Goal: Task Accomplishment & Management: Manage account settings

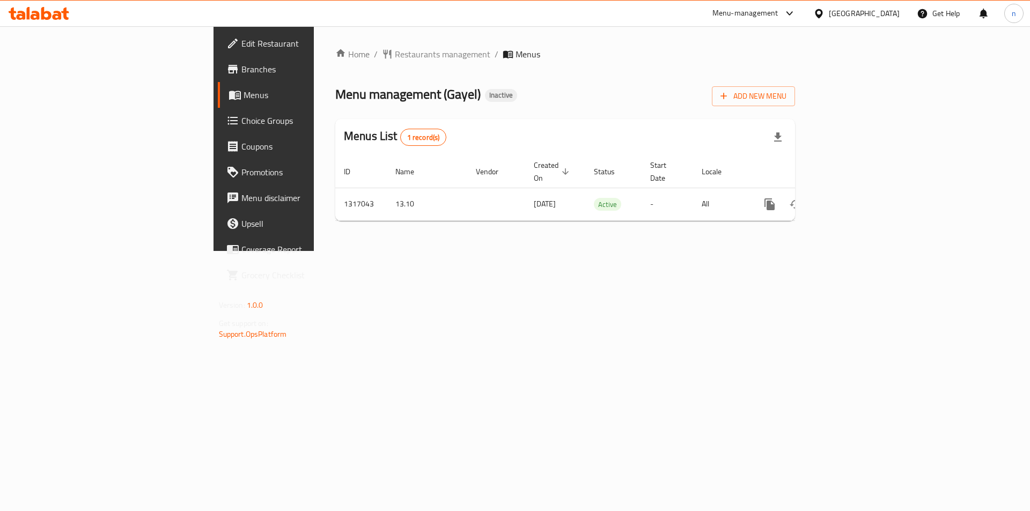
click at [241, 37] on span "Edit Restaurant" at bounding box center [309, 43] width 136 height 13
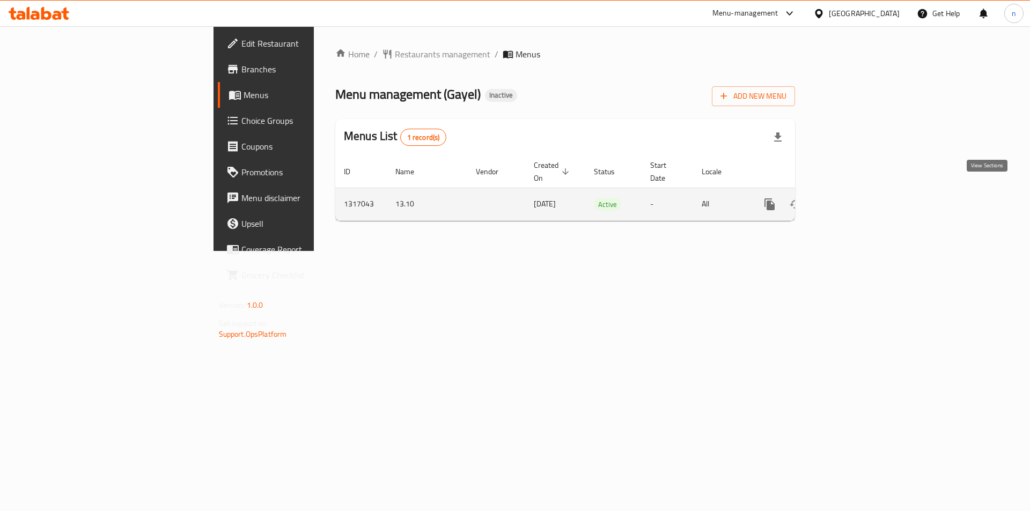
click at [854, 198] on icon "enhanced table" at bounding box center [847, 204] width 13 height 13
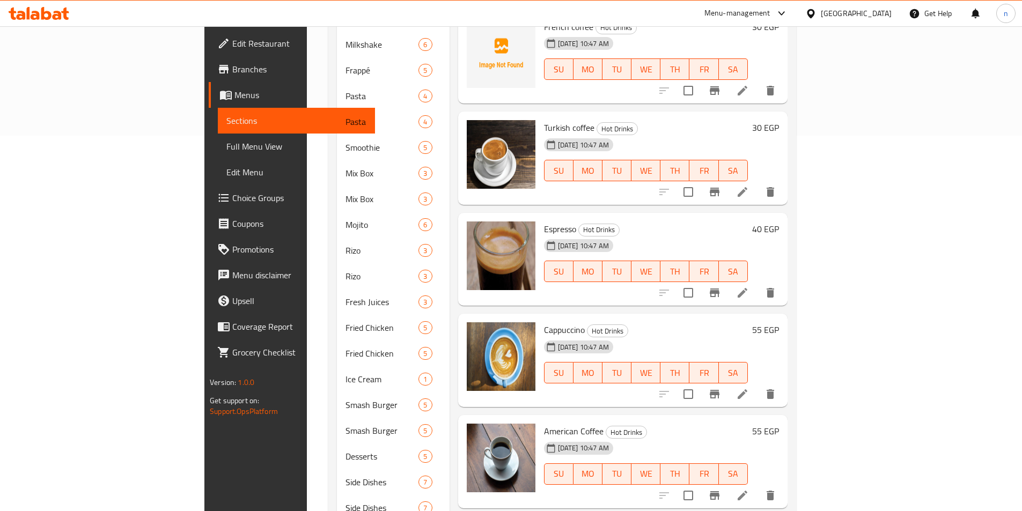
scroll to position [64, 0]
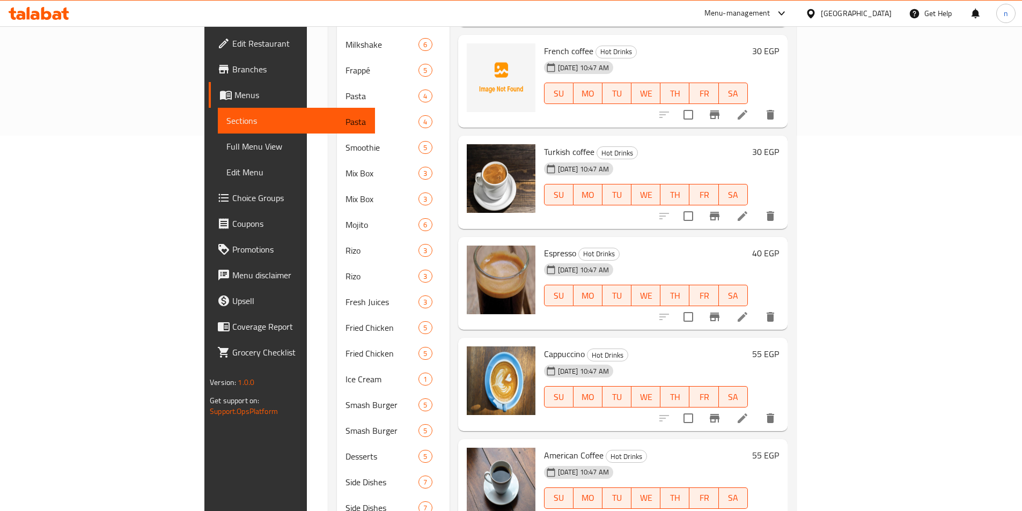
click at [226, 147] on span "Full Menu View" at bounding box center [296, 146] width 140 height 13
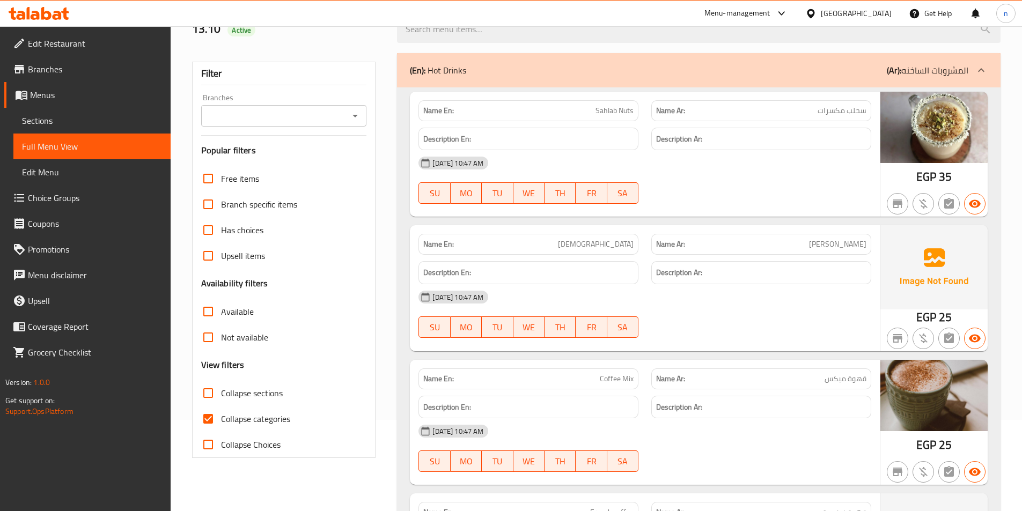
scroll to position [107, 0]
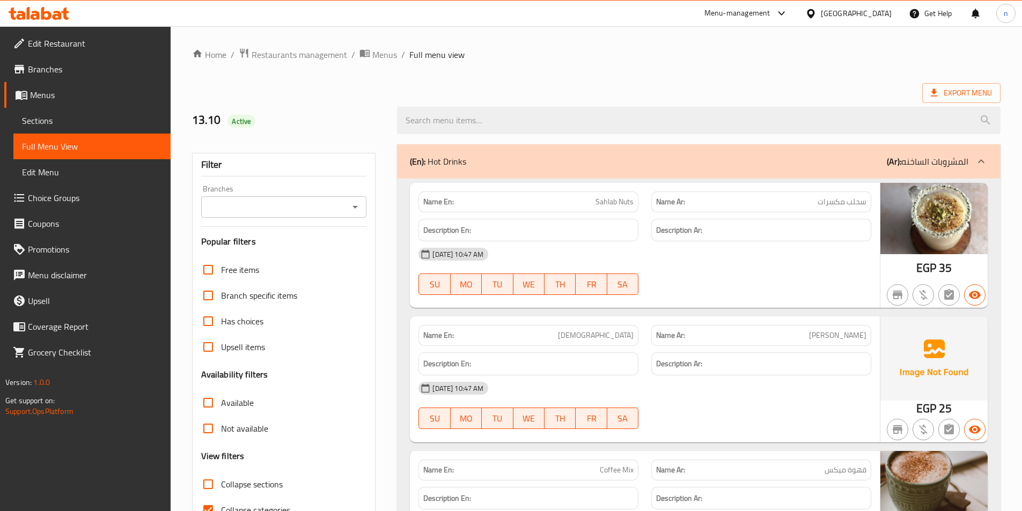
scroll to position [161, 0]
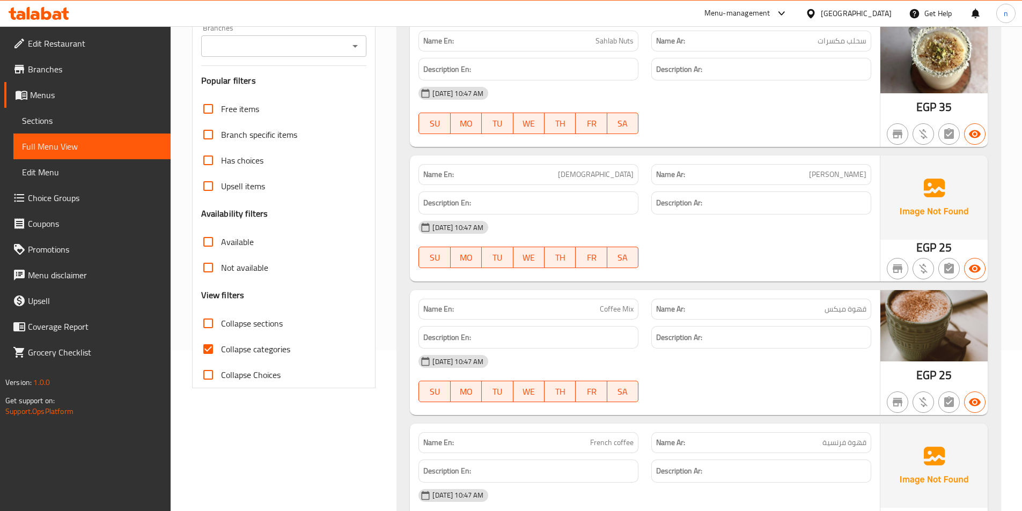
click at [211, 351] on input "Collapse categories" at bounding box center [208, 349] width 26 height 26
checkbox input "false"
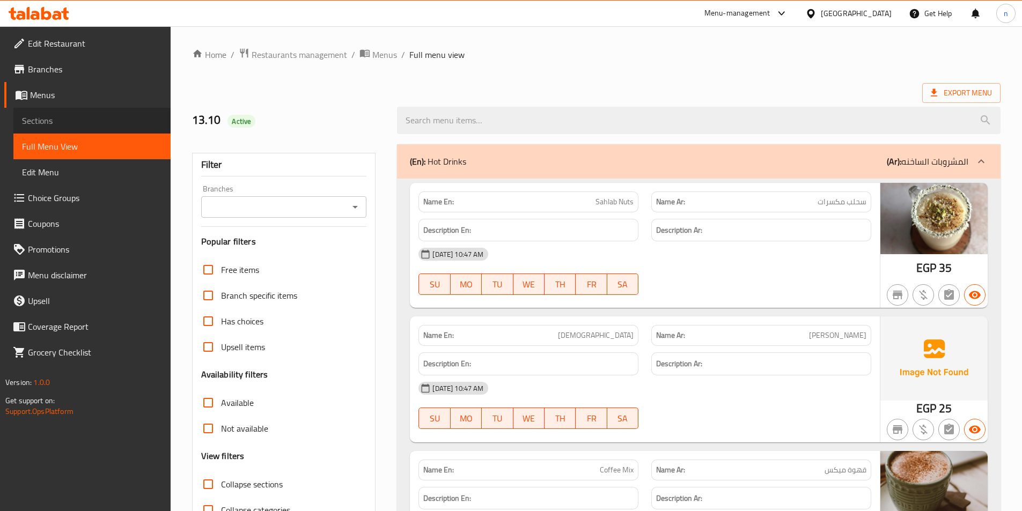
click at [61, 120] on span "Sections" at bounding box center [92, 120] width 140 height 13
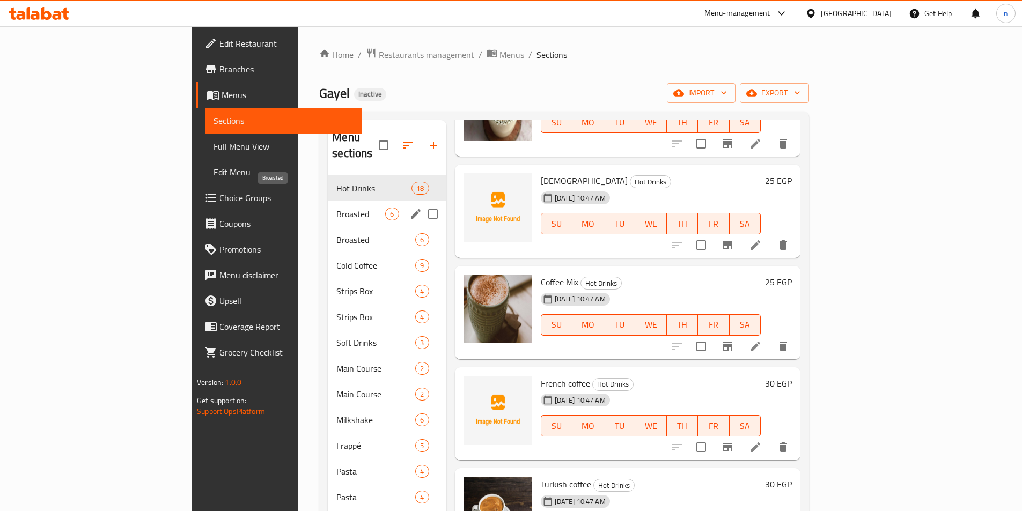
click at [336, 208] on span "Broasted" at bounding box center [360, 214] width 49 height 13
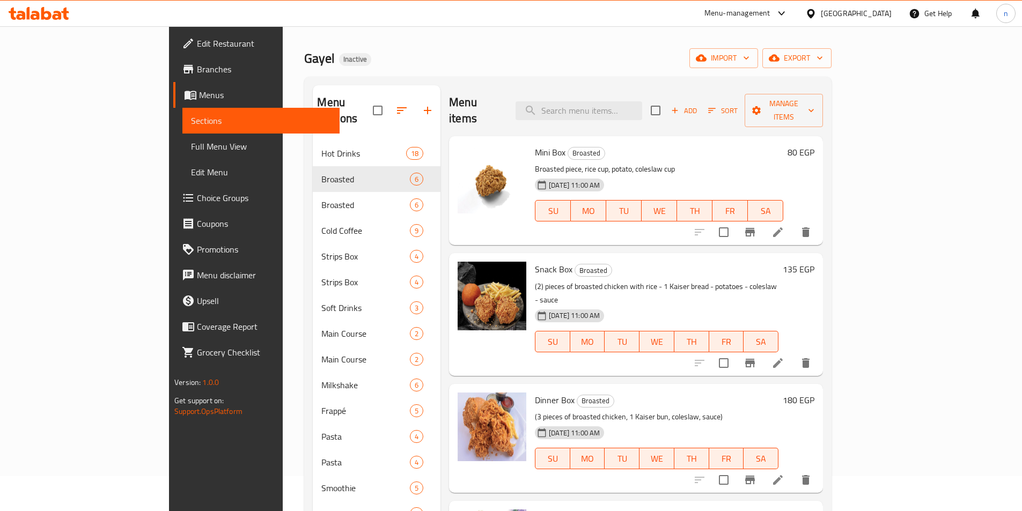
scroll to position [54, 0]
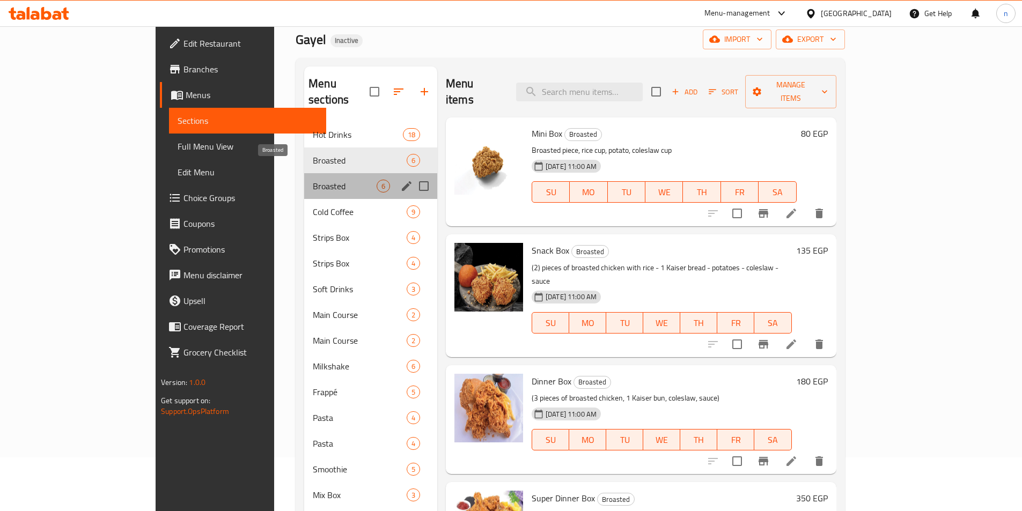
click at [313, 180] on span "Broasted" at bounding box center [345, 186] width 64 height 13
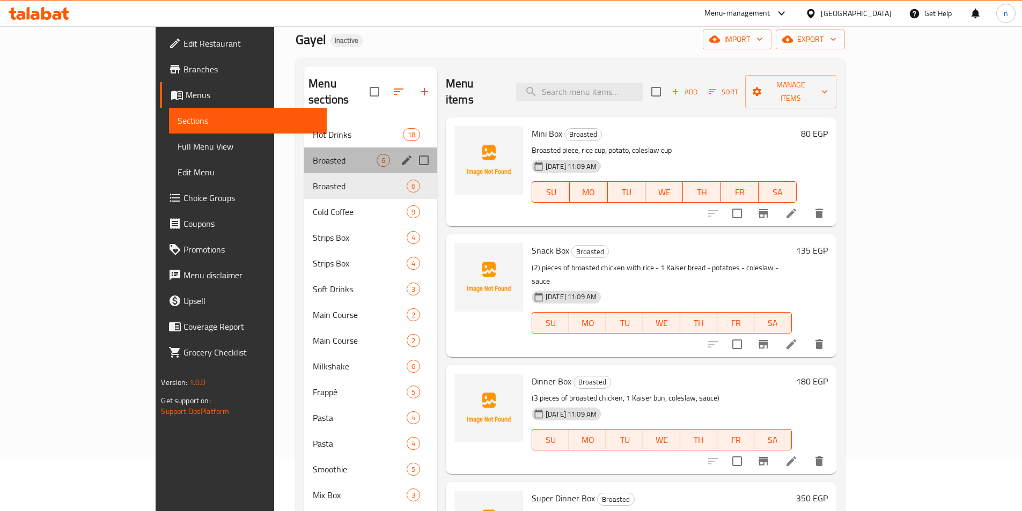
click at [304, 151] on div "Broasted 6" at bounding box center [370, 161] width 133 height 26
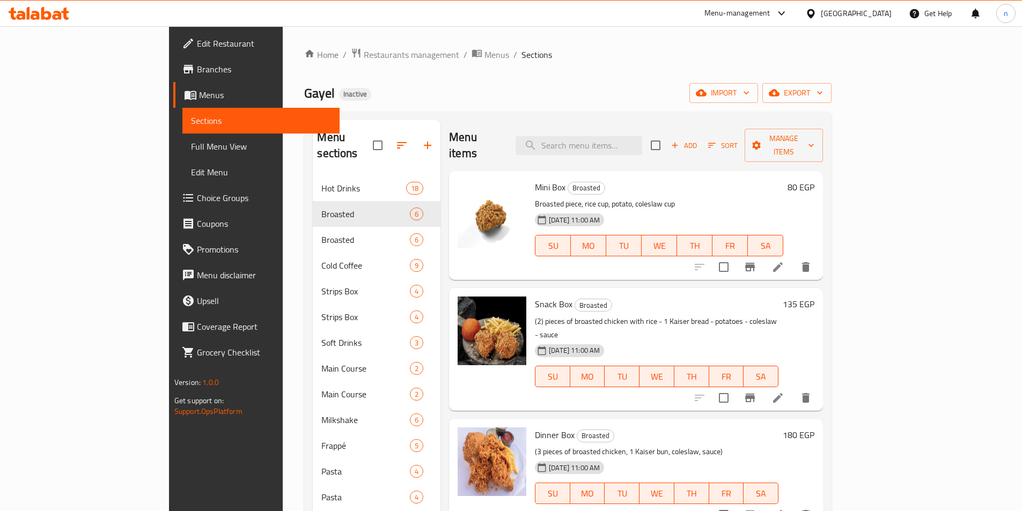
click at [783, 262] on icon at bounding box center [778, 267] width 10 height 10
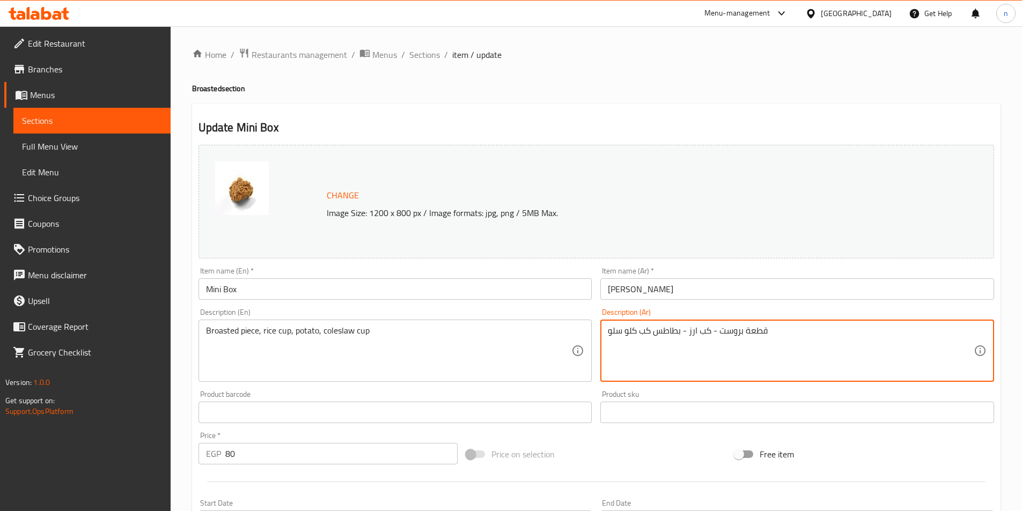
click at [652, 332] on textarea "قطعة بروست - كب ارز - بطاطس كب كلو سلو" at bounding box center [791, 351] width 366 height 51
type textarea "قطعة بروست - كب ارز - بطاطس - كب كلو سلو"
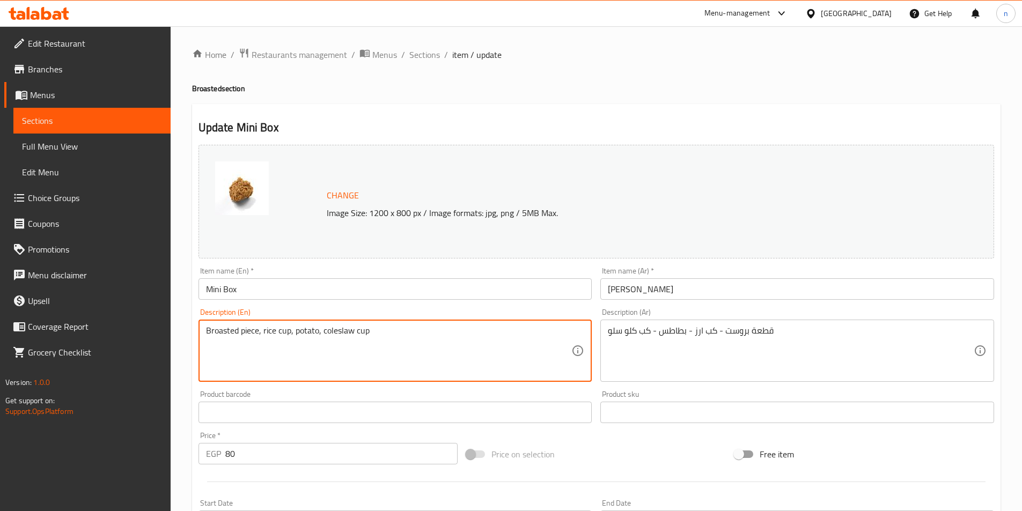
click at [305, 334] on textarea "Broasted piece, rice cup, potato, coleslaw cup" at bounding box center [389, 351] width 366 height 51
click at [275, 336] on textarea "Broasted piece, rice cup, potato, coleslaw cup" at bounding box center [389, 351] width 366 height 51
click at [252, 334] on textarea "Broasted piece, rice cup, potato, coleslaw cup" at bounding box center [389, 351] width 366 height 51
drag, startPoint x: 238, startPoint y: 330, endPoint x: 230, endPoint y: 328, distance: 8.8
click at [230, 328] on textarea "Broasted piece, rice cup, potato, coleslaw cup" at bounding box center [389, 351] width 366 height 51
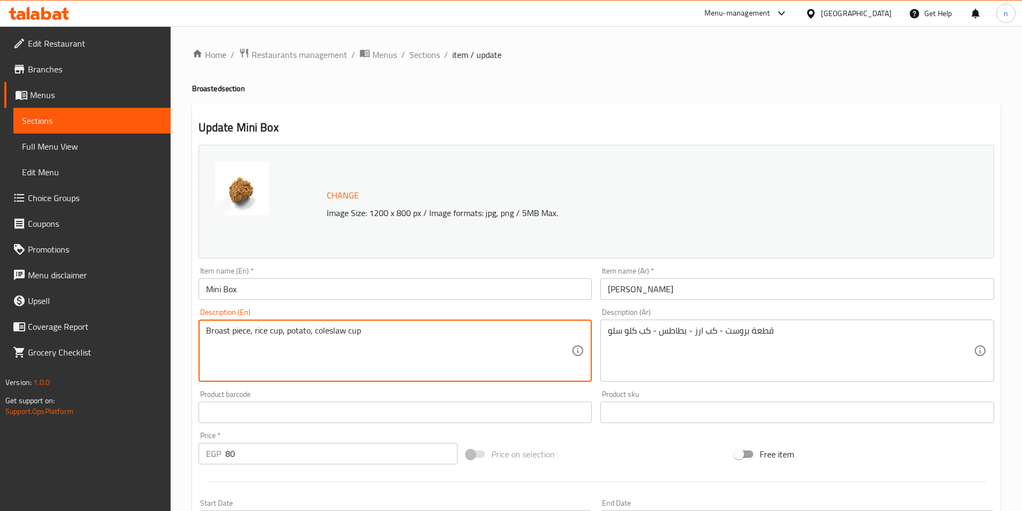
type textarea "Broast piece, rice cup, potato, coleslaw cup"
click at [242, 290] on input "Mini Box" at bounding box center [396, 288] width 394 height 21
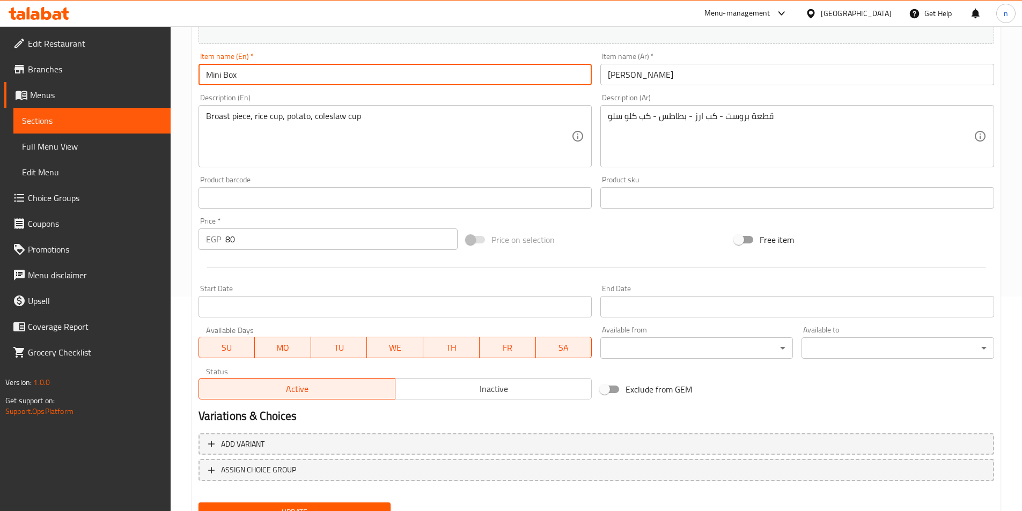
scroll to position [262, 0]
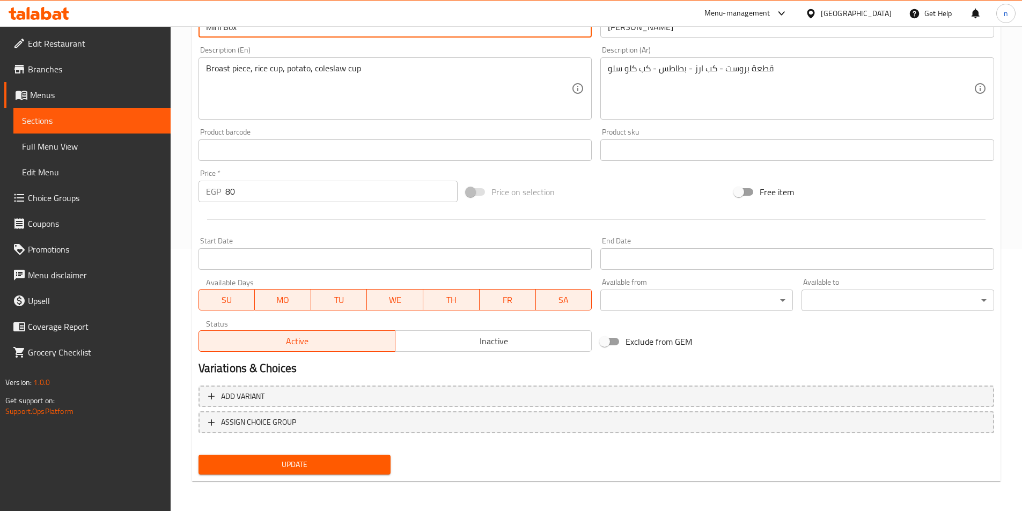
click at [288, 465] on span "Update" at bounding box center [294, 464] width 175 height 13
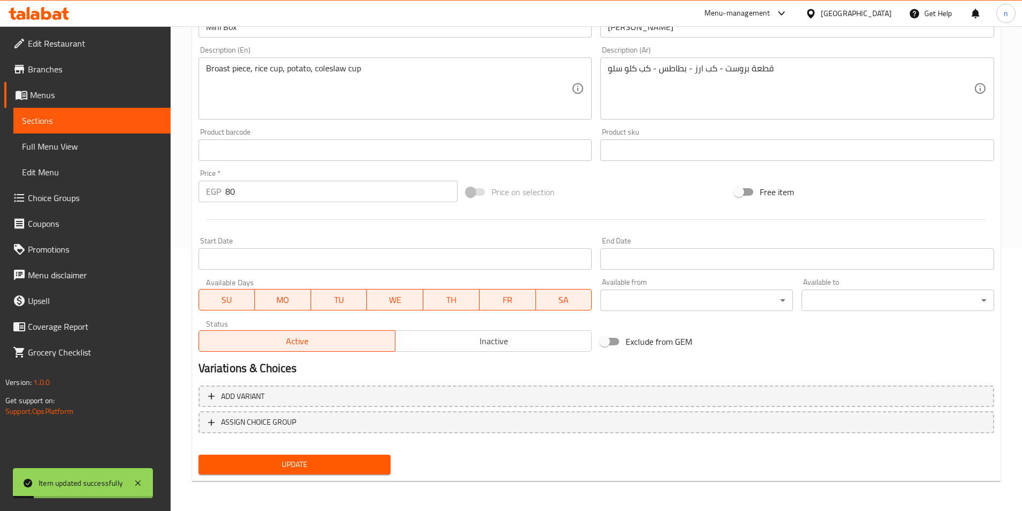
click at [43, 92] on span "Menus" at bounding box center [96, 95] width 132 height 13
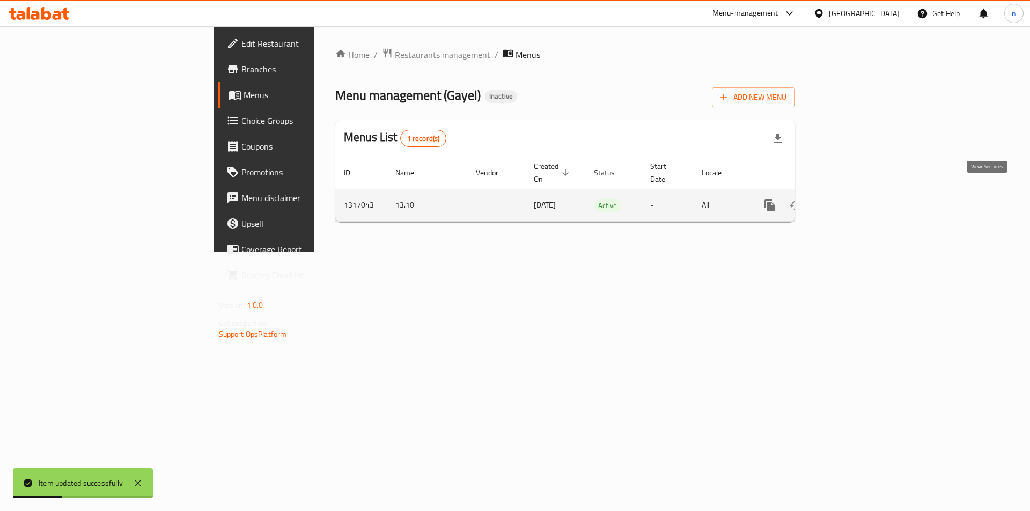
click at [854, 199] on icon "enhanced table" at bounding box center [847, 205] width 13 height 13
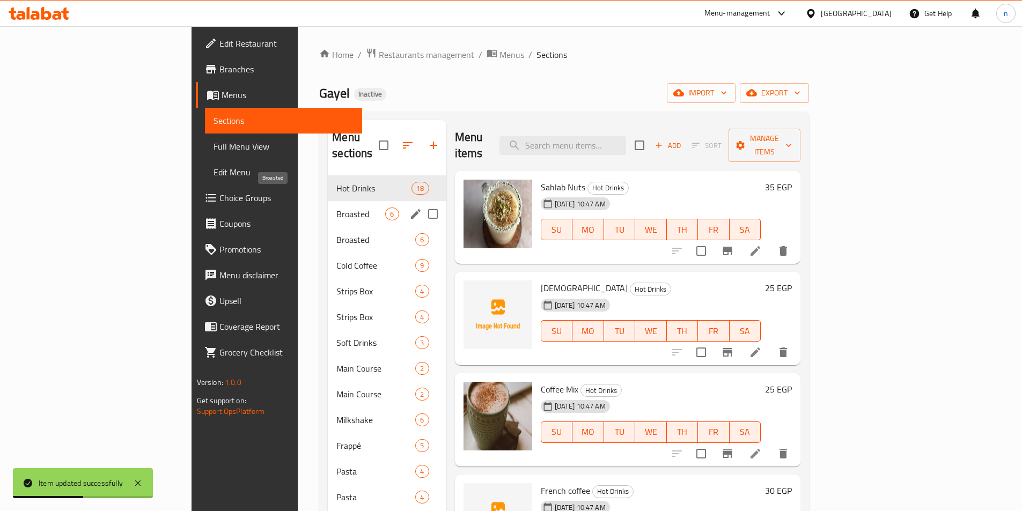
click at [336, 208] on span "Broasted" at bounding box center [360, 214] width 49 height 13
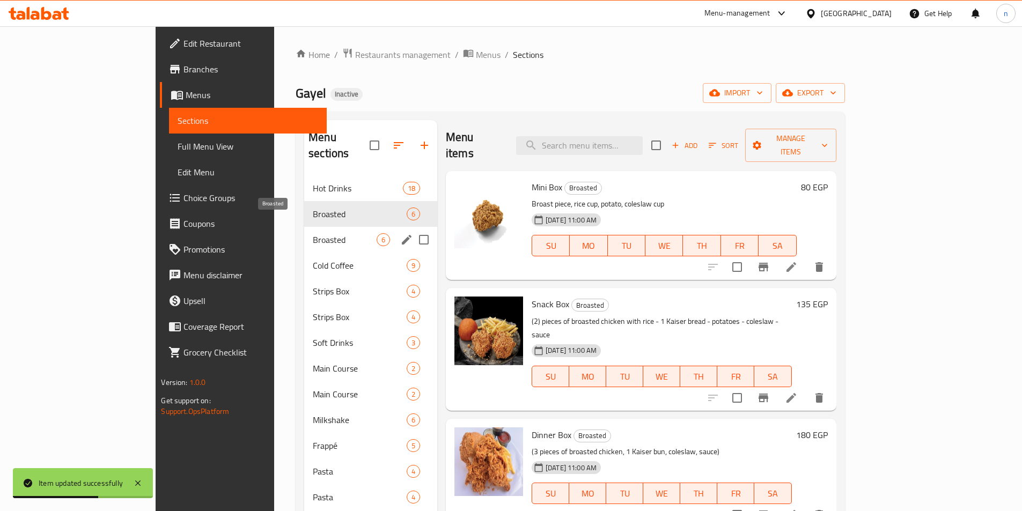
click at [313, 233] on span "Broasted" at bounding box center [345, 239] width 64 height 13
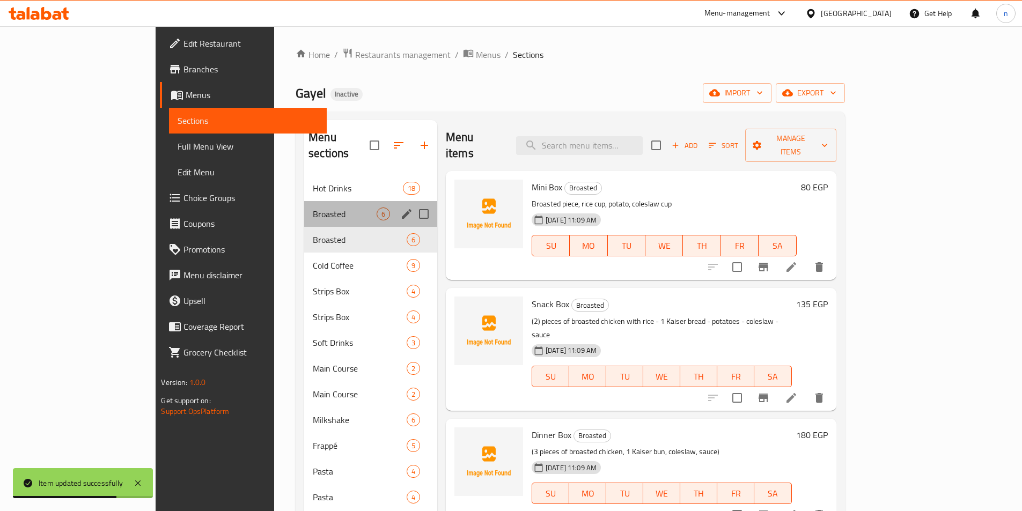
click at [304, 208] on div "Broasted 6" at bounding box center [370, 214] width 133 height 26
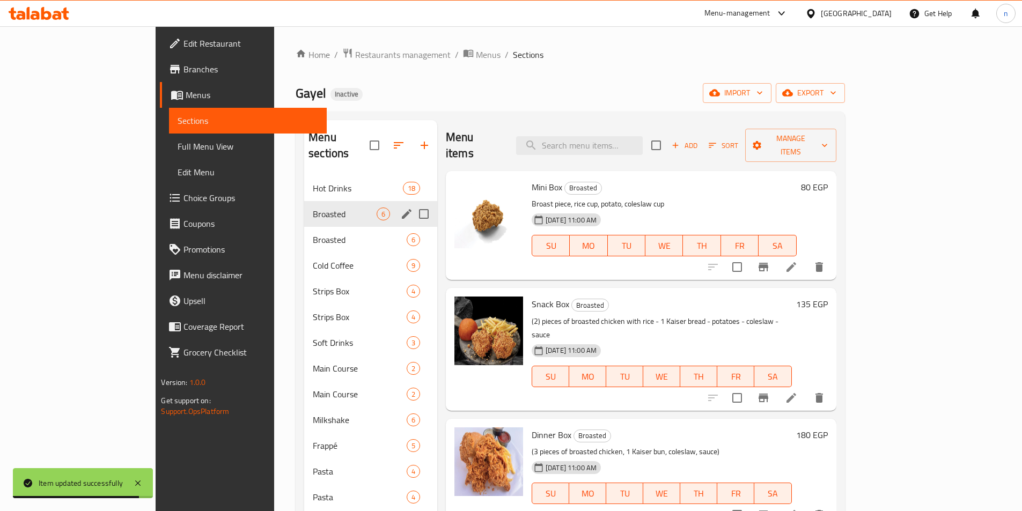
click at [400, 208] on icon "edit" at bounding box center [406, 214] width 13 height 13
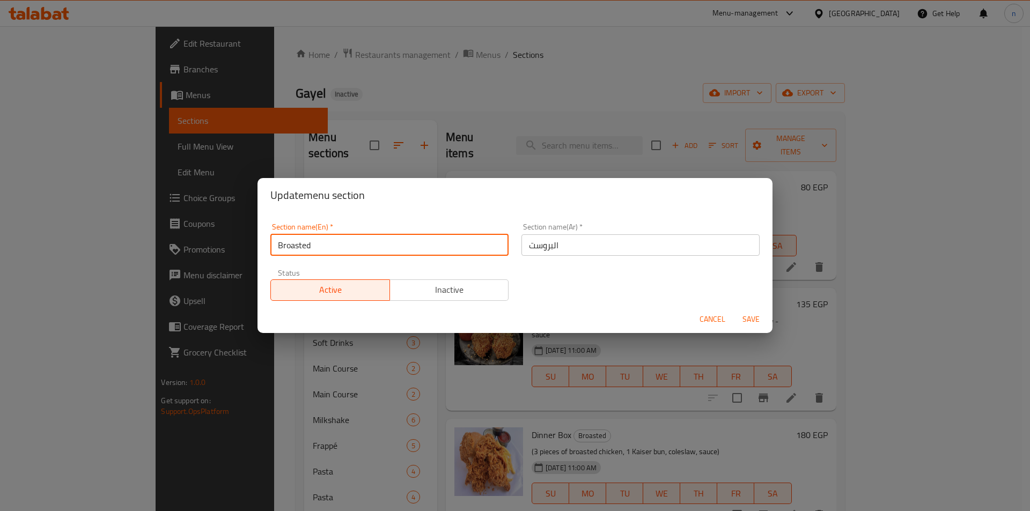
drag, startPoint x: 314, startPoint y: 244, endPoint x: 303, endPoint y: 241, distance: 12.1
click at [303, 241] on input "Broasted" at bounding box center [389, 244] width 238 height 21
click at [293, 248] on input "Broast" at bounding box center [389, 244] width 238 height 21
type input "Broast"
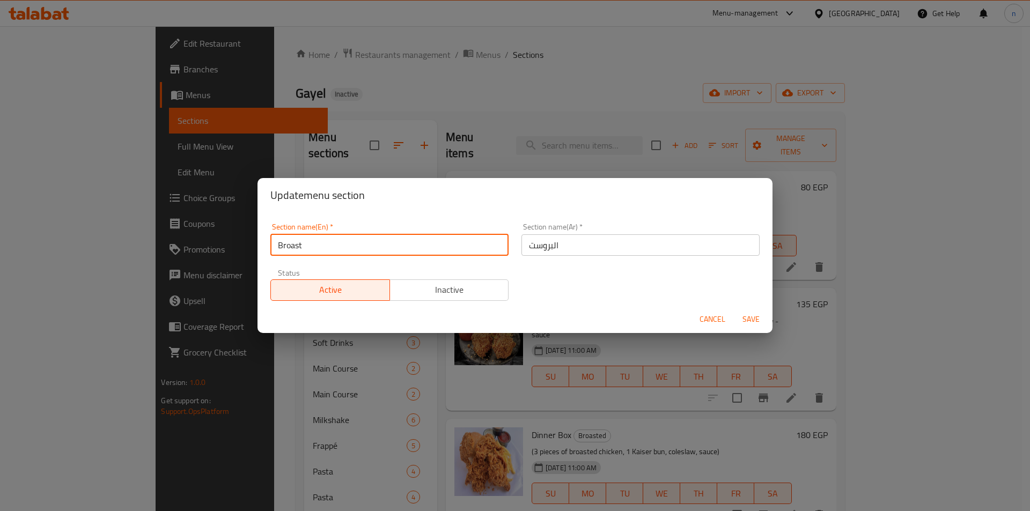
click at [289, 251] on input "Broast" at bounding box center [389, 244] width 238 height 21
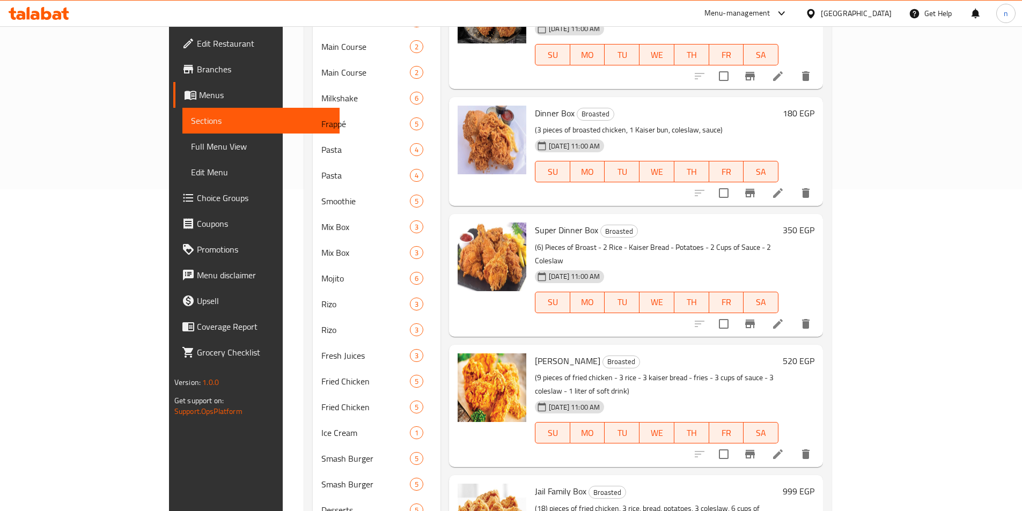
scroll to position [376, 0]
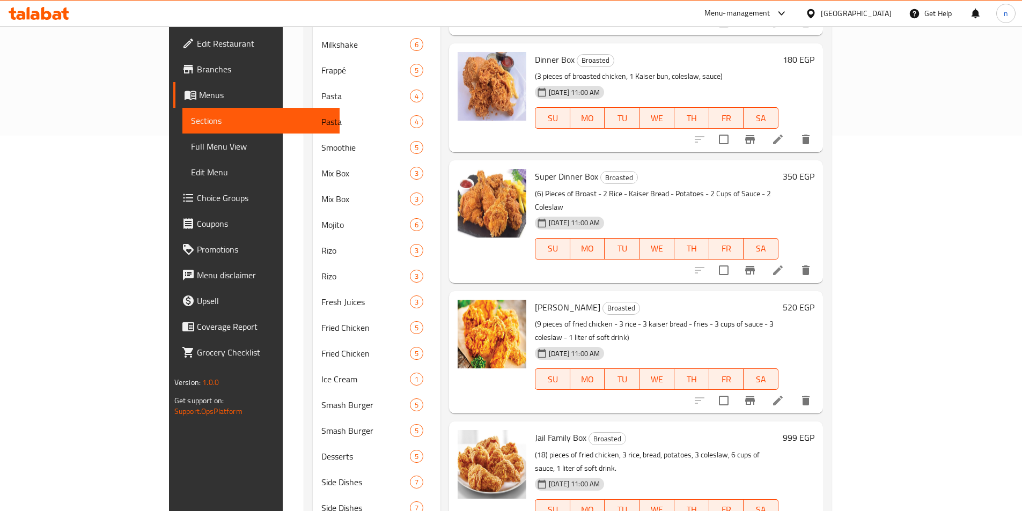
click at [197, 193] on span "Choice Groups" at bounding box center [264, 198] width 134 height 13
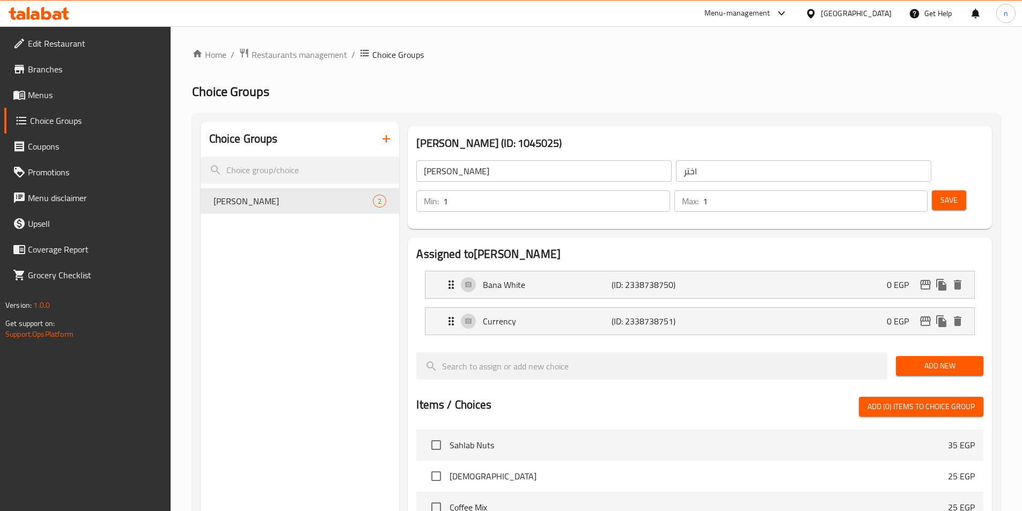
click at [531, 308] on li "Currency (ID: 2338738751) 0 EGP Name (En) Currency Name (En) Name (Ar) ارز Name…" at bounding box center [699, 321] width 567 height 36
click at [533, 308] on div "Currency (ID: 2338738751) 0 EGP" at bounding box center [703, 321] width 517 height 27
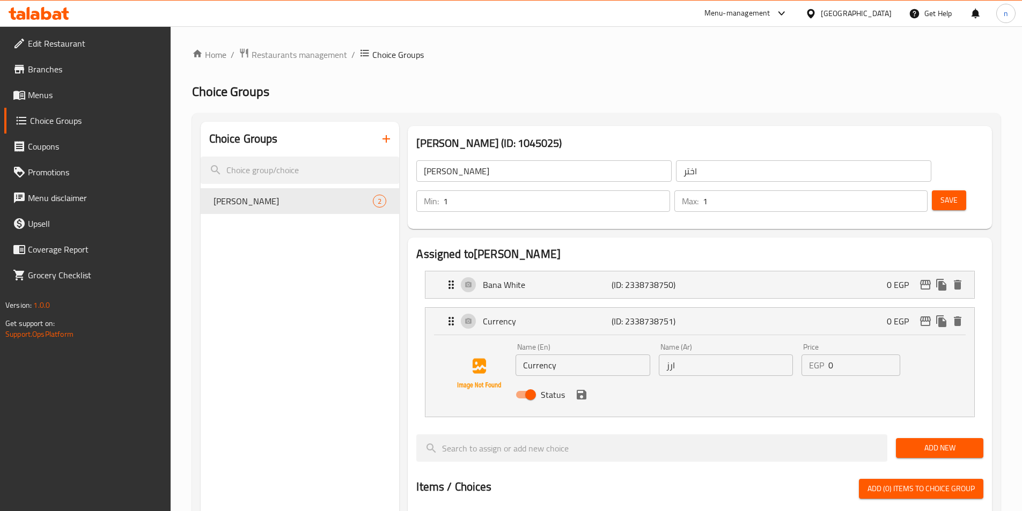
click at [443, 172] on input "Akhtar" at bounding box center [543, 170] width 255 height 21
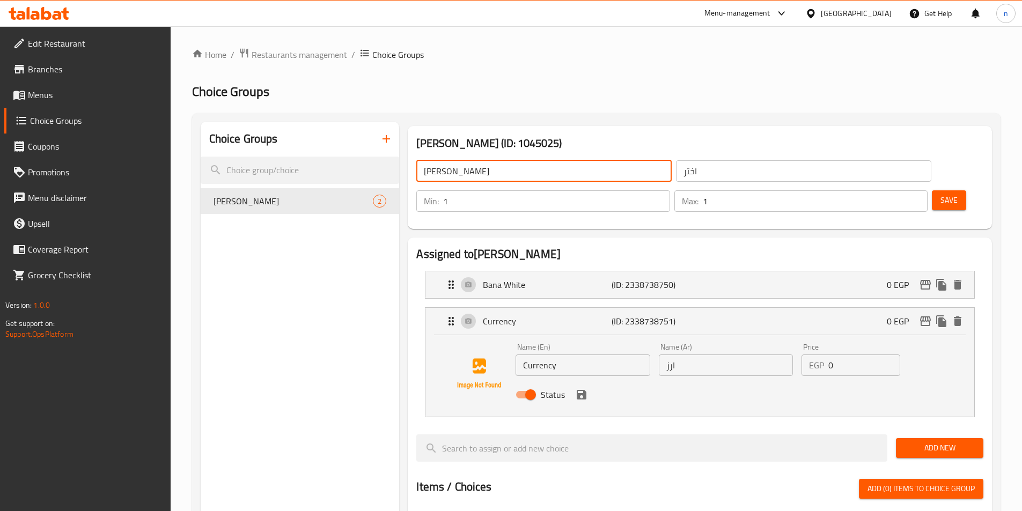
click at [443, 172] on input "Akhtar" at bounding box center [543, 170] width 255 height 21
type input "Your Choice Of :"
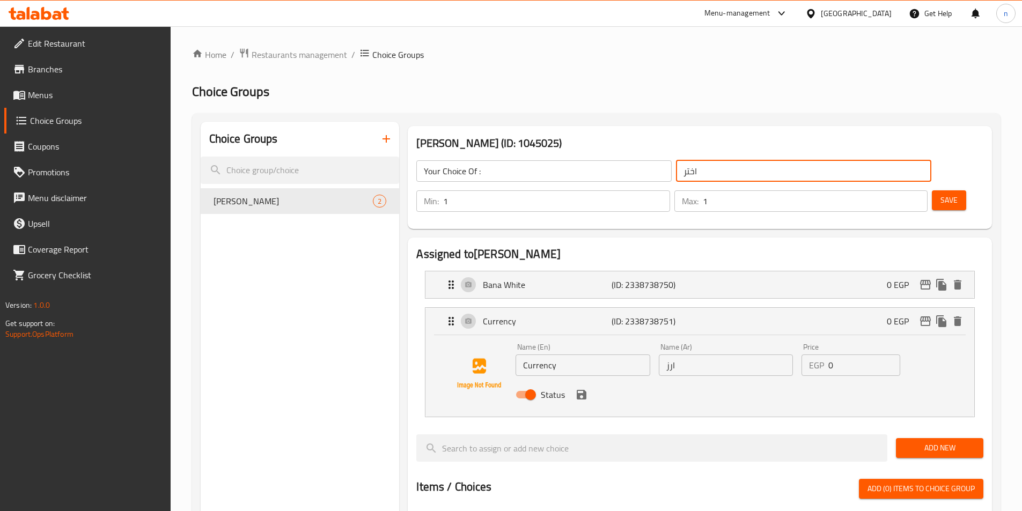
click at [676, 177] on input "اختر" at bounding box center [803, 170] width 255 height 21
click at [676, 173] on input "اختر" at bounding box center [803, 170] width 255 height 21
click at [676, 176] on input "اختر" at bounding box center [803, 170] width 255 height 21
type input "ا"
click at [654, 271] on div "Bana White (ID: 2338738750) 0 EGP" at bounding box center [703, 284] width 517 height 27
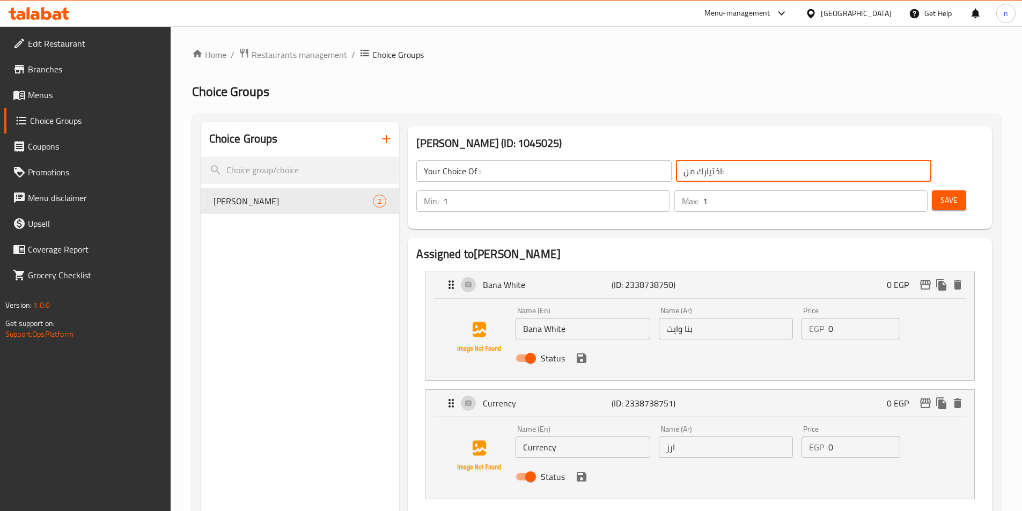
type input "اختيارك من:"
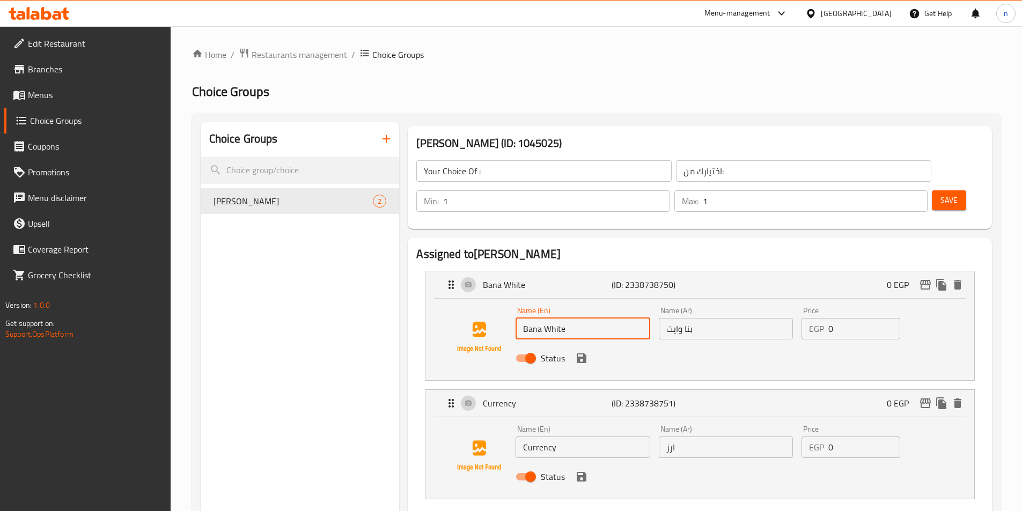
click at [535, 318] on input "Bana White" at bounding box center [583, 328] width 134 height 21
paste input "Pen"
click at [555, 318] on input "Penna White" at bounding box center [583, 328] width 134 height 21
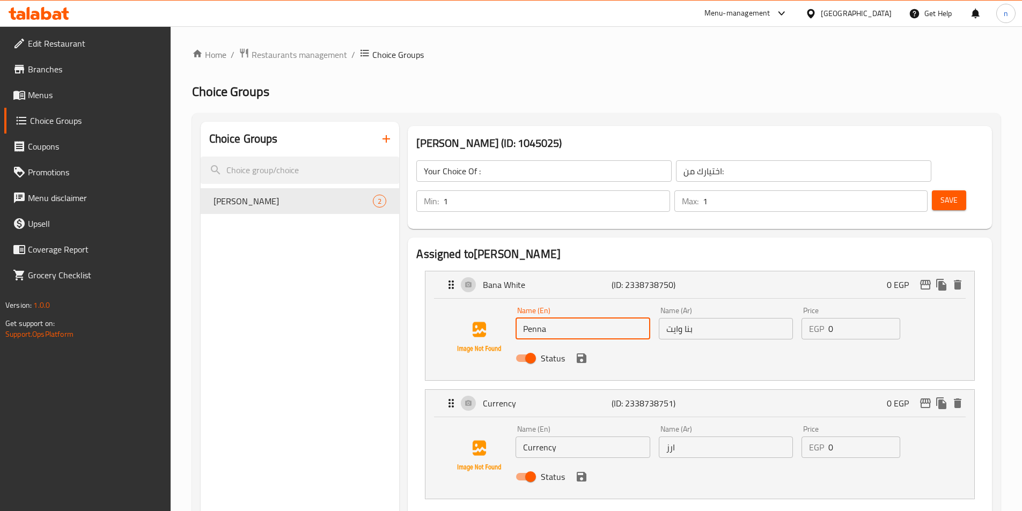
click at [522, 318] on input "Penna" at bounding box center [583, 328] width 134 height 21
paste input "White"
type input "White Penna"
click at [673, 318] on input "بنا وايت" at bounding box center [726, 328] width 134 height 21
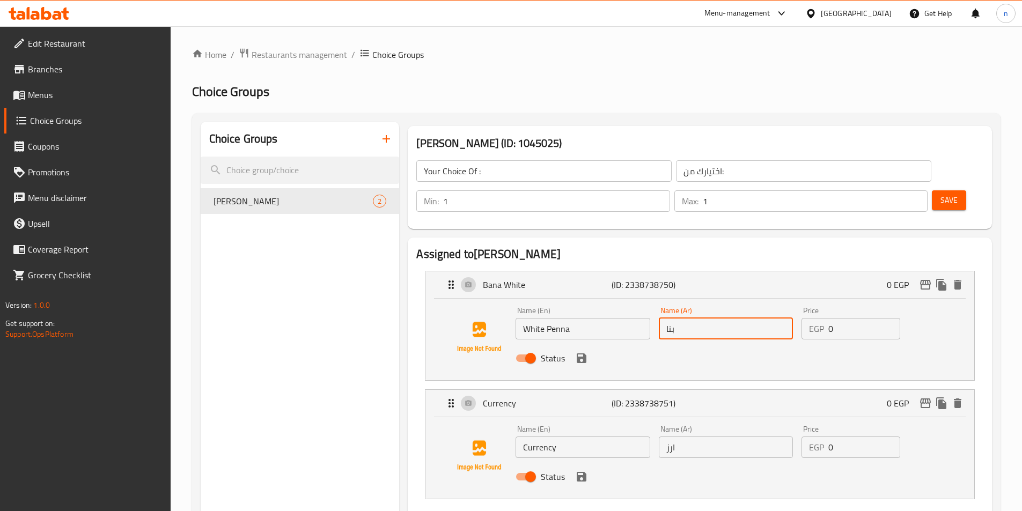
click at [682, 318] on input "بنا" at bounding box center [726, 328] width 134 height 21
click at [670, 318] on input "بنا" at bounding box center [726, 328] width 134 height 21
paste input "وايت"
click at [667, 318] on input "وايت" at bounding box center [726, 328] width 134 height 21
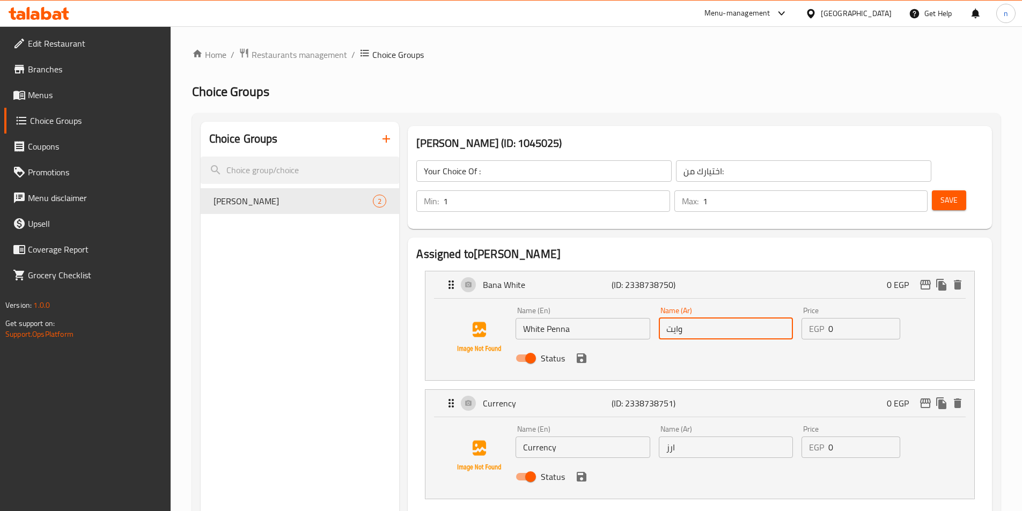
click at [673, 318] on input "وايت" at bounding box center [726, 328] width 134 height 21
click at [769, 318] on input "وايت" at bounding box center [726, 328] width 134 height 21
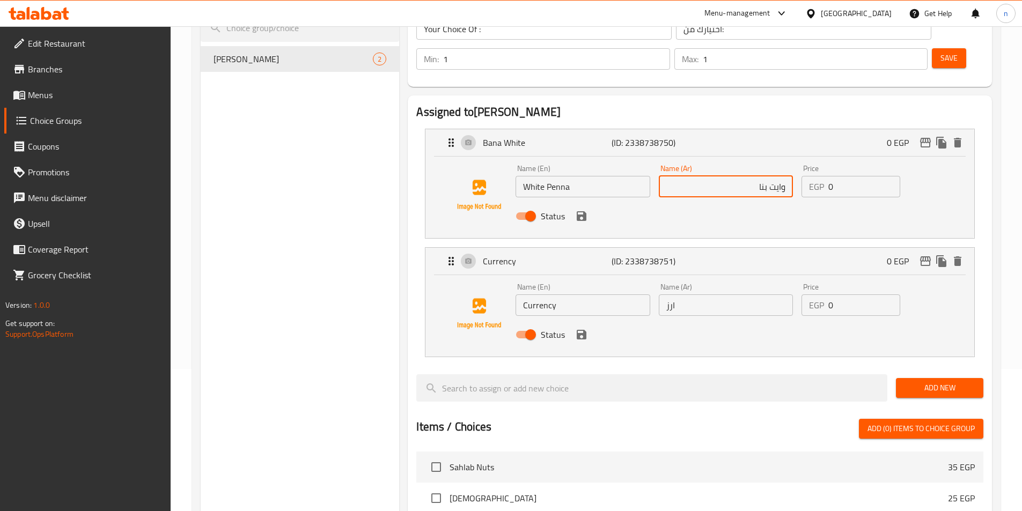
scroll to position [161, 0]
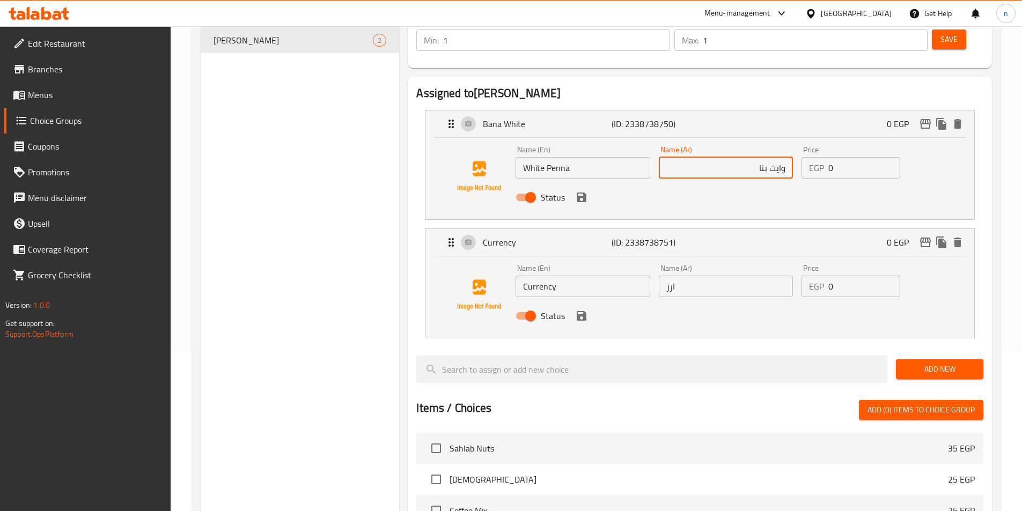
type input "وايت بنا"
click at [548, 276] on input "Currency" at bounding box center [583, 286] width 134 height 21
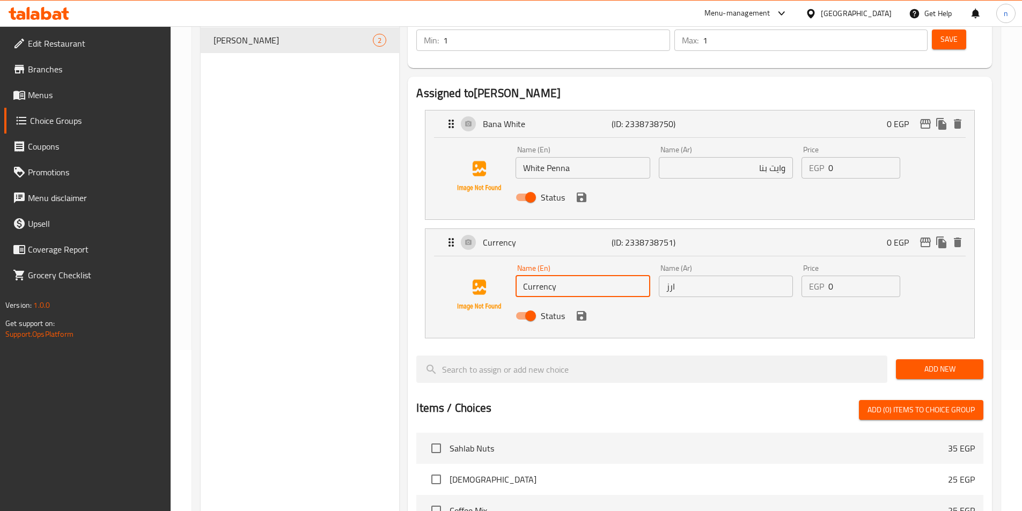
click at [548, 276] on input "Currency" at bounding box center [583, 286] width 134 height 21
type input "ق"
type input "Rice"
click at [579, 311] on icon "save" at bounding box center [582, 316] width 10 height 10
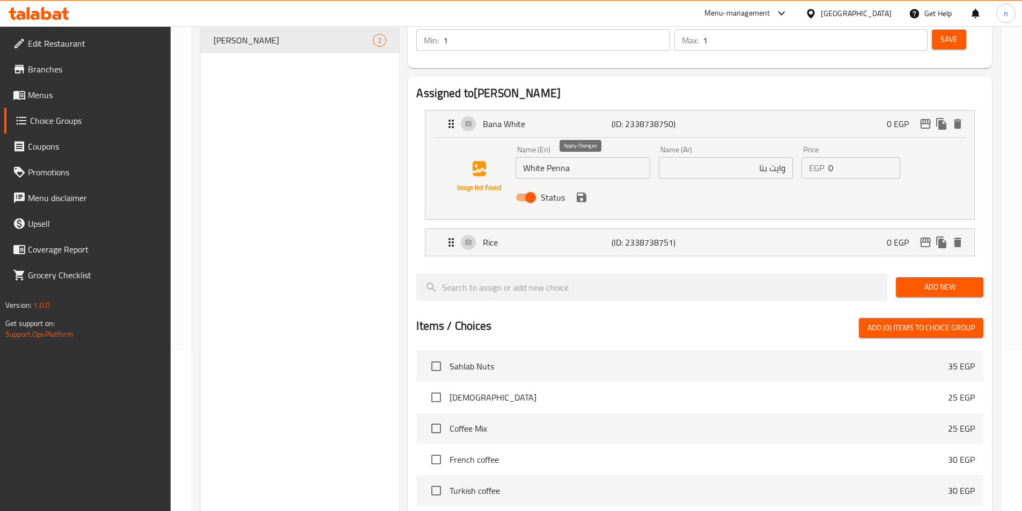
click at [584, 191] on icon "save" at bounding box center [581, 197] width 13 height 13
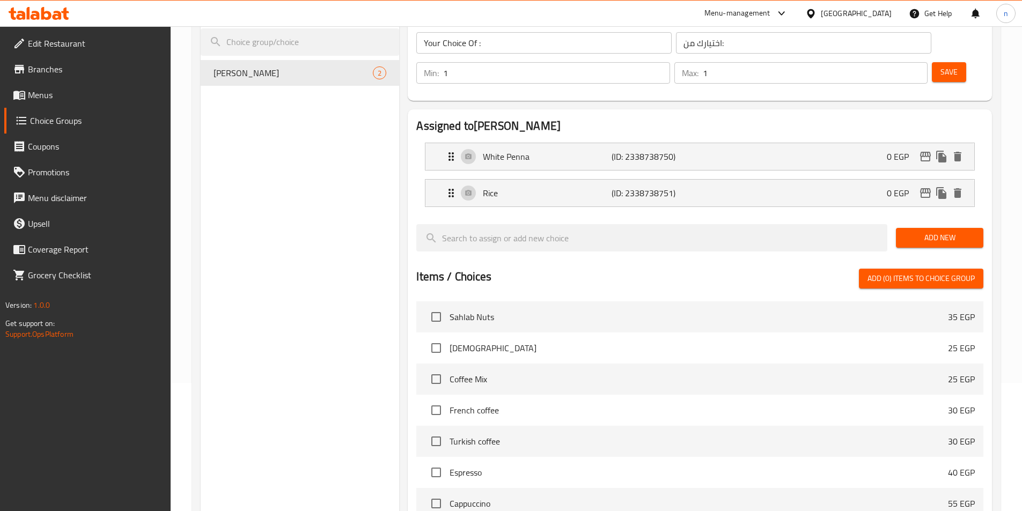
scroll to position [54, 0]
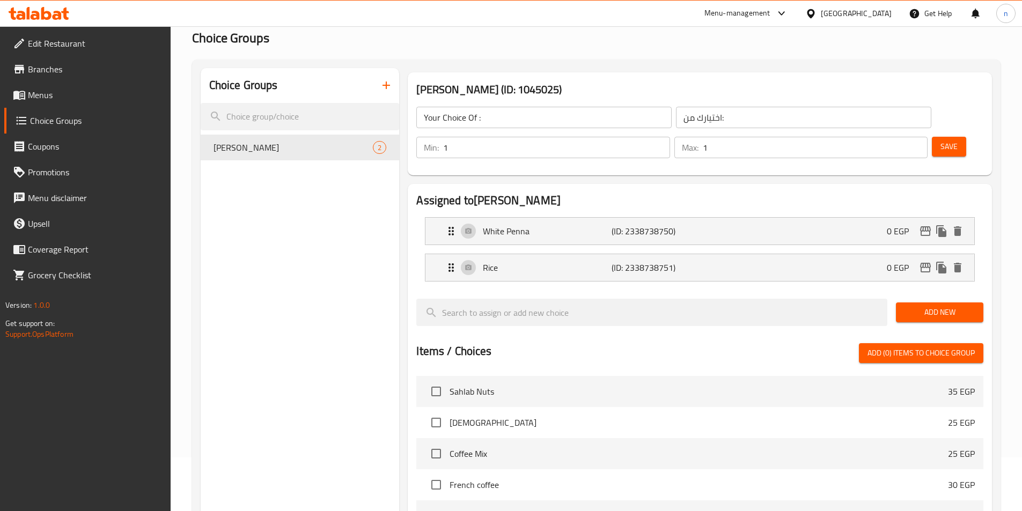
click at [941, 140] on span "Save" at bounding box center [949, 146] width 17 height 13
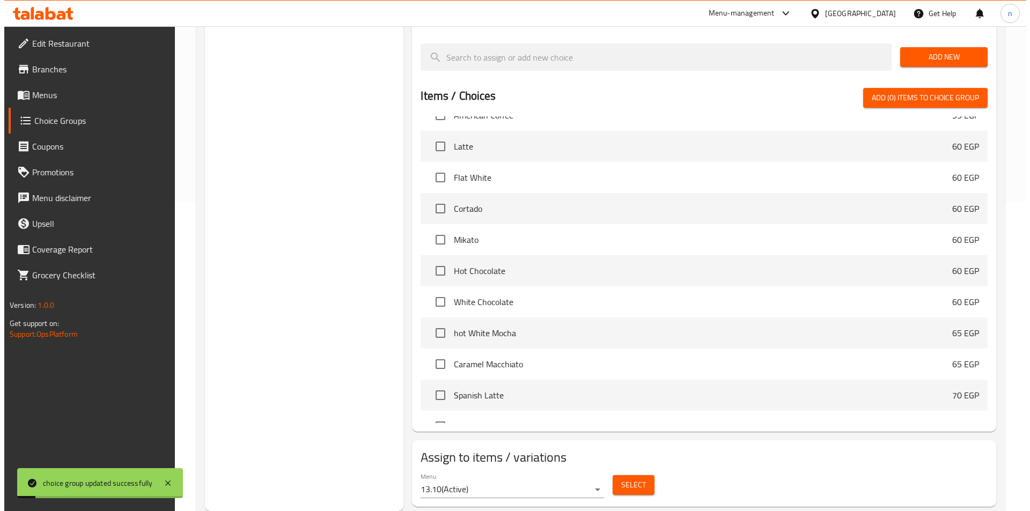
scroll to position [268, 0]
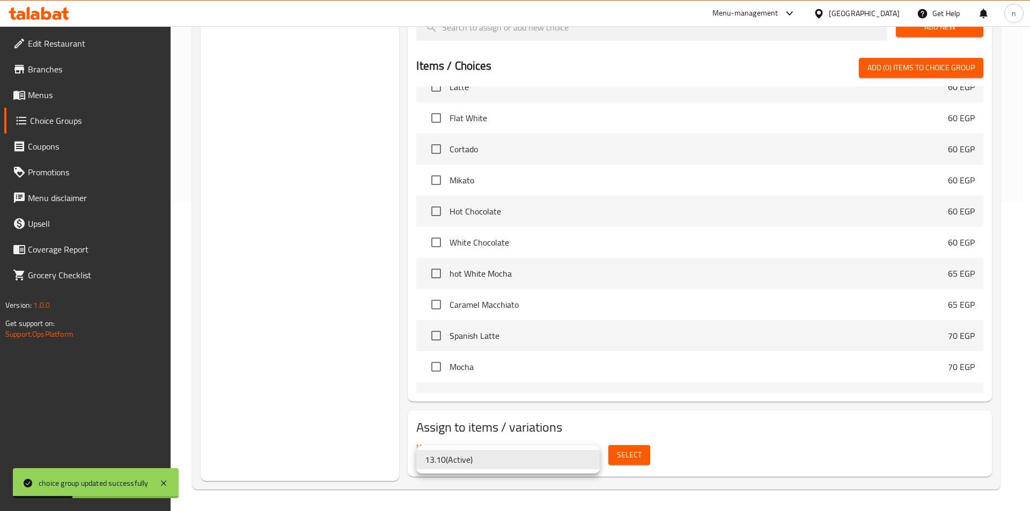
click at [693, 464] on div at bounding box center [515, 255] width 1030 height 511
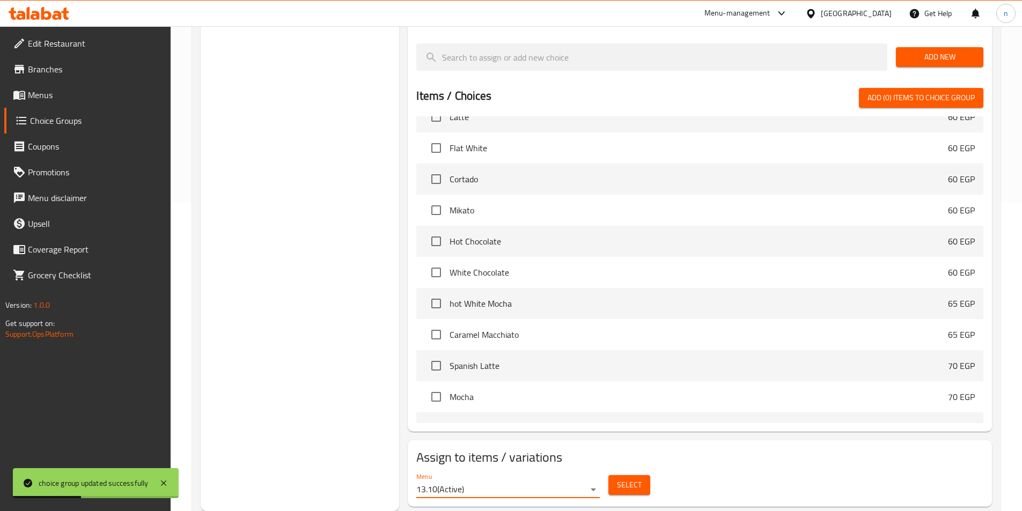
click at [632, 479] on span "Select" at bounding box center [629, 485] width 25 height 13
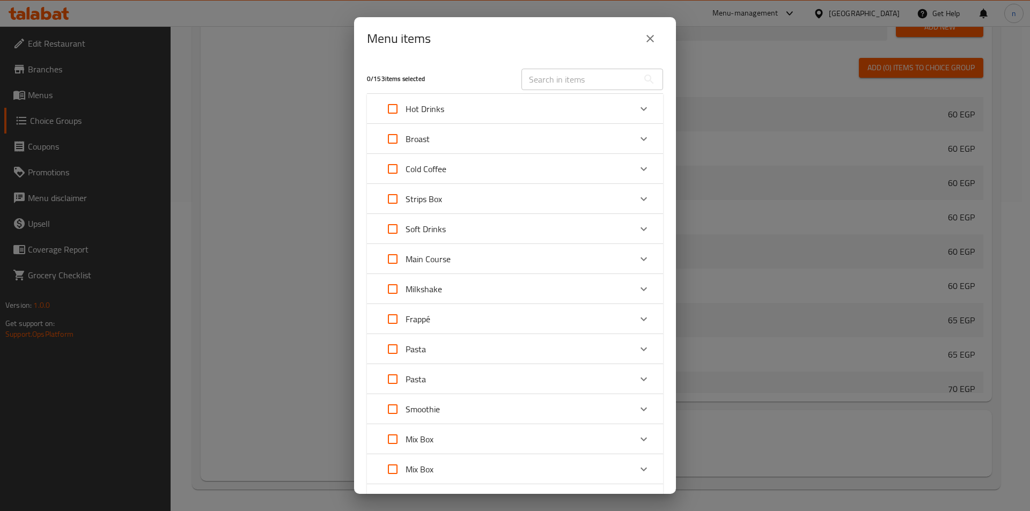
click at [458, 254] on div "Main Course" at bounding box center [505, 259] width 251 height 26
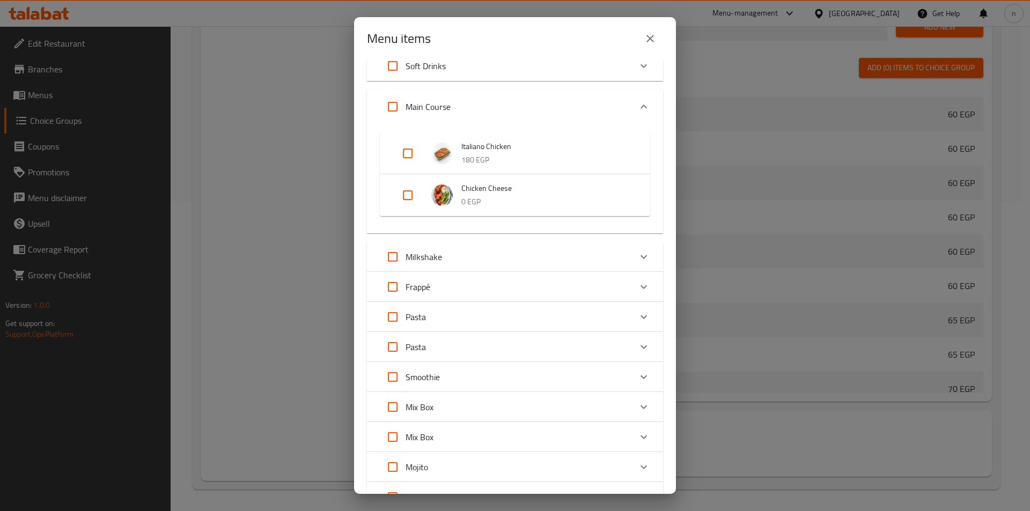
scroll to position [107, 0]
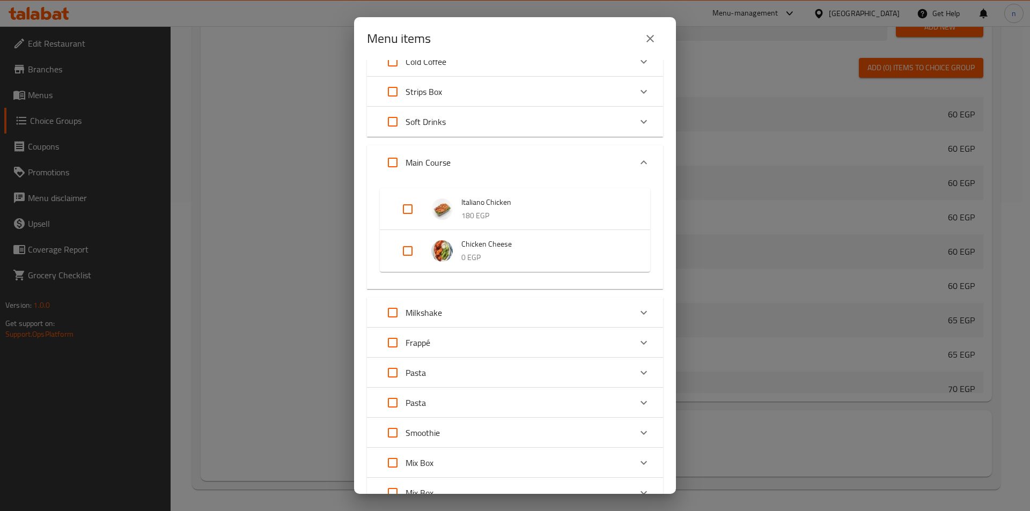
click at [404, 207] on input "Expand" at bounding box center [408, 209] width 26 height 26
checkbox input "true"
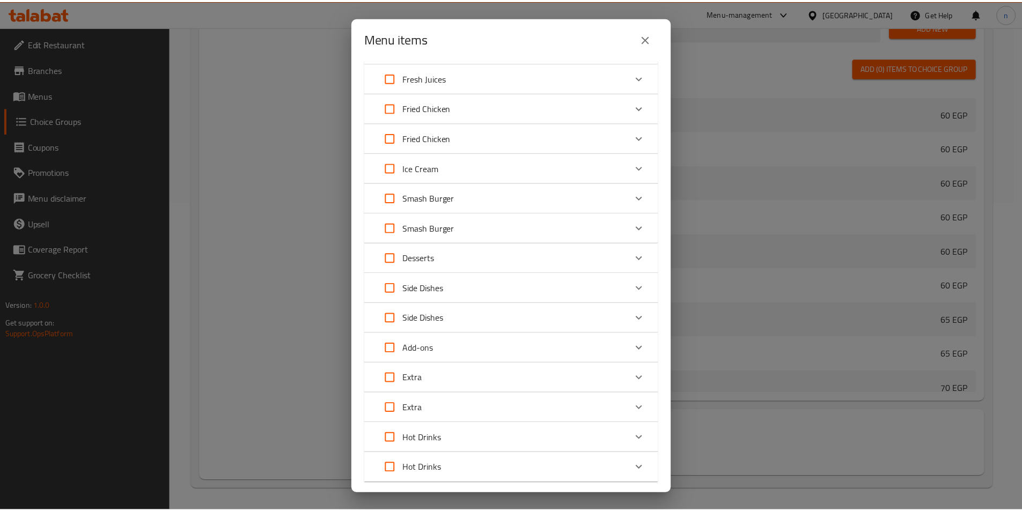
scroll to position [715, 0]
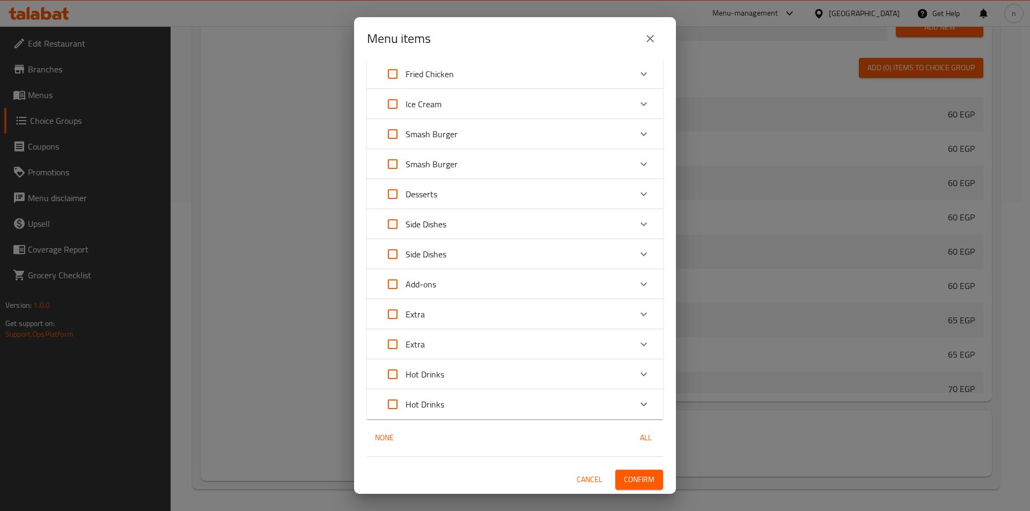
click at [635, 480] on span "Confirm" at bounding box center [639, 479] width 31 height 13
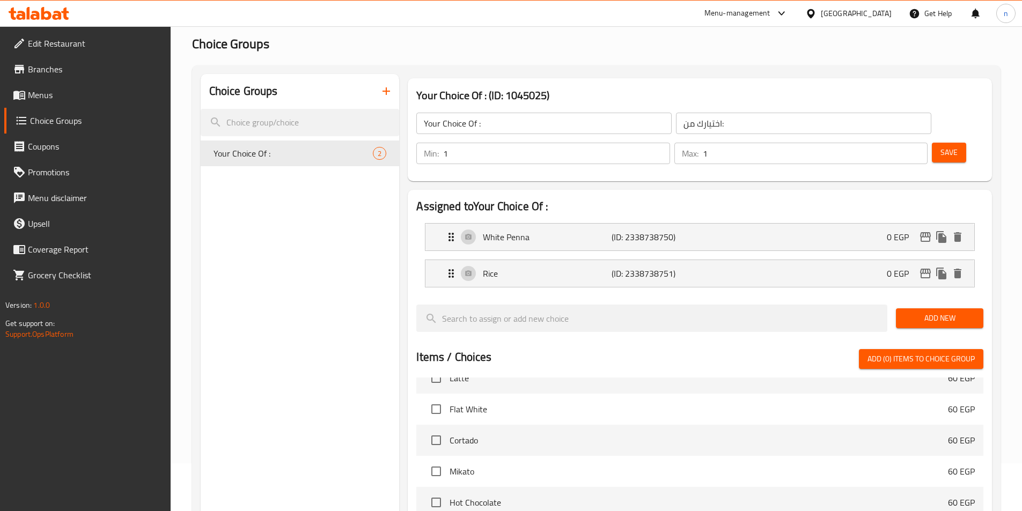
scroll to position [0, 0]
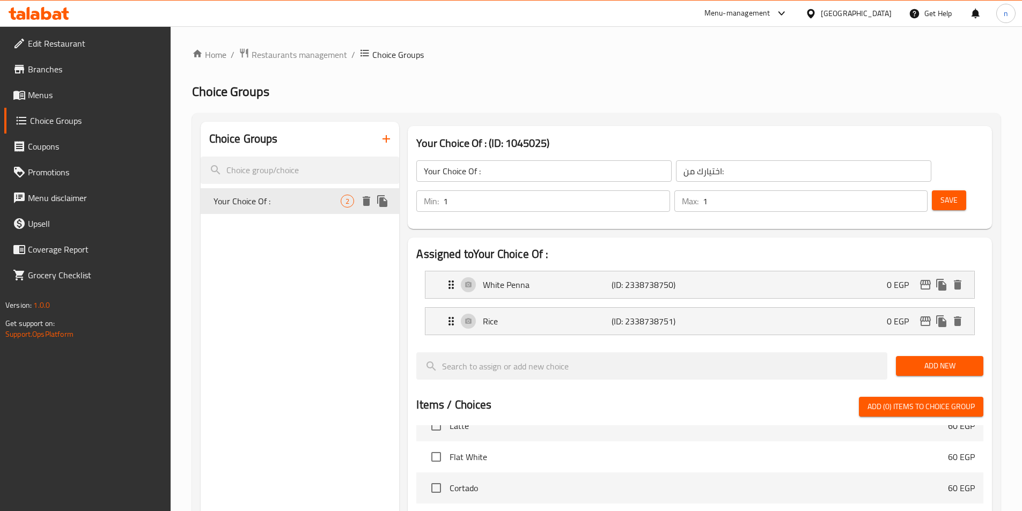
click at [332, 204] on span "Your Choice Of :" at bounding box center [278, 201] width 128 height 13
click at [326, 203] on span "Your Choice Of :" at bounding box center [278, 201] width 128 height 13
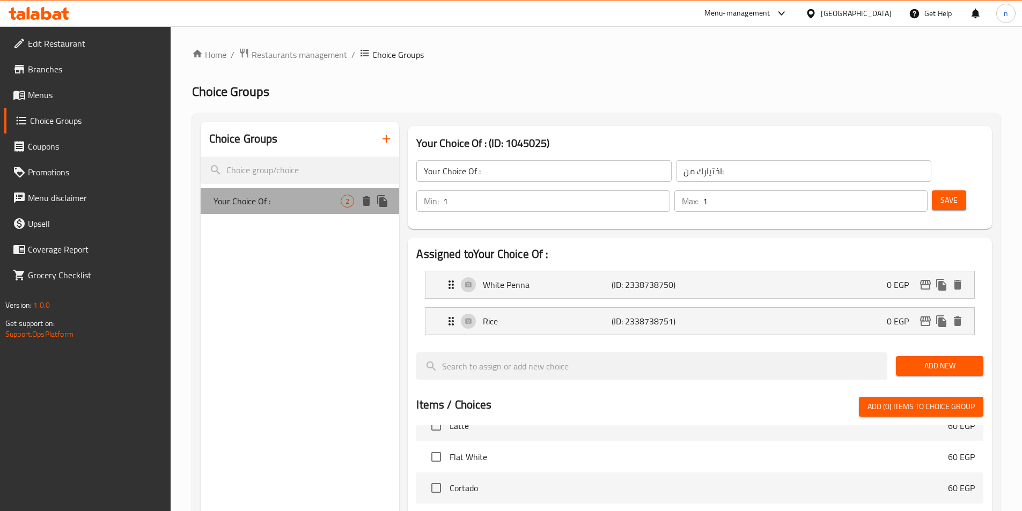
click at [326, 203] on span "Your Choice Of :" at bounding box center [278, 201] width 128 height 13
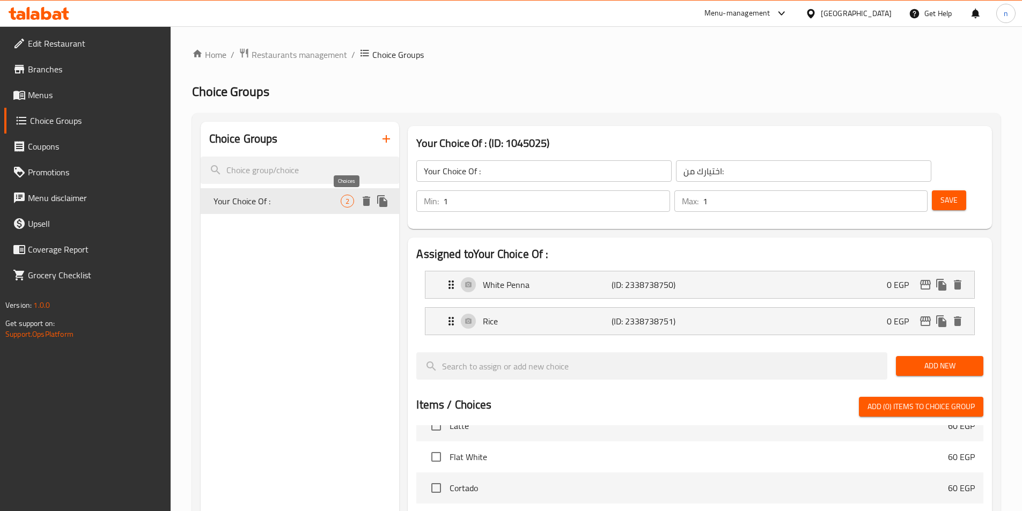
click at [346, 202] on span "2" at bounding box center [347, 201] width 12 height 10
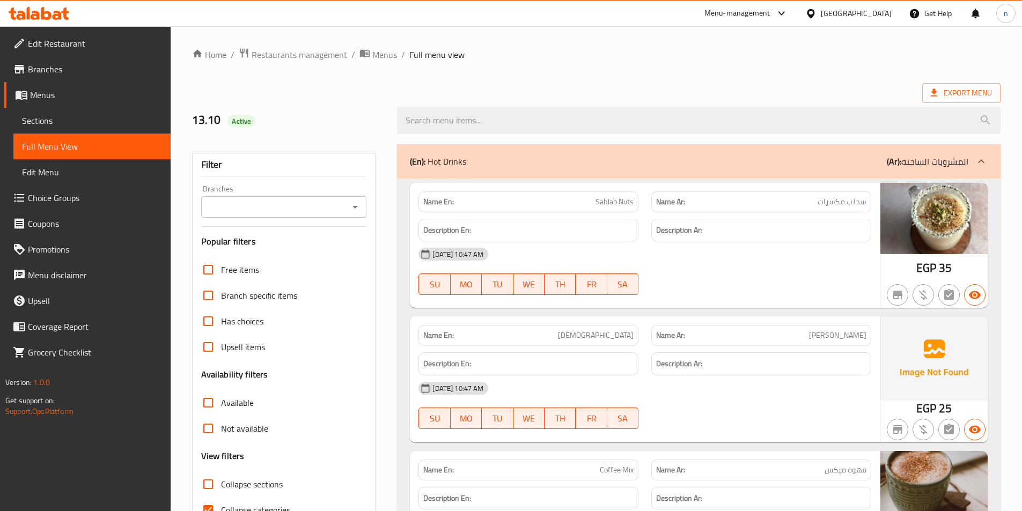
click at [54, 93] on span "Menus" at bounding box center [96, 95] width 132 height 13
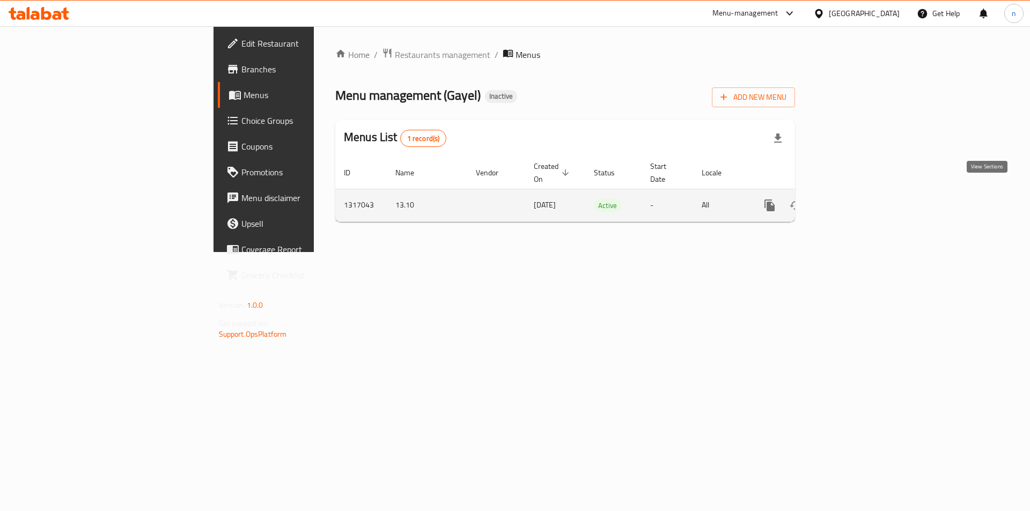
click at [852, 201] on icon "enhanced table" at bounding box center [847, 206] width 10 height 10
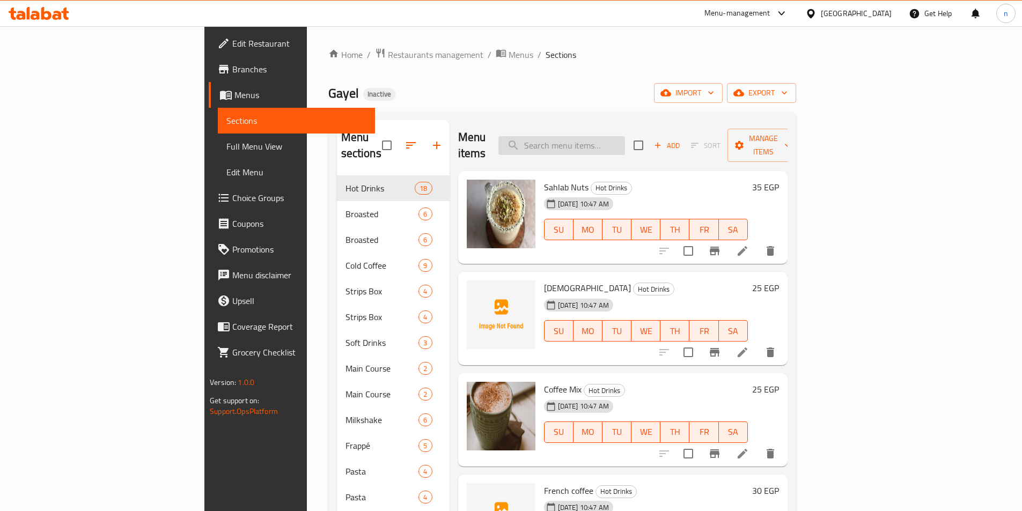
click at [625, 137] on input "search" at bounding box center [561, 145] width 127 height 19
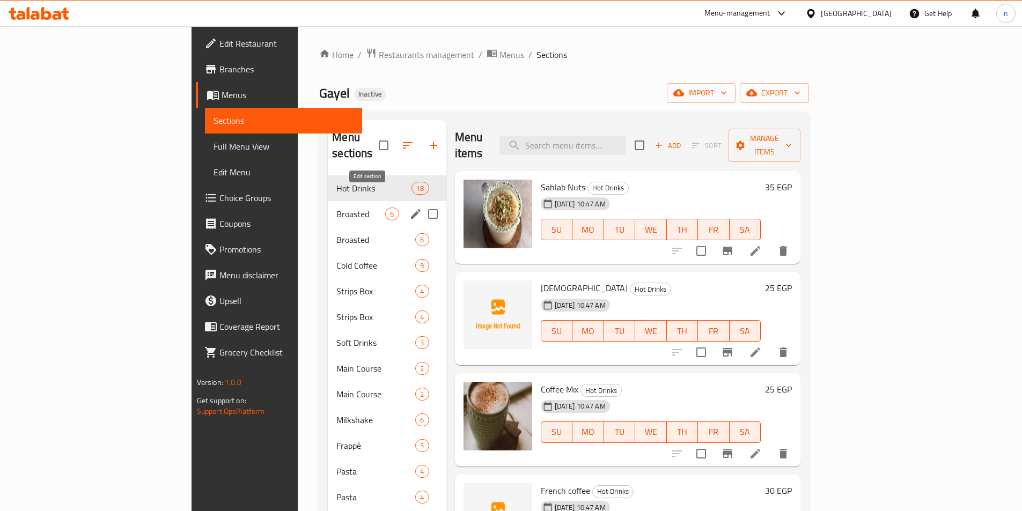
click at [411, 209] on icon "edit" at bounding box center [416, 214] width 10 height 10
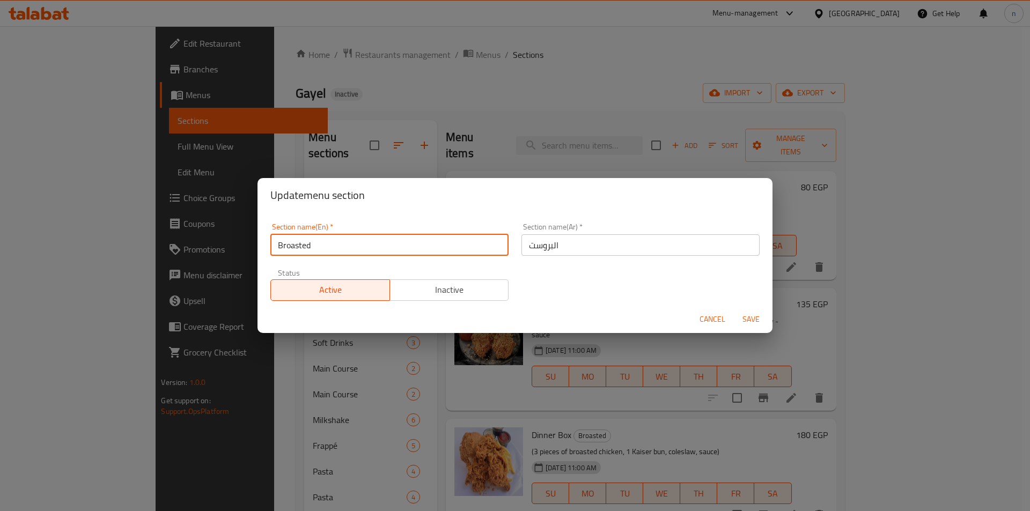
drag, startPoint x: 320, startPoint y: 248, endPoint x: 303, endPoint y: 240, distance: 18.7
click at [303, 240] on input "Broasted" at bounding box center [389, 244] width 238 height 21
type input "Broast"
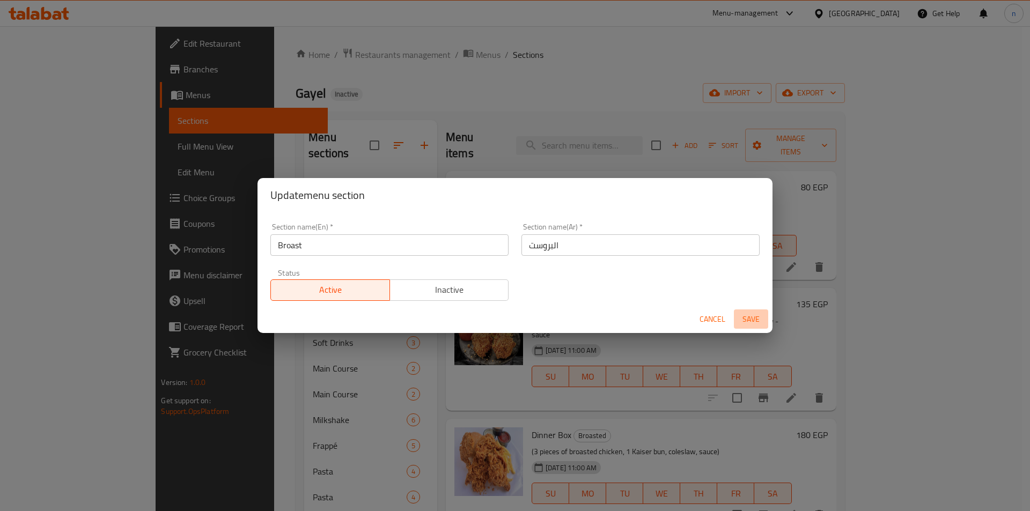
click at [750, 318] on span "Save" at bounding box center [751, 319] width 26 height 13
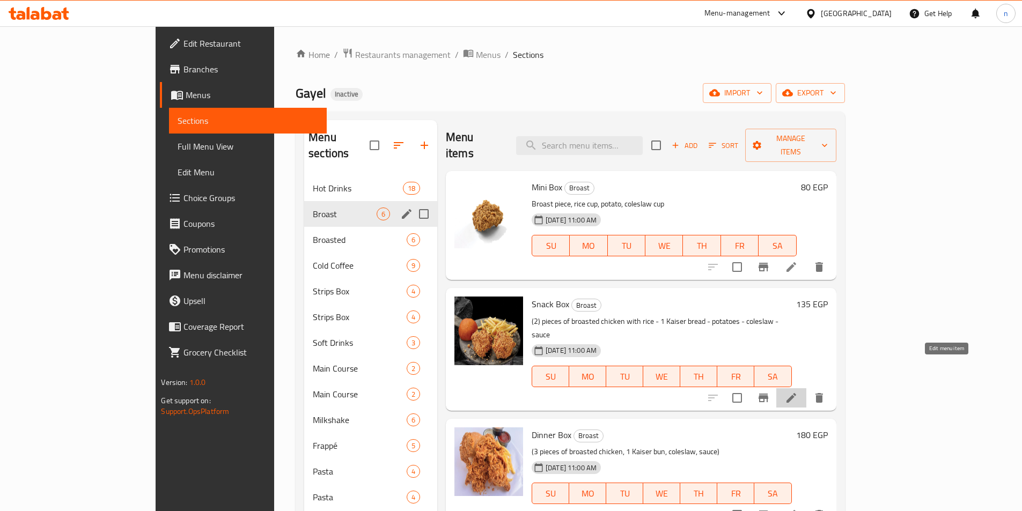
click at [796, 393] on icon at bounding box center [792, 398] width 10 height 10
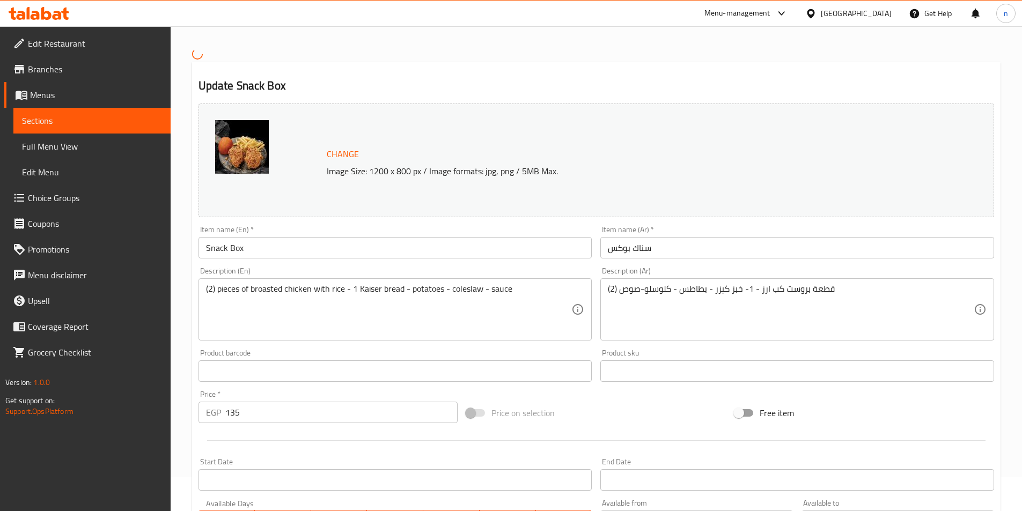
scroll to position [54, 0]
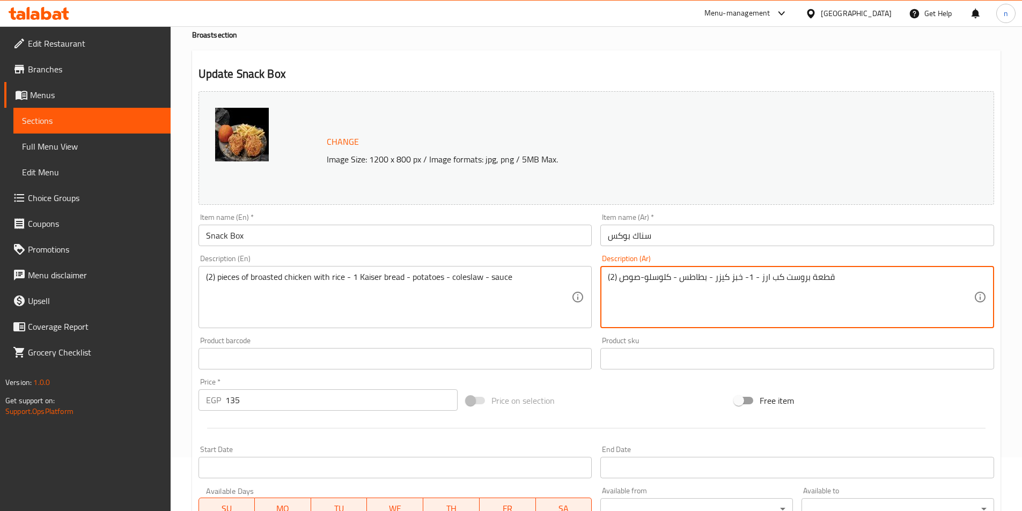
click at [771, 278] on textarea "(2) قطعة بروست كب ارز - 1- خبز كيزر - بطاطس - كلوسلو-صوص" at bounding box center [791, 297] width 366 height 51
click at [974, 275] on div "(2) قطعة بروست كب ارز - 1- خبز كيزر - بطاطس - كلوسلو-صوص Description (Ar)" at bounding box center [797, 297] width 394 height 62
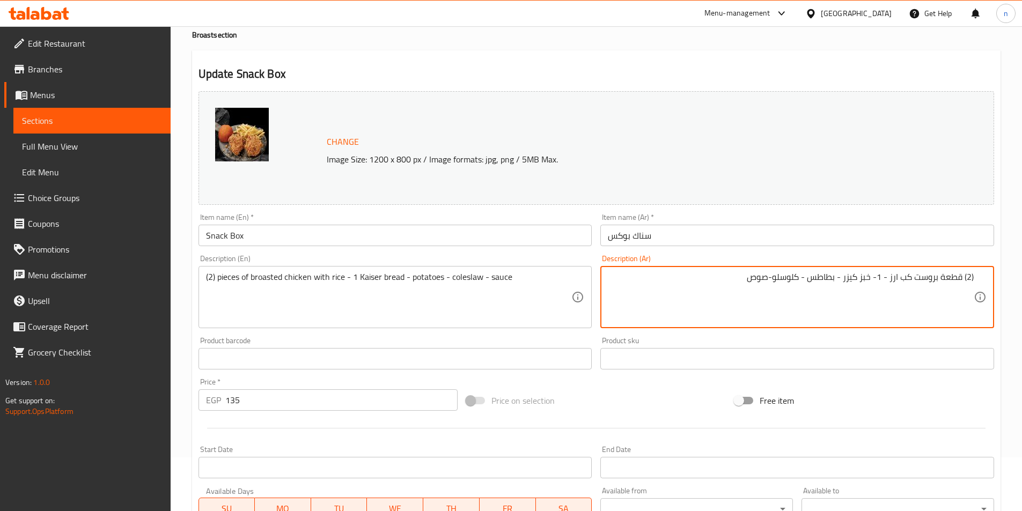
click at [963, 278] on textarea "(2) قطعة بروست كب ارز - 1- خبز كيزر - بطاطس - كلوسلو-صوص" at bounding box center [791, 297] width 366 height 51
drag, startPoint x: 964, startPoint y: 275, endPoint x: 982, endPoint y: 274, distance: 18.3
click at [982, 274] on div "(2) قطعة بروست كب ارز - 1- خبز كيزر - بطاطس - كلوسلو-صوص Description (Ar)" at bounding box center [797, 297] width 394 height 62
click at [919, 279] on textarea "2 قطعة بروست كب ارز - 1- خبز كيزر - بطاطس - كلوسلو-صوص" at bounding box center [791, 297] width 366 height 51
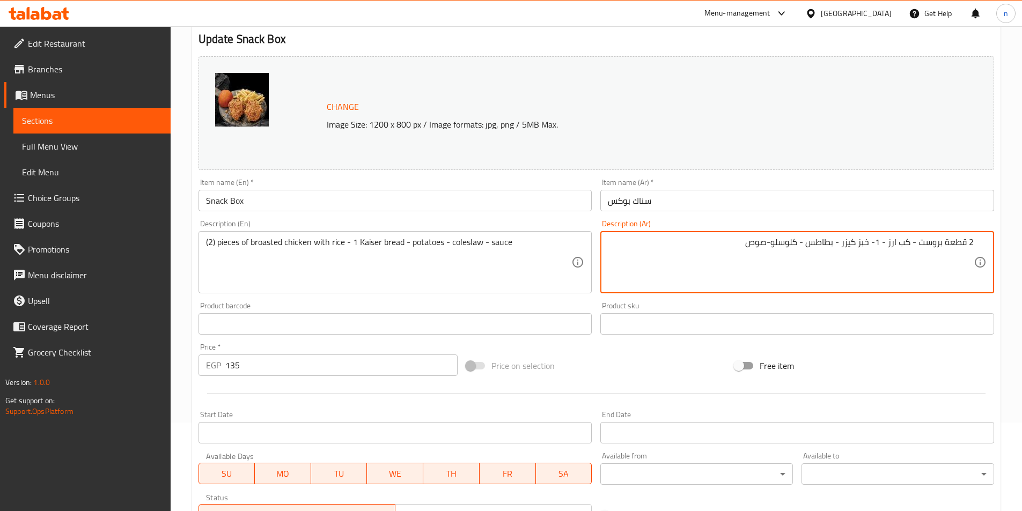
scroll to position [107, 0]
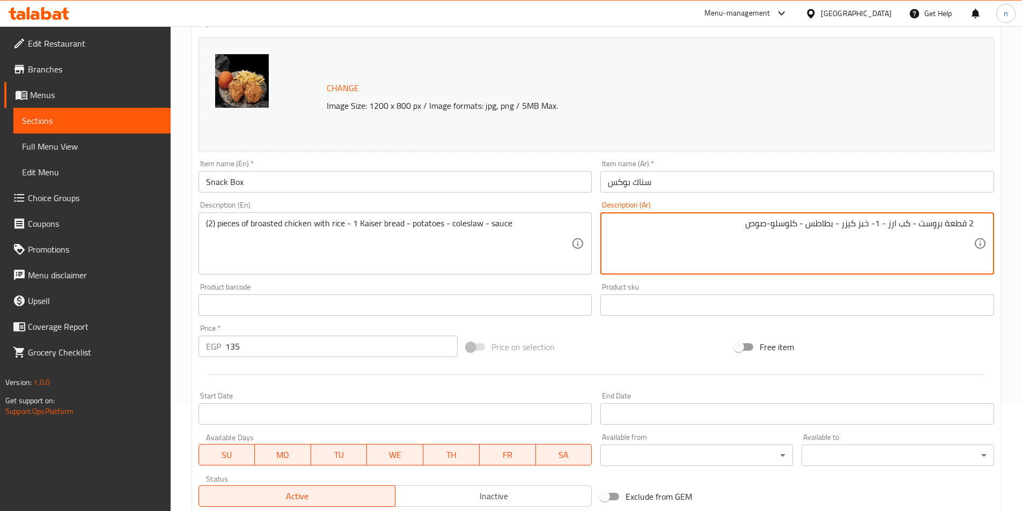
type textarea "2 قطعة بروست - كب ارز - 1- خبز كيزر - بطاطس - كلوسلو-صوص"
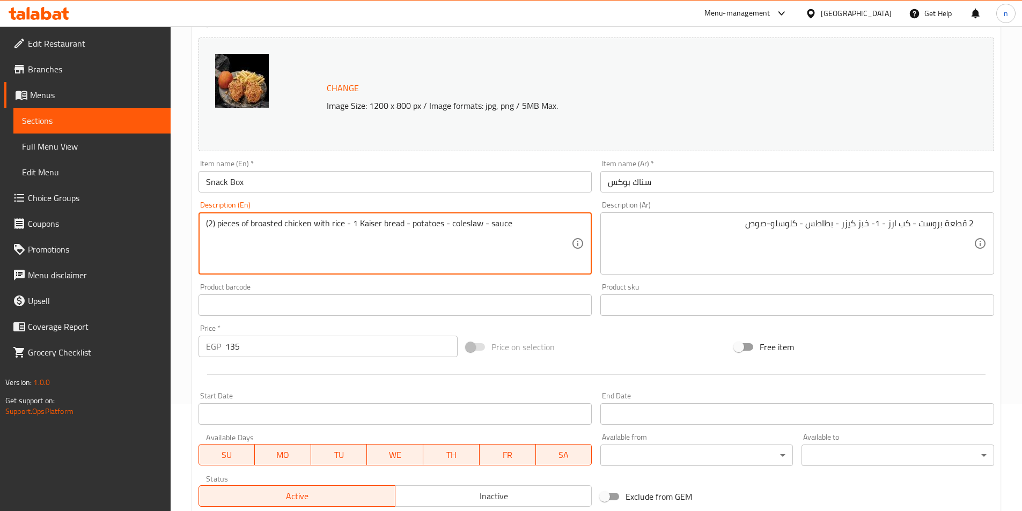
drag, startPoint x: 282, startPoint y: 224, endPoint x: 273, endPoint y: 225, distance: 9.2
click at [289, 223] on textarea "(2) pieces of broast chicken with rice - 1 Kaiser bread - potatoes - coleslaw -…" at bounding box center [389, 243] width 366 height 51
drag, startPoint x: 307, startPoint y: 224, endPoint x: 288, endPoint y: 222, distance: 19.4
click at [288, 222] on textarea "(2) pieces of broast with rice - 1 Kaiser bread - potatoes - coleslaw - sauce" at bounding box center [389, 243] width 366 height 51
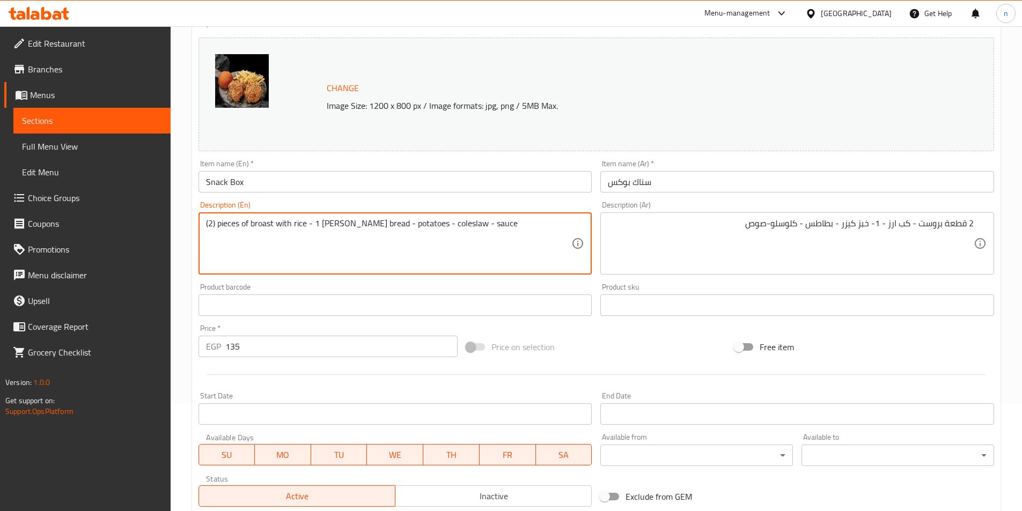
click at [284, 224] on textarea "(2) pieces of broast with rice - 1 Kaiser bread - potatoes - coleslaw - sauce" at bounding box center [389, 243] width 366 height 51
click at [287, 224] on textarea "(2) pieces of broast with rice - 1 Kaiser bread - potatoes - coleslaw - sauce" at bounding box center [389, 243] width 366 height 51
click at [296, 227] on textarea "(2) pieces of broast - rice - 1 Kaiser bread - potatoes - coleslaw - sauce" at bounding box center [389, 243] width 366 height 51
click at [294, 224] on textarea "(2) pieces of broast - rice - 1 Kaiser bread - potatoes - coleslaw - sauce" at bounding box center [389, 243] width 366 height 51
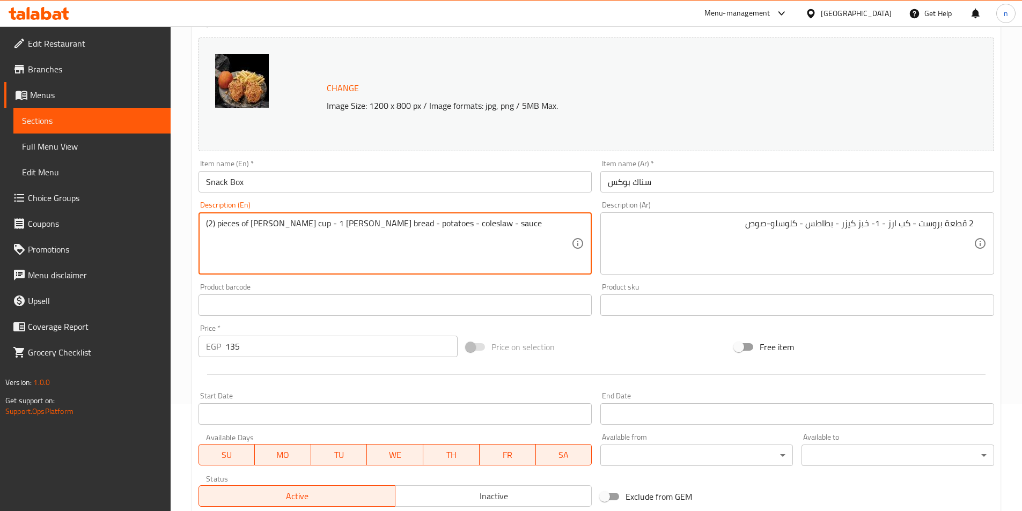
click at [335, 224] on textarea "(2) pieces of broast - rice cup - 1 Kaiser bread - potatoes - coleslaw - sauce" at bounding box center [389, 243] width 366 height 51
click at [347, 228] on textarea "(2) pieces of broast - rice cup - 1 Kaiser bread - potatoes - coleslaw - sauce" at bounding box center [389, 243] width 366 height 51
click at [334, 222] on textarea "(2) pieces of broast - rice cup - 1 Kaiser bread - potatoes - coleslaw - sauce" at bounding box center [389, 243] width 366 height 51
click at [334, 227] on textarea "(2) pieces of broast - rice cup - 1 Kaiser bread - potatoes - coleslaw - sauce" at bounding box center [389, 243] width 366 height 51
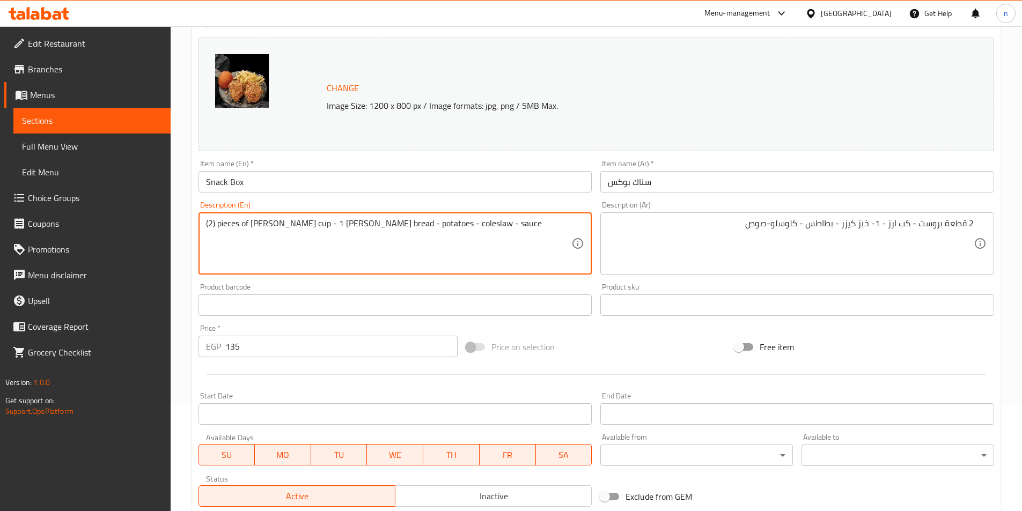
click at [334, 223] on textarea "(2) pieces of broast - rice cup - 1 Kaiser bread - potatoes - coleslaw - sauce" at bounding box center [389, 243] width 366 height 51
click at [388, 225] on textarea "(2) pieces of broast - rice cup - 1 bun bread - potatoes - coleslaw - sauce" at bounding box center [389, 243] width 366 height 51
click at [430, 227] on textarea "(2) pieces of broast - rice cup - 1 bun bread - potatoes - coleslaw - sauce" at bounding box center [389, 243] width 366 height 51
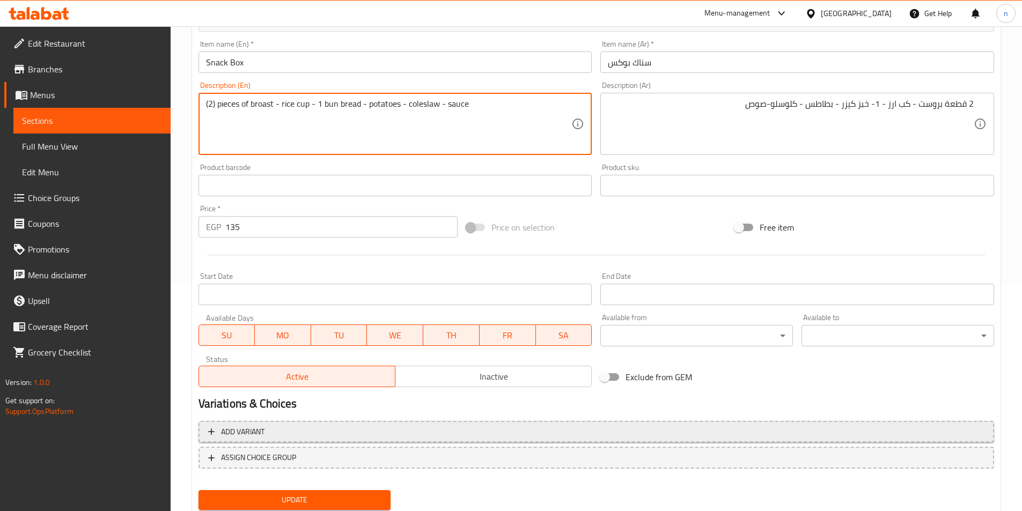
scroll to position [262, 0]
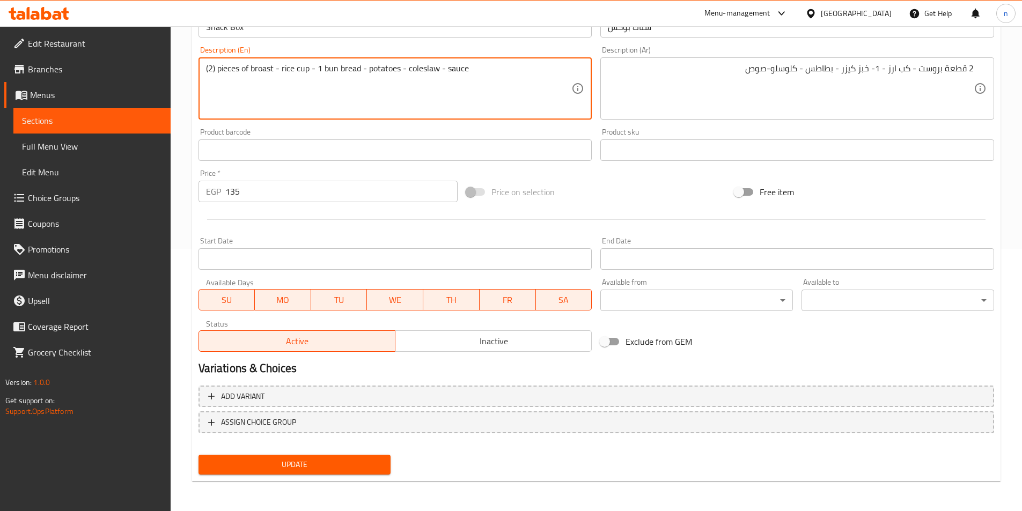
type textarea "(2) pieces of broast - rice cup - 1 bun bread - potatoes - coleslaw - sauce"
click at [330, 470] on span "Update" at bounding box center [294, 464] width 175 height 13
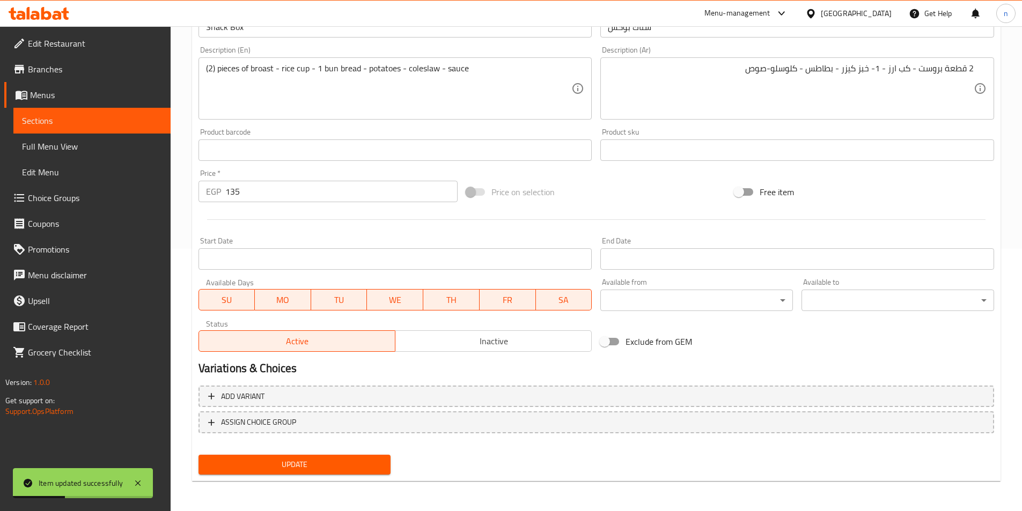
click at [53, 119] on span "Sections" at bounding box center [92, 120] width 140 height 13
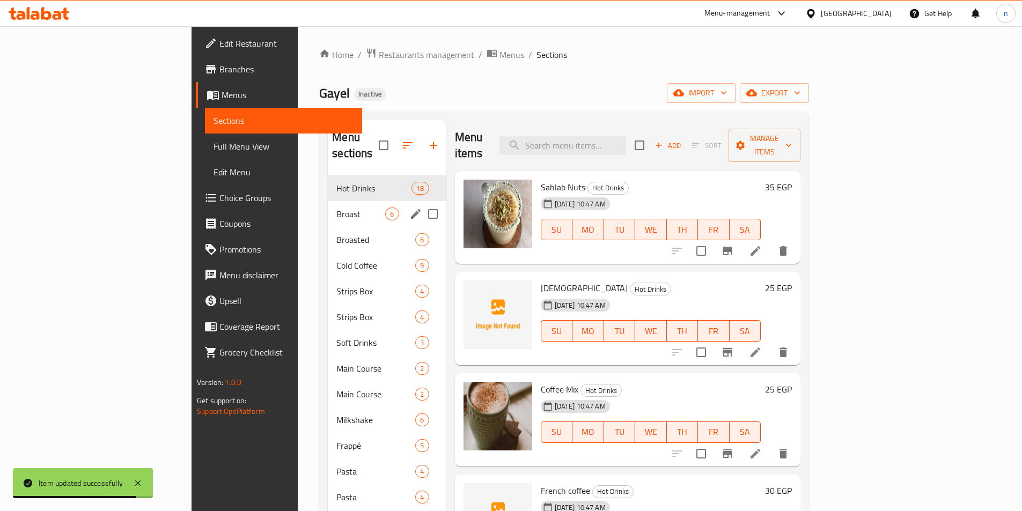
click at [336, 208] on span "Broast" at bounding box center [360, 214] width 49 height 13
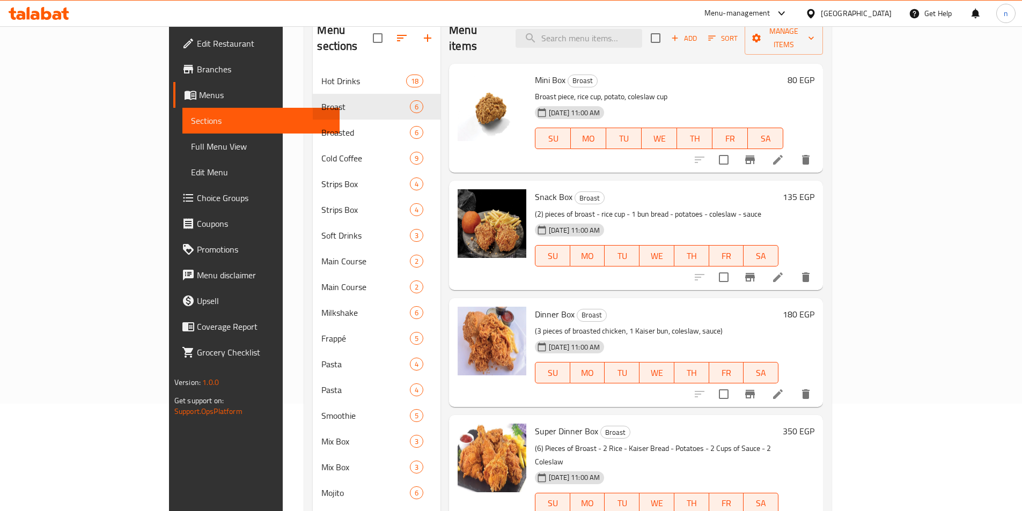
scroll to position [161, 0]
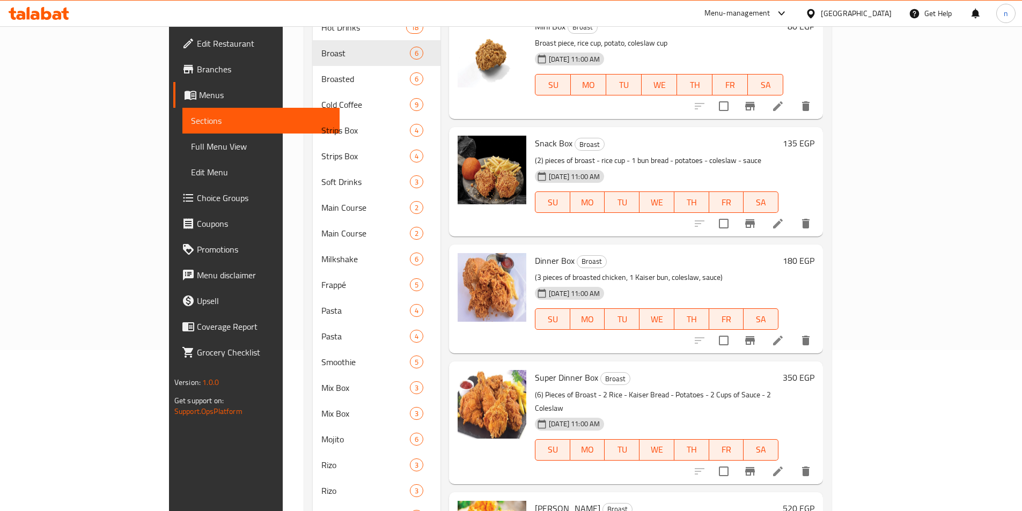
click at [793, 333] on li at bounding box center [778, 340] width 30 height 19
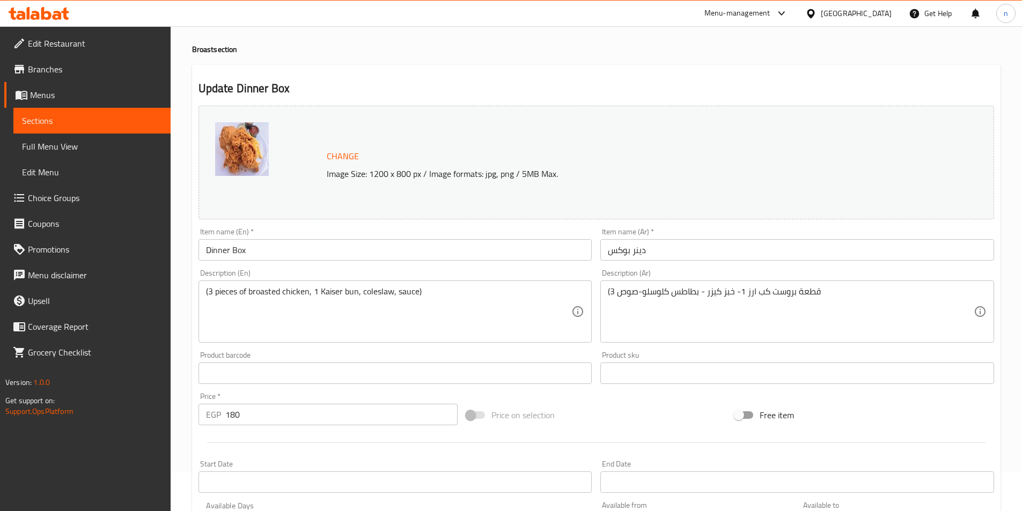
scroll to position [107, 0]
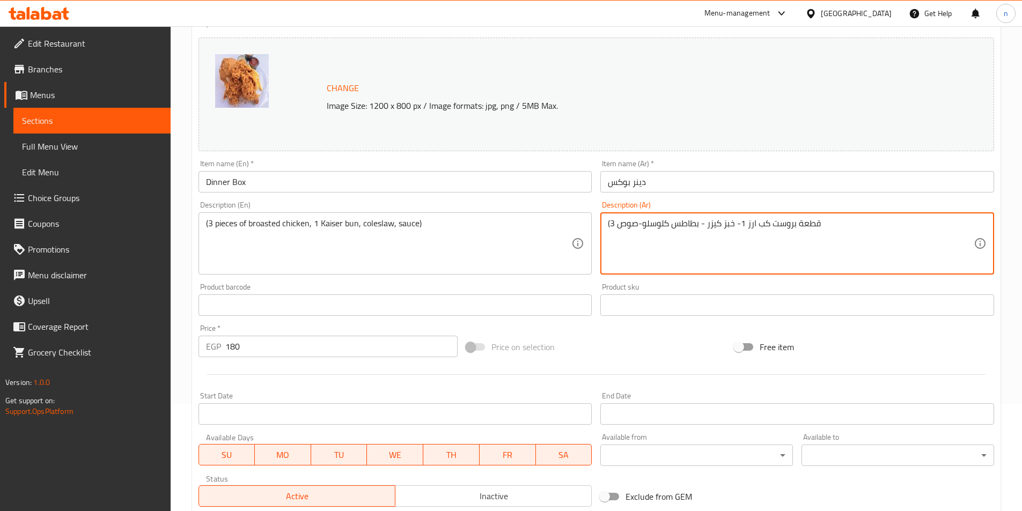
click at [741, 224] on textarea "(3 قطعة بروست كب ارز 1- خبز كيزر - بطاطس كلوسلو-صوص" at bounding box center [791, 243] width 366 height 51
click at [965, 227] on textarea "(3 قطعة بروست كب ارز 1- خبز كيزر - بطاطس كلوسلو-صوص" at bounding box center [791, 243] width 366 height 51
click at [915, 225] on textarea "(3 قطعة بروست كب ارز 1- خبز كيزر - بطاطس كلوسلو-صوص" at bounding box center [791, 243] width 366 height 51
click at [808, 226] on textarea "(3 قطعة بروست - كب ارز 1- خبز كيزر - بطاطس كلوسلو-صوص" at bounding box center [791, 243] width 366 height 51
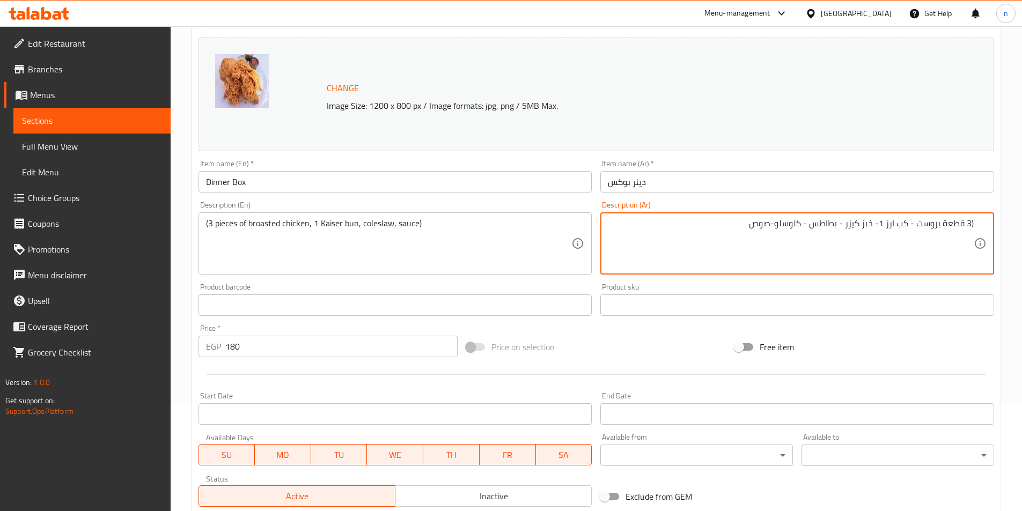
type textarea "(3 قطعة بروست - كب ارز 1- خبز كيزر - بطاطس - كلوسلو-صوص"
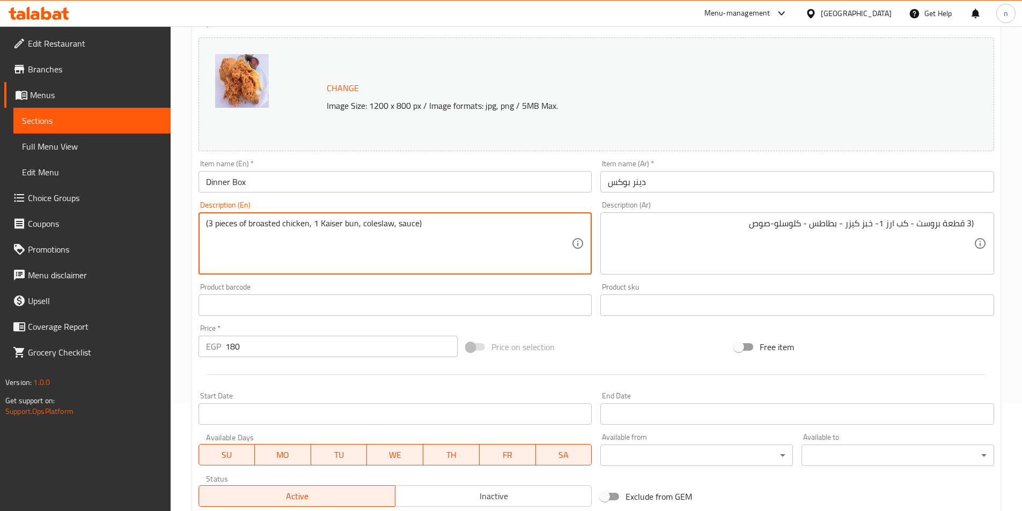
drag, startPoint x: 280, startPoint y: 223, endPoint x: 273, endPoint y: 221, distance: 7.3
click at [282, 225] on textarea "(3 pieces of broast chicken, 1 Kaiser bun, coleslaw, sauce)" at bounding box center [389, 243] width 366 height 51
drag, startPoint x: 278, startPoint y: 226, endPoint x: 274, endPoint y: 223, distance: 5.7
click at [274, 223] on textarea "(3 pieces of broast , 1 Kaiser bun, coleslaw, sauce)" at bounding box center [389, 243] width 366 height 51
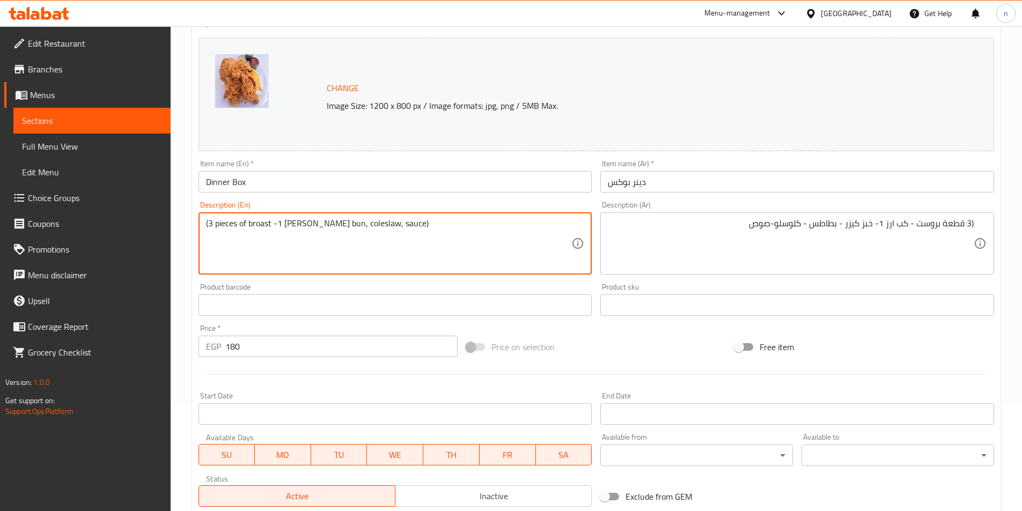
click at [293, 224] on textarea "(3 pieces of broast -1 Kaiser bun, coleslaw, sauce)" at bounding box center [389, 243] width 366 height 51
click at [321, 221] on textarea "(3 pieces of broast -1 Kaiser bun, coleslaw, sauce)" at bounding box center [389, 243] width 366 height 51
drag, startPoint x: 320, startPoint y: 225, endPoint x: 285, endPoint y: 219, distance: 35.9
click at [285, 219] on textarea "(3 pieces of broast -1 Kaiser bun, coleslaw, sauce)" at bounding box center [389, 243] width 366 height 51
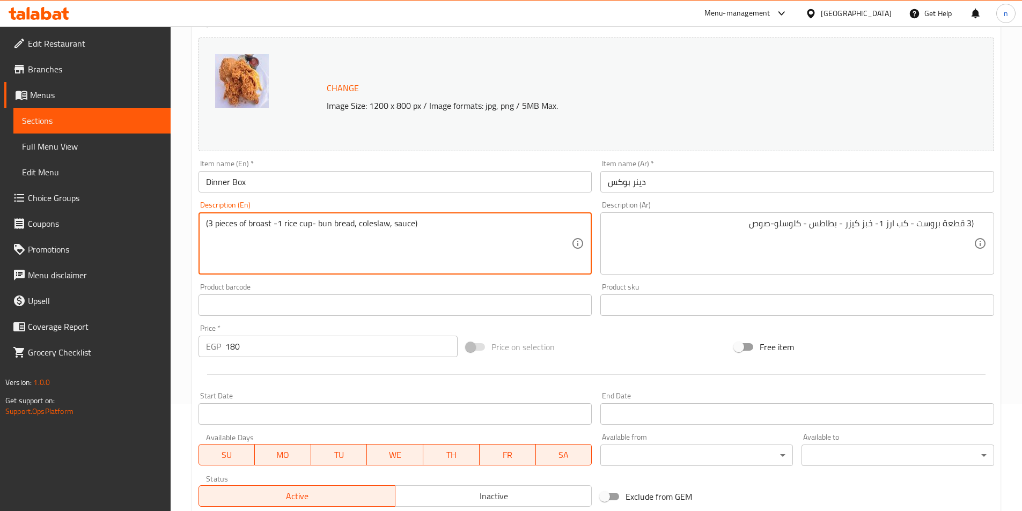
drag, startPoint x: 315, startPoint y: 224, endPoint x: 356, endPoint y: 224, distance: 40.8
click at [356, 224] on textarea "(3 pieces of broast -1 rice cup- bun bread, coleslaw, sauce)" at bounding box center [389, 243] width 366 height 51
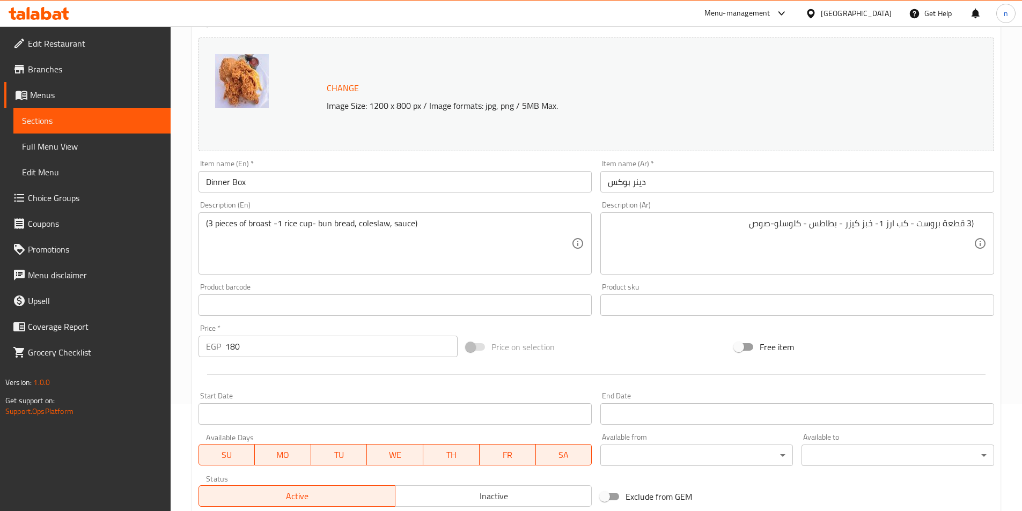
click at [434, 266] on textarea "(3 pieces of broast -1 rice cup- bun bread, coleslaw, sauce)" at bounding box center [389, 243] width 366 height 51
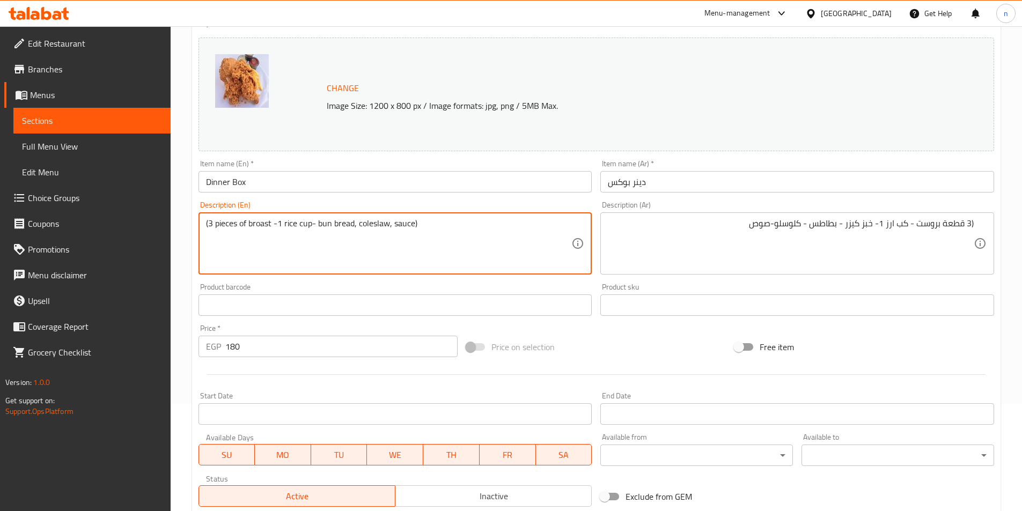
click at [355, 226] on textarea "(3 pieces of broast -1 rice cup- bun bread, coleslaw, sauce)" at bounding box center [389, 243] width 366 height 51
click at [355, 225] on textarea "(3 pieces of broast -1 rice cup- bun bread, coleslaw, sauce)" at bounding box center [389, 243] width 366 height 51
click at [436, 226] on textarea "(3 pieces of broast -1 rice cup- bun bread - potatoes - coleslaw, sauce)" at bounding box center [389, 243] width 366 height 51
click at [414, 226] on textarea "(3 pieces of broast -1 rice cup- bun bread - potatoes - coleslaw - sauce)" at bounding box center [389, 243] width 366 height 51
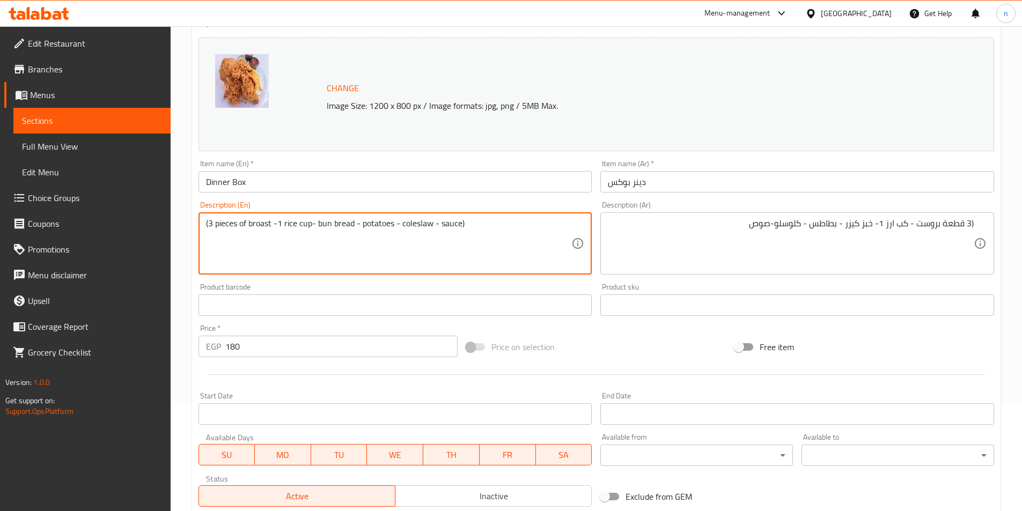
type textarea "(3 pieces of broast -1 rice cup- bun bread - potatoes - coleslaw - sauce)"
click at [703, 280] on div "Product sku Product sku" at bounding box center [797, 299] width 402 height 41
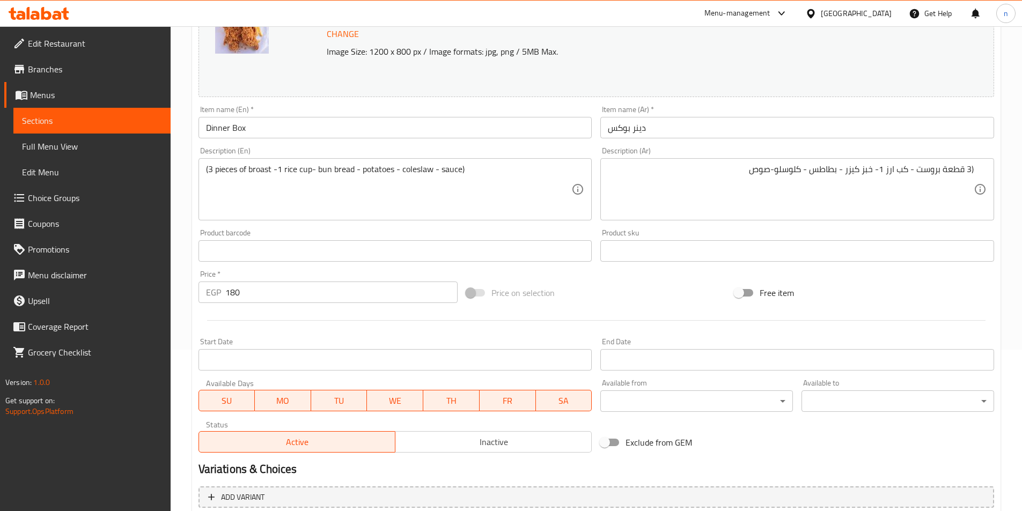
scroll to position [262, 0]
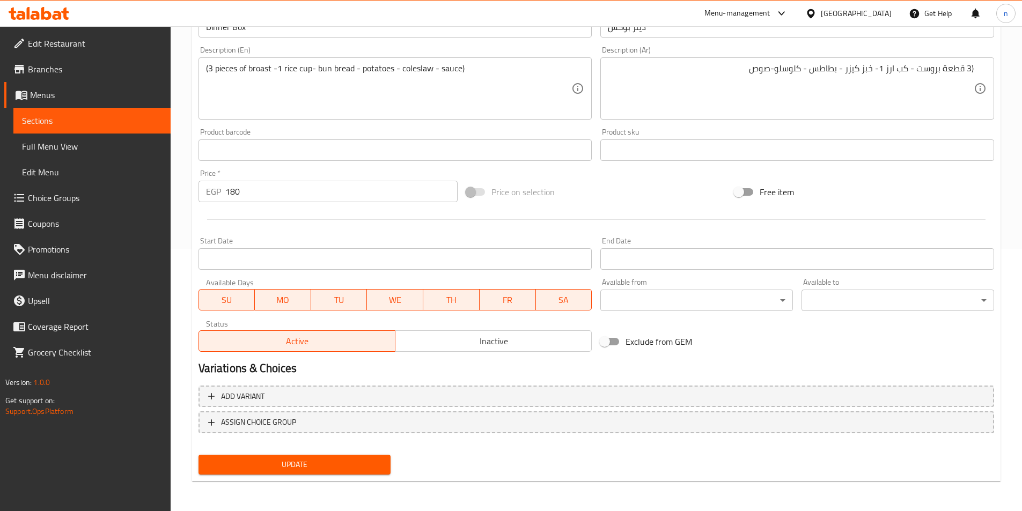
click at [366, 469] on span "Update" at bounding box center [294, 464] width 175 height 13
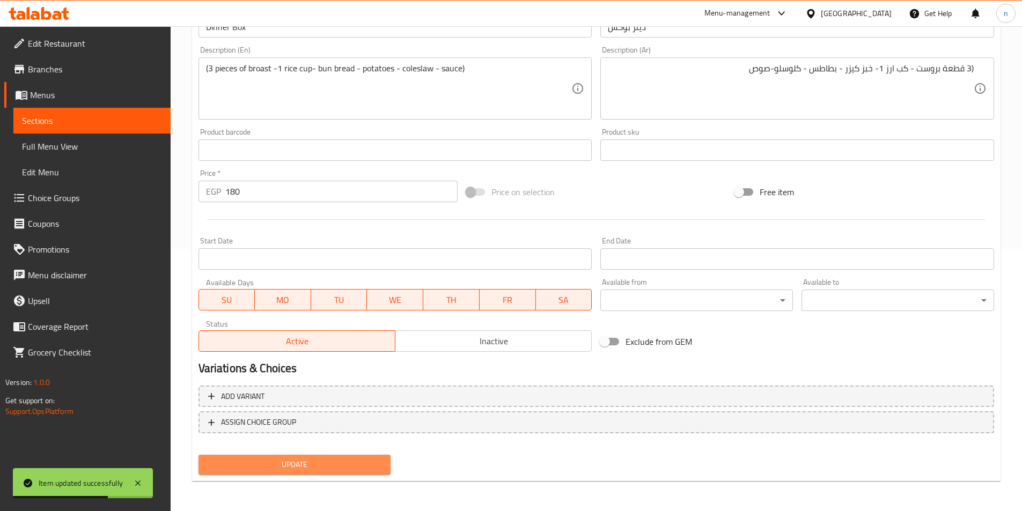
click at [334, 465] on span "Update" at bounding box center [294, 464] width 175 height 13
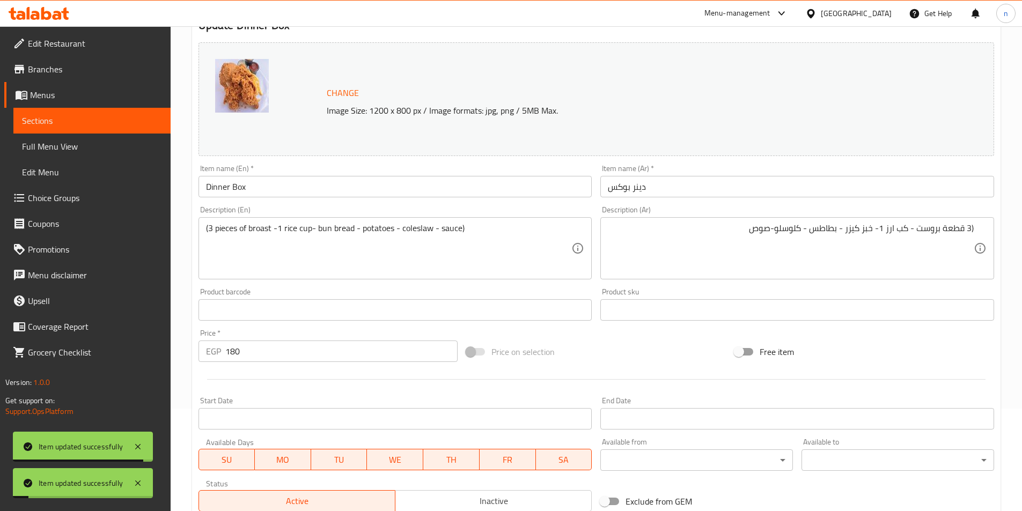
scroll to position [101, 0]
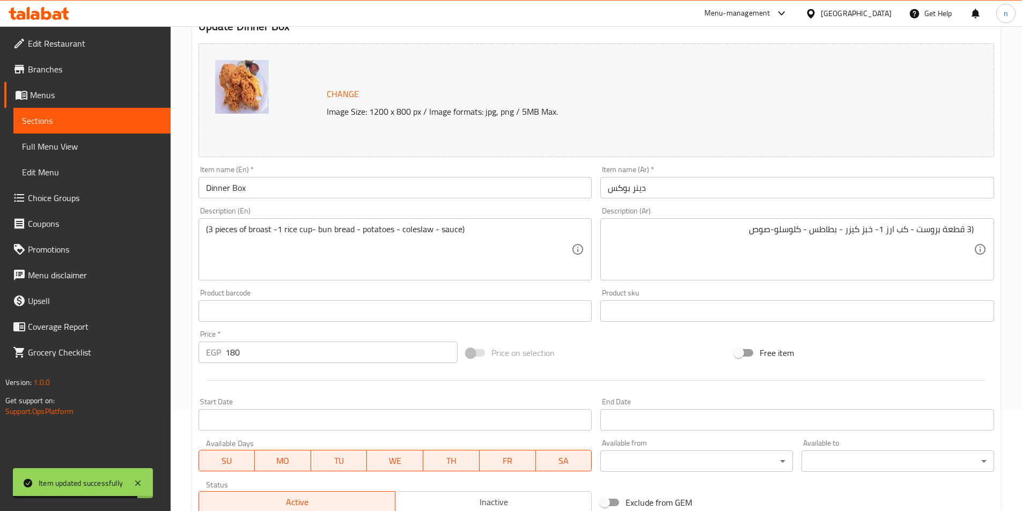
click at [51, 118] on span "Sections" at bounding box center [92, 120] width 140 height 13
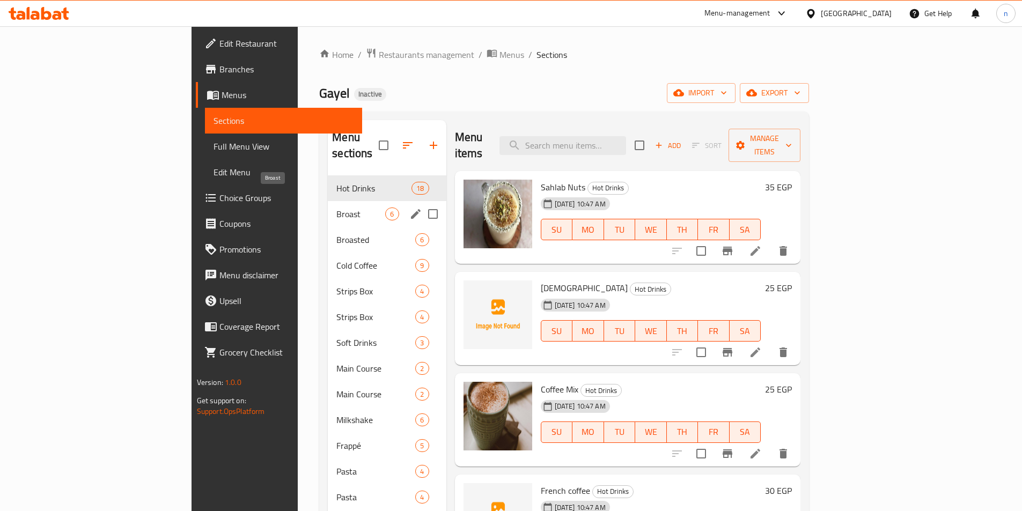
click at [336, 208] on span "Broast" at bounding box center [360, 214] width 49 height 13
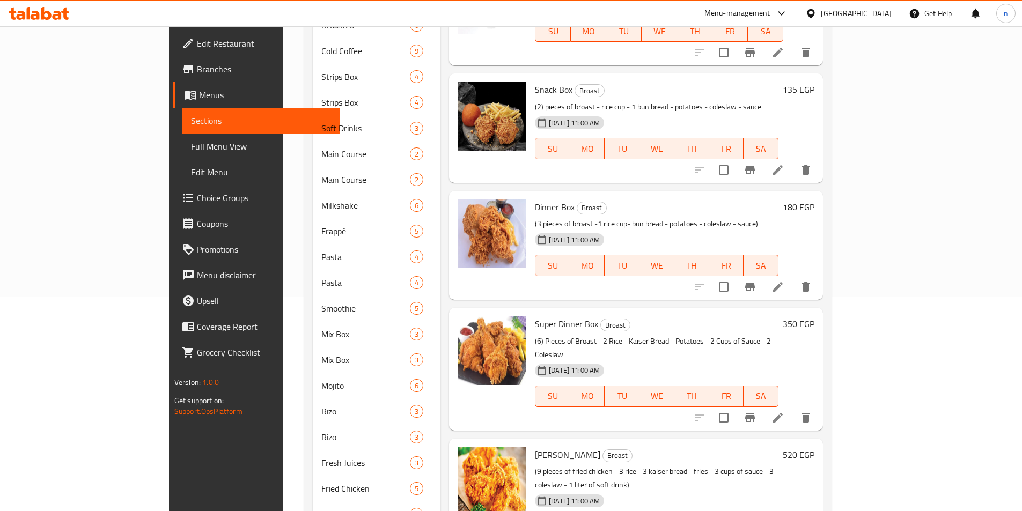
scroll to position [268, 0]
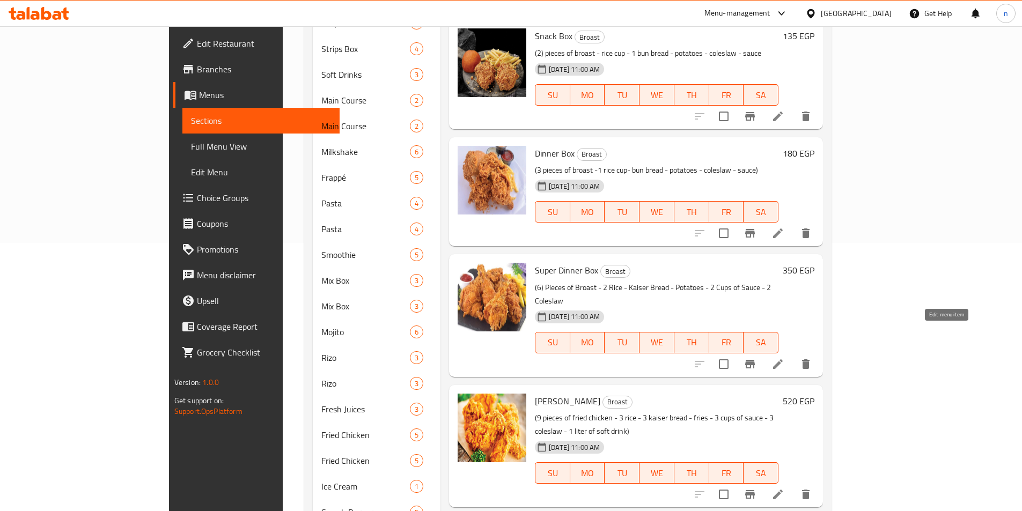
click at [784, 358] on icon at bounding box center [778, 364] width 13 height 13
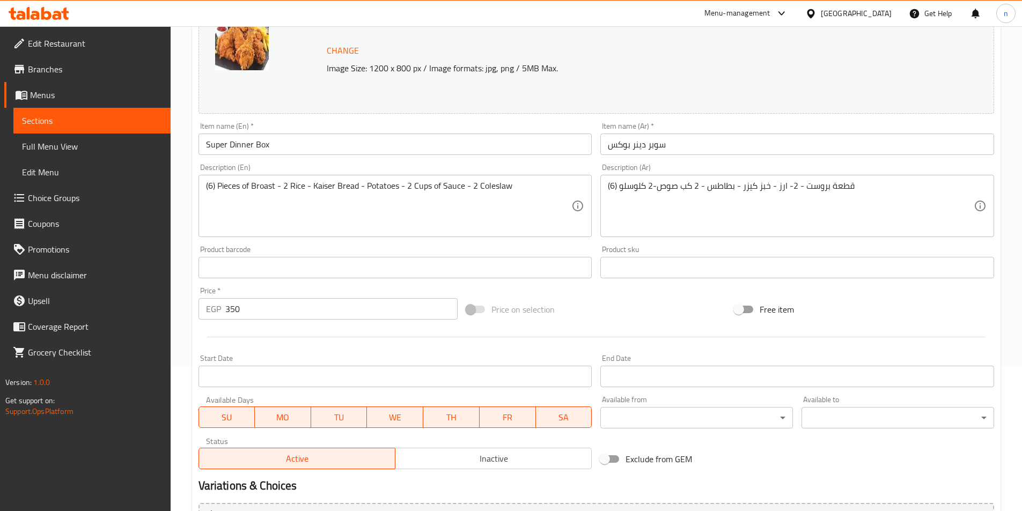
scroll to position [161, 0]
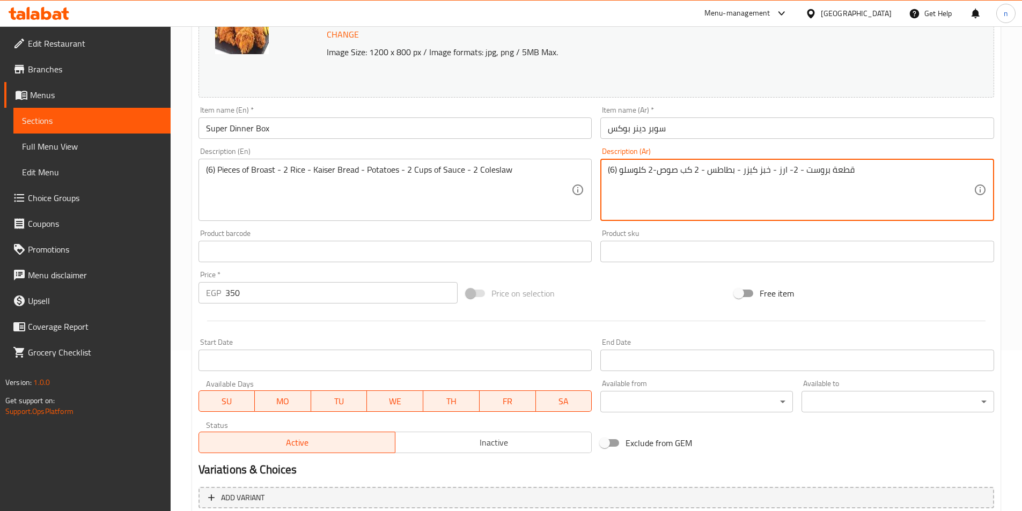
click at [764, 177] on textarea "(6) قطعة بروست - 2- ارز - خبز كيزر - بطاطس - 2 كب صوص-2 كلوسلو" at bounding box center [791, 190] width 366 height 51
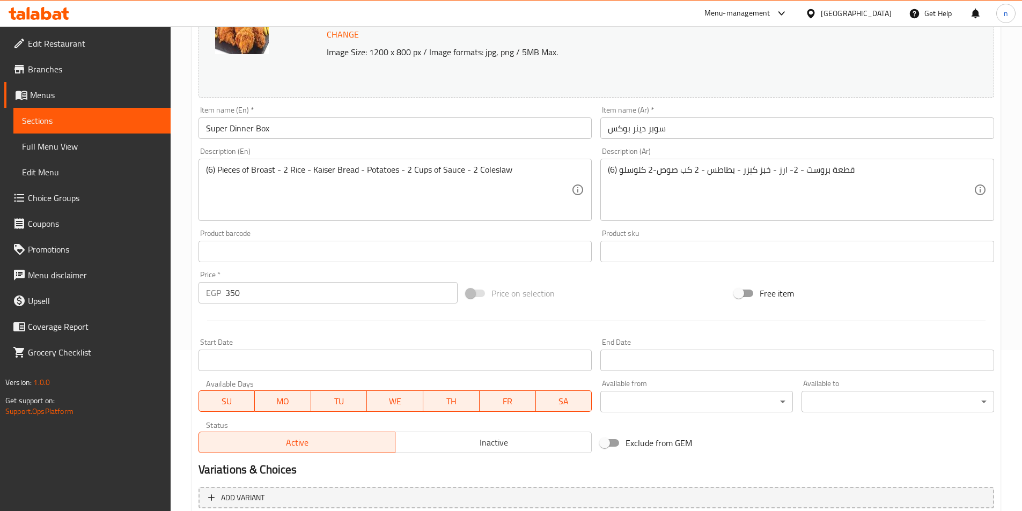
click at [838, 213] on textarea "(6) قطعة بروست - 2- ارز - خبز كيزر - بطاطس - 2 كب صوص-2 كلوسلو" at bounding box center [791, 190] width 366 height 51
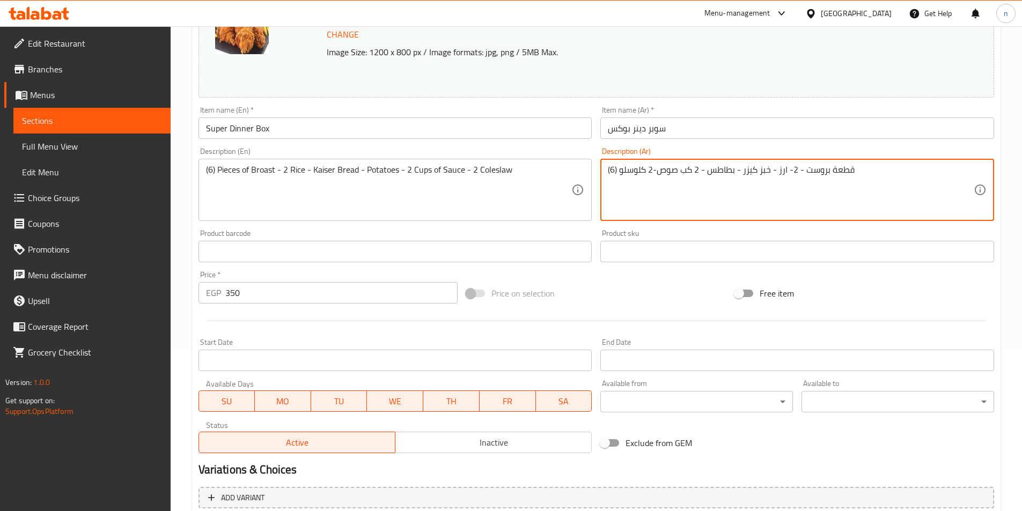
click at [798, 170] on textarea "(6) قطعة بروست - 2- ارز - خبز كيزر - بطاطس - 2 كب صوص-2 كلوسلو" at bounding box center [791, 190] width 366 height 51
click at [866, 198] on textarea "(6) قطعة بروست - 2- ارز - خبز كيزر - بطاطس - 2 كب صوص-2 كلوسلو" at bounding box center [791, 190] width 366 height 51
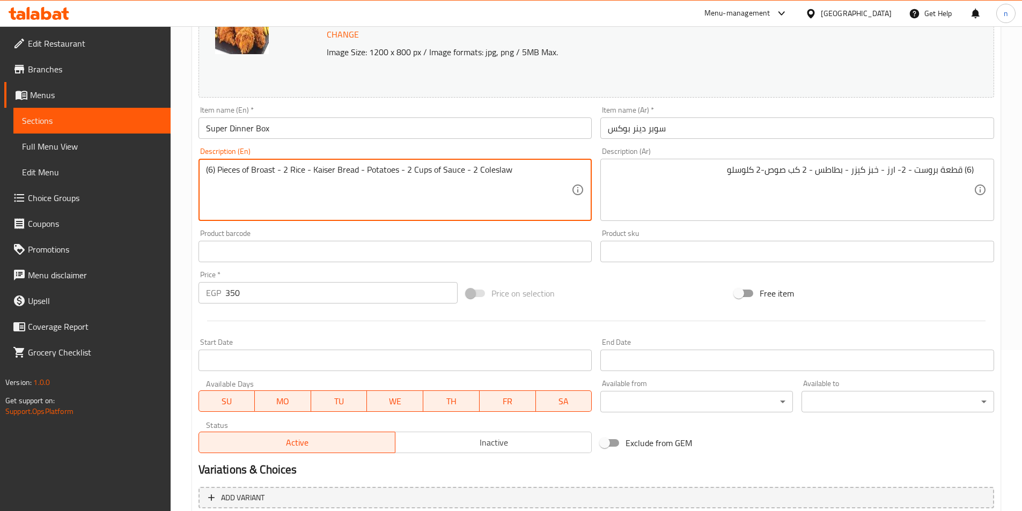
drag, startPoint x: 224, startPoint y: 172, endPoint x: 269, endPoint y: 172, distance: 44.5
click at [273, 182] on textarea "(6) Pieces of Broast - 2 Rice - Kaiser Bread - Potatoes - 2 Cups of Sauce - 2 C…" at bounding box center [389, 190] width 366 height 51
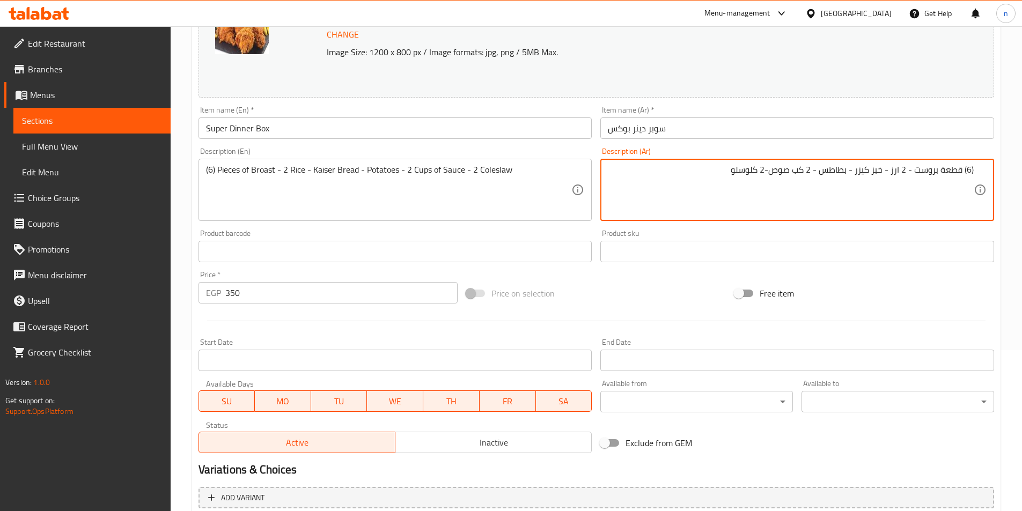
click at [881, 168] on textarea "(6) قطعة بروست - 2 ارز - خبز كيزر - بطاطس - 2 كب صوص-2 كلوسلو" at bounding box center [791, 190] width 366 height 51
click at [886, 168] on textarea "(6) قطعة بروست - 2 ارز - خبز كيزر - بطاطس - 2 كب صوص-2 كلوسلو" at bounding box center [791, 190] width 366 height 51
type textarea "(6) قطعة بروست - 2 ارز -2 خبز كيزر - بطاطس - 2 كب صوص-2 كلوسلو"
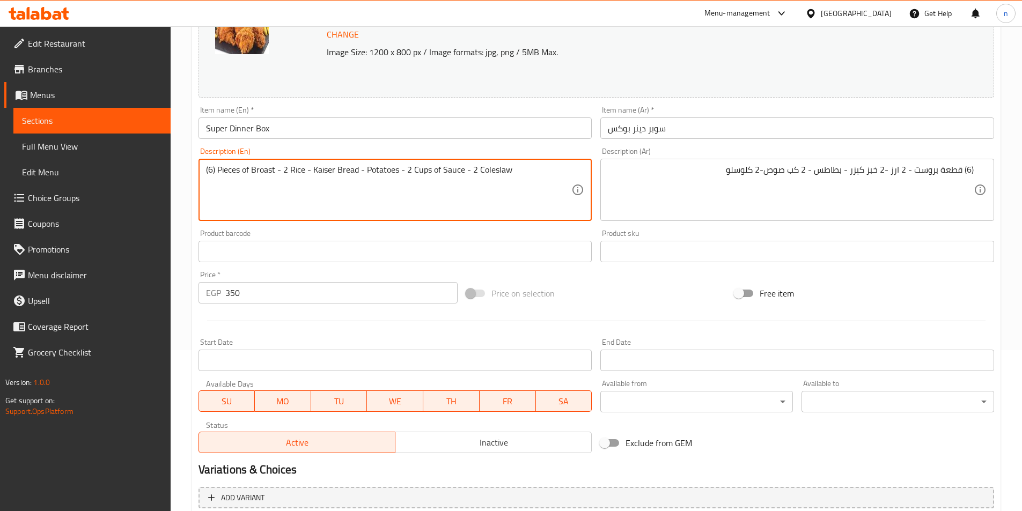
click at [322, 171] on textarea "(6) Pieces of Broast - 2 Rice - Kaiser Bread - Potatoes - 2 Cups of Sauce - 2 C…" at bounding box center [389, 190] width 366 height 51
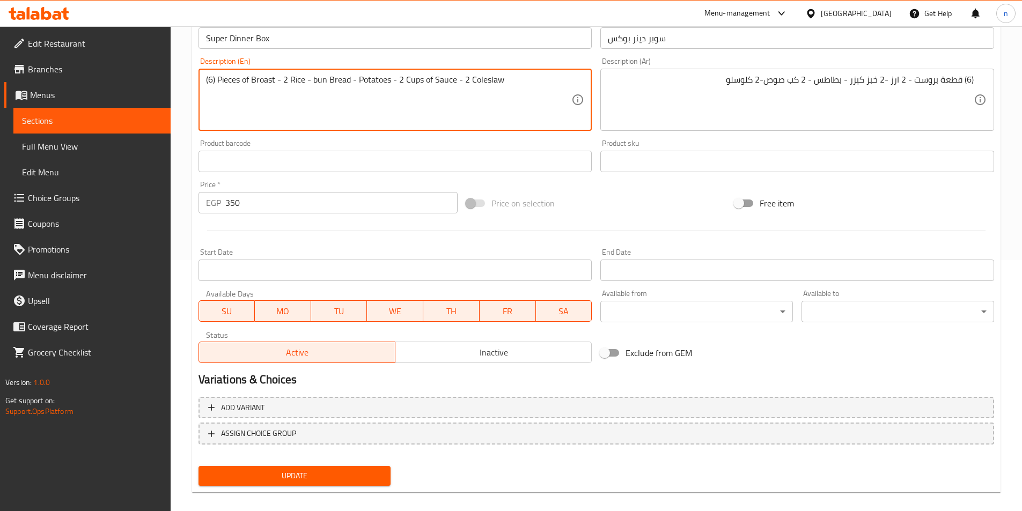
scroll to position [262, 0]
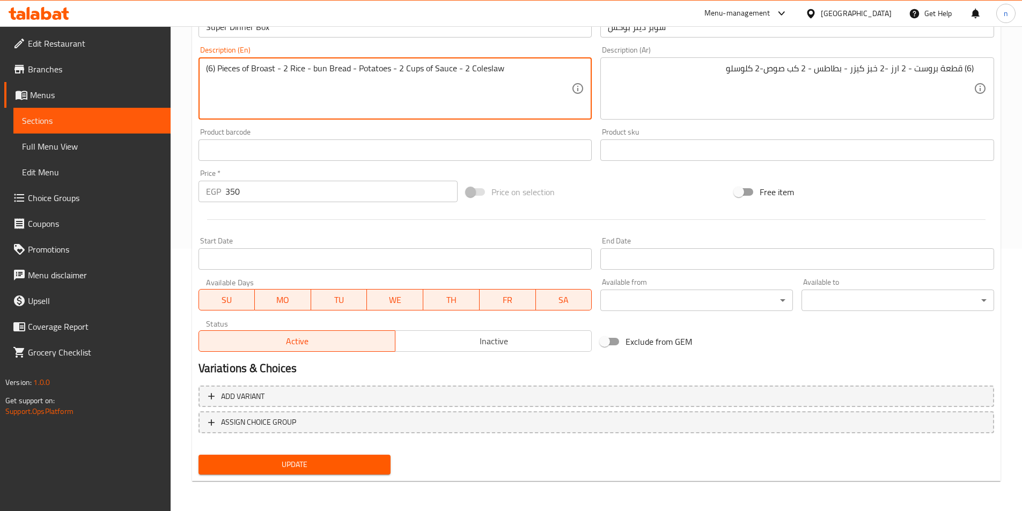
type textarea "(6) Pieces of Broast - 2 Rice - bun Bread - Potatoes - 2 Cups of Sauce - 2 Cole…"
click at [366, 463] on span "Update" at bounding box center [294, 464] width 175 height 13
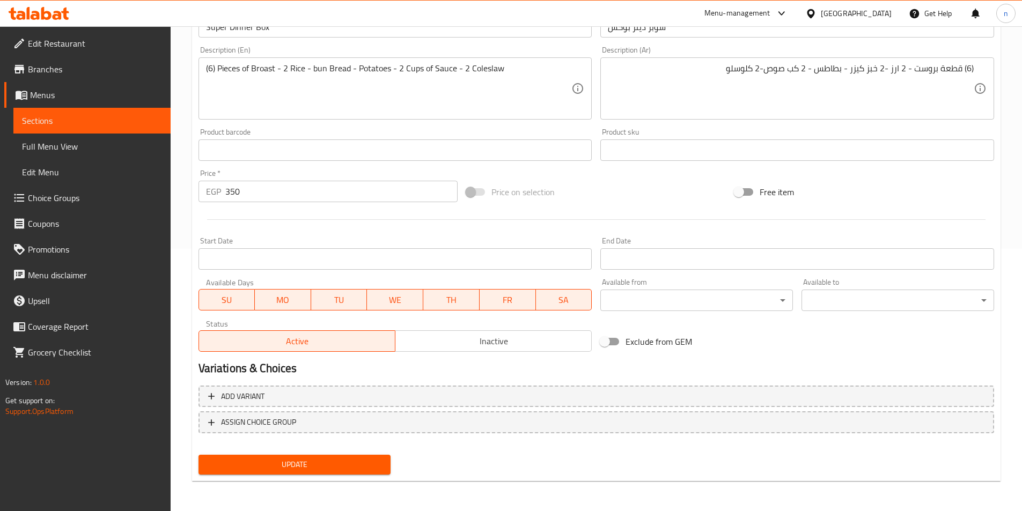
click at [296, 461] on span "Update" at bounding box center [294, 464] width 175 height 13
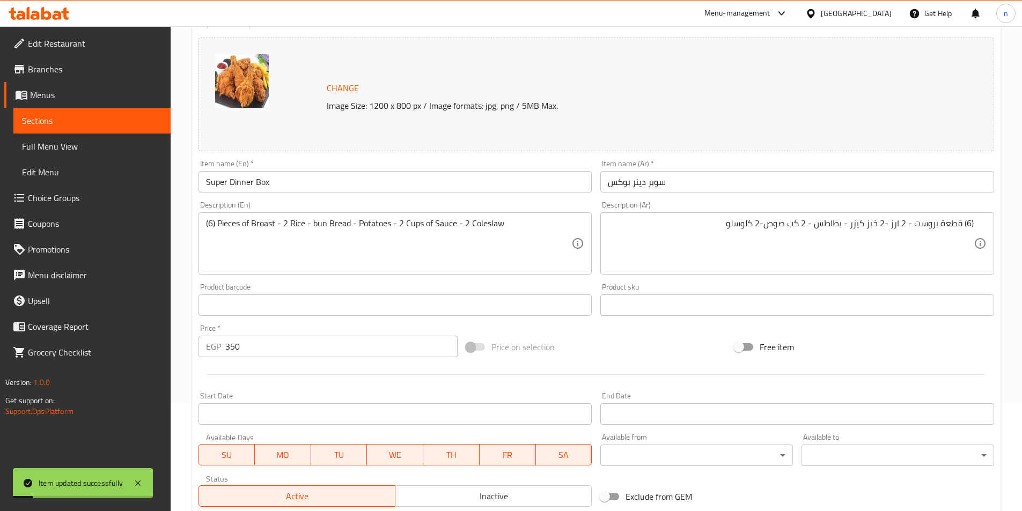
scroll to position [101, 0]
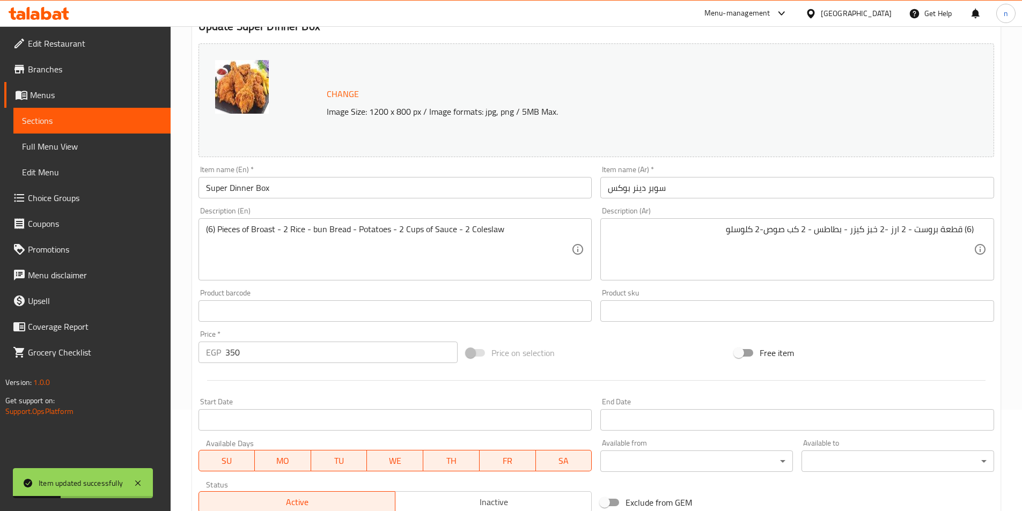
click at [86, 118] on span "Sections" at bounding box center [92, 120] width 140 height 13
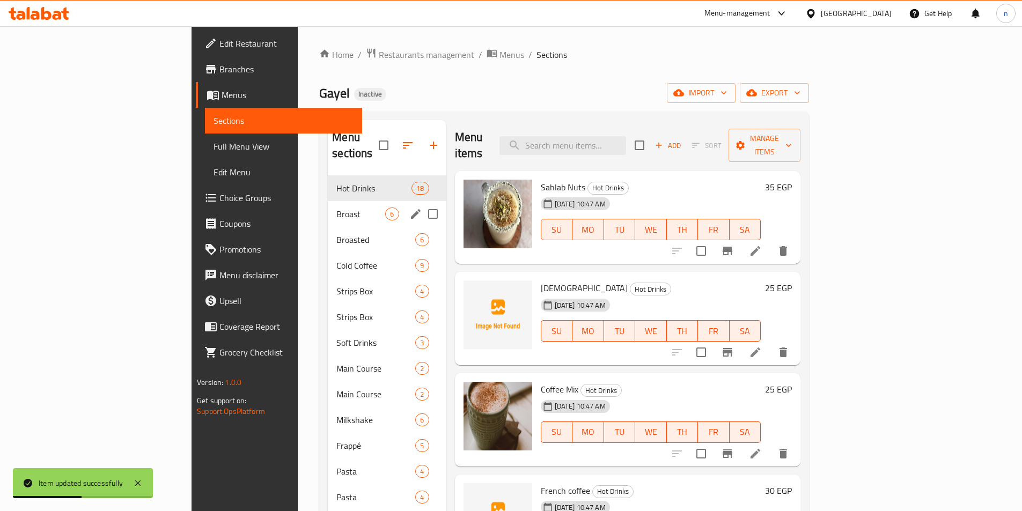
click at [328, 209] on div "Broast 6" at bounding box center [387, 214] width 118 height 26
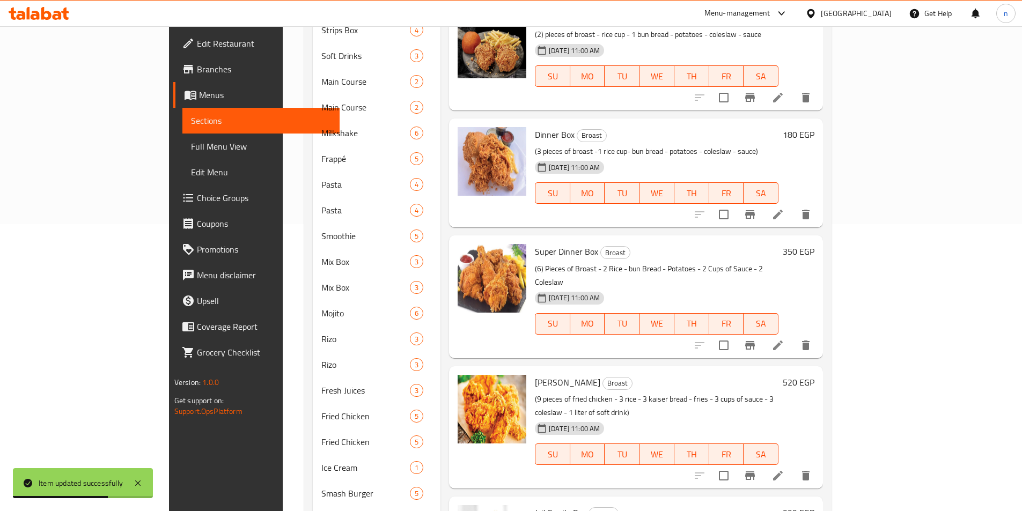
scroll to position [322, 0]
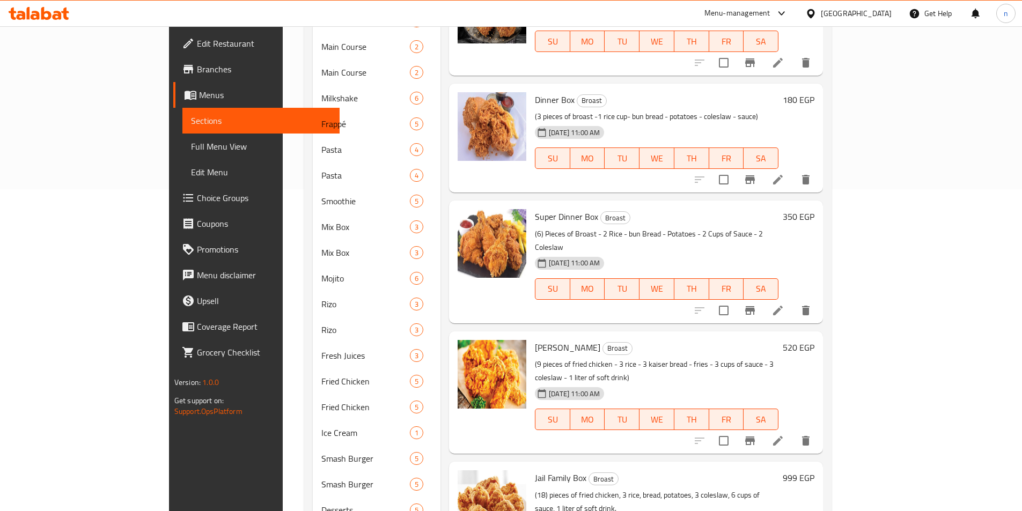
click at [783, 436] on icon at bounding box center [778, 441] width 10 height 10
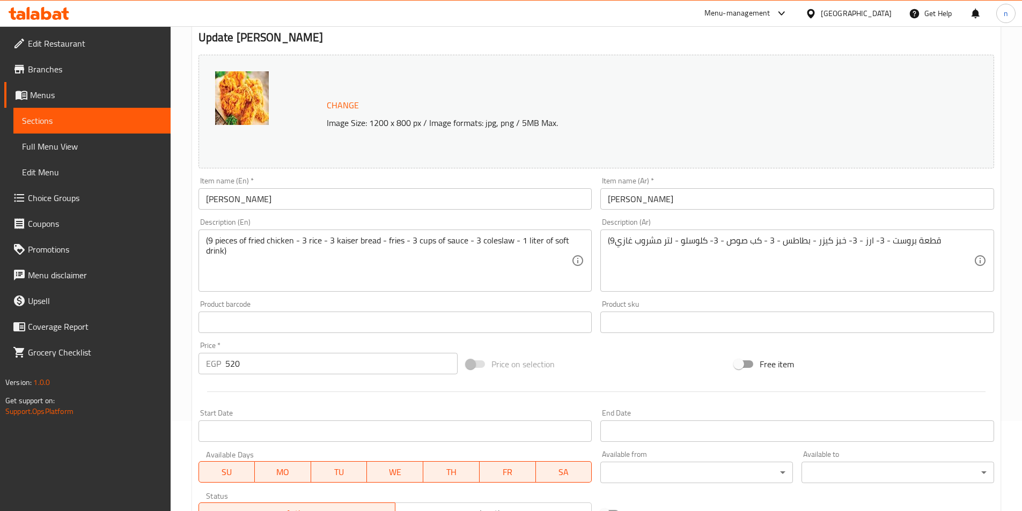
scroll to position [107, 0]
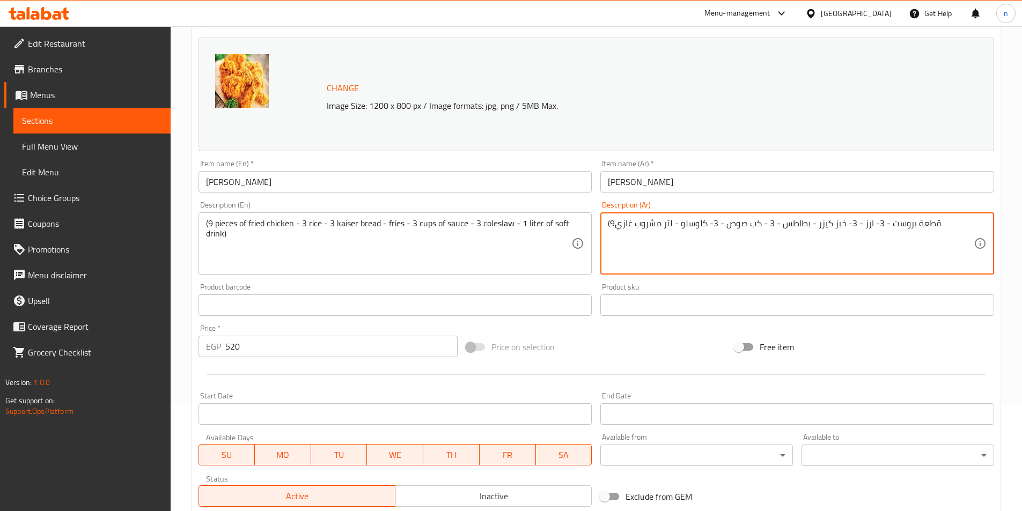
click at [894, 226] on textarea "(9قطعة بروست - 3- ارز - 3- خبز كيزر - بطاطس - 3 - كب صوص - 3- كلوسلو - لتر مشرو…" at bounding box center [791, 243] width 366 height 51
click at [1005, 208] on div "Home / Restaurants management / Menus / Sections / item / update Broast section…" at bounding box center [596, 292] width 851 height 747
drag, startPoint x: 801, startPoint y: 224, endPoint x: 796, endPoint y: 222, distance: 5.8
click at [796, 222] on textarea "(9قطعة بروست - 3- ارز - 3 خبز كيزر - بطاطس - 3 - كب صوص - 3- كلوسلو - لتر مشروب…" at bounding box center [791, 243] width 366 height 51
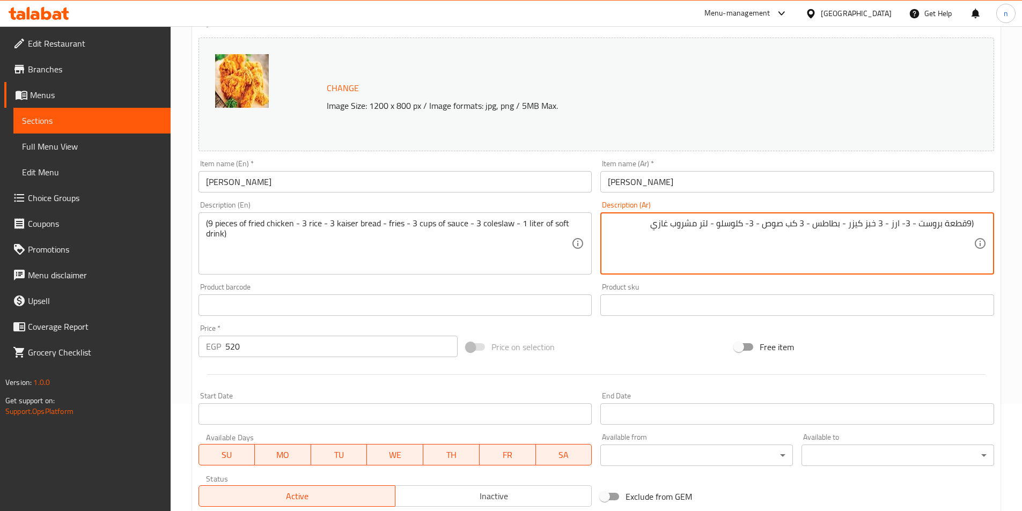
click at [749, 224] on textarea "(9قطعة بروست - 3- ارز - 3 خبز كيزر - بطاطس - 3 كب صوص - 3- كلوسلو - لتر مشروب غ…" at bounding box center [791, 243] width 366 height 51
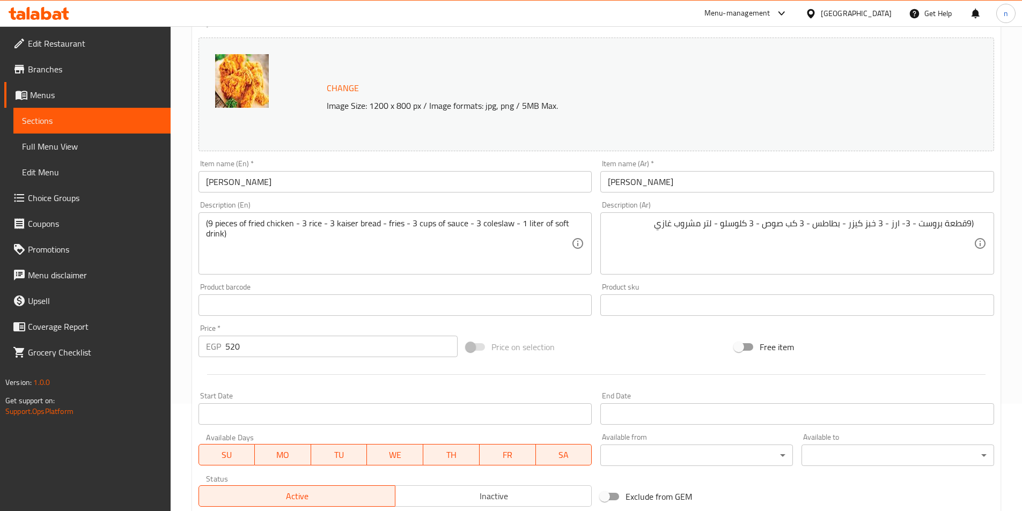
drag, startPoint x: 975, startPoint y: 222, endPoint x: 873, endPoint y: 223, distance: 101.4
click at [873, 223] on div "(9قطعة بروست - 3- ارز - 3 خبز كيزر - بطاطس - 3 كب صوص - 3 كلوسلو - لتر مشروب غا…" at bounding box center [797, 243] width 394 height 62
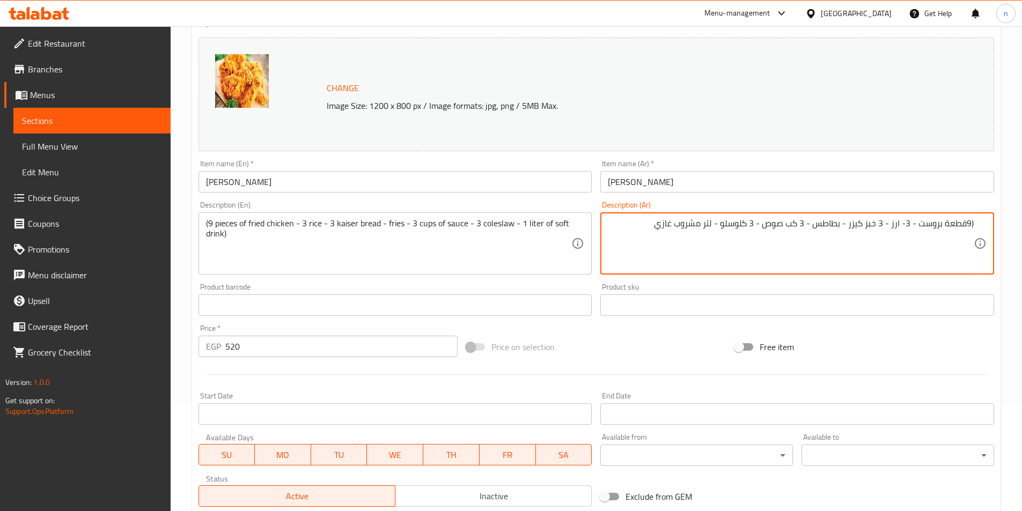
click at [900, 222] on textarea "(9قطعة بروست - 3- ارز - 3 خبز كيزر - بطاطس - 3 كب صوص - 3 كلوسلو - لتر مشروب غا…" at bounding box center [791, 243] width 366 height 51
type textarea "(9قطعة بروست - 3 ارز - 3 خبز كيزر - بطاطس - 3 كب صوص - 3 كلوسلو - لتر مشروب غازي"
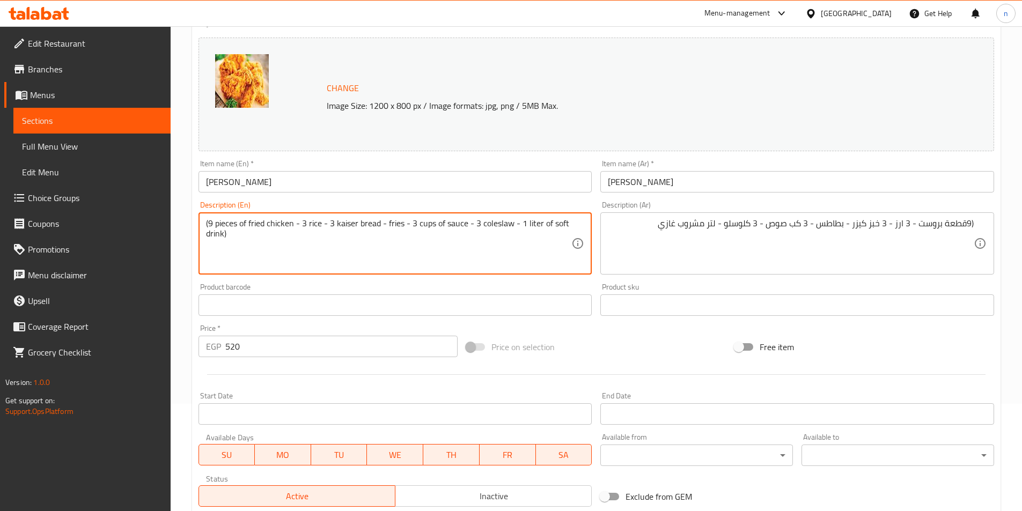
drag, startPoint x: 249, startPoint y: 224, endPoint x: 293, endPoint y: 227, distance: 43.6
click at [261, 223] on textarea "(9 pieces of broast - 3 rice - 3 kaiser bread - fries - 3 cups of sauce - 3 col…" at bounding box center [389, 243] width 366 height 51
click at [261, 220] on textarea "(9 pieces of broast - 3 rice - 3 kaiser bread - fries - 3 cups of sauce - 3 col…" at bounding box center [389, 243] width 366 height 51
click at [261, 219] on textarea "(9 pieces of broast - 3 rice - 3 kaiser bread - fries - 3 cups of sauce - 3 col…" at bounding box center [389, 243] width 366 height 51
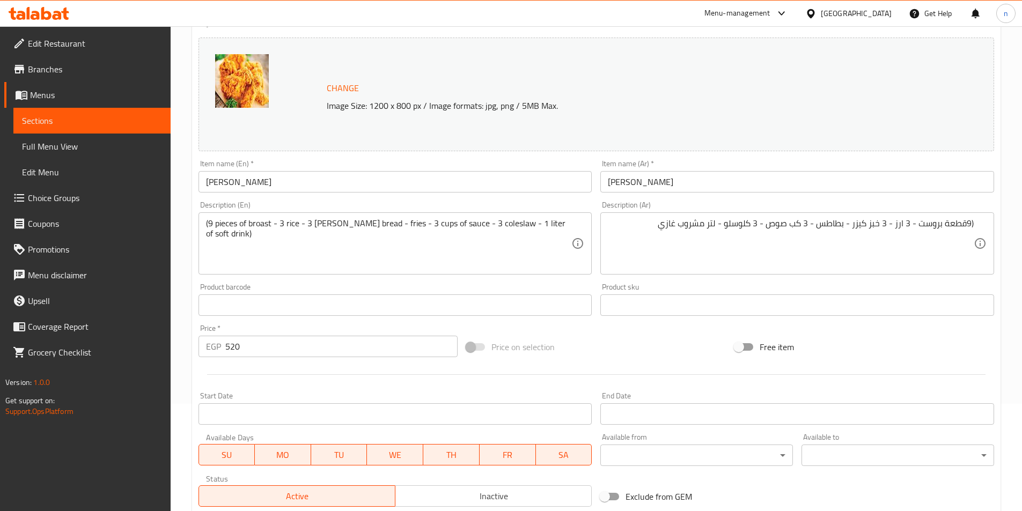
click at [321, 240] on textarea "(9 pieces of broast - 3 rice - 3 kaiser bread - fries - 3 cups of sauce - 3 col…" at bounding box center [389, 243] width 366 height 51
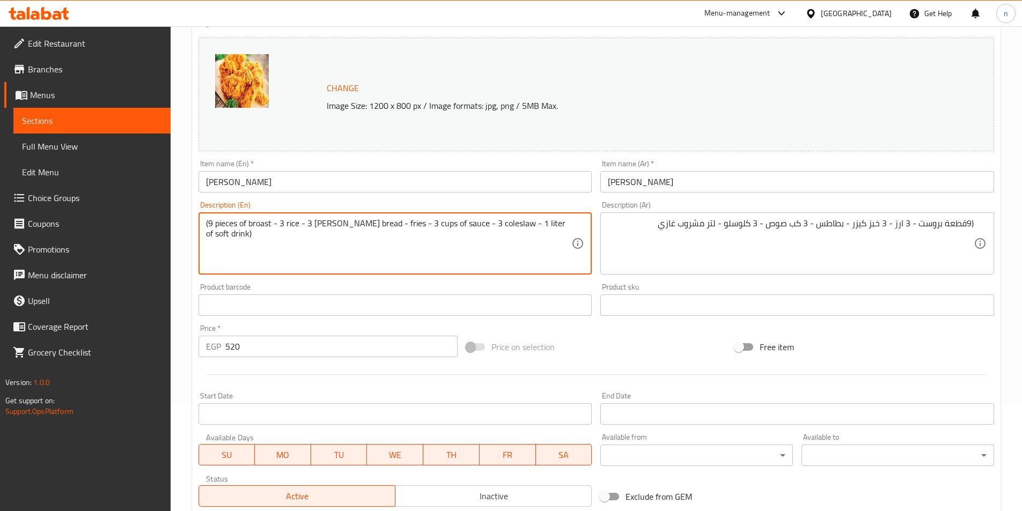
click at [326, 224] on textarea "(9 pieces of broast - 3 rice - 3 kaiser bread - fries - 3 cups of sauce - 3 col…" at bounding box center [389, 243] width 366 height 51
click at [362, 228] on textarea "(9 pieces of broast - 3 rice - 3 bun bread - fries - 3 cups of sauce - 3 colesl…" at bounding box center [389, 243] width 366 height 51
click at [362, 227] on textarea "(9 pieces of broast - 3 rice - 3 bun bread - fries - 3 cups of sauce - 3 colesl…" at bounding box center [389, 243] width 366 height 51
drag, startPoint x: 510, startPoint y: 222, endPoint x: 504, endPoint y: 219, distance: 6.7
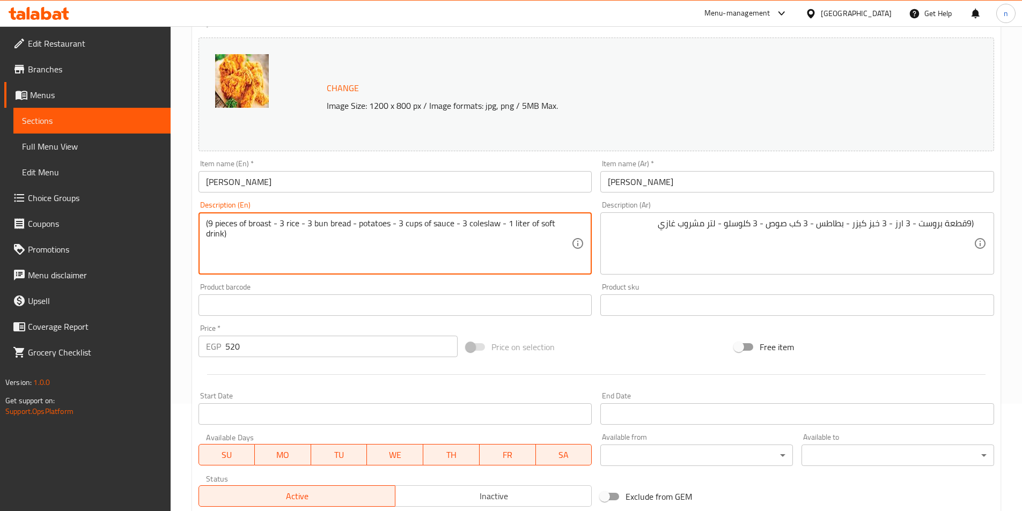
click at [504, 219] on textarea "(9 pieces of broast - 3 rice - 3 bun bread - potatoes - 3 cups of sauce - 3 col…" at bounding box center [389, 243] width 366 height 51
click at [508, 223] on textarea "(9 pieces of broast - 3 rice - 3 bun bread - potatoes - 3 cups of sauce - 3 col…" at bounding box center [389, 243] width 366 height 51
drag, startPoint x: 506, startPoint y: 219, endPoint x: 564, endPoint y: 224, distance: 57.6
click at [567, 224] on textarea "(9 pieces of broast - 3 rice - 3 bun bread - potatoes - 3 cups of sauce - 3 col…" at bounding box center [389, 243] width 366 height 51
type textarea "(9 pieces of broast - 3 rice - 3 bun bread - potatoes - 3 cups of sauce - 3 col…"
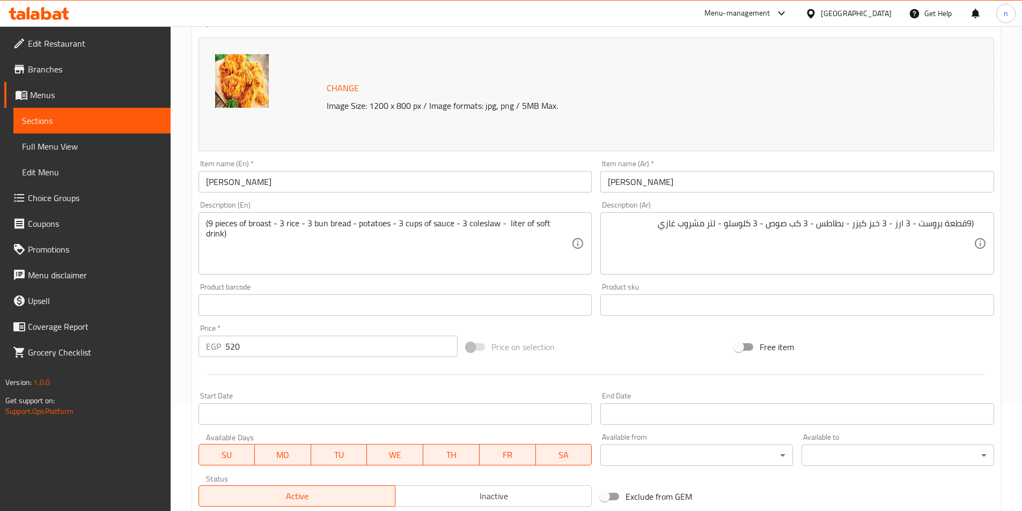
click at [596, 232] on div "Description (Ar) (9قطعة بروست - 3 ارز - 3 خبز كيزر - بطاطس - 3 كب صوص - 3 كلوسل…" at bounding box center [797, 238] width 402 height 82
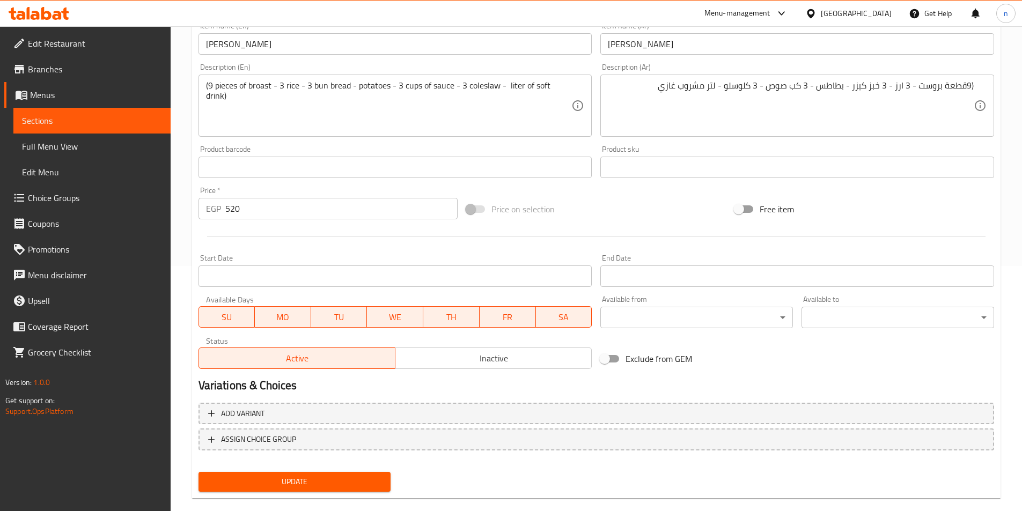
scroll to position [262, 0]
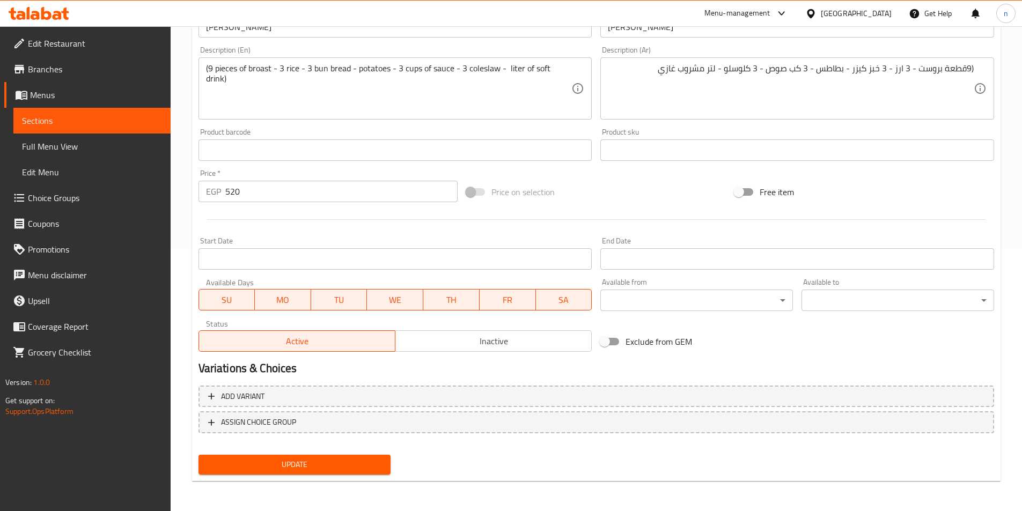
click at [328, 469] on span "Update" at bounding box center [294, 464] width 175 height 13
click at [92, 123] on span "Sections" at bounding box center [92, 120] width 140 height 13
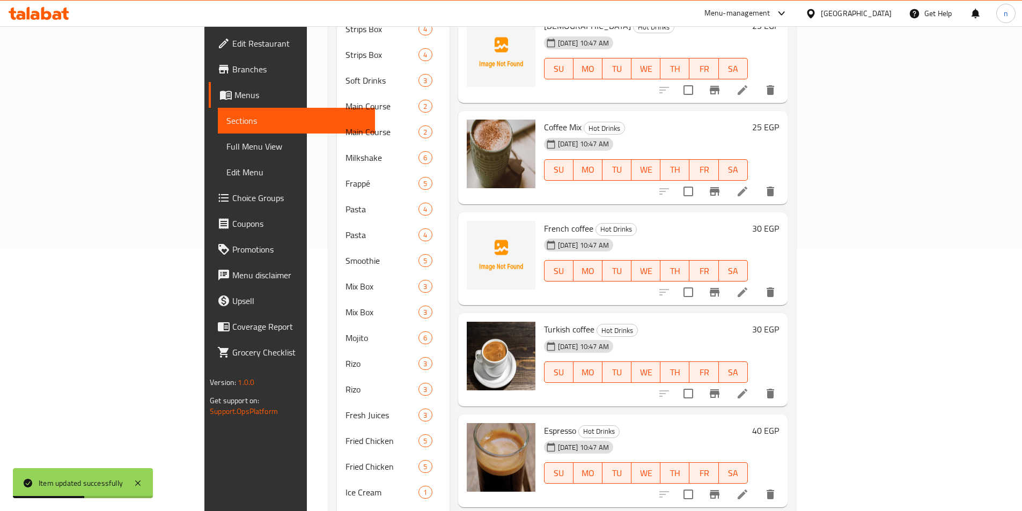
scroll to position [155, 0]
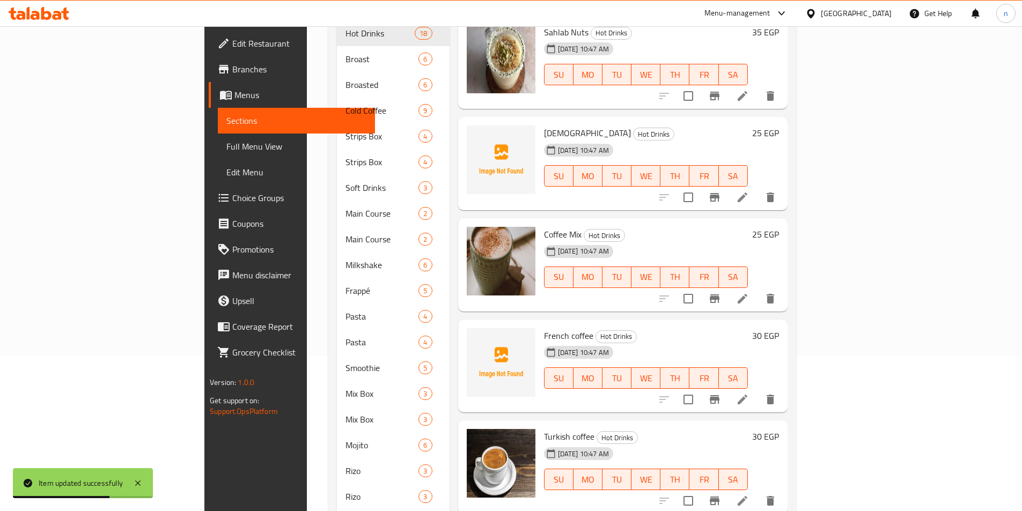
click at [234, 92] on span "Menus" at bounding box center [300, 95] width 132 height 13
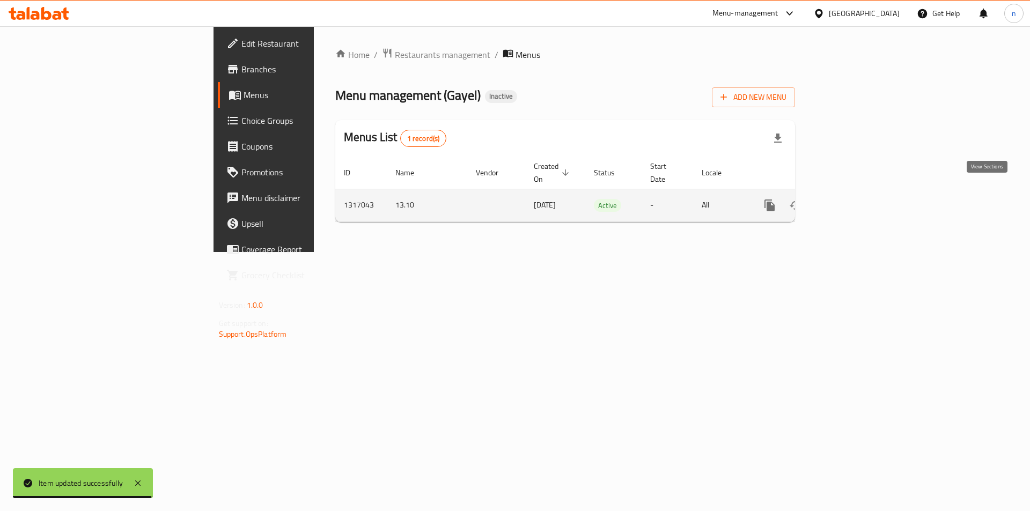
click at [860, 201] on link "enhanced table" at bounding box center [847, 206] width 26 height 26
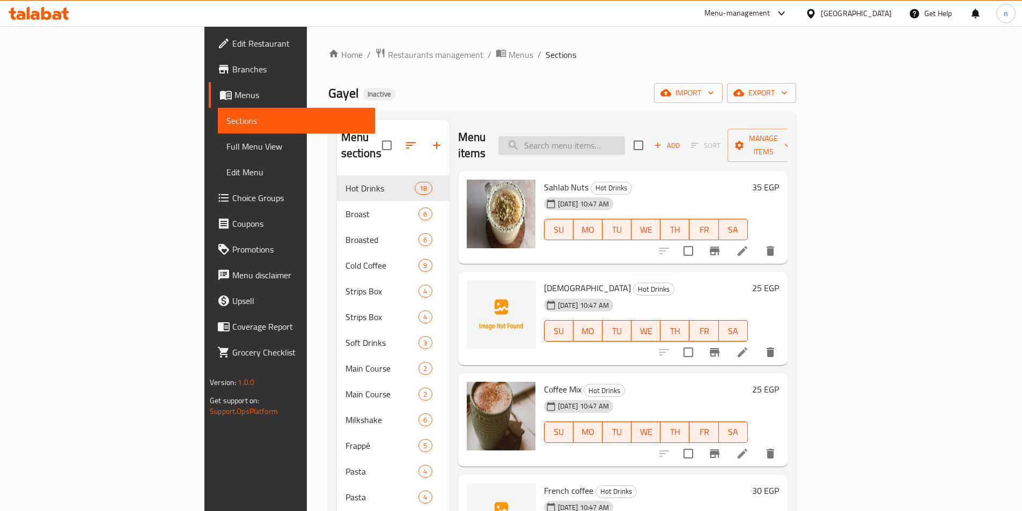
click at [625, 140] on input "search" at bounding box center [561, 145] width 127 height 19
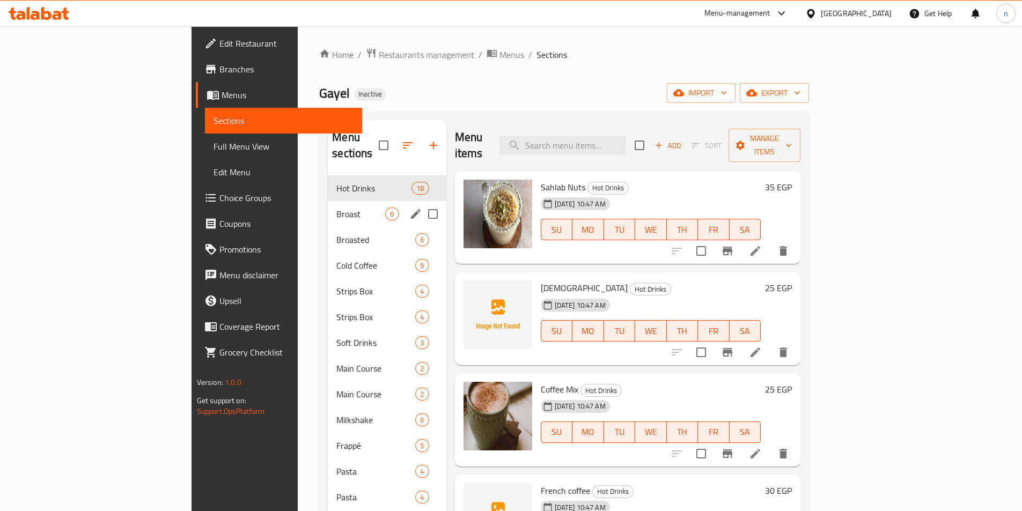
click at [328, 204] on div "Broast 6" at bounding box center [387, 214] width 118 height 26
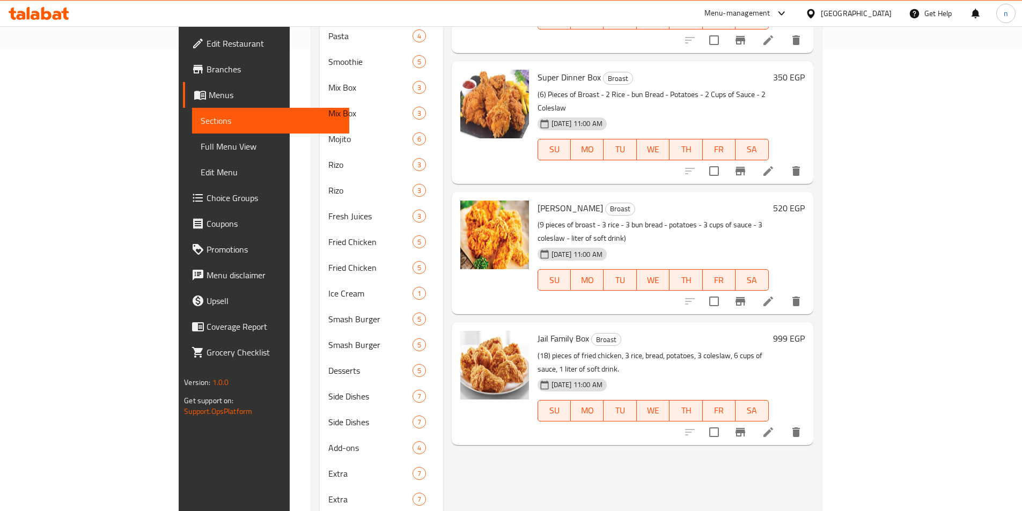
scroll to position [483, 0]
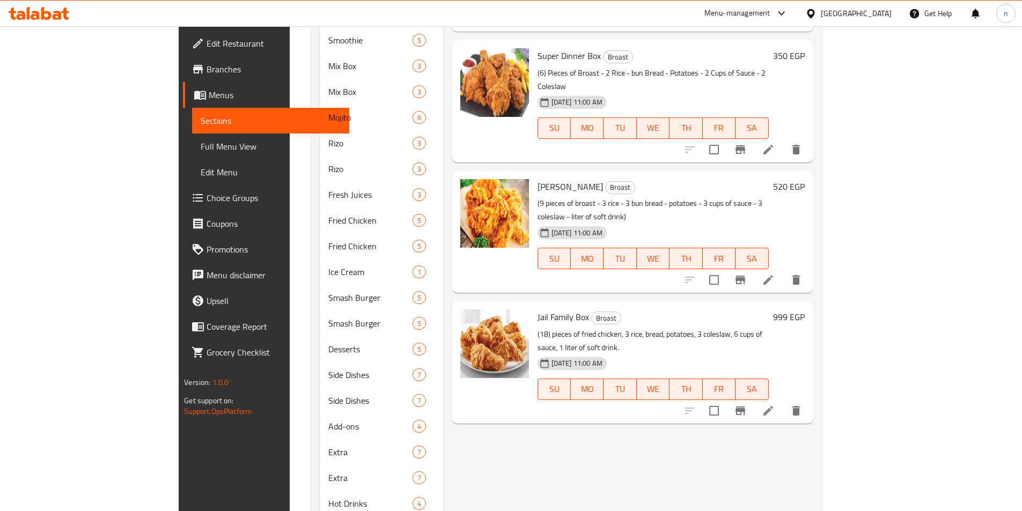
click at [773, 406] on icon at bounding box center [769, 411] width 10 height 10
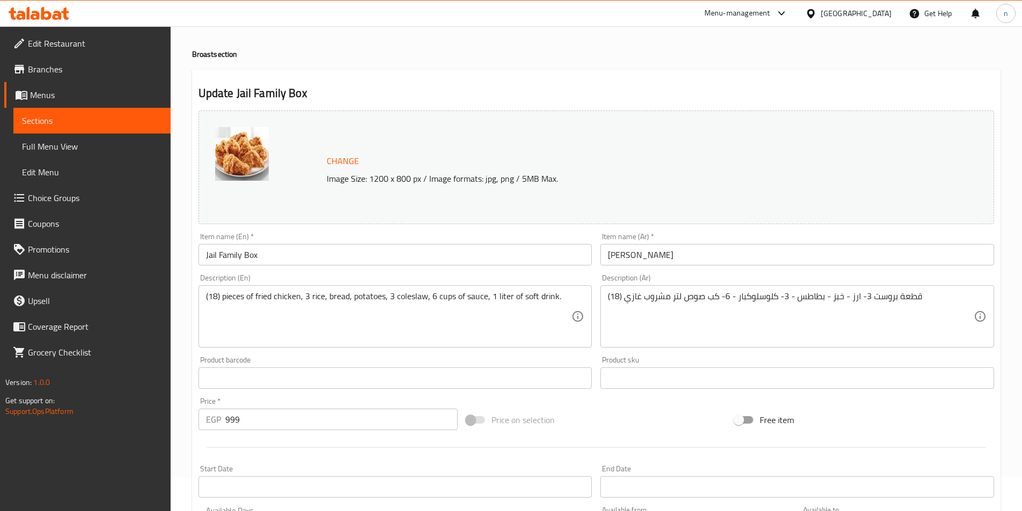
scroll to position [54, 0]
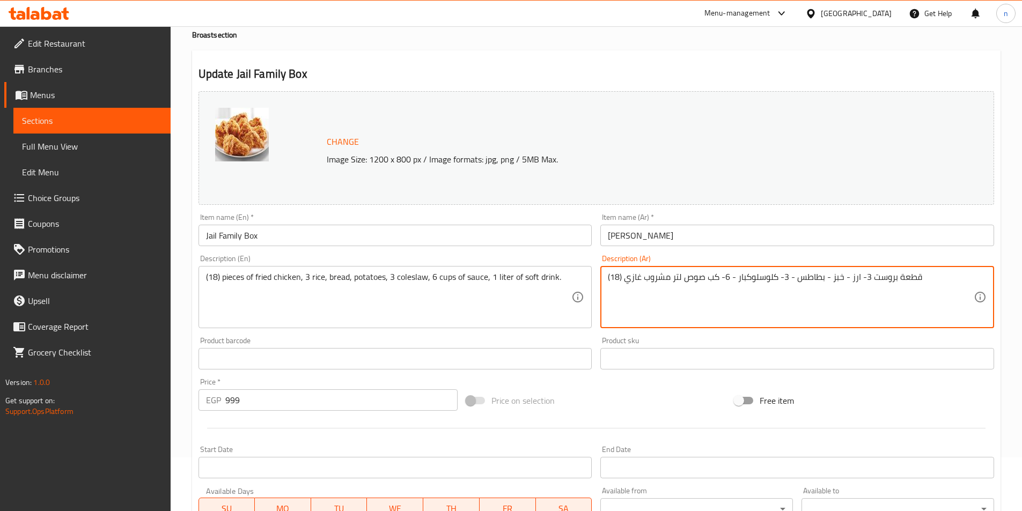
click at [827, 281] on textarea "(18) قطعة بروست 3- ارز - خبز - بطاطس - 3- كلوسلوكبار - 6- كب صوص لتر مشروب غازي" at bounding box center [791, 297] width 366 height 51
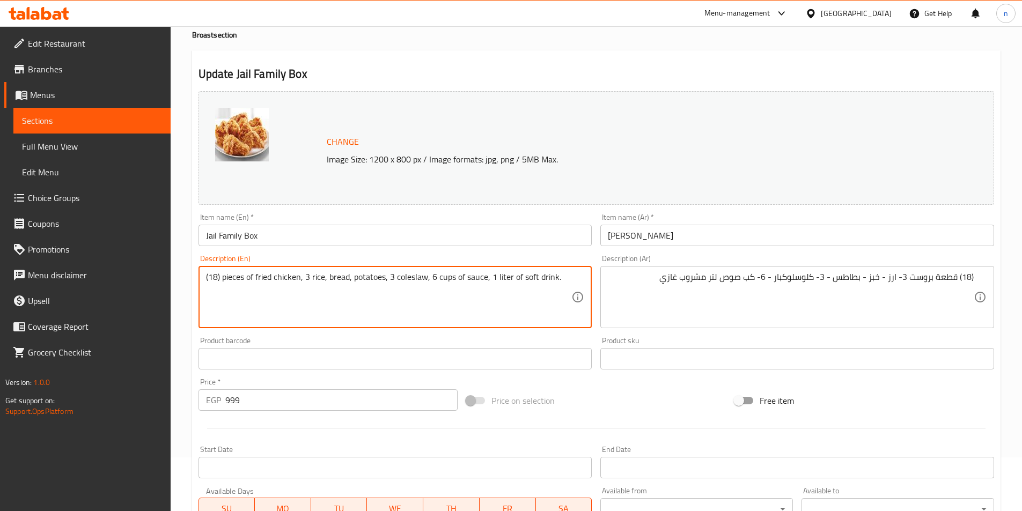
click at [183, 247] on div "Home / Restaurants management / Menus / Sections / item / update Broast section…" at bounding box center [596, 346] width 851 height 747
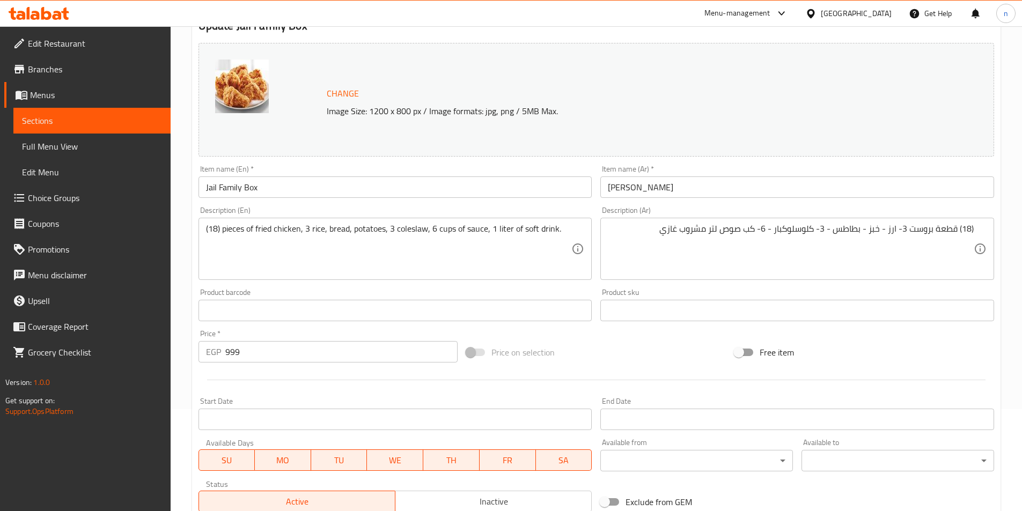
scroll to position [161, 0]
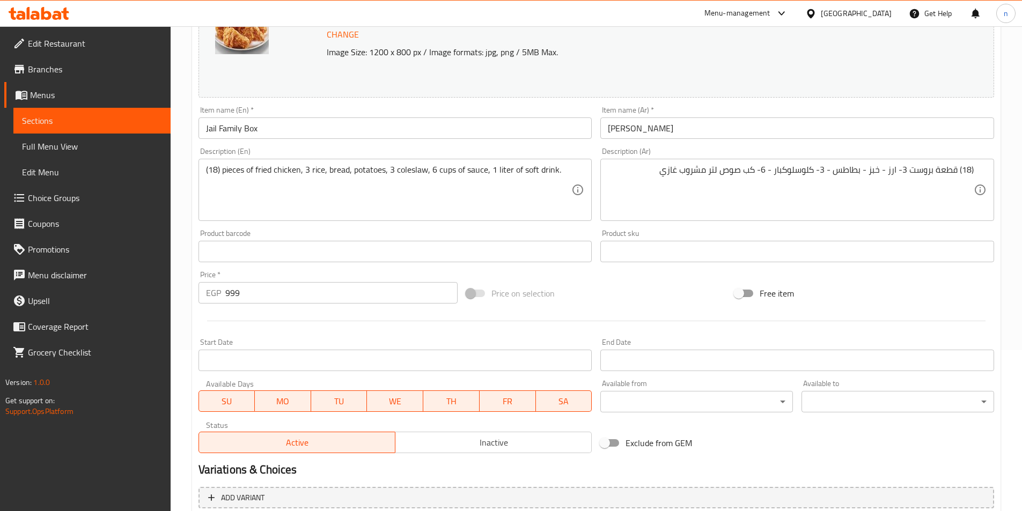
click at [553, 231] on div "Product barcode Product barcode" at bounding box center [396, 246] width 394 height 33
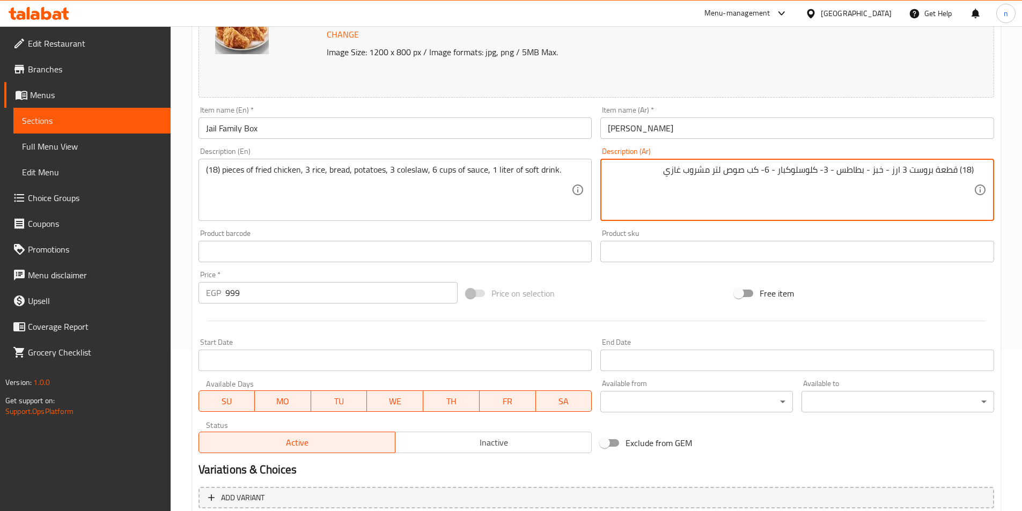
click at [908, 169] on textarea "(18) قطعة بروست 3 ارز - خبز - بطاطس - 3- كلوسلوكبار - 6- كب صوص لتر مشروب غازي" at bounding box center [791, 190] width 366 height 51
click at [879, 170] on textarea "(18) قطعة بروست - 3 ارز - خبز - بطاطس - 3- كلوسلوكبار - 6- كب صوص لتر مشروب غازي" at bounding box center [791, 190] width 366 height 51
click at [809, 171] on textarea "(18) قطعة بروست - 3 ارز - 6 خبز - بطاطس - 3- كلوسلوكبار - 6- كب صوص لتر مشروب غ…" at bounding box center [791, 190] width 366 height 51
click at [785, 170] on textarea "(18) قطعة بروست - 3 ارز - 6 خبز - بطاطس - 3 كلوسلوكبار - 6- كب صوص لتر مشروب غا…" at bounding box center [791, 190] width 366 height 51
click at [751, 171] on textarea "(18) قطعة بروست - 3 ارز - 6 خبز - بطاطس - 3 كلوسلو كبار - 6- كب صوص لتر مشروب غ…" at bounding box center [791, 190] width 366 height 51
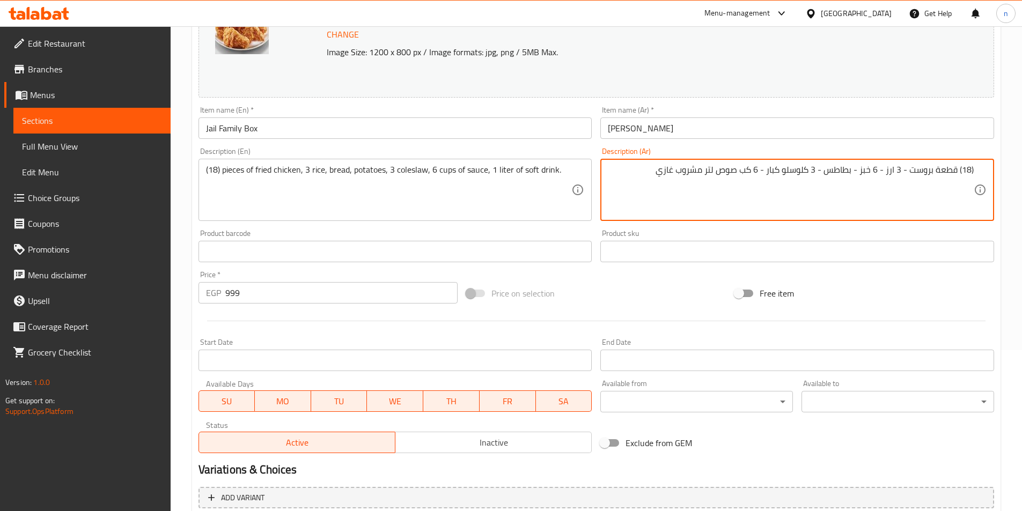
click at [718, 172] on textarea "(18) قطعة بروست - 3 ارز - 6 خبز - بطاطس - 3 كلوسلو كبار - 6 كب صوص لتر مشروب غا…" at bounding box center [791, 190] width 366 height 51
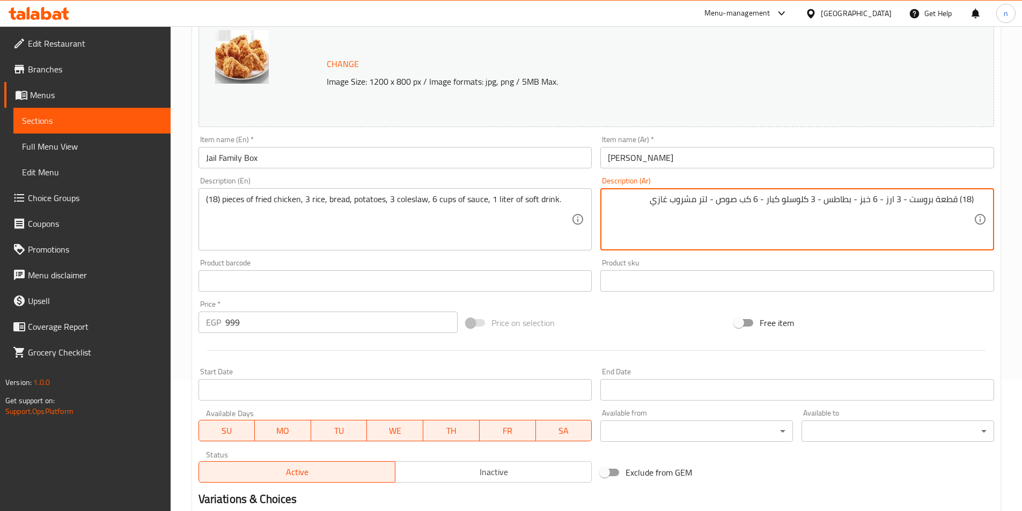
scroll to position [107, 0]
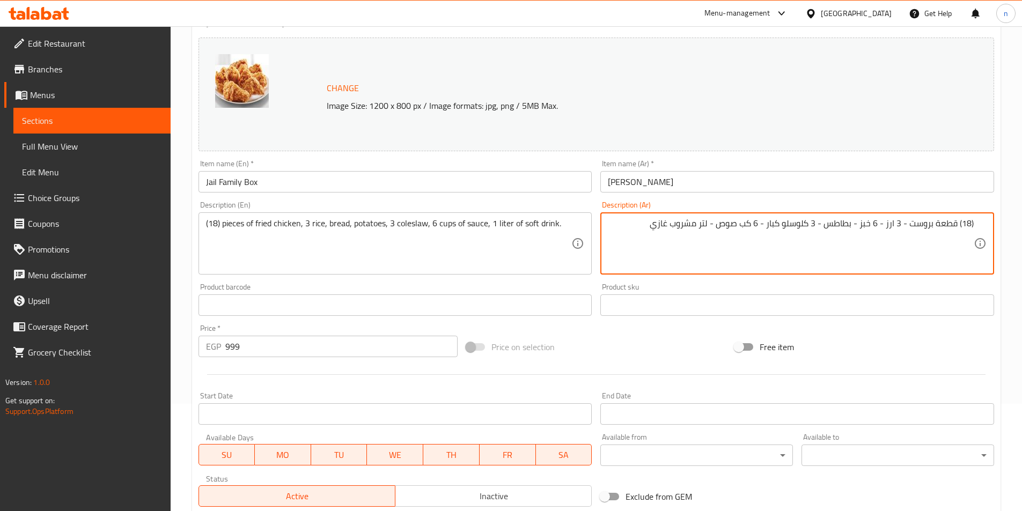
type textarea "(18) قطعة بروست - 3 ارز - 6 خبز - بطاطس - 3 كلوسلو كبار - 6 كب صوص - لتر مشروب …"
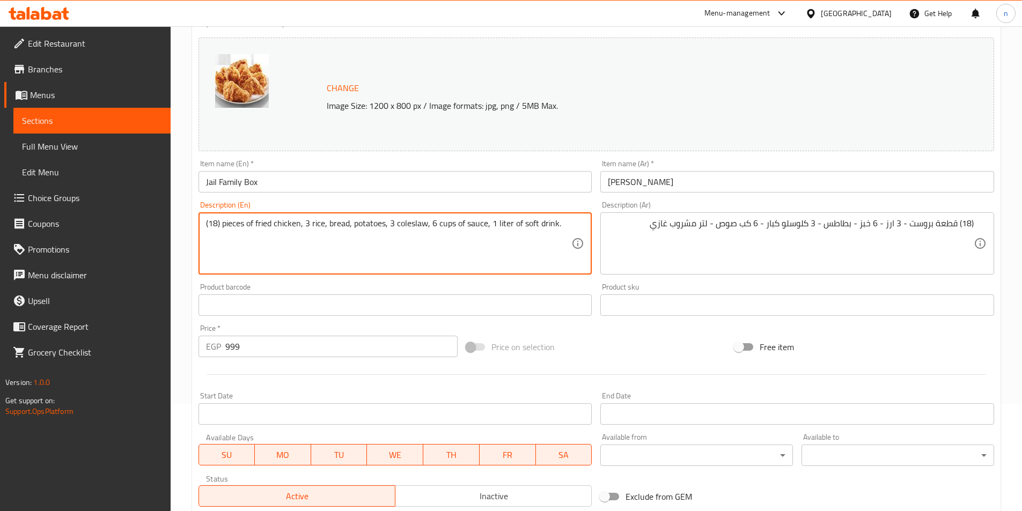
drag, startPoint x: 255, startPoint y: 223, endPoint x: 299, endPoint y: 223, distance: 44.0
click at [268, 221] on textarea "(18) pieces of broast, 3 rice, bread, potatoes, 3 coleslaw, 6 cups of sauce, 1 …" at bounding box center [389, 243] width 366 height 51
click at [297, 263] on textarea "(18) pieces of broast, 3 rice, bread, potatoes, 3 coleslaw, 6 cups of sauce, 1 …" at bounding box center [389, 243] width 366 height 51
click at [306, 226] on textarea "(18) pieces of broast, 3 rice, bread, potatoes, 3 coleslaw, 6 cups of sauce, 1 …" at bounding box center [389, 243] width 366 height 51
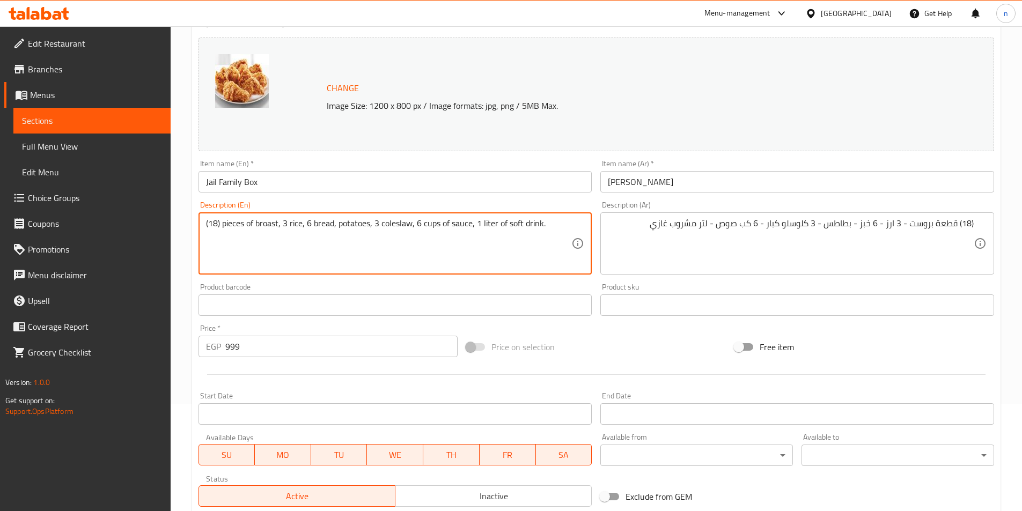
click at [335, 223] on textarea "(18) pieces of broast, 3 rice, 6 bread, potatoes, 3 coleslaw, 6 cups of sauce, …" at bounding box center [389, 243] width 366 height 51
click at [279, 222] on textarea "(18) pieces of broast, 3 rice, 6 bread - potatoes, 3 coleslaw, 6 cups of sauce,…" at bounding box center [389, 243] width 366 height 51
click at [306, 226] on textarea "(18) pieces of broast - 3 rice, 6 bread - potatoes, 3 coleslaw, 6 cups of sauce…" at bounding box center [389, 243] width 366 height 51
click at [380, 225] on textarea "(18) pieces of broast - 3 rice - 6 bread - potatoes, 3 coleslaw, 6 cups of sauc…" at bounding box center [389, 243] width 366 height 51
click at [394, 223] on textarea "(18) pieces of broast - 3 rice - 6 bread - potatoes - 3 coleslaw, 6 cups of sau…" at bounding box center [389, 243] width 366 height 51
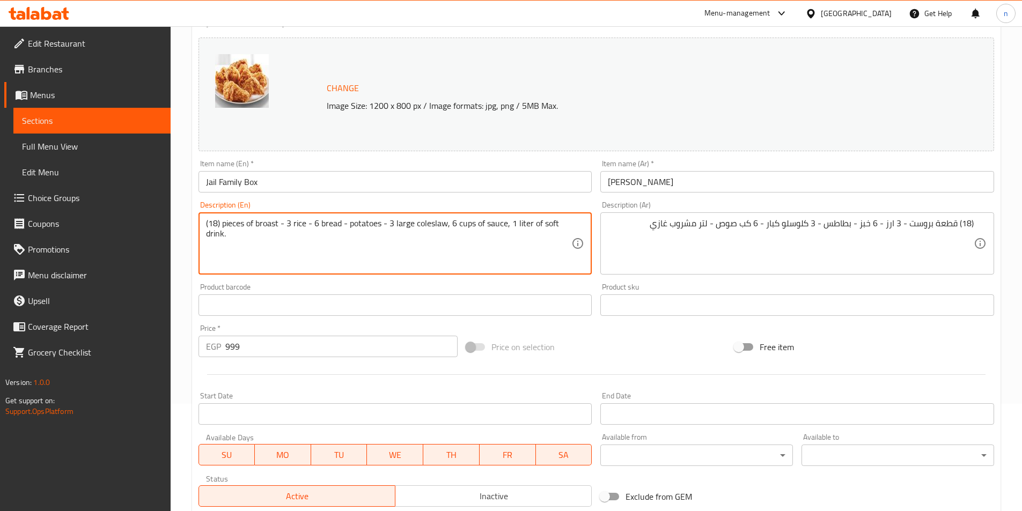
click at [446, 225] on textarea "(18) pieces of broast - 3 rice - 6 bread - potatoes - 3 large coleslaw, 6 cups …" at bounding box center [389, 243] width 366 height 51
click at [509, 223] on textarea "(18) pieces of broast - 3 rice - 6 bread - potatoes - 3 large coleslaw - 6 cups…" at bounding box center [389, 243] width 366 height 51
drag, startPoint x: 520, startPoint y: 223, endPoint x: 513, endPoint y: 219, distance: 7.7
click at [513, 219] on textarea "(18) pieces of broast - 3 rice - 6 bread - potatoes - 3 large coleslaw - 6 cups…" at bounding box center [389, 243] width 366 height 51
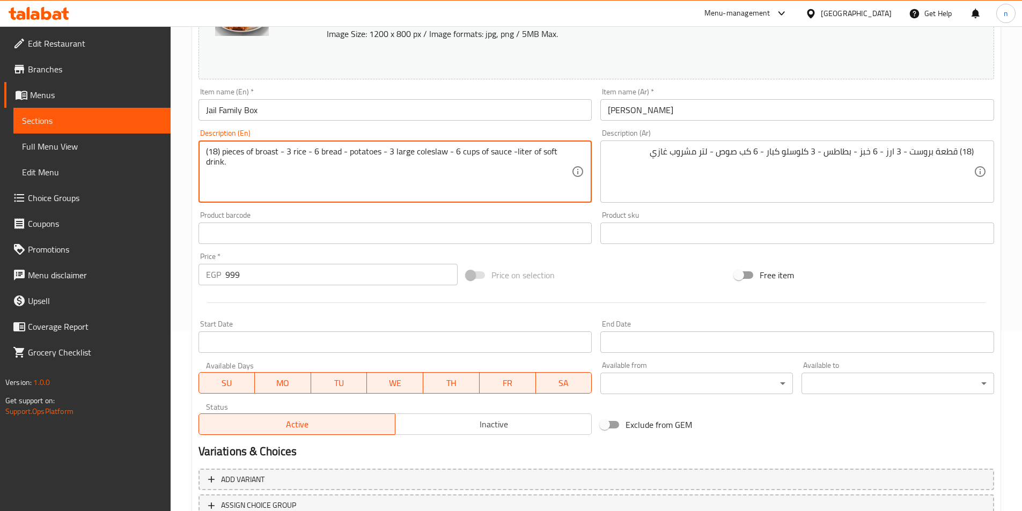
scroll to position [161, 0]
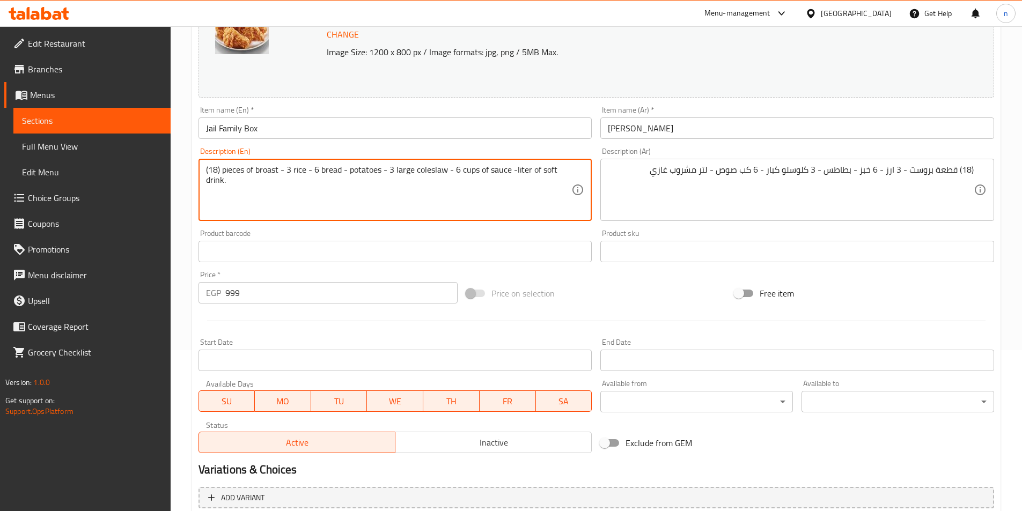
type textarea "(18) pieces of broast - 3 rice - 6 bread - potatoes - 3 large coleslaw - 6 cups…"
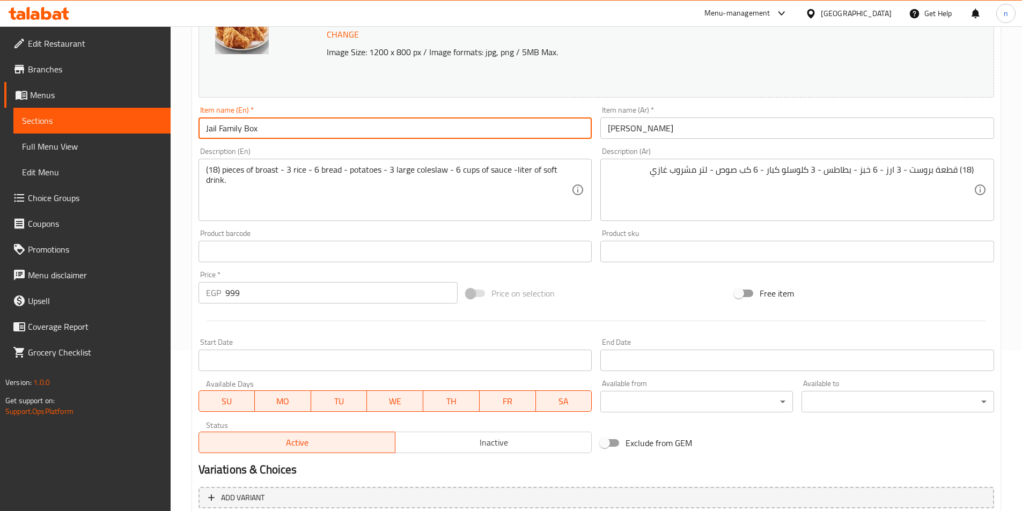
drag, startPoint x: 216, startPoint y: 128, endPoint x: 203, endPoint y: 127, distance: 12.9
click at [203, 127] on input "Jail Family Box" at bounding box center [396, 128] width 394 height 21
type input "gayel Family Box"
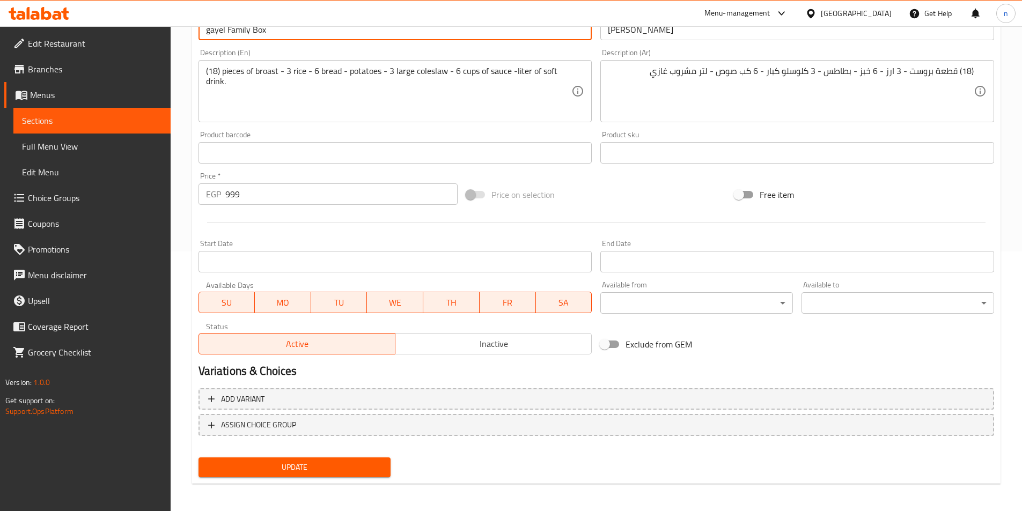
scroll to position [262, 0]
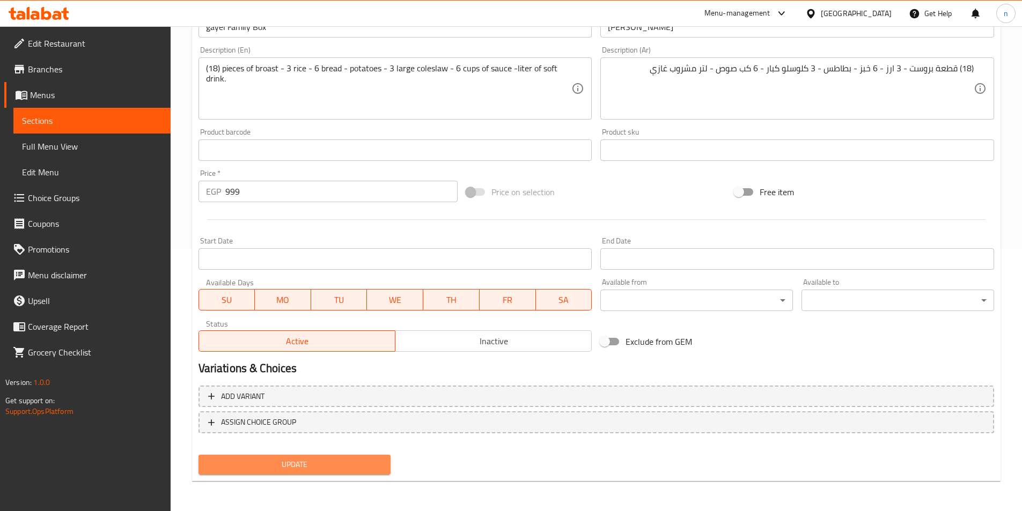
click at [342, 464] on span "Update" at bounding box center [294, 464] width 175 height 13
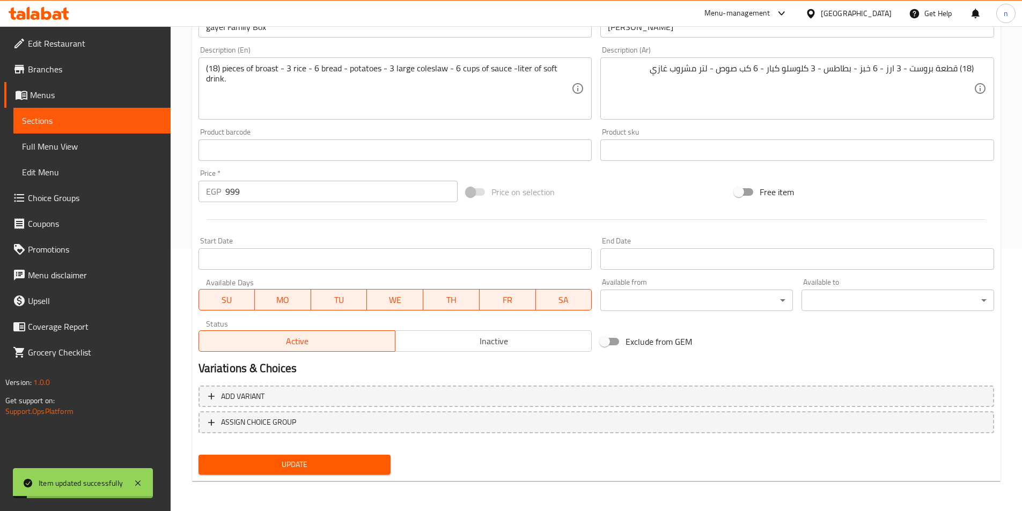
click at [41, 98] on span "Menus" at bounding box center [96, 95] width 132 height 13
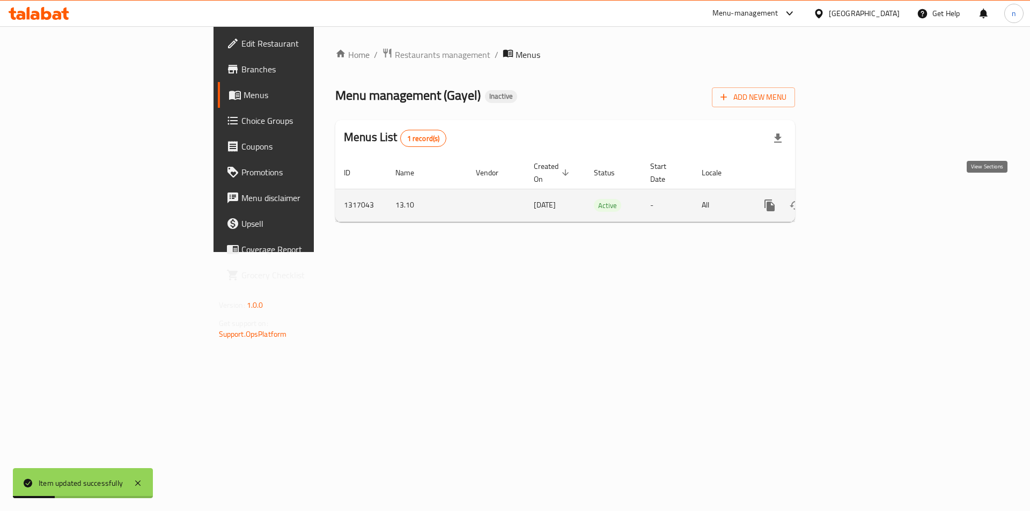
click at [854, 199] on icon "enhanced table" at bounding box center [847, 205] width 13 height 13
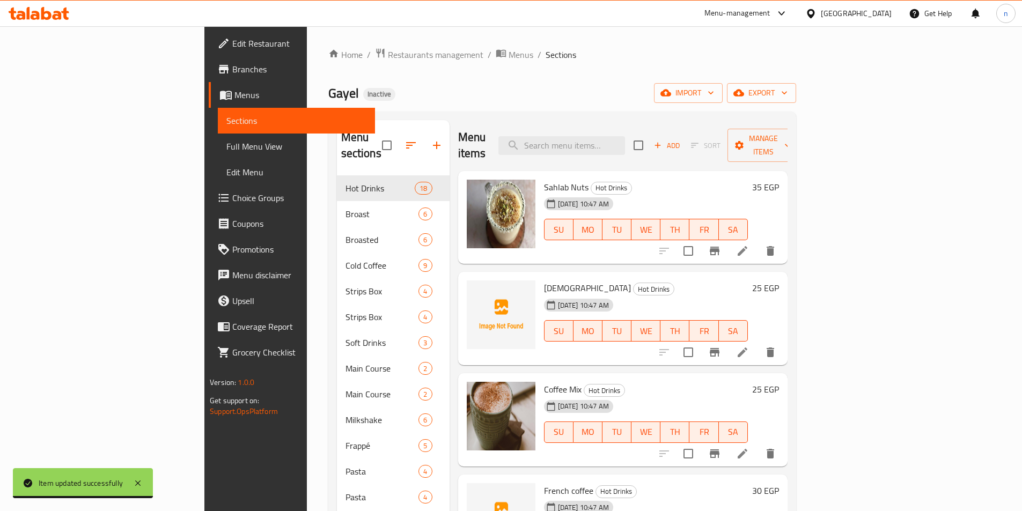
click at [226, 145] on span "Full Menu View" at bounding box center [296, 146] width 140 height 13
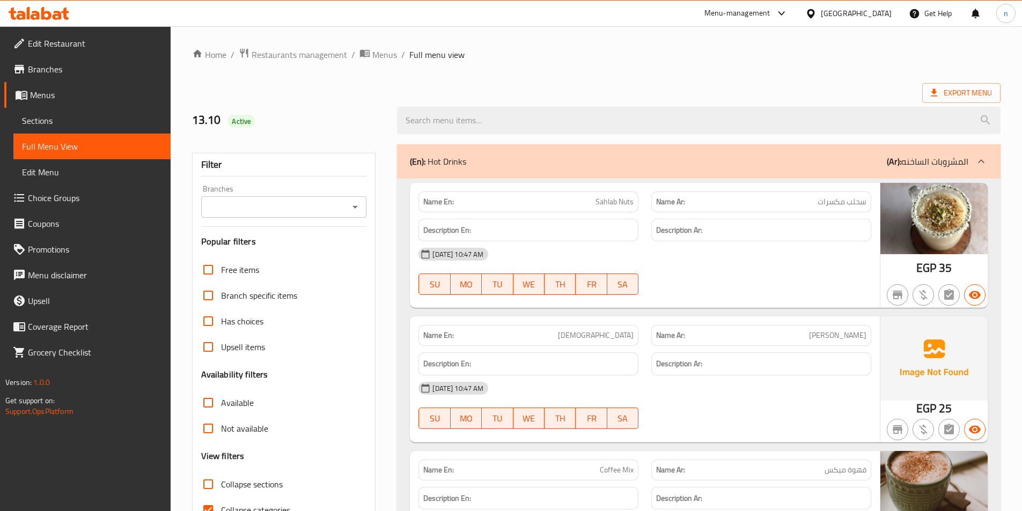
click at [62, 121] on span "Sections" at bounding box center [92, 120] width 140 height 13
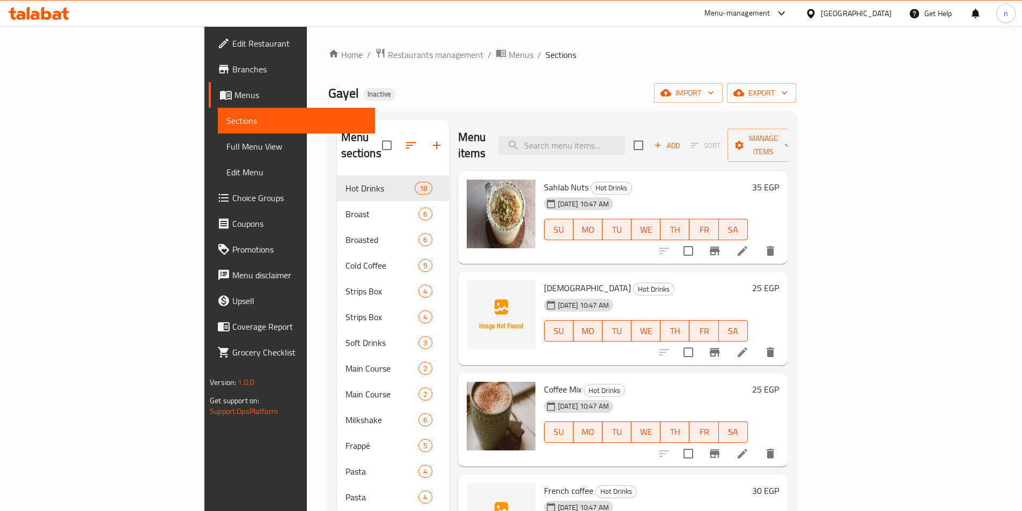
scroll to position [161, 0]
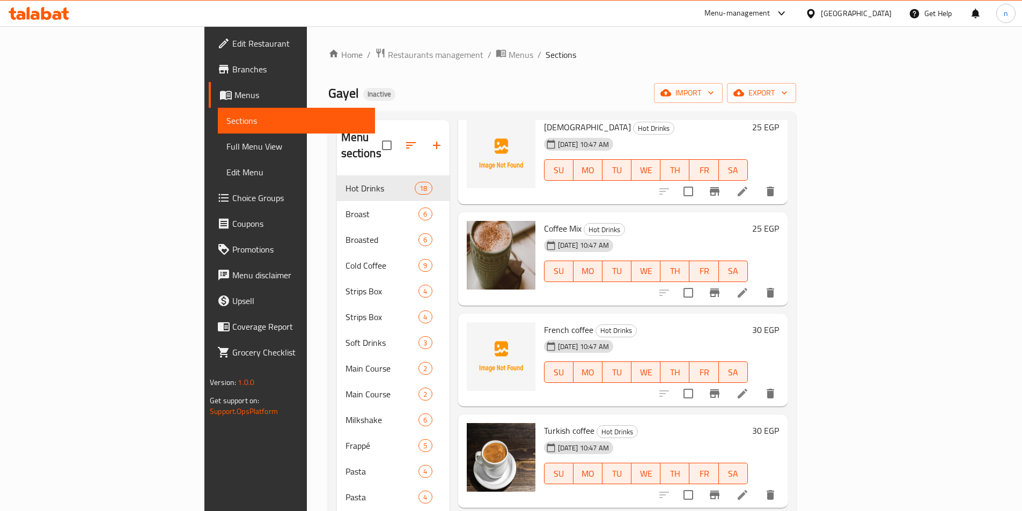
click at [226, 148] on span "Full Menu View" at bounding box center [296, 146] width 140 height 13
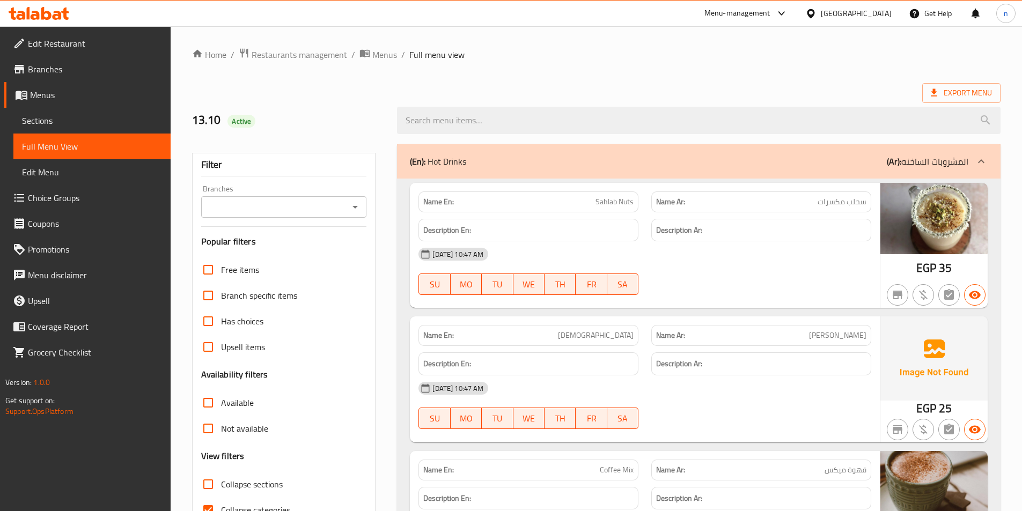
click at [53, 95] on span "Menus" at bounding box center [96, 95] width 132 height 13
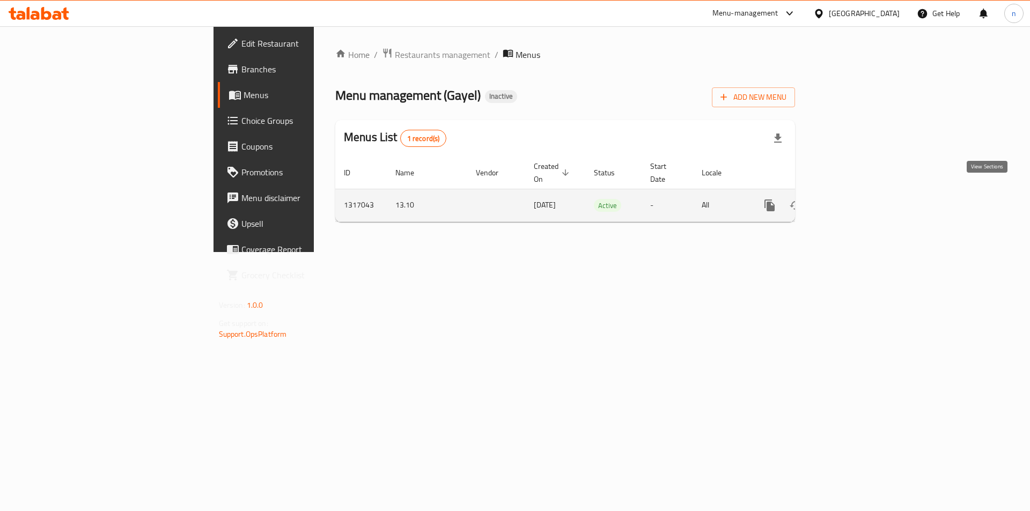
click at [854, 199] on icon "enhanced table" at bounding box center [847, 205] width 13 height 13
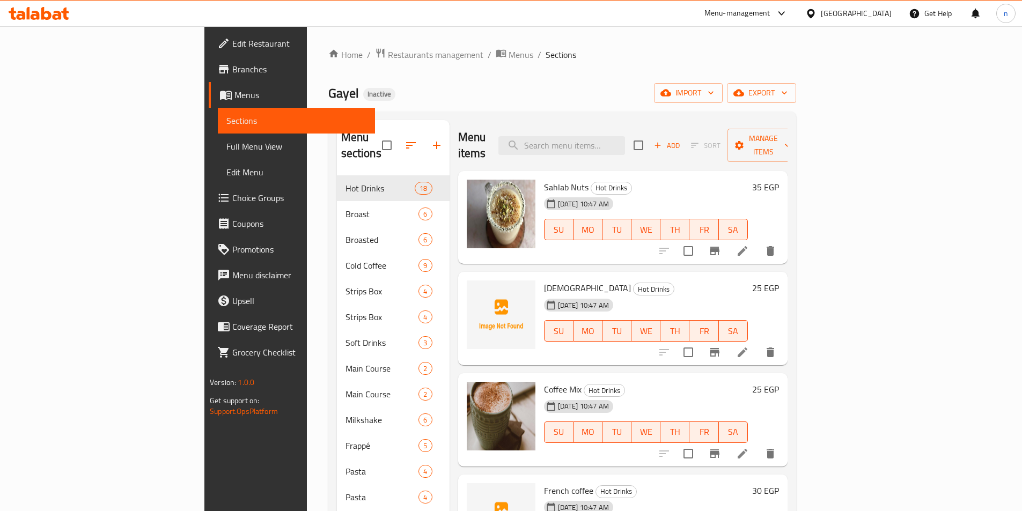
scroll to position [107, 0]
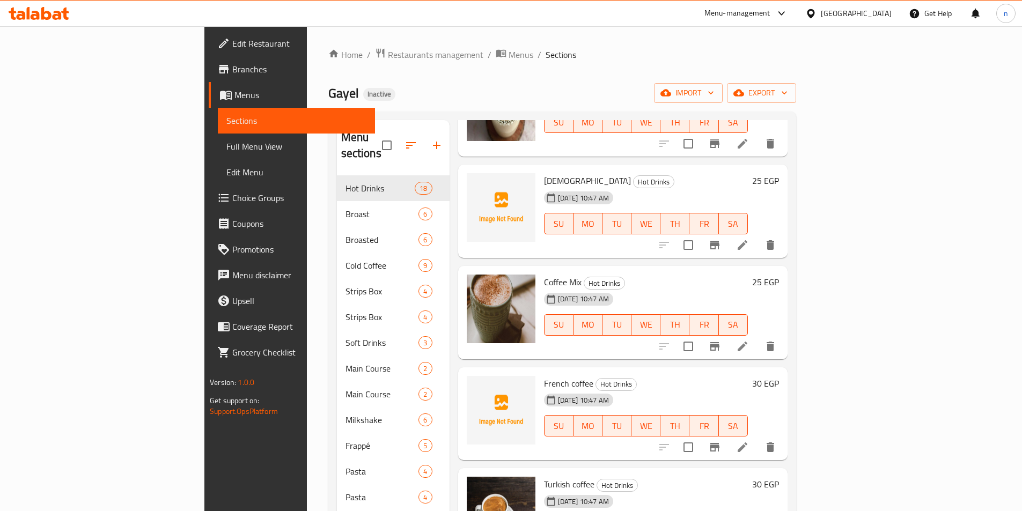
click at [226, 149] on span "Full Menu View" at bounding box center [296, 146] width 140 height 13
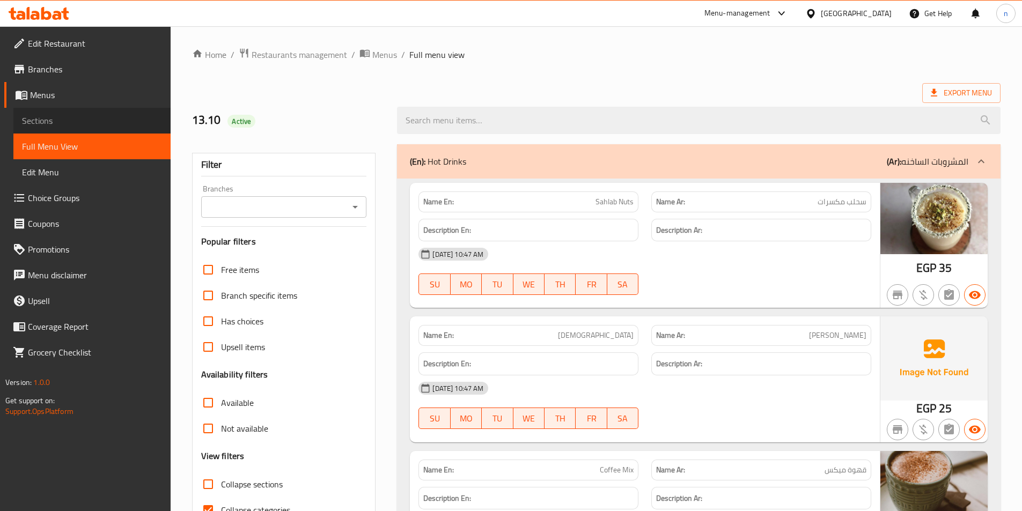
click at [58, 125] on span "Sections" at bounding box center [92, 120] width 140 height 13
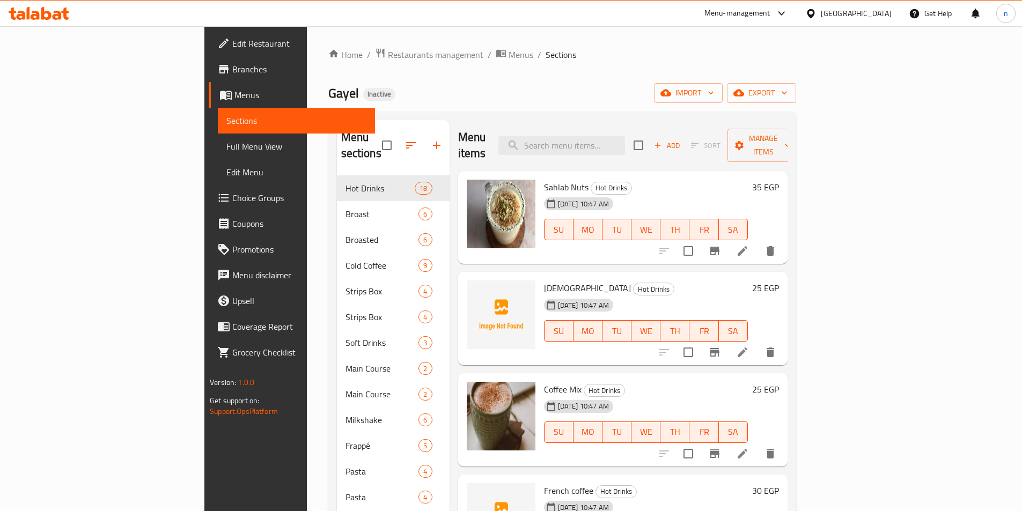
scroll to position [107, 0]
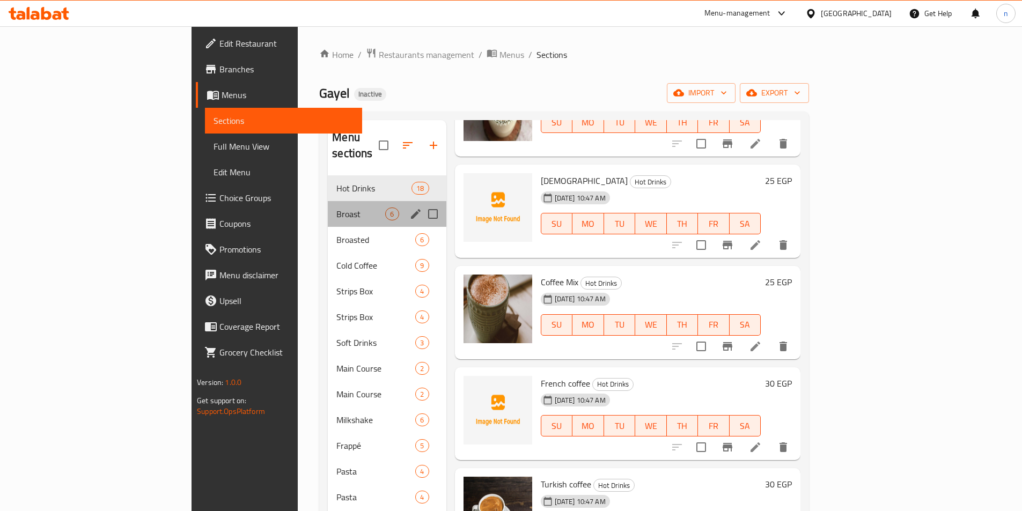
click at [328, 205] on div "Broast 6" at bounding box center [387, 214] width 118 height 26
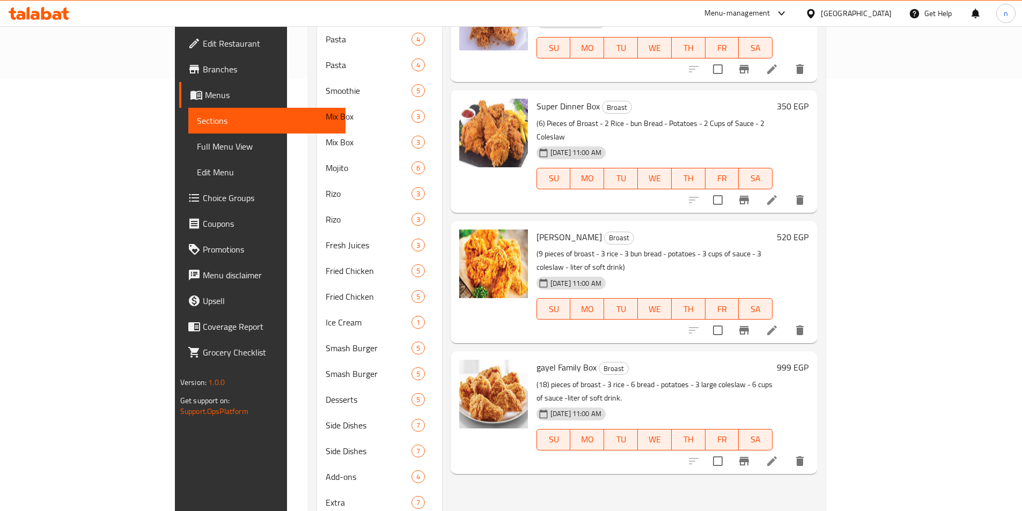
scroll to position [376, 0]
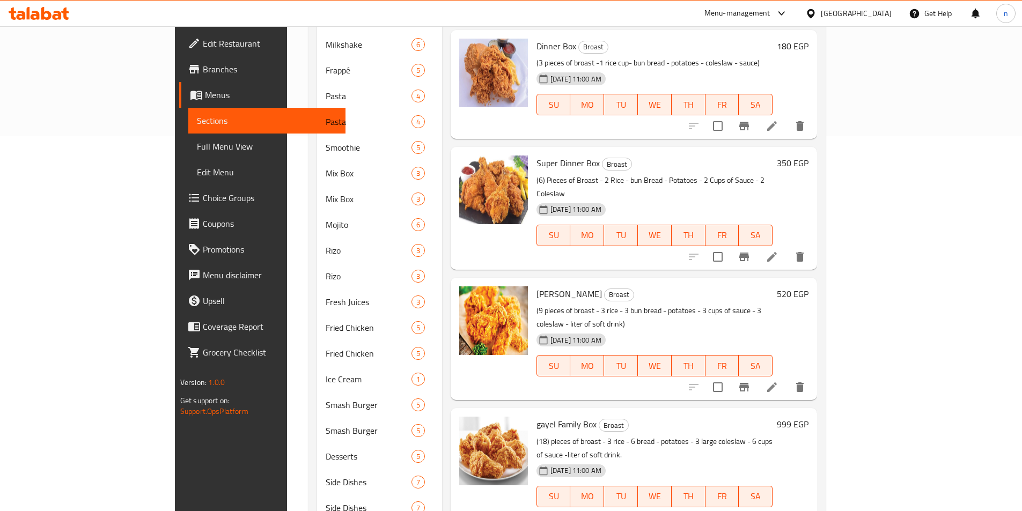
click at [777, 383] on icon at bounding box center [772, 388] width 10 height 10
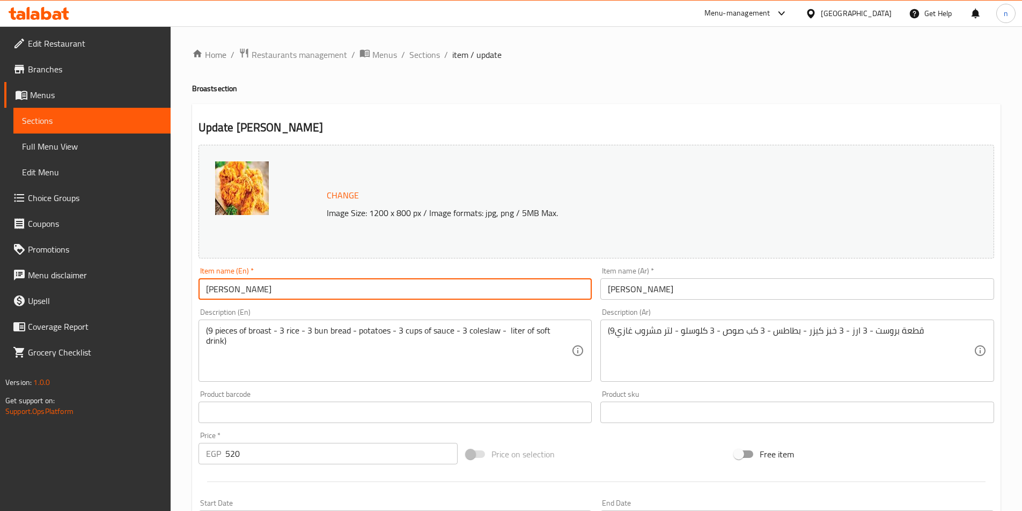
drag, startPoint x: 220, startPoint y: 291, endPoint x: 215, endPoint y: 292, distance: 5.4
click at [215, 292] on input "Gail Box" at bounding box center [396, 288] width 394 height 21
type input "Gayel Box"
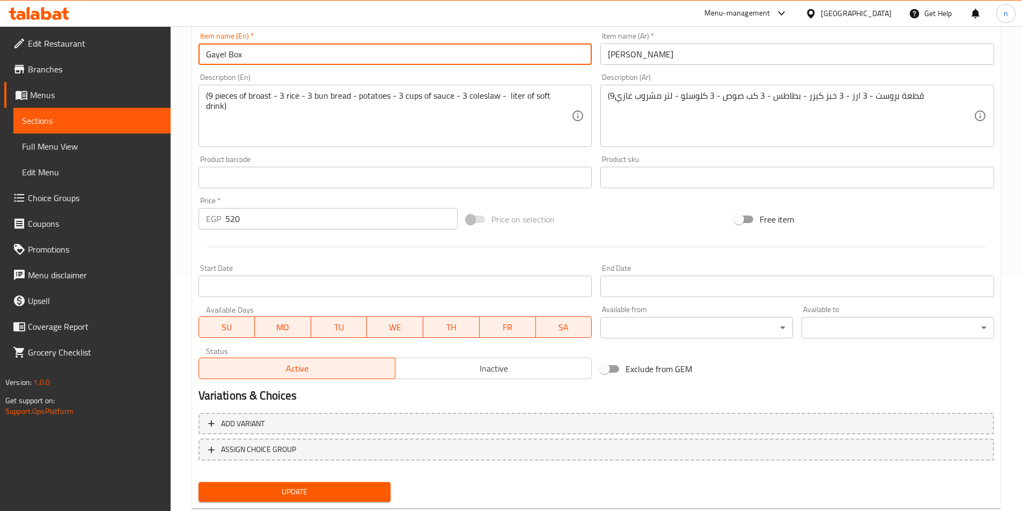
scroll to position [262, 0]
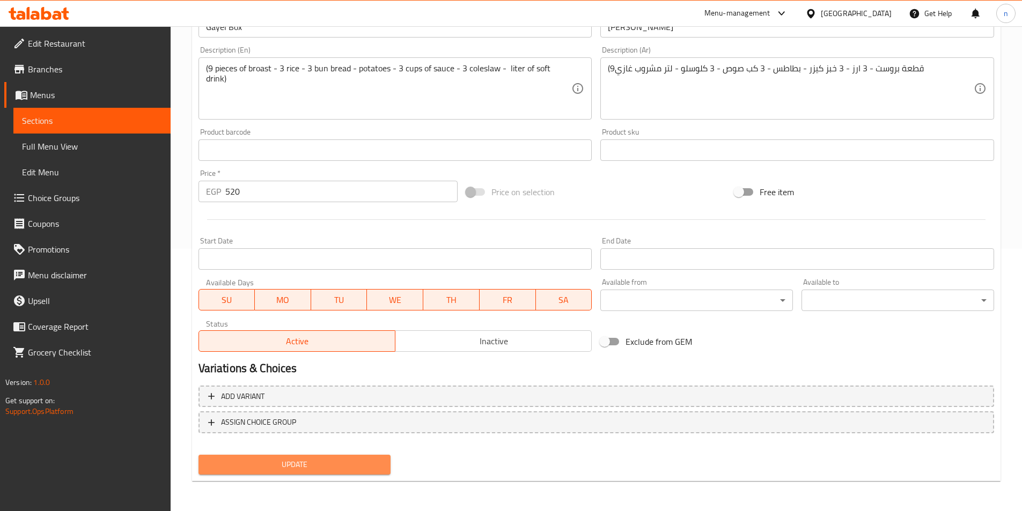
click at [355, 466] on span "Update" at bounding box center [294, 464] width 175 height 13
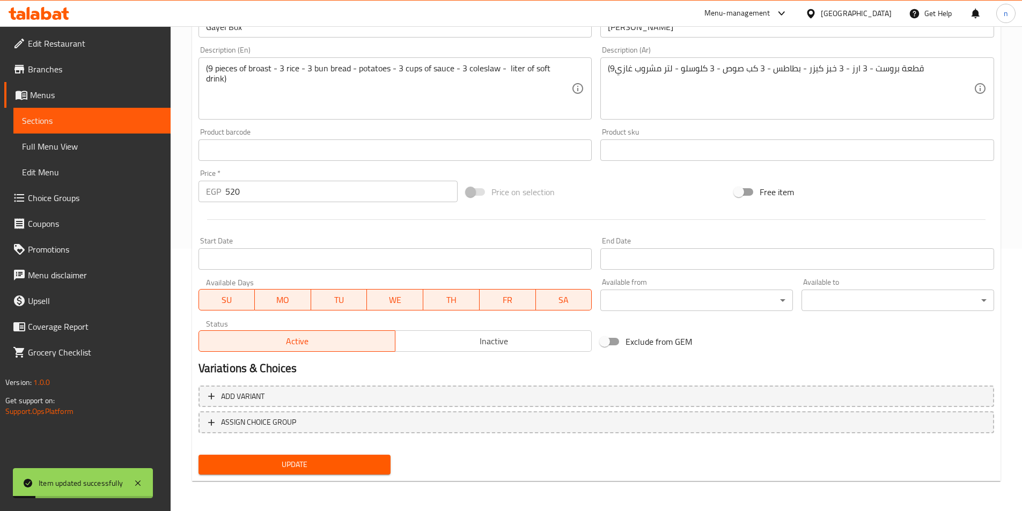
click at [56, 123] on span "Sections" at bounding box center [92, 120] width 140 height 13
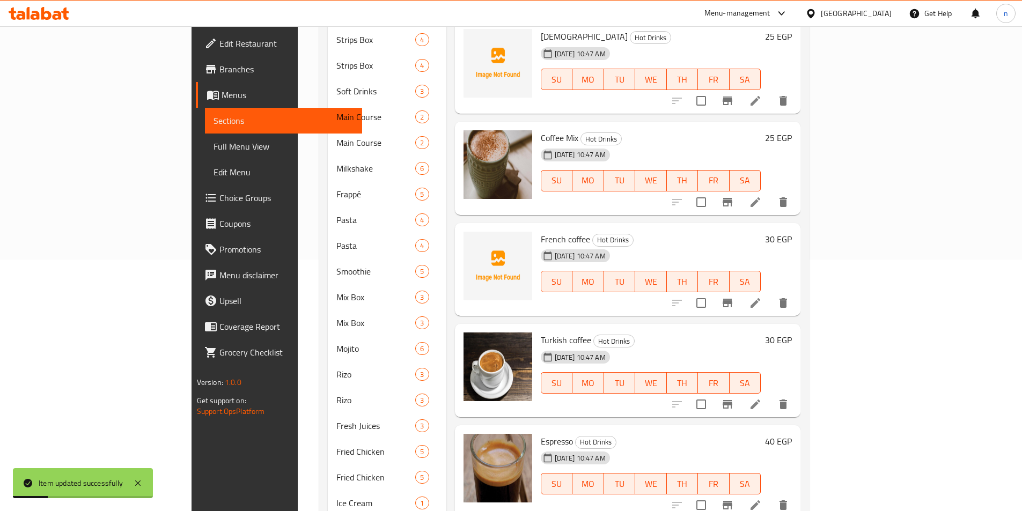
scroll to position [101, 0]
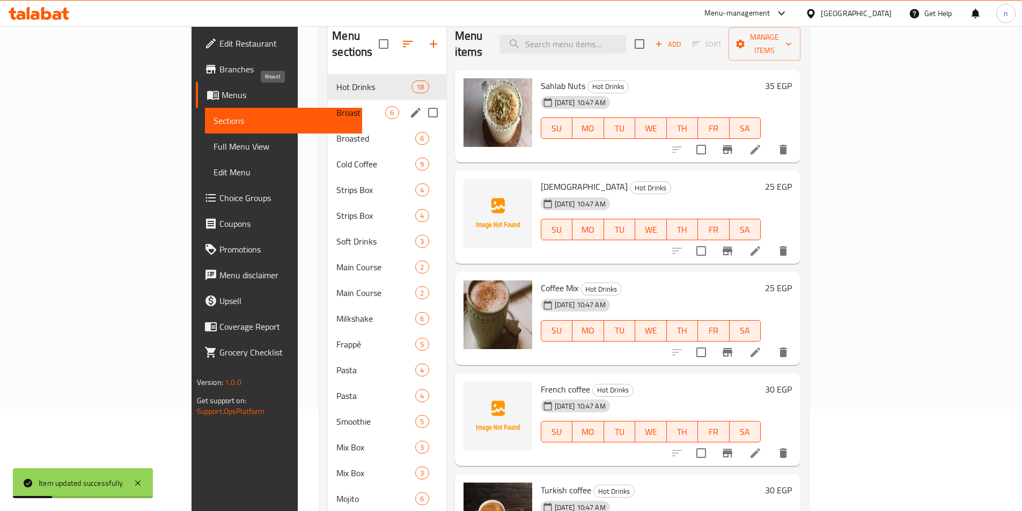
click at [336, 106] on span "Broast" at bounding box center [360, 112] width 49 height 13
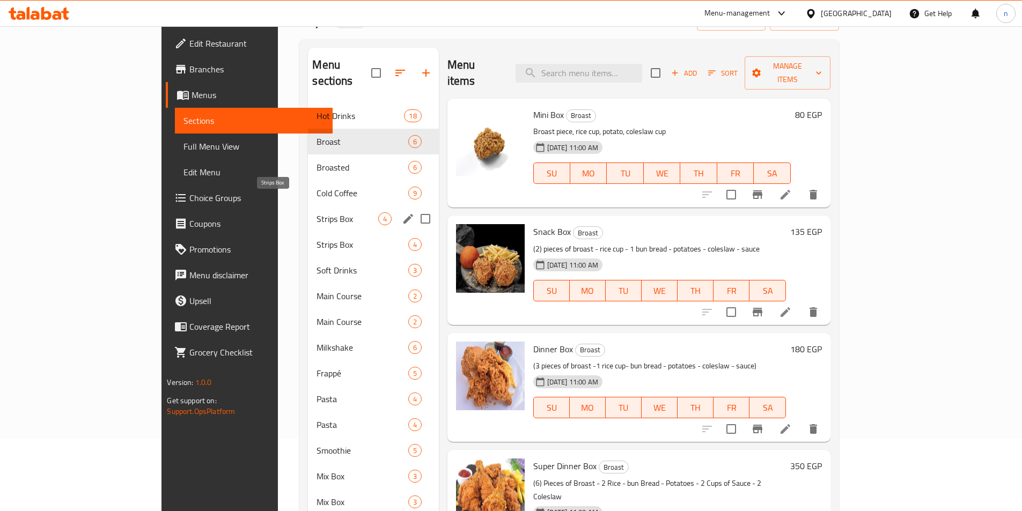
scroll to position [54, 0]
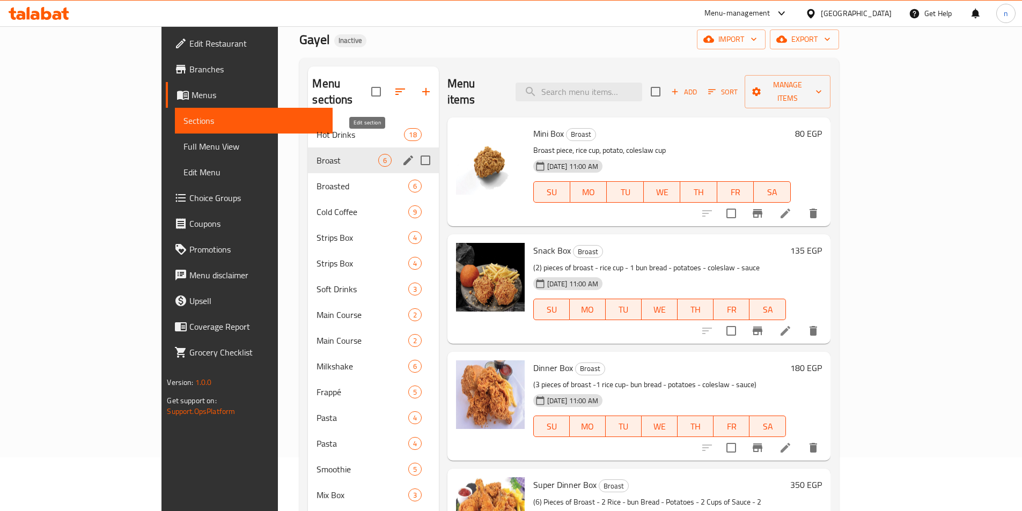
click at [403, 156] on icon "edit" at bounding box center [408, 161] width 10 height 10
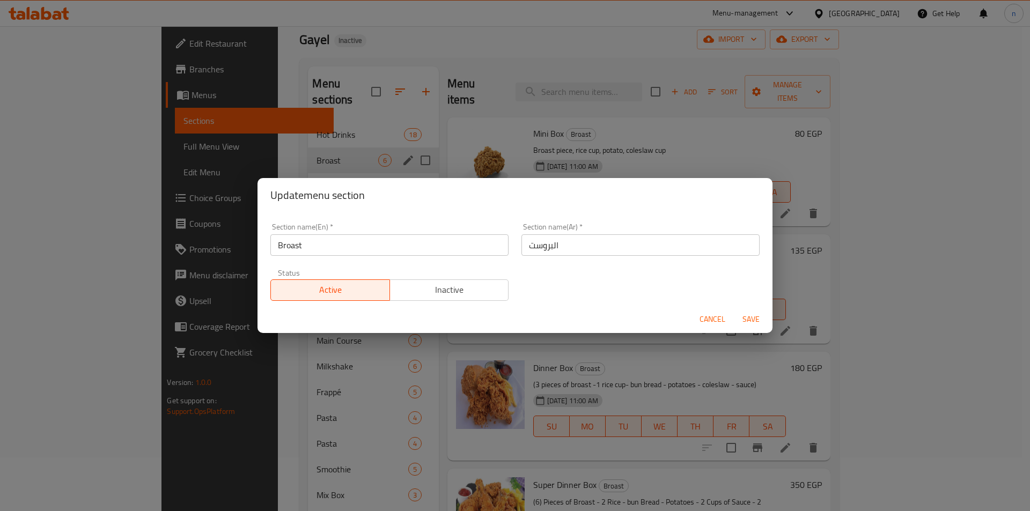
click at [160, 210] on div "Update menu section Section name(En)   * Broast Section name(En) * Section name…" at bounding box center [515, 255] width 1030 height 511
click at [709, 324] on span "Cancel" at bounding box center [713, 319] width 26 height 13
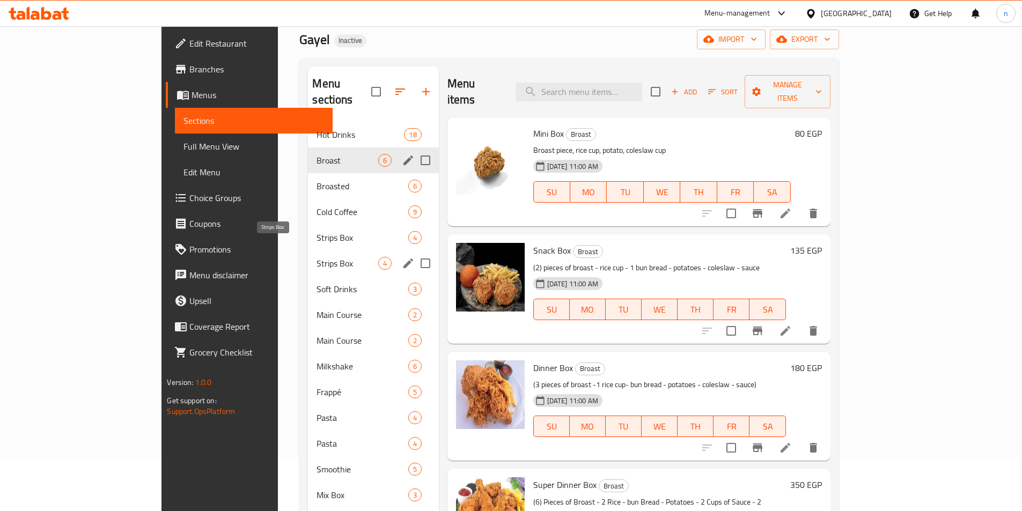
click at [317, 257] on span "Strips Box" at bounding box center [347, 263] width 61 height 13
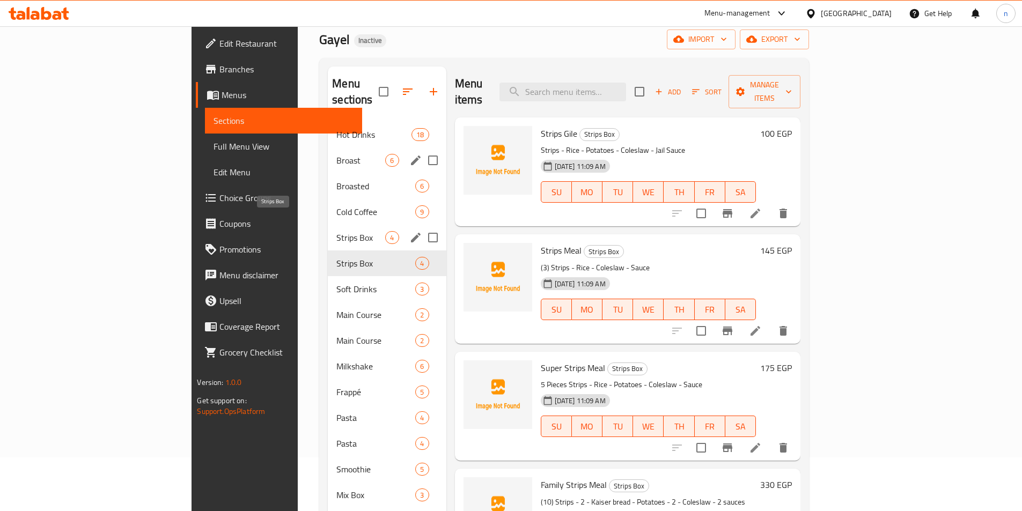
click at [336, 231] on span "Strips Box" at bounding box center [360, 237] width 49 height 13
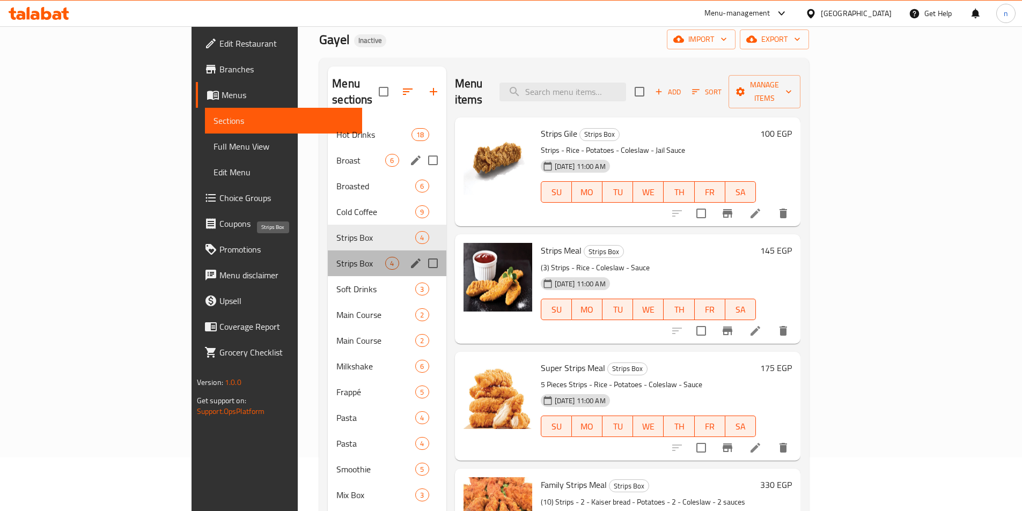
click at [336, 257] on span "Strips Box" at bounding box center [360, 263] width 49 height 13
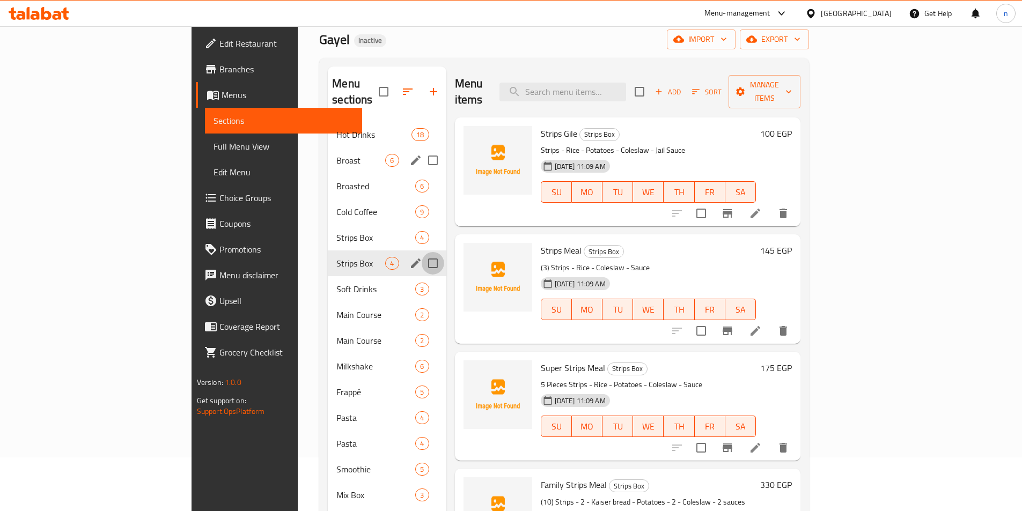
click at [422, 252] on input "Menu sections" at bounding box center [433, 263] width 23 height 23
checkbox input "true"
click at [395, 85] on icon "button" at bounding box center [401, 91] width 13 height 13
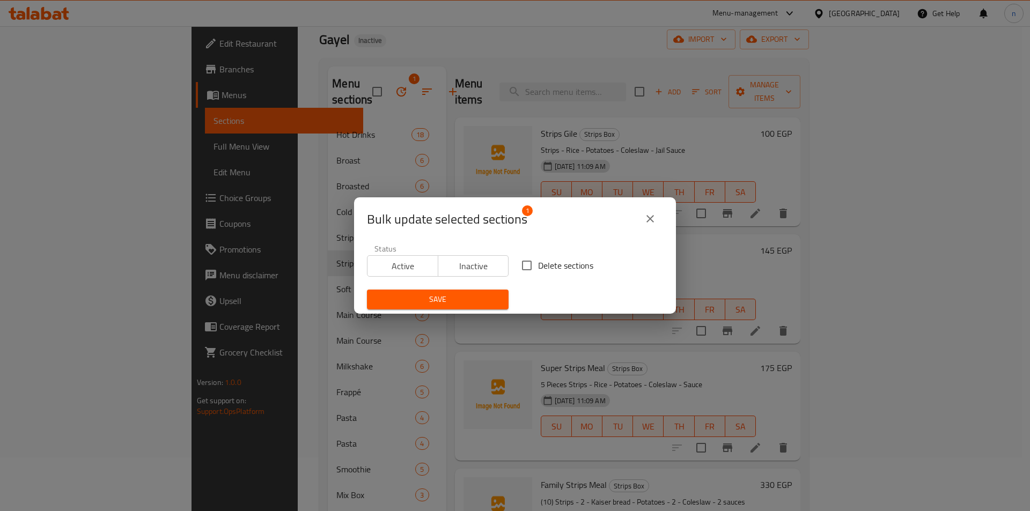
click at [523, 262] on input "Delete sections" at bounding box center [527, 265] width 23 height 23
checkbox input "true"
click at [465, 293] on span "Save" at bounding box center [438, 299] width 124 height 13
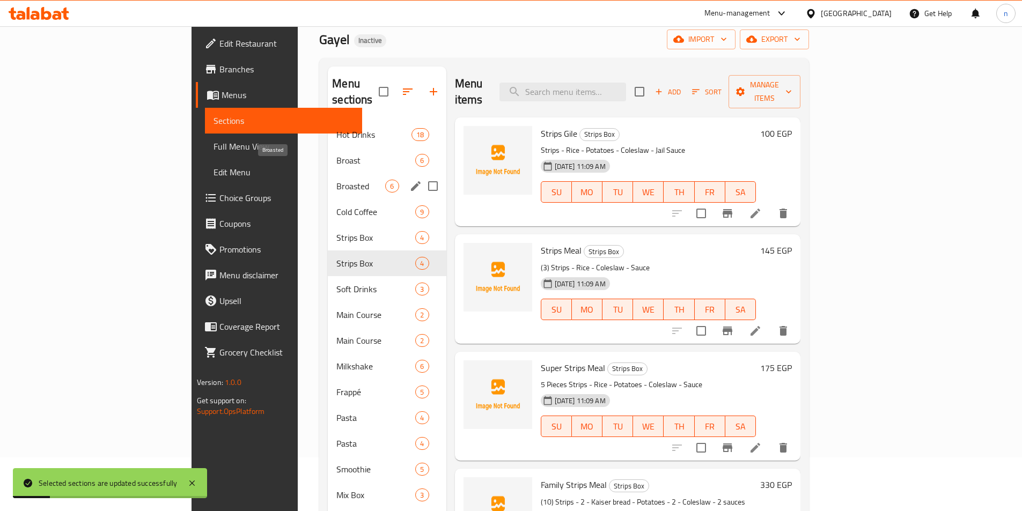
click at [336, 180] on span "Broasted" at bounding box center [360, 186] width 49 height 13
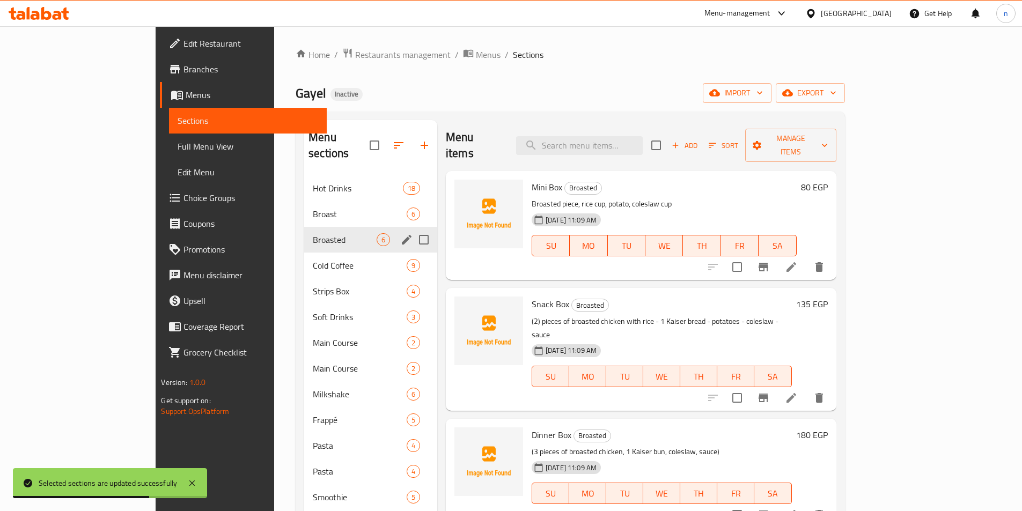
click at [413, 229] on input "Menu sections" at bounding box center [424, 240] width 23 height 23
checkbox input "true"
click at [373, 141] on icon "button" at bounding box center [378, 146] width 10 height 10
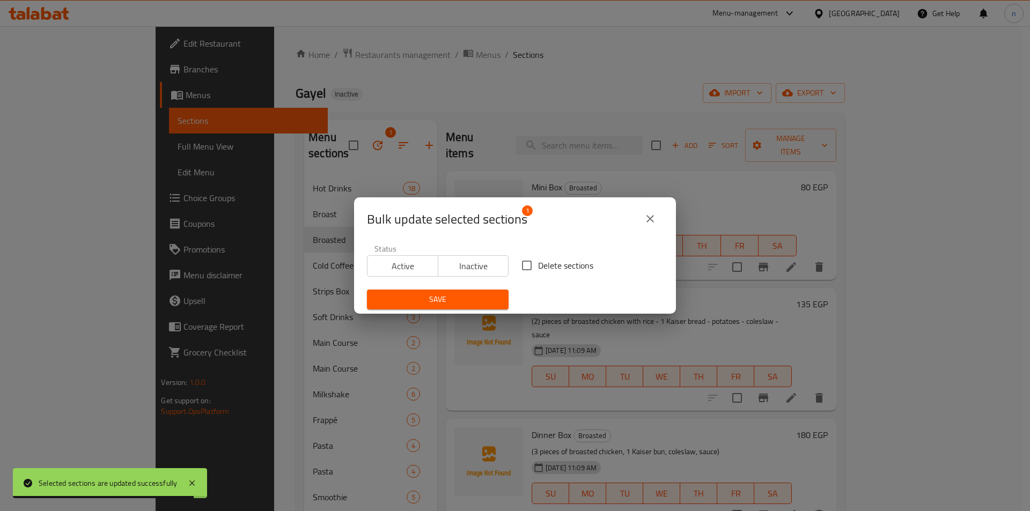
click at [526, 268] on input "Delete sections" at bounding box center [527, 265] width 23 height 23
checkbox input "true"
click at [483, 296] on span "Save" at bounding box center [438, 299] width 124 height 13
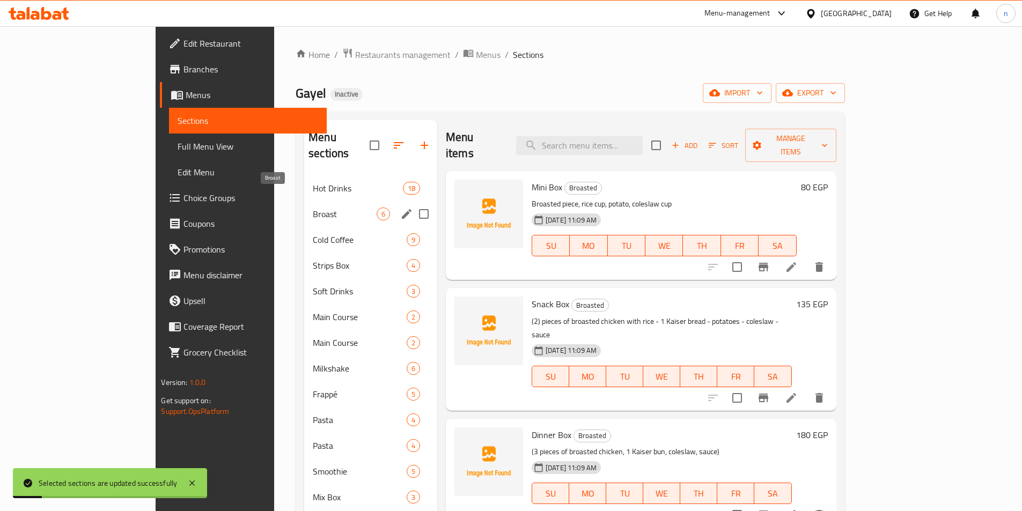
click at [313, 208] on span "Broast" at bounding box center [345, 214] width 64 height 13
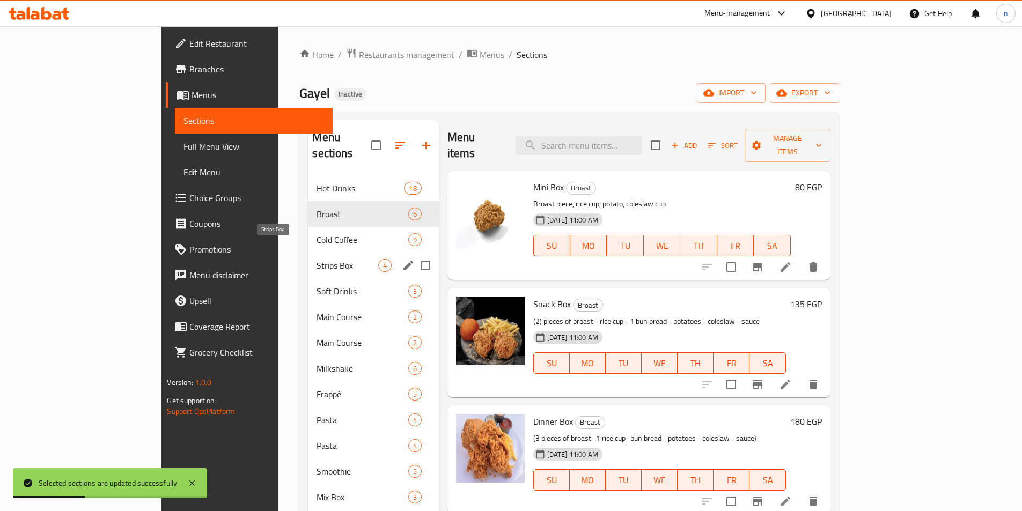
click at [317, 259] on span "Strips Box" at bounding box center [347, 265] width 61 height 13
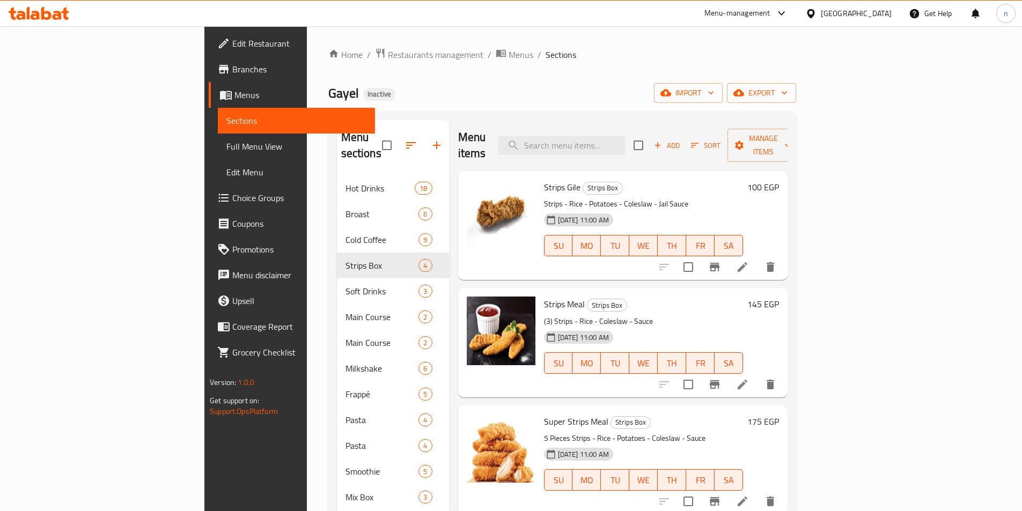
click at [749, 261] on icon at bounding box center [742, 267] width 13 height 13
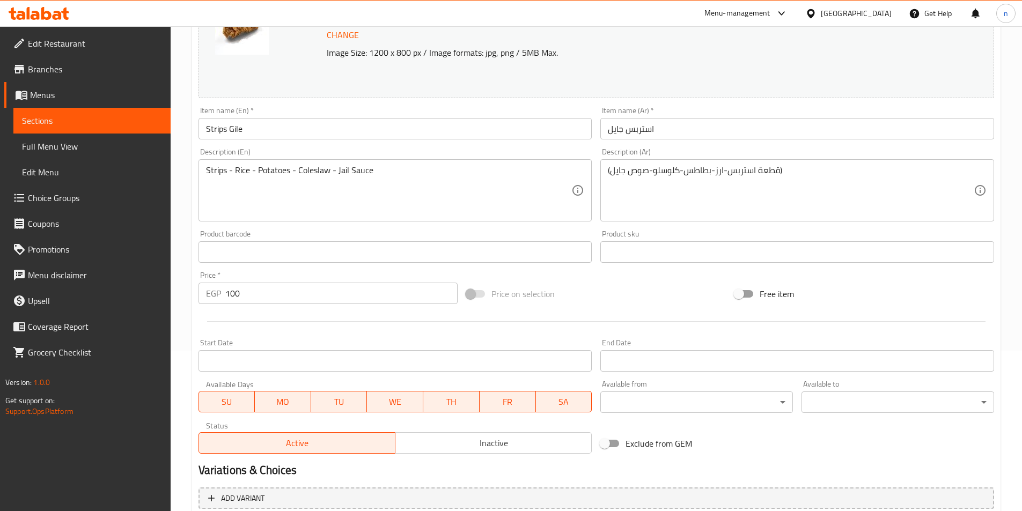
scroll to position [161, 0]
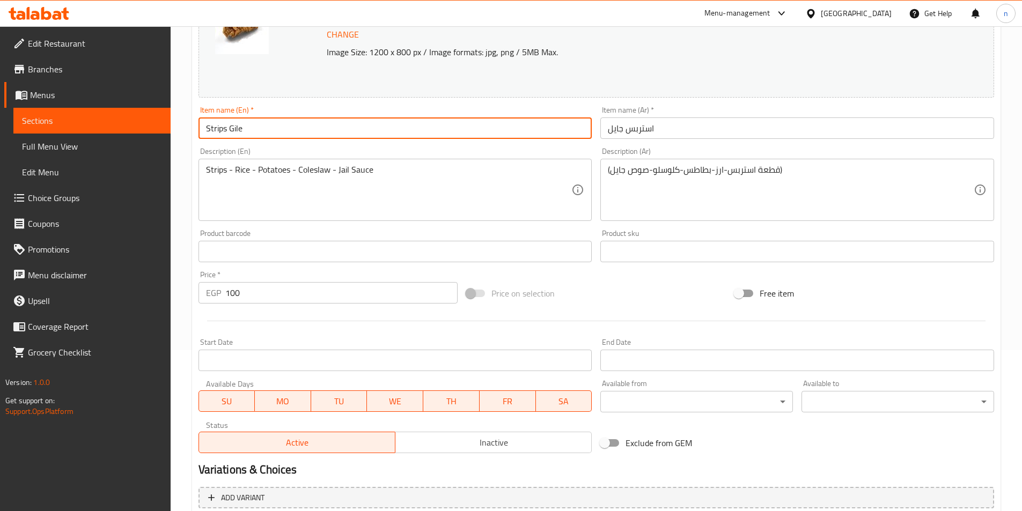
click at [238, 131] on input "Strips Gile" at bounding box center [396, 128] width 394 height 21
click at [202, 126] on input "Strips" at bounding box center [396, 128] width 394 height 21
type input "gayel Strips"
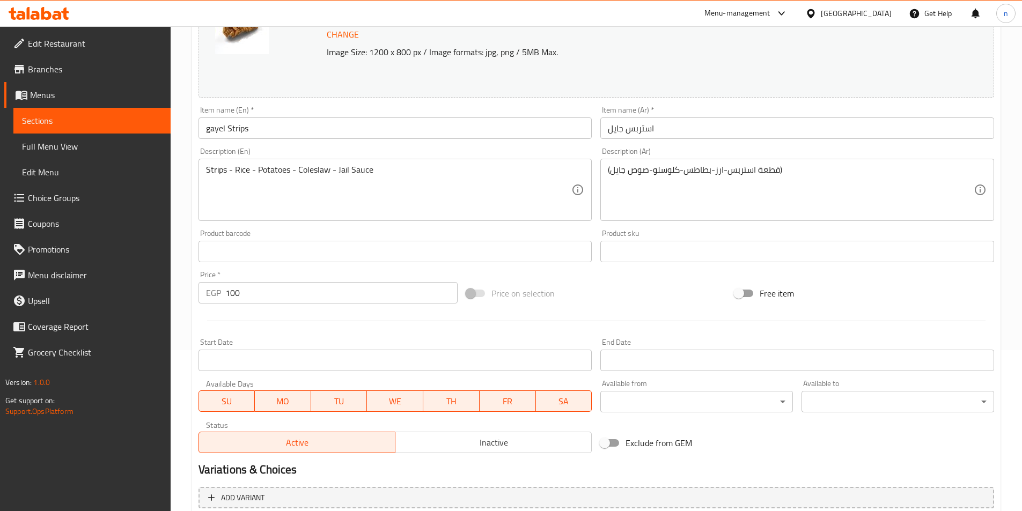
click at [203, 172] on div "Strips - Rice - Potatoes - Coleslaw - Jail Sauce Description (En)" at bounding box center [396, 190] width 394 height 62
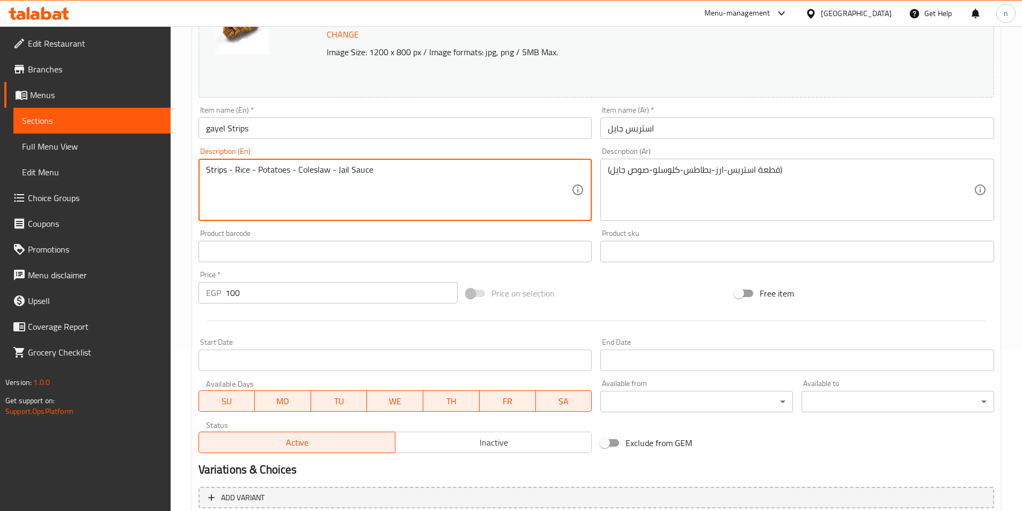
click at [206, 171] on textarea "Strips - Rice - Potatoes - Coleslaw - Jail Sauce" at bounding box center [389, 190] width 366 height 51
click at [252, 171] on textarea "piece of Strips - Rice - Potatoes - Coleslaw - Jail Sauce" at bounding box center [389, 190] width 366 height 51
click at [257, 178] on textarea "piece of Strips - Rice - Potatoes - Coleslaw - Jail Sauce" at bounding box center [389, 190] width 366 height 51
click at [272, 171] on textarea "piece of Strips - Rice - Potatoes - Coleslaw - Jail Sauce" at bounding box center [389, 190] width 366 height 51
click at [298, 175] on textarea "piece of Strips - Rice - Potatoes - Coleslaw - Jail Sauce" at bounding box center [389, 190] width 366 height 51
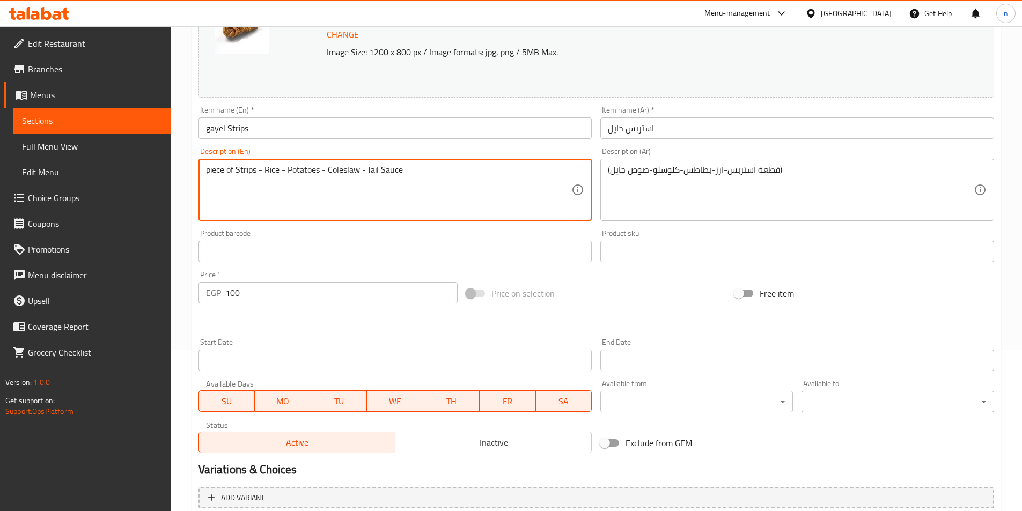
click at [340, 172] on textarea "piece of Strips - Rice - Potatoes - Coleslaw - Jail Sauce" at bounding box center [389, 190] width 366 height 51
drag, startPoint x: 378, startPoint y: 170, endPoint x: 365, endPoint y: 167, distance: 13.1
click at [365, 167] on textarea "piece of Strips - Rice - Potatoes - Coleslaw - Jail Sauce" at bounding box center [389, 190] width 366 height 51
click at [365, 172] on textarea "piece of Strips - Rice - Potatoes - Coleslaw -gayel Sauce" at bounding box center [389, 190] width 366 height 51
click at [419, 170] on textarea "piece of Strips - Rice - Potatoes - Coleslaw - gayel Sauce" at bounding box center [389, 190] width 366 height 51
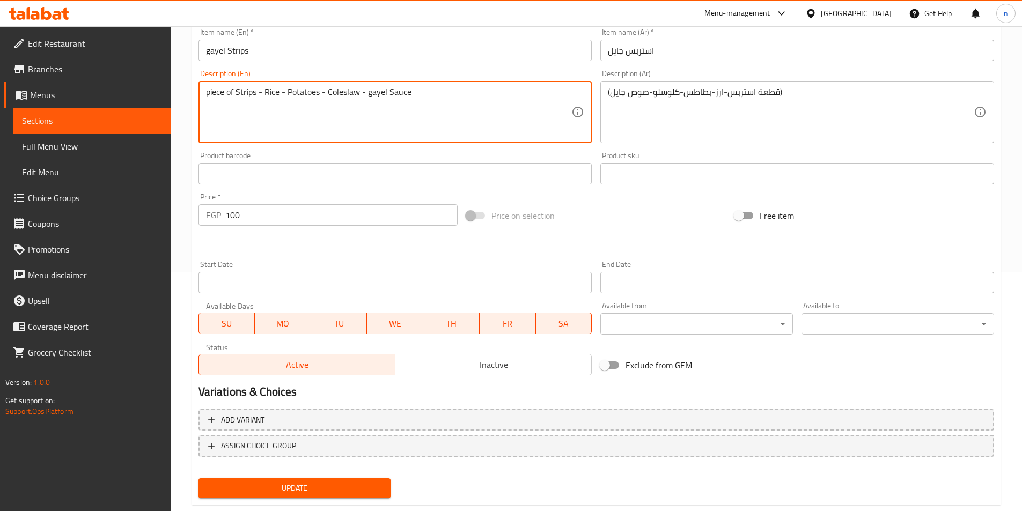
scroll to position [262, 0]
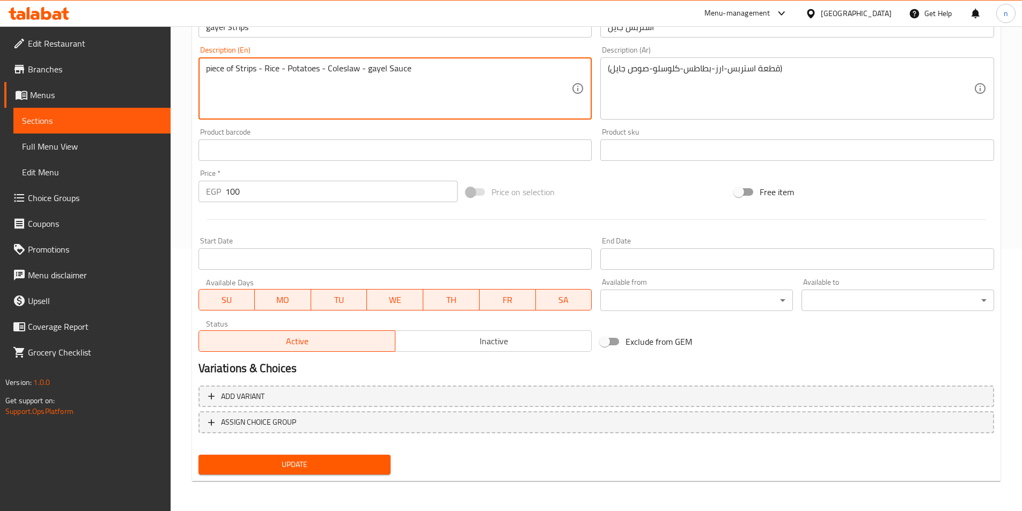
click at [400, 71] on textarea "piece of Strips - Rice - Potatoes - Coleslaw - gayel Sauce" at bounding box center [389, 88] width 366 height 51
type textarea "piece of Strips - Rice - Potatoes - Coleslaw - gayel Sauce"
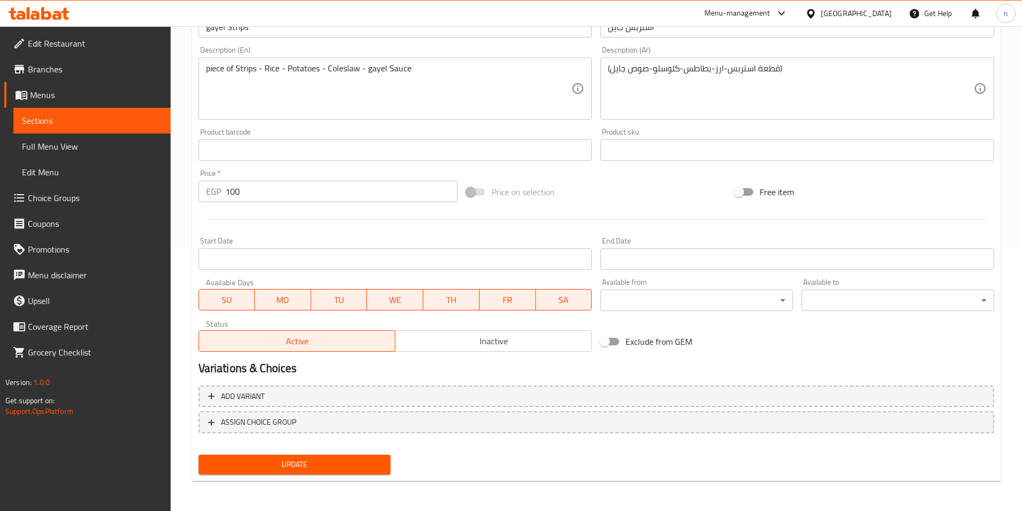
click at [185, 142] on div "Home / Restaurants management / Menus / Sections / item / update Strips Box sec…" at bounding box center [596, 137] width 851 height 747
click at [356, 468] on span "Update" at bounding box center [294, 464] width 175 height 13
click at [350, 458] on button "Update" at bounding box center [295, 465] width 193 height 20
click at [295, 463] on span "Update" at bounding box center [294, 464] width 175 height 13
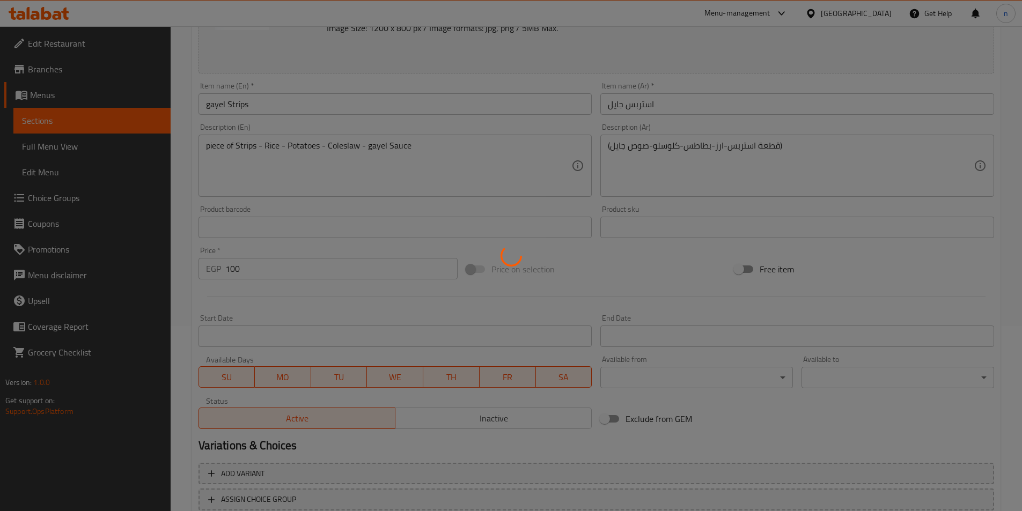
scroll to position [48, 0]
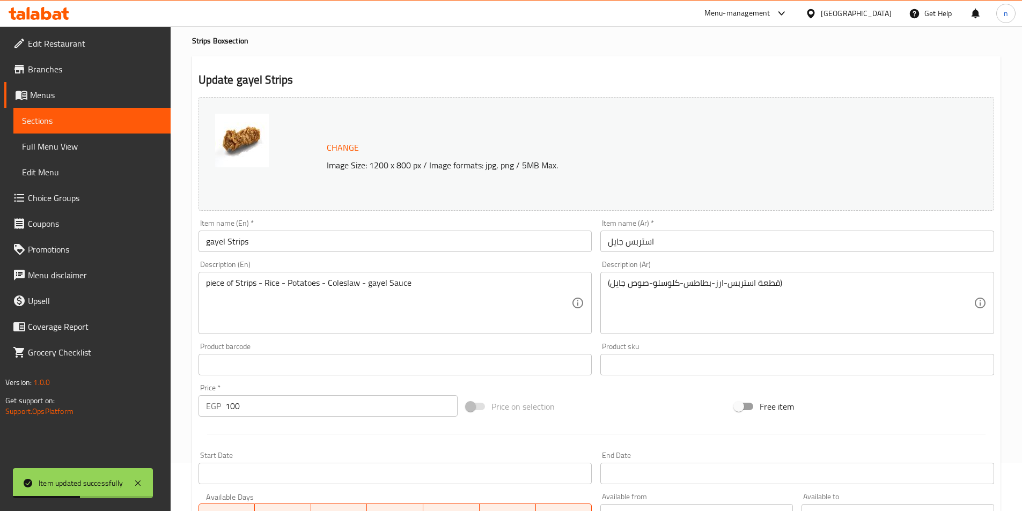
click at [53, 120] on span "Sections" at bounding box center [92, 120] width 140 height 13
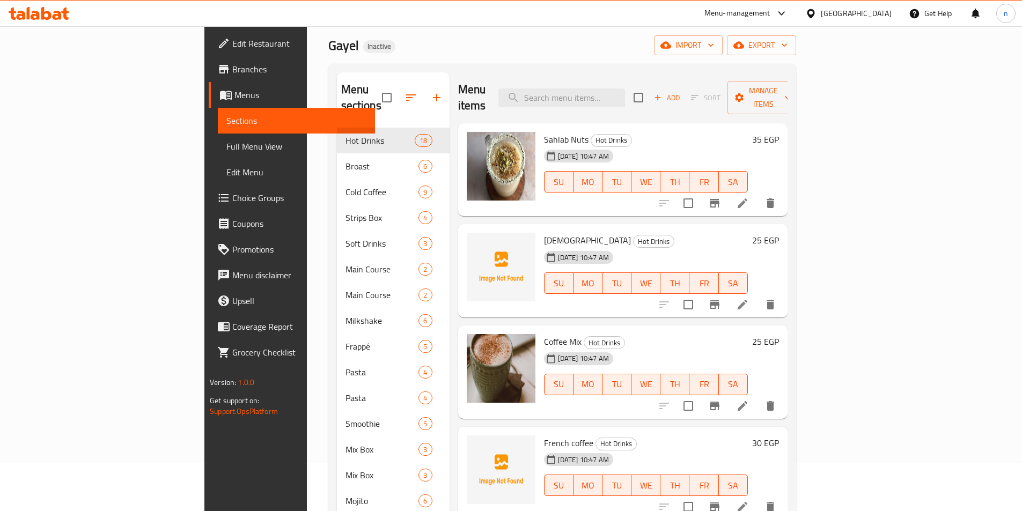
click at [226, 120] on span "Sections" at bounding box center [296, 120] width 140 height 13
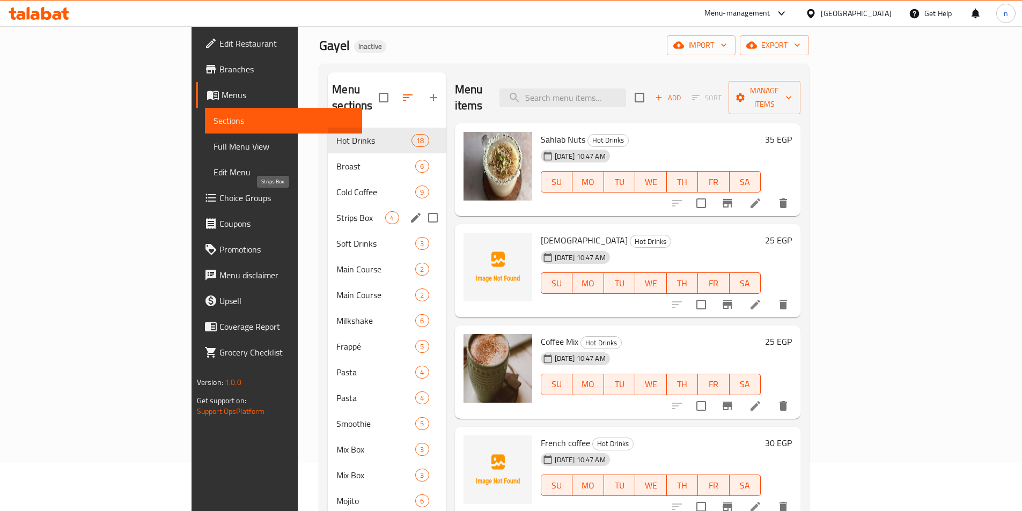
click at [336, 211] on span "Strips Box" at bounding box center [360, 217] width 49 height 13
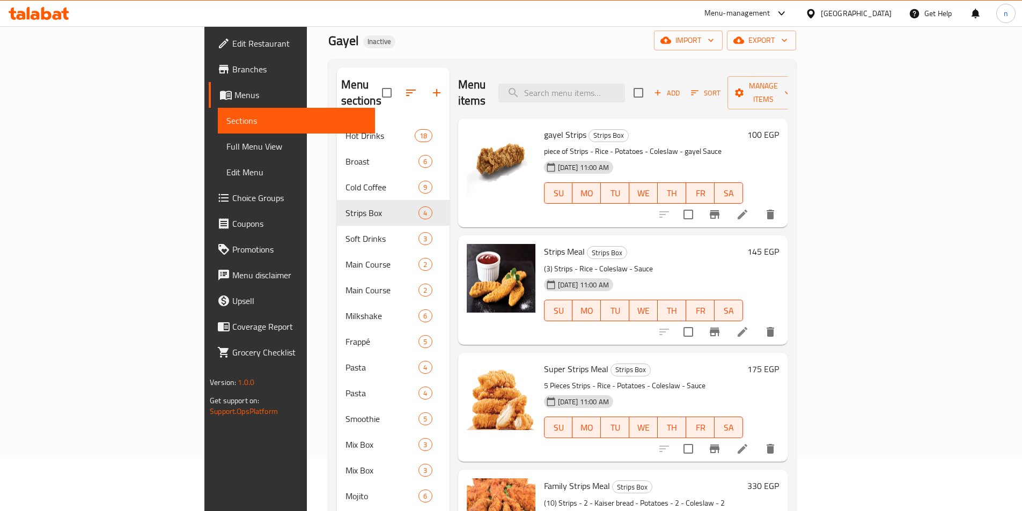
scroll to position [48, 0]
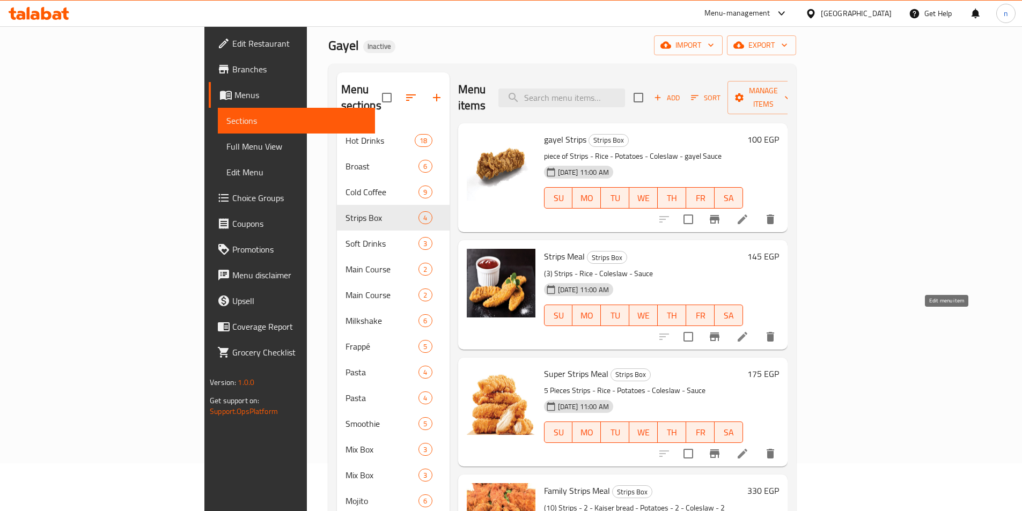
click at [747, 332] on icon at bounding box center [743, 337] width 10 height 10
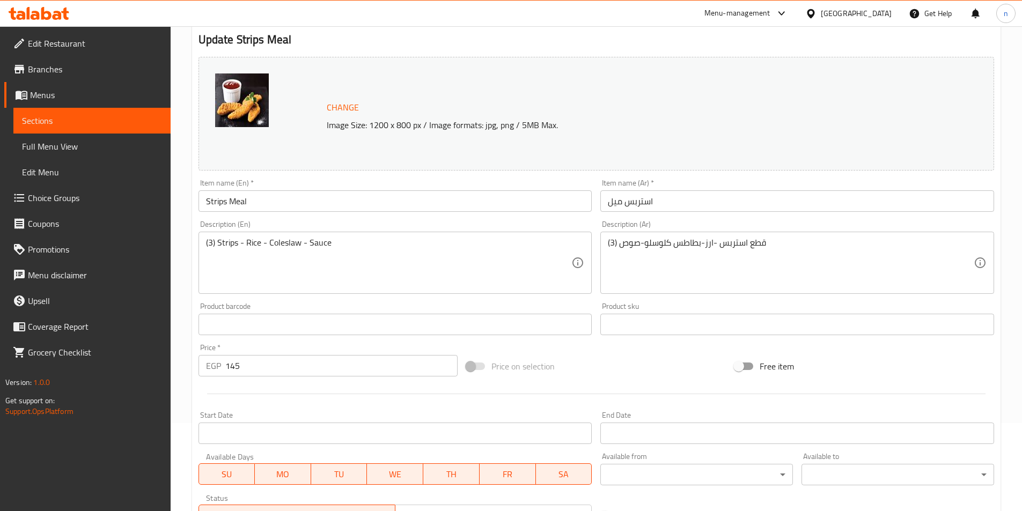
scroll to position [107, 0]
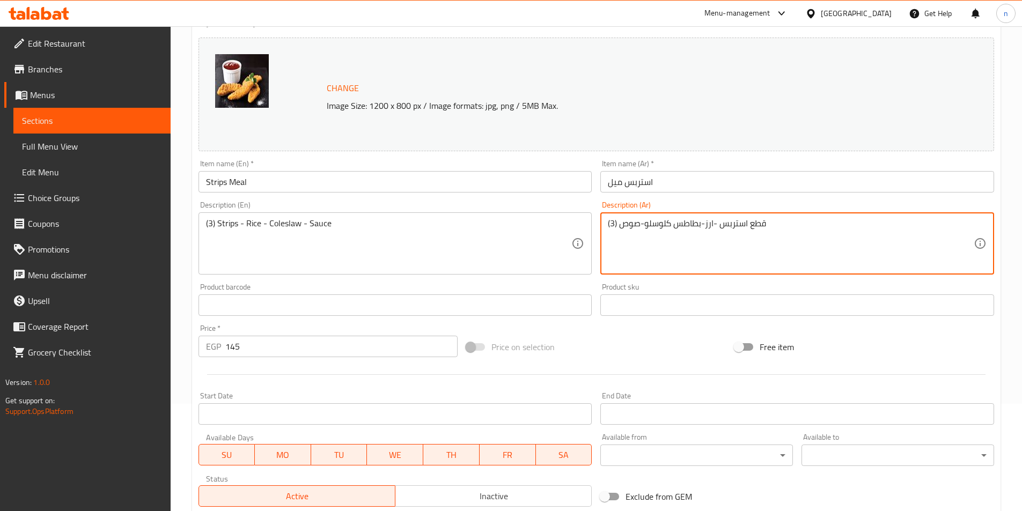
click at [700, 222] on textarea "(3) قطع استربس -ارز-بطاطس كلوسلو-صوص" at bounding box center [791, 243] width 366 height 51
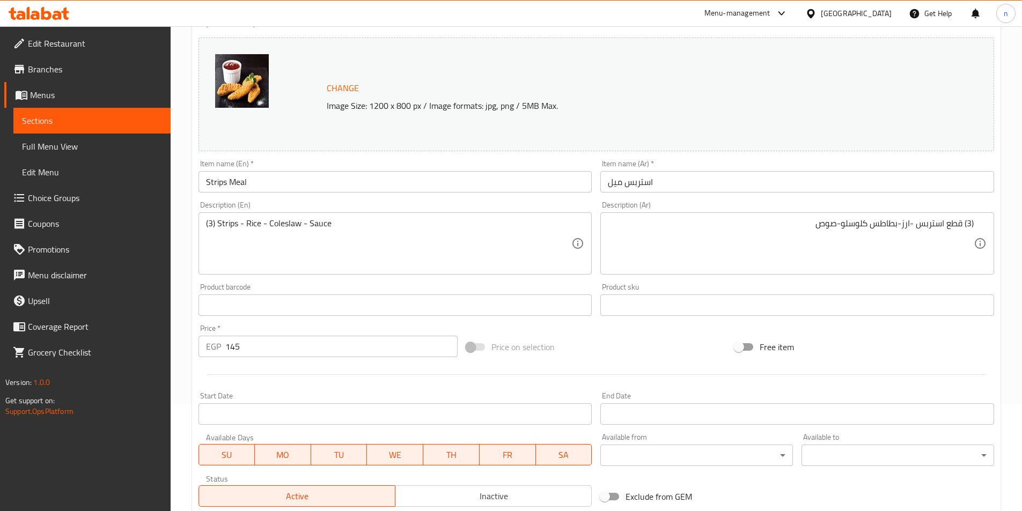
click at [610, 205] on div "Description (Ar) (3) قطع استربس -ارز-بطاطس كلوسلو-صوص Description (Ar)" at bounding box center [797, 238] width 394 height 74
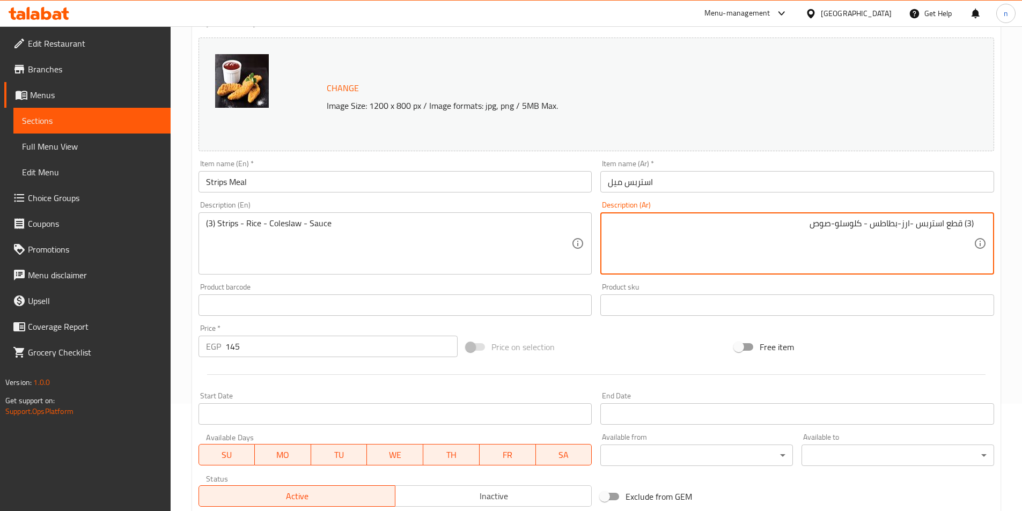
type textarea "(3) قطع استربس -ارز-بطاطس - كلوسلو-صوص"
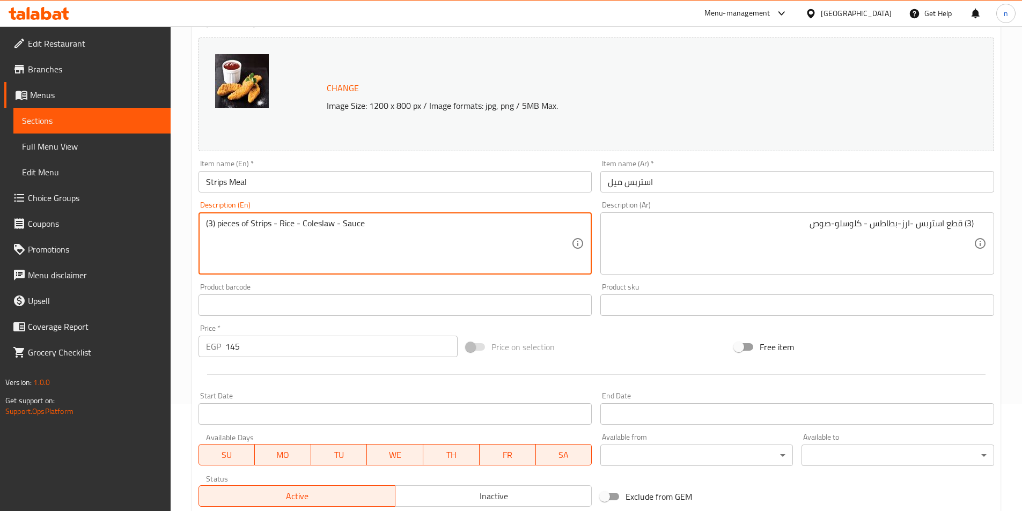
click at [398, 226] on textarea "(3) pieces of Strips - Rice - Coleslaw - Sauce" at bounding box center [389, 243] width 366 height 51
click at [302, 224] on textarea "(3) pieces of Strips - Rice - Coleslaw - Sauce" at bounding box center [389, 243] width 366 height 51
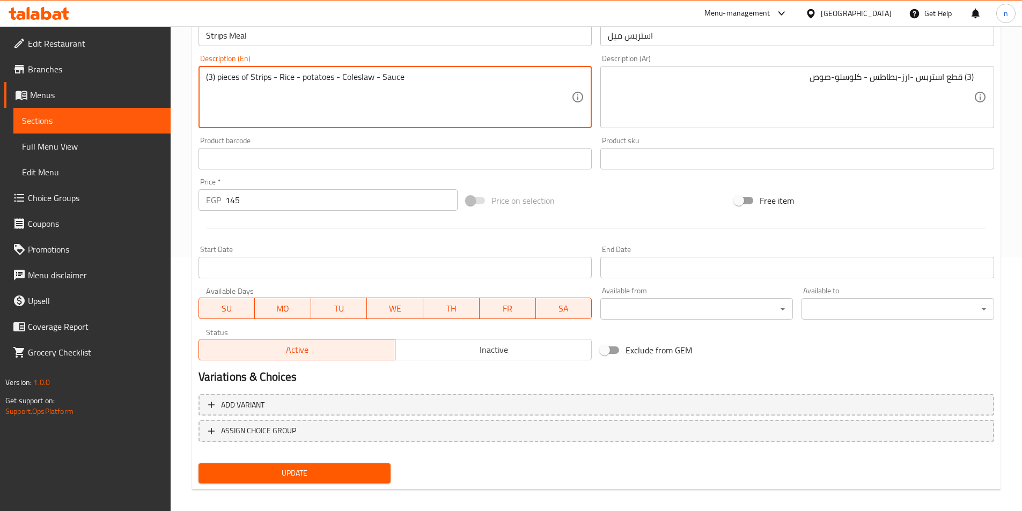
scroll to position [262, 0]
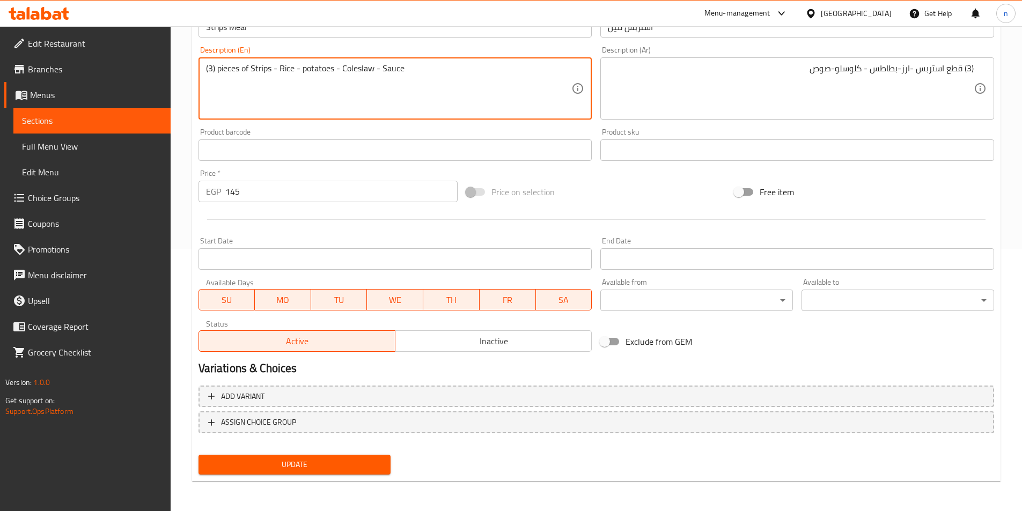
type textarea "(3) pieces of Strips - Rice - potatoes - Coleslaw - Sauce"
click at [361, 465] on span "Update" at bounding box center [294, 464] width 175 height 13
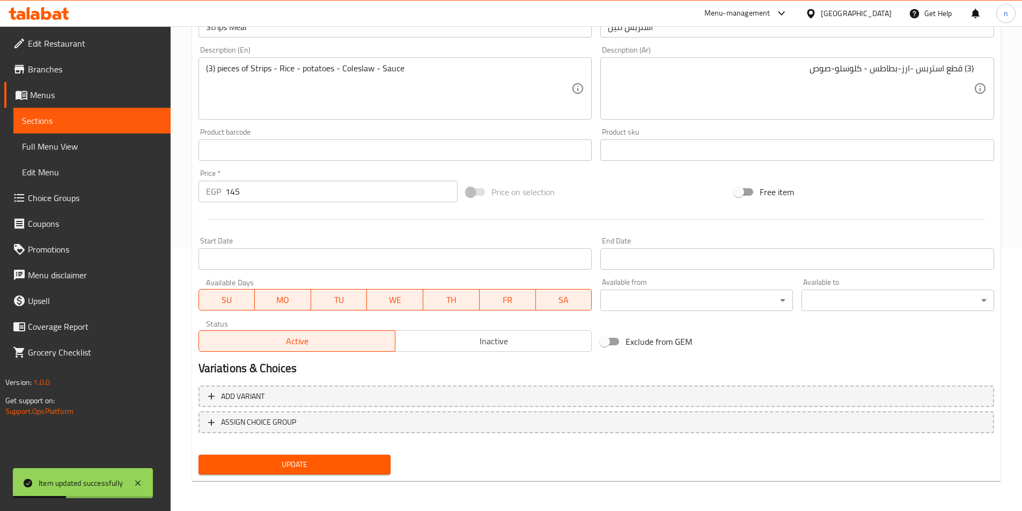
click at [265, 463] on span "Update" at bounding box center [294, 464] width 175 height 13
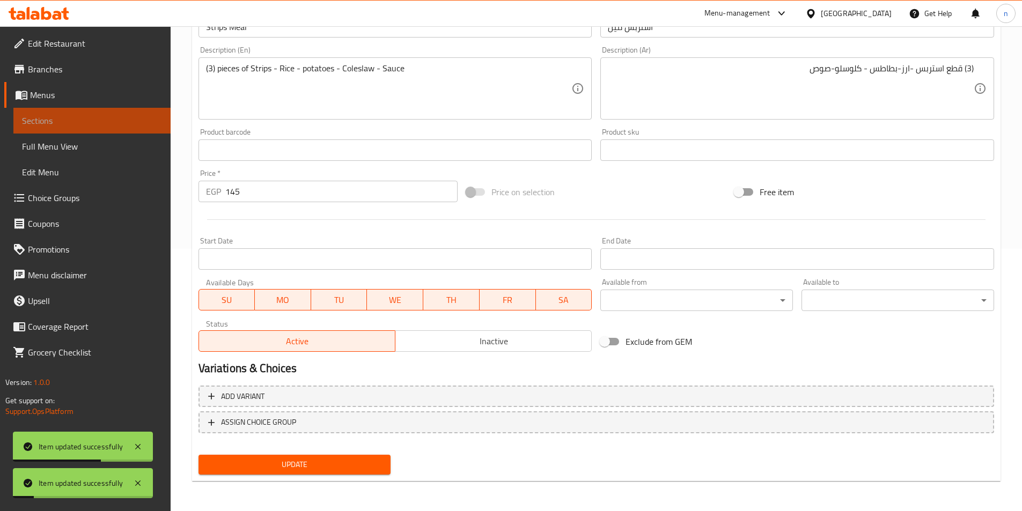
click at [74, 126] on span "Sections" at bounding box center [92, 120] width 140 height 13
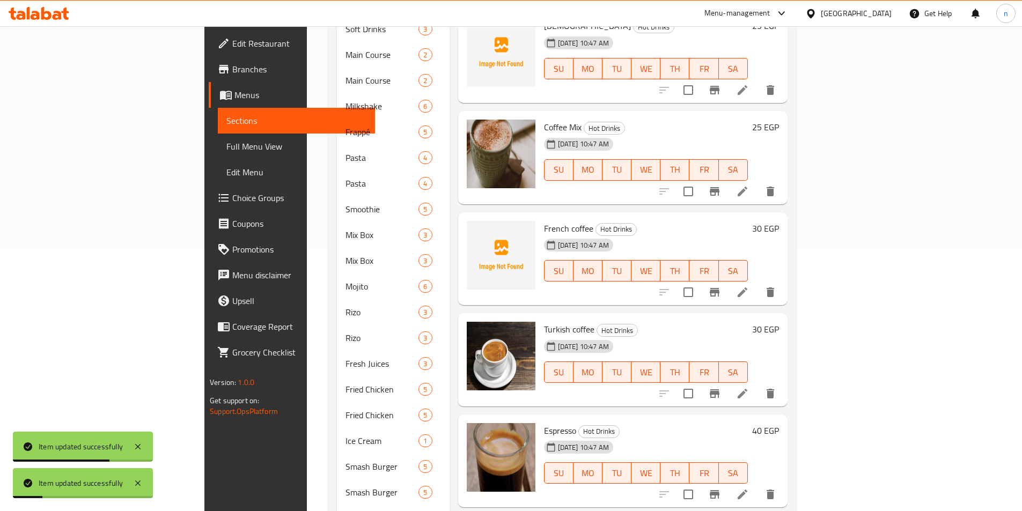
scroll to position [48, 0]
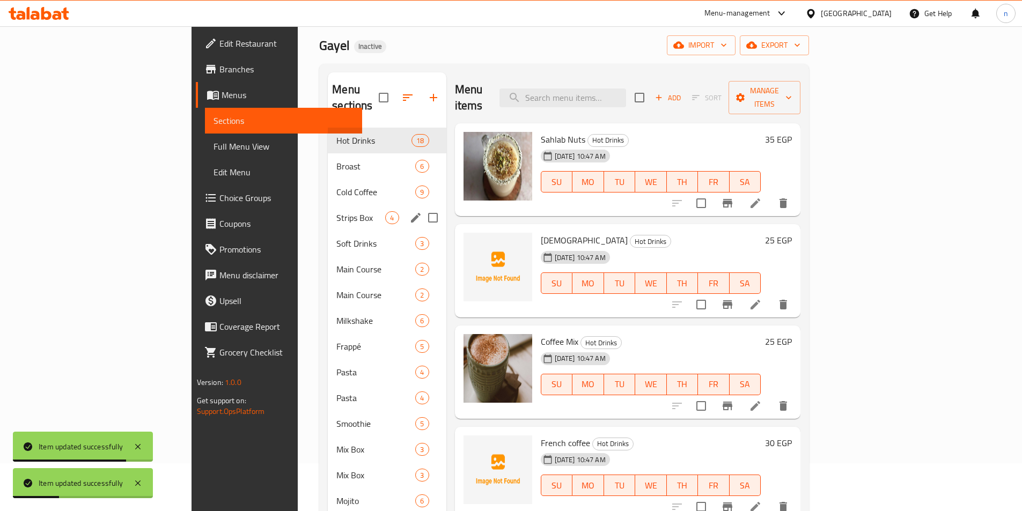
click at [328, 209] on div "Strips Box 4" at bounding box center [387, 218] width 118 height 26
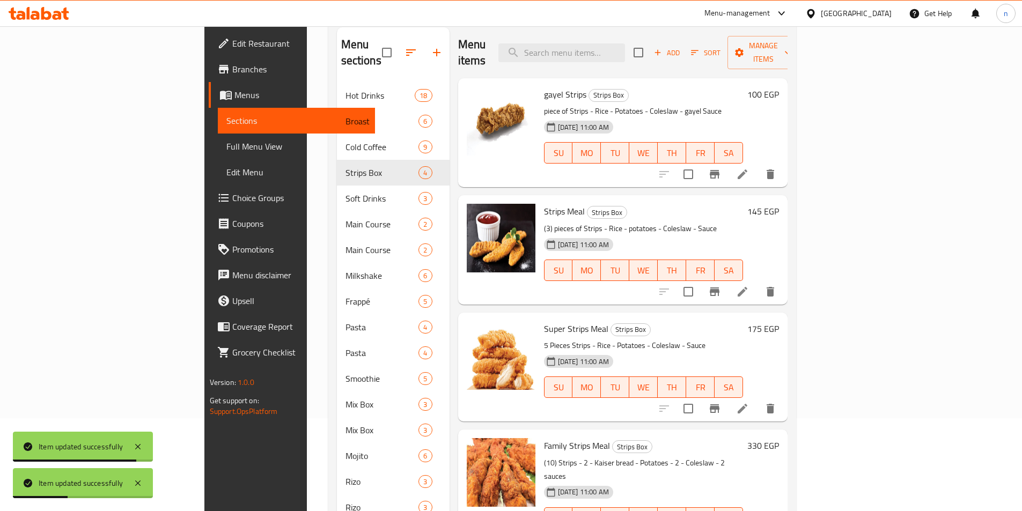
scroll to position [155, 0]
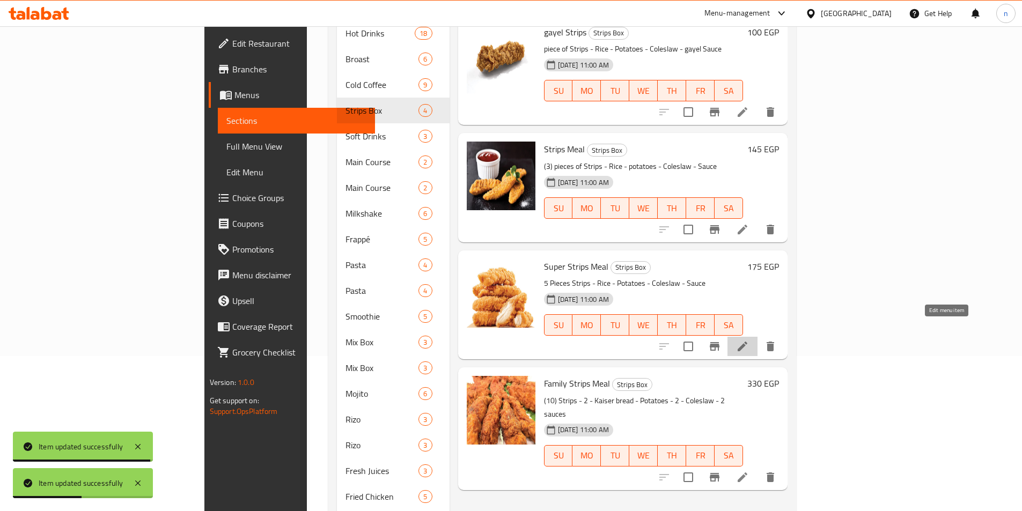
click at [749, 340] on icon at bounding box center [742, 346] width 13 height 13
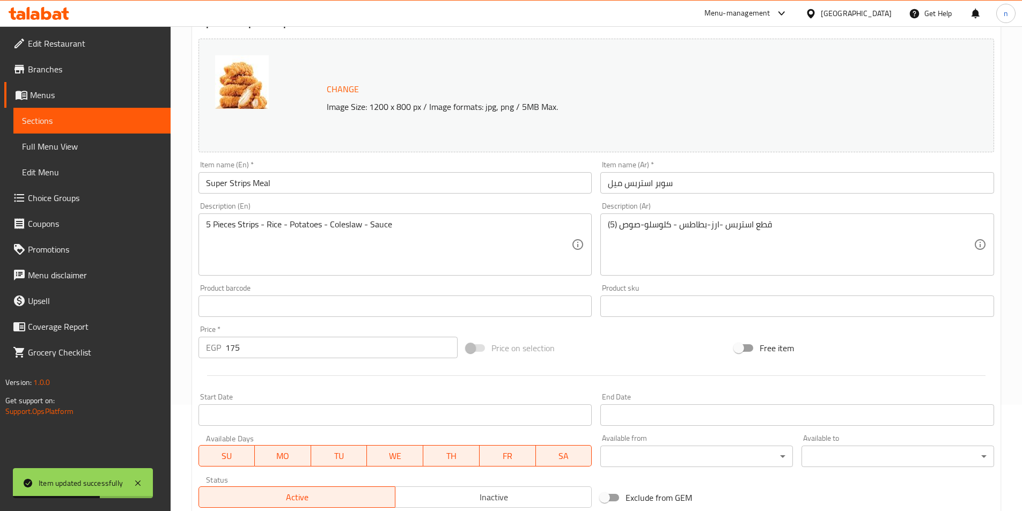
scroll to position [107, 0]
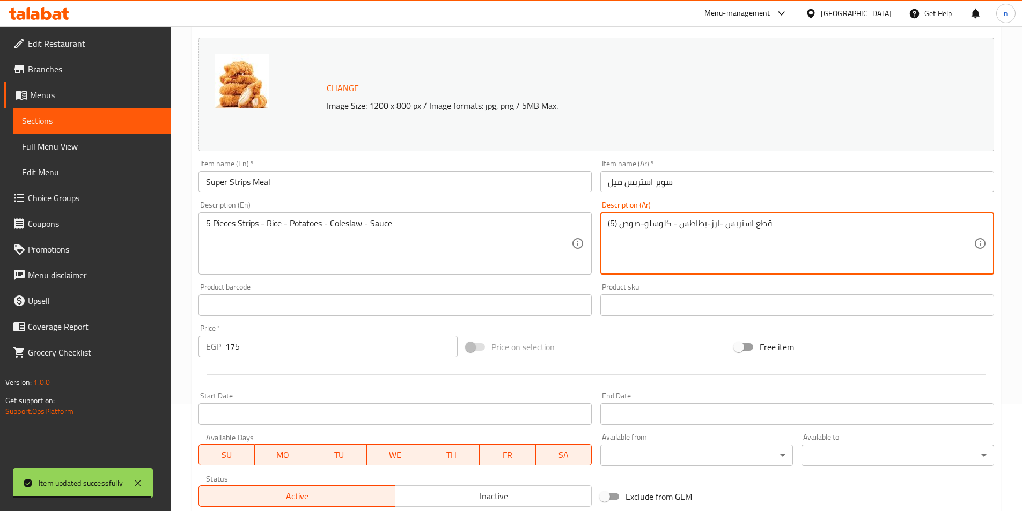
click at [676, 230] on textarea "(5) قطع استربس -ارز-بطاطس - كلوسلو-صوص" at bounding box center [791, 243] width 366 height 51
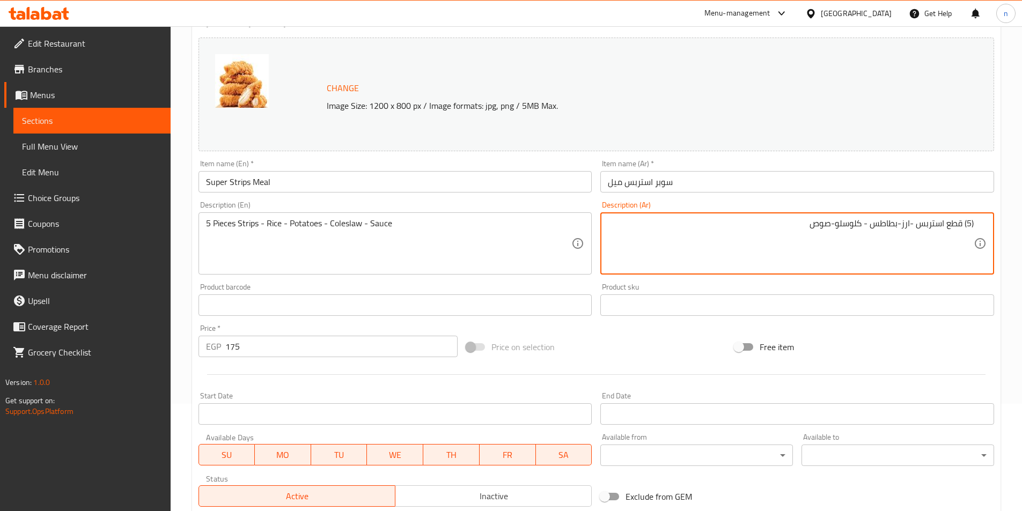
click at [957, 226] on textarea "(5) قطع استربس -ارز-بطاطس - كلوسلو-صوص" at bounding box center [791, 243] width 366 height 51
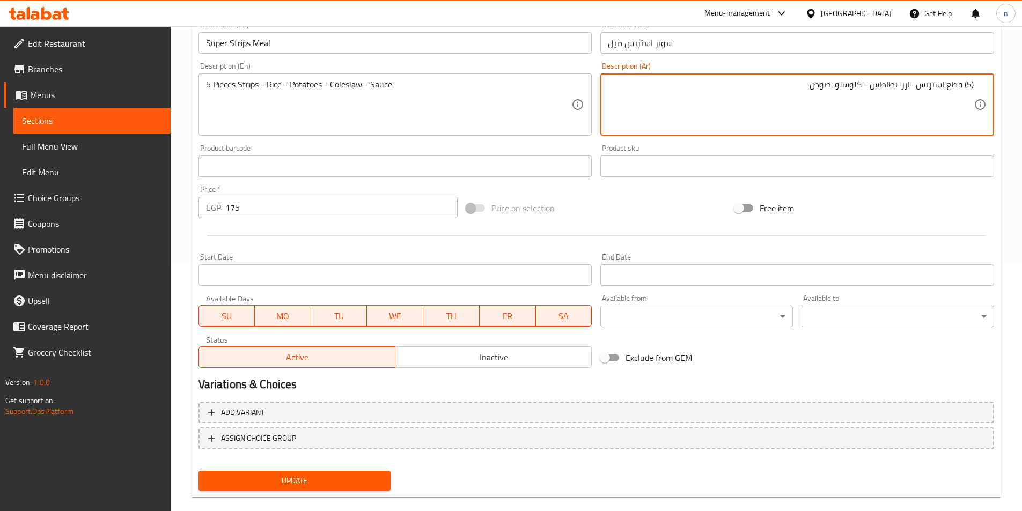
scroll to position [262, 0]
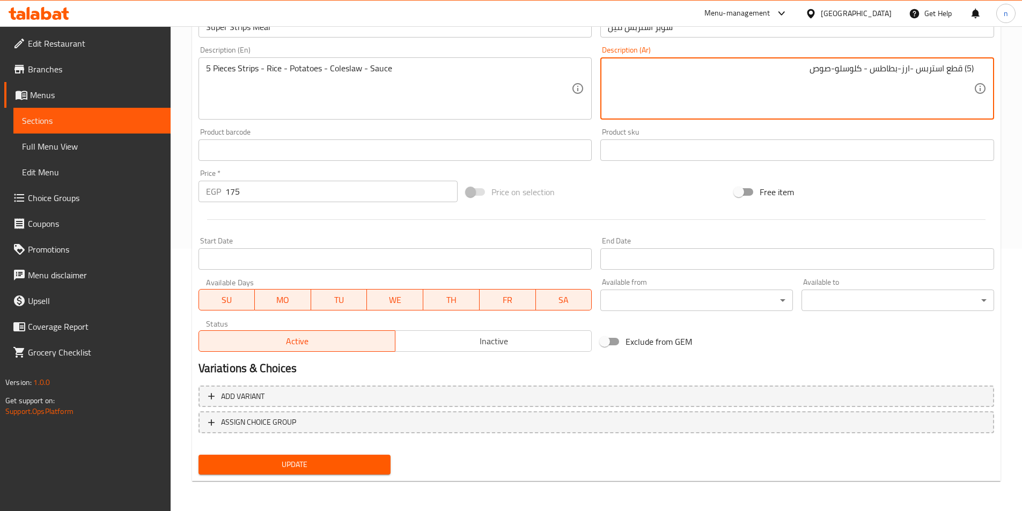
click at [277, 466] on span "Update" at bounding box center [294, 464] width 175 height 13
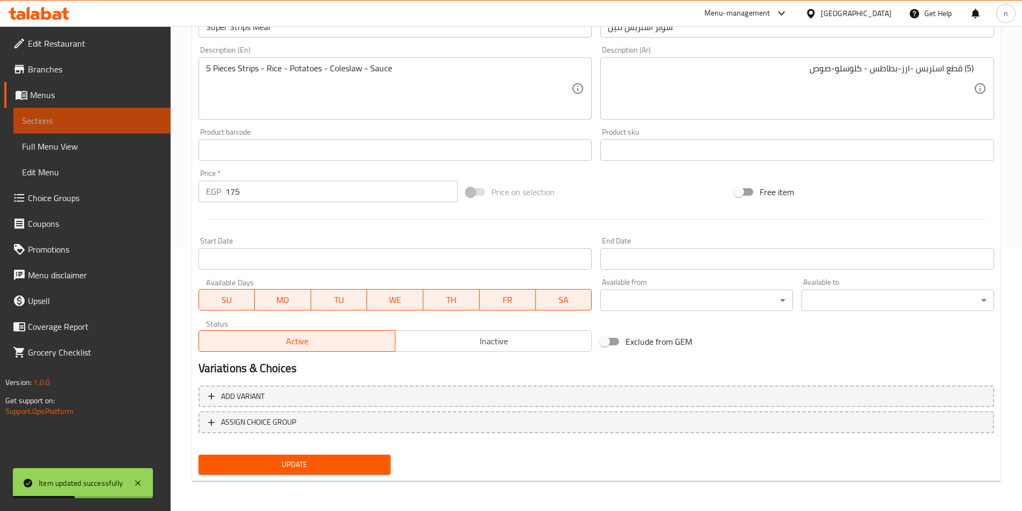
click at [80, 118] on span "Sections" at bounding box center [92, 120] width 140 height 13
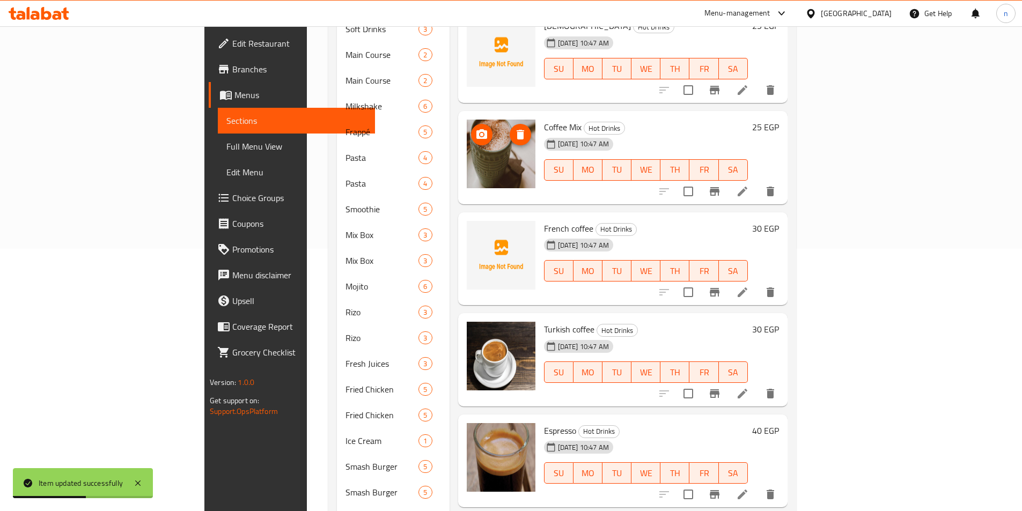
scroll to position [101, 0]
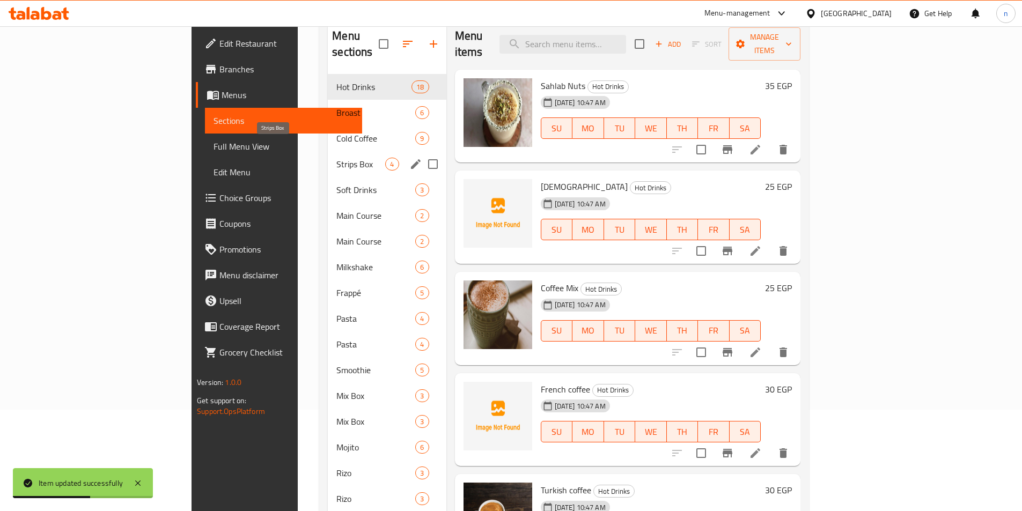
click at [336, 158] on span "Strips Box" at bounding box center [360, 164] width 49 height 13
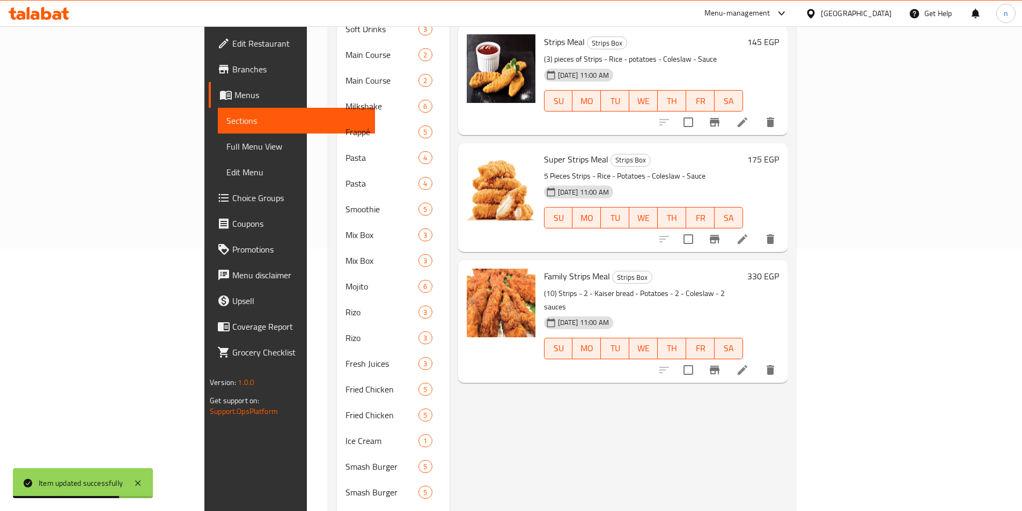
scroll to position [209, 0]
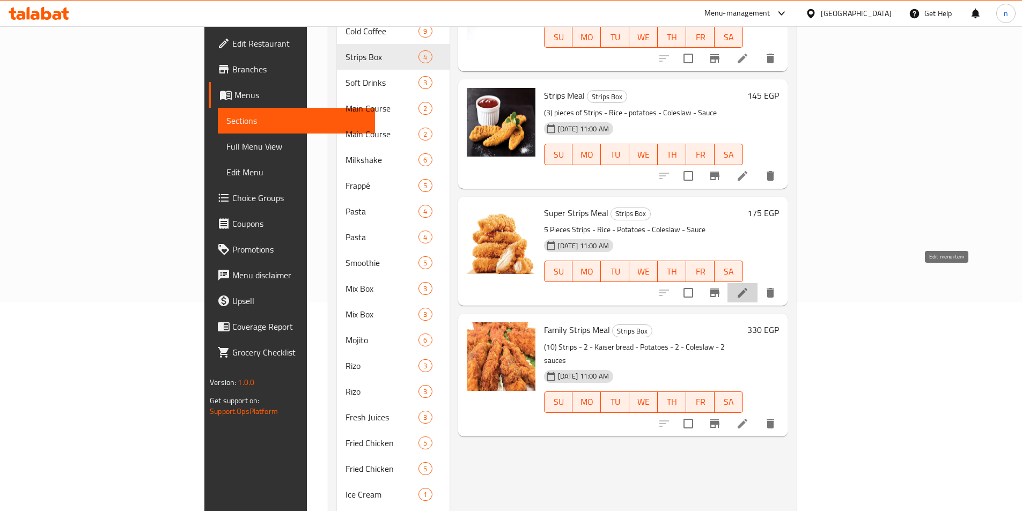
click at [749, 287] on icon at bounding box center [742, 293] width 13 height 13
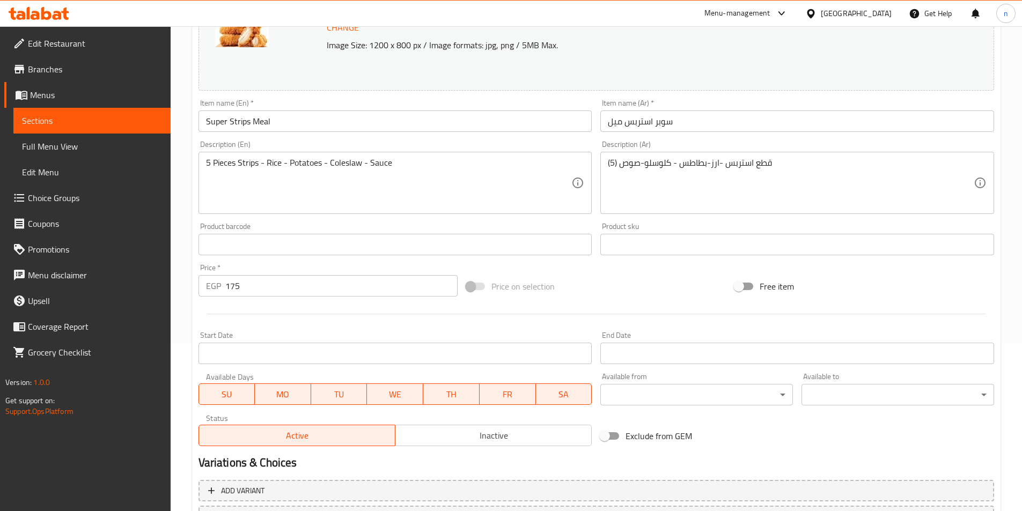
scroll to position [155, 0]
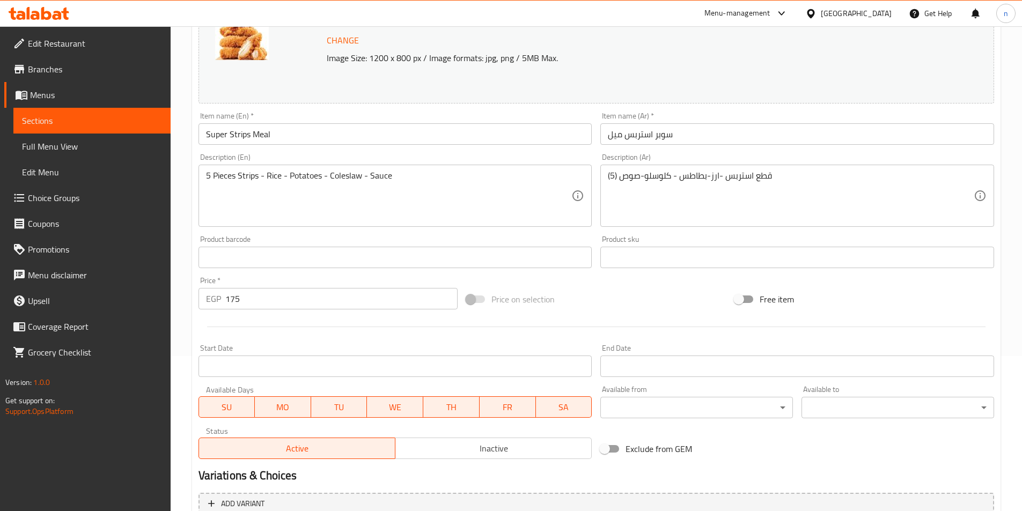
click at [128, 115] on span "Sections" at bounding box center [92, 120] width 140 height 13
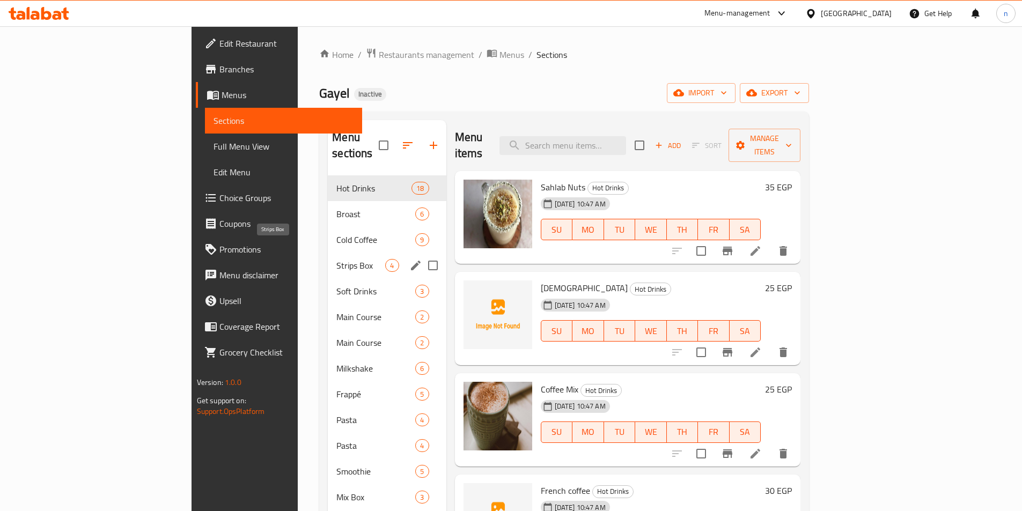
click at [336, 259] on span "Strips Box" at bounding box center [360, 265] width 49 height 13
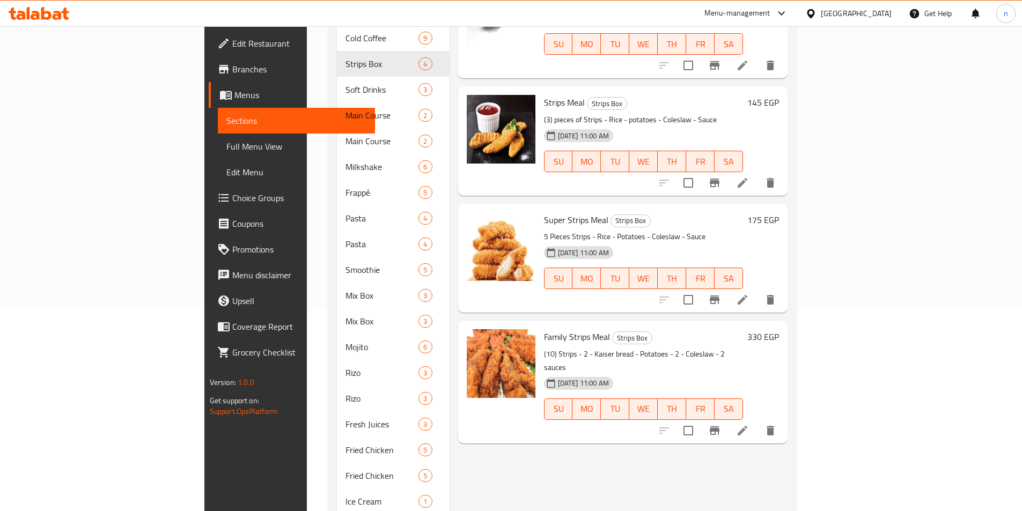
scroll to position [215, 0]
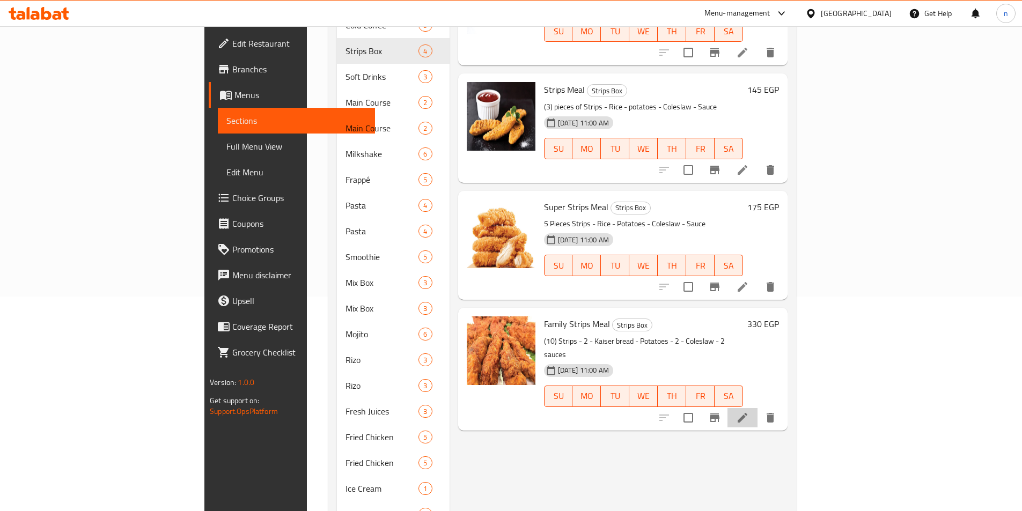
click at [758, 408] on li at bounding box center [743, 417] width 30 height 19
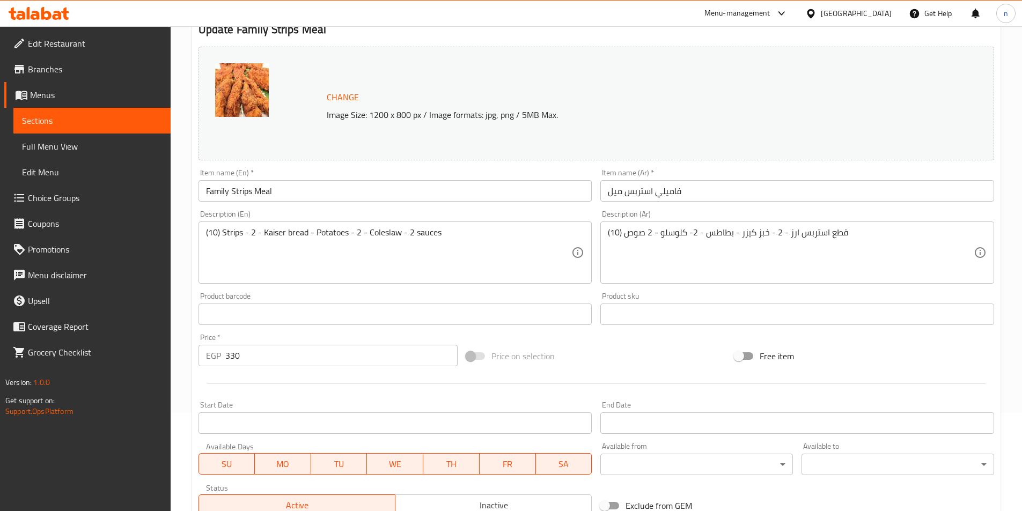
scroll to position [107, 0]
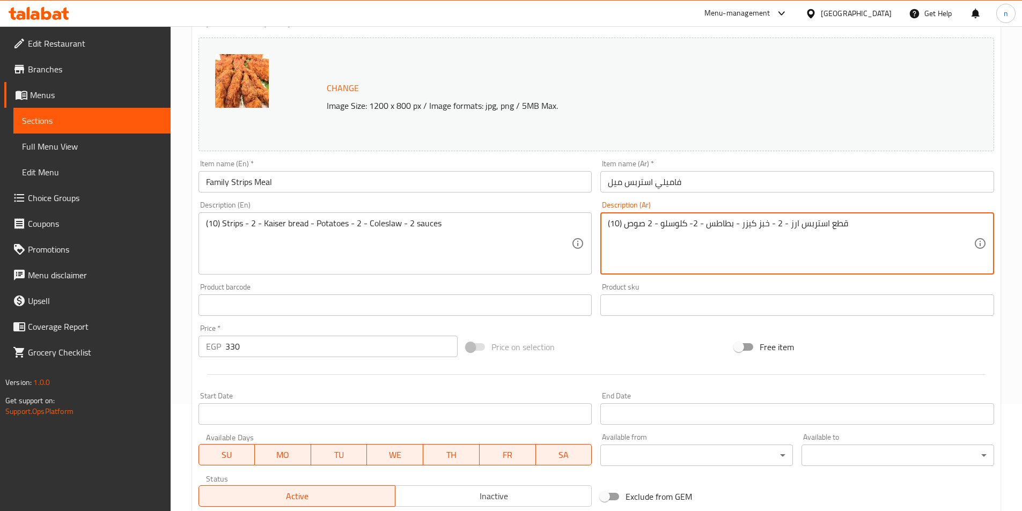
click at [789, 222] on textarea "(10) قطع استربس ارز - 2 - خبز كيزر - بطاطس - 2- كلوسلو - 2 صوص" at bounding box center [791, 243] width 366 height 51
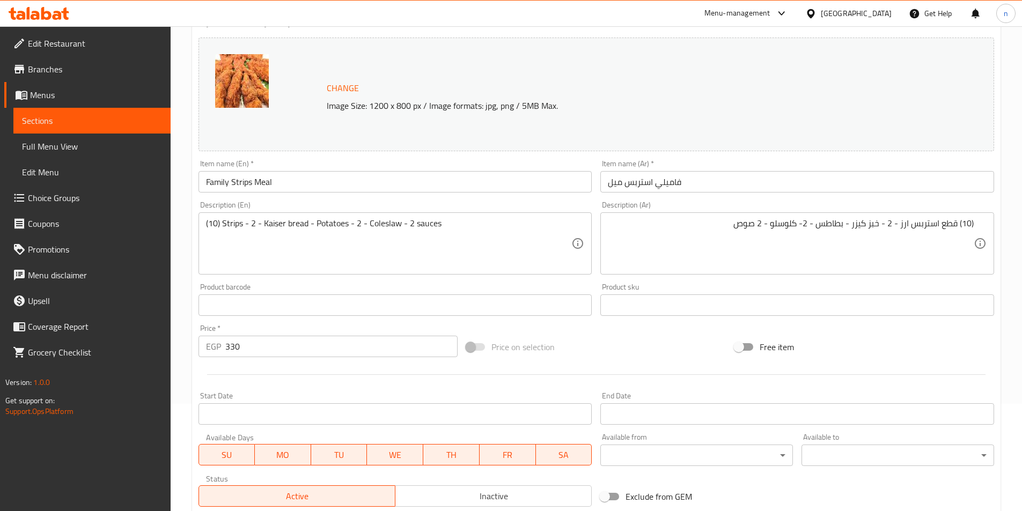
click at [650, 285] on div "Product sku Product sku" at bounding box center [797, 299] width 394 height 33
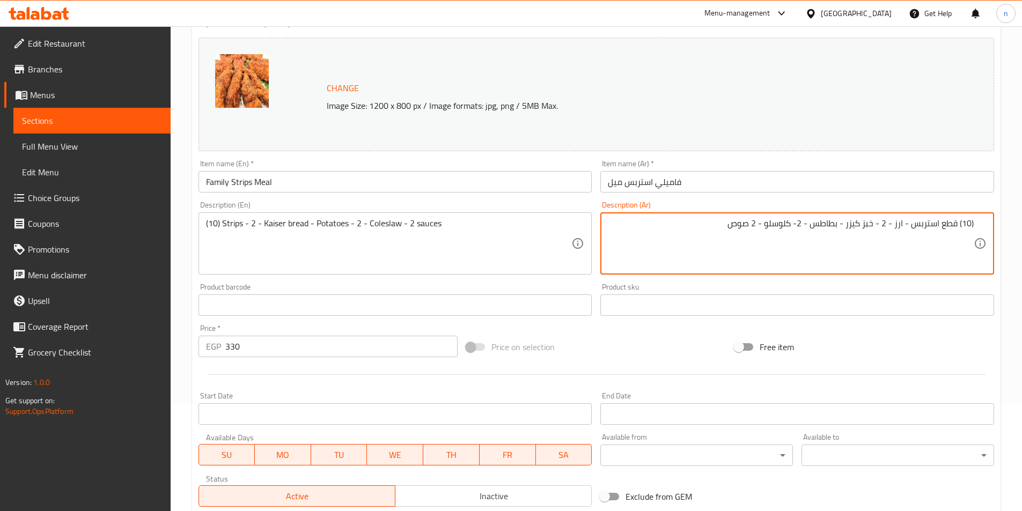
click at [797, 223] on textarea "(10) قطع استربس - ارز - 2 - خبز كيزر - بطاطس - 2- كلوسلو - 2 صوص" at bounding box center [791, 243] width 366 height 51
type textarea "(10) قطع استربس - ارز - 2 - خبز كيزر - بطاطس - 2 كلوسلو - 2 صوص"
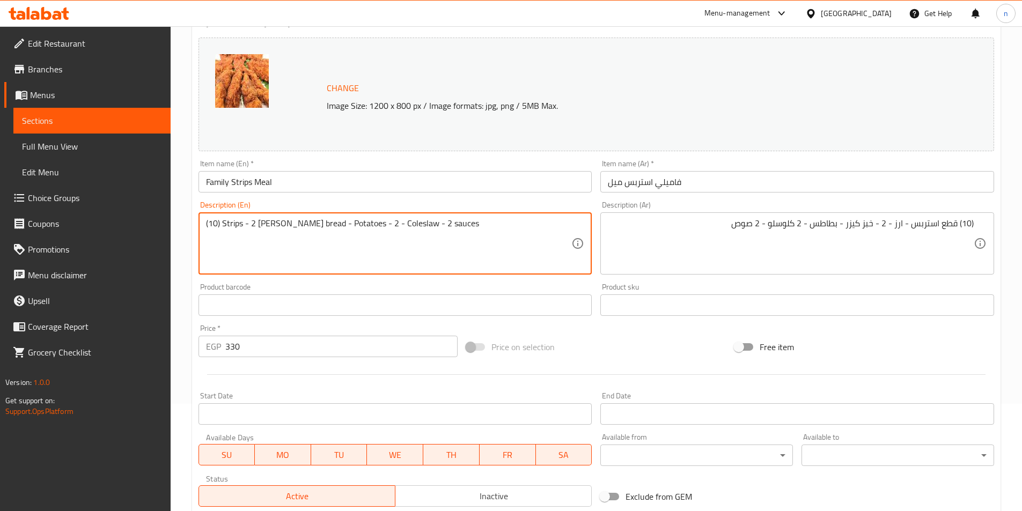
click at [229, 223] on textarea "(10) Strips - 2 Kaiser bread - Potatoes - 2 - Coleslaw - 2 sauces" at bounding box center [389, 243] width 366 height 51
type textarea "(10) Strips - 2 Kaiser bread - Potatoes - 2 - Coleslaw - 2 sauces"
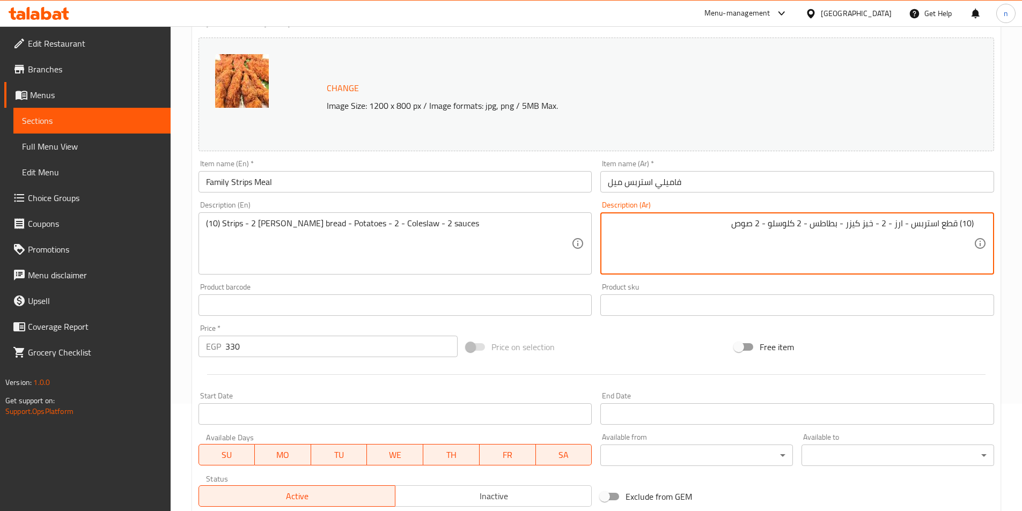
drag, startPoint x: 915, startPoint y: 222, endPoint x: 968, endPoint y: 226, distance: 52.8
click at [931, 252] on textarea "(10) قطع استربس - ارز - 2 - خبز كيزر - بطاطس - 2 كلوسلو - 2 صوص" at bounding box center [791, 243] width 366 height 51
click at [879, 224] on textarea "(10) قطع استربس - ارز - 2 - خبز كيزر - بطاطس - 2 كلوسلو - 2 صوص" at bounding box center [791, 243] width 366 height 51
type textarea "(10) قطع استربس - ارز - 2 ` خبز كيزر - بطاطس - 2 كلوسلو - 2 صوص"
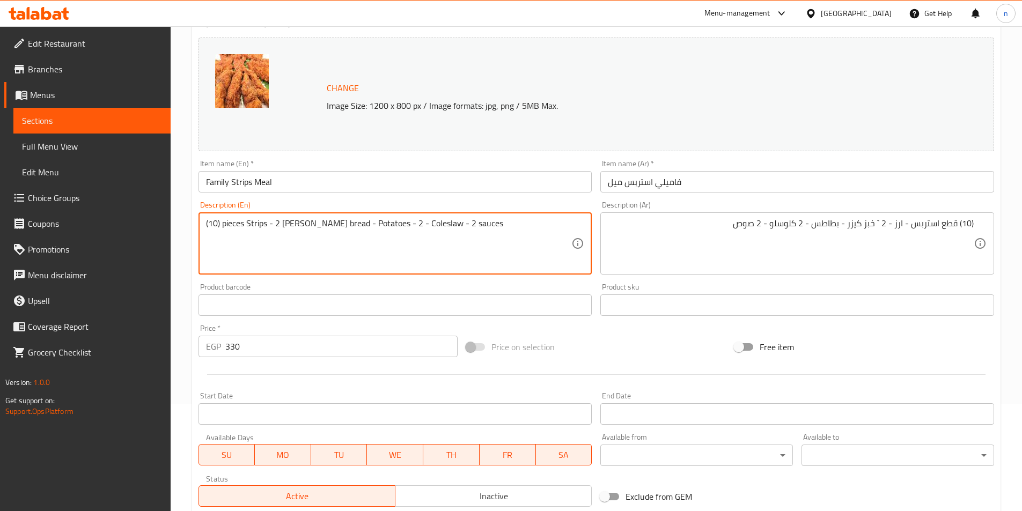
click at [282, 223] on textarea "(10) pieces Strips - 2 Kaiser bread - Potatoes - 2 - Coleslaw - 2 sauces" at bounding box center [389, 243] width 366 height 51
click at [273, 225] on textarea "(10) pieces Strips - 2 Kaiser bread - Potatoes - 2 - Coleslaw - 2 sauces" at bounding box center [389, 243] width 366 height 51
type textarea "(10) pieces Strips - rice - 2 Kaiser bread - Potatoes - 2 - Coleslaw - 2 sauces"
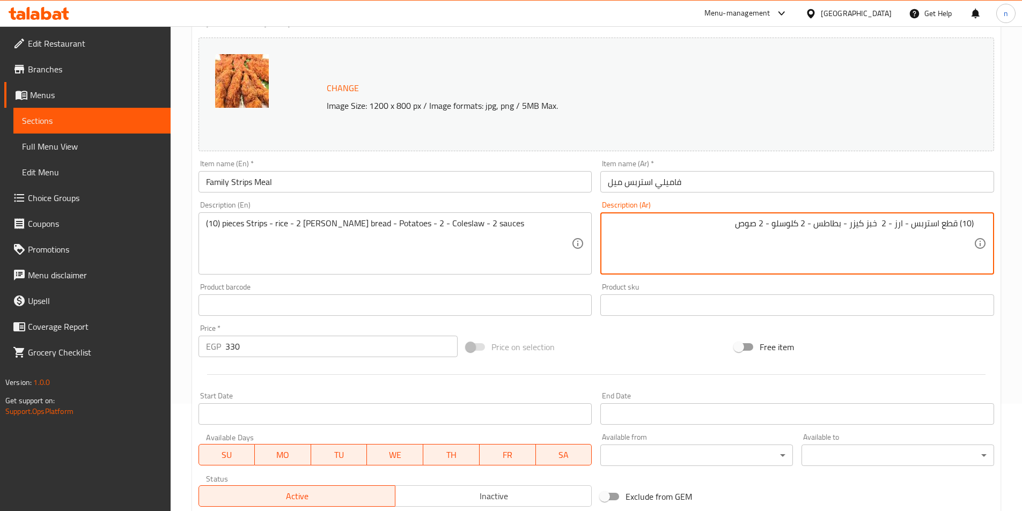
type textarea "(10) قطع استربس - ارز - 2 خبز كيزر - بطاطس - 2 كلوسلو - 2 صوص"
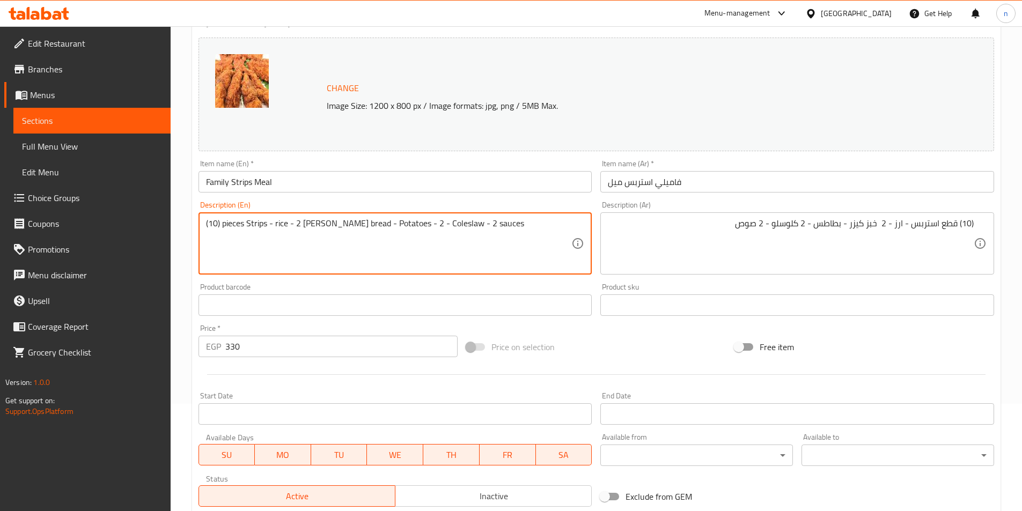
click at [314, 224] on textarea "(10) pieces Strips - rice - 2 Kaiser bread - Potatoes - 2 - Coleslaw - 2 sauces" at bounding box center [389, 243] width 366 height 51
drag, startPoint x: 398, startPoint y: 226, endPoint x: 393, endPoint y: 223, distance: 6.5
click at [393, 223] on textarea "(10) pieces Strips - rice - 2 bun bread - Potatoes - 2 - Coleslaw - 2 sauces" at bounding box center [389, 243] width 366 height 51
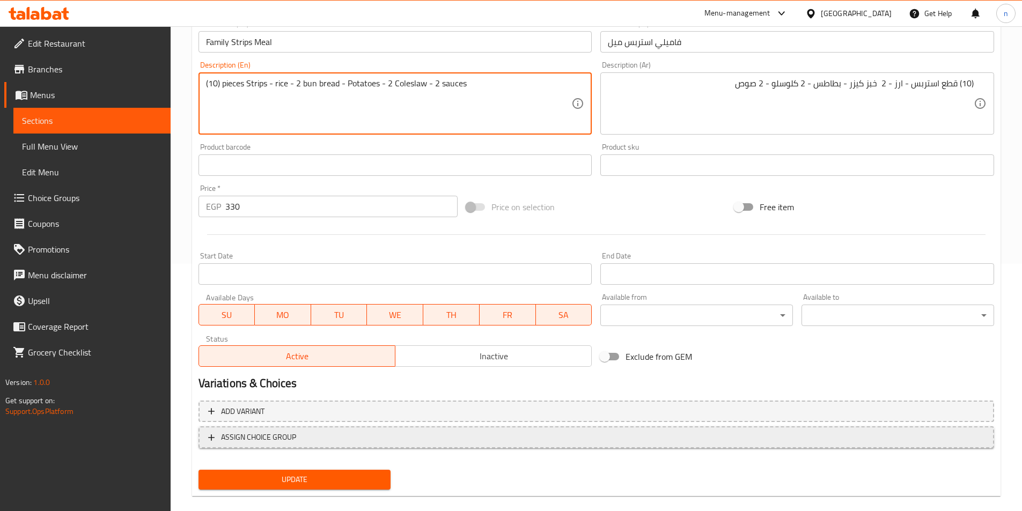
scroll to position [262, 0]
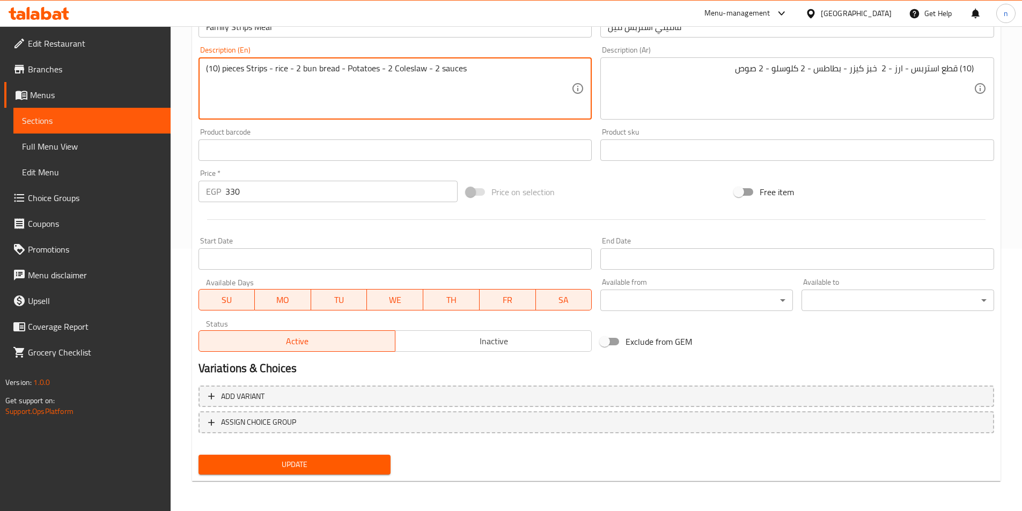
type textarea "(10) pieces Strips - rice - 2 bun bread - Potatoes - 2 Coleslaw - 2 sauces"
click at [310, 462] on span "Update" at bounding box center [294, 464] width 175 height 13
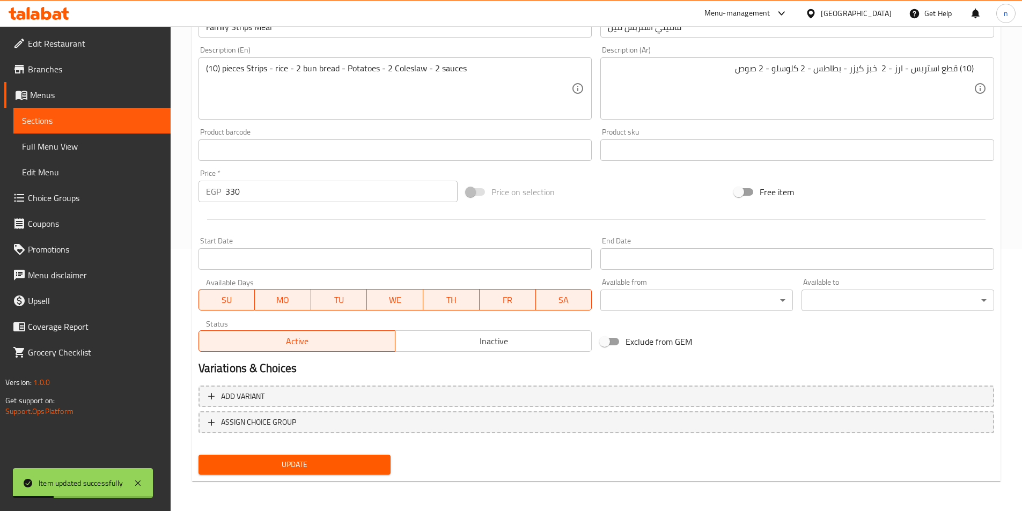
click at [53, 96] on span "Menus" at bounding box center [96, 95] width 132 height 13
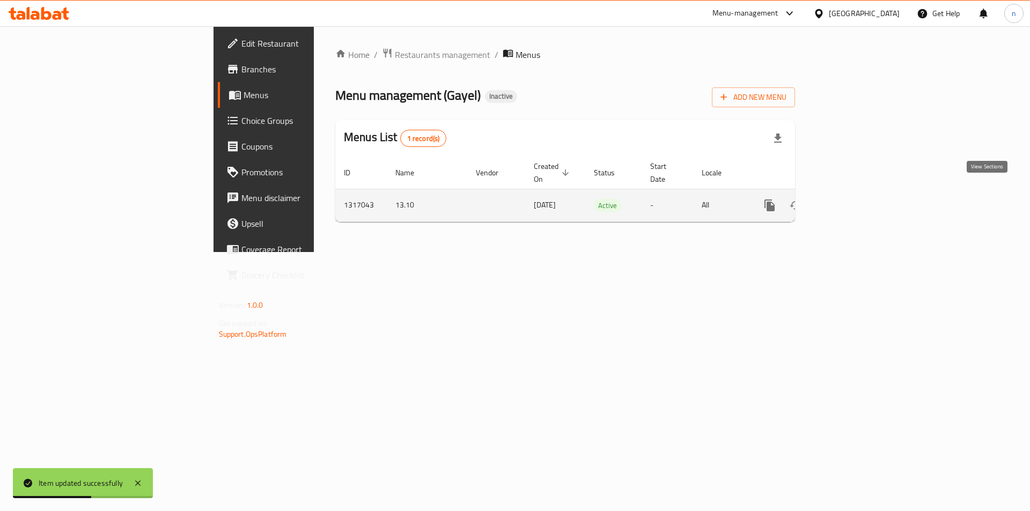
click at [854, 199] on icon "enhanced table" at bounding box center [847, 205] width 13 height 13
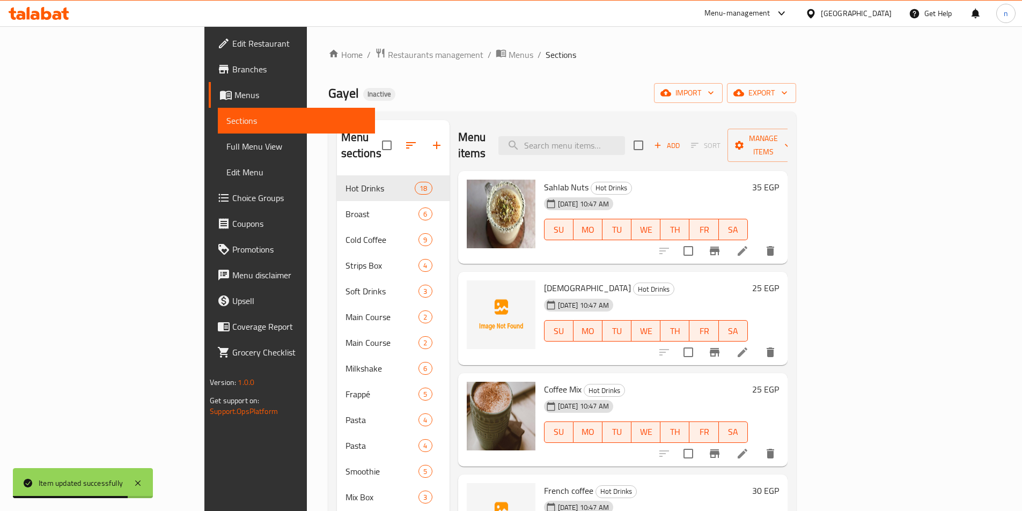
click at [226, 144] on span "Full Menu View" at bounding box center [296, 146] width 140 height 13
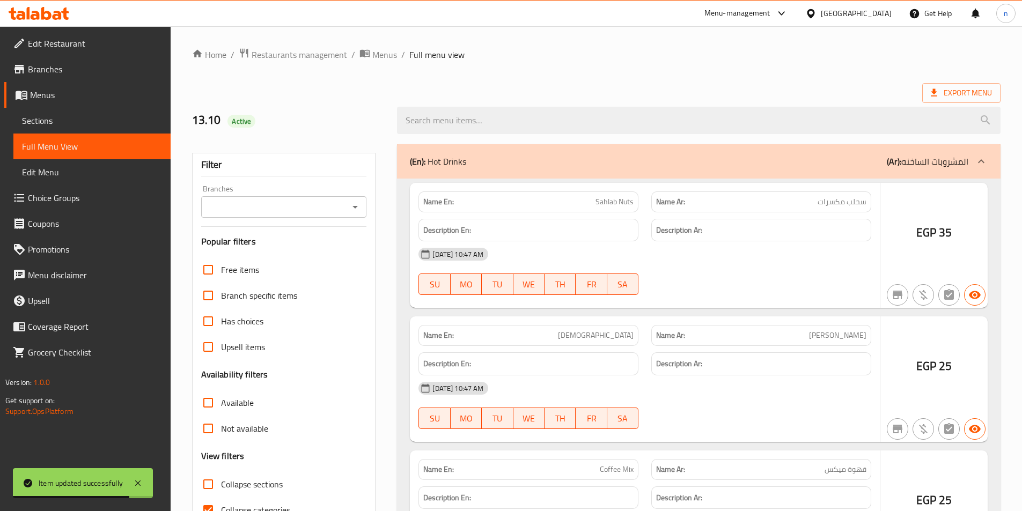
click at [64, 96] on span "Menus" at bounding box center [96, 95] width 132 height 13
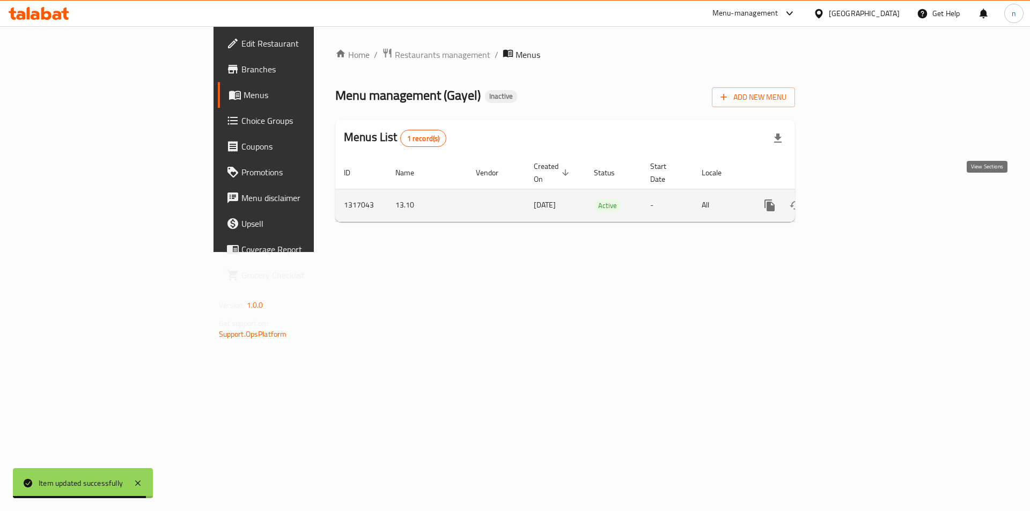
click at [860, 193] on link "enhanced table" at bounding box center [847, 206] width 26 height 26
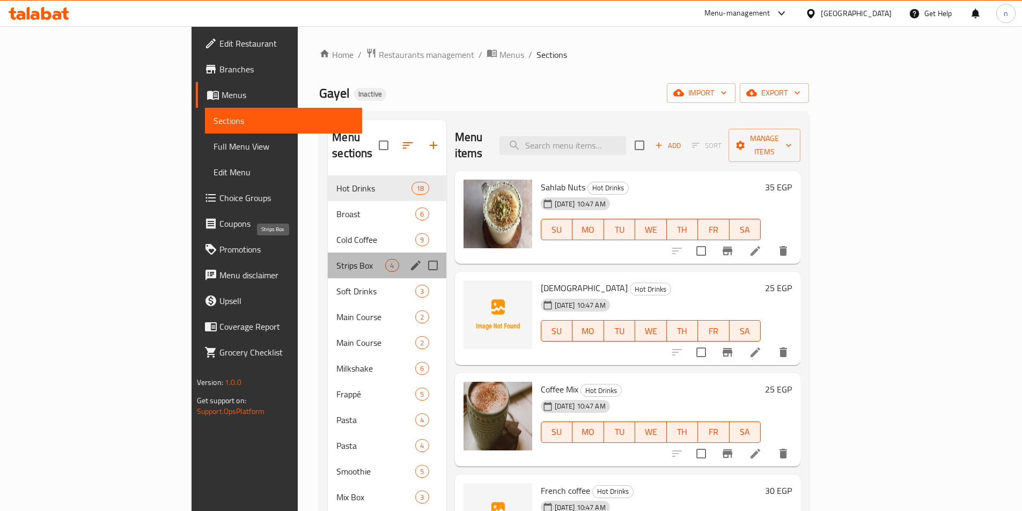
click at [336, 259] on span "Strips Box" at bounding box center [360, 265] width 49 height 13
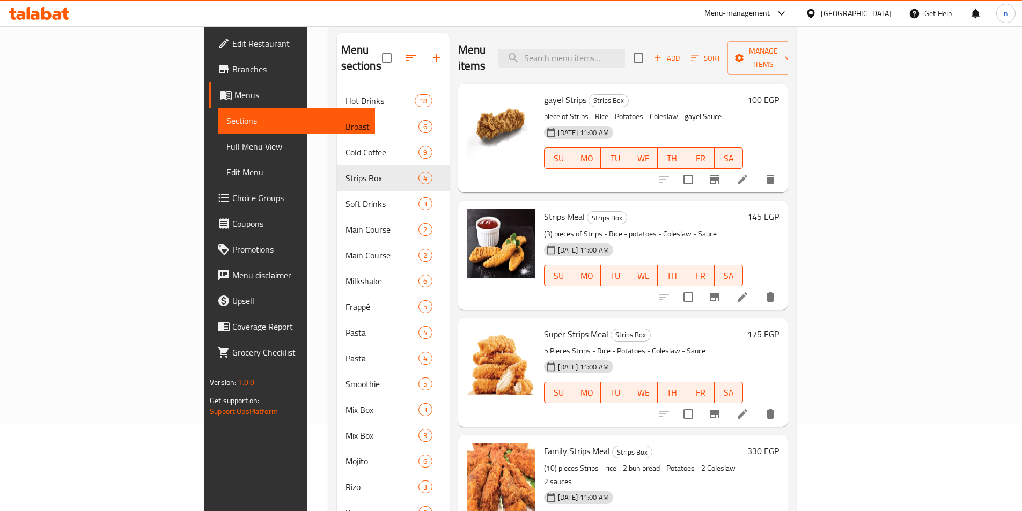
scroll to position [54, 0]
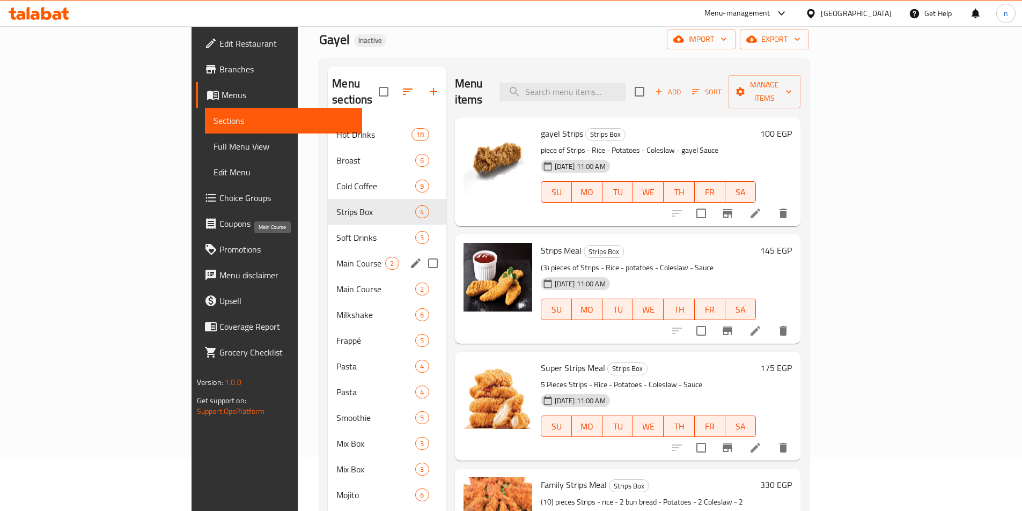
click at [336, 257] on span "Main Course" at bounding box center [360, 263] width 49 height 13
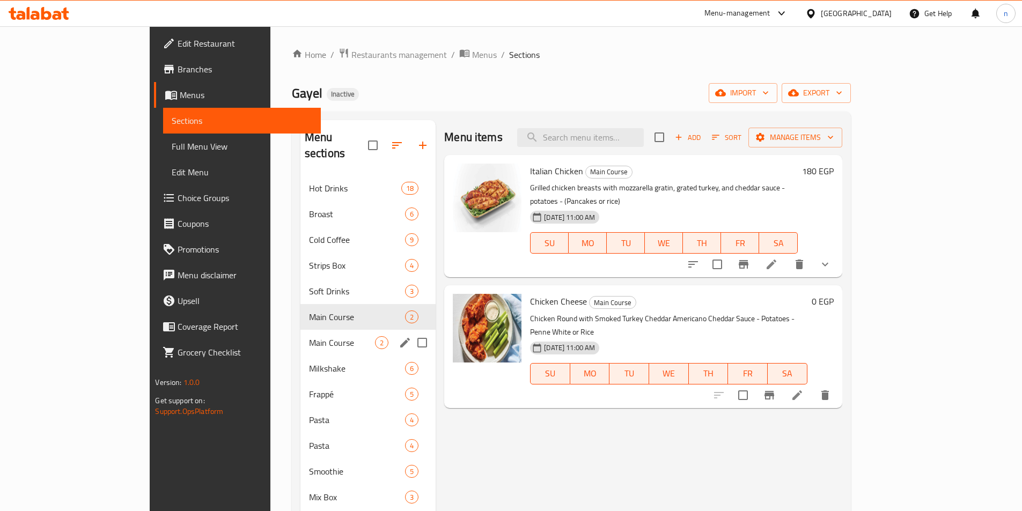
click at [310, 336] on span "Main Course" at bounding box center [342, 342] width 66 height 13
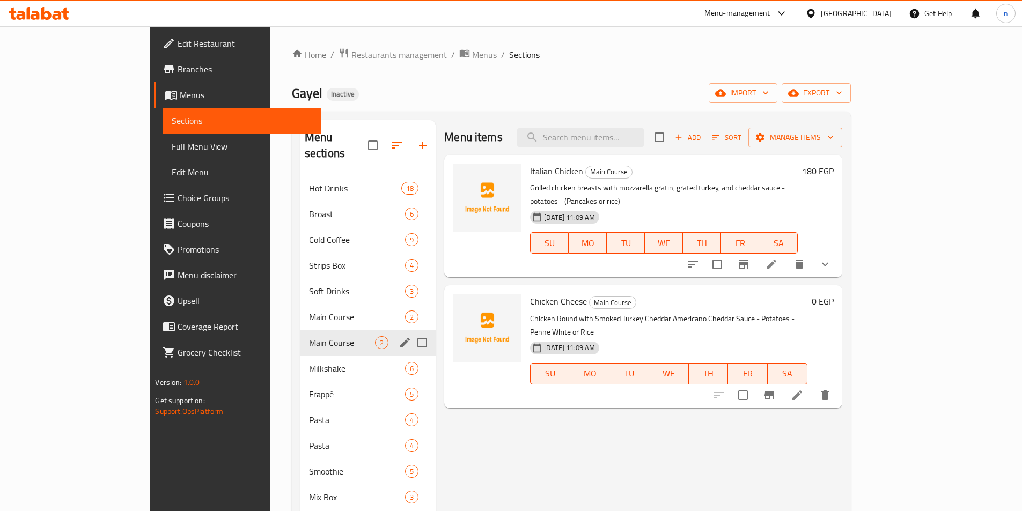
click at [411, 332] on input "Menu sections" at bounding box center [422, 343] width 23 height 23
checkbox input "true"
click at [369, 141] on icon "button" at bounding box center [374, 146] width 10 height 10
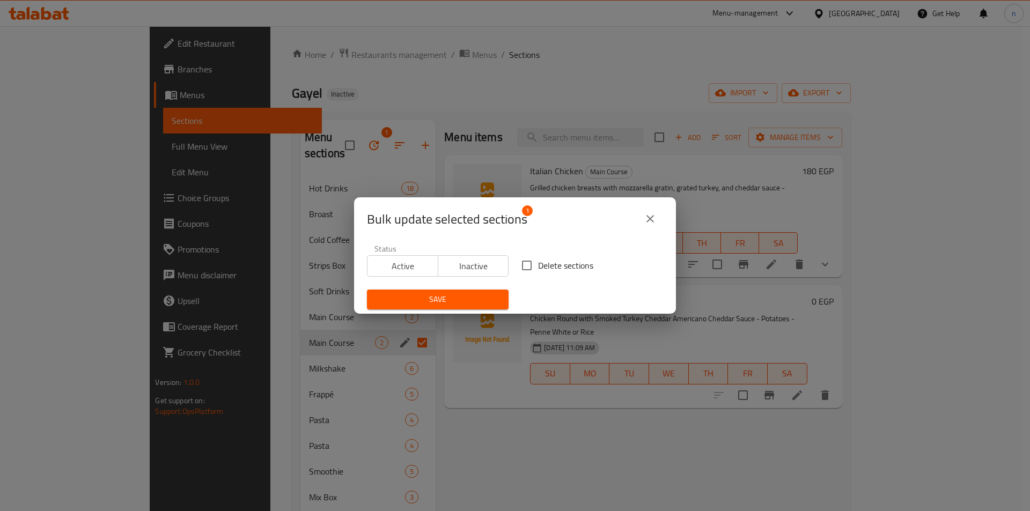
click at [527, 265] on input "Delete sections" at bounding box center [527, 265] width 23 height 23
checkbox input "true"
click at [459, 299] on span "Save" at bounding box center [438, 299] width 124 height 13
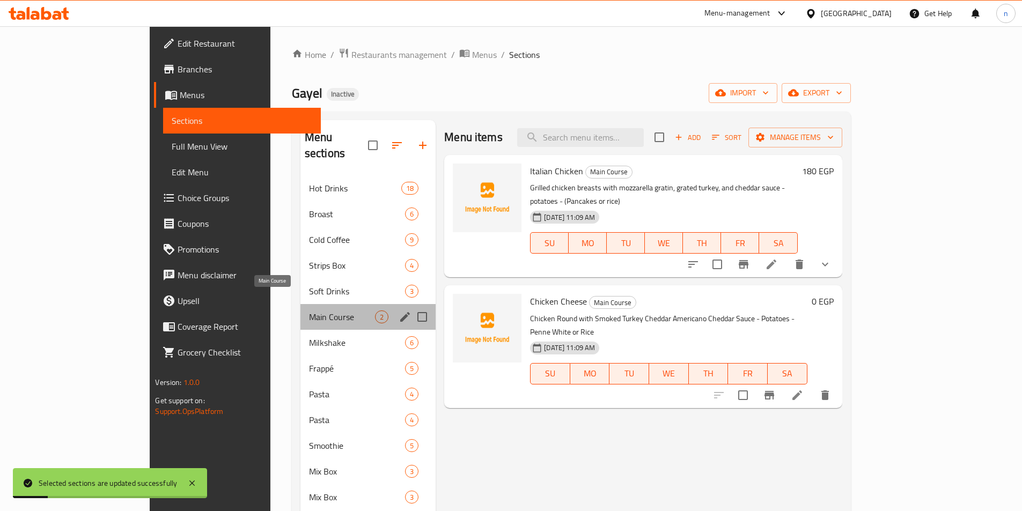
click at [309, 311] on span "Main Course" at bounding box center [342, 317] width 66 height 13
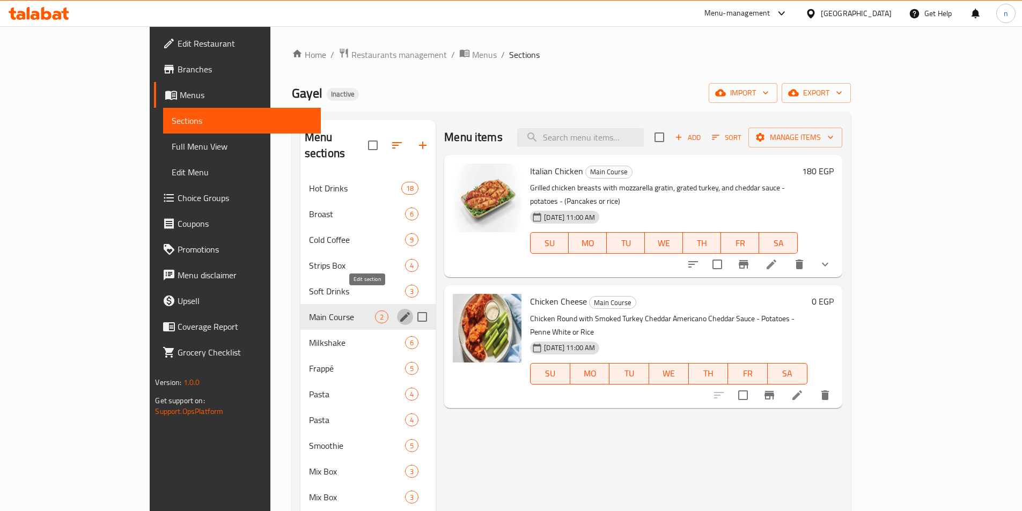
click at [399, 311] on icon "edit" at bounding box center [405, 317] width 13 height 13
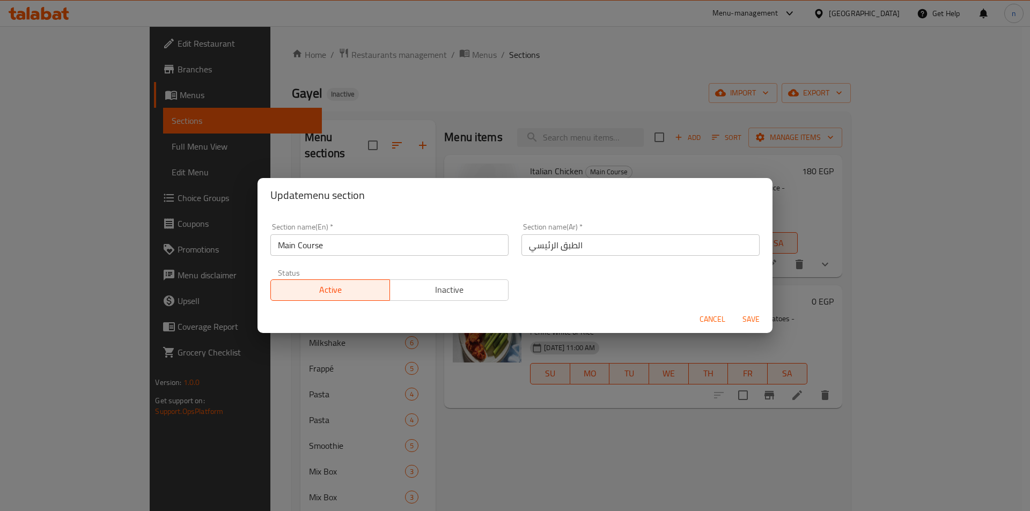
click at [193, 256] on div "Update menu section Section name(En)   * Main Course Section name(En) * Section…" at bounding box center [515, 255] width 1030 height 511
click at [707, 314] on span "Cancel" at bounding box center [713, 319] width 26 height 13
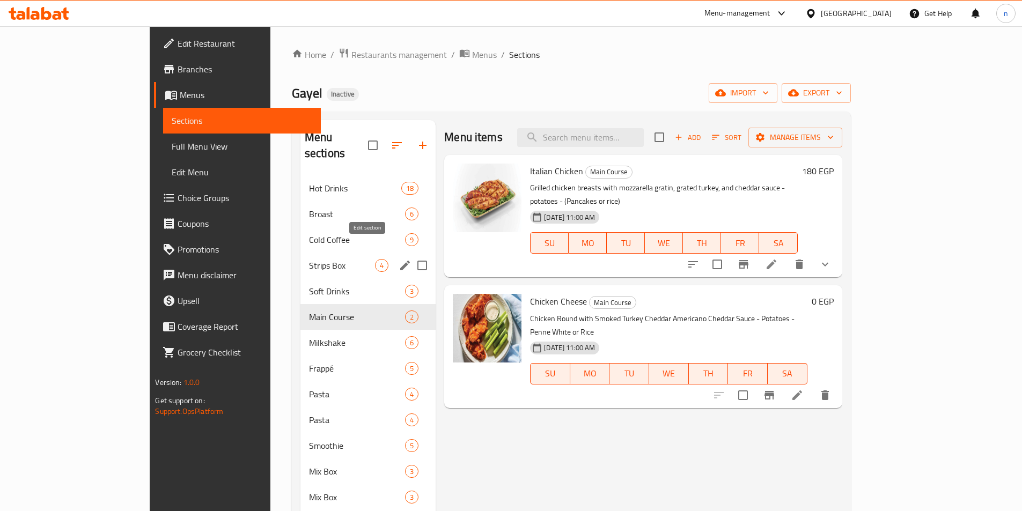
click at [399, 259] on icon "edit" at bounding box center [405, 265] width 13 height 13
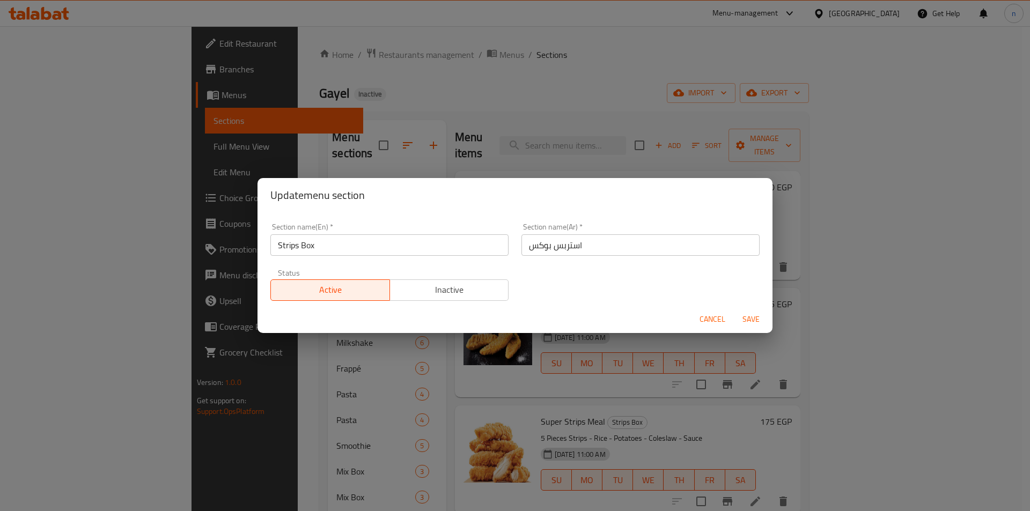
click at [719, 315] on span "Cancel" at bounding box center [713, 319] width 26 height 13
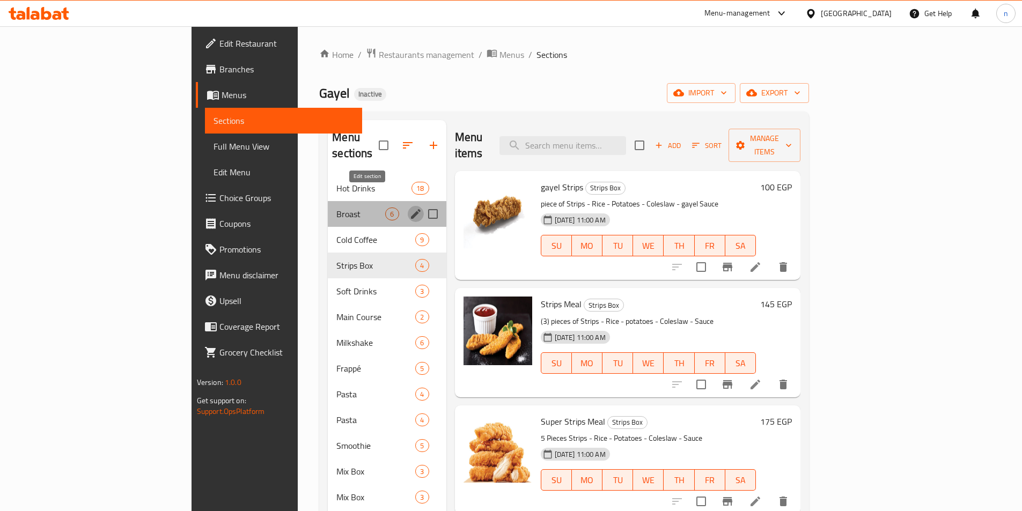
click at [411, 209] on icon "edit" at bounding box center [416, 214] width 10 height 10
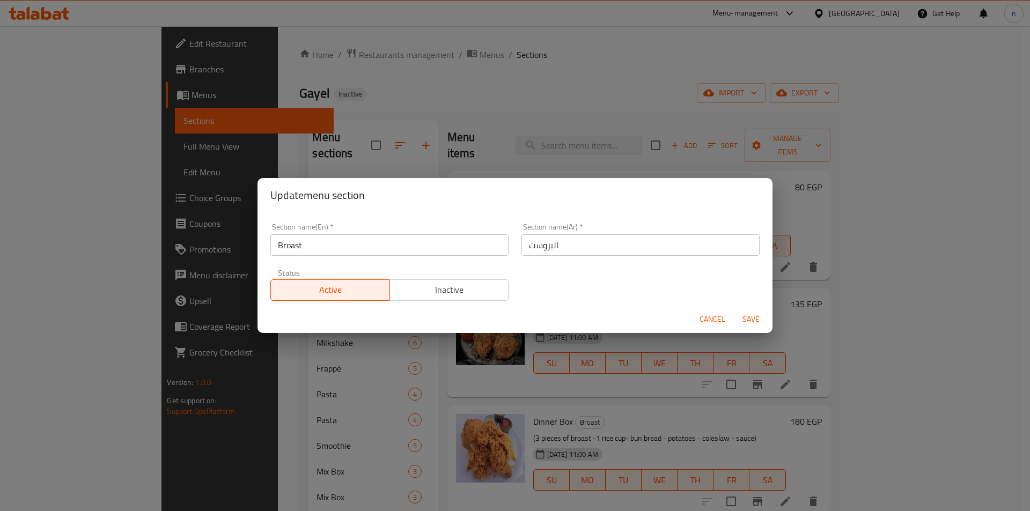
click at [709, 320] on span "Cancel" at bounding box center [713, 319] width 26 height 13
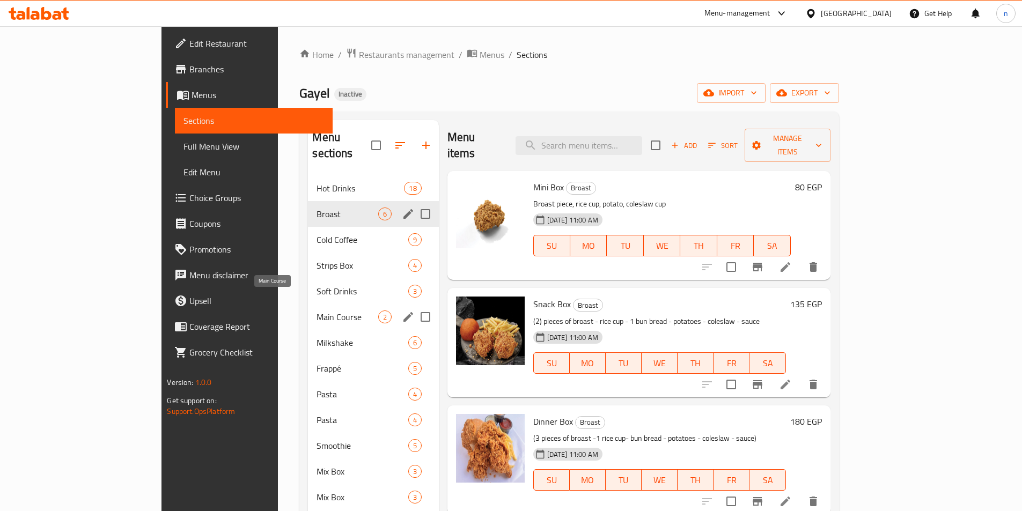
click at [317, 311] on span "Main Course" at bounding box center [347, 317] width 61 height 13
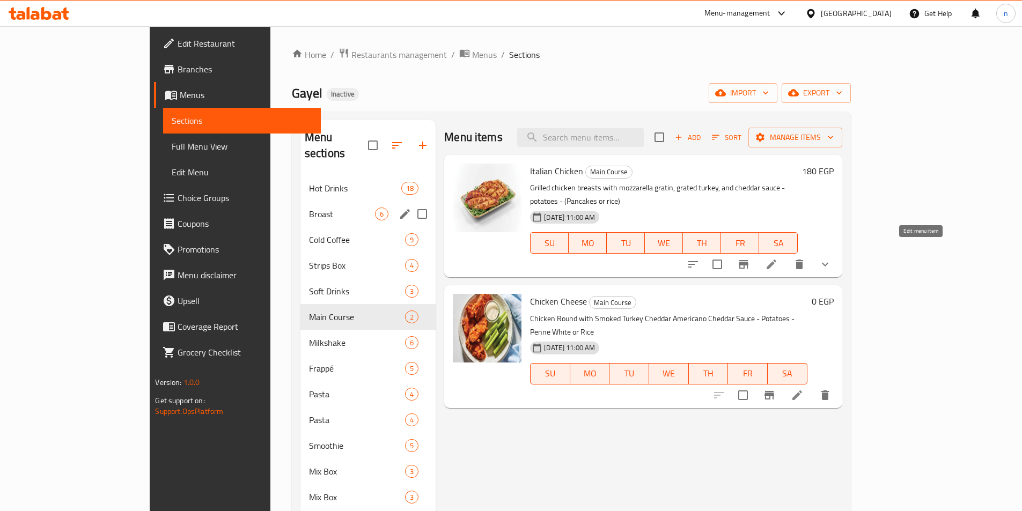
click at [778, 258] on icon at bounding box center [771, 264] width 13 height 13
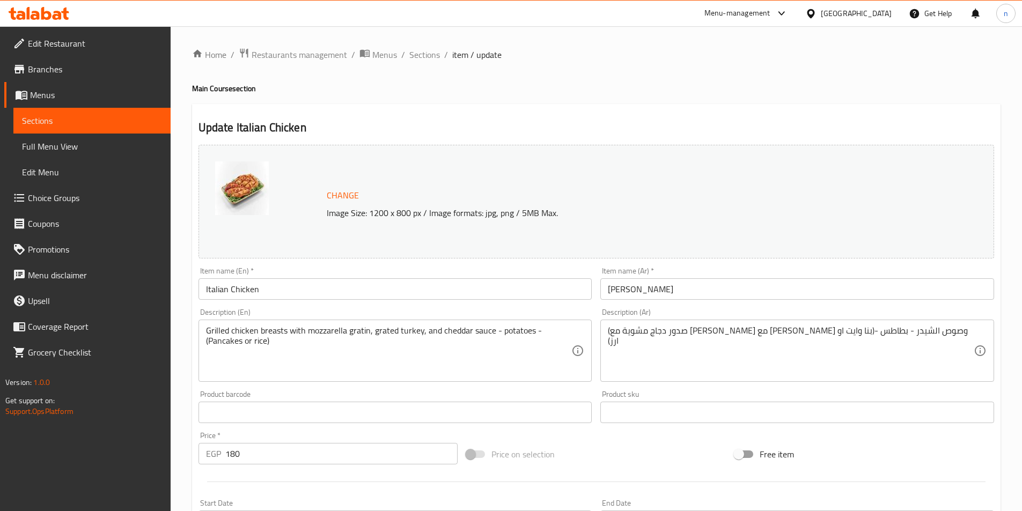
click at [226, 287] on input "Italian Chicken" at bounding box center [396, 288] width 394 height 21
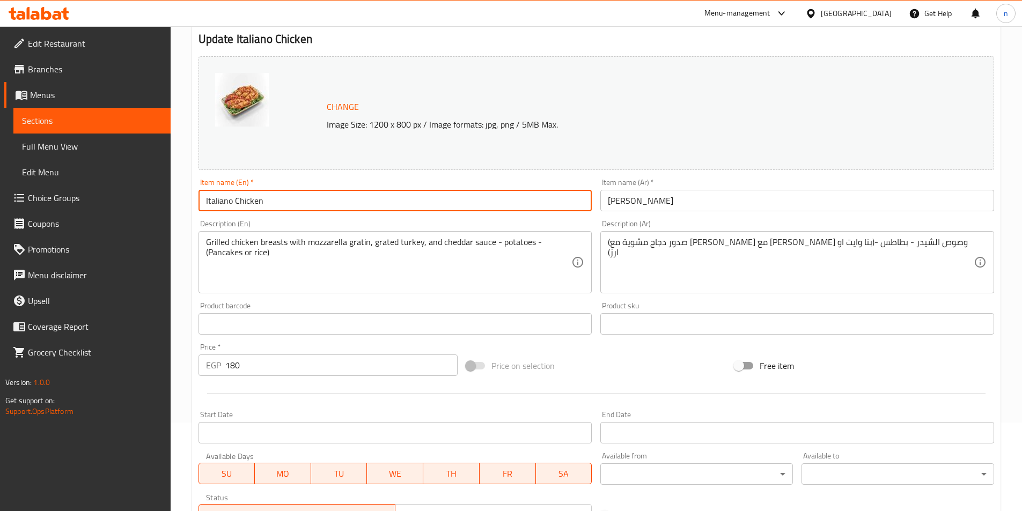
scroll to position [107, 0]
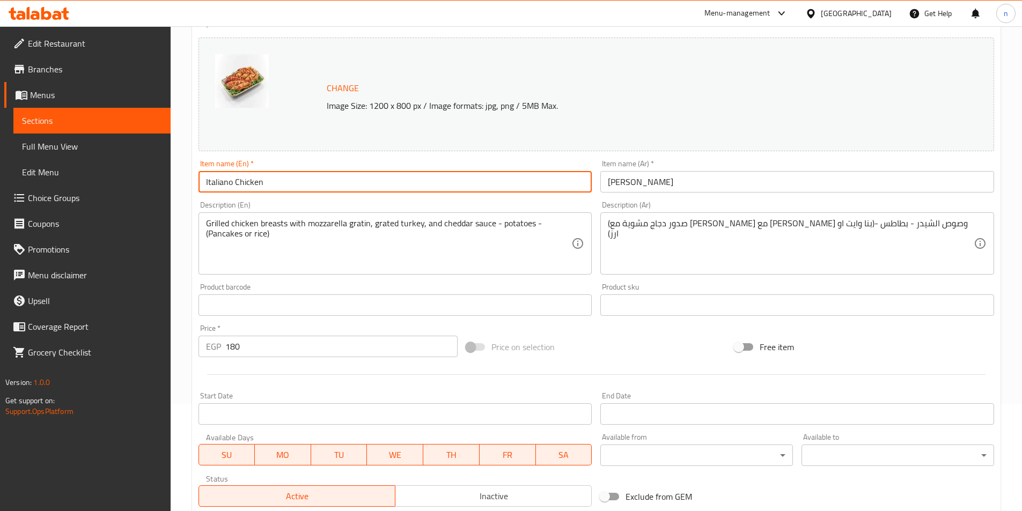
type input "Italiano Chicken"
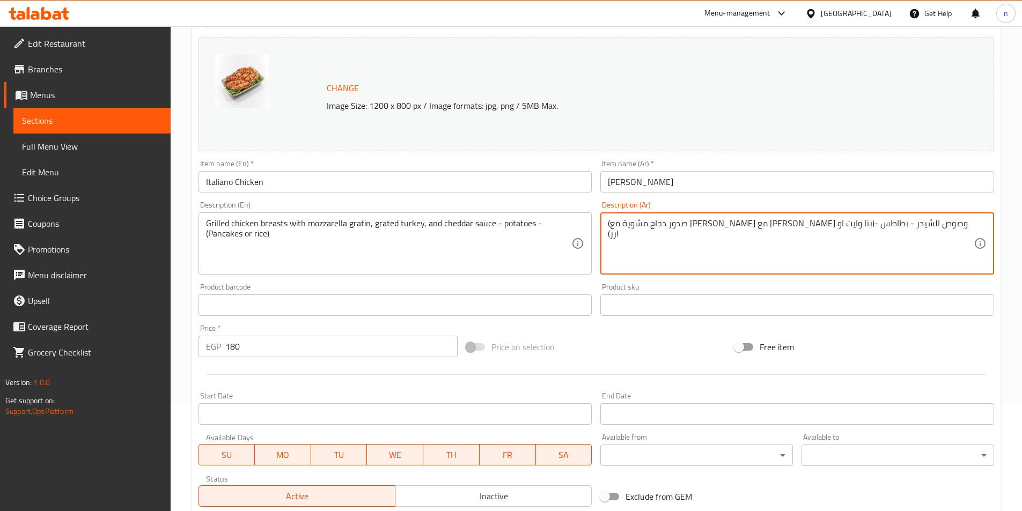
click at [799, 226] on textarea "(صدور دجاج مشوية مع موتزاريلا جريتان مع رومي مبشور وصوص الشيدر - بطاطس -(بنا وا…" at bounding box center [791, 243] width 366 height 51
click at [608, 222] on textarea "(صدور دجاج مشوية مع موتزاريلا جريتان مع رومي مبشور وصوص الشيدر - بطاطس -(بنا وا…" at bounding box center [791, 243] width 366 height 51
type textarea "صدور دجاج مشوية مع موتزاريلا جريتان مع رومي مبشور وصوص الشيدر - بطاطس -(بنا واي…"
click at [828, 229] on textarea "صدور دجاج مشوية مع موتزاريلا جريتان مع رومي مبشور وصوص الشيدر - بطاطس -(بنا واي…" at bounding box center [791, 243] width 366 height 51
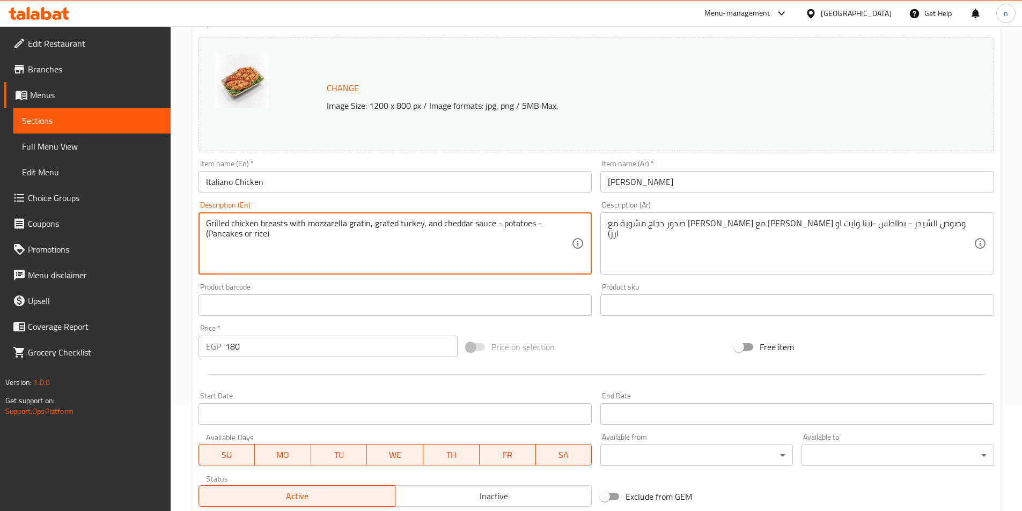
click at [356, 227] on textarea "Grilled chicken breasts with mozzarella gratin, grated turkey, and cheddar sauc…" at bounding box center [389, 243] width 366 height 51
click at [357, 224] on textarea "Grilled chicken breasts with mozzarella gratin, grated turkey, and cheddar sauc…" at bounding box center [389, 243] width 366 height 51
drag, startPoint x: 355, startPoint y: 226, endPoint x: 360, endPoint y: 225, distance: 5.6
click at [360, 225] on textarea "Grilled chicken breasts with mozzarella gratin, grated turkey, and cheddar sauc…" at bounding box center [389, 243] width 366 height 51
click at [361, 223] on textarea "Grilled chicken breasts with mozzarella gretin, grated turkey, and cheddar sauc…" at bounding box center [389, 243] width 366 height 51
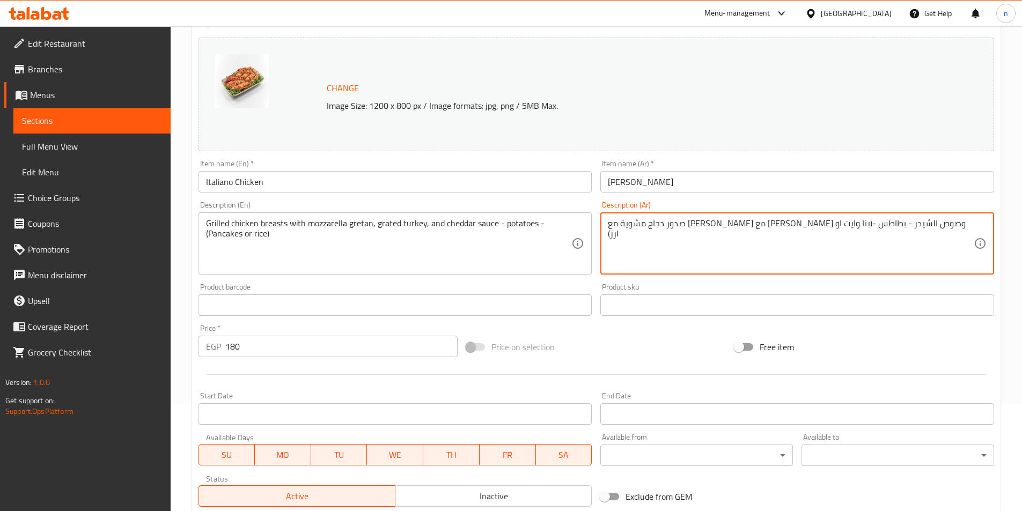
drag, startPoint x: 864, startPoint y: 223, endPoint x: 813, endPoint y: 222, distance: 51.0
click at [362, 223] on textarea "Grilled chicken breasts with mozzarella gretan, grated turkey, and cheddar sauc…" at bounding box center [389, 243] width 366 height 51
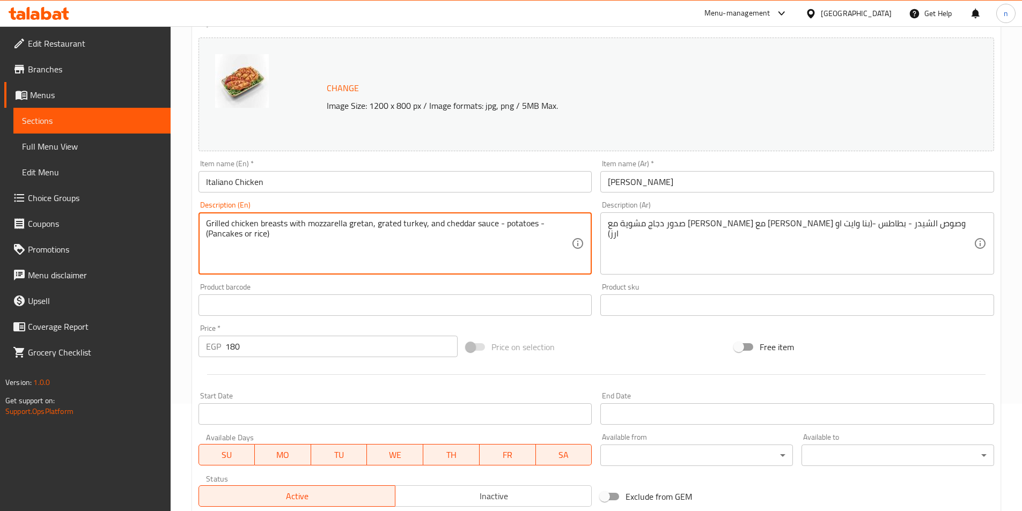
paste textarea "Grati"
click at [386, 227] on textarea "Grilled chicken breasts with mozzarella Gratin, grated turkey, and cheddar sauc…" at bounding box center [389, 243] width 366 height 51
drag, startPoint x: 376, startPoint y: 225, endPoint x: 394, endPoint y: 226, distance: 18.3
click at [394, 226] on textarea "Grilled chicken breasts with mozzarella Gratin, grated turkey, and cheddar sauc…" at bounding box center [389, 243] width 366 height 51
click at [278, 229] on textarea "Grilled chicken breasts with mozzarella Gratin, grated turkey, and cheddar sauc…" at bounding box center [389, 243] width 366 height 51
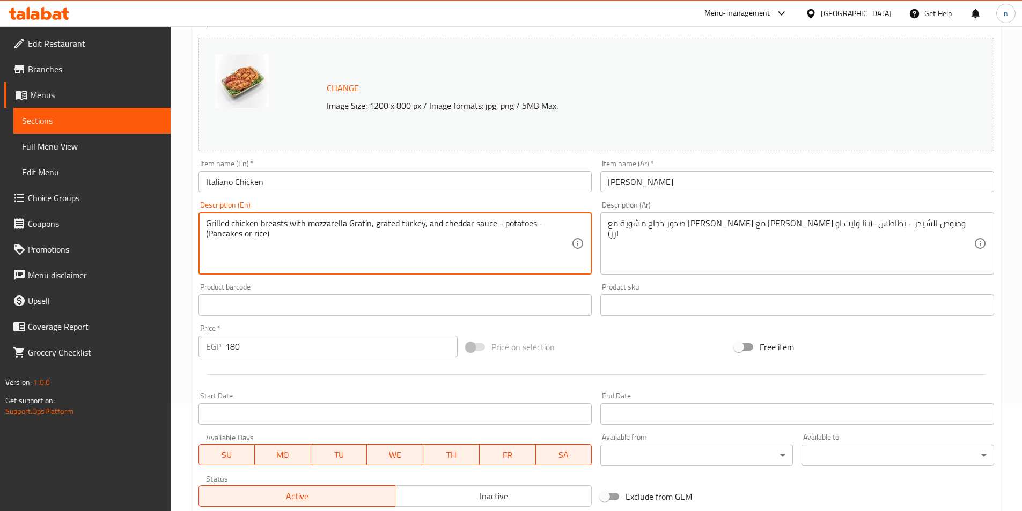
drag, startPoint x: 297, startPoint y: 225, endPoint x: 406, endPoint y: 229, distance: 109.5
click at [406, 229] on textarea "Grilled chicken breasts with mozzarella Gratin, grated turkey, and cheddar sauc…" at bounding box center [389, 243] width 366 height 51
click at [380, 221] on textarea "Grilled chicken breasts with mozzarella Gratin, grated turkey, and cheddar sauc…" at bounding box center [389, 243] width 366 height 51
click at [369, 227] on textarea "Grilled chicken breasts with mozzarella Gratin, grated turkey, and cheddar sauc…" at bounding box center [389, 243] width 366 height 51
click at [402, 224] on textarea "Grilled chicken breasts with mozzarella Gratin, grated turkey, and cheddar sauc…" at bounding box center [389, 243] width 366 height 51
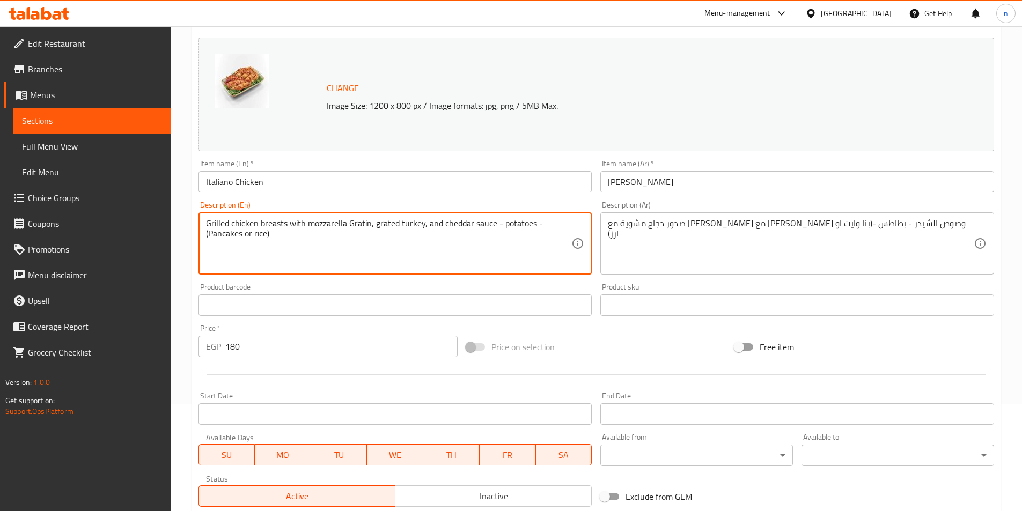
click at [385, 225] on textarea "Grilled chicken breasts with mozzarella Gratin, grated turkey, and cheddar sauc…" at bounding box center [389, 243] width 366 height 51
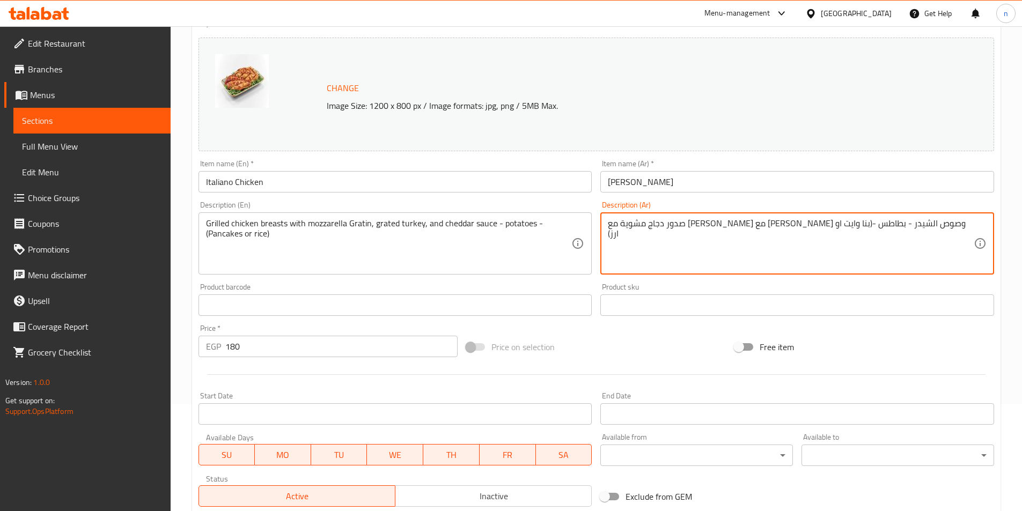
click at [760, 224] on textarea "صدور دجاج مشوية مع موتزاريلا جريتان مع رومي مبشور وصوص الشيدر - بطاطس -(بنا واي…" at bounding box center [791, 243] width 366 height 51
click at [389, 223] on textarea "Grilled chicken breasts with mozzarella Gratin, grated turkey, and cheddar sauc…" at bounding box center [389, 243] width 366 height 51
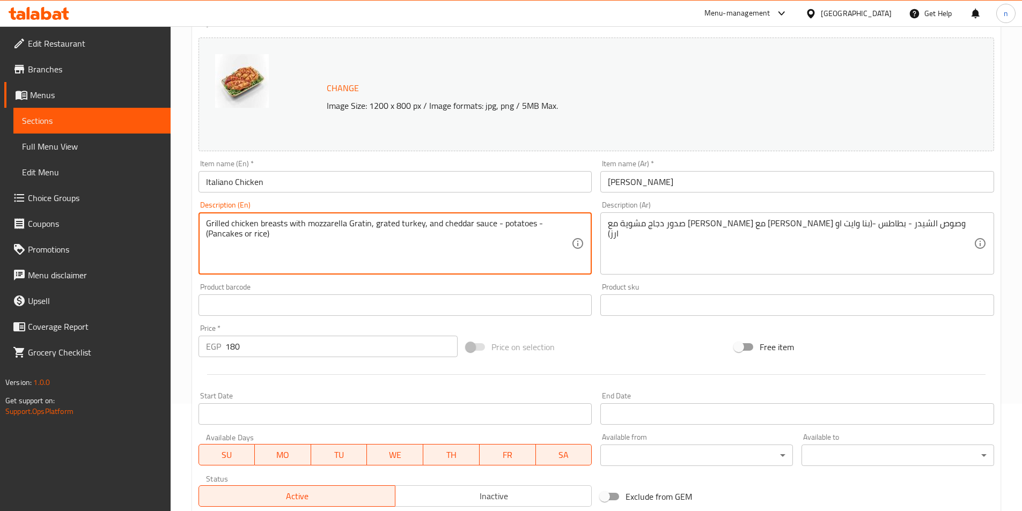
paste textarea "Shredd"
click at [466, 225] on textarea "Grilled chicken breasts with mozzarella Gratin, Shredded turkey, and cheddar sa…" at bounding box center [389, 243] width 366 height 51
click at [218, 236] on textarea "Grilled chicken breasts with mozzarella Gratin, Shredded turkey, and cheddar sa…" at bounding box center [389, 243] width 366 height 51
drag, startPoint x: 241, startPoint y: 236, endPoint x: 216, endPoint y: 234, distance: 25.3
click at [216, 234] on textarea "Grilled chicken breasts with mozzarella Gratin, Shredded turkey, and cheddar sa…" at bounding box center [389, 243] width 366 height 51
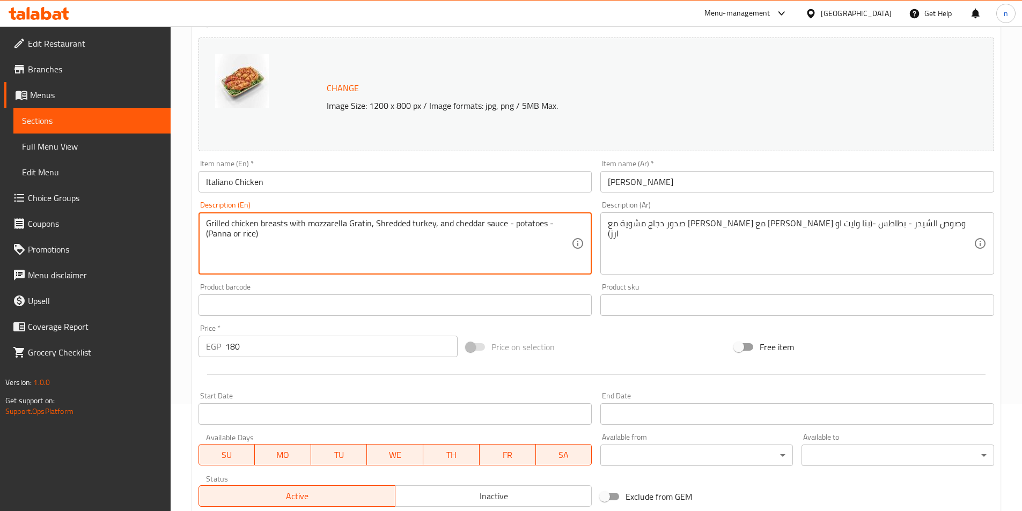
click at [242, 236] on textarea "Grilled chicken breasts with mozzarella Gratin, Shredded turkey, and cheddar sa…" at bounding box center [389, 243] width 366 height 51
click at [211, 234] on textarea "Grilled chicken breasts with mozzarella Gratin, Shredded turkey, and cheddar sa…" at bounding box center [389, 243] width 366 height 51
click at [209, 233] on textarea "Grilled chicken breasts with mozzarella Gratin, Shredded turkey, and cheddar sa…" at bounding box center [389, 243] width 366 height 51
click at [249, 234] on textarea "Grilled chicken breasts with mozzarella Gratin, Shredded turkey, and cheddar sa…" at bounding box center [389, 243] width 366 height 51
click at [247, 234] on textarea "Grilled chicken breasts with mozzarella Gratin, Shredded turkey, and cheddar sa…" at bounding box center [389, 243] width 366 height 51
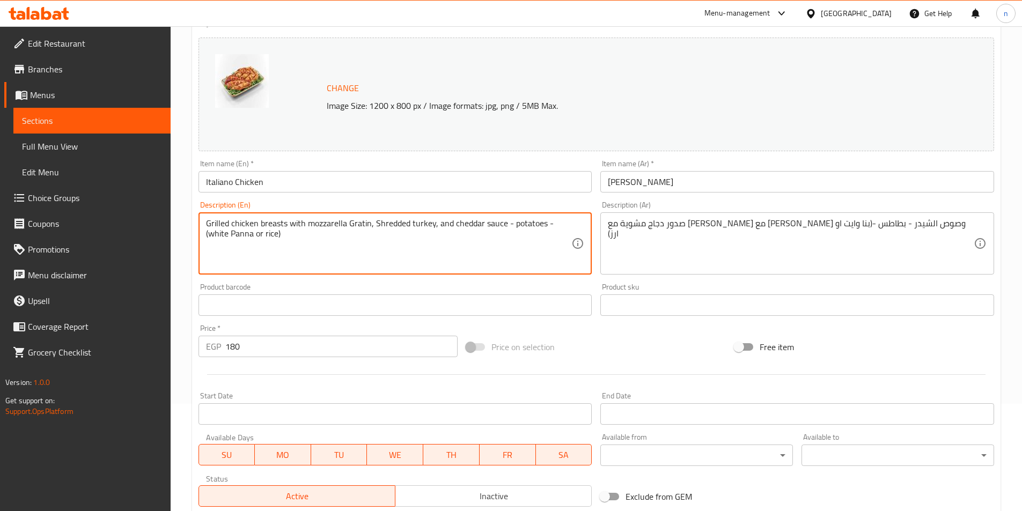
click at [247, 234] on textarea "Grilled chicken breasts with mozzarella Gratin, Shredded turkey, and cheddar sa…" at bounding box center [389, 243] width 366 height 51
click at [245, 237] on textarea "Grilled chicken breasts with mozzarella Gratin, Shredded turkey, and cheddar sa…" at bounding box center [389, 243] width 366 height 51
drag, startPoint x: 231, startPoint y: 236, endPoint x: 253, endPoint y: 238, distance: 22.1
click at [253, 238] on textarea "Grilled chicken breasts with mozzarella Gratin, Shredded turkey, and cheddar sa…" at bounding box center [389, 243] width 366 height 51
paste textarea "enna past"
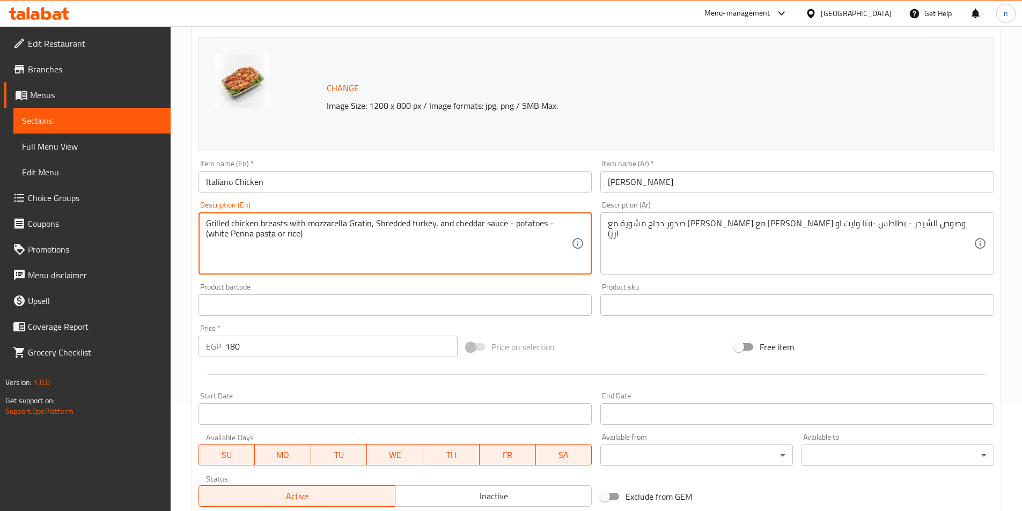
drag, startPoint x: 272, startPoint y: 234, endPoint x: 253, endPoint y: 234, distance: 19.3
click at [253, 234] on textarea "Grilled chicken breasts with mozzarella Gratin, Shredded turkey, and cheddar sa…" at bounding box center [389, 243] width 366 height 51
click at [255, 234] on textarea "Grilled chicken breasts with mozzarella Gratin, Shredded turkey, and cheddar sa…" at bounding box center [389, 243] width 366 height 51
click at [244, 233] on textarea "Grilled chicken breasts with mozzarella Gratin, Shredded turkey, and cheddar sa…" at bounding box center [389, 243] width 366 height 51
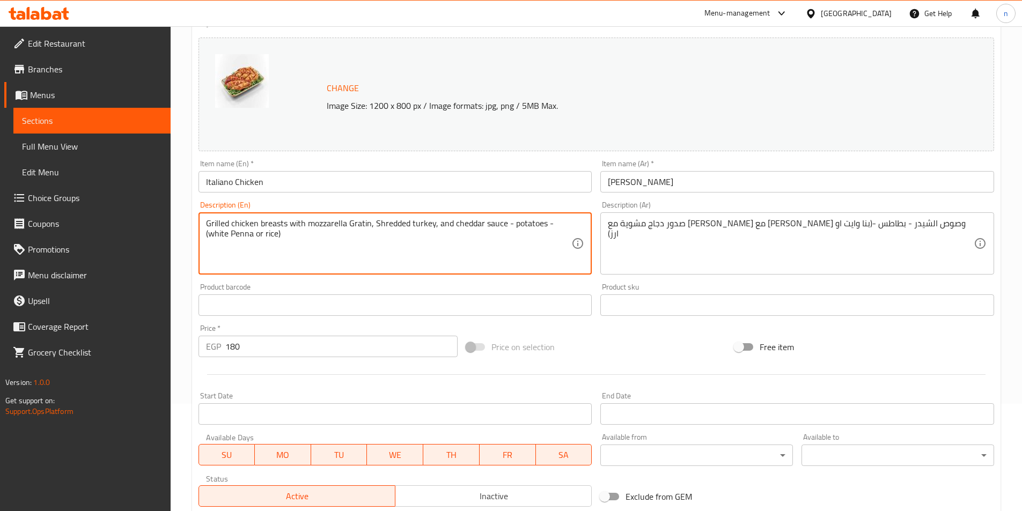
type textarea "Grilled chicken breasts with mozzarella Gratin, Shredded turkey, and cheddar sa…"
click at [314, 258] on textarea "Grilled chicken breasts with mozzarella Gratin, Shredded turkey, and cheddar sa…" at bounding box center [389, 243] width 366 height 51
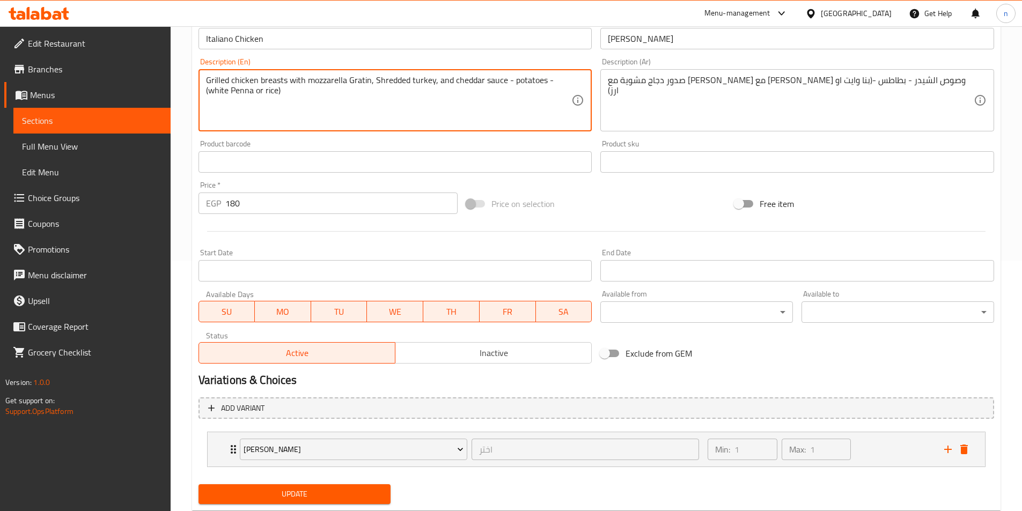
scroll to position [268, 0]
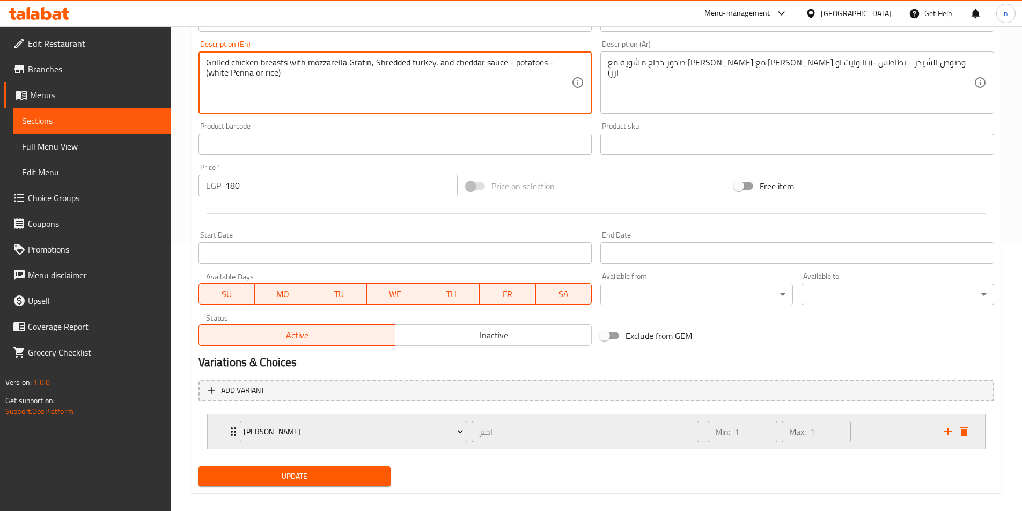
click at [224, 431] on div "Akhtar اختر ​ Min: 1 ​ Max: 1 ​" at bounding box center [596, 432] width 777 height 34
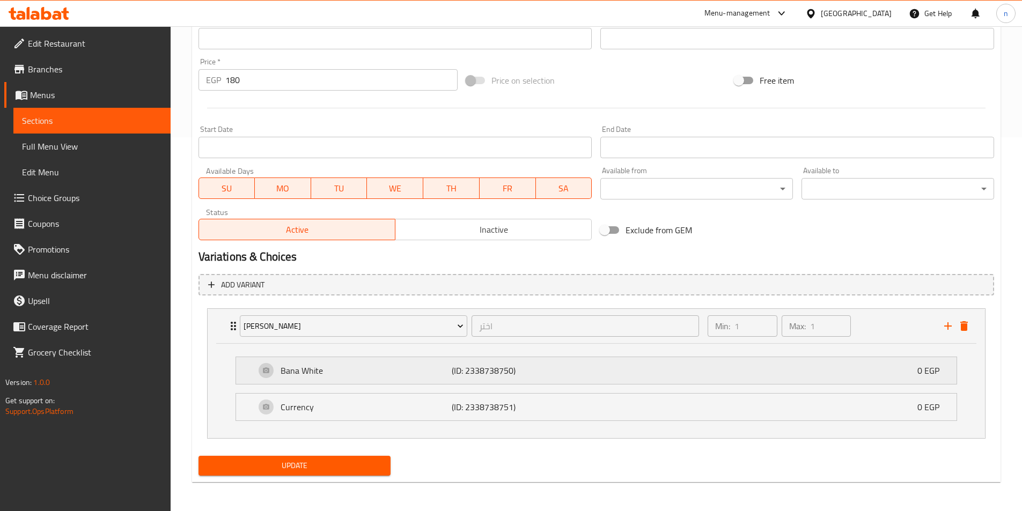
scroll to position [375, 0]
click at [441, 379] on div "Bana White (ID: 2338738750) 0 EGP" at bounding box center [599, 369] width 688 height 27
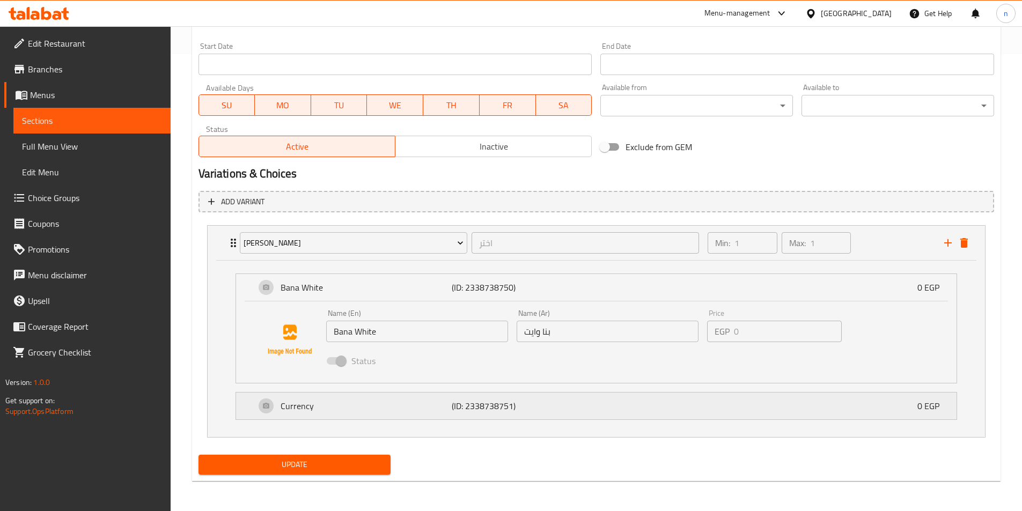
click at [351, 406] on p "Currency" at bounding box center [367, 406] width 172 height 13
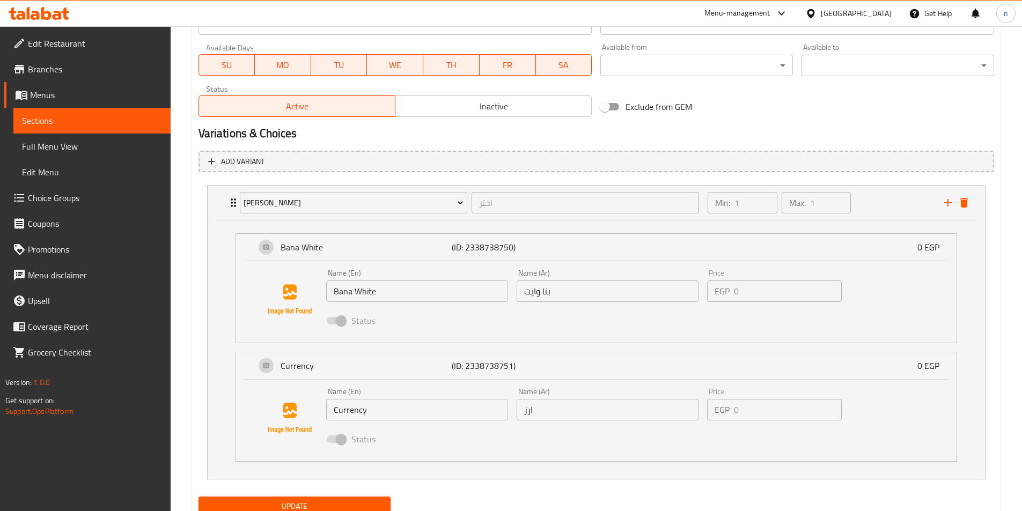
scroll to position [539, 0]
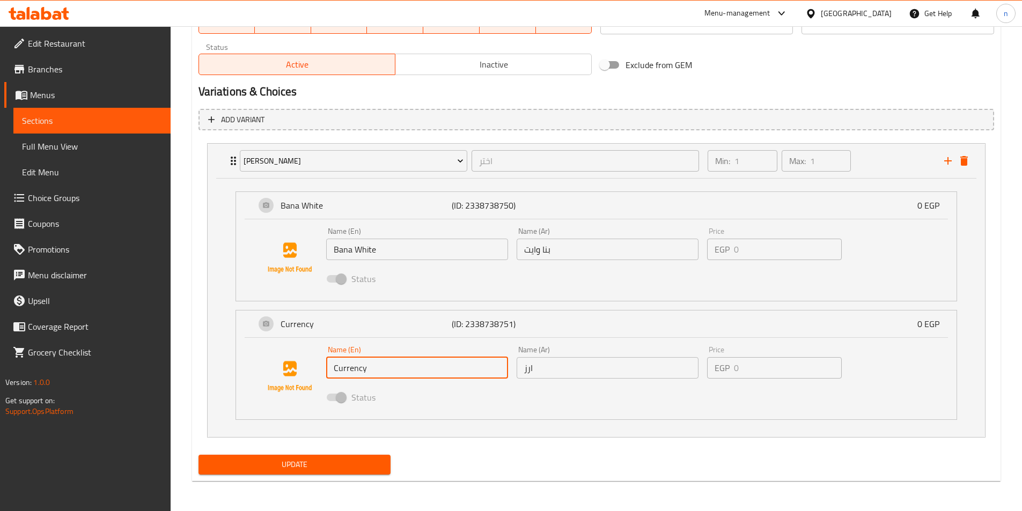
click at [353, 370] on input "Currency" at bounding box center [417, 367] width 182 height 21
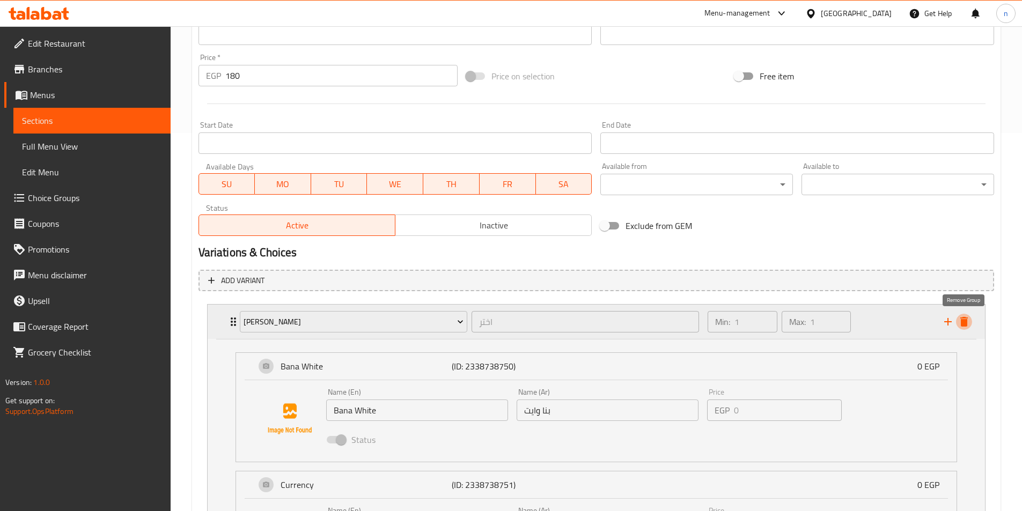
click at [971, 319] on button "delete" at bounding box center [964, 322] width 16 height 16
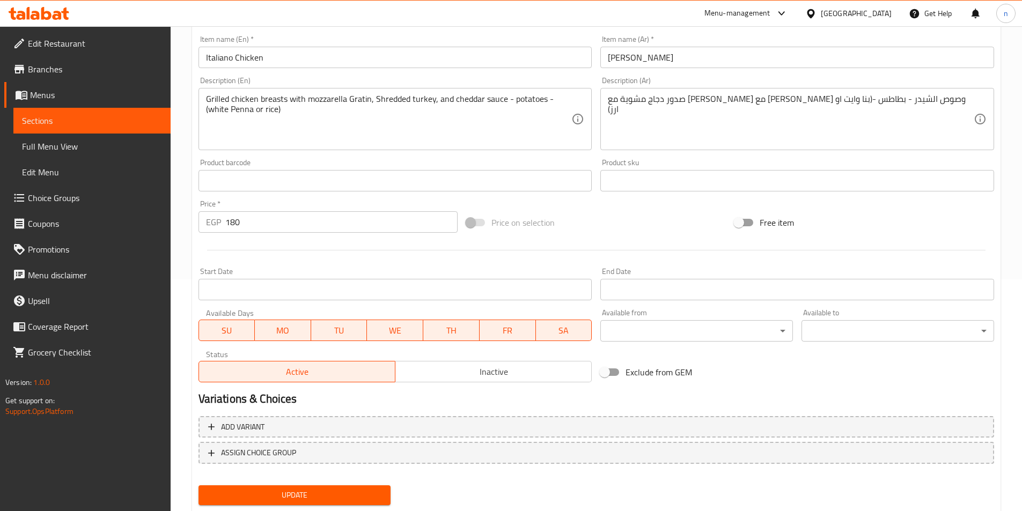
scroll to position [262, 0]
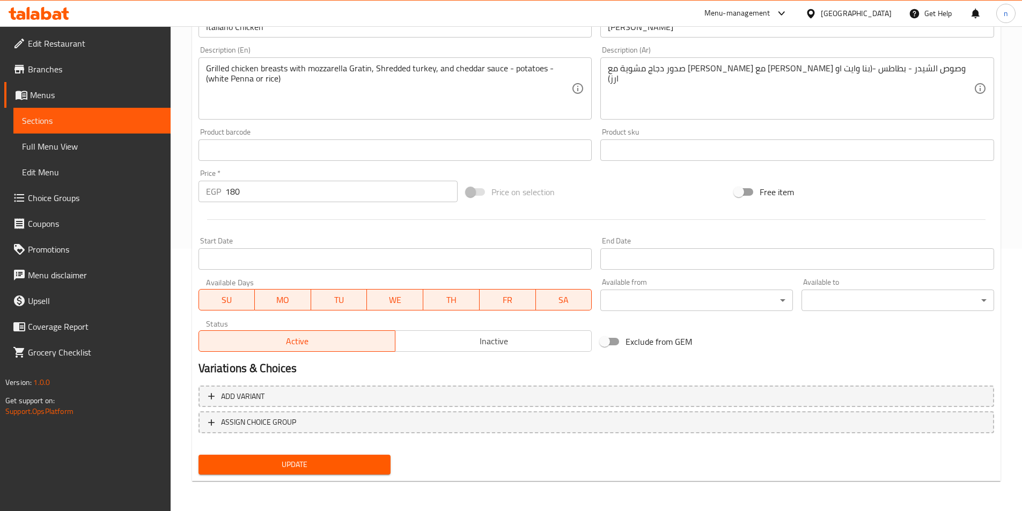
click at [327, 471] on span "Update" at bounding box center [294, 464] width 175 height 13
click at [346, 464] on span "Update" at bounding box center [294, 464] width 175 height 13
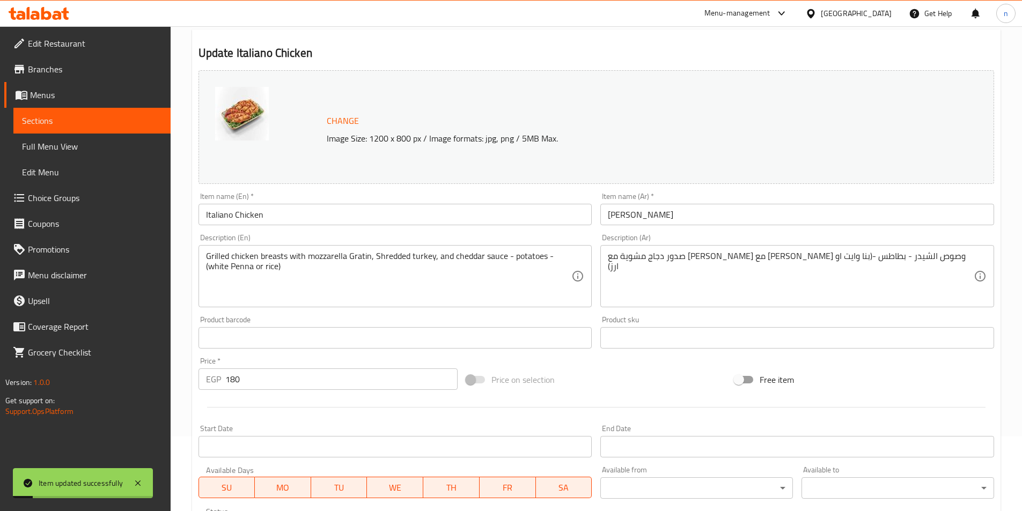
scroll to position [48, 0]
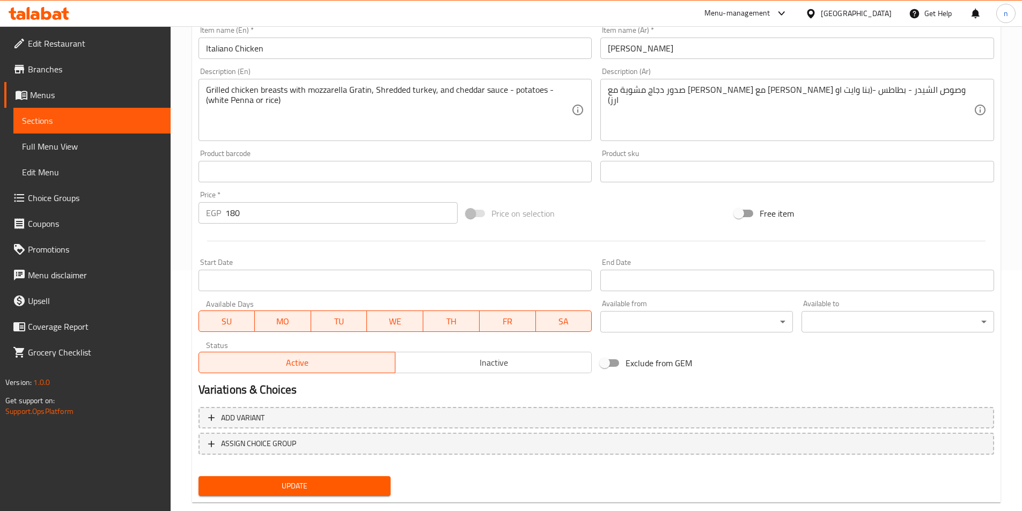
scroll to position [262, 0]
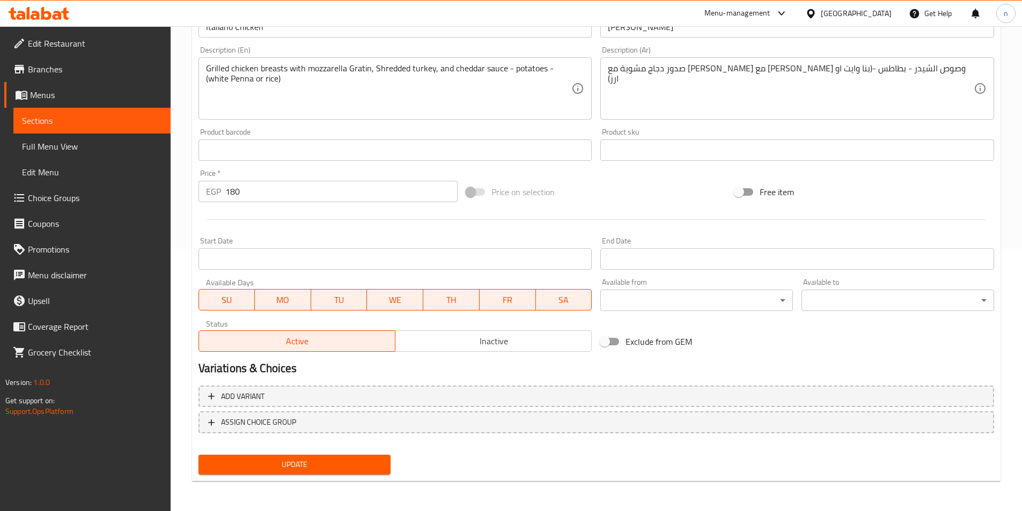
click at [45, 96] on span "Menus" at bounding box center [96, 95] width 132 height 13
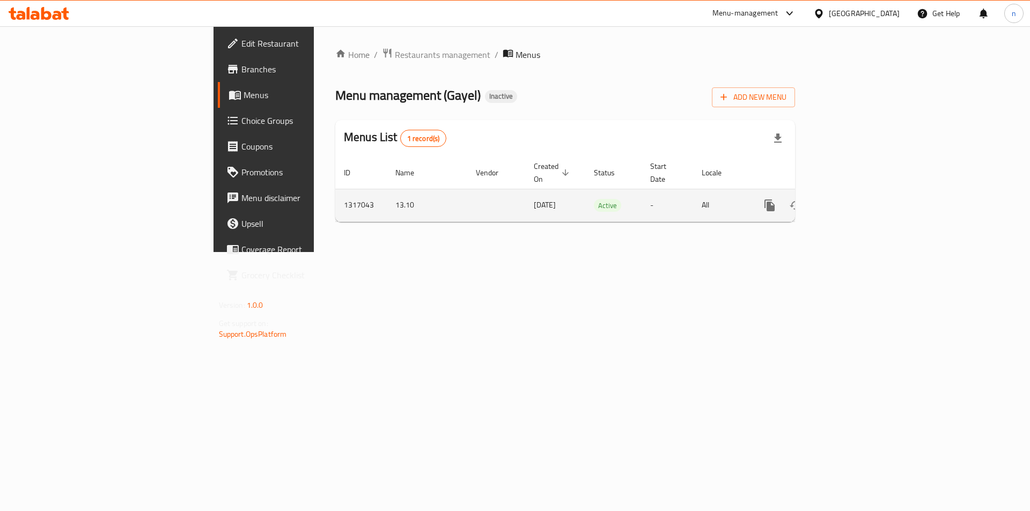
click at [860, 201] on link "enhanced table" at bounding box center [847, 206] width 26 height 26
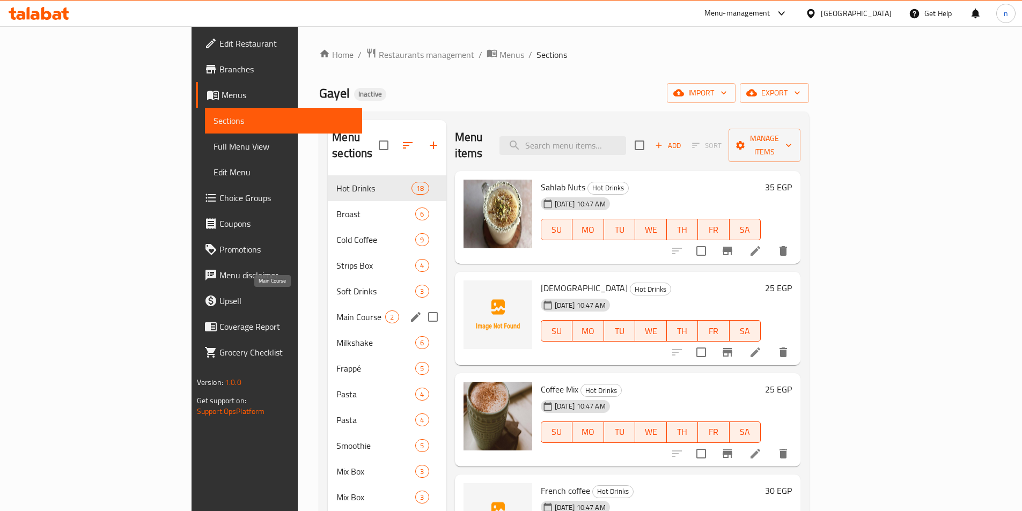
click at [336, 311] on span "Main Course" at bounding box center [360, 317] width 49 height 13
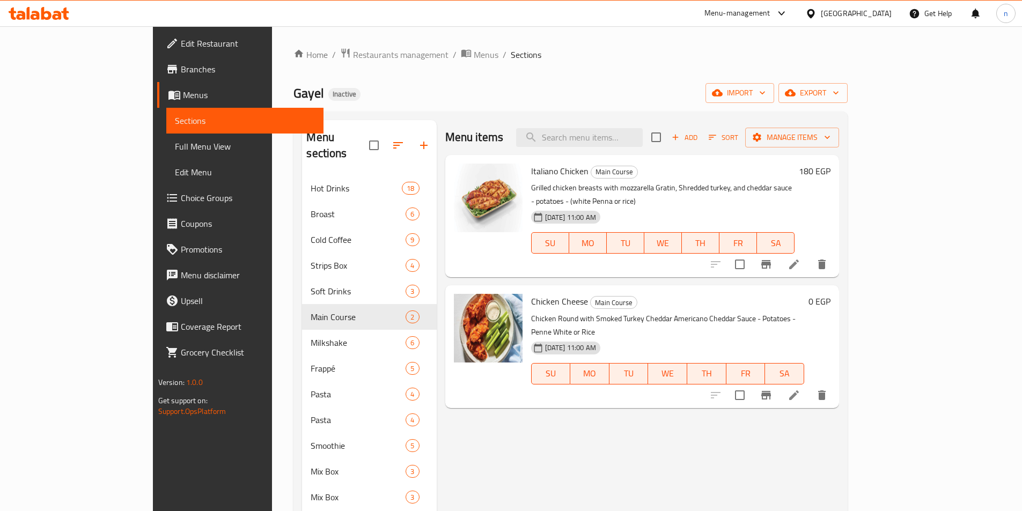
scroll to position [107, 0]
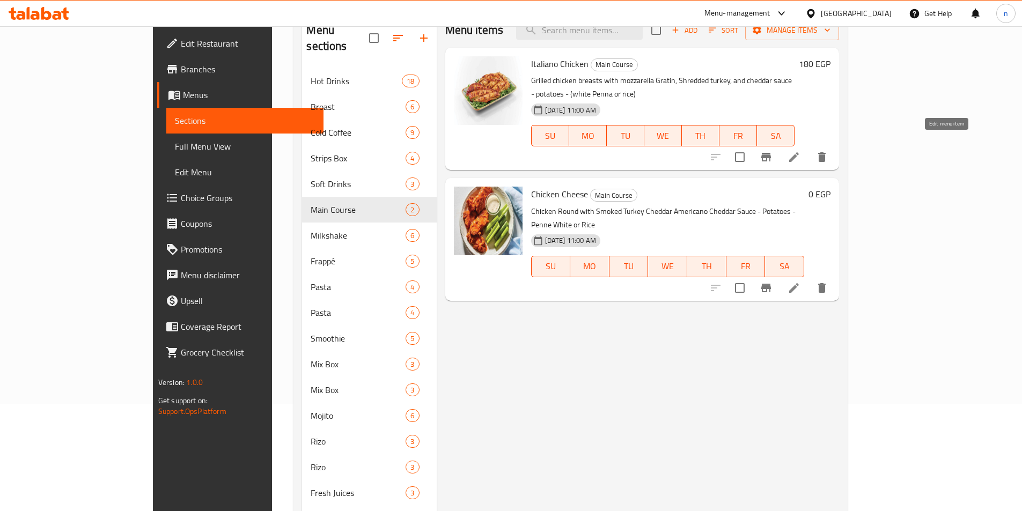
click at [801, 151] on icon at bounding box center [794, 157] width 13 height 13
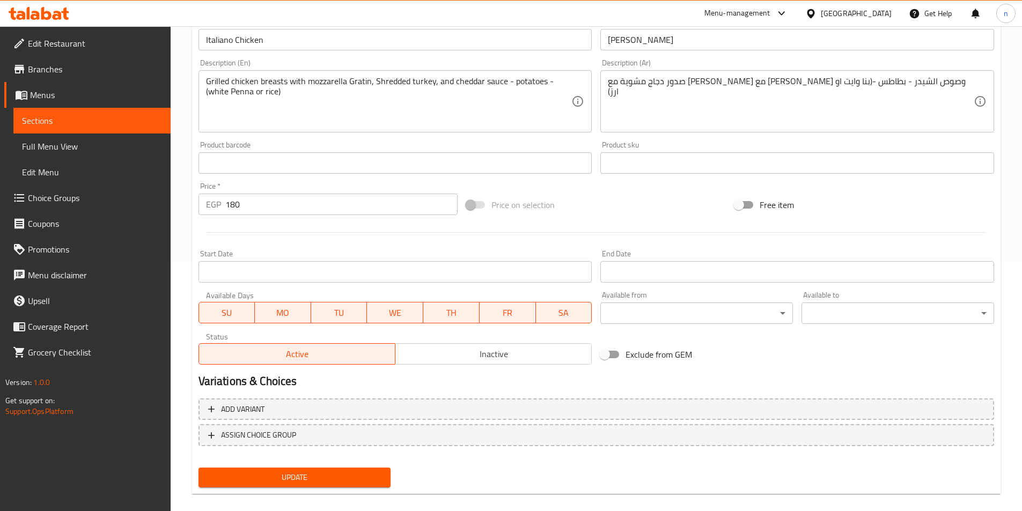
scroll to position [262, 0]
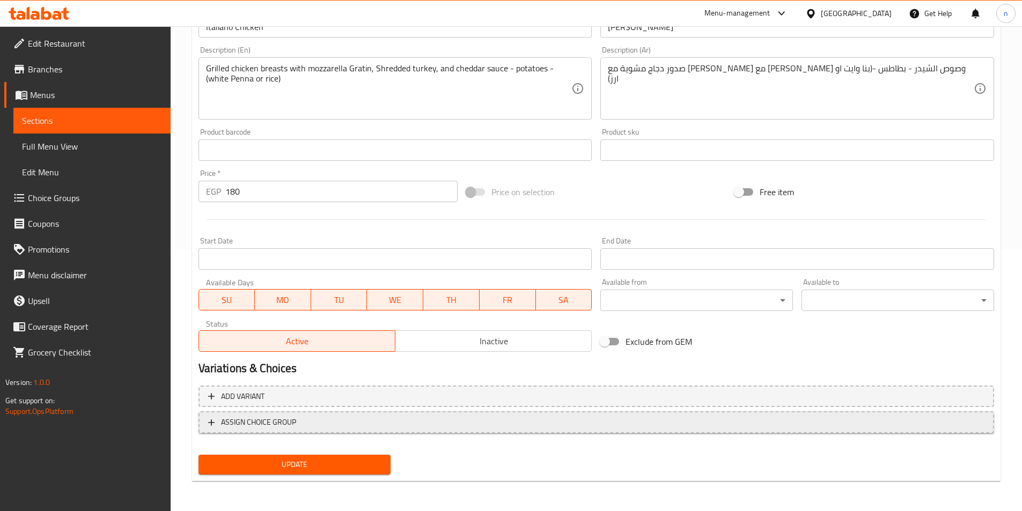
click at [300, 423] on span "ASSIGN CHOICE GROUP" at bounding box center [596, 422] width 776 height 13
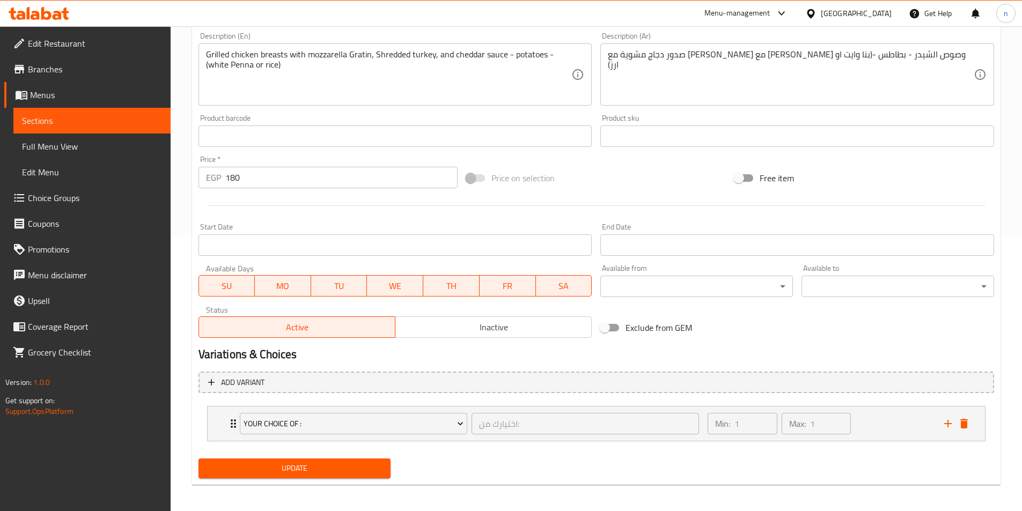
scroll to position [280, 0]
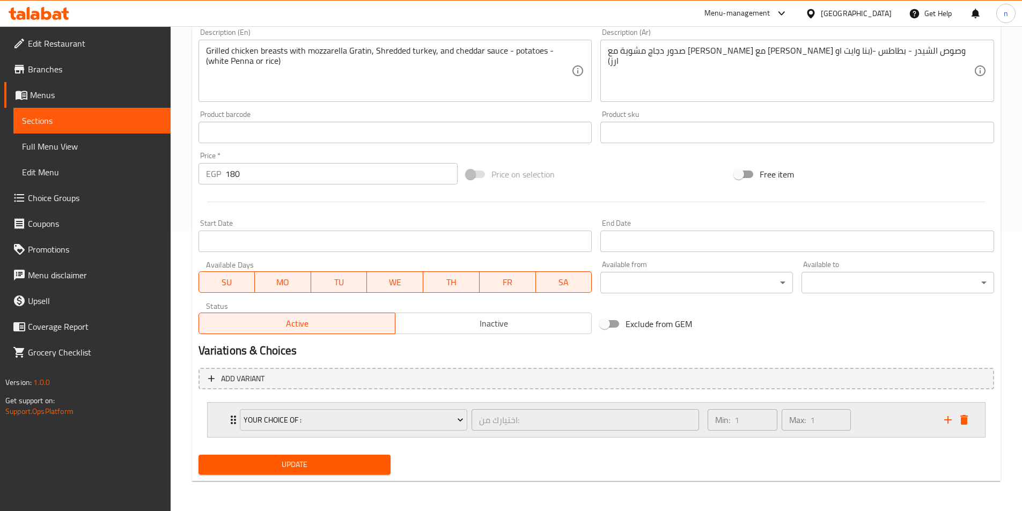
click at [226, 421] on div "Your Choice Of : اختيارك من: ​ Min: 1 ​ Max: 1 ​" at bounding box center [596, 420] width 777 height 34
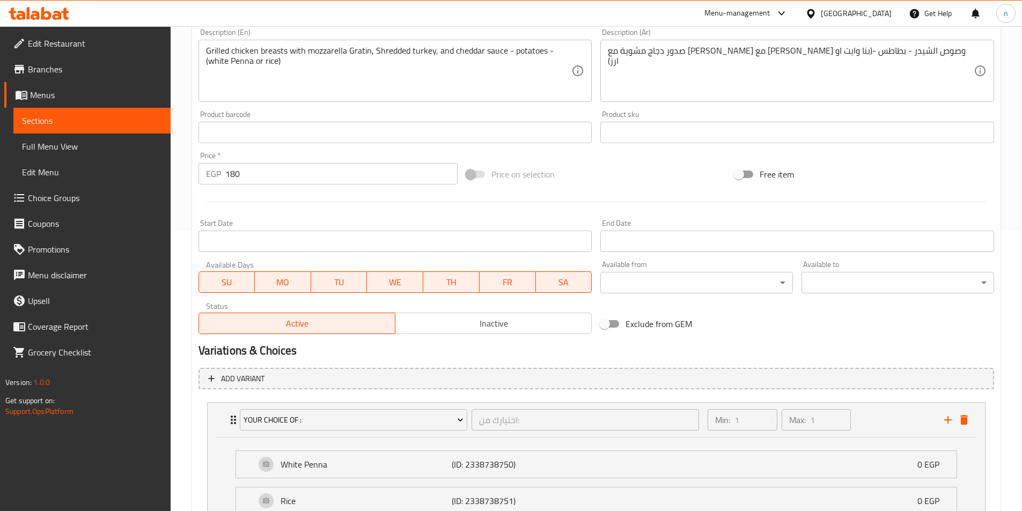
scroll to position [375, 0]
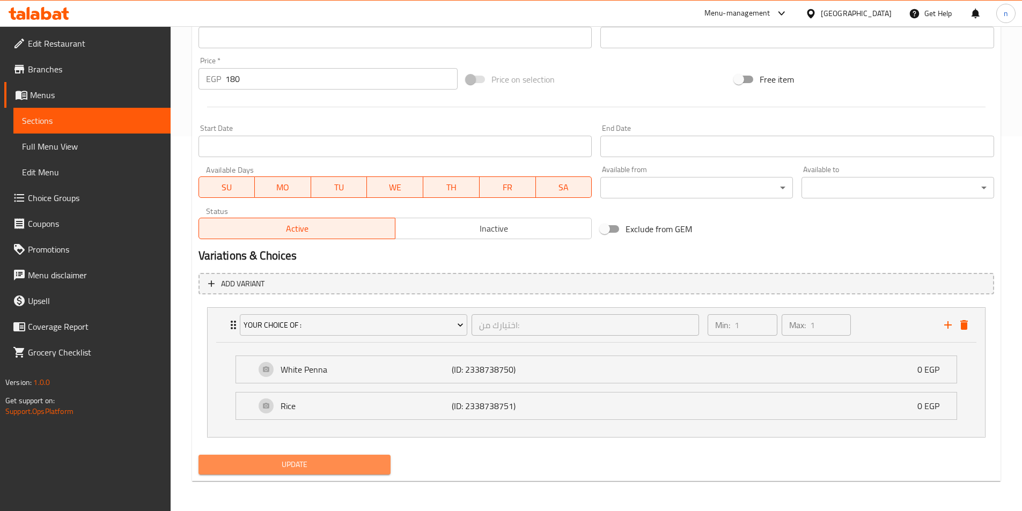
click at [328, 473] on button "Update" at bounding box center [295, 465] width 193 height 20
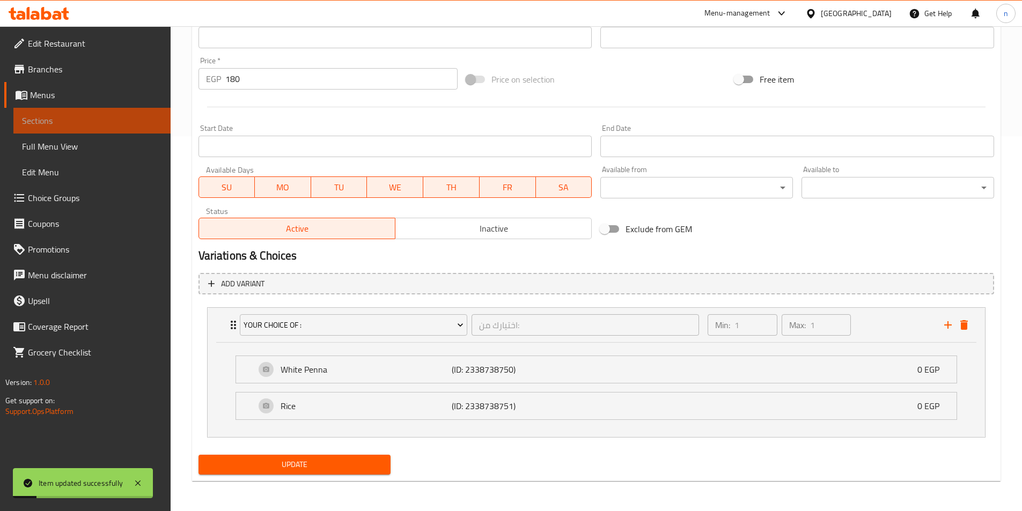
click at [106, 119] on span "Sections" at bounding box center [92, 120] width 140 height 13
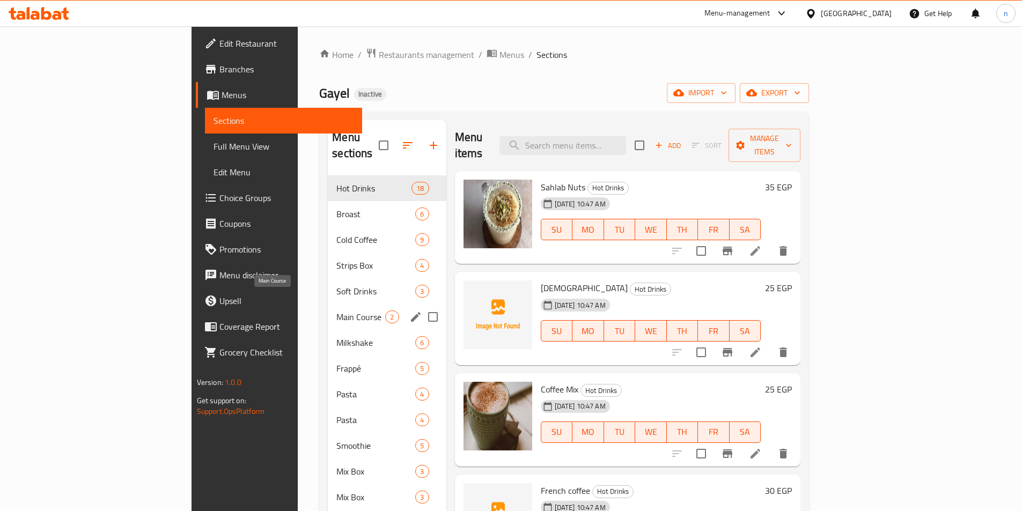
click at [336, 311] on span "Main Course" at bounding box center [360, 317] width 49 height 13
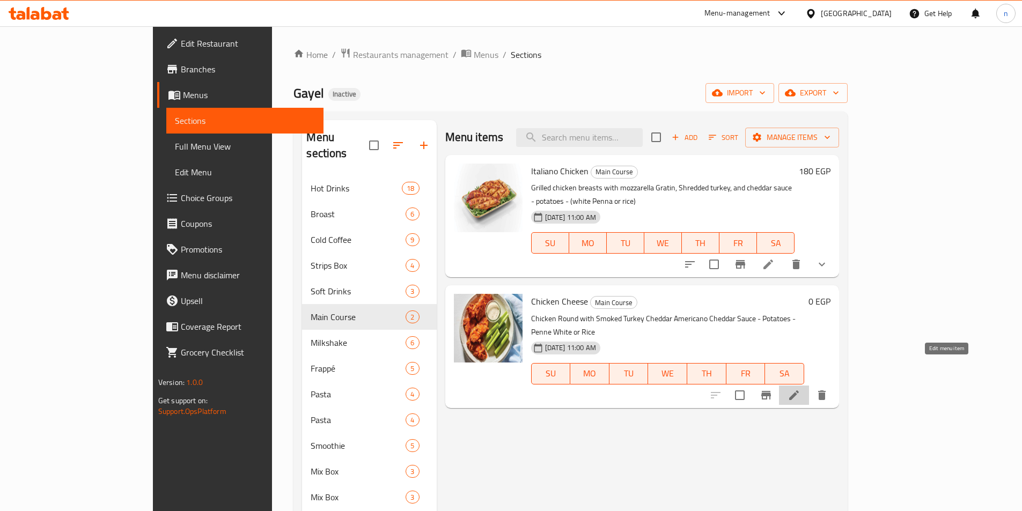
click at [801, 389] on icon at bounding box center [794, 395] width 13 height 13
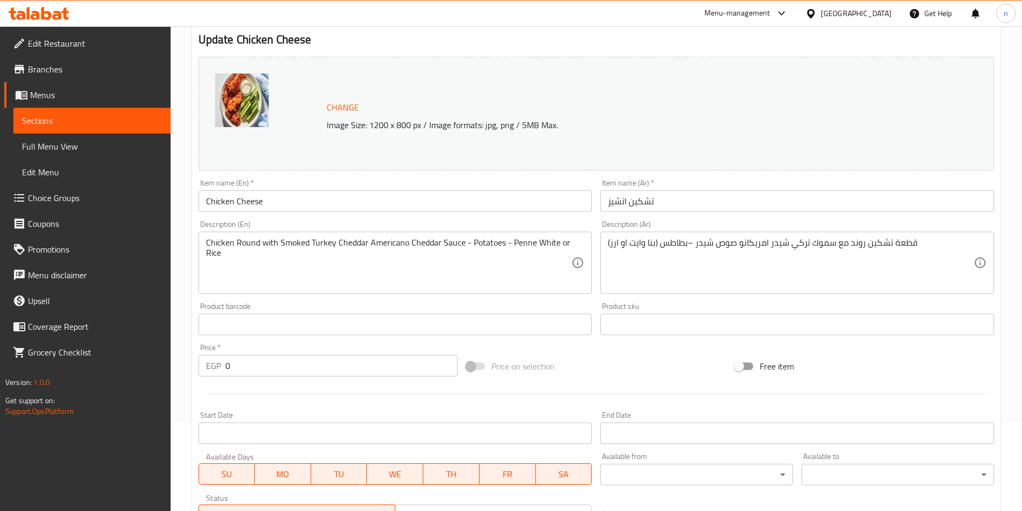
scroll to position [107, 0]
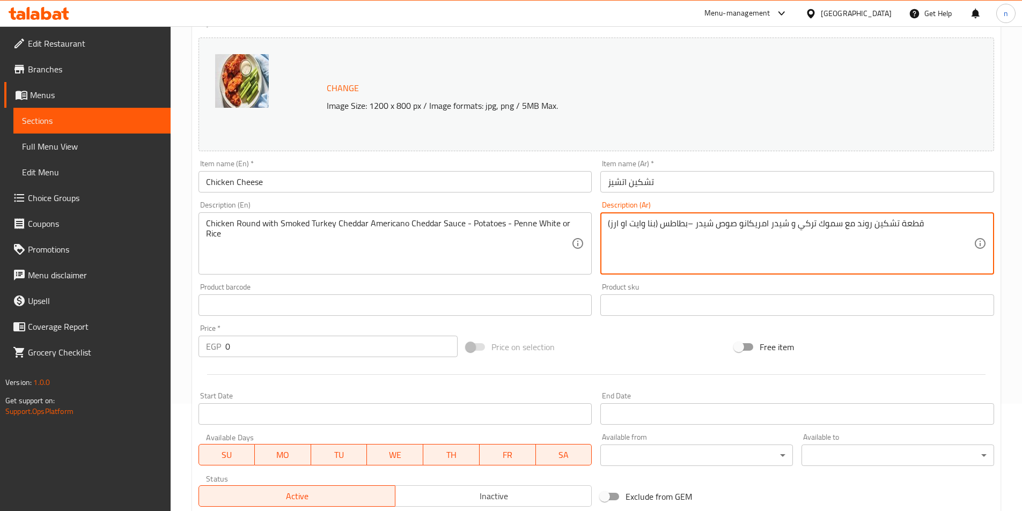
type textarea "قطعة تشكين روند مع سموك تركي و شيدر امريكانو صوص شيدر –بطاطس (بنا وايت او ارز)"
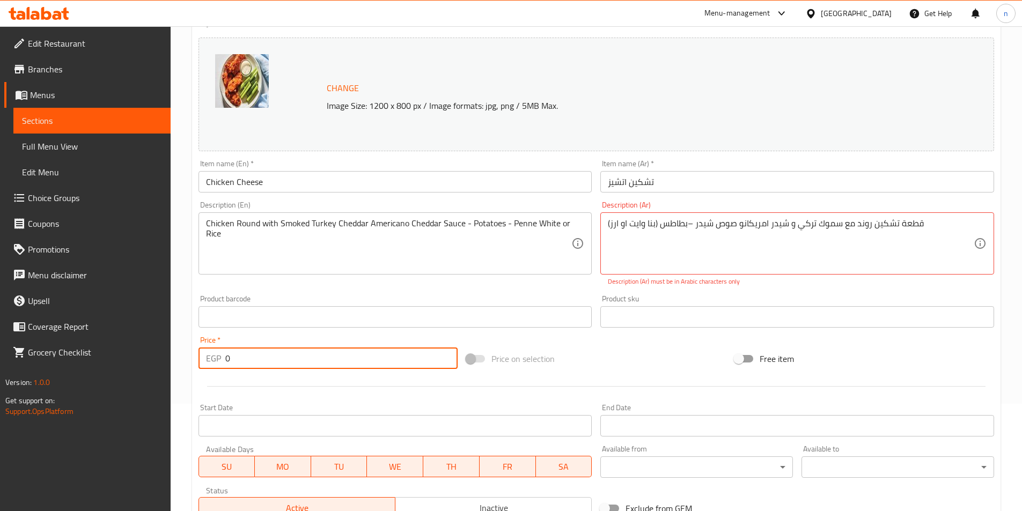
drag, startPoint x: 234, startPoint y: 348, endPoint x: 222, endPoint y: 347, distance: 12.4
click at [222, 347] on div "Price   * EGP 0 Price *" at bounding box center [329, 352] width 260 height 33
type input "200"
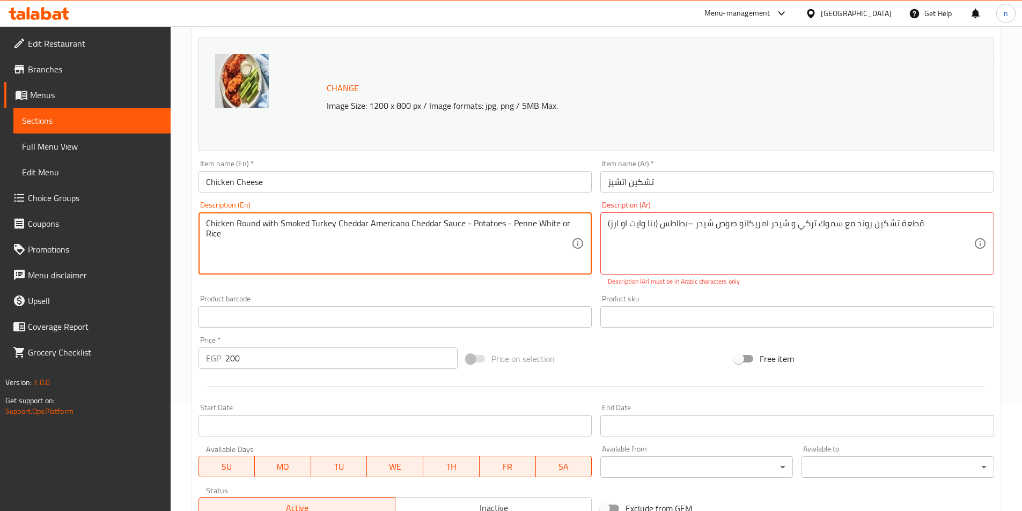
click at [207, 219] on textarea "Chicken Round with Smoked Turkey Cheddar Americano Cheddar Sauce - Potatoes - P…" at bounding box center [389, 243] width 366 height 51
click at [293, 225] on textarea "piece of Chicken Round with Smoked Turkey Cheddar Americano Cheddar Sauce - Pot…" at bounding box center [389, 243] width 366 height 51
drag, startPoint x: 293, startPoint y: 225, endPoint x: 351, endPoint y: 225, distance: 58.5
click at [351, 225] on textarea "piece of Chicken Round with Smoked Turkey Cheddar Americano Cheddar Sauce - Pot…" at bounding box center [389, 243] width 366 height 51
click at [334, 223] on textarea "piece of Chicken Round with Smoked Turkey Cheddar Americano Cheddar Sauce - Pot…" at bounding box center [389, 243] width 366 height 51
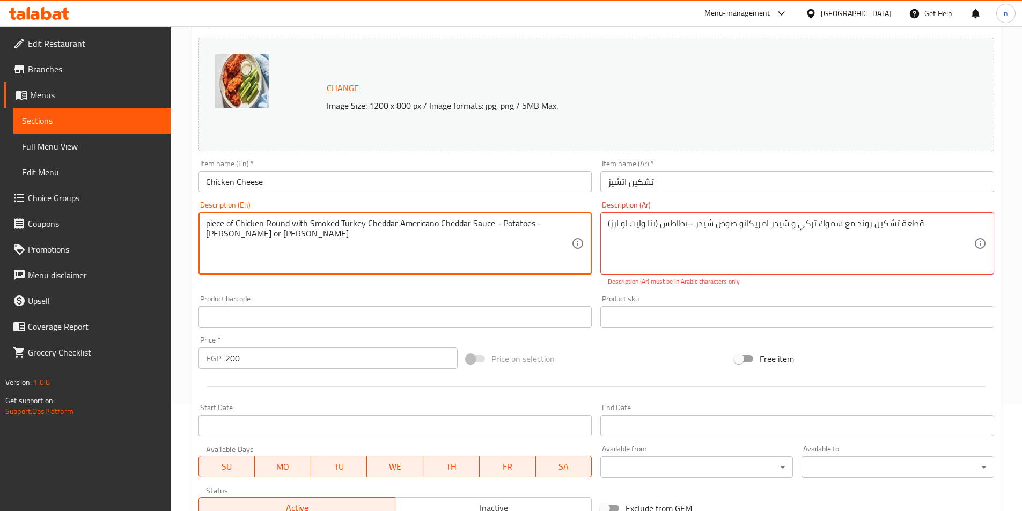
click at [334, 223] on textarea "piece of Chicken Round with Smoked Turkey Cheddar Americano Cheddar Sauce - Pot…" at bounding box center [389, 243] width 366 height 51
click at [336, 223] on textarea "piece of Chicken Round with Smoked Turkey Cheddar Americano Cheddar Sauce - Pot…" at bounding box center [389, 243] width 366 height 51
click at [359, 227] on textarea "piece of Chicken Round with Smoke Turkey Cheddar Americano Cheddar Sauce - Pota…" at bounding box center [389, 243] width 366 height 51
click at [398, 227] on textarea "piece of Chicken Round with Smoke Turkey and Cheddar Americano Cheddar Sauce - …" at bounding box center [389, 243] width 366 height 51
drag, startPoint x: 387, startPoint y: 226, endPoint x: 420, endPoint y: 229, distance: 32.8
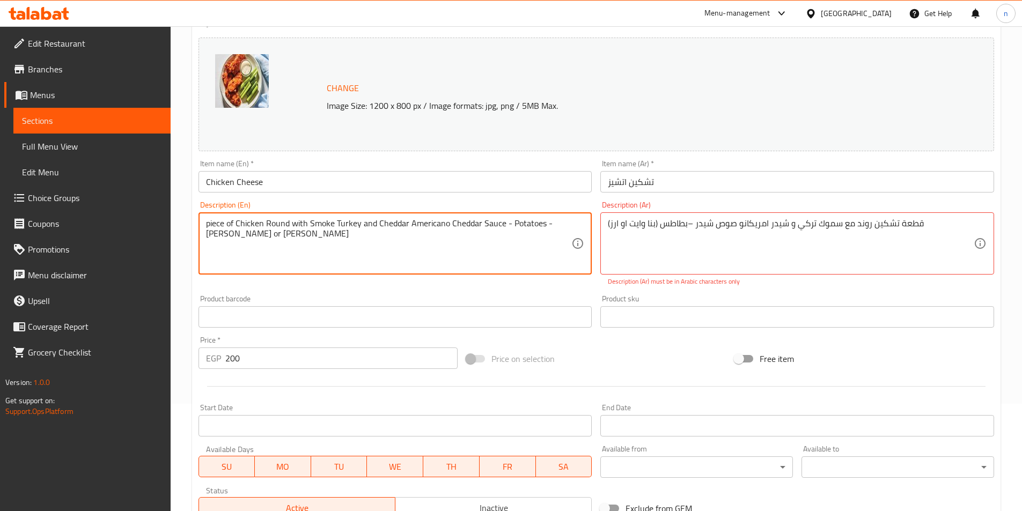
click at [420, 229] on textarea "piece of Chicken Round with Smoke Turkey and Cheddar Americano Cheddar Sauce - …" at bounding box center [389, 243] width 366 height 51
click at [447, 227] on textarea "piece of Chicken Round with Smoke Turkey and Cheddar Americano Cheddar Sauce - …" at bounding box center [389, 243] width 366 height 51
drag, startPoint x: 446, startPoint y: 222, endPoint x: 502, endPoint y: 230, distance: 56.4
click at [502, 230] on textarea "piece of Chicken Round with Smoke Turkey and Cheddar Americano Cheddar Sauce - …" at bounding box center [389, 243] width 366 height 51
click at [545, 226] on textarea "piece of Chicken Round with Smoke Turkey and Cheddar Americano Cheddar Sauce - …" at bounding box center [389, 243] width 366 height 51
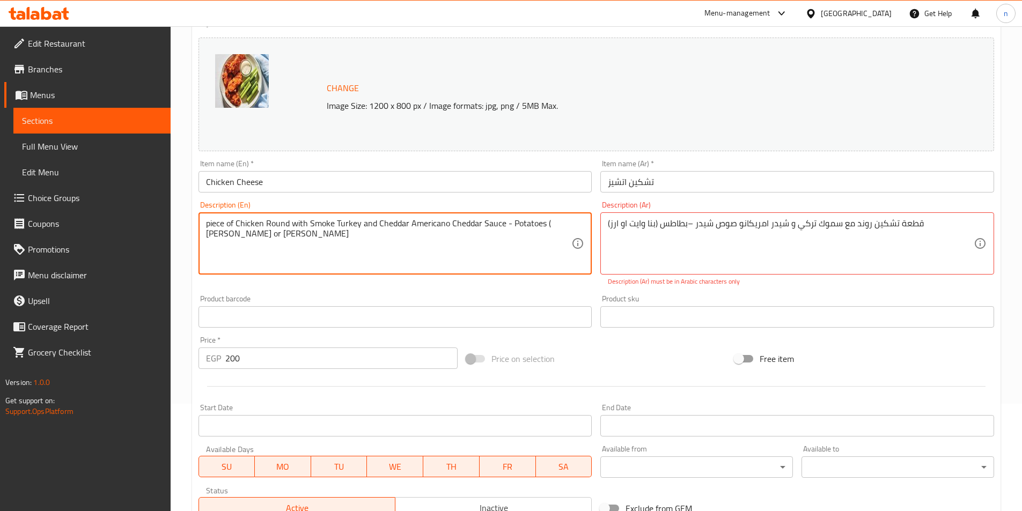
click at [269, 235] on textarea "piece of Chicken Round with Smoke Turkey and Cheddar Americano Cheddar Sauce - …" at bounding box center [389, 243] width 366 height 51
click at [559, 221] on textarea "piece of Chicken Round with Smoke Turkey and Cheddar Americano Cheddar Sauce - …" at bounding box center [389, 243] width 366 height 51
paste textarea "a"
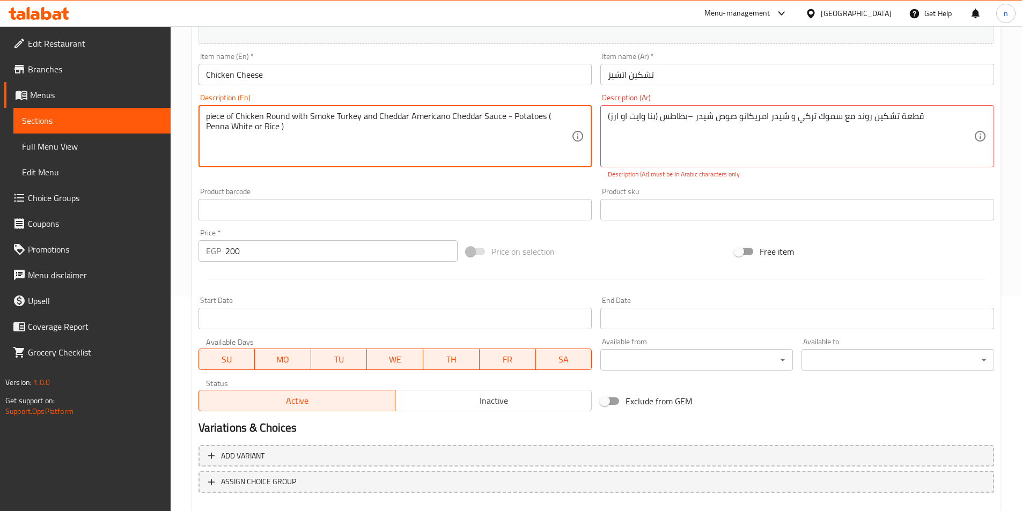
scroll to position [274, 0]
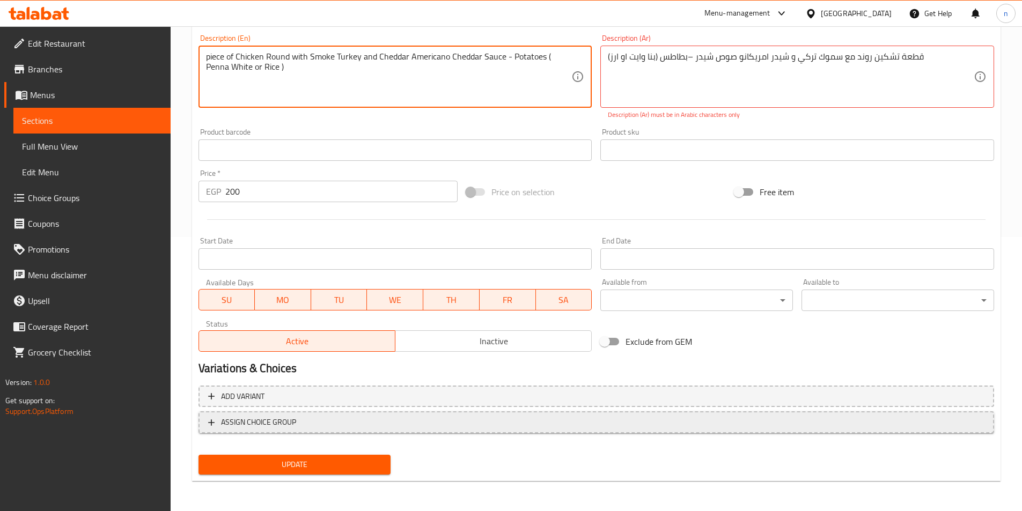
type textarea "piece of Chicken Round with Smoke Turkey and Cheddar Americano Cheddar Sauce - …"
click at [292, 419] on span "ASSIGN CHOICE GROUP" at bounding box center [258, 422] width 75 height 13
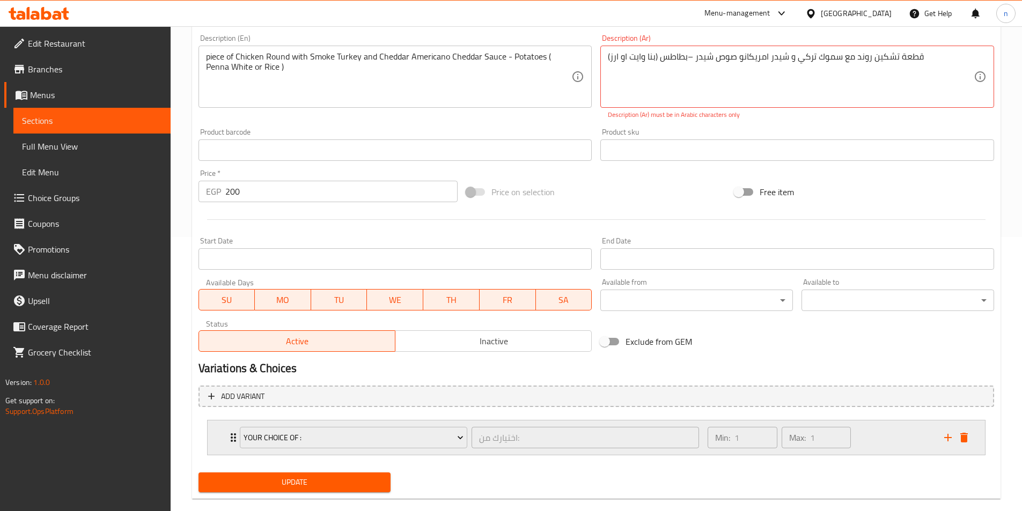
click at [217, 439] on div "Your Choice Of : اختيارك من: ​ Min: 1 ​ Max: 1 ​" at bounding box center [596, 438] width 777 height 34
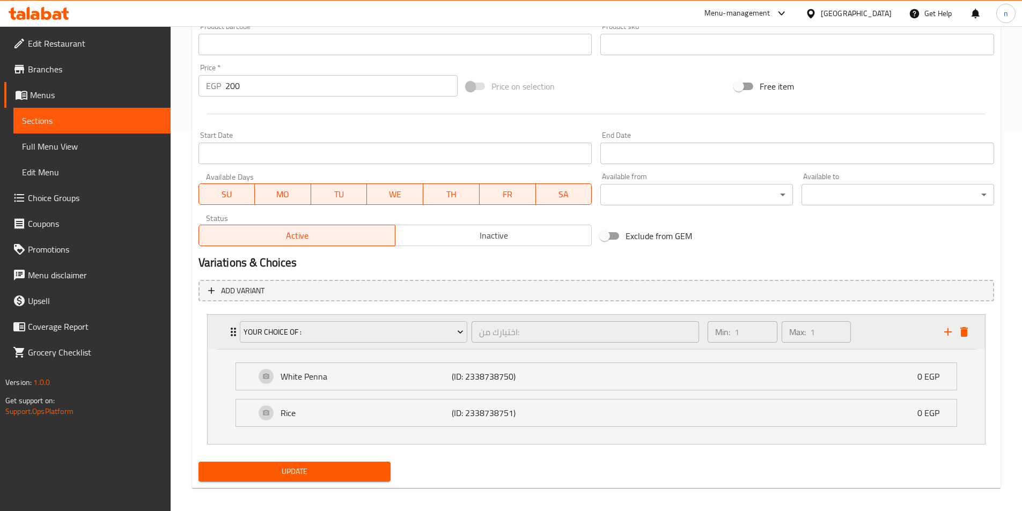
scroll to position [387, 0]
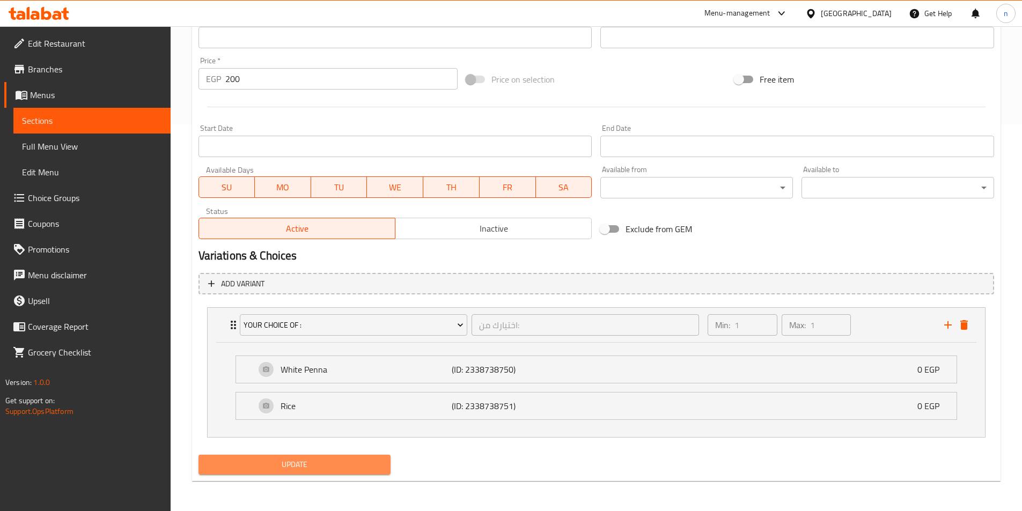
click at [298, 460] on span "Update" at bounding box center [294, 464] width 175 height 13
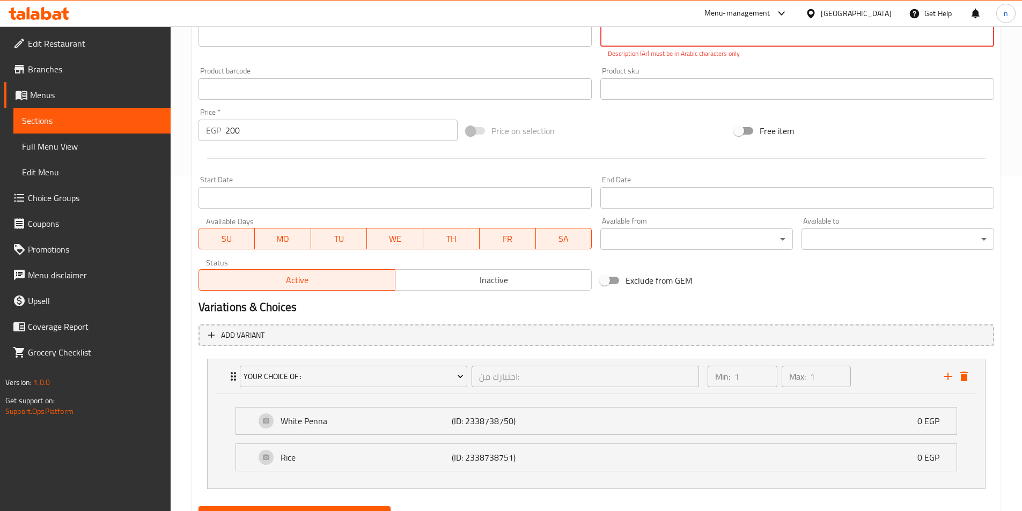
scroll to position [130, 0]
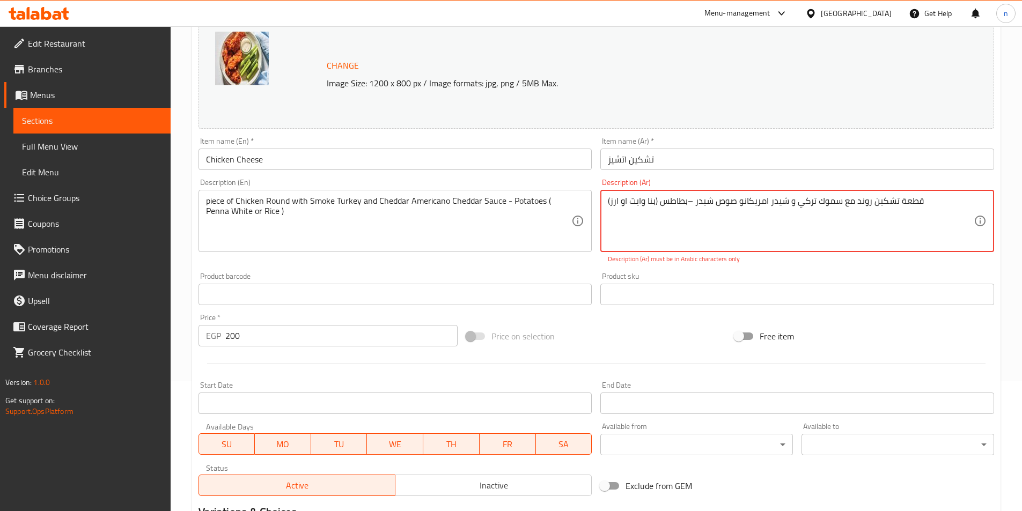
click at [730, 201] on textarea "قطعة تشكين روند مع سموك تركي و شيدر امريكانو صوص شيدر –بطاطس (بنا وايت او ارز)" at bounding box center [791, 221] width 366 height 51
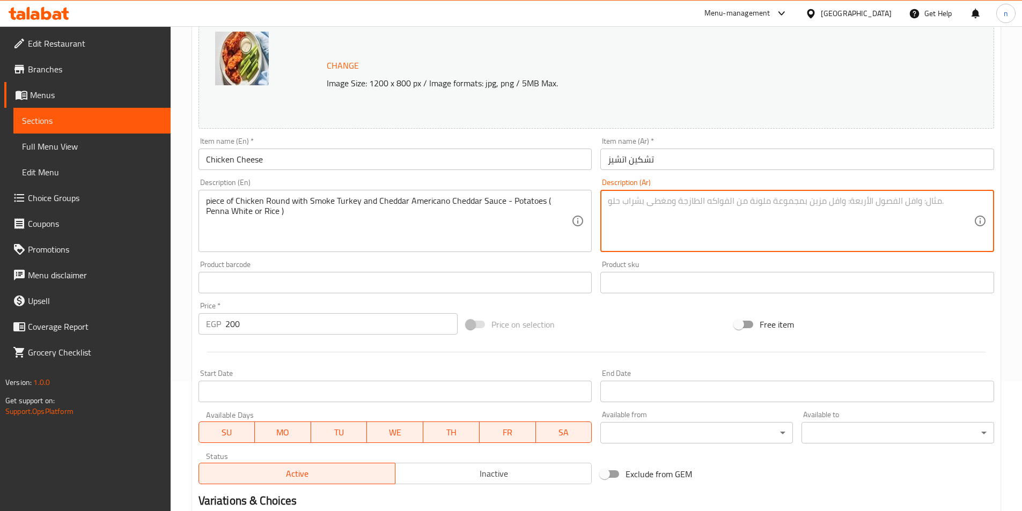
paste textarea "قطعة تشكين روند مع سموك تركي و شيدر امريكانو صوص شيدر –بطاطس (بنا وايت او ارز)"
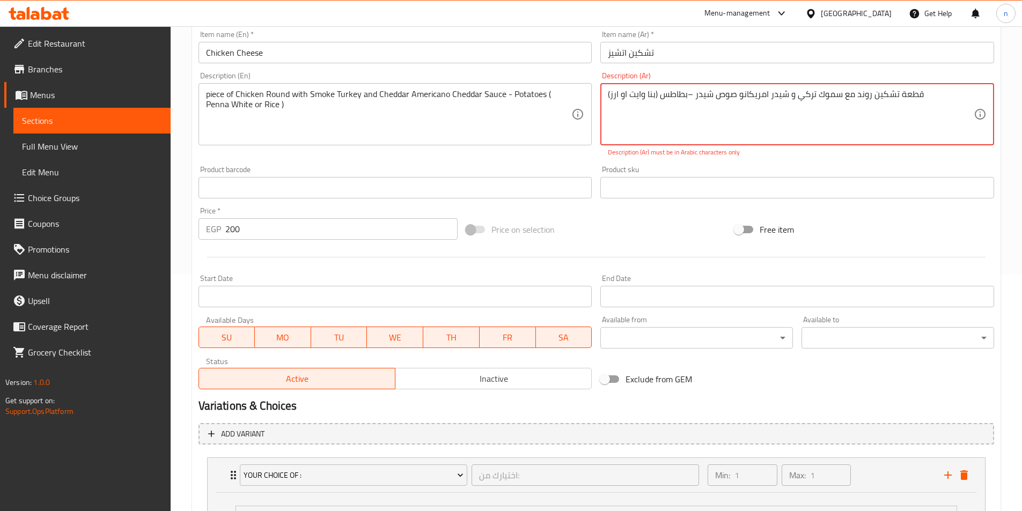
scroll to position [387, 0]
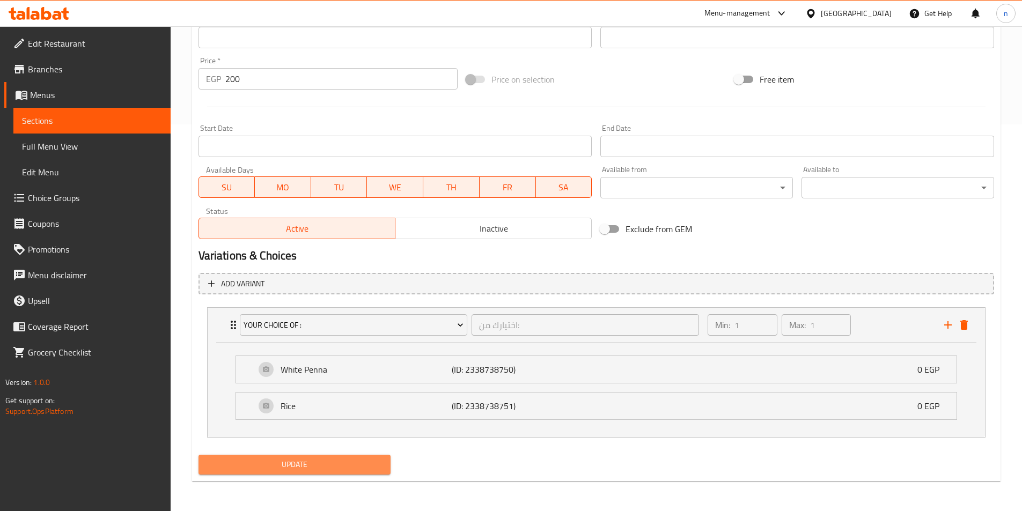
click at [345, 470] on span "Update" at bounding box center [294, 464] width 175 height 13
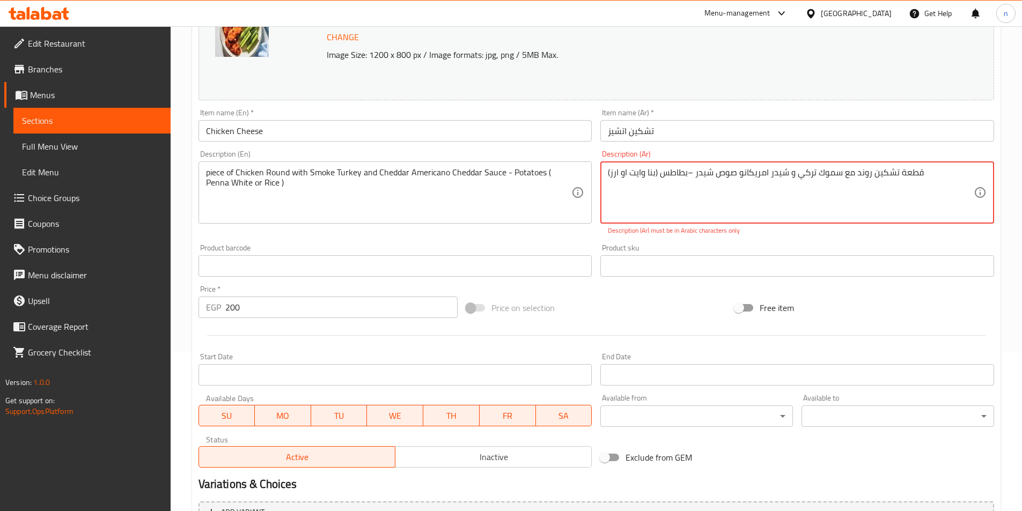
scroll to position [183, 0]
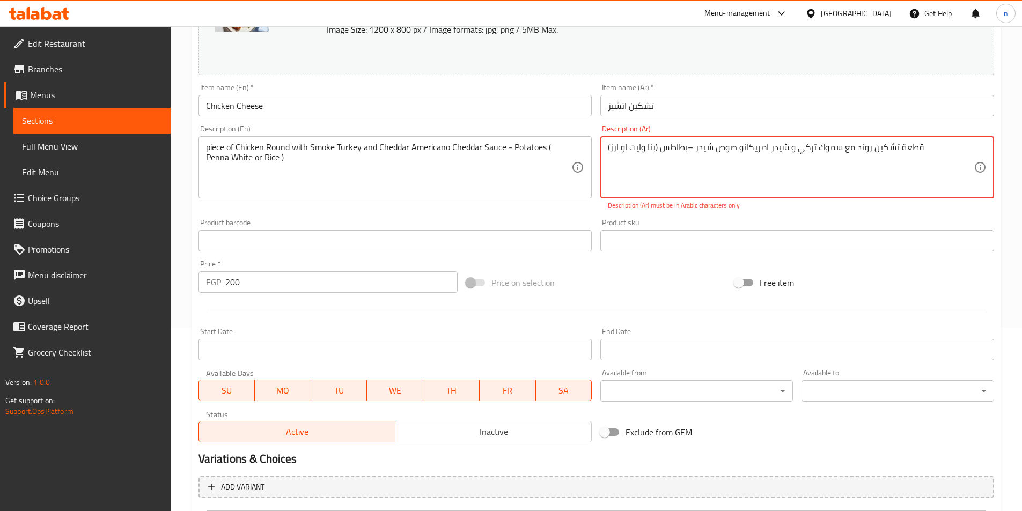
click at [666, 148] on textarea "قطعة تشكين روند مع سموك تركي و شيدر امريكانو صوص شيدر –بطاطس (بنا وايت او ارز)" at bounding box center [791, 167] width 366 height 51
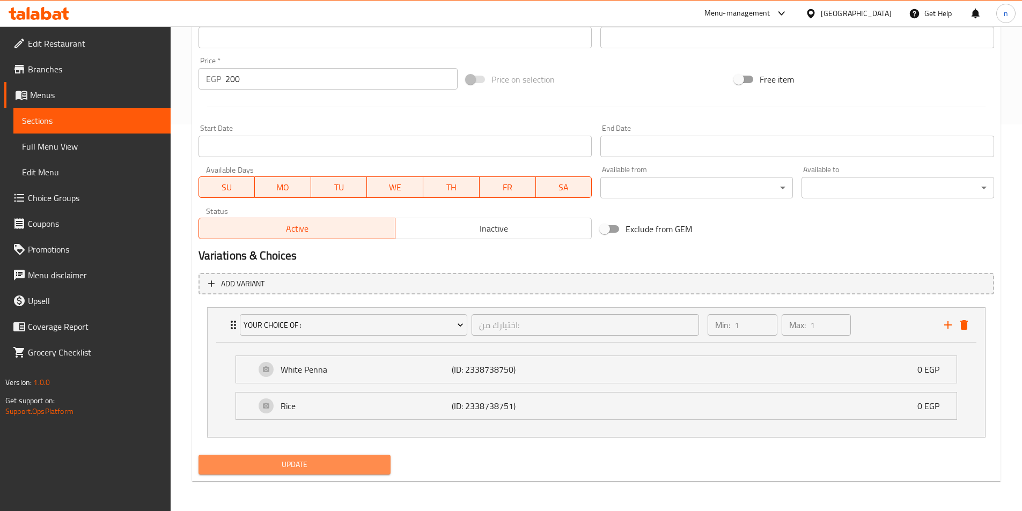
click at [344, 467] on span "Update" at bounding box center [294, 464] width 175 height 13
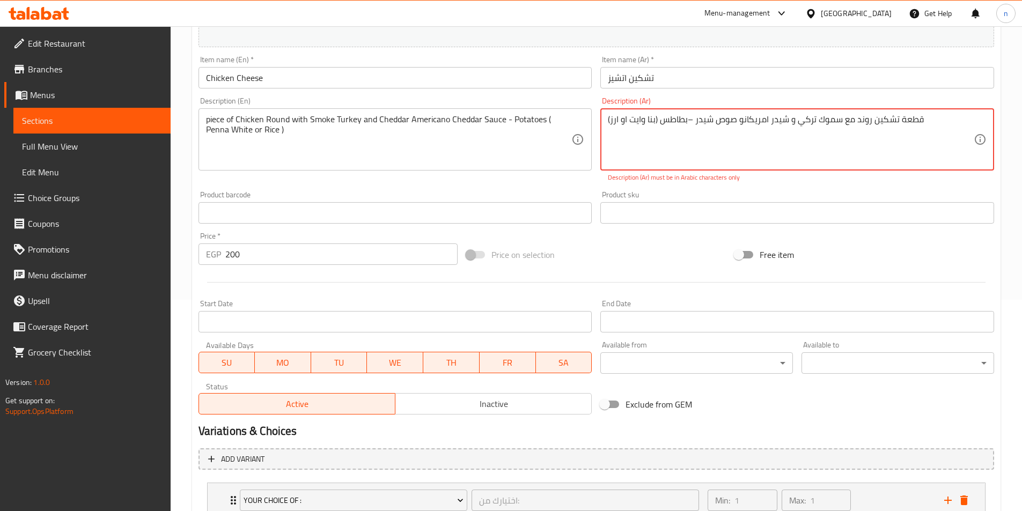
scroll to position [387, 0]
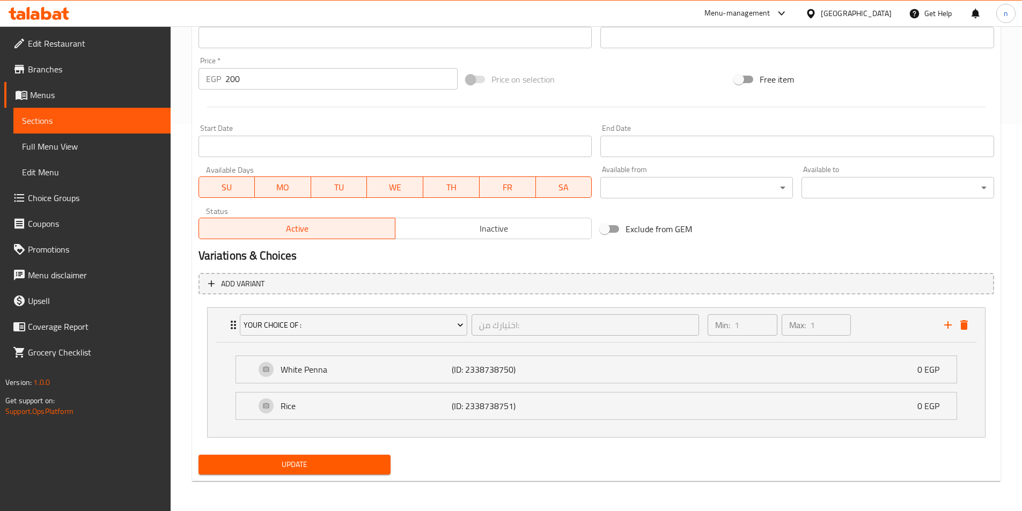
click at [333, 454] on div "Update" at bounding box center [294, 465] width 201 height 28
click at [330, 461] on span "Update" at bounding box center [294, 464] width 175 height 13
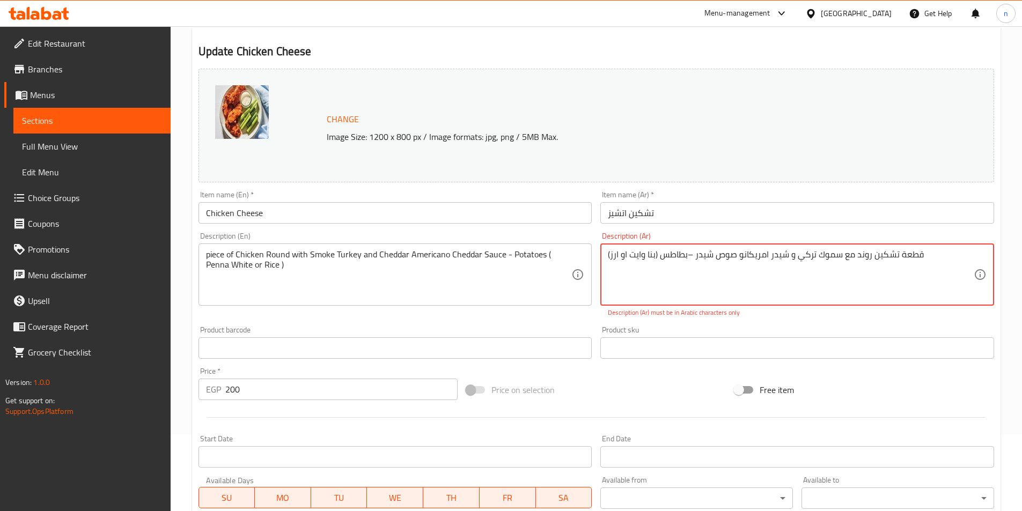
click at [758, 252] on textarea "قطعة تشكين روند مع سموك تركي و شيدر امريكانو صوص شيدر –بطاطس (بنا وايت او ارز)" at bounding box center [791, 274] width 366 height 51
click at [813, 260] on textarea "قطعة تشكين روند مع سموك تركي و شيدر امريكانو صوص شيدر –بطاطس (بنا وايت او ارز)" at bounding box center [791, 274] width 366 height 51
click at [773, 253] on textarea "قطعة تشكين روند مع سموك تركي و شيدر امريكانو صوص شيدر –بطاطس (بنا وايت او ارز)" at bounding box center [791, 274] width 366 height 51
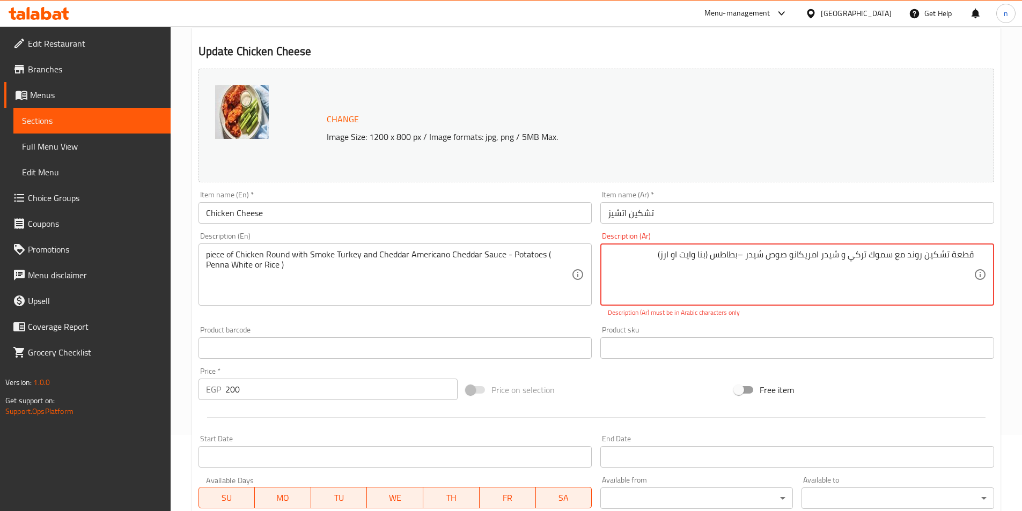
click at [773, 253] on textarea "قطعة تشكين روند مع سموك تركي و شيدر امريكانو صوص شيدر –بطاطس (بنا وايت او ارز)" at bounding box center [791, 274] width 366 height 51
click at [603, 325] on div "Product sku Product sku" at bounding box center [797, 342] width 402 height 41
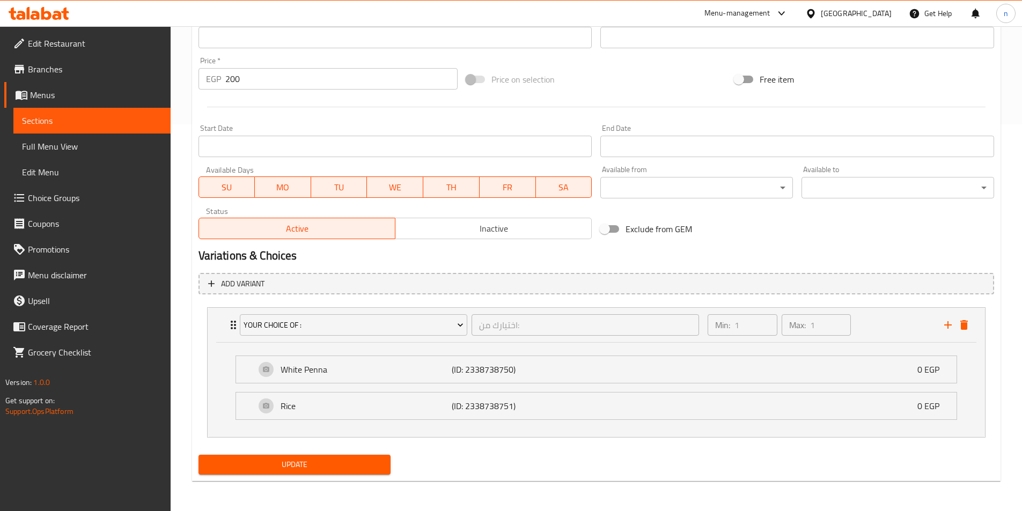
click at [369, 460] on span "Update" at bounding box center [294, 464] width 175 height 13
click at [347, 465] on span "Update" at bounding box center [294, 464] width 175 height 13
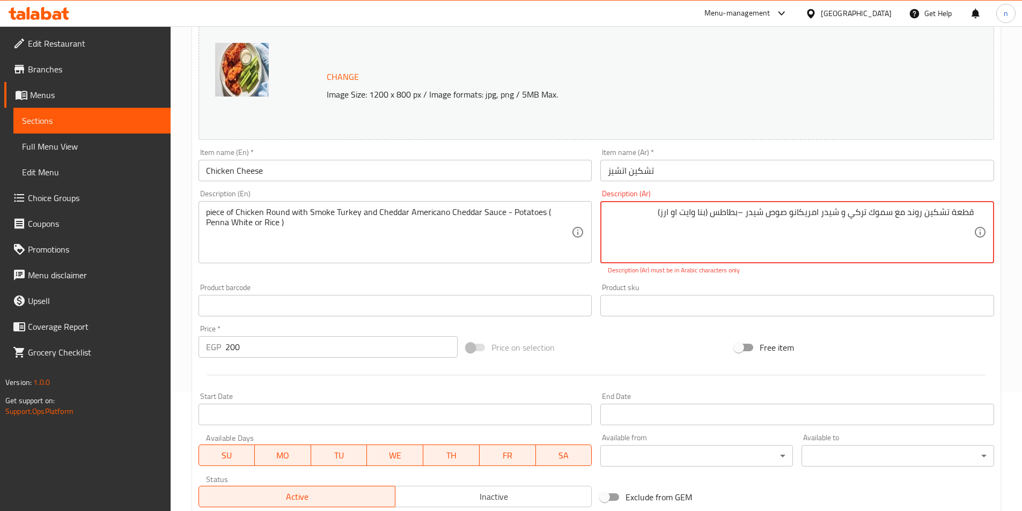
click at [853, 271] on p "Description (Ar) must be in Arabic characters only" at bounding box center [797, 271] width 379 height 10
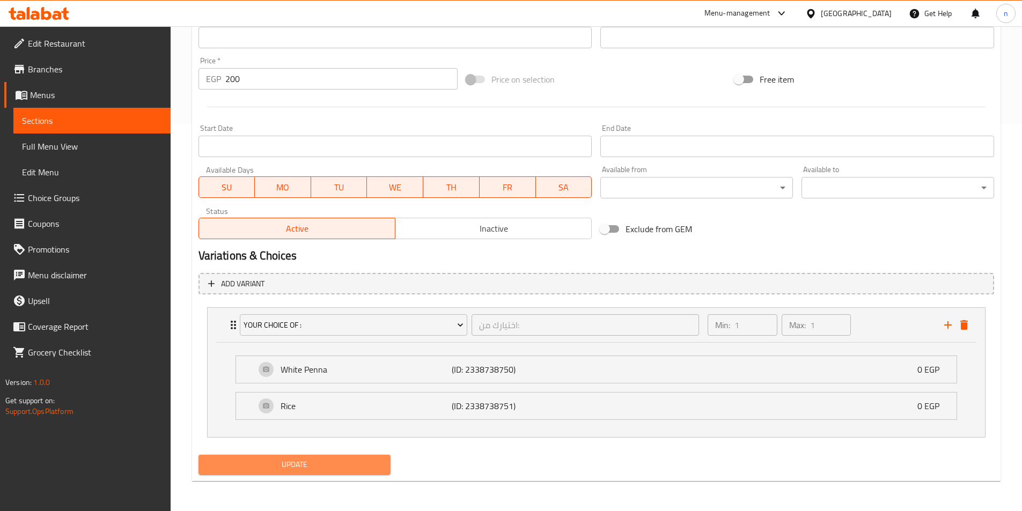
click at [377, 463] on span "Update" at bounding box center [294, 464] width 175 height 13
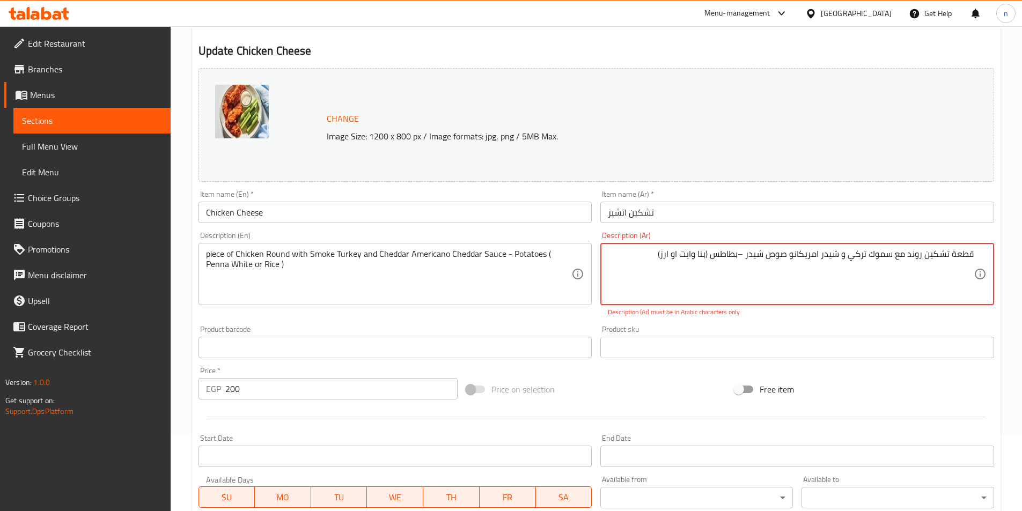
click at [747, 259] on textarea "قطعة تشكين روند مع سموك تركي و شيدر امريكانو صوص شيدر –بطاطس (بنا وايت او ارز)" at bounding box center [791, 274] width 366 height 51
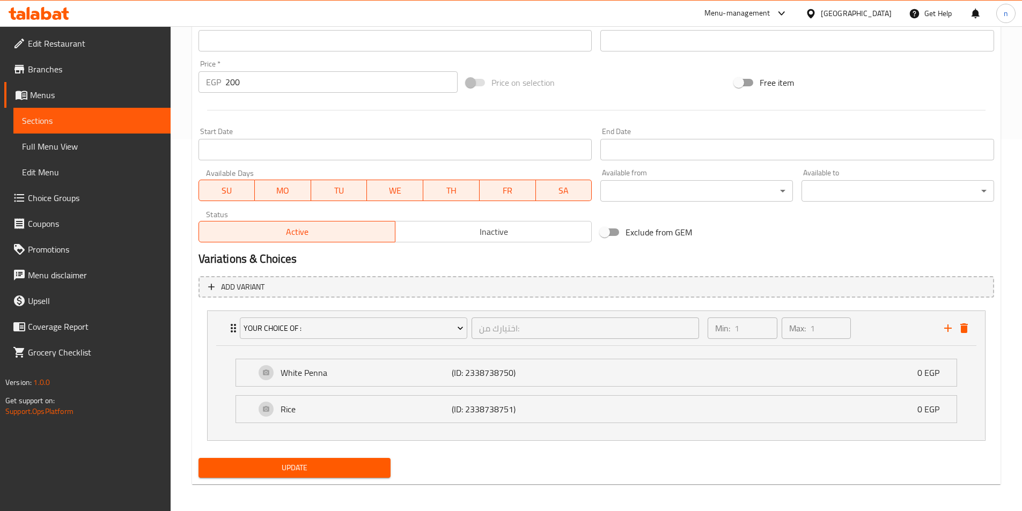
scroll to position [375, 0]
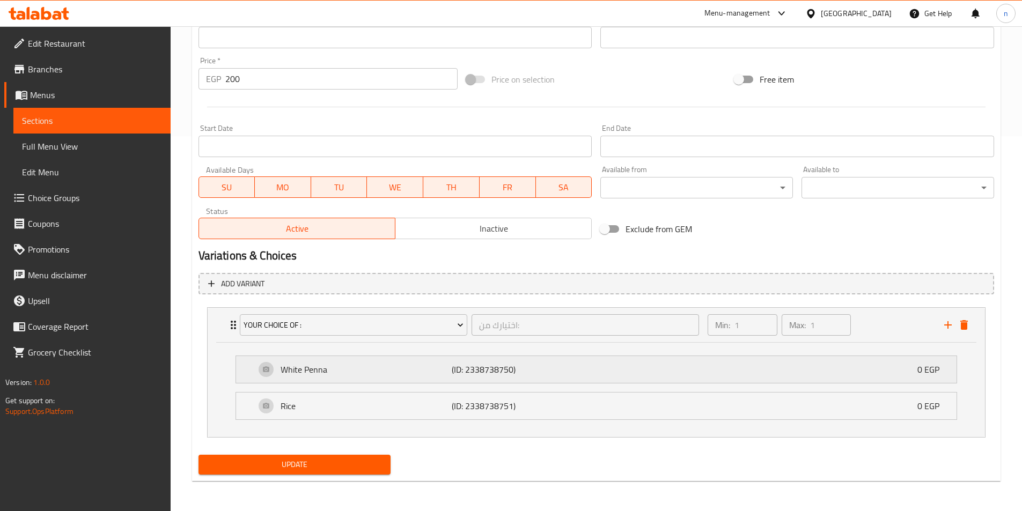
click at [468, 375] on p "(ID: 2338738750)" at bounding box center [509, 369] width 114 height 13
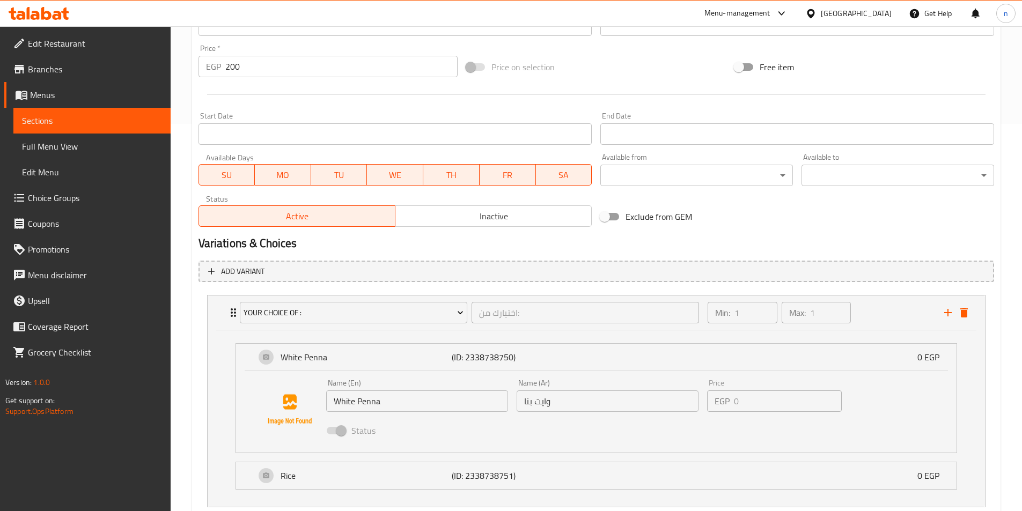
scroll to position [457, 0]
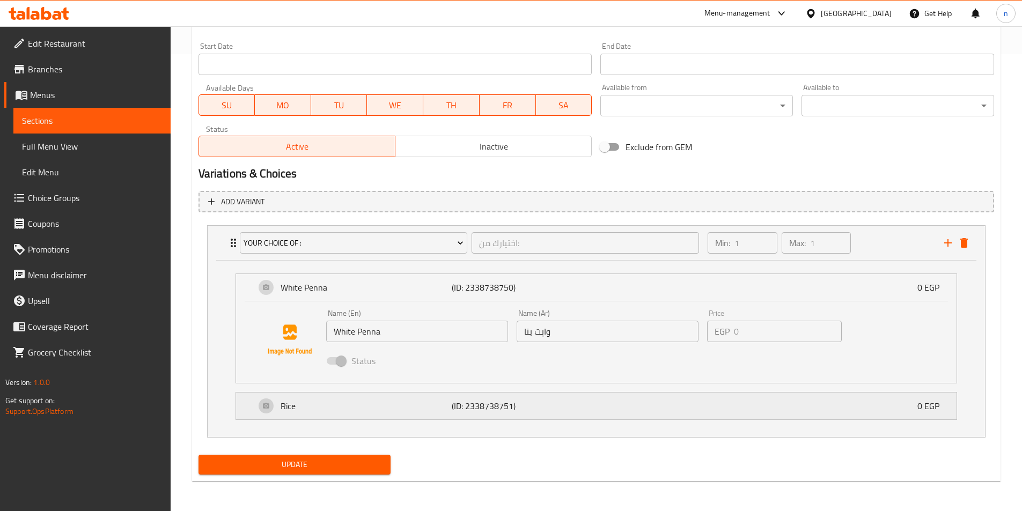
click at [457, 408] on p "(ID: 2338738751)" at bounding box center [509, 406] width 114 height 13
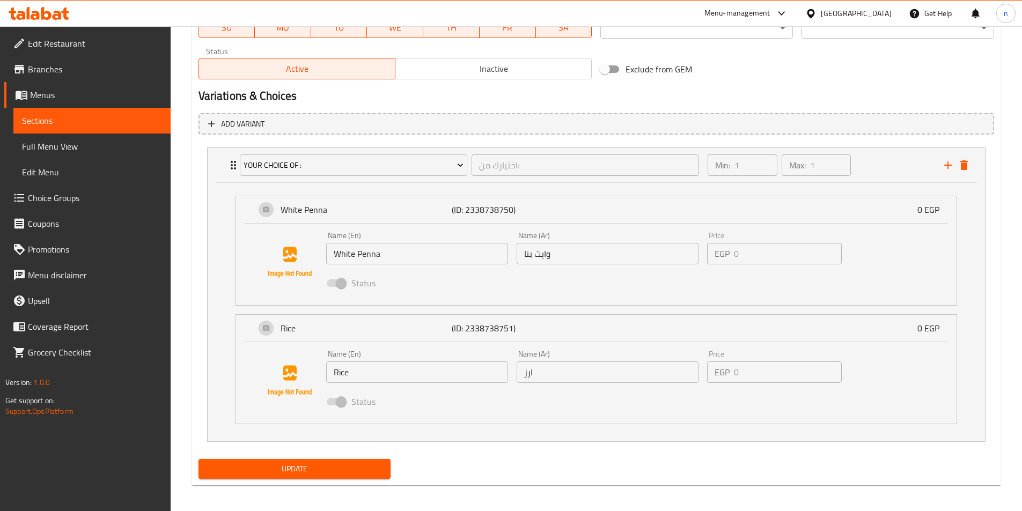
scroll to position [539, 0]
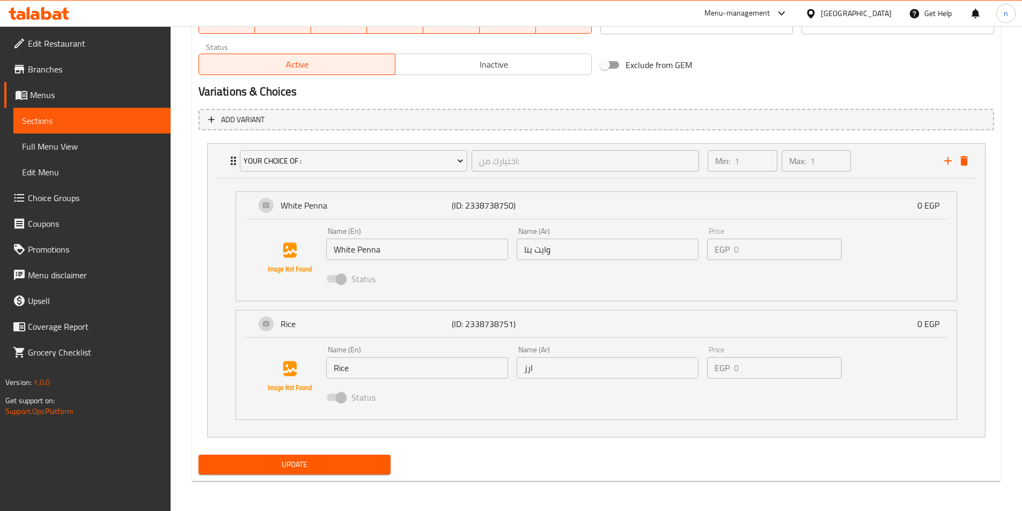
type textarea "قطعة تشكين روند مع سموك تركي و شيدر امريكانو صوص شيدر - بطاطس (بنا وايت او ارز)"
click at [349, 459] on span "Update" at bounding box center [294, 464] width 175 height 13
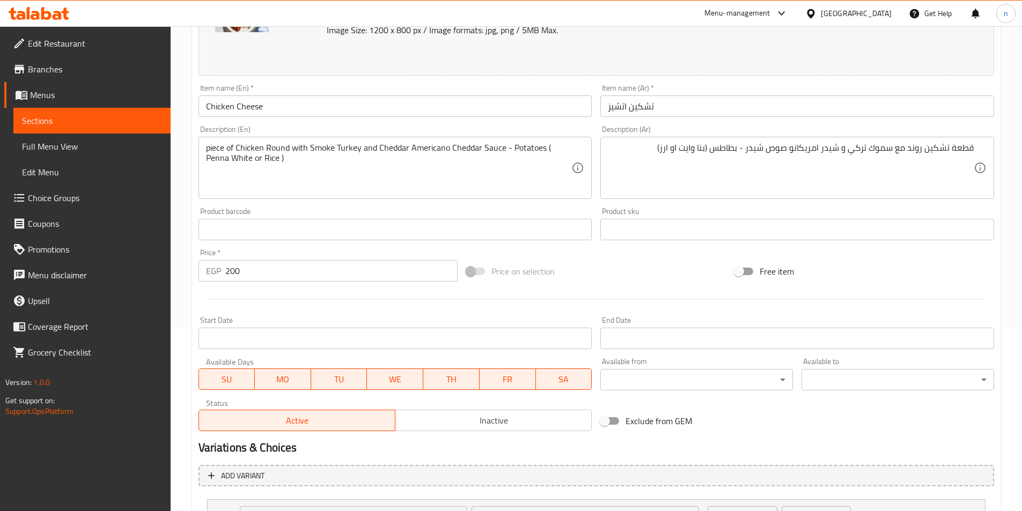
scroll to position [164, 0]
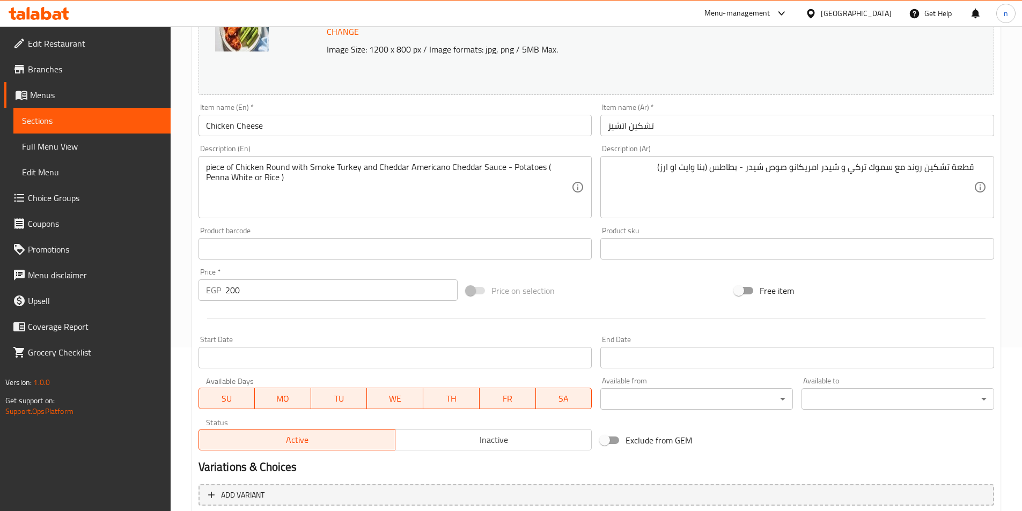
click at [25, 126] on span "Sections" at bounding box center [92, 120] width 140 height 13
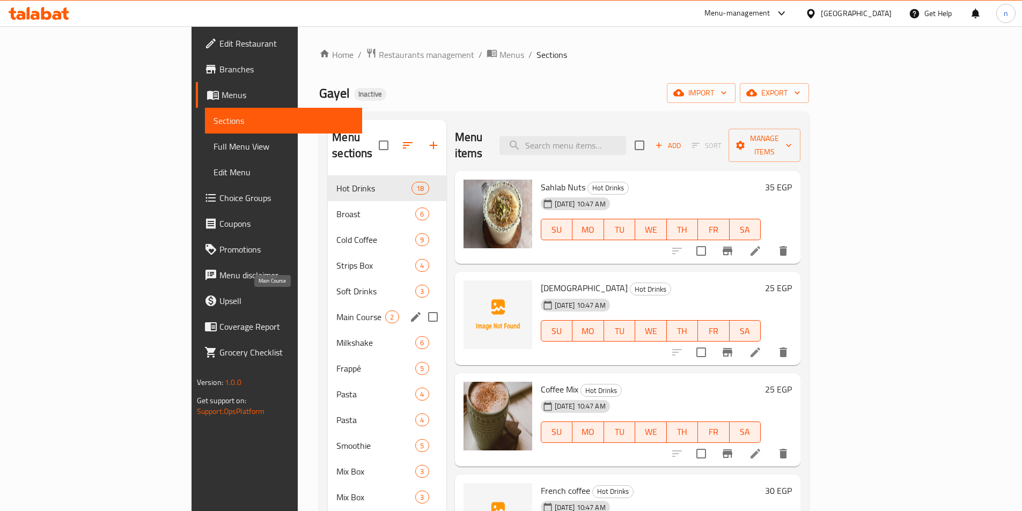
click at [336, 311] on span "Main Course" at bounding box center [360, 317] width 49 height 13
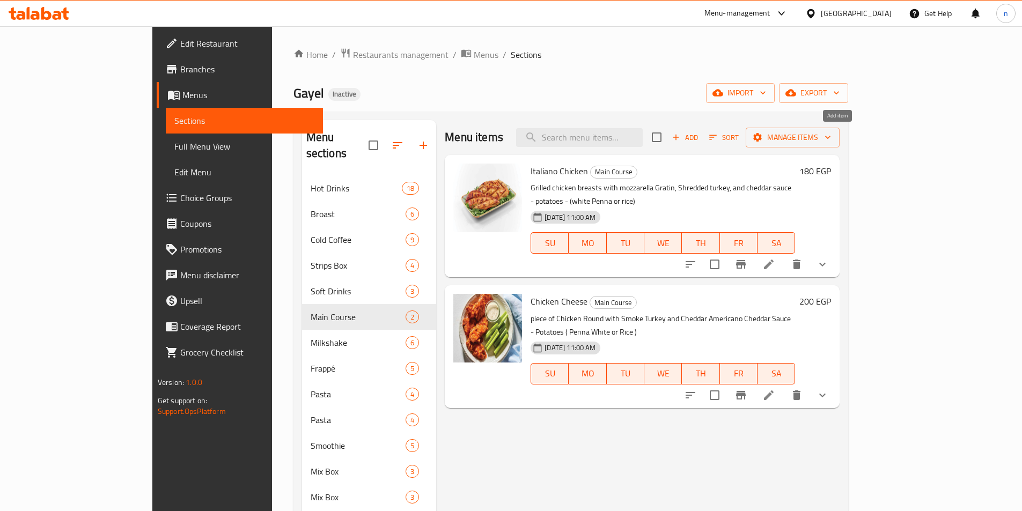
click at [700, 142] on span "Add" at bounding box center [685, 137] width 29 height 12
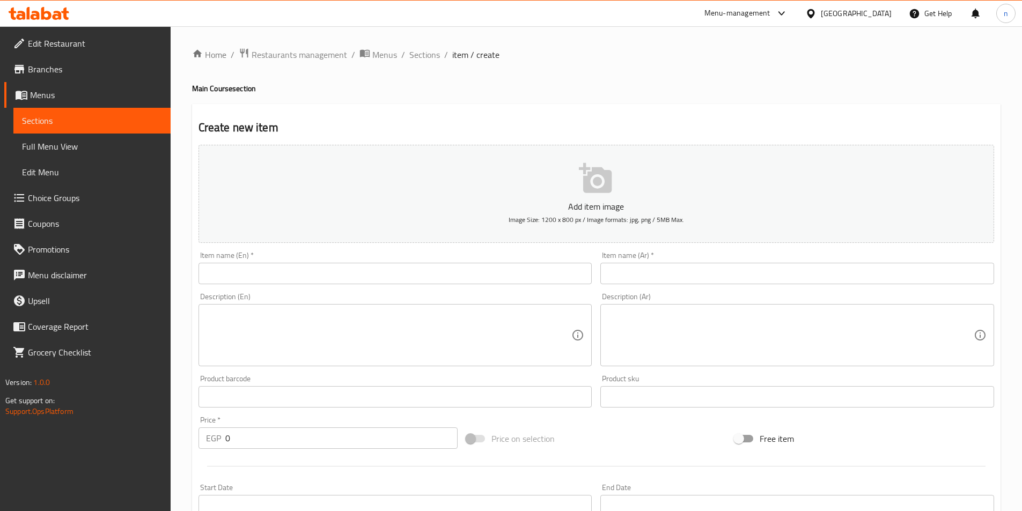
click at [456, 273] on input "text" at bounding box center [396, 273] width 394 height 21
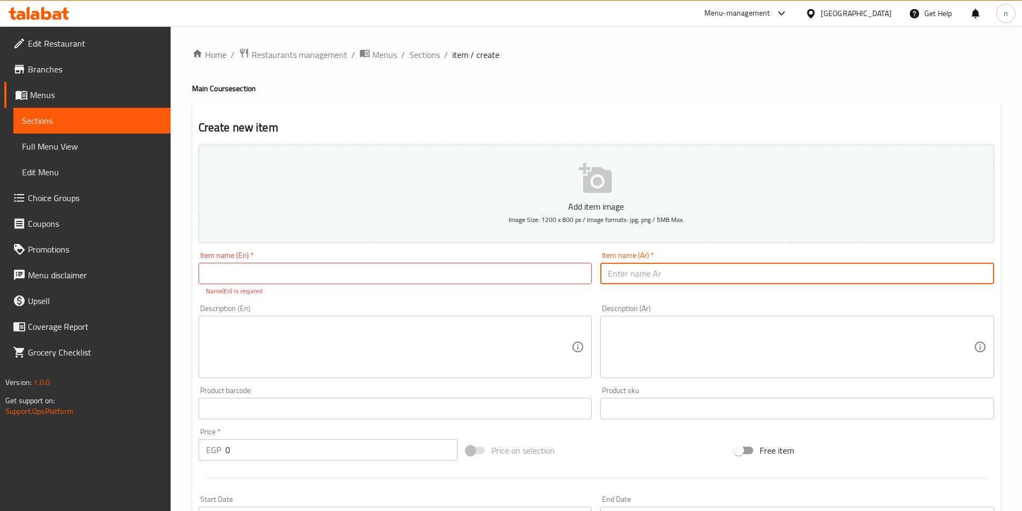
click at [701, 278] on input "text" at bounding box center [797, 273] width 394 height 21
paste input "كوردن بلو"
type input "كوردن بلو"
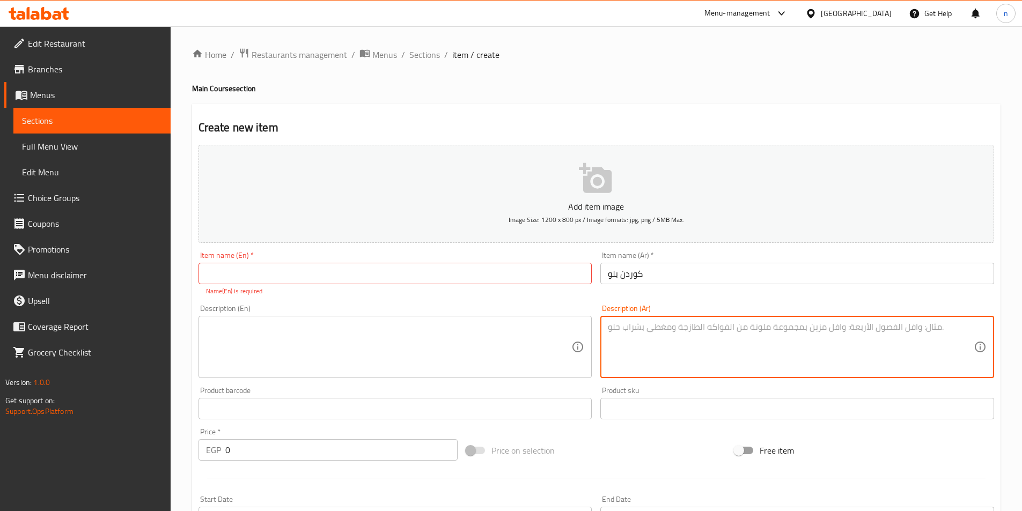
click at [627, 350] on textarea at bounding box center [791, 347] width 366 height 51
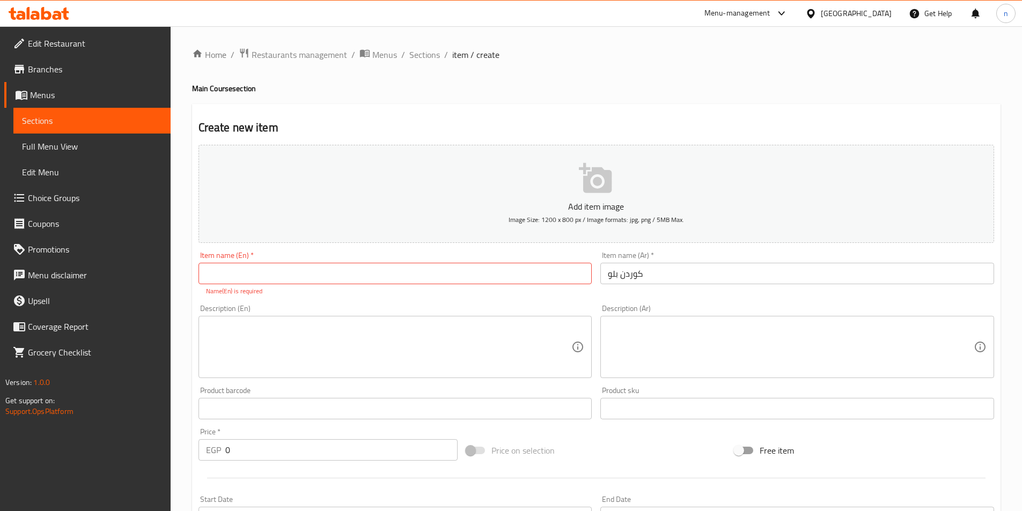
click at [733, 348] on textarea at bounding box center [791, 347] width 366 height 51
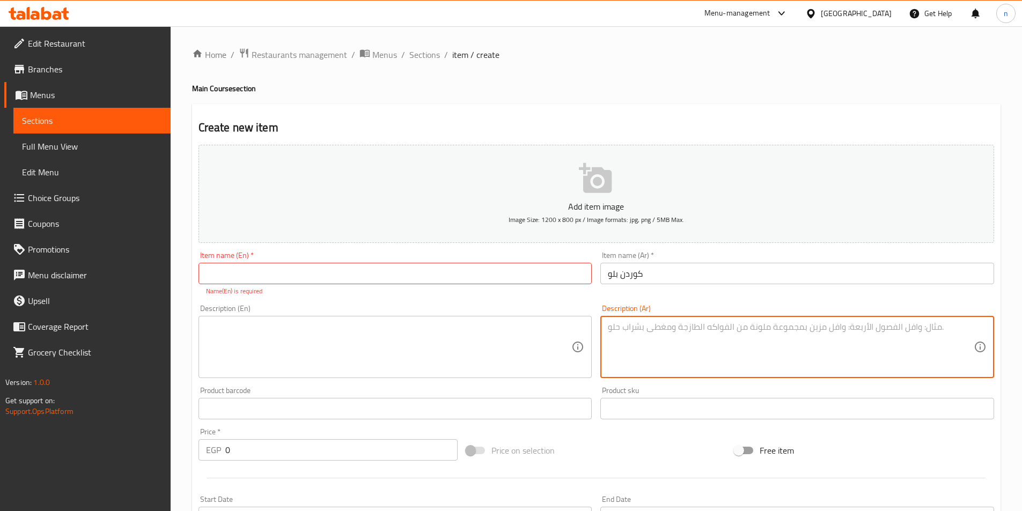
paste textarea "(قطعتين كوردن بلو مع سموك تركي وشيدر –بطاطس-(بنا وايت-ارز)"
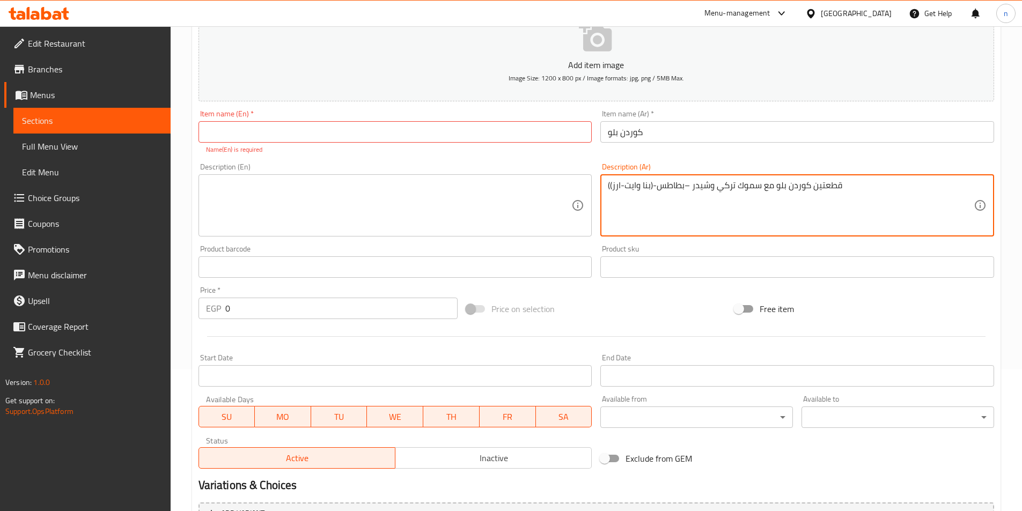
scroll to position [161, 0]
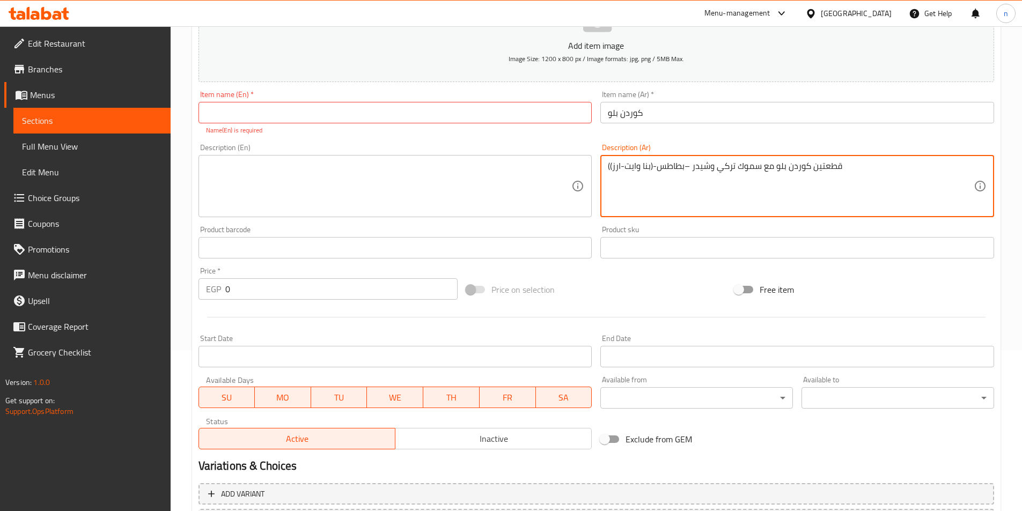
type textarea "(قطعتين كوردن بلو مع سموك تركي وشيدر –بطاطس-(بنا وايت-ارز)"
click at [305, 112] on input "text" at bounding box center [396, 112] width 394 height 21
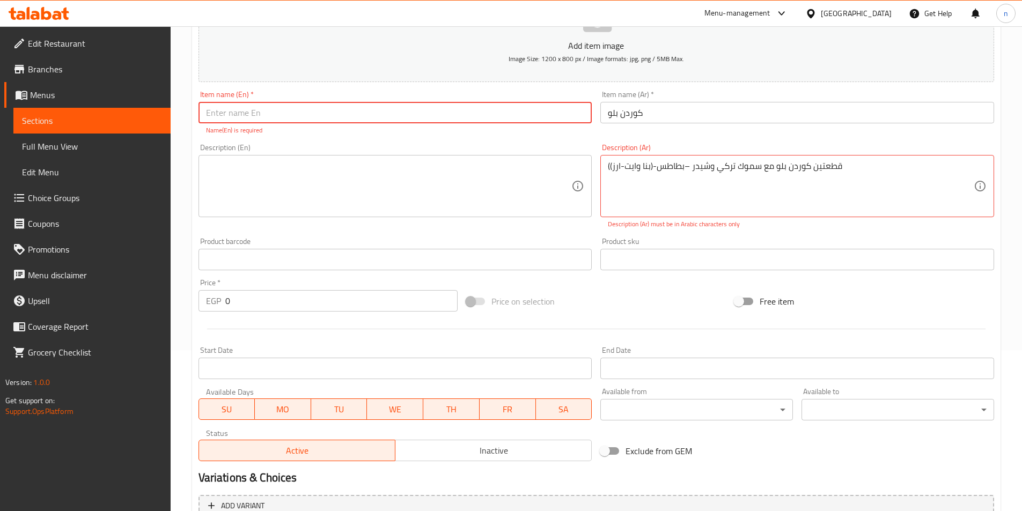
click at [641, 120] on input "كوردن بلو" at bounding box center [797, 112] width 394 height 21
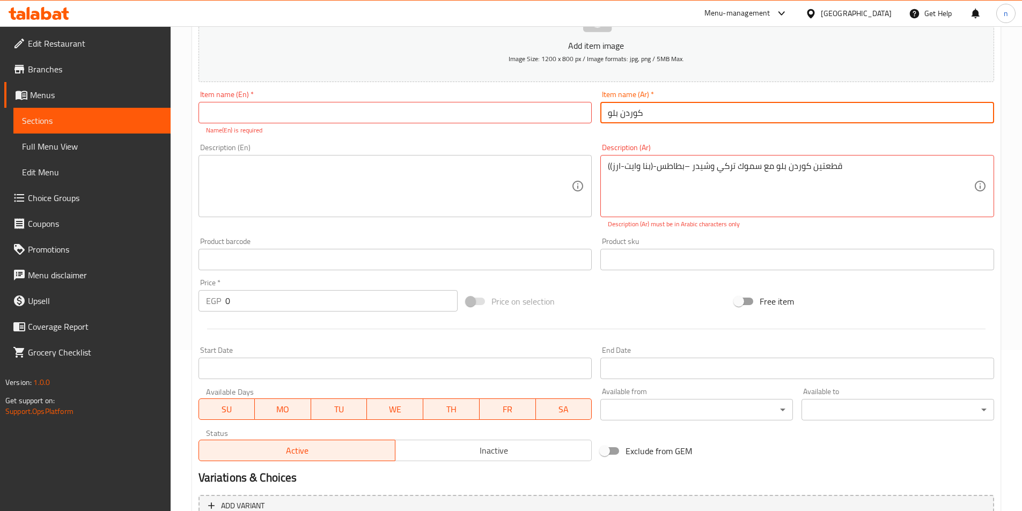
click at [641, 120] on input "كوردن بلو" at bounding box center [797, 112] width 394 height 21
click at [293, 114] on input "text" at bounding box center [396, 112] width 394 height 21
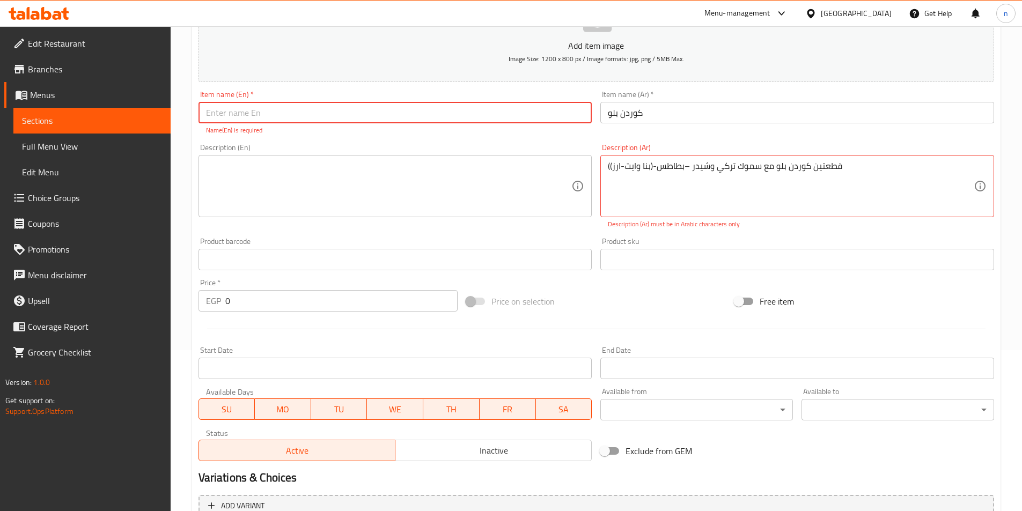
paste input "Cordon Bleu"
type input "Cordon Bleu"
click at [268, 170] on textarea at bounding box center [389, 186] width 366 height 51
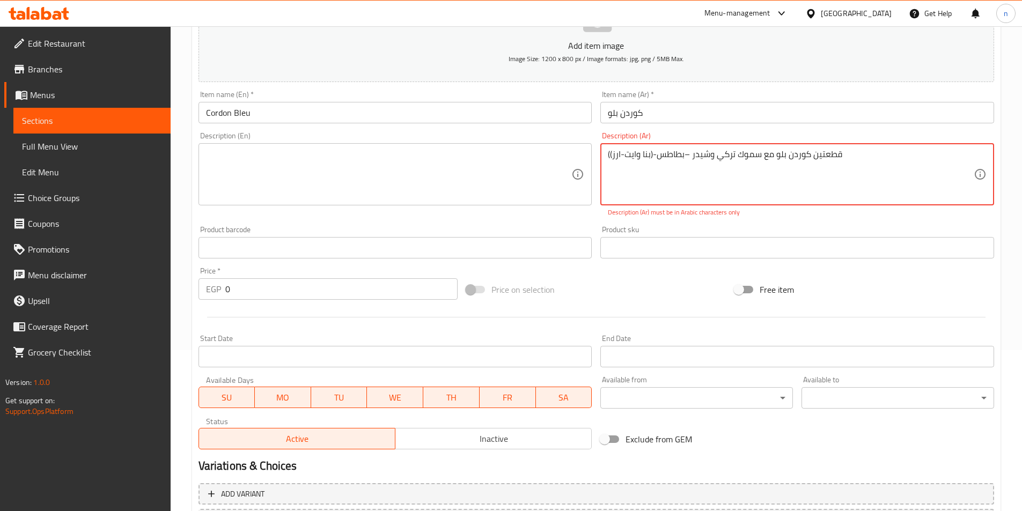
click at [752, 157] on textarea "(قطعتين كوردن بلو مع سموك تركي وشيدر –بطاطس-(بنا وايت-ارز)" at bounding box center [791, 174] width 366 height 51
click at [608, 157] on textarea "(قطعتين كوردن بلو مع سموك تركي وشيدر –بطاطس-(بنا وايت-ارز)" at bounding box center [791, 174] width 366 height 51
click at [608, 158] on textarea "(قطعتين كوردن بلو مع سموك تركي وشيدر –بطاطس-(بنا وايت-ارز)" at bounding box center [791, 174] width 366 height 51
click at [631, 155] on textarea "قطعتين كوردن بلو مع سموك تركي وشيدر –بطاطس-(بنا وايت-ارز)" at bounding box center [791, 174] width 366 height 51
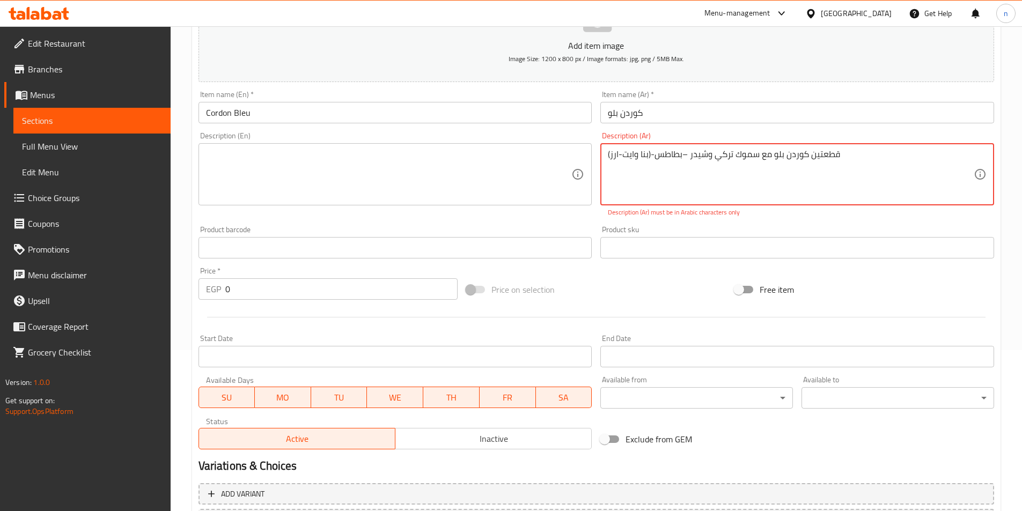
click at [631, 155] on textarea "قطعتين كوردن بلو مع سموك تركي وشيدر –بطاطس-(بنا وايت-ارز)" at bounding box center [791, 174] width 366 height 51
type textarea "قطعتين كوردن بلو مع سموك تركي وشيدر –بطاطس-(بنا وايت-ارز)"
click at [444, 176] on textarea at bounding box center [389, 174] width 366 height 51
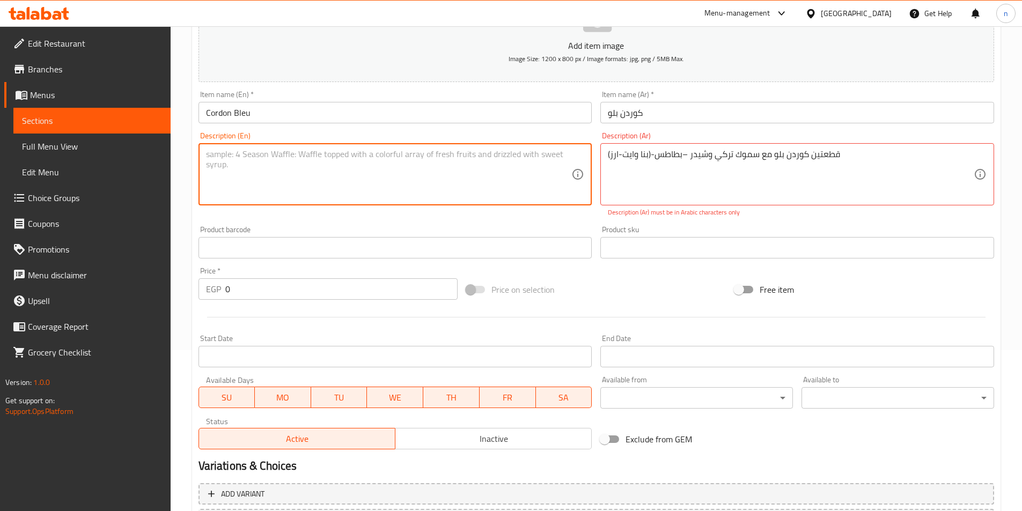
paste textarea "2 pieces of Cordon Bleu with smoked turkey and cheddar - potatoes - (bana white…"
click at [333, 155] on textarea "2 pieces of Cordon Bleu with smoked turkey and cheddar - potatoes - (bana white…" at bounding box center [389, 174] width 366 height 51
click at [465, 156] on textarea "2 pieces of Cordon Bleu with smoke turkey and cheddar - potatoes - (bana white …" at bounding box center [389, 174] width 366 height 51
paste textarea "Pen"
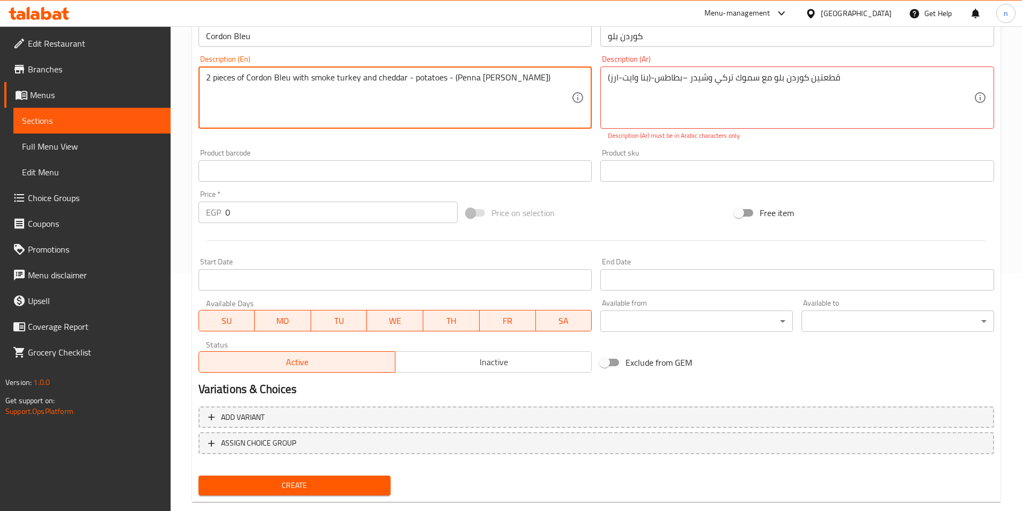
scroll to position [259, 0]
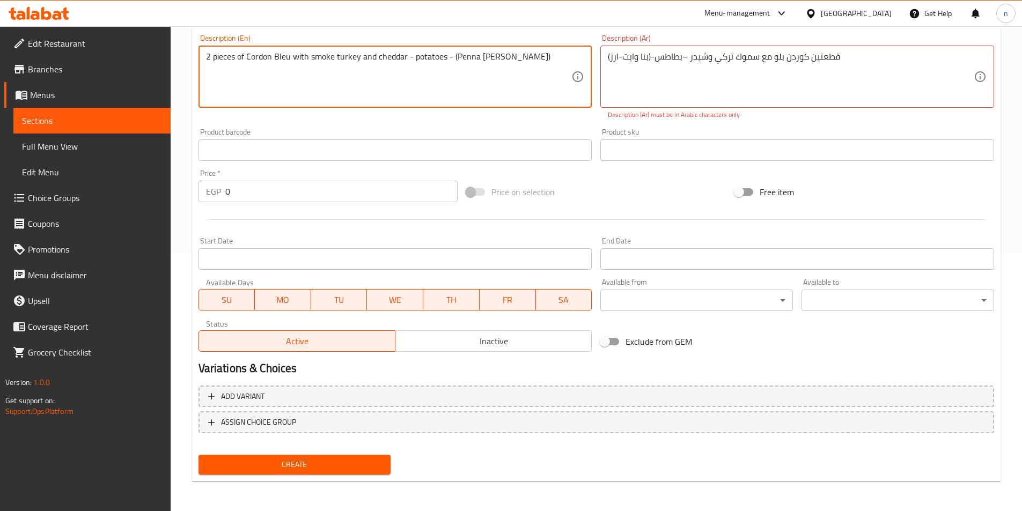
type textarea "2 pieces of Cordon Bleu with smoke turkey and cheddar - potatoes - (Penna white…"
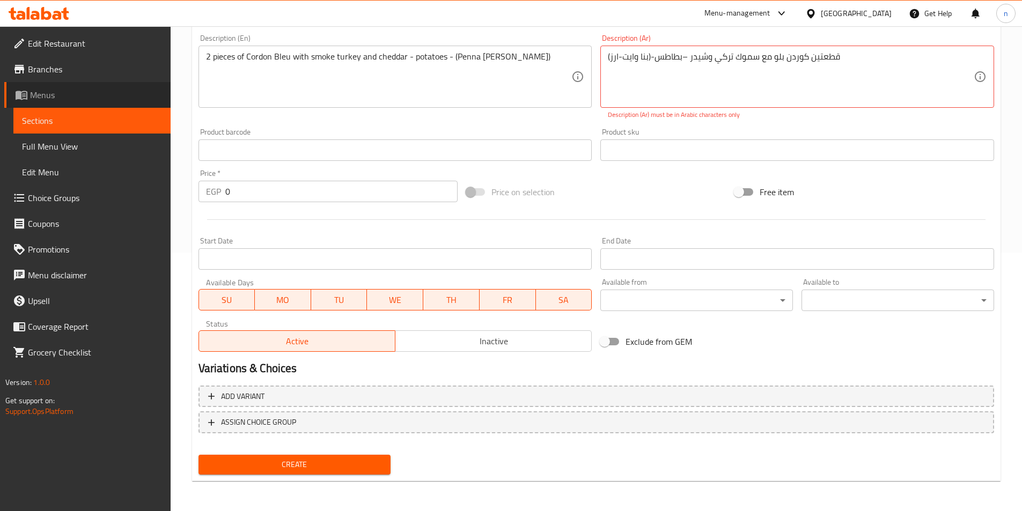
click at [39, 97] on span "Menus" at bounding box center [96, 95] width 132 height 13
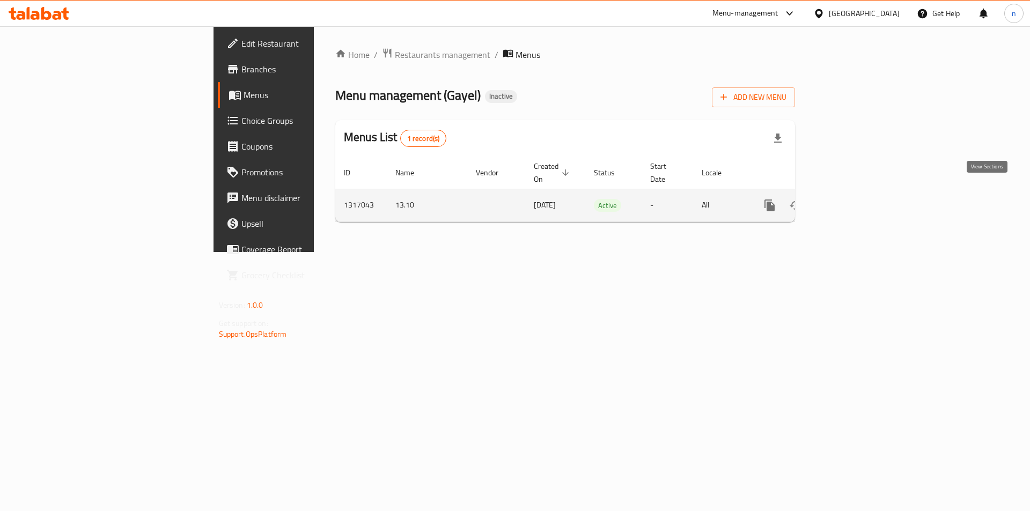
click at [854, 199] on icon "enhanced table" at bounding box center [847, 205] width 13 height 13
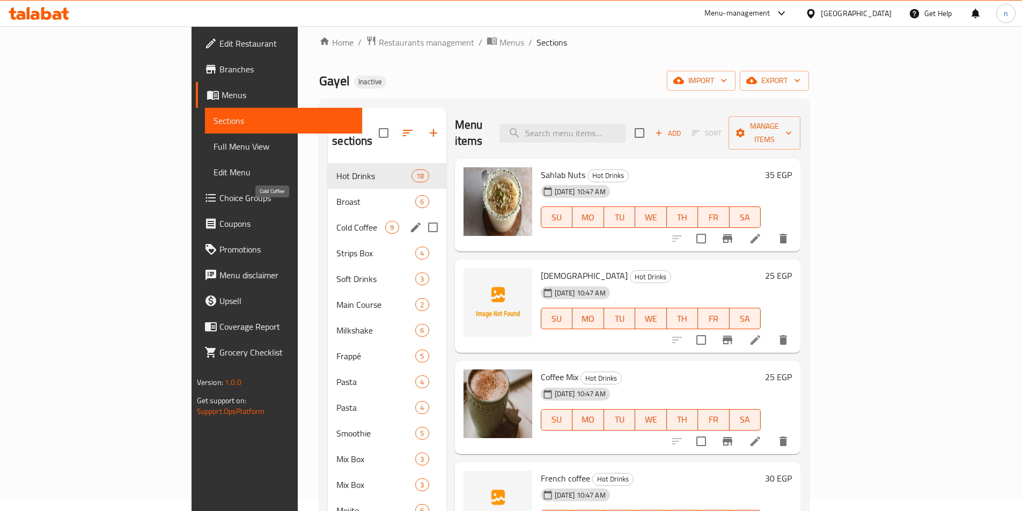
scroll to position [54, 0]
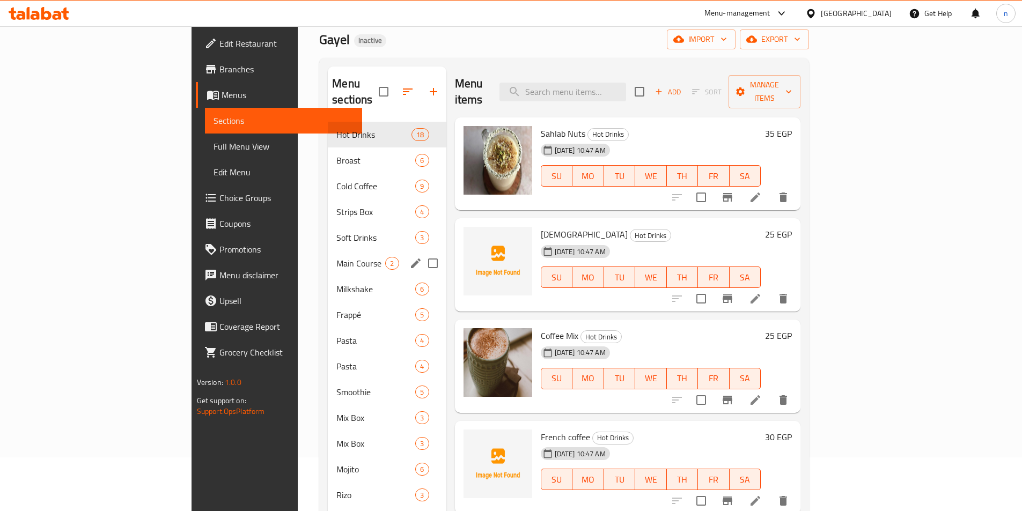
click at [336, 257] on span "Main Course" at bounding box center [360, 263] width 49 height 13
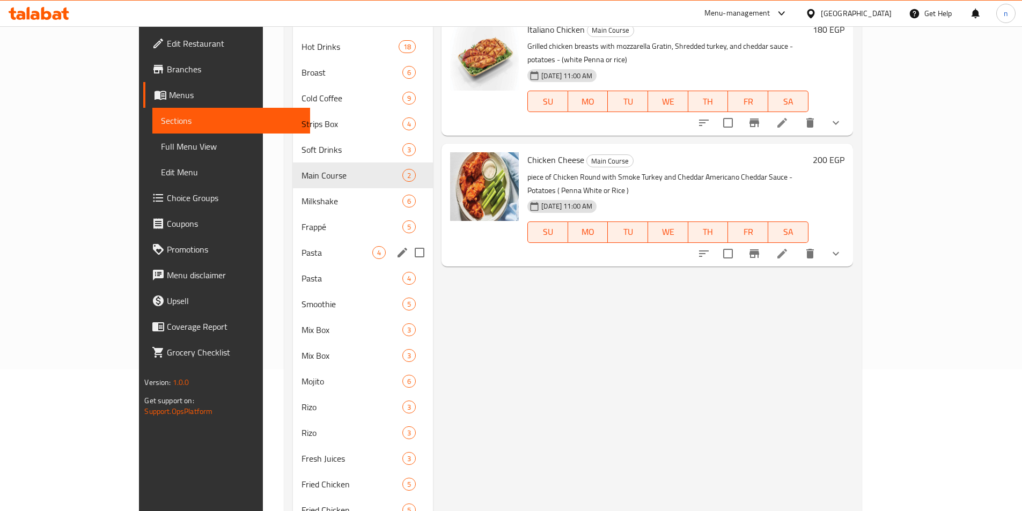
scroll to position [161, 0]
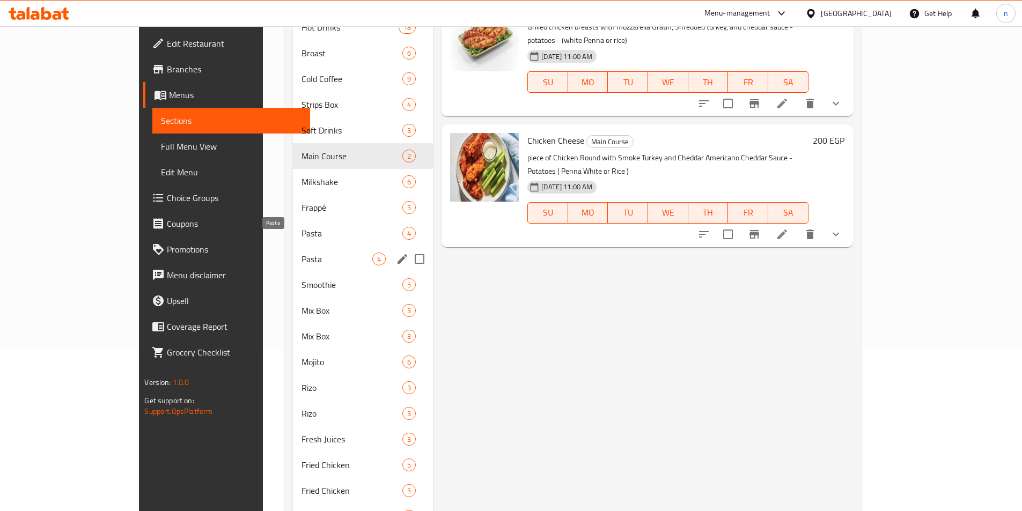
click at [302, 253] on span "Pasta" at bounding box center [337, 259] width 71 height 13
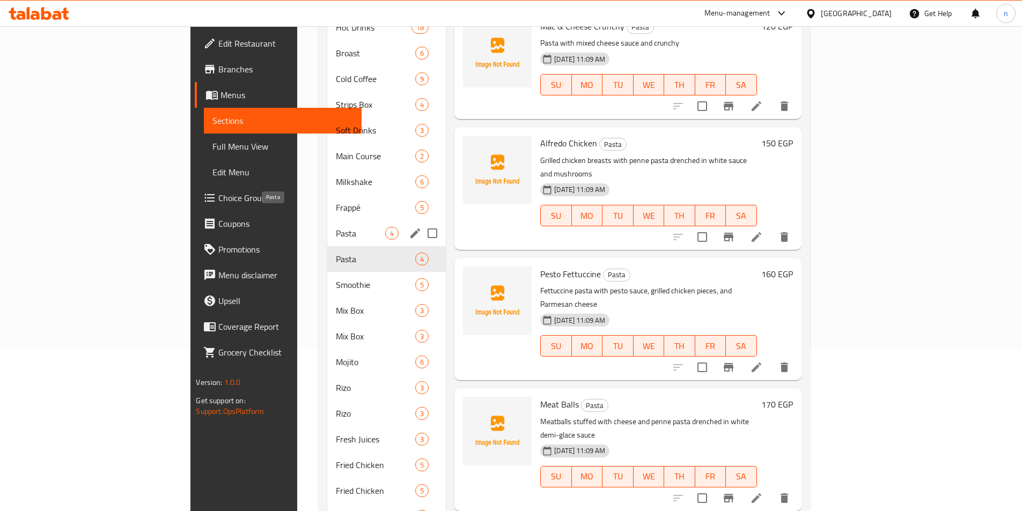
click at [336, 227] on span "Pasta" at bounding box center [360, 233] width 49 height 13
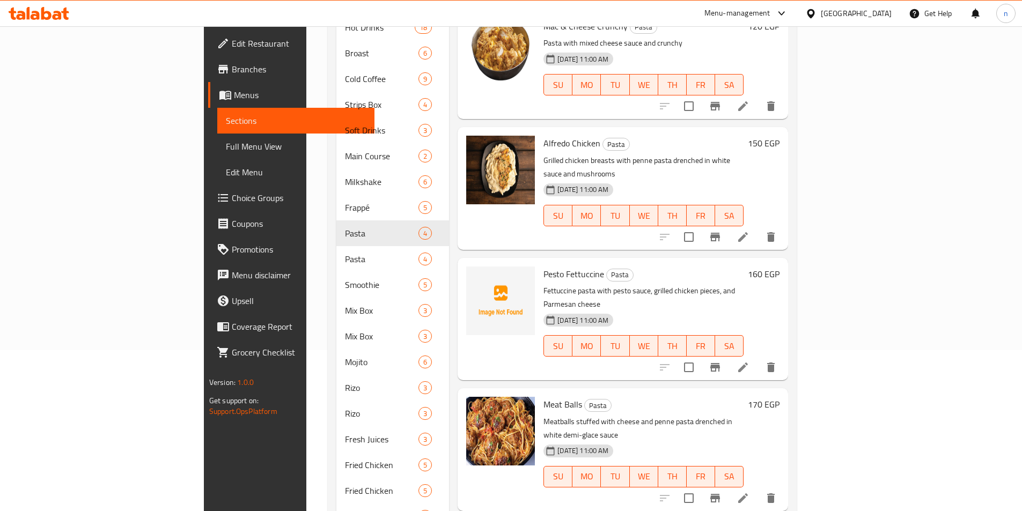
scroll to position [107, 0]
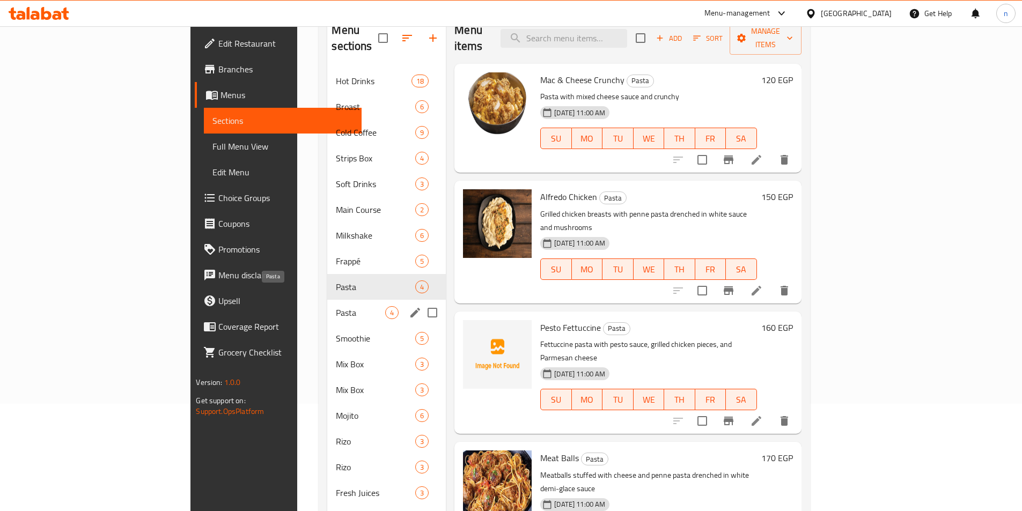
click at [336, 306] on span "Pasta" at bounding box center [360, 312] width 49 height 13
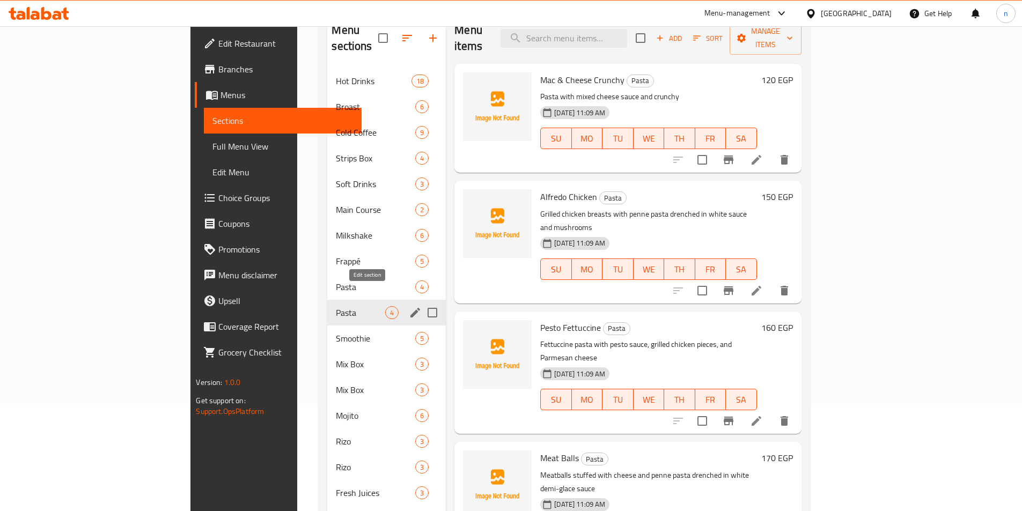
click at [410, 308] on icon "edit" at bounding box center [415, 313] width 10 height 10
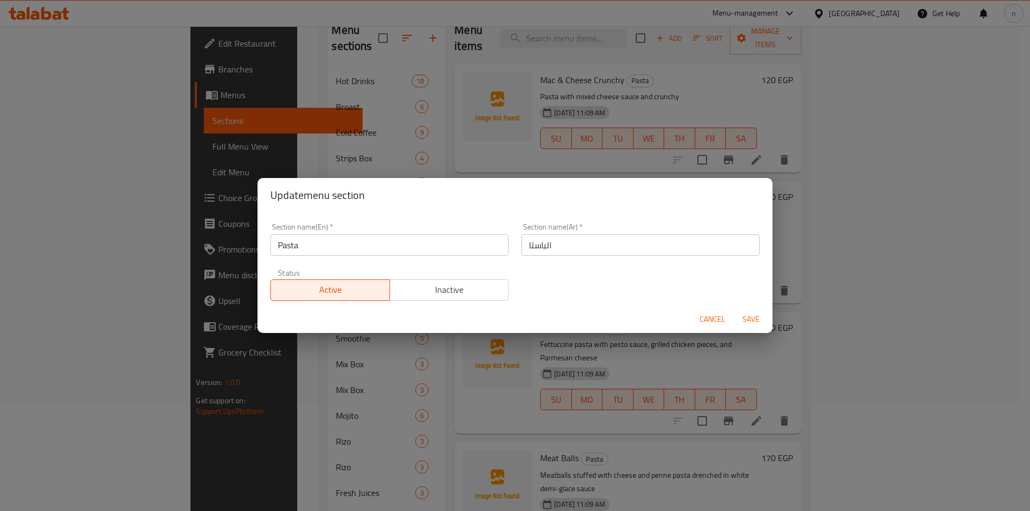
click at [722, 319] on span "Cancel" at bounding box center [713, 319] width 26 height 13
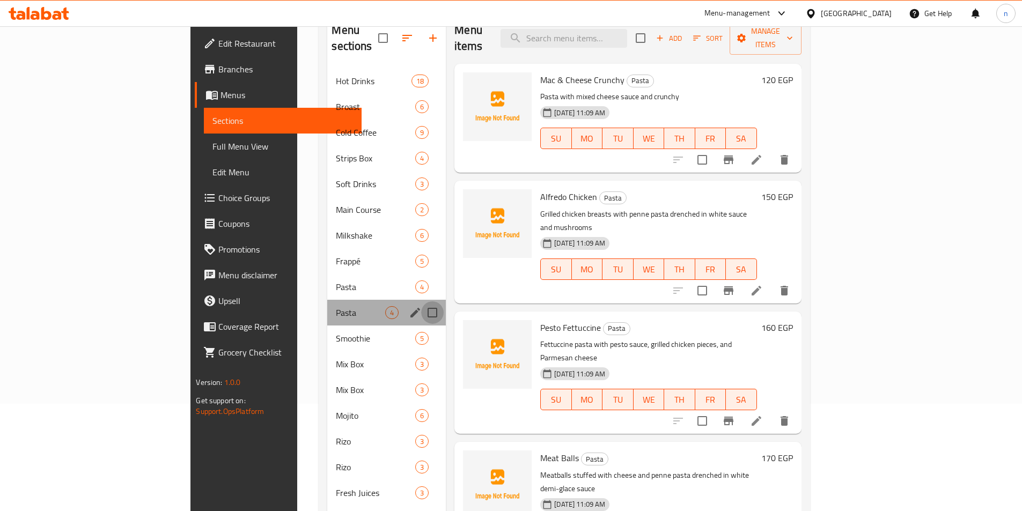
click at [421, 302] on input "Menu sections" at bounding box center [432, 313] width 23 height 23
checkbox input "true"
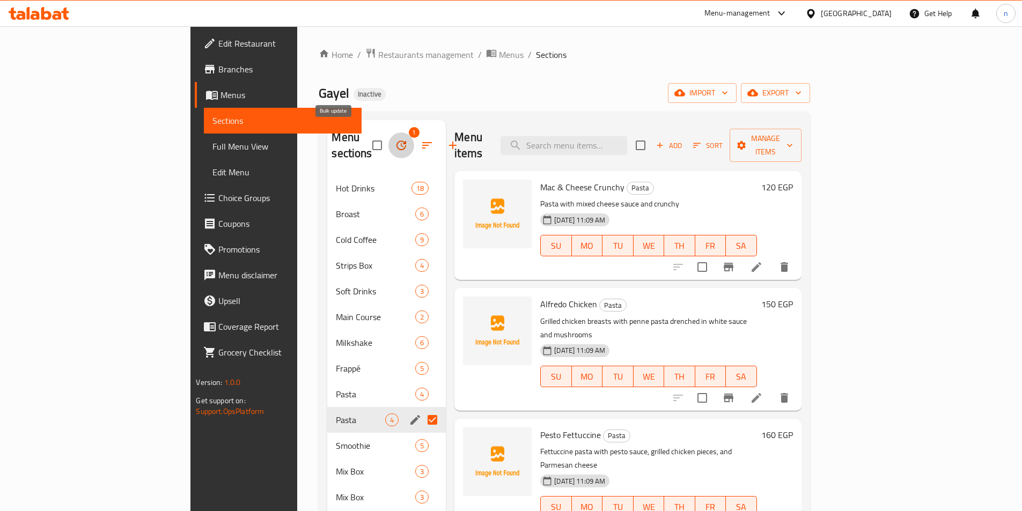
click at [395, 140] on icon "button" at bounding box center [401, 145] width 13 height 13
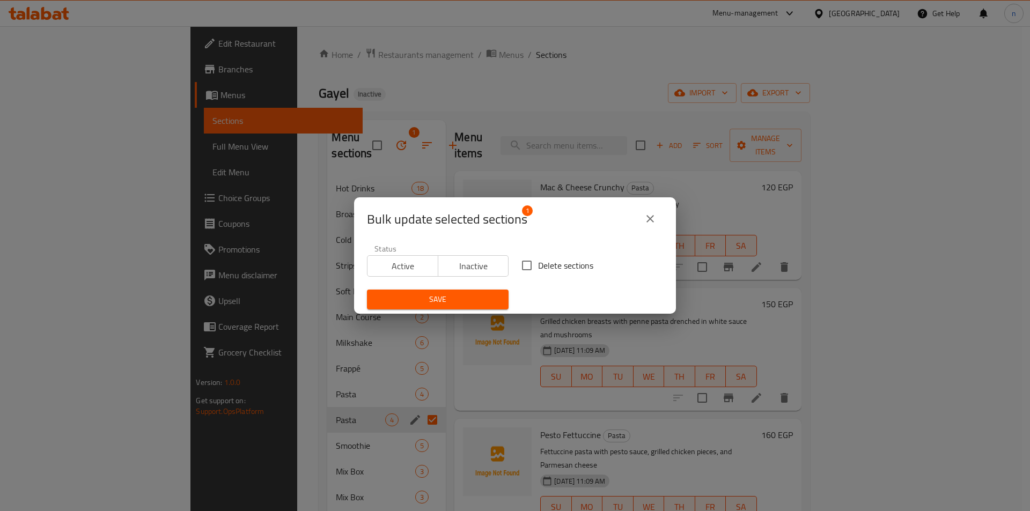
click at [523, 264] on input "Delete sections" at bounding box center [527, 265] width 23 height 23
checkbox input "true"
click at [479, 295] on span "Save" at bounding box center [438, 299] width 124 height 13
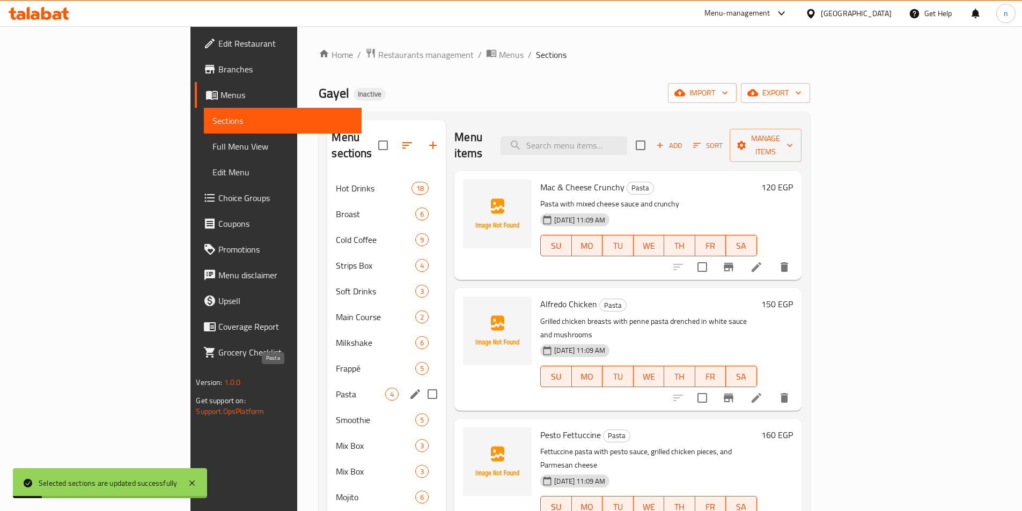
click at [336, 388] on span "Pasta" at bounding box center [360, 394] width 49 height 13
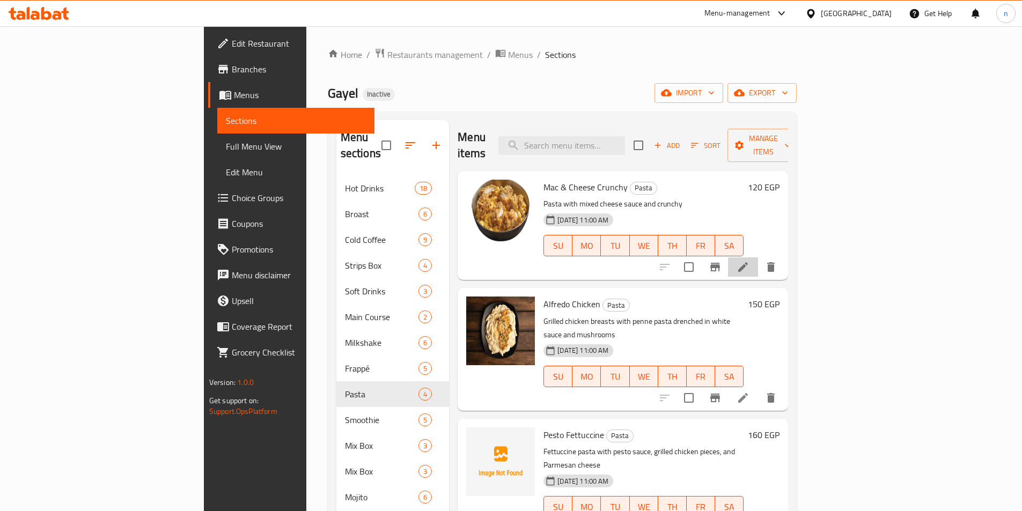
click at [758, 258] on li at bounding box center [743, 267] width 30 height 19
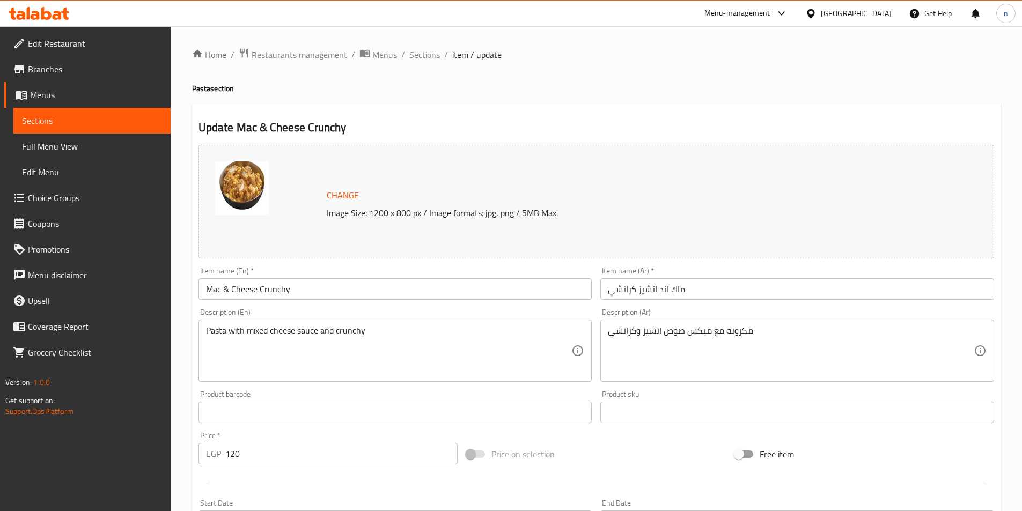
click at [672, 288] on input "ماك اند اتشيز كرانشي" at bounding box center [797, 288] width 394 height 21
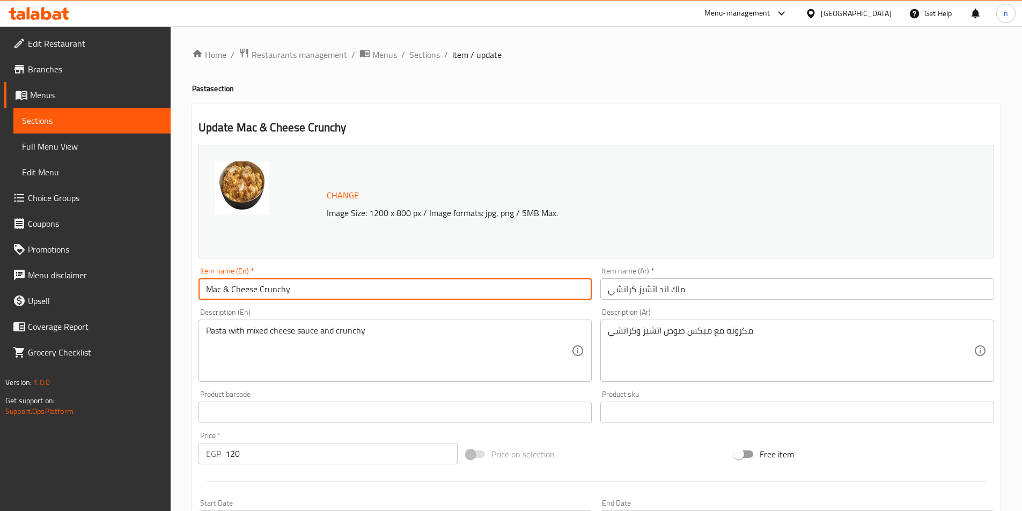
click at [229, 295] on input "Mac & Cheese Crunchy" at bounding box center [396, 288] width 394 height 21
click at [251, 289] on input "Mac & Cheese Crunchy" at bounding box center [396, 288] width 394 height 21
click at [287, 291] on input "Mac & Cheese Crunchy" at bounding box center [396, 288] width 394 height 21
click at [208, 293] on input "Mac & Cheese Crunchy" at bounding box center [396, 288] width 394 height 21
click at [273, 289] on input "Mac & Cheese Crunchy" at bounding box center [396, 288] width 394 height 21
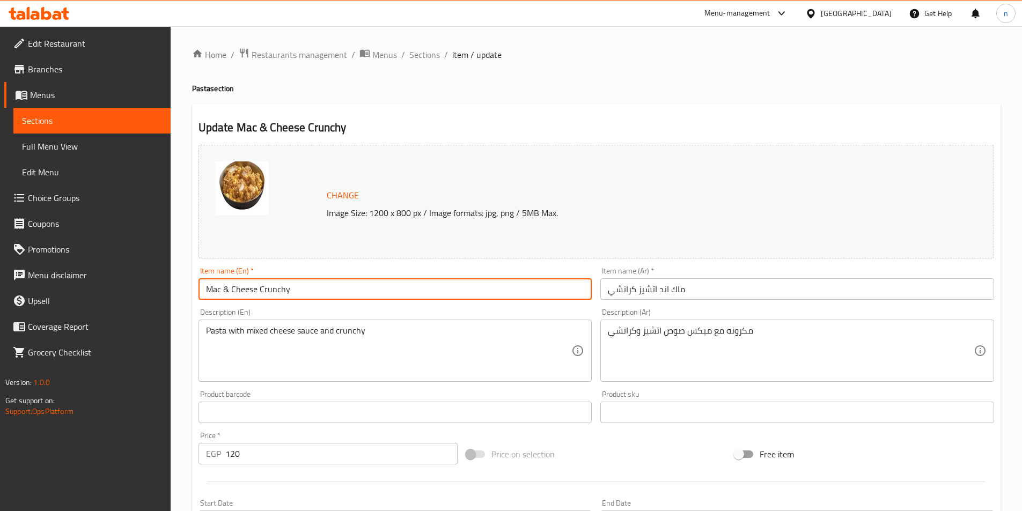
click at [281, 288] on input "Mac & Cheese Crunchy" at bounding box center [396, 288] width 394 height 21
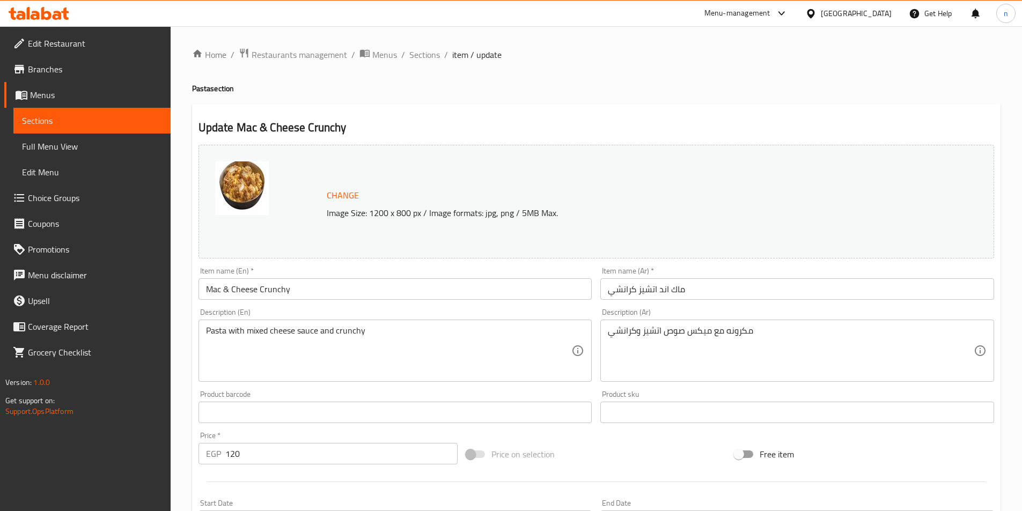
click at [357, 266] on div "Item name (En)   * Mac & Cheese Crunchy Item name (En) *" at bounding box center [395, 283] width 402 height 41
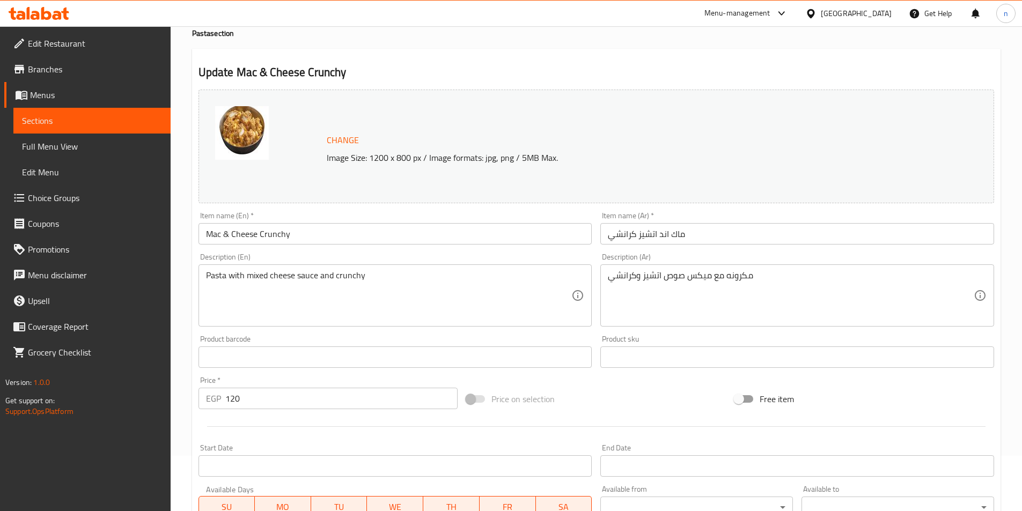
scroll to position [215, 0]
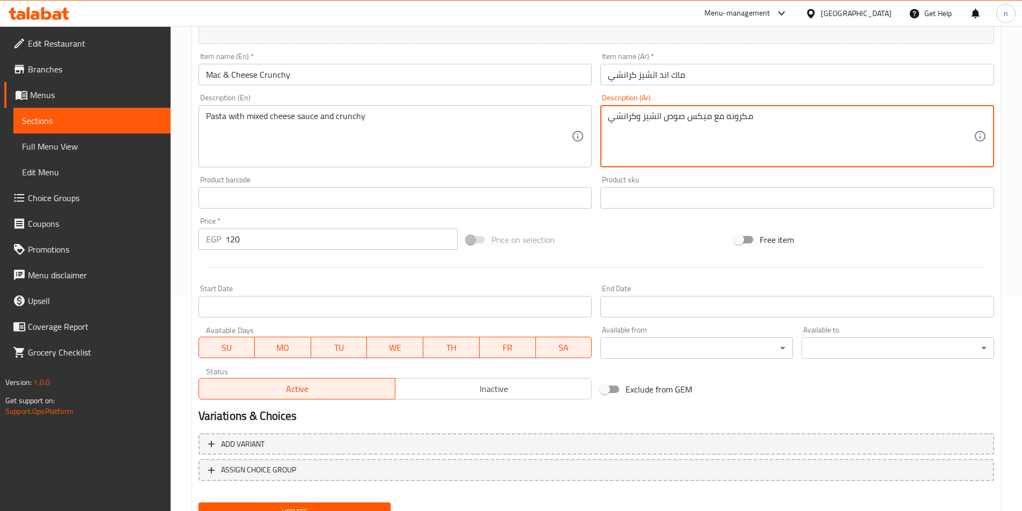
click at [656, 124] on textarea "مكرونه مع ميكس صوص اتشيز وكرانشي" at bounding box center [791, 136] width 366 height 51
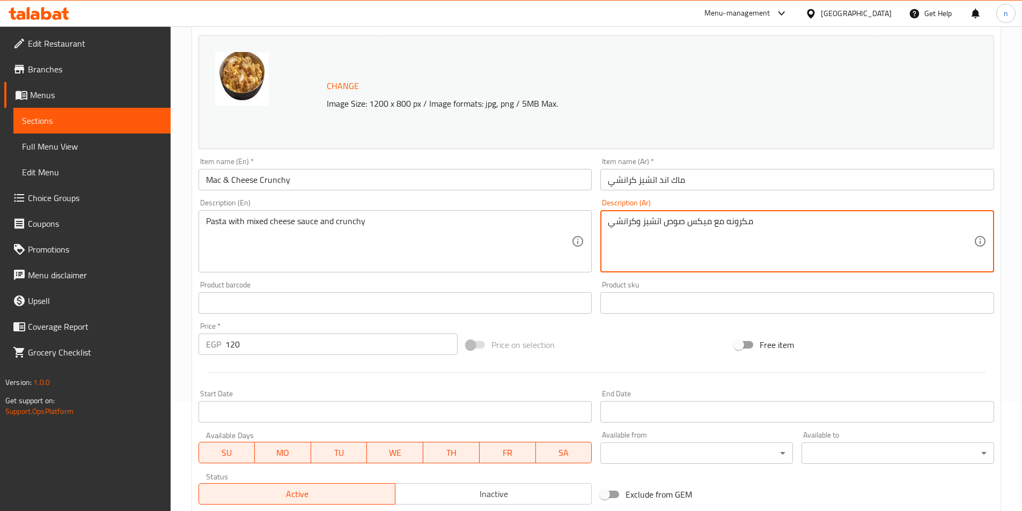
scroll to position [107, 0]
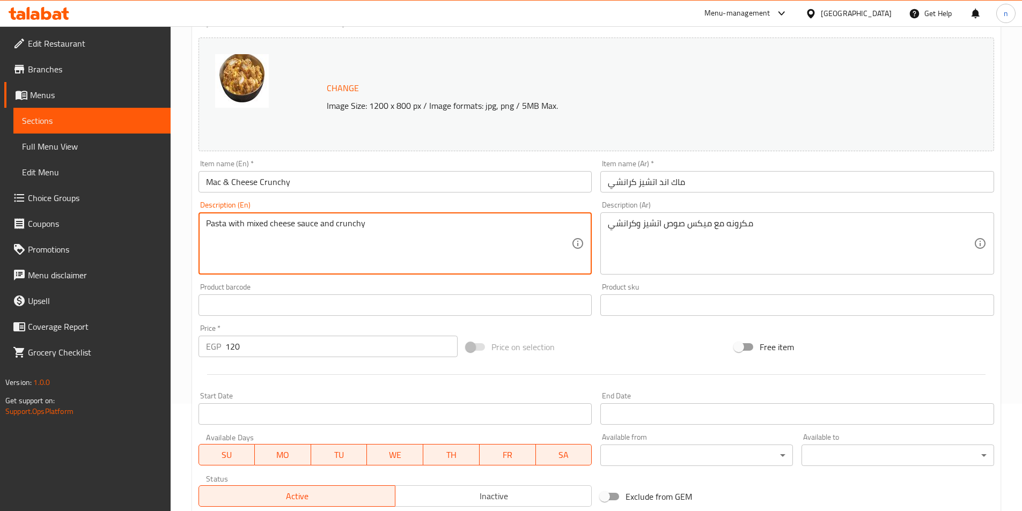
drag, startPoint x: 268, startPoint y: 224, endPoint x: 260, endPoint y: 219, distance: 9.7
click at [345, 229] on textarea "Pasta with mix cheese sauce and crunchy" at bounding box center [389, 243] width 366 height 51
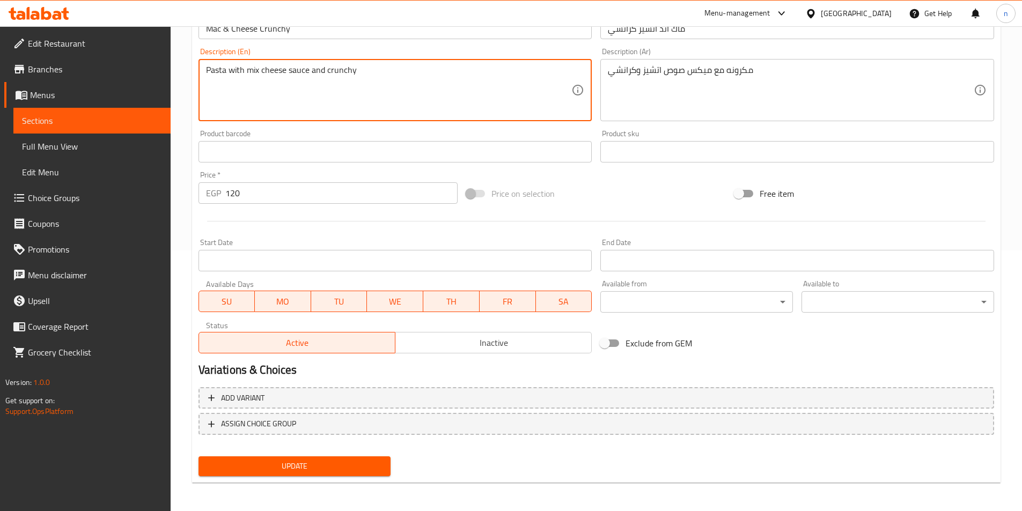
scroll to position [262, 0]
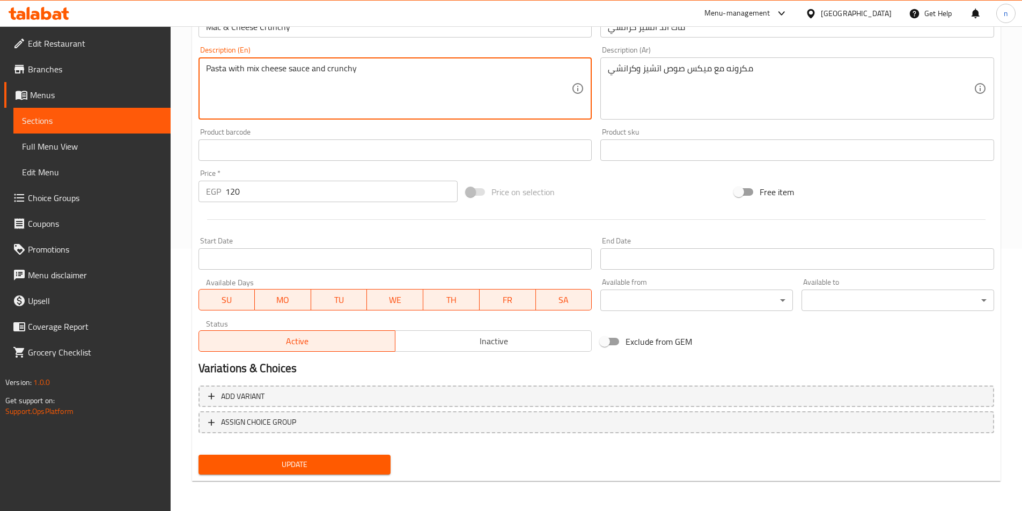
type textarea "Pasta with mix cheese sauce and crunchy"
click at [307, 463] on span "Update" at bounding box center [294, 464] width 175 height 13
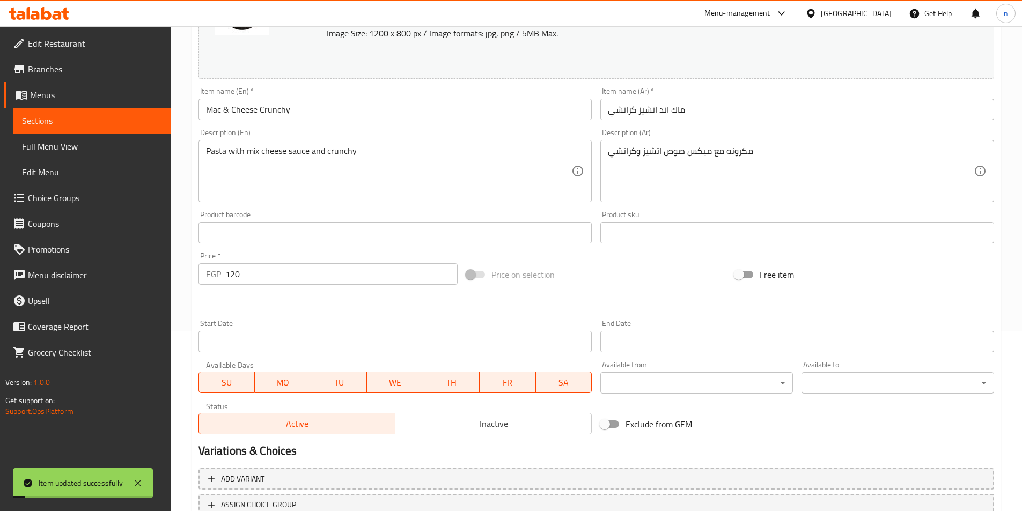
scroll to position [101, 0]
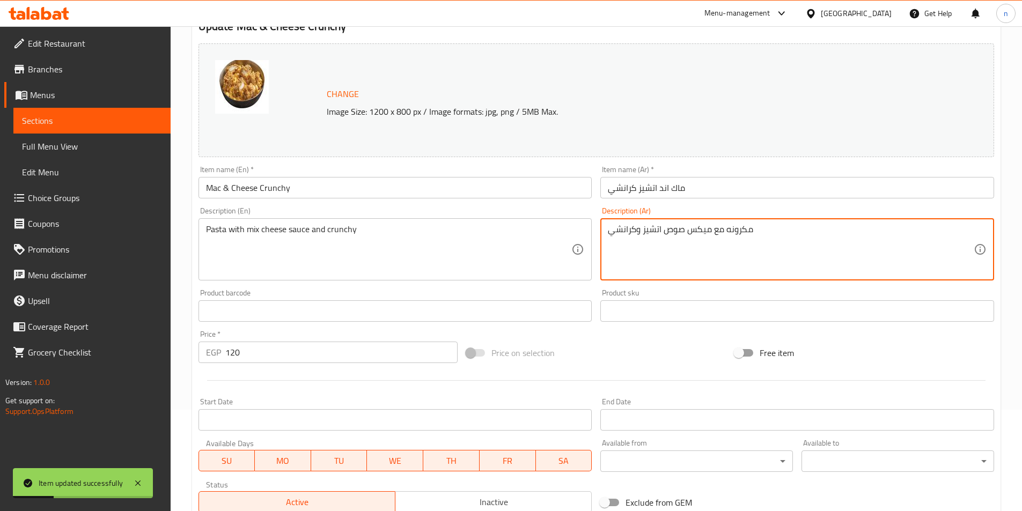
drag, startPoint x: 710, startPoint y: 232, endPoint x: 676, endPoint y: 233, distance: 34.4
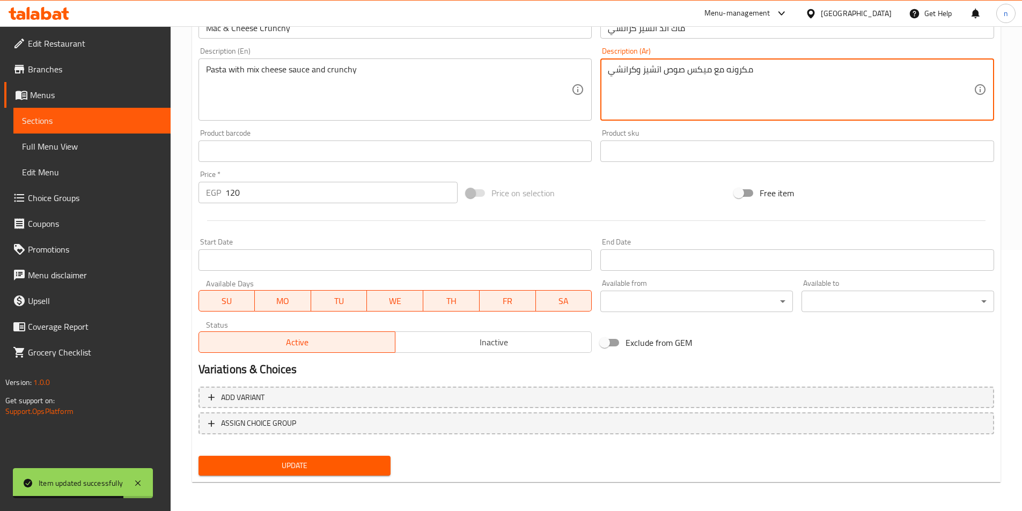
scroll to position [262, 0]
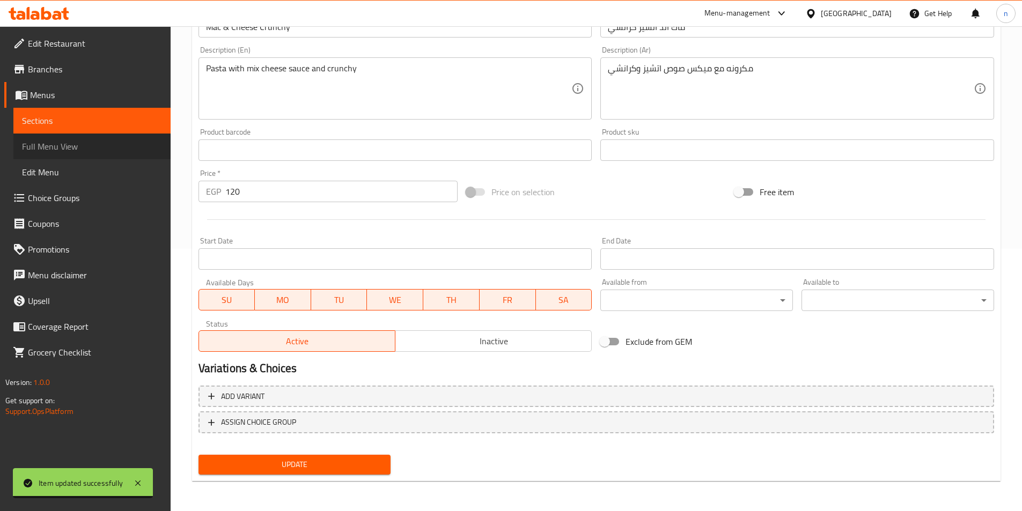
click at [62, 145] on span "Full Menu View" at bounding box center [92, 146] width 140 height 13
click at [63, 119] on span "Sections" at bounding box center [92, 120] width 140 height 13
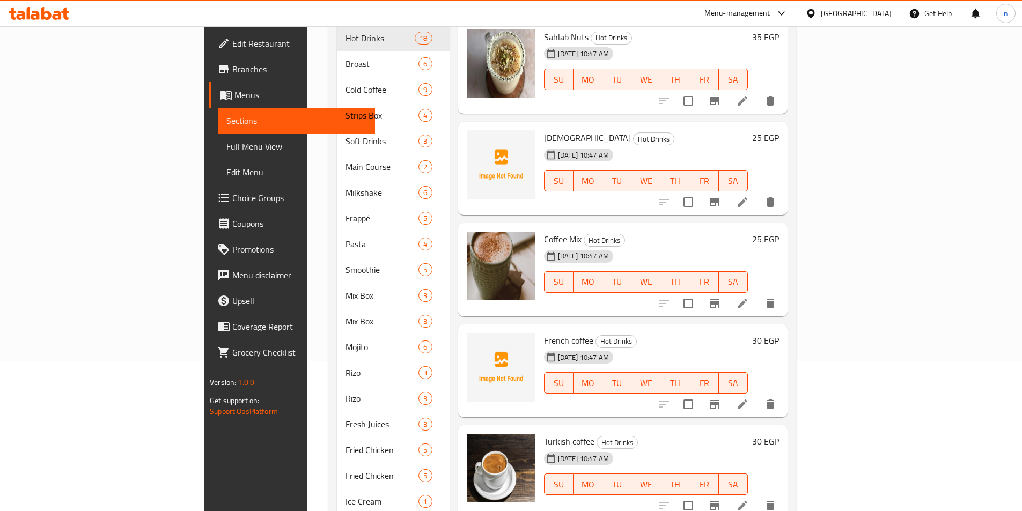
click at [226, 119] on span "Sections" at bounding box center [296, 120] width 140 height 13
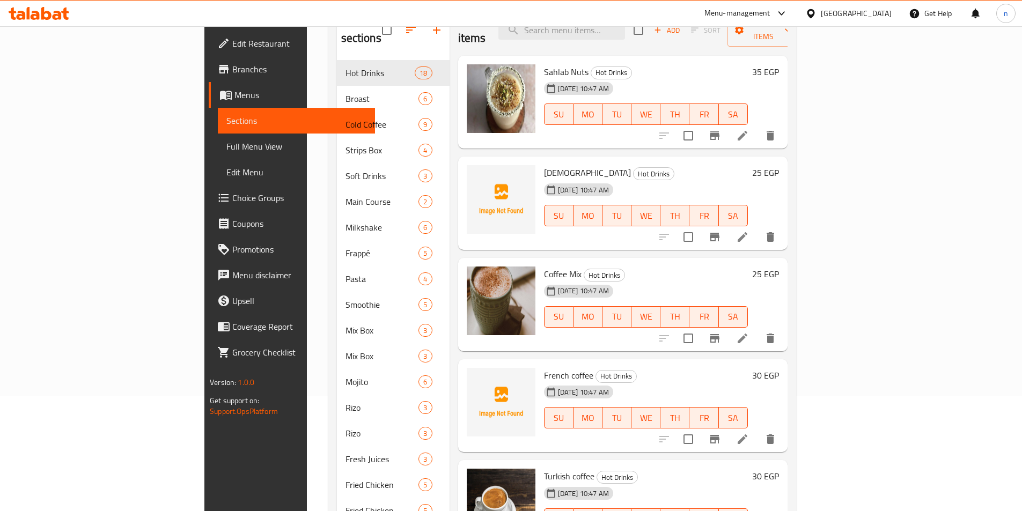
scroll to position [97, 0]
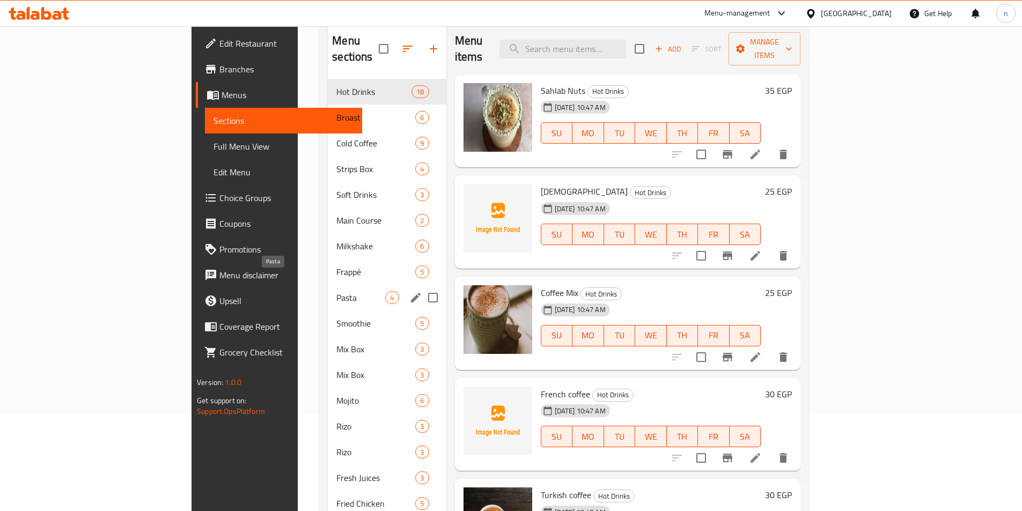
click at [336, 291] on span "Pasta" at bounding box center [360, 297] width 49 height 13
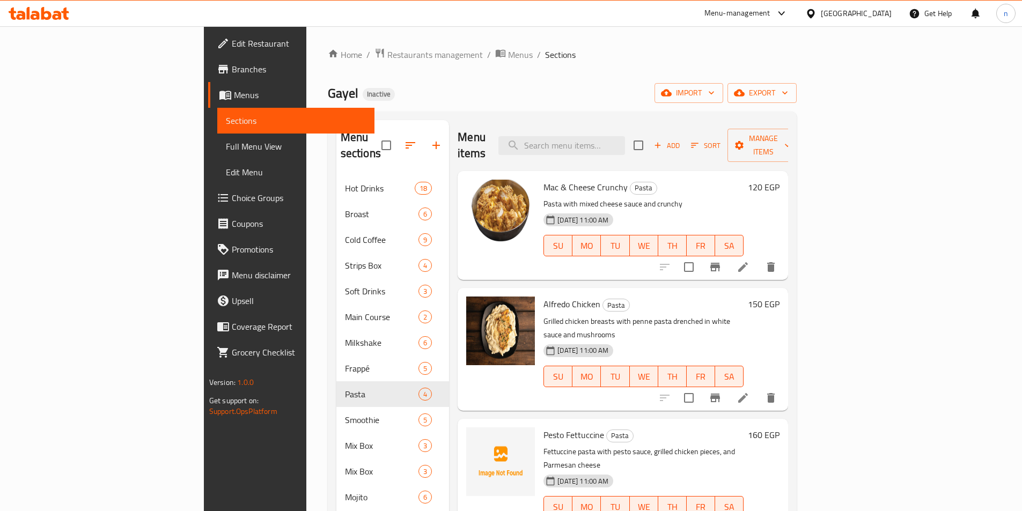
click at [758, 388] on li at bounding box center [743, 397] width 30 height 19
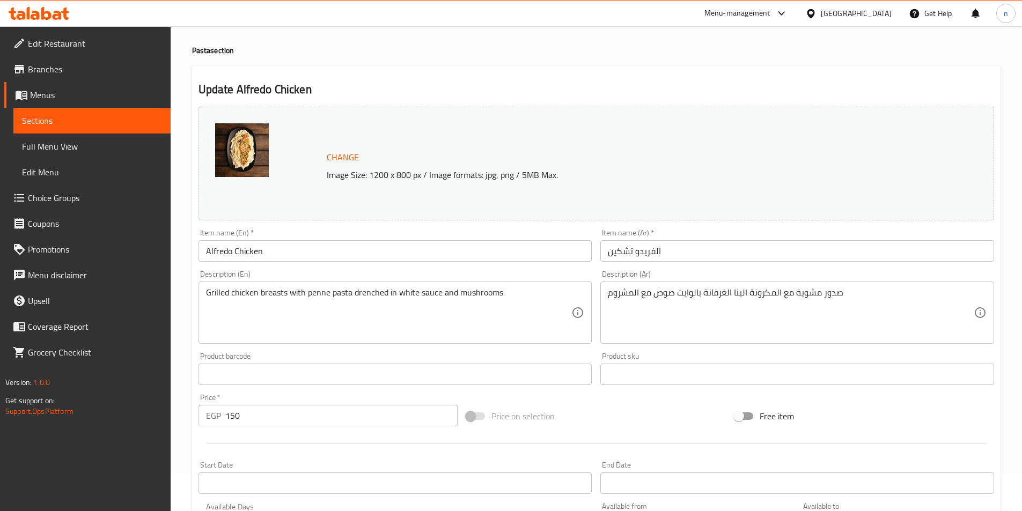
scroll to position [161, 0]
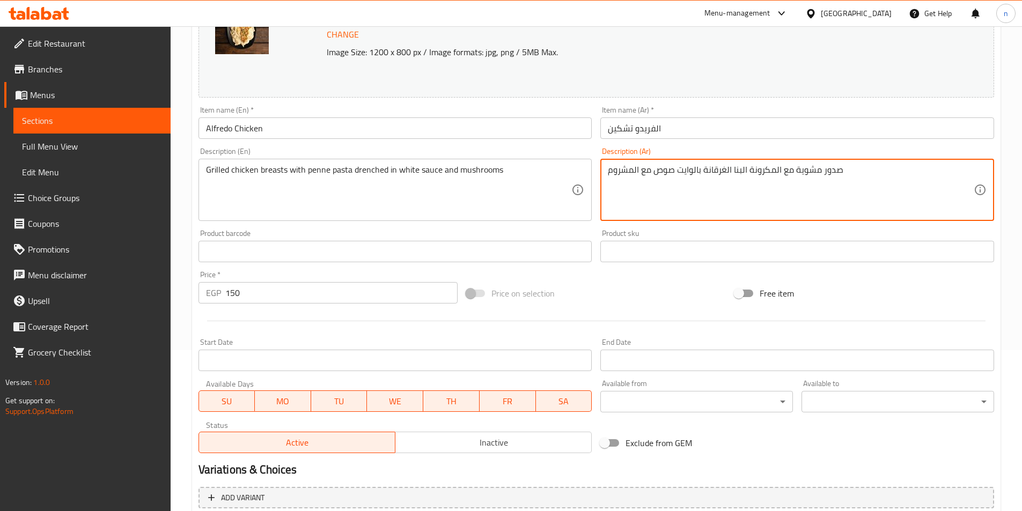
drag, startPoint x: 753, startPoint y: 172, endPoint x: 637, endPoint y: 177, distance: 115.5
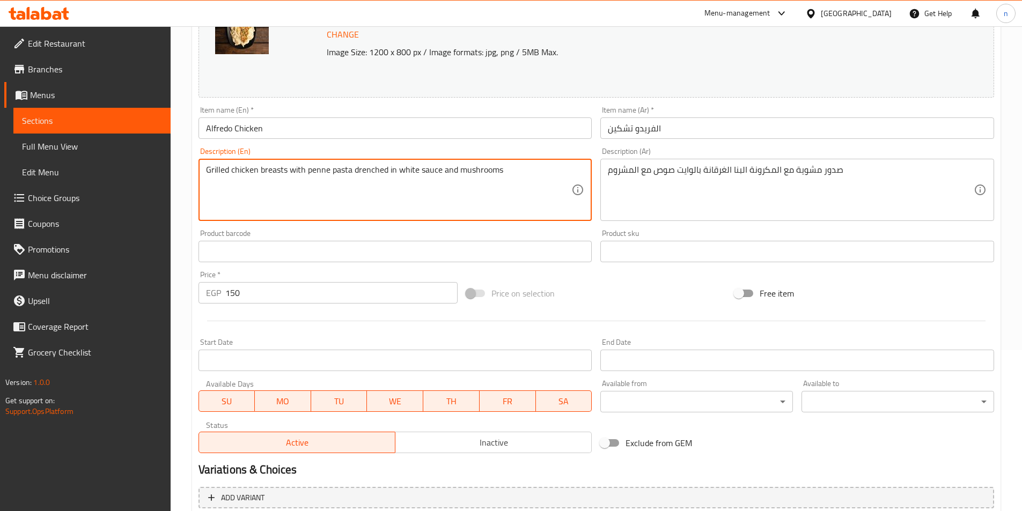
drag, startPoint x: 226, startPoint y: 171, endPoint x: 263, endPoint y: 173, distance: 37.6
click at [263, 173] on textarea "Grilled chicken breasts with penne pasta drenched in white sauce and mushrooms" at bounding box center [389, 190] width 366 height 51
click at [243, 165] on textarea "Grilled chicken breasts with penne pasta drenched in white sauce and mushrooms" at bounding box center [389, 190] width 366 height 51
click at [240, 171] on textarea "Grilled chicken breasts with penne pasta drenched in white sauce and mushrooms" at bounding box center [389, 190] width 366 height 51
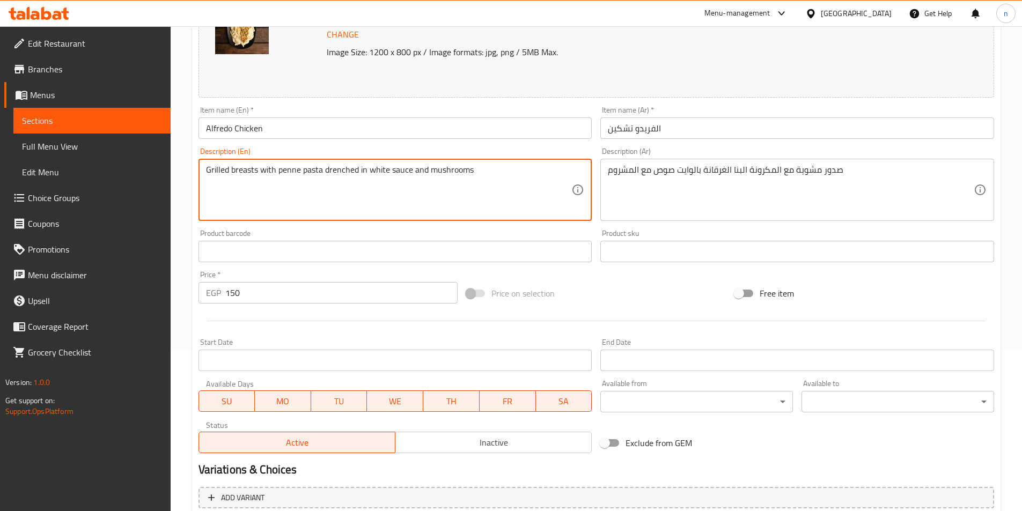
click at [286, 172] on textarea "Grilled breasts with penne pasta drenched in white sauce and mushrooms" at bounding box center [389, 190] width 366 height 51
click at [409, 210] on textarea "Grilled breasts with penne pasta drenched in white sauce and mushrooms" at bounding box center [389, 190] width 366 height 51
click at [286, 170] on textarea "Grilled breasts with penne pasta drenched in white sauce and mushrooms" at bounding box center [389, 190] width 366 height 51
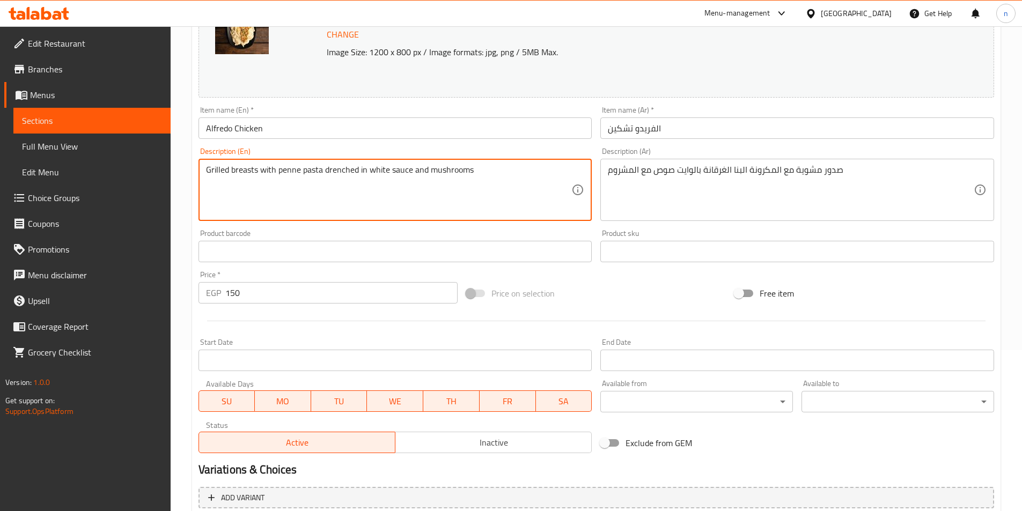
paste textarea "Penna"
click at [214, 173] on textarea "Grilled breasts with Penna pasta drenched in white sauce and mushrooms" at bounding box center [389, 190] width 366 height 51
drag, startPoint x: 206, startPoint y: 168, endPoint x: 321, endPoint y: 170, distance: 115.4
click at [321, 170] on textarea "Grilled breasts with Penna pasta drenched in white sauce and mushrooms" at bounding box center [389, 190] width 366 height 51
click at [344, 168] on textarea "Grilled breasts with Penna pasta drenched in white sauce and mushrooms" at bounding box center [389, 190] width 366 height 51
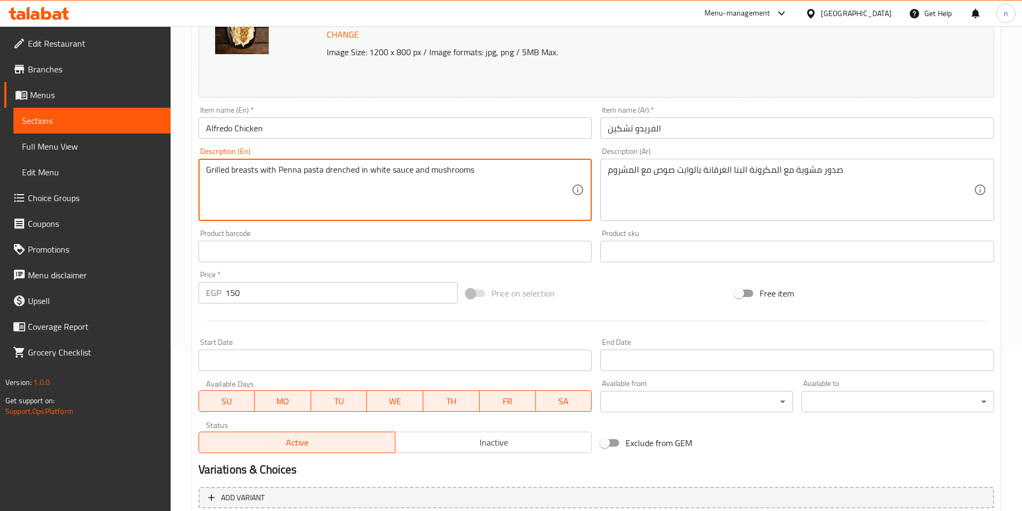
drag, startPoint x: 325, startPoint y: 171, endPoint x: 358, endPoint y: 176, distance: 33.6
click at [358, 176] on textarea "Grilled breasts with Penna pasta drenched in white sauce and mushrooms" at bounding box center [389, 190] width 366 height 51
click at [346, 174] on textarea "Grilled breasts with Penna pasta gharkana in white sauce and mushrooms" at bounding box center [389, 190] width 366 height 51
click at [394, 175] on textarea "Grilled breasts with Penna pasta gharkana in white sauce and mushrooms" at bounding box center [389, 190] width 366 height 51
click at [408, 168] on textarea "Grilled breasts with Penna pasta gharkana in white sauce and mushrooms" at bounding box center [389, 190] width 366 height 51
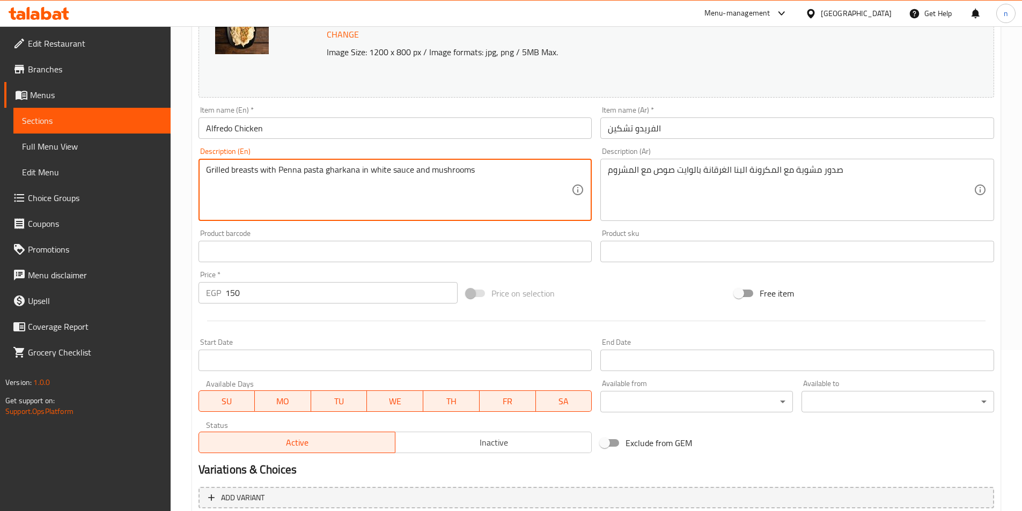
click at [410, 171] on textarea "Grilled breasts with Penna pasta gharkana in white sauce and mushrooms" at bounding box center [389, 190] width 366 height 51
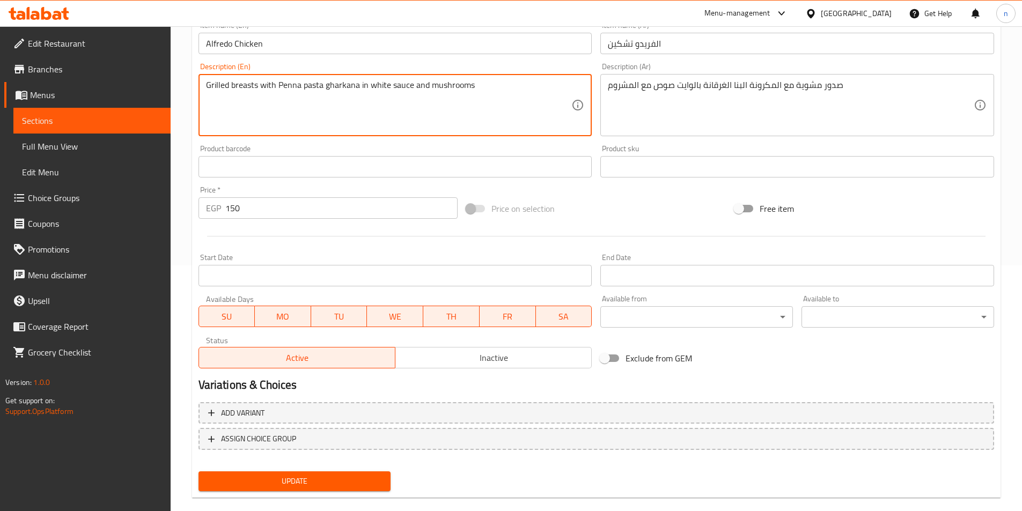
scroll to position [262, 0]
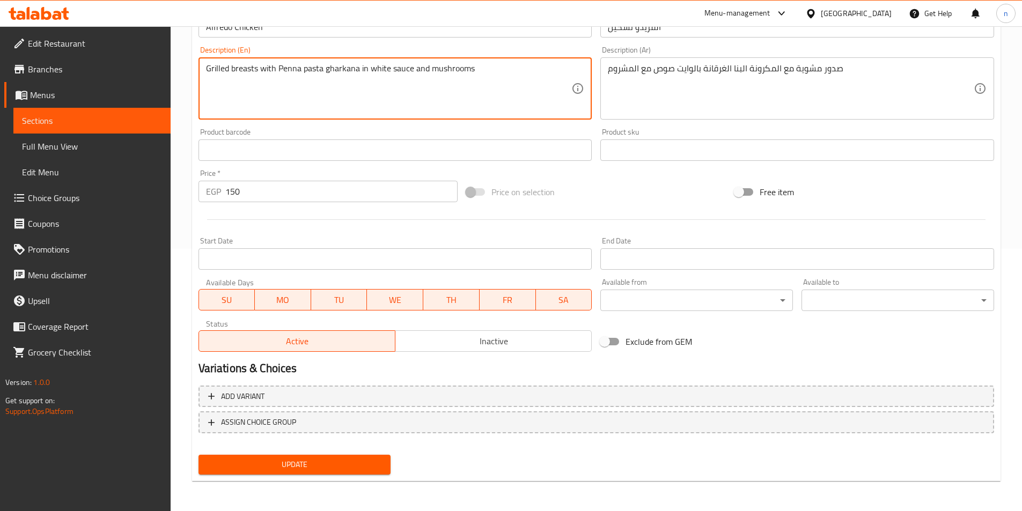
type textarea "Grilled breasts with Penna pasta gharkana in white sauce and mushrooms"
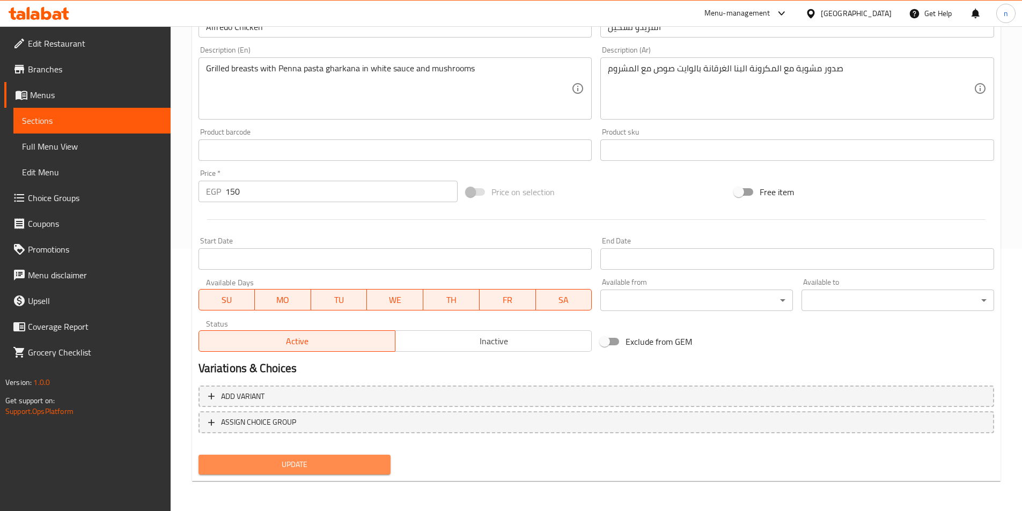
click at [343, 472] on button "Update" at bounding box center [295, 465] width 193 height 20
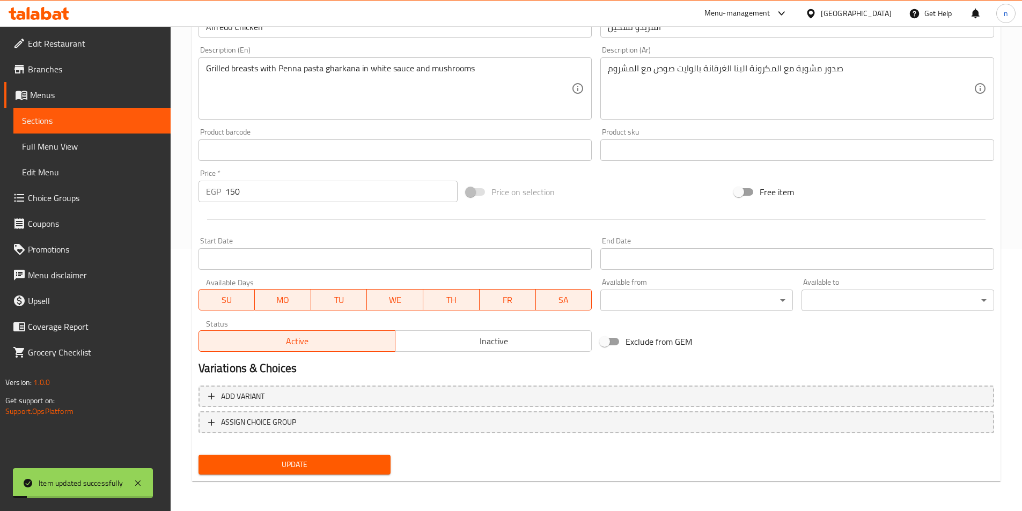
click at [116, 112] on link "Sections" at bounding box center [91, 121] width 157 height 26
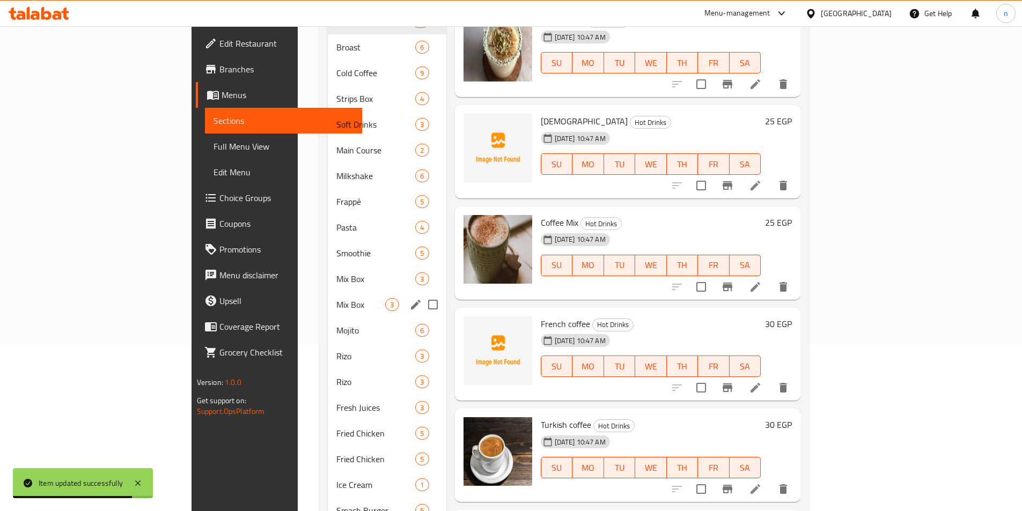
scroll to position [155, 0]
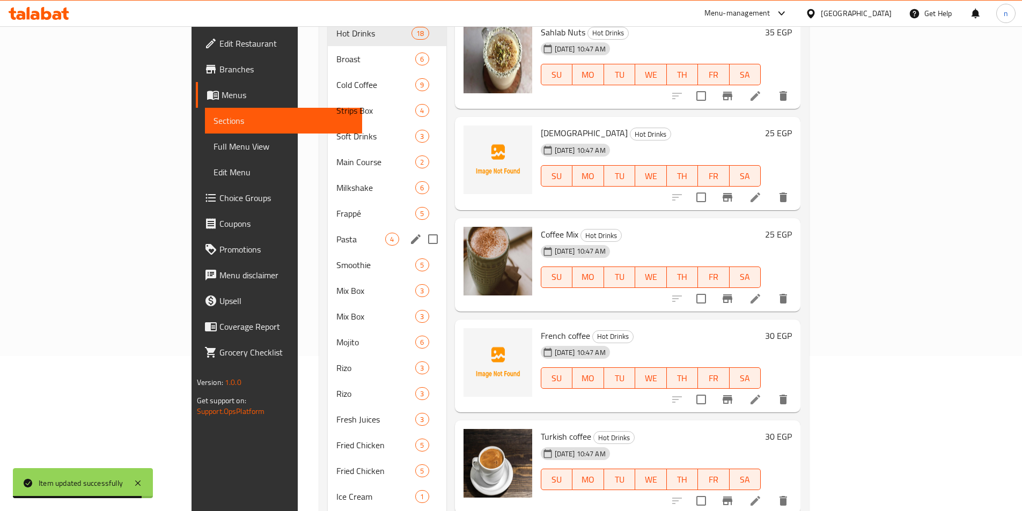
click at [328, 252] on div "Smoothie 5" at bounding box center [387, 265] width 118 height 26
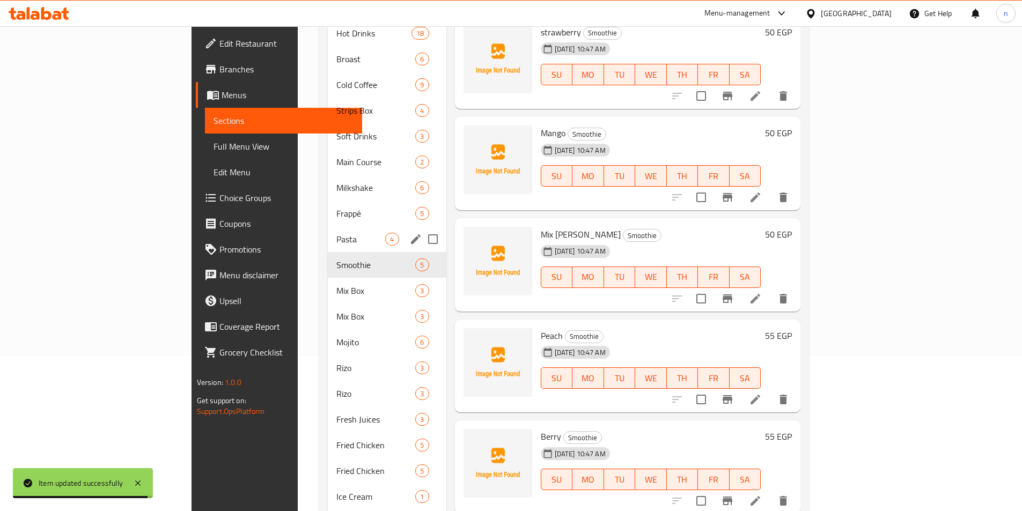
click at [336, 233] on span "Pasta" at bounding box center [360, 239] width 49 height 13
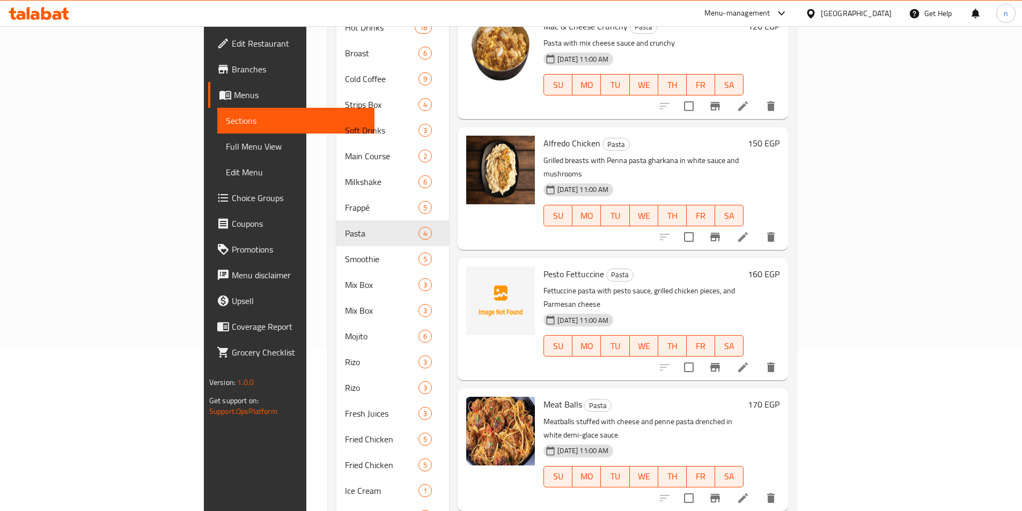
scroll to position [268, 0]
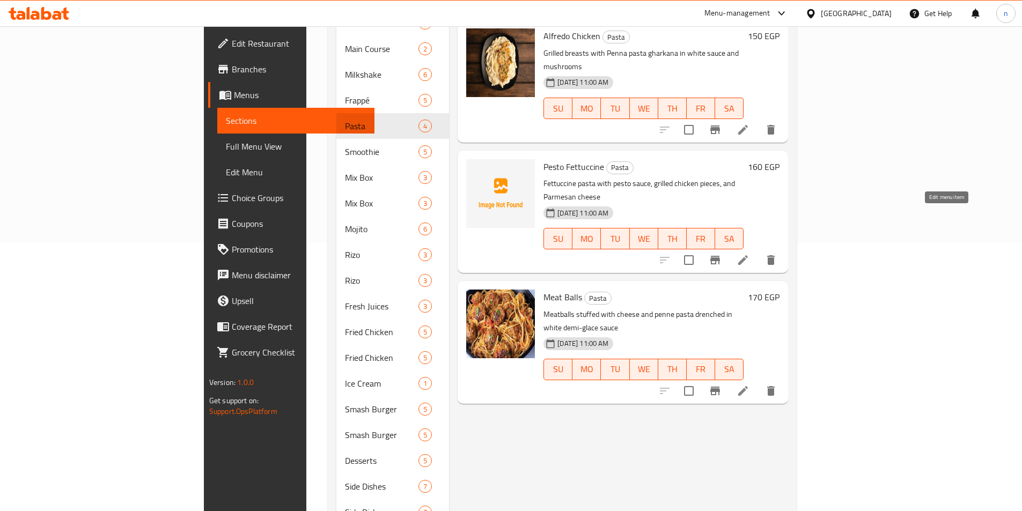
click at [748, 255] on icon at bounding box center [743, 260] width 10 height 10
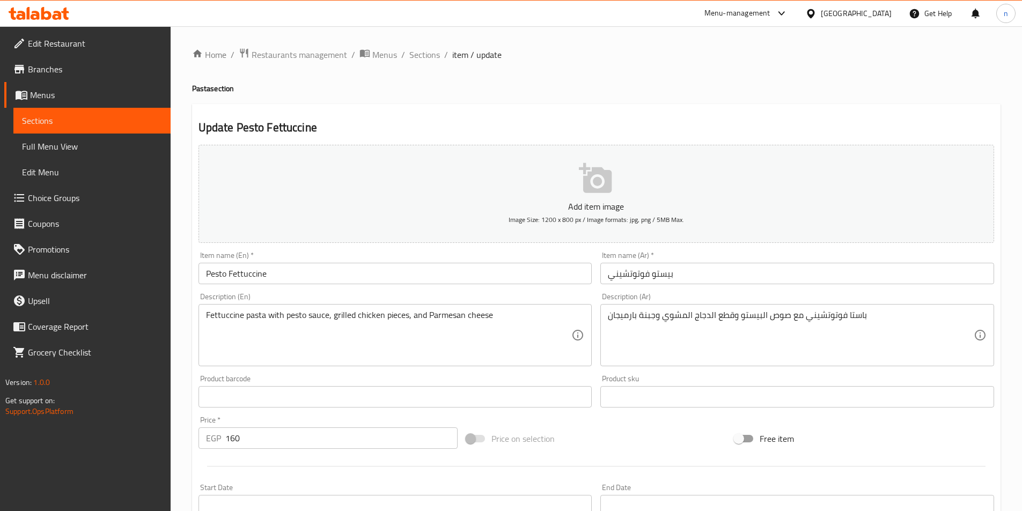
click at [261, 276] on input "Pesto Fettuccine" at bounding box center [396, 273] width 394 height 21
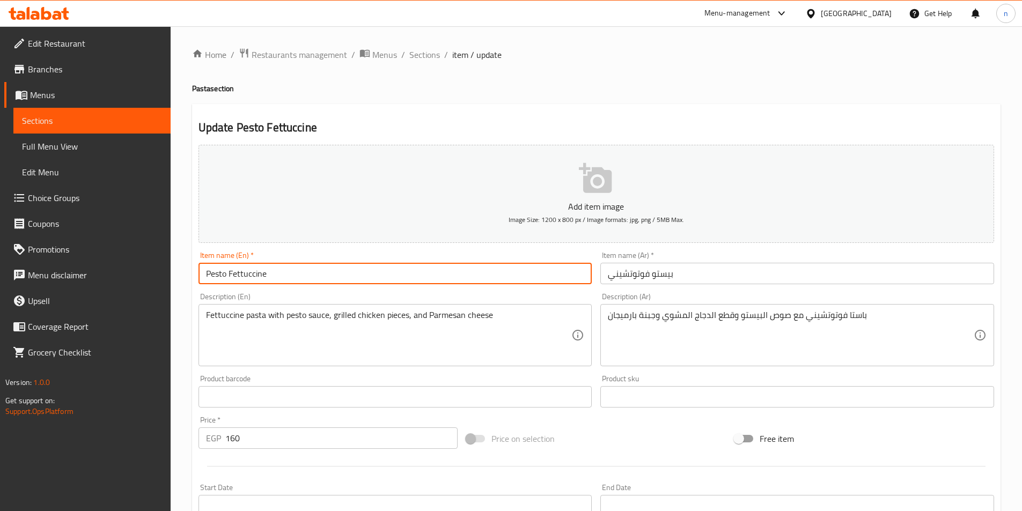
click at [249, 271] on input "Pesto Fettuccine" at bounding box center [396, 273] width 394 height 21
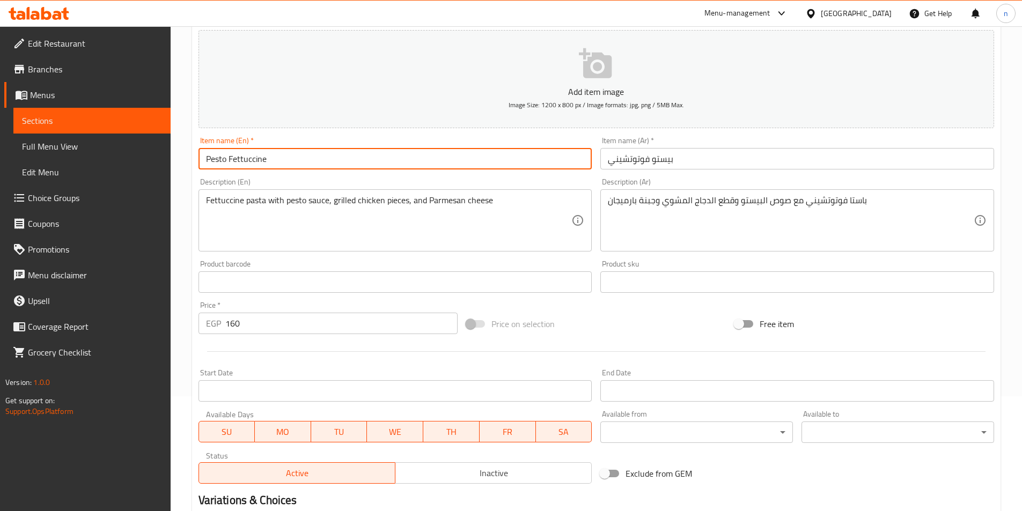
scroll to position [161, 0]
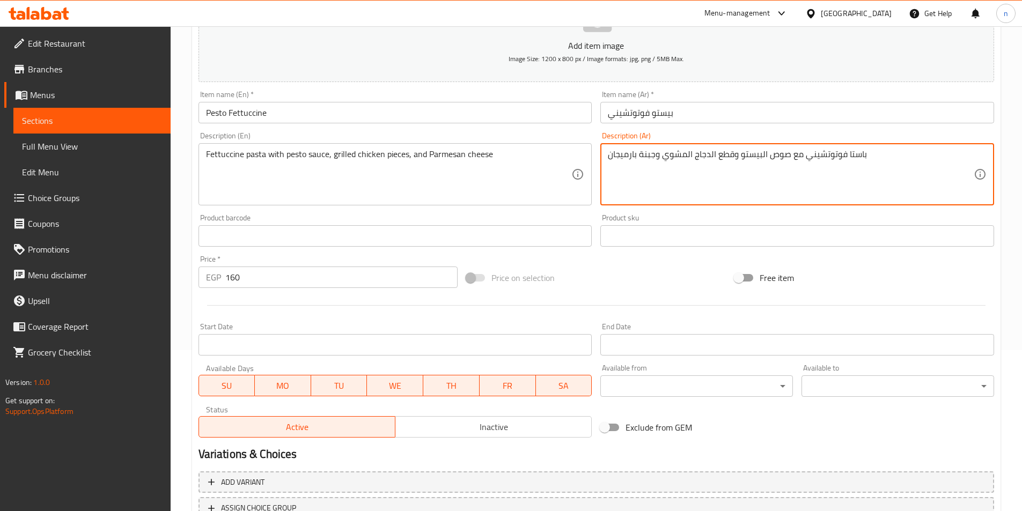
click at [626, 157] on textarea "باستا فوتوتشيني مع صوص البيستو وقطع الدجاج المشوي وجبنة بارميجان" at bounding box center [791, 174] width 366 height 51
click at [648, 155] on textarea "باستا فوتوتشيني مع صوص البيستو وقطع الدجاج المشوي وجبنة بارميجان" at bounding box center [791, 174] width 366 height 51
drag, startPoint x: 656, startPoint y: 154, endPoint x: 613, endPoint y: 156, distance: 43.5
click at [613, 156] on textarea "باستا فوتوتشيني مع صوص البيستو وقطع الدجاج المشوي وجبنة بارميجان" at bounding box center [791, 174] width 366 height 51
click at [651, 152] on textarea "باستا فوتوتشيني مع صوص البيستو وقطع الدجاج المشوي وجبنة بارميجان" at bounding box center [791, 174] width 366 height 51
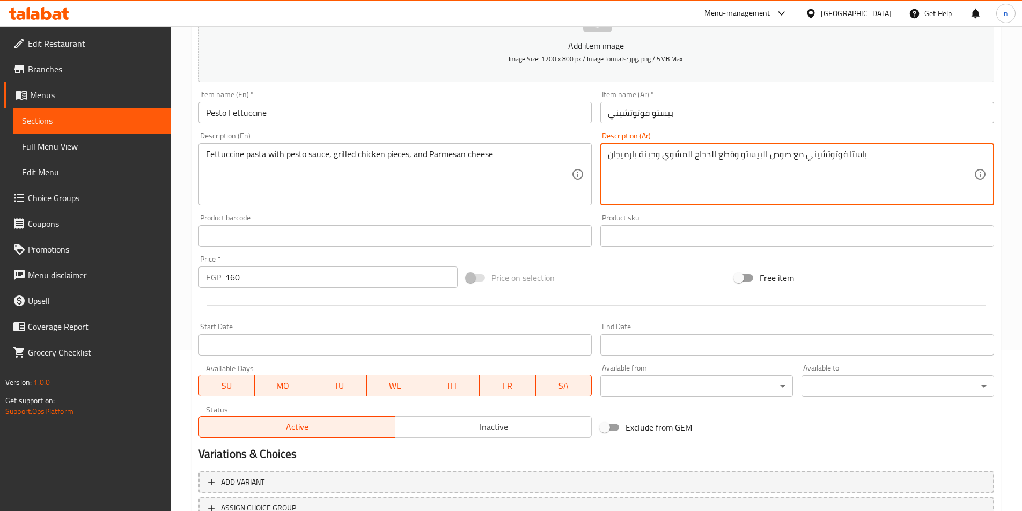
click at [655, 153] on textarea "باستا فوتوتشيني مع صوص البيستو وقطع الدجاج المشوي وجبنة بارميجان" at bounding box center [791, 174] width 366 height 51
drag, startPoint x: 653, startPoint y: 154, endPoint x: 618, endPoint y: 152, distance: 34.9
click at [618, 152] on textarea "باستا فوتوتشيني مع صوص البيستو وقطع الدجاج المشوي و جبنة بارميجان" at bounding box center [791, 174] width 366 height 51
click at [637, 152] on textarea "باستا فوتوتشيني مع صوص البيستو وقطع الدجاج المشوي و جبنة بارميجان" at bounding box center [791, 174] width 366 height 51
drag, startPoint x: 654, startPoint y: 154, endPoint x: 611, endPoint y: 155, distance: 43.5
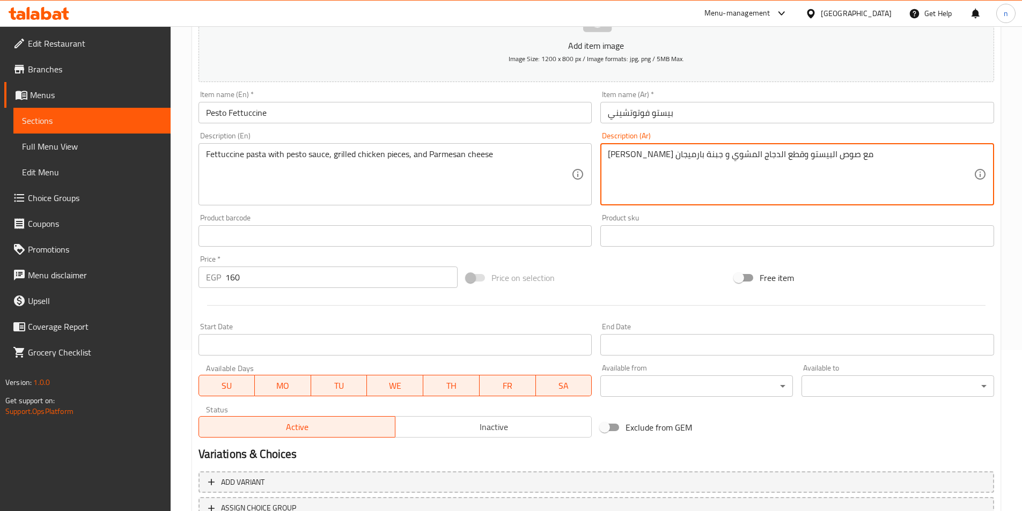
click at [611, 155] on textarea "باستا فوتوتشيني مع صوص البيستو وقطع الدجاج المشوي و جبنة بارميجان" at bounding box center [791, 174] width 366 height 51
click at [630, 157] on textarea "باستا فوتوتشيني مع صوص البيستو وقطع الدجاج المشوي و جبنة بارميجان" at bounding box center [791, 174] width 366 height 51
click at [625, 153] on textarea "باستا فوتوتشيني مع صوص البيستو وقطع الدجاج المشوي و جبنة بارميجان" at bounding box center [791, 174] width 366 height 51
paste textarea
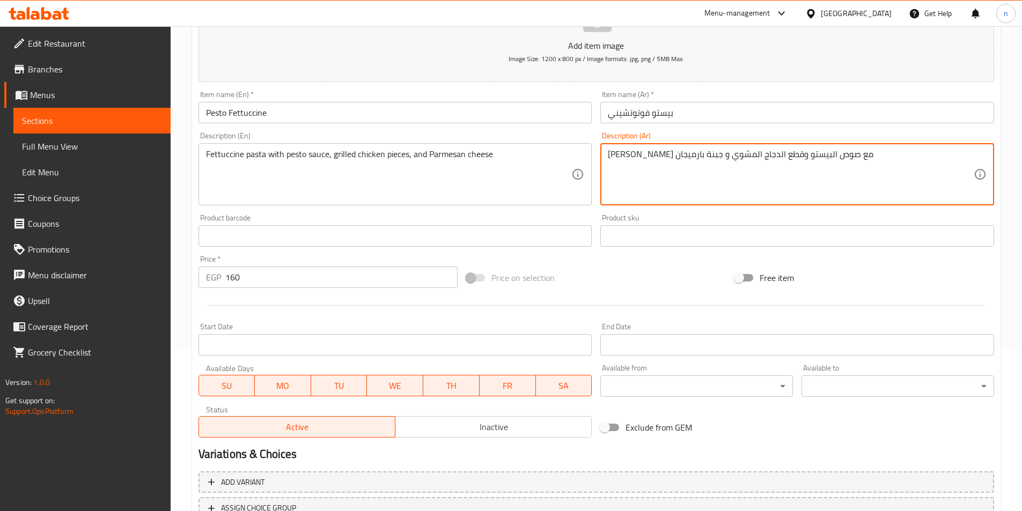
click at [614, 156] on textarea "باستا فوتوتشيني مع صوص البيستو وقطع الدجاج المشوي و جبنة بارميجان" at bounding box center [791, 174] width 366 height 51
paste textarea "ان"
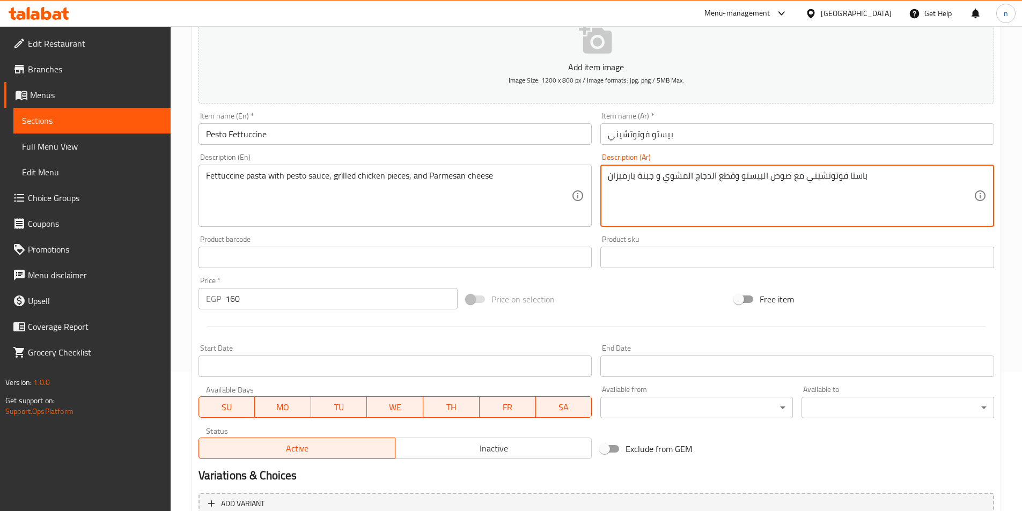
scroll to position [247, 0]
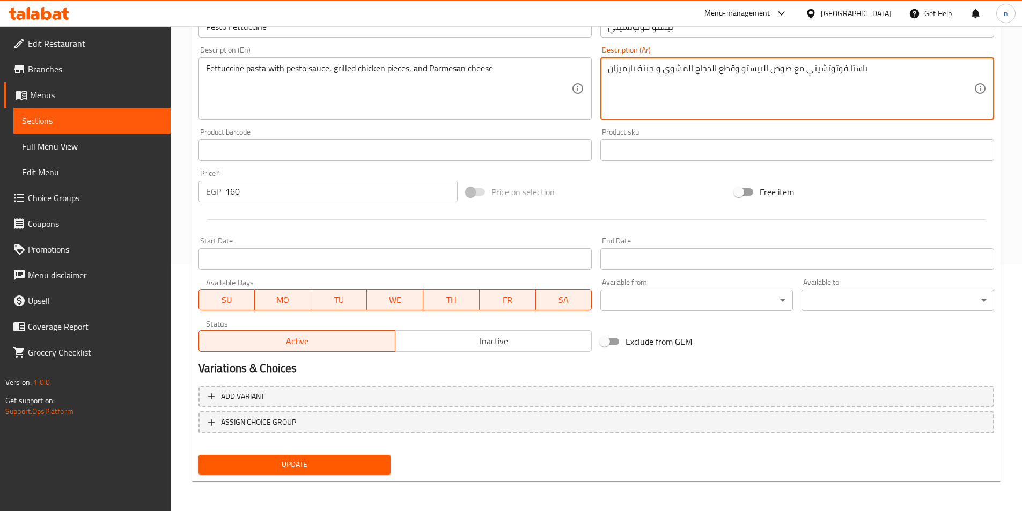
type textarea "باستا فوتوتشيني مع صوص البيستو وقطع الدجاج المشوي و جبنة بارميزان"
click at [335, 469] on span "Update" at bounding box center [294, 464] width 175 height 13
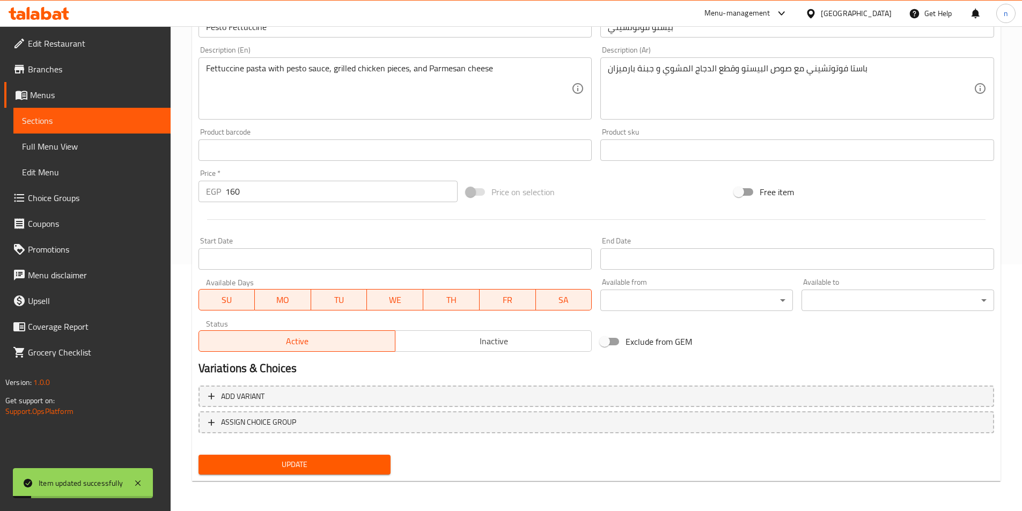
click at [94, 112] on link "Sections" at bounding box center [91, 121] width 157 height 26
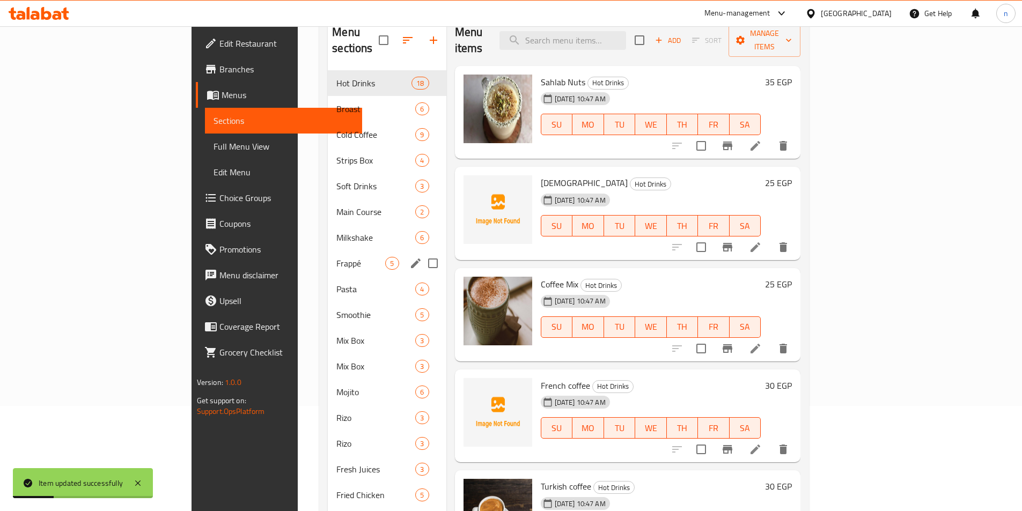
scroll to position [86, 0]
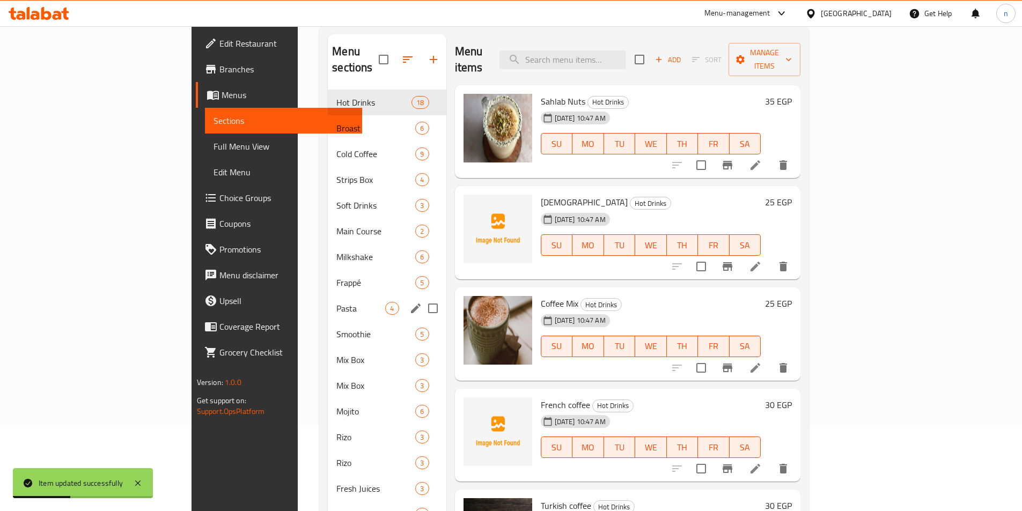
click at [328, 299] on div "Pasta 4" at bounding box center [387, 309] width 118 height 26
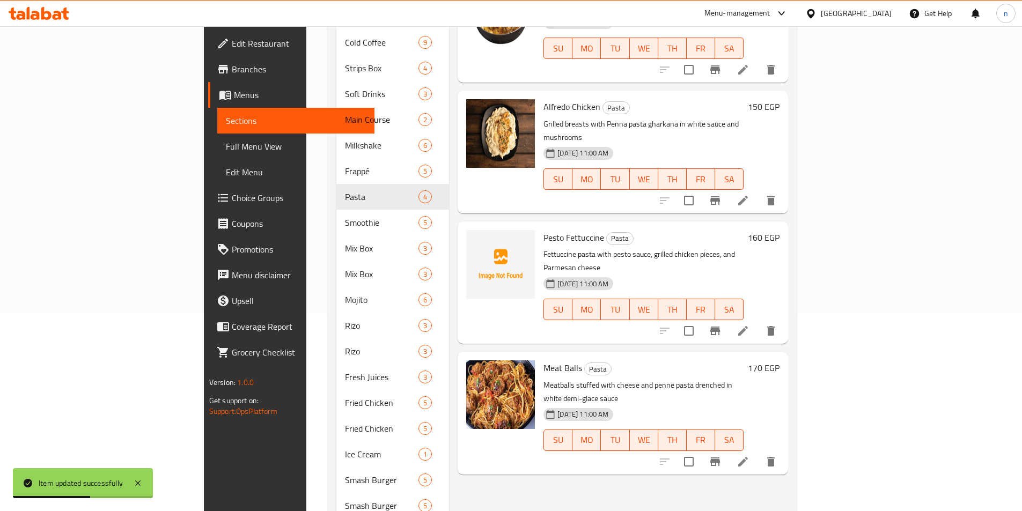
scroll to position [300, 0]
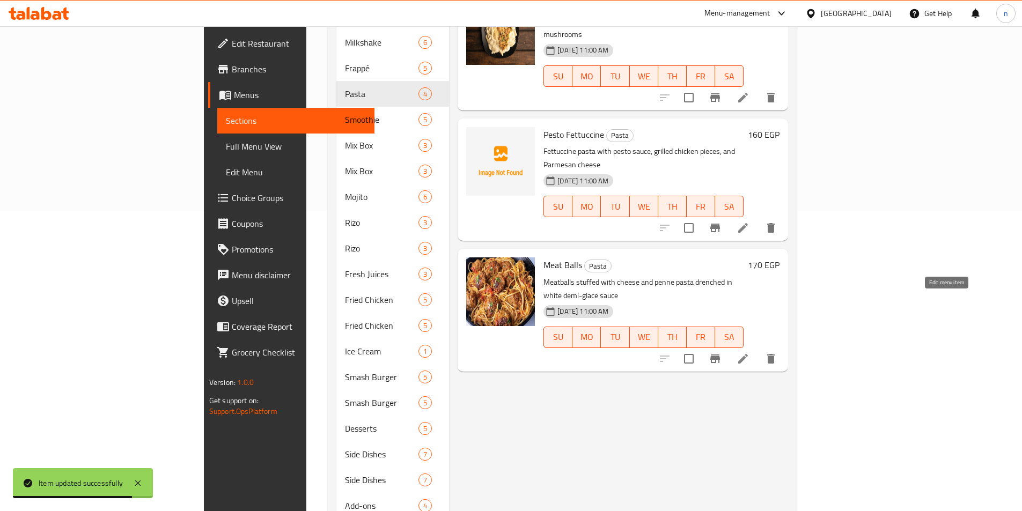
click at [750, 353] on icon at bounding box center [743, 359] width 13 height 13
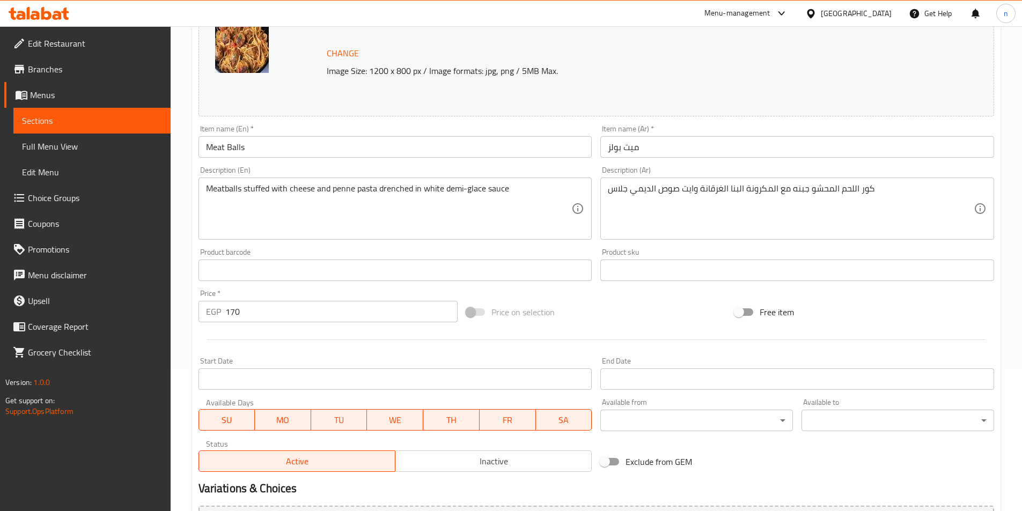
scroll to position [161, 0]
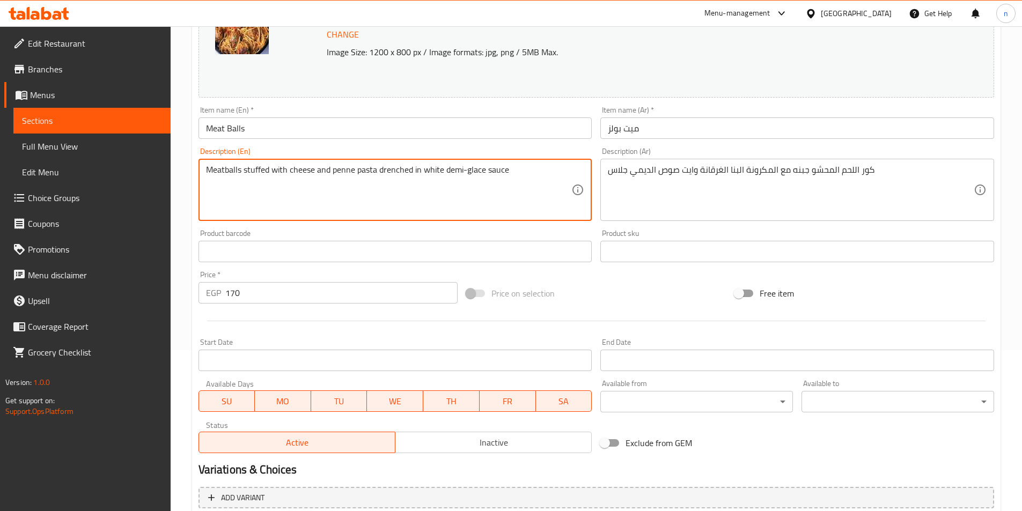
drag, startPoint x: 248, startPoint y: 172, endPoint x: 318, endPoint y: 173, distance: 69.2
click at [324, 171] on textarea "Meatballs stuffed with cheese and penne pasta drenched in white demi-glace sauce" at bounding box center [389, 190] width 366 height 51
click at [356, 168] on textarea "Meatballs stuffed with cheese with penne pasta drenched in white demi-glace sau…" at bounding box center [389, 190] width 366 height 51
click at [372, 170] on textarea "Meatballs stuffed with cheese with penna pasta drenched in white demi-glace sau…" at bounding box center [389, 190] width 366 height 51
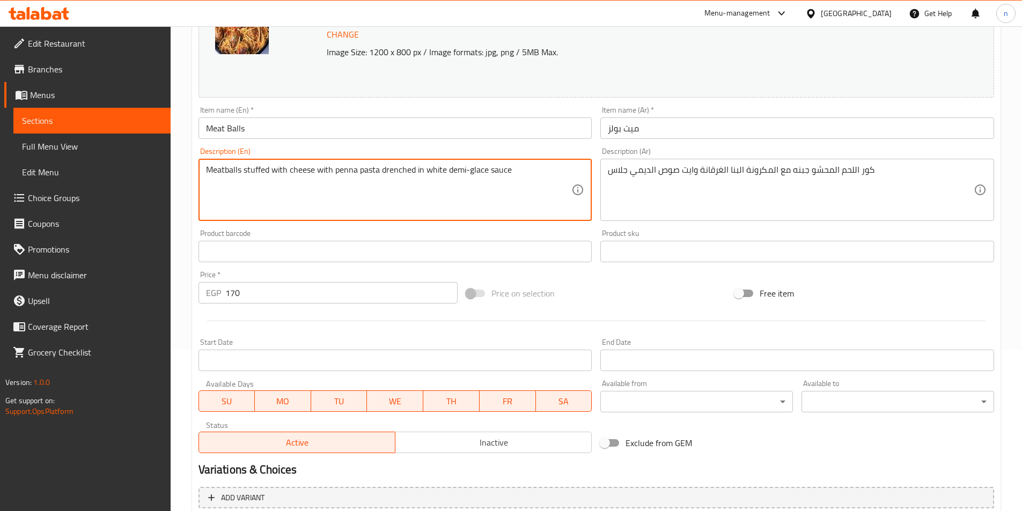
click at [403, 173] on textarea "Meatballs stuffed with cheese with penna pasta drenched in white demi-glace sau…" at bounding box center [389, 190] width 366 height 51
drag, startPoint x: 422, startPoint y: 172, endPoint x: 415, endPoint y: 169, distance: 8.0
click at [415, 169] on textarea "Meatballs stuffed with cheese with penna pasta gharkana in white demi-glace sau…" at bounding box center [389, 190] width 366 height 51
click at [382, 169] on textarea "Meatballs stuffed with cheese with penna pasta gharkana white demi-glace sauce" at bounding box center [389, 190] width 366 height 51
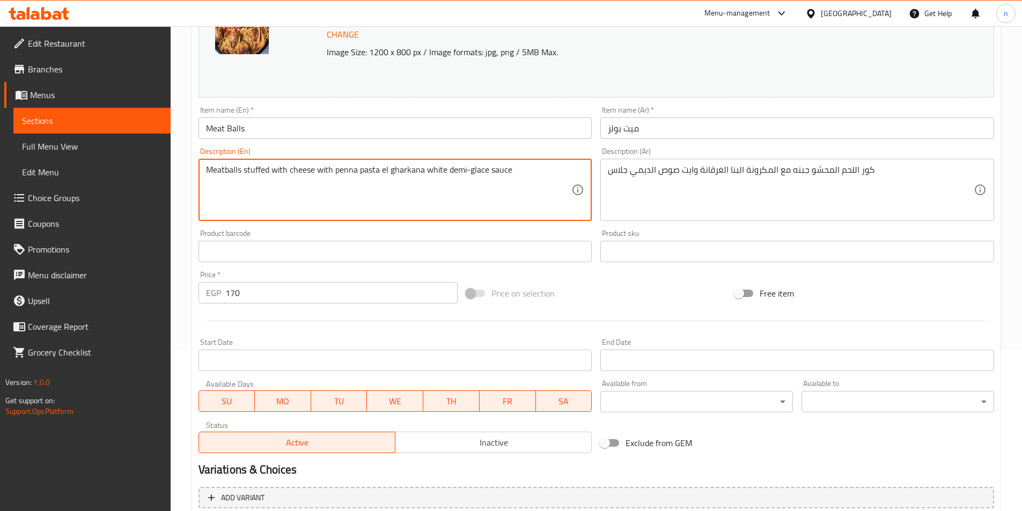
click at [425, 171] on textarea "Meatballs stuffed with cheese with penna pasta el gharkana white demi-glace sau…" at bounding box center [389, 190] width 366 height 51
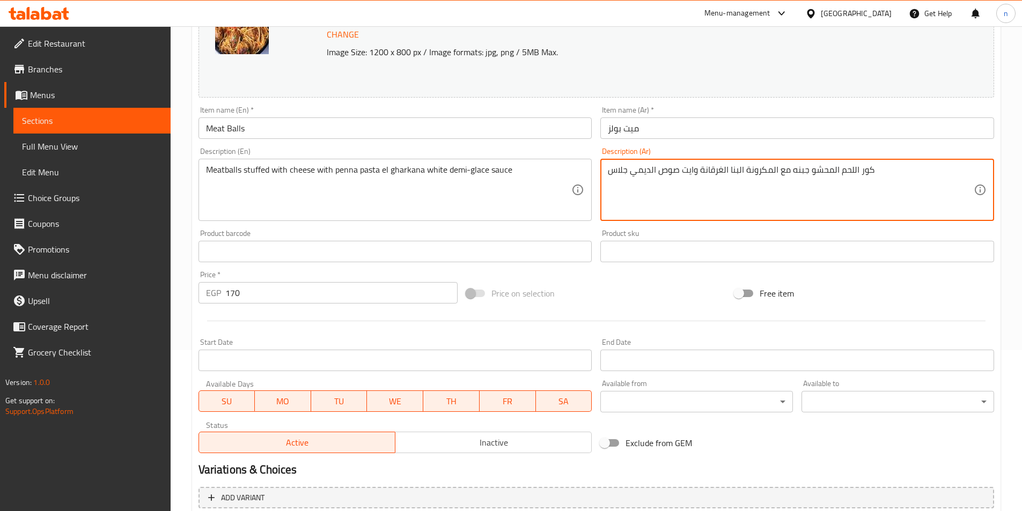
drag, startPoint x: 649, startPoint y: 170, endPoint x: 610, endPoint y: 164, distance: 40.1
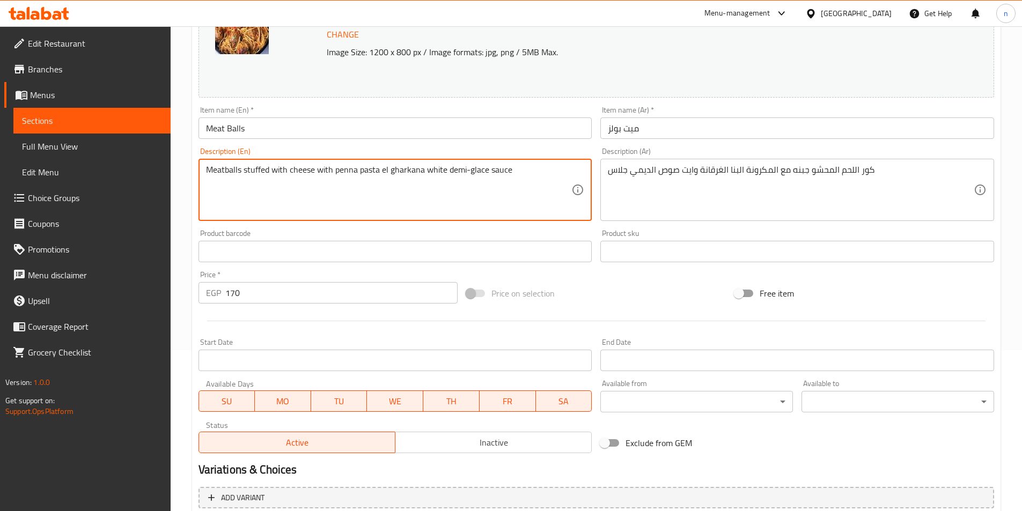
drag, startPoint x: 447, startPoint y: 169, endPoint x: 487, endPoint y: 171, distance: 39.2
click at [487, 171] on textarea "Meatballs stuffed with cheese with penna pasta el gharkana white demi-glace sau…" at bounding box center [389, 190] width 366 height 51
paste textarea "Demi G"
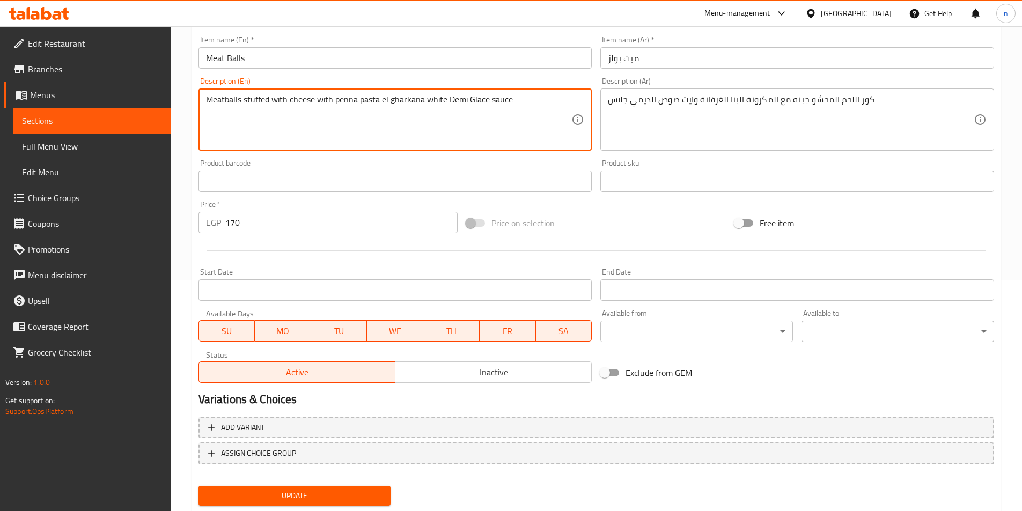
scroll to position [262, 0]
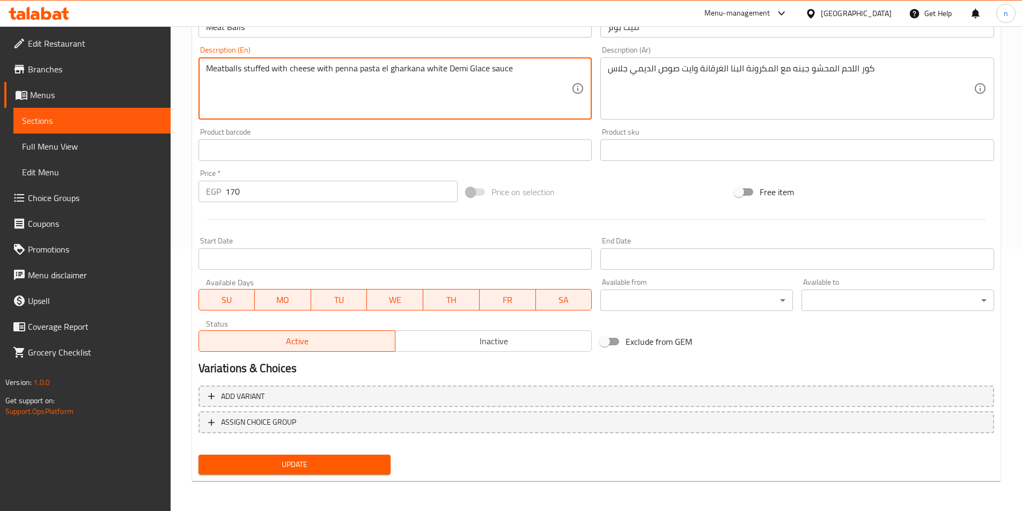
type textarea "Meatballs stuffed with cheese with penna pasta el gharkana white Demi Glace sau…"
click at [307, 462] on span "Update" at bounding box center [294, 464] width 175 height 13
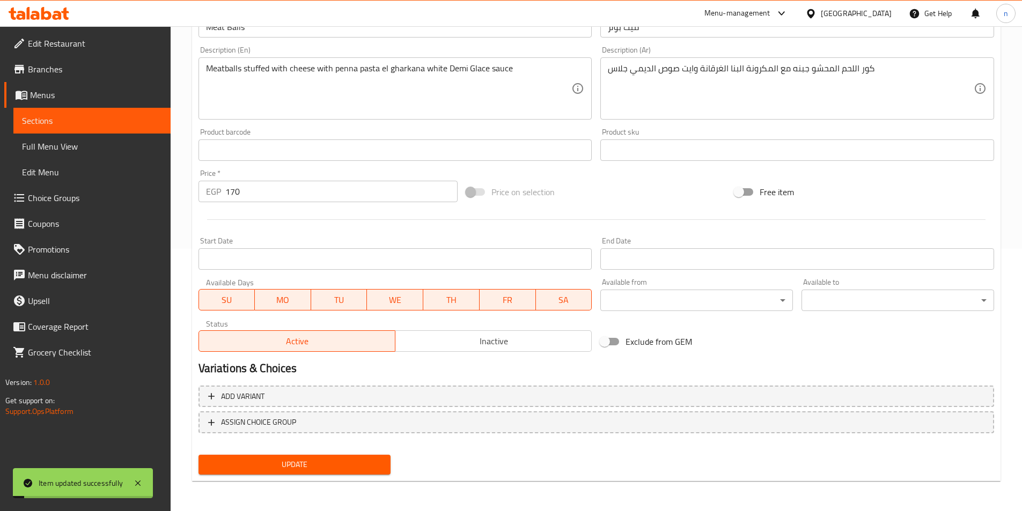
click at [82, 115] on span "Sections" at bounding box center [92, 120] width 140 height 13
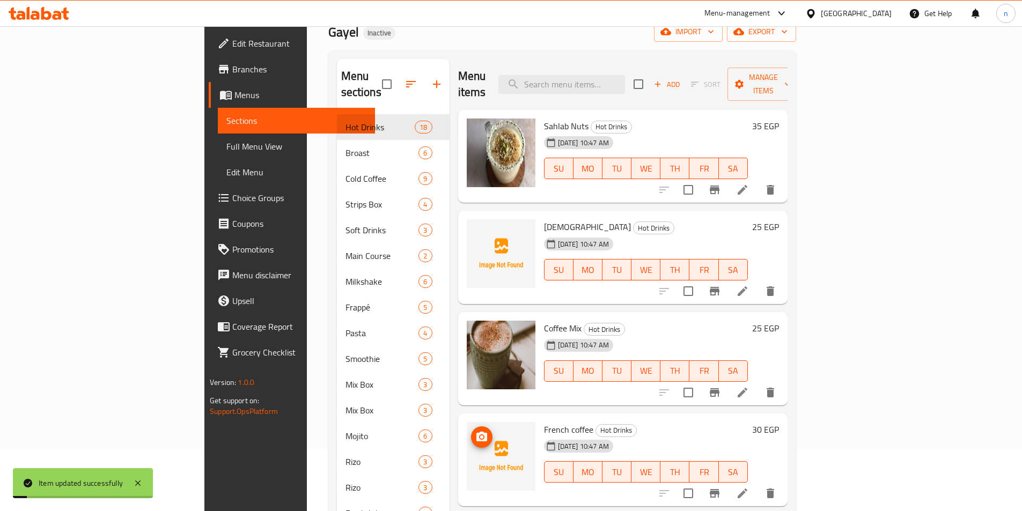
scroll to position [48, 0]
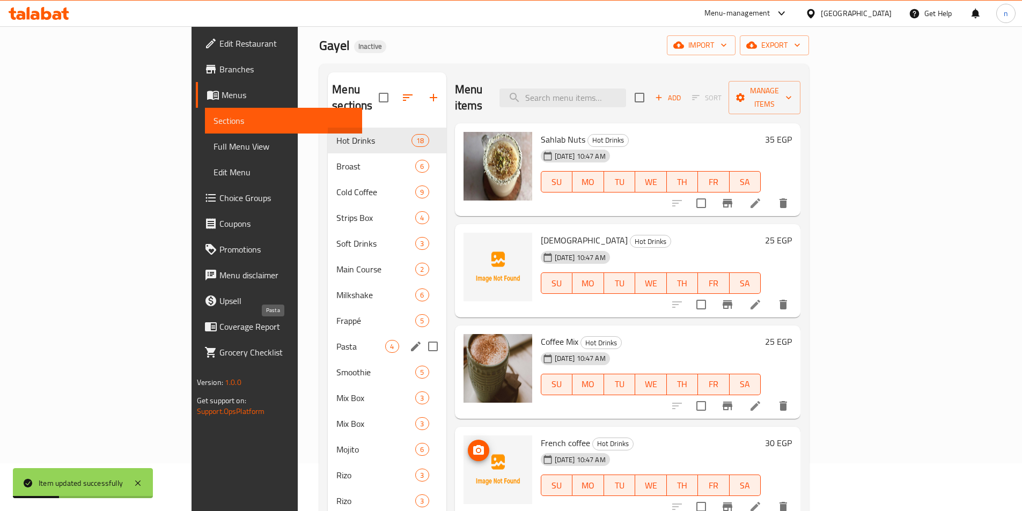
click at [336, 340] on span "Pasta" at bounding box center [360, 346] width 49 height 13
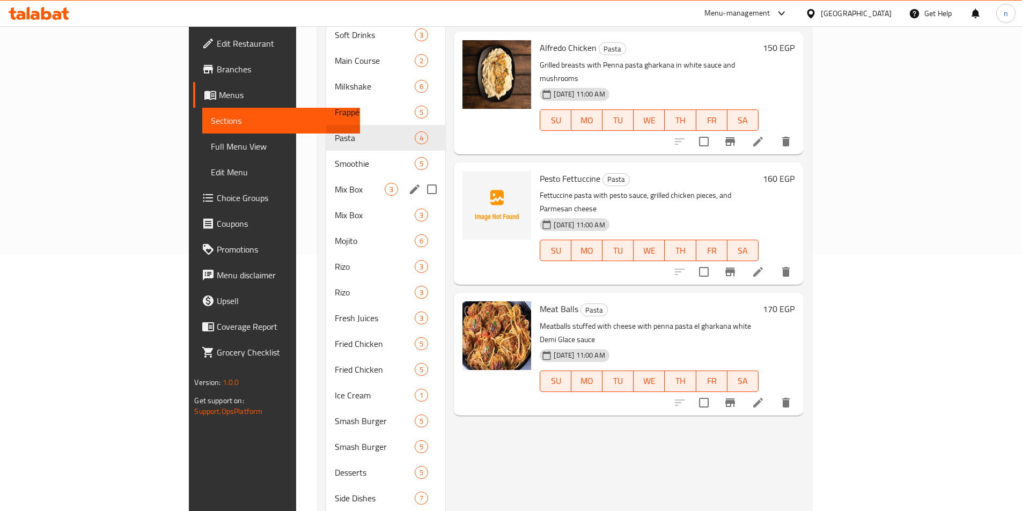
scroll to position [262, 0]
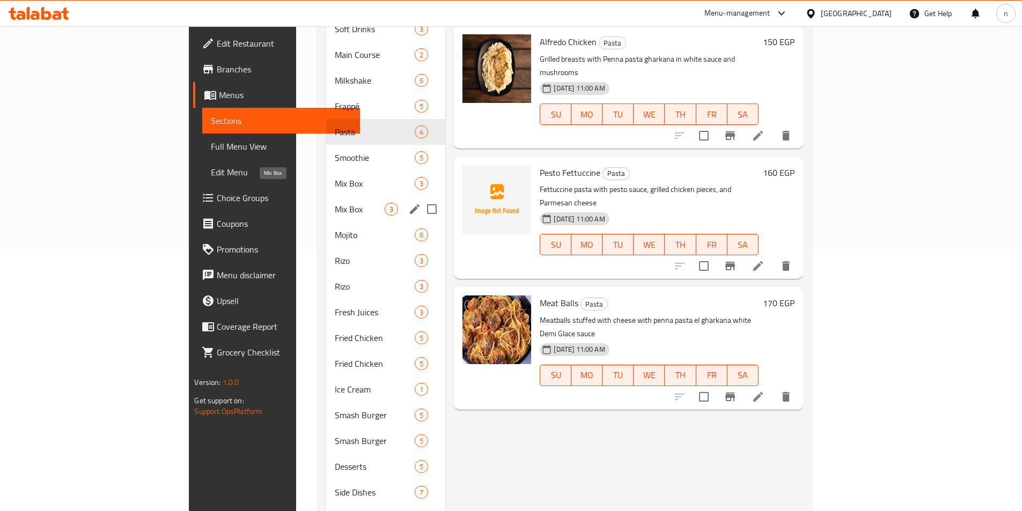
click at [335, 203] on span "Mix Box" at bounding box center [360, 209] width 50 height 13
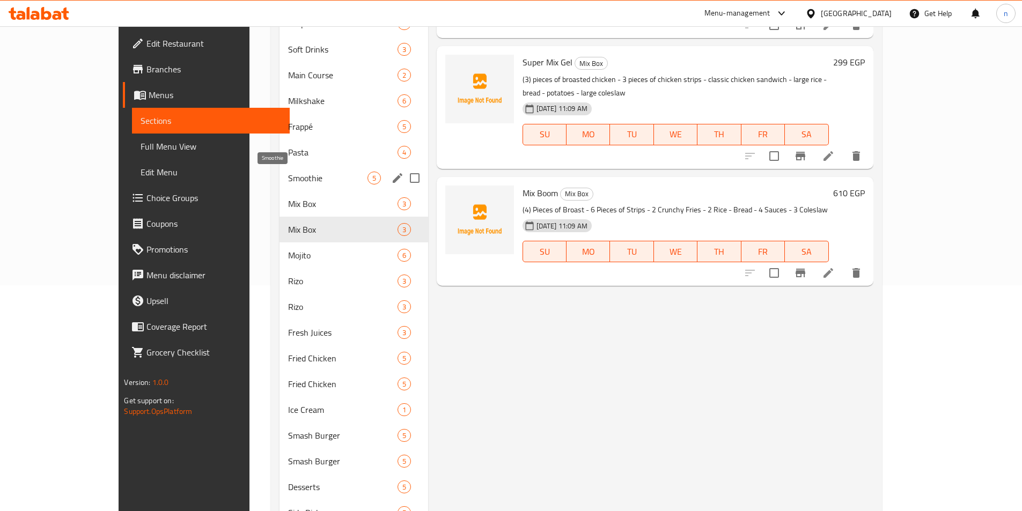
scroll to position [209, 0]
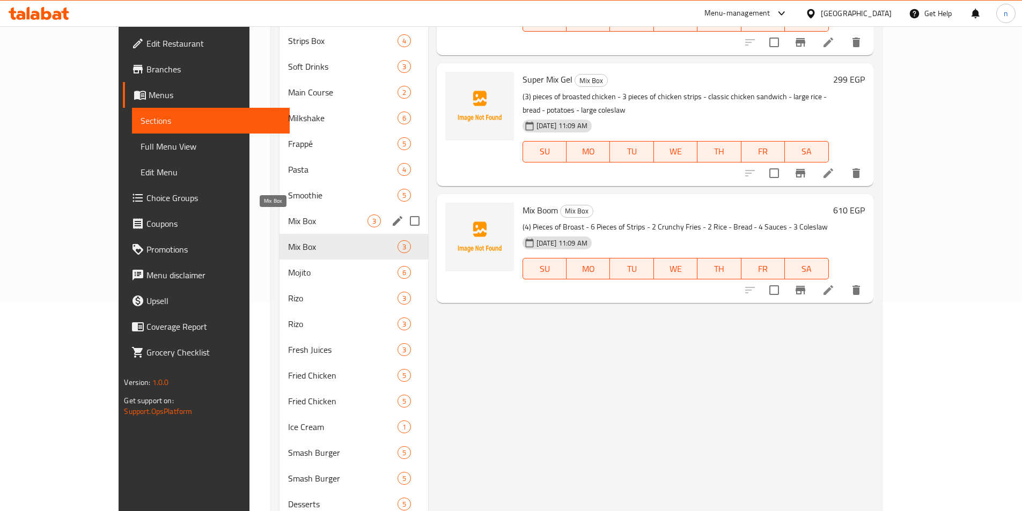
click at [331, 220] on span "Mix Box" at bounding box center [327, 221] width 79 height 13
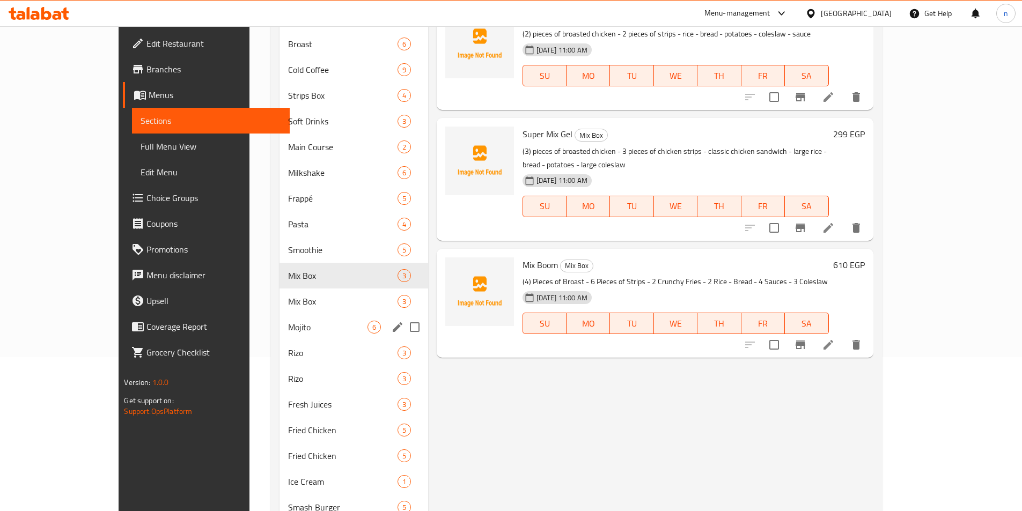
scroll to position [155, 0]
click at [288, 302] on span "Mix Box" at bounding box center [327, 300] width 79 height 13
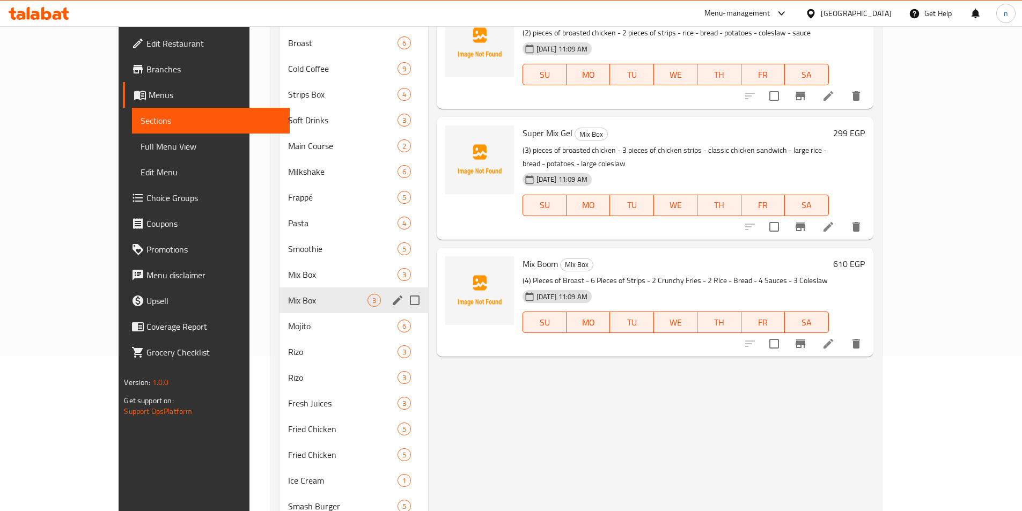
click at [403, 302] on input "Menu sections" at bounding box center [414, 300] width 23 height 23
checkbox input "true"
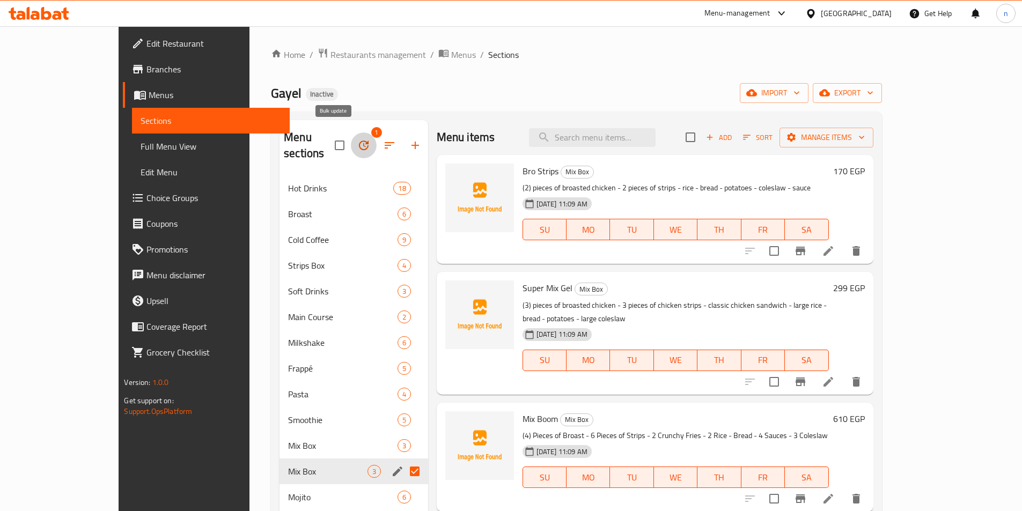
click at [357, 144] on icon "button" at bounding box center [363, 145] width 13 height 13
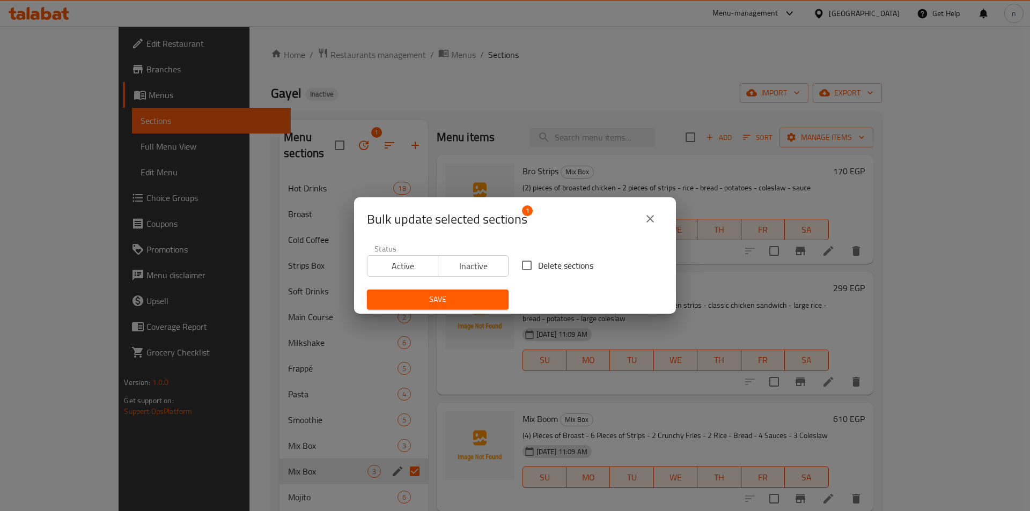
click at [527, 266] on input "Delete sections" at bounding box center [527, 265] width 23 height 23
checkbox input "true"
click at [481, 296] on span "Save" at bounding box center [438, 299] width 124 height 13
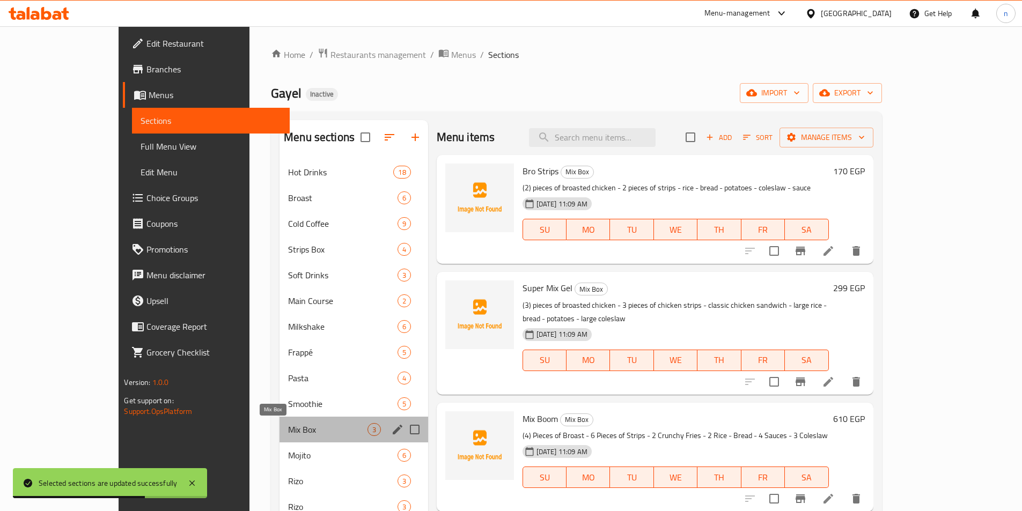
click at [288, 423] on span "Mix Box" at bounding box center [327, 429] width 79 height 13
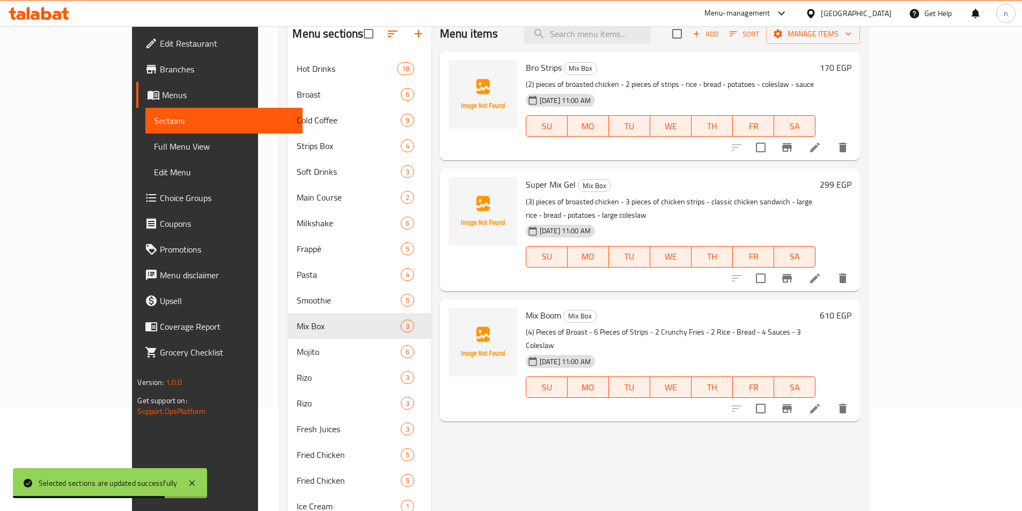
scroll to position [107, 0]
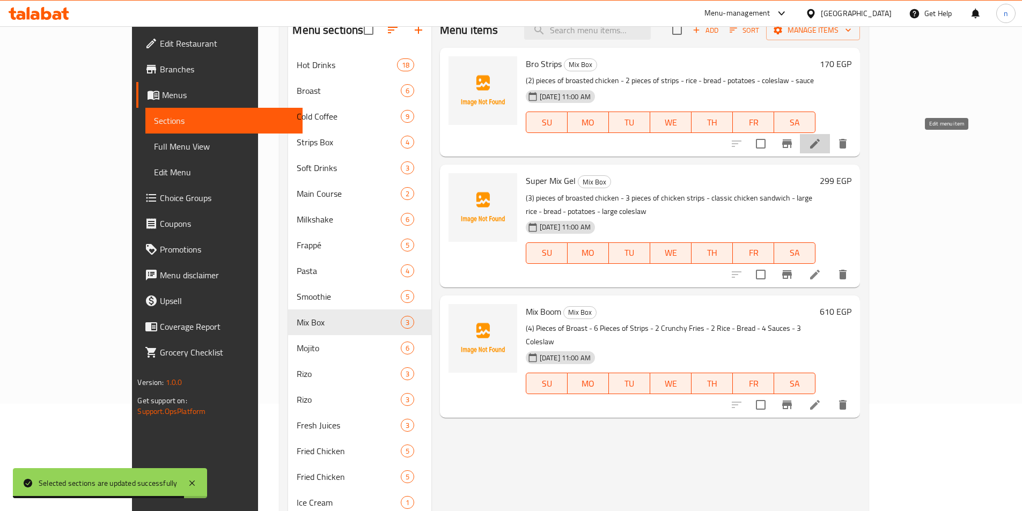
click at [821, 150] on icon at bounding box center [815, 143] width 13 height 13
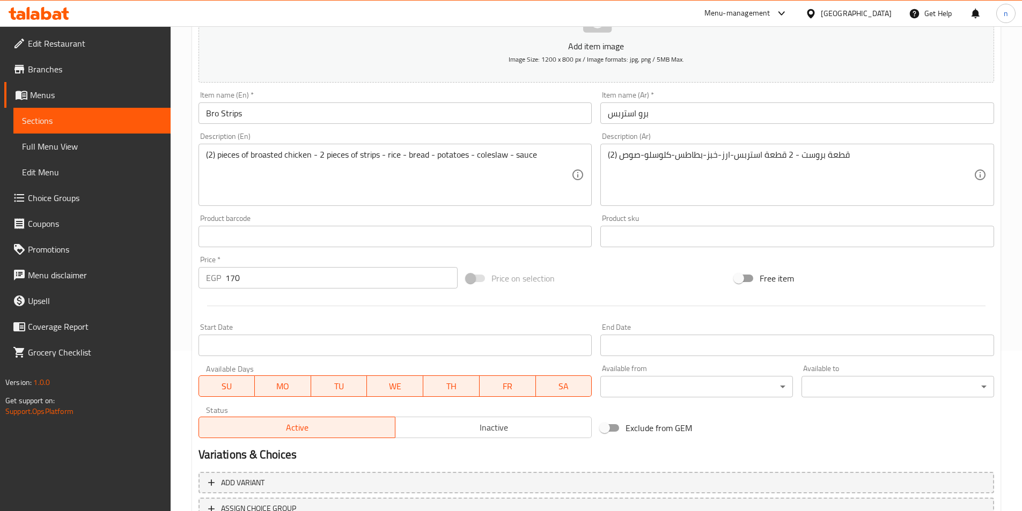
scroll to position [161, 0]
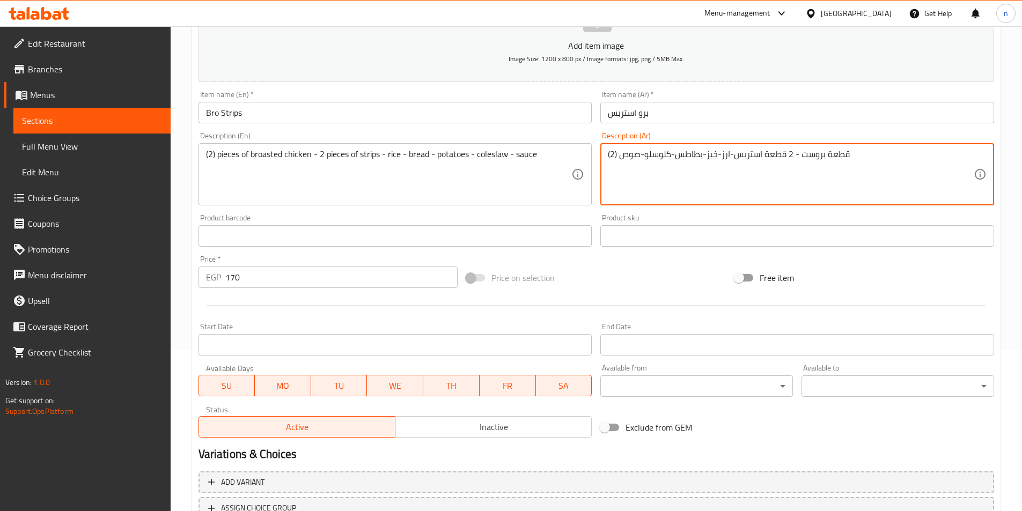
click at [816, 151] on textarea "(2) قطعة بروست - 2 قطعة استربس-ارز-خبز-بطاطس-كلوسلو-صوص" at bounding box center [791, 174] width 366 height 51
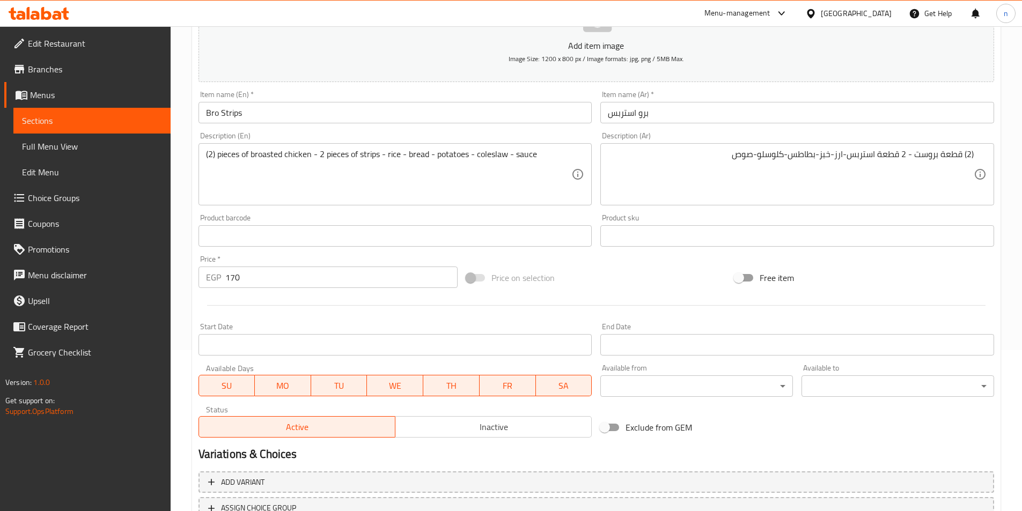
click at [1001, 204] on div "Home / Restaurants management / Menus / Sections / item / update Mix Box sectio…" at bounding box center [596, 231] width 851 height 732
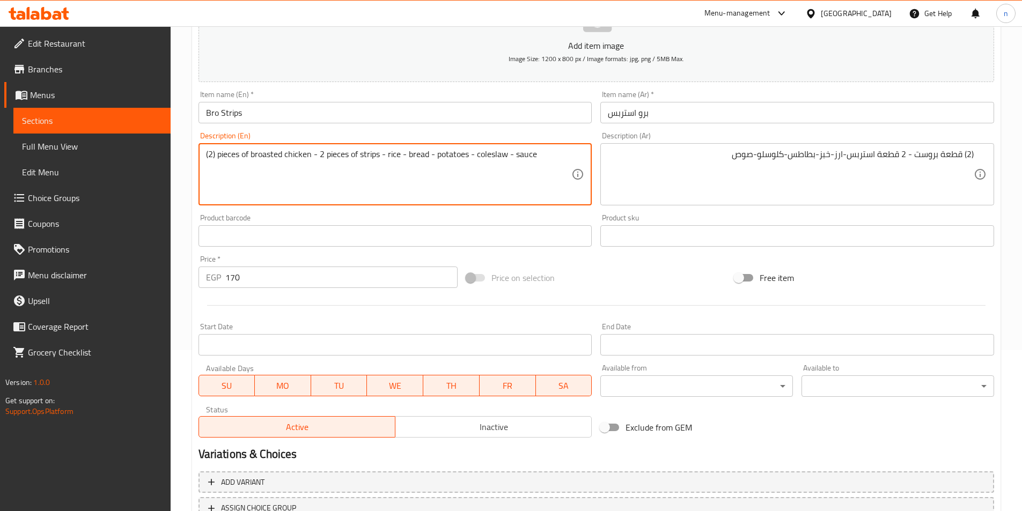
drag, startPoint x: 310, startPoint y: 155, endPoint x: 274, endPoint y: 155, distance: 35.4
click at [289, 166] on textarea "(2) pieces of broast - 2 pieces of strips - rice - bread - potatoes - coleslaw …" at bounding box center [389, 174] width 366 height 51
click at [361, 152] on textarea "(2) pieces of broast - 2 pieces of strips - rice - bread - potatoes - coleslaw …" at bounding box center [389, 174] width 366 height 51
click at [388, 155] on textarea "(2) pieces of broast - 2 pieces of strips - rice - bread - potatoes - coleslaw …" at bounding box center [389, 174] width 366 height 51
click at [409, 155] on textarea "(2) pieces of broast - 2 pieces of strips - rice - bread - potatoes - coleslaw …" at bounding box center [389, 174] width 366 height 51
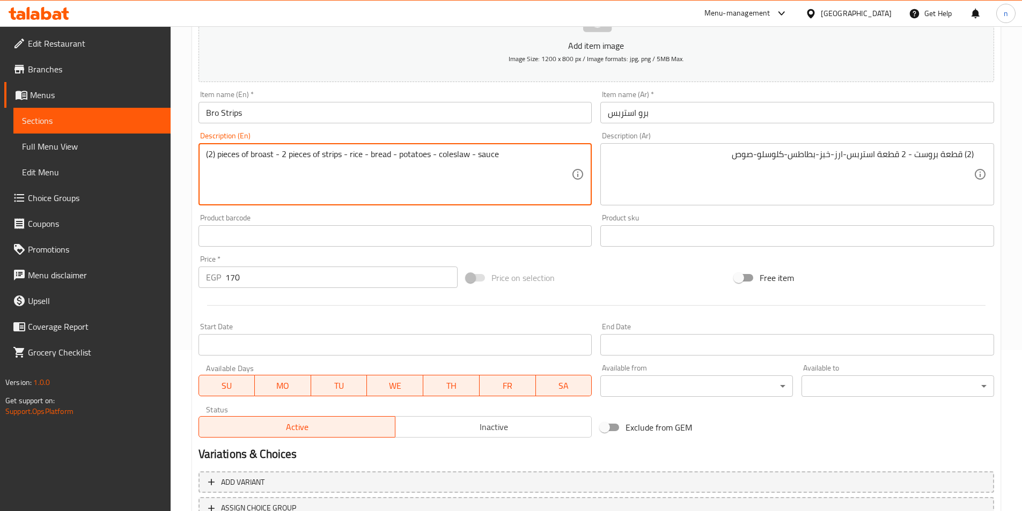
click at [461, 156] on textarea "(2) pieces of broast - 2 pieces of strips - rice - bread - potatoes - coleslaw …" at bounding box center [389, 174] width 366 height 51
click at [495, 153] on textarea "(2) pieces of broast - 2 pieces of strips - rice - bread - potatoes - coleslaw …" at bounding box center [389, 174] width 366 height 51
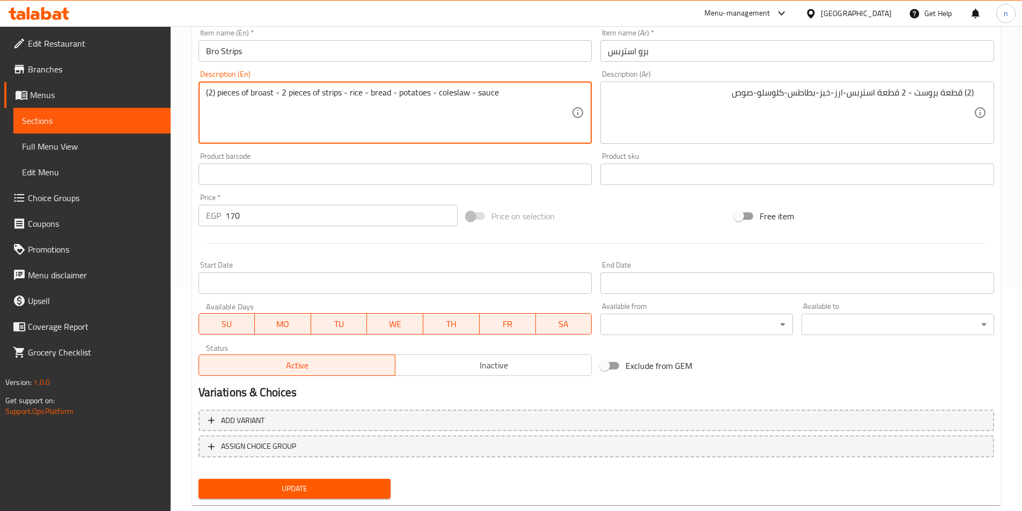
scroll to position [247, 0]
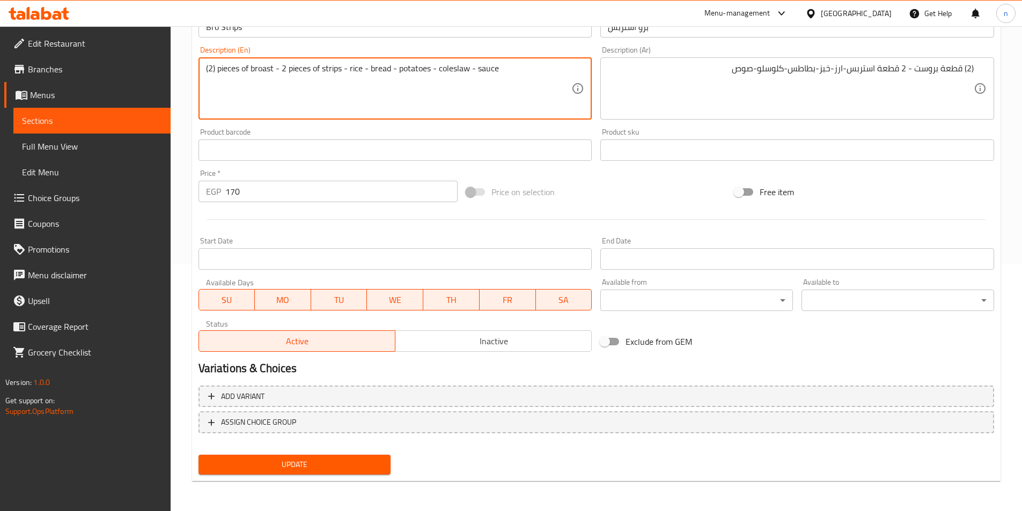
type textarea "(2) pieces of broast - 2 pieces of strips - rice - bread - potatoes - coleslaw …"
click at [329, 465] on span "Update" at bounding box center [294, 464] width 175 height 13
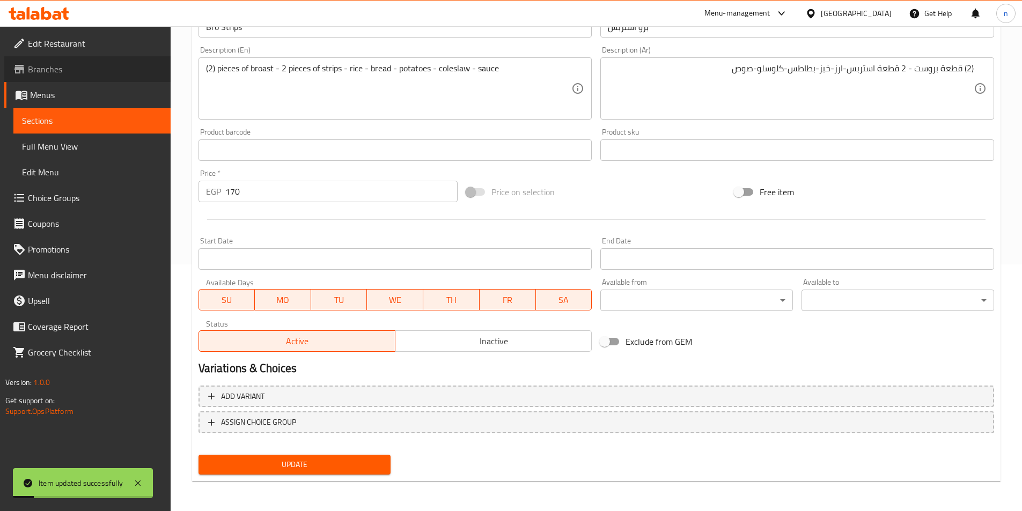
click at [52, 69] on span "Branches" at bounding box center [95, 69] width 134 height 13
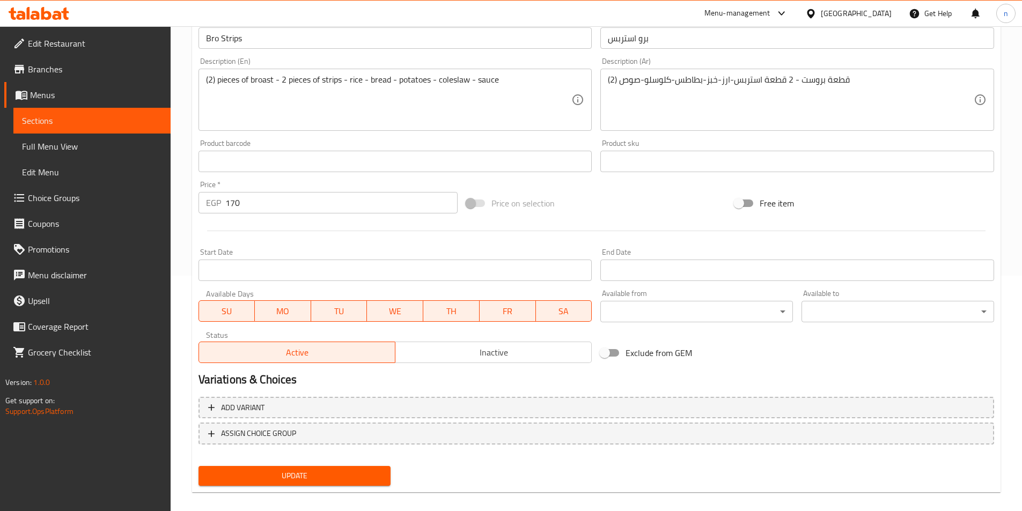
scroll to position [247, 0]
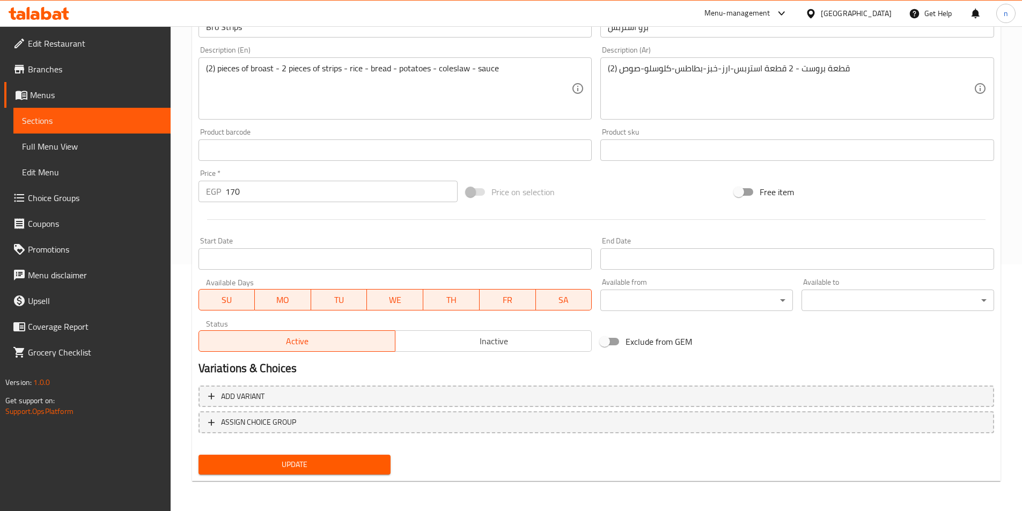
click at [340, 472] on span "Update" at bounding box center [294, 464] width 175 height 13
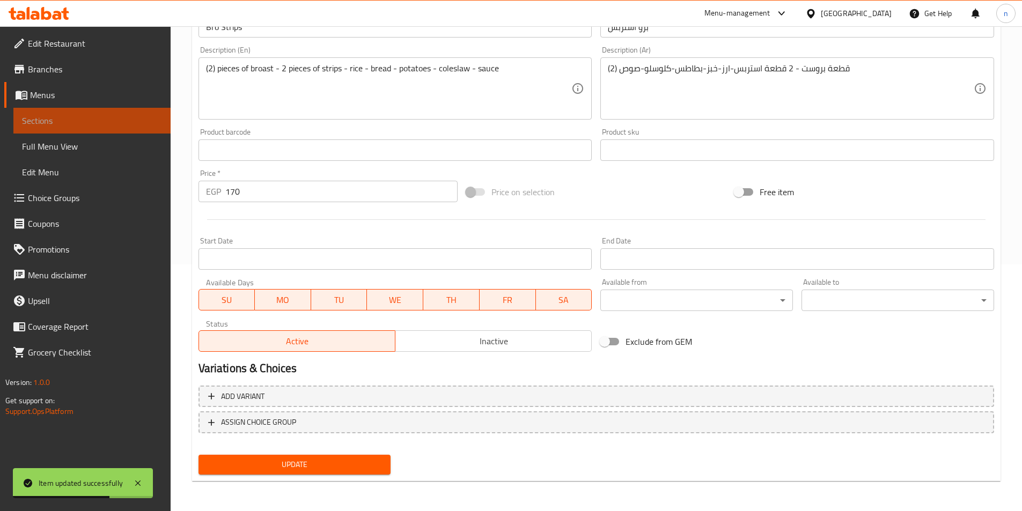
click at [61, 120] on span "Sections" at bounding box center [92, 120] width 140 height 13
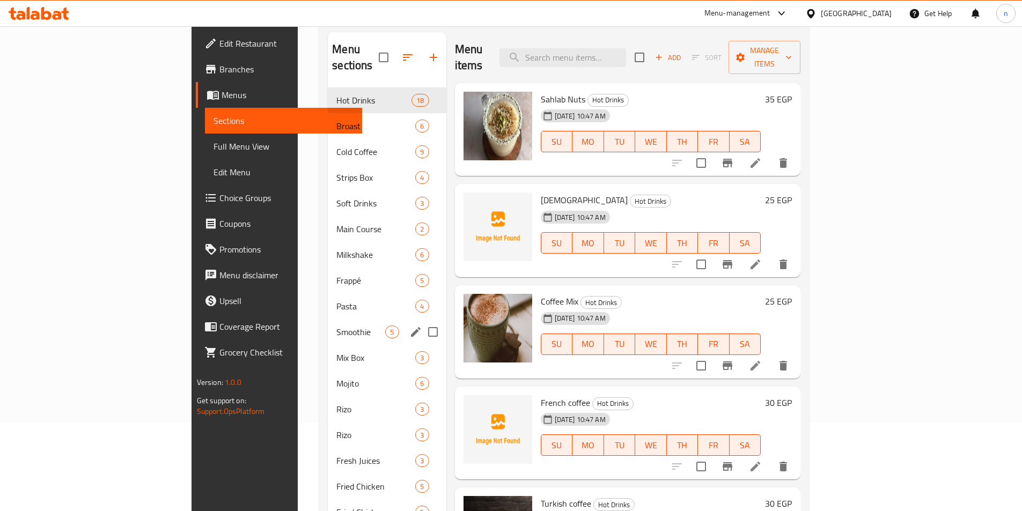
scroll to position [107, 0]
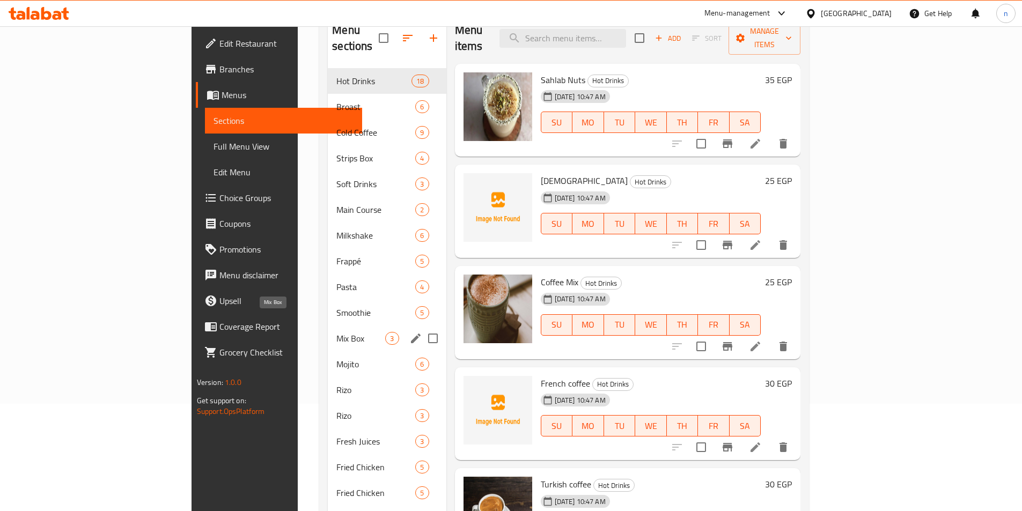
click at [336, 332] on span "Mix Box" at bounding box center [360, 338] width 49 height 13
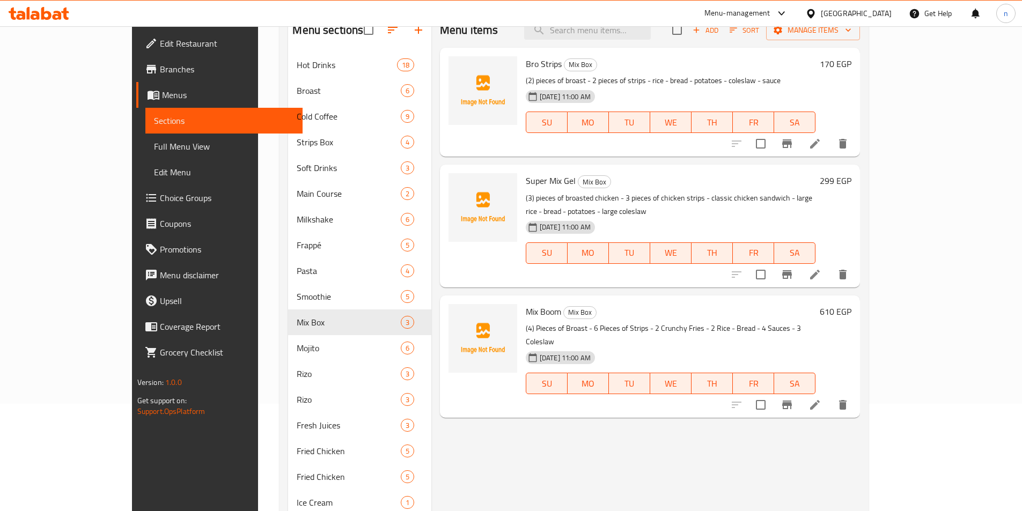
scroll to position [54, 0]
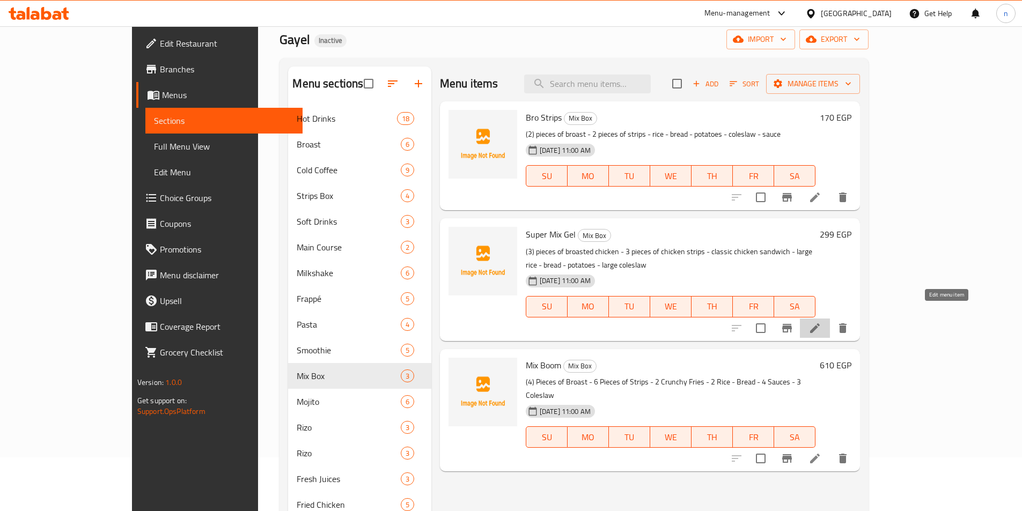
click at [821, 322] on icon at bounding box center [815, 328] width 13 height 13
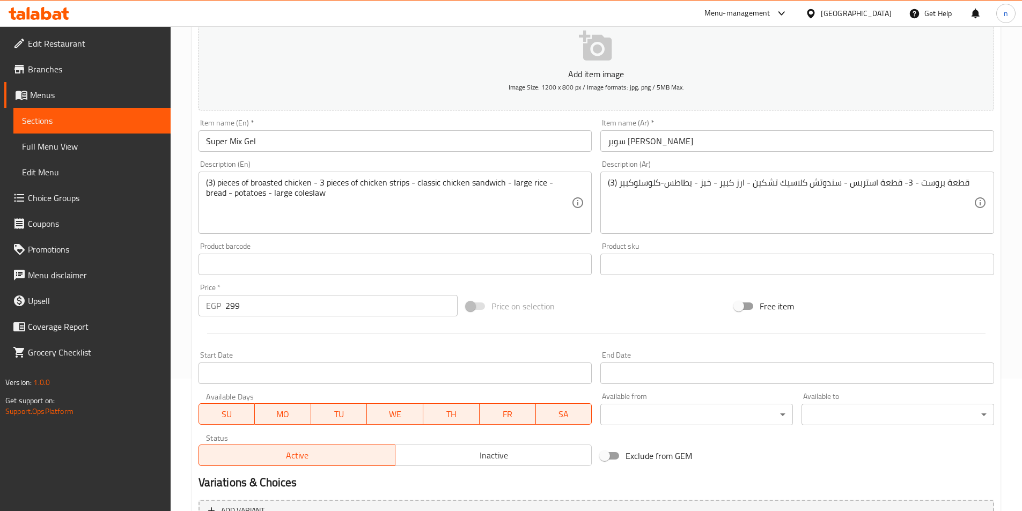
scroll to position [107, 0]
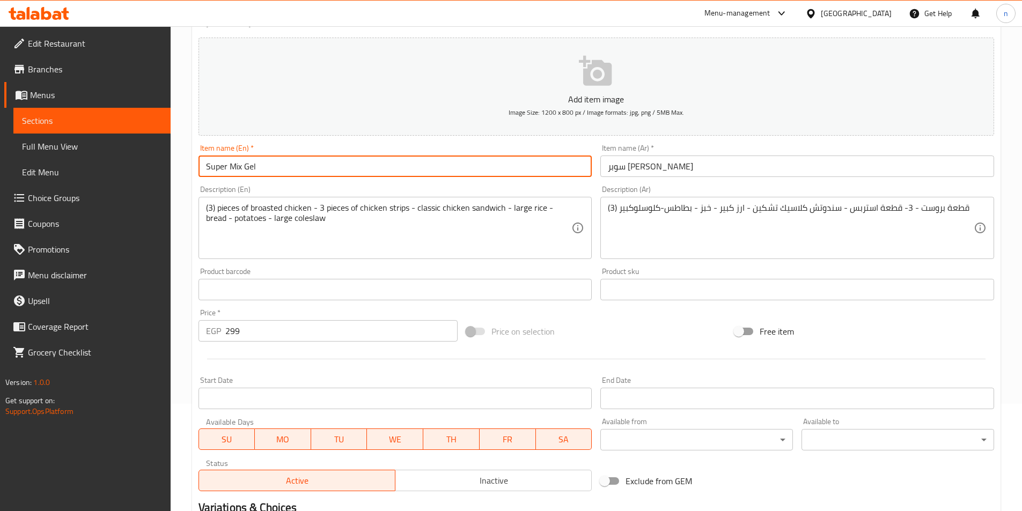
drag, startPoint x: 249, startPoint y: 165, endPoint x: 255, endPoint y: 166, distance: 6.5
click at [255, 166] on input "Super Mix Gel" at bounding box center [396, 166] width 394 height 21
click at [214, 166] on input "Super Mix Gayel" at bounding box center [396, 166] width 394 height 21
type input "Super Mix Gayel"
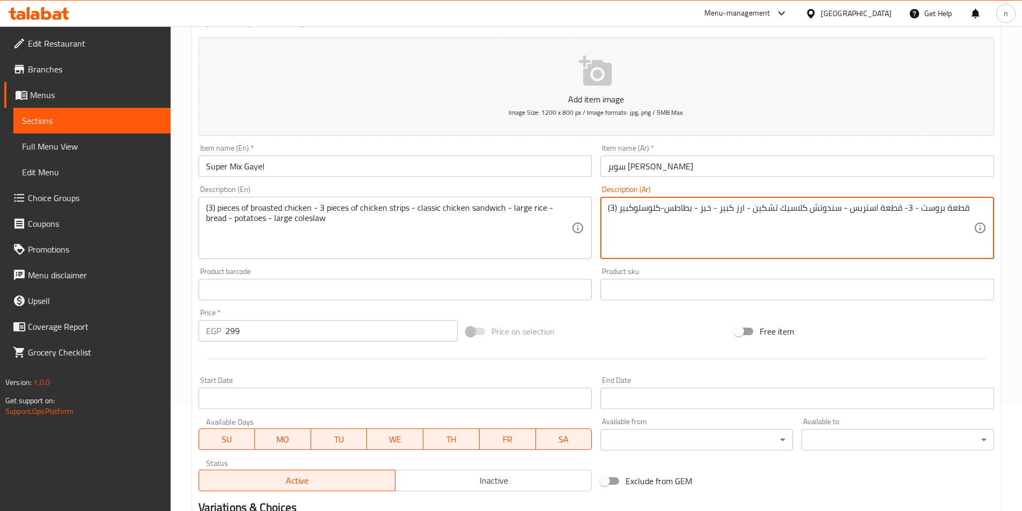
click at [890, 214] on textarea "(3) قطعة بروست - 3- قطعة استربس - سندوتش كلاسيك تشكين - ارز كبير - خبز - بطاطس-…" at bounding box center [791, 228] width 366 height 51
click at [997, 196] on div "Description (Ar) (3) قطعة بروست - 3- قطعة استربس - سندوتش كلاسيك تشكين - ارز كب…" at bounding box center [797, 222] width 402 height 82
click at [905, 208] on textarea "(3) قطعة بروست - 3- قطعة استربس - سندوتش كلاسيك تشكين - ارز كبير - خبز - بطاطس-…" at bounding box center [791, 228] width 366 height 51
click at [898, 204] on textarea "(3) قطعة بروست - 3- قطعة استربس - سندوتش كلاسيك تشكين - ارز كبير - خبز - بطاطس-…" at bounding box center [791, 228] width 366 height 51
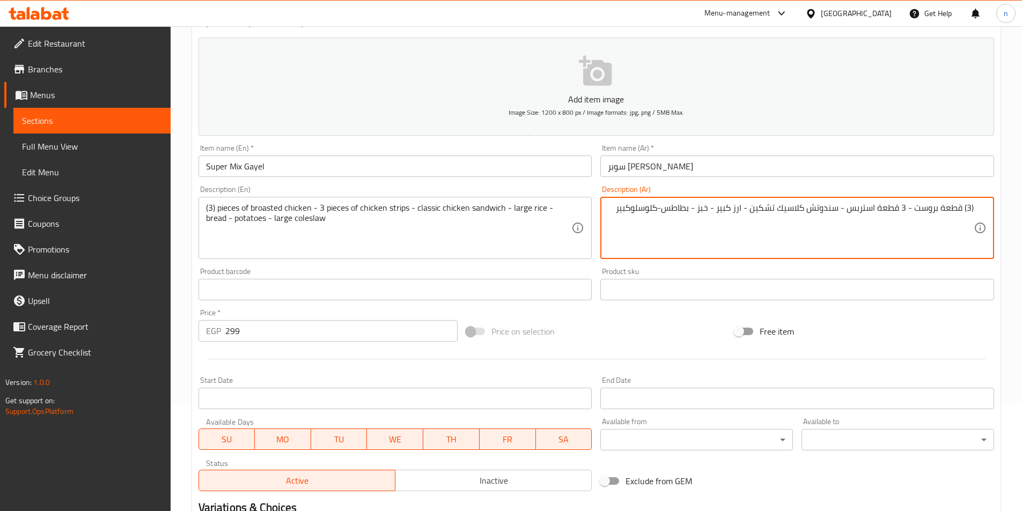
click at [783, 209] on textarea "(3) قطعة بروست - 3 قطعة استربس - سندوتش كلاسيك تشكين - ارز كبير - خبز - بطاطس-ك…" at bounding box center [791, 228] width 366 height 51
click at [713, 210] on textarea "(3) قطعة بروست - 3 قطعة استربس - سندوتش كلاسيك تشكين - ارز كبير - خبز - بطاطس-ك…" at bounding box center [791, 228] width 366 height 51
click at [627, 209] on textarea "(3) قطعة بروست - 3 قطعة استربس - سندوتش كلاسيك تشكين - ارز كبير -2 خبز - بطاطس-…" at bounding box center [791, 228] width 366 height 51
type textarea "(3) قطعة بروست - 3 قطعة استربس - سندوتش كلاسيك تشكين - ارز كبير -2 خبز - بطاطس-…"
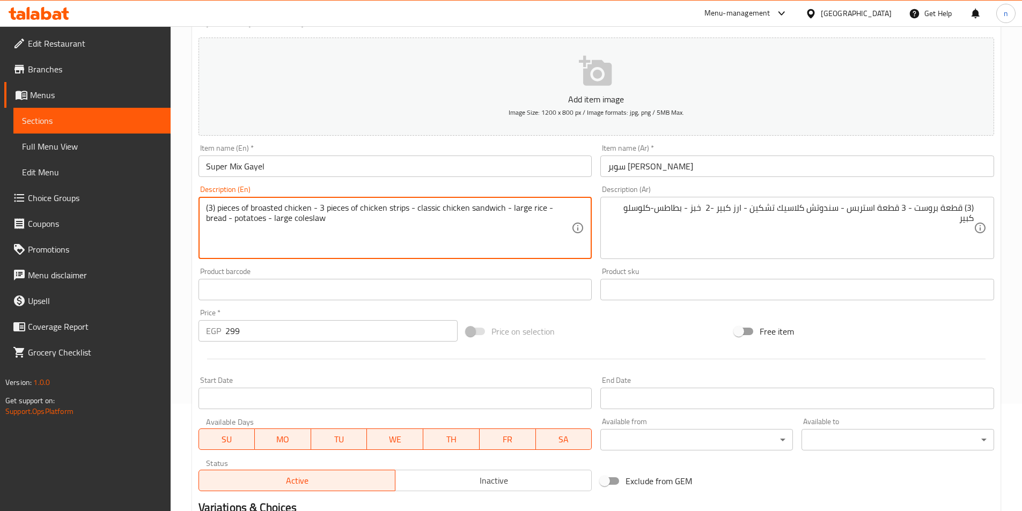
drag, startPoint x: 312, startPoint y: 206, endPoint x: 275, endPoint y: 203, distance: 36.6
drag, startPoint x: 291, startPoint y: 208, endPoint x: 341, endPoint y: 207, distance: 49.9
click at [341, 207] on textarea "(3) pieces of broast - 3 pieces of chicken strips - classic chicken sandwich - …" at bounding box center [389, 228] width 366 height 51
click at [339, 209] on textarea "(3) pieces of broast - 3 pieces of chicken strips - classic chicken sandwich - …" at bounding box center [389, 228] width 366 height 51
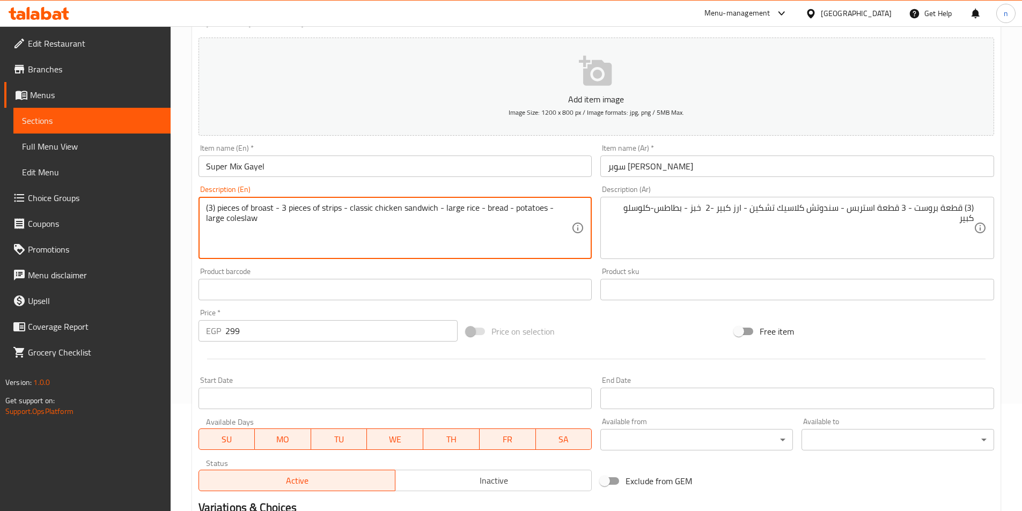
drag, startPoint x: 358, startPoint y: 209, endPoint x: 417, endPoint y: 211, distance: 59.0
click at [417, 211] on textarea "(3) pieces of broast - 3 pieces of strips - classic chicken sandwich - large ri…" at bounding box center [389, 228] width 366 height 51
click at [486, 207] on textarea "(3) pieces of broast - 3 pieces of strips - classic chicken sandwich - large ri…" at bounding box center [389, 228] width 366 height 51
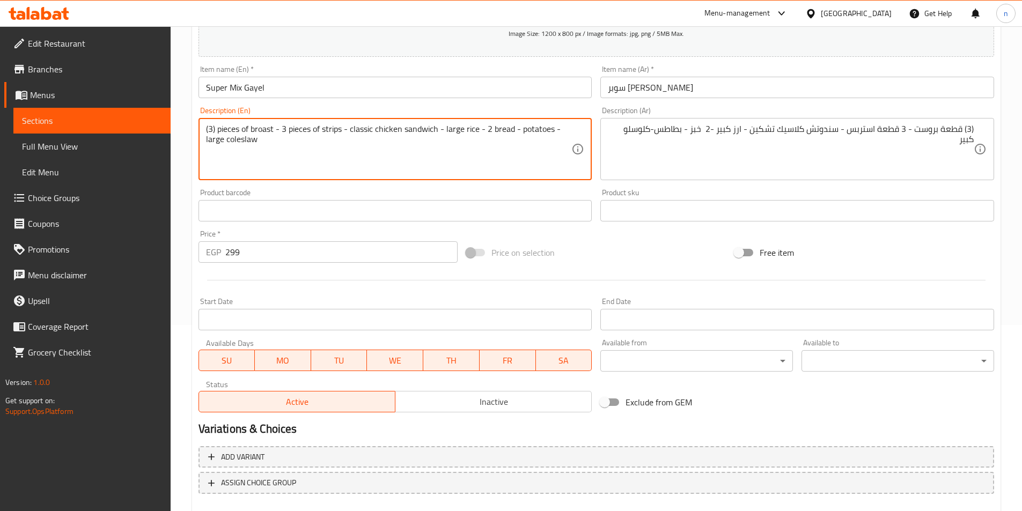
scroll to position [215, 0]
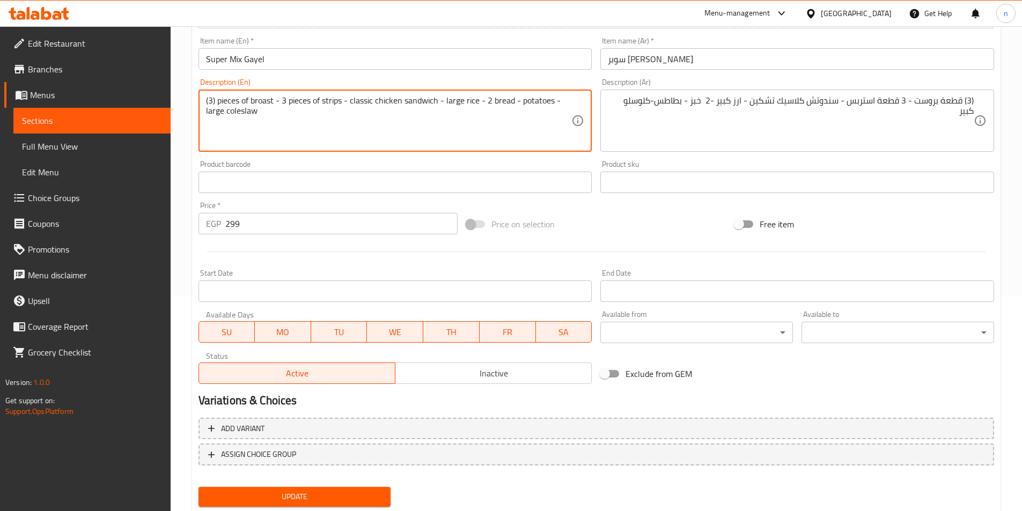
type textarea "(3) pieces of broast - 3 pieces of strips - classic chicken sandwich - large ri…"
click at [349, 489] on button "Update" at bounding box center [295, 497] width 193 height 20
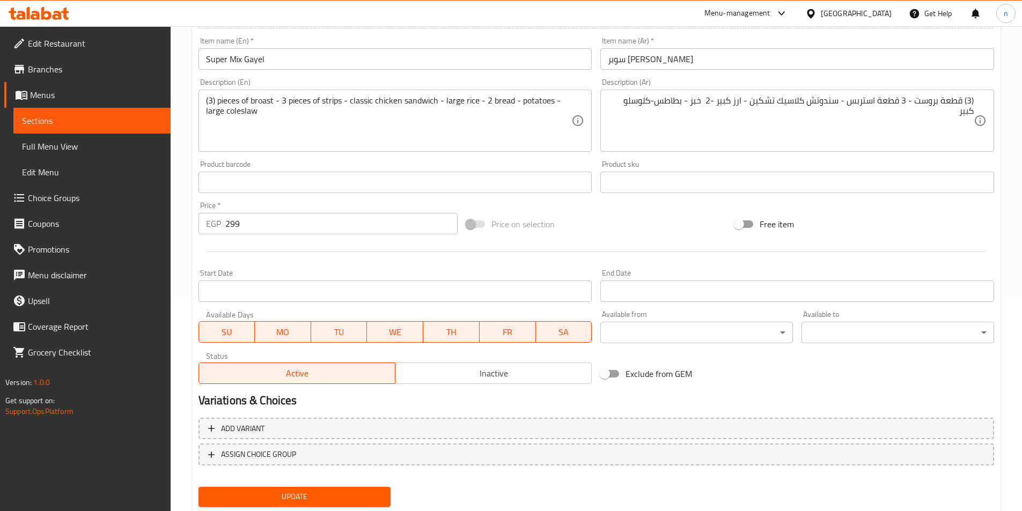
click at [80, 119] on span "Sections" at bounding box center [92, 120] width 140 height 13
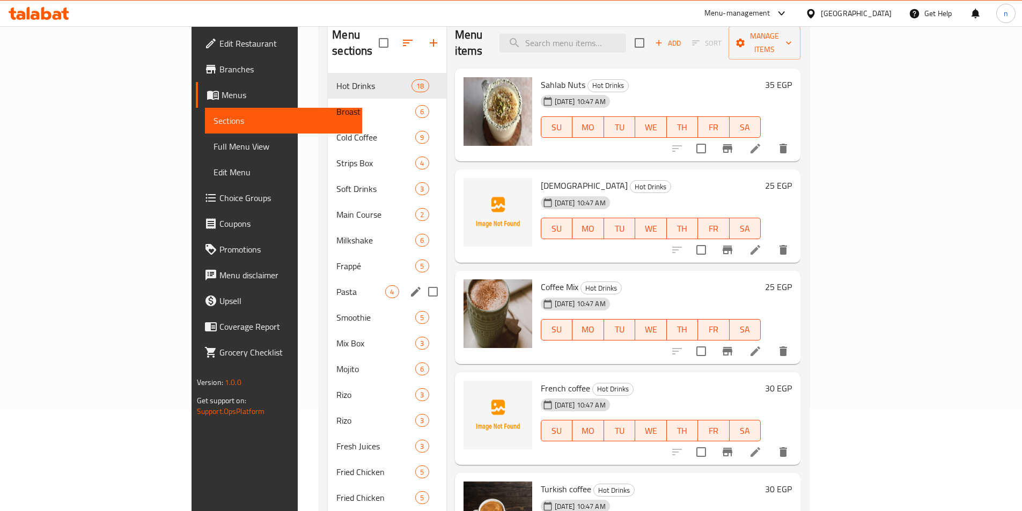
scroll to position [107, 0]
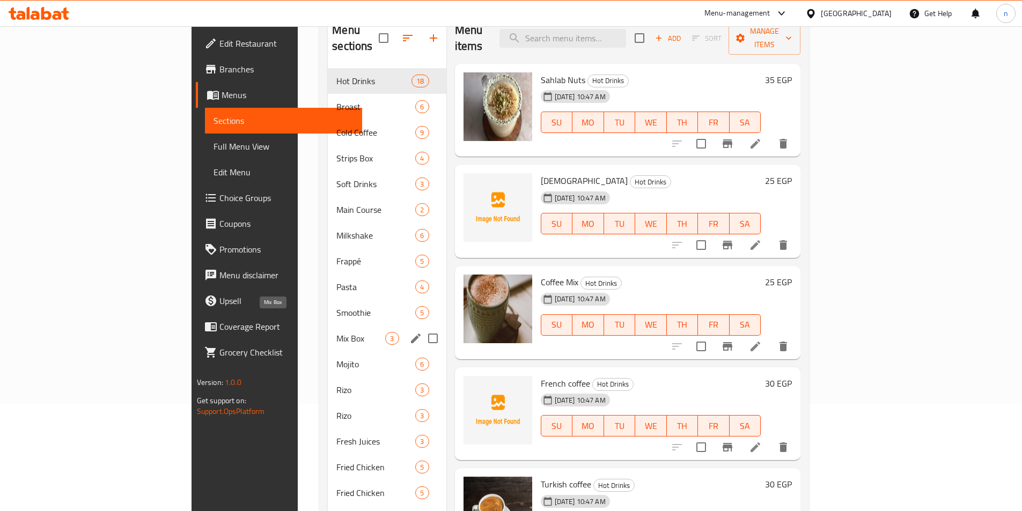
click at [336, 332] on span "Mix Box" at bounding box center [360, 338] width 49 height 13
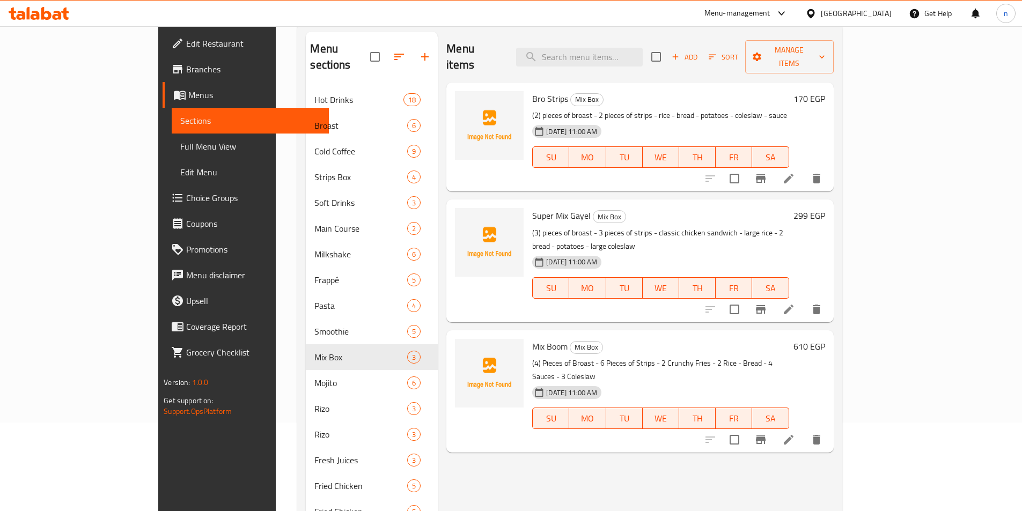
scroll to position [107, 0]
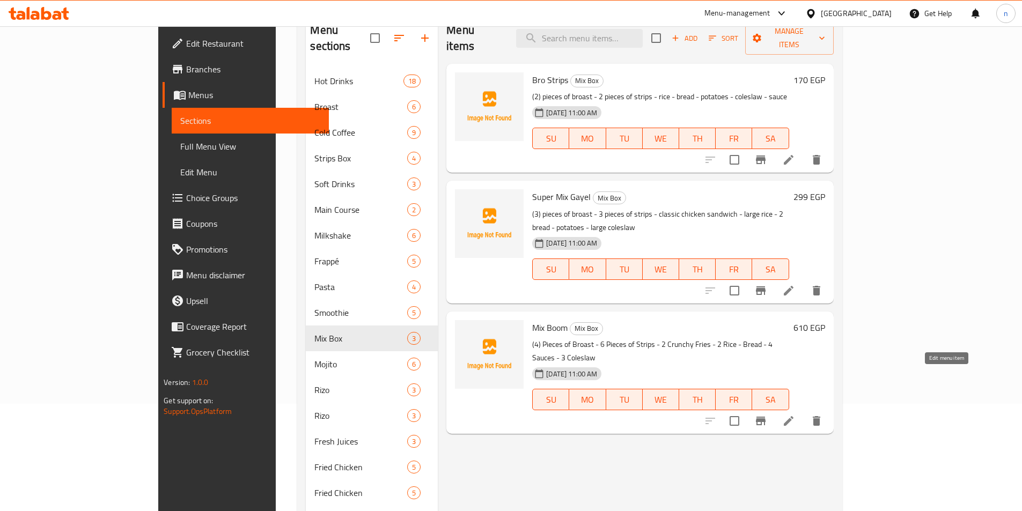
click at [795, 415] on icon at bounding box center [788, 421] width 13 height 13
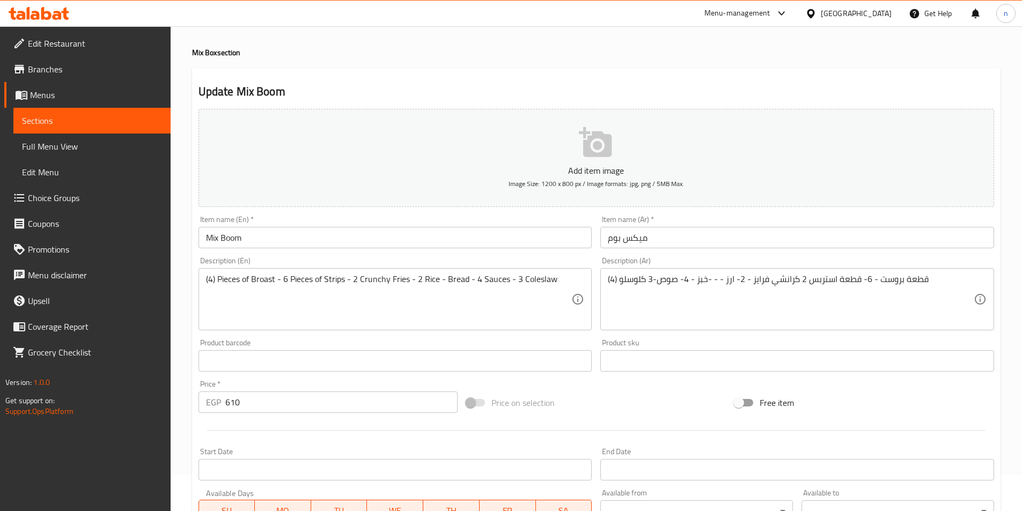
scroll to position [54, 0]
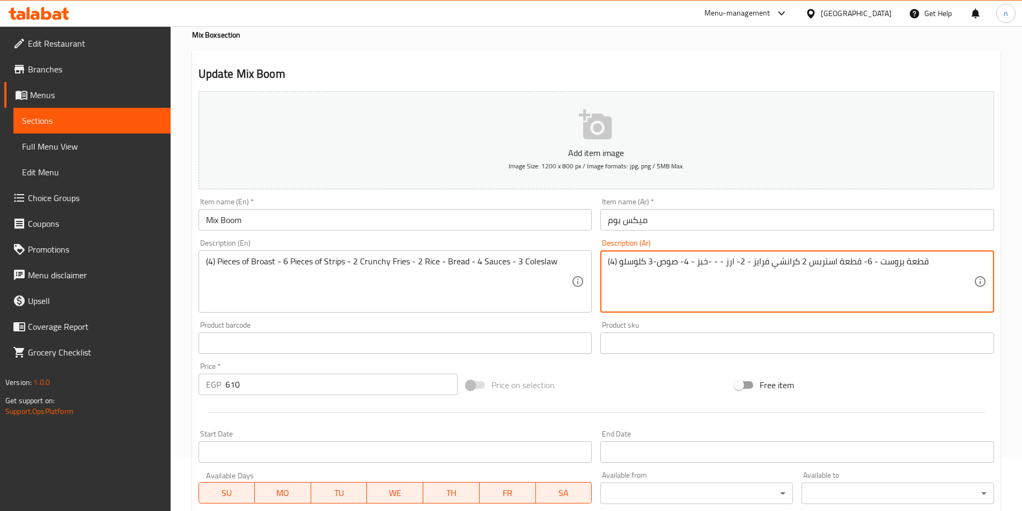
click at [855, 261] on textarea "(4) قطعة بروست - 6- قطعة استربس 2 كرانشي فرايز - 2- ارز - - -خبز - 4- صوص-3 كلو…" at bounding box center [791, 281] width 366 height 51
click at [912, 286] on textarea "(4) قطعة بروست - 6- قطعة استربس 2 كرانشي فرايز - 2- ارز - - -خبز - 4- صوص-3 كلو…" at bounding box center [791, 281] width 366 height 51
click at [762, 261] on textarea "(4) قطعة بروست - 6- قطعة استربس 2 كرانشي فرايز - 2 ارز - - -خبز - 4- صوص-3 كلوس…" at bounding box center [791, 281] width 366 height 51
drag, startPoint x: 758, startPoint y: 260, endPoint x: 747, endPoint y: 258, distance: 10.5
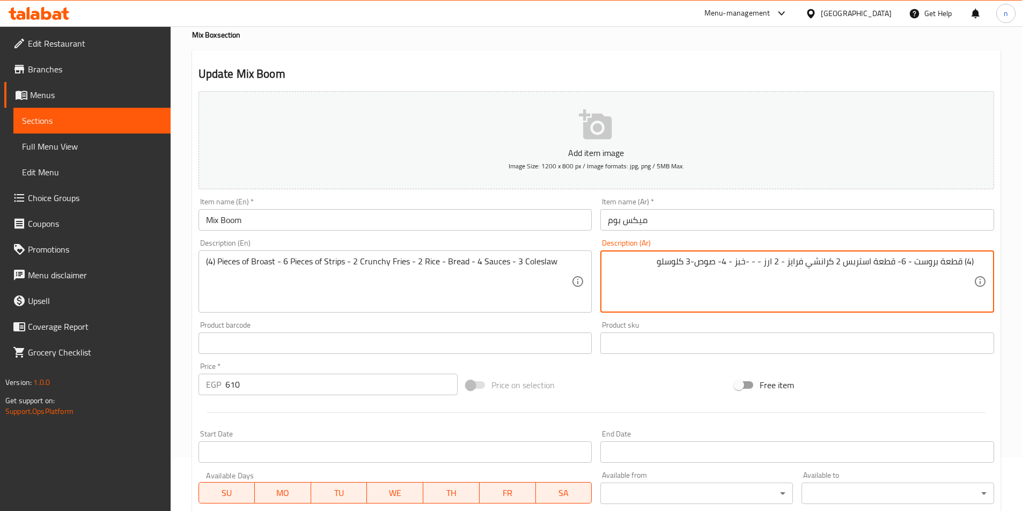
click at [747, 258] on textarea "(4) قطعة بروست - 6- قطعة استربس 2 كرانشي فرايز - 2 ارز - - -خبز - 4- صوص-3 كلوس…" at bounding box center [791, 281] width 366 height 51
click at [845, 263] on textarea "(4) قطعة بروست - 6- قطعة استربس 2 كرانشي فرايز - 2 ارز - 4 خبز - 4- صوص-3 كلوسلو" at bounding box center [791, 281] width 366 height 51
type textarea "(4) قطعة بروست - 6- قطعة استربس - 2 كرانشي فرايز - 2 ارز - 4 خبز - 4- صوص-3 كلو…"
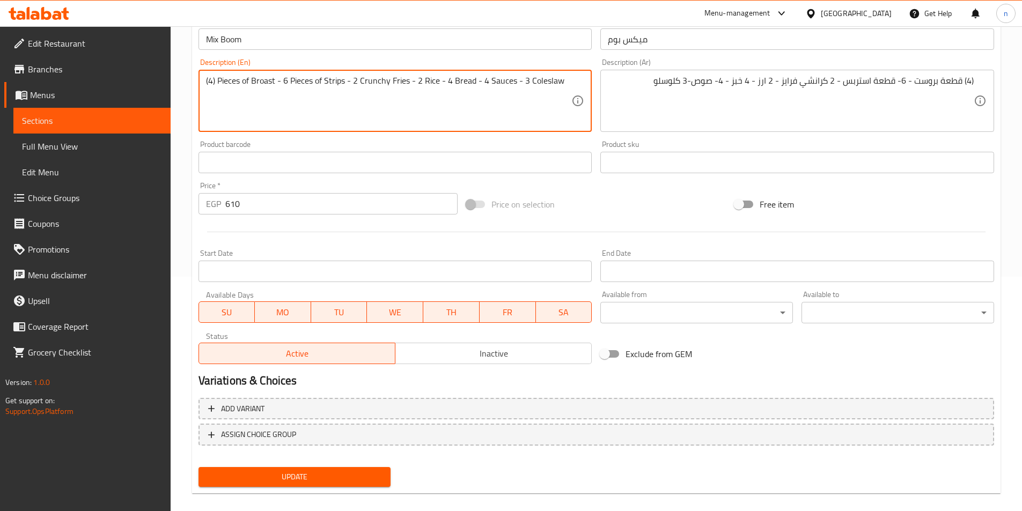
scroll to position [247, 0]
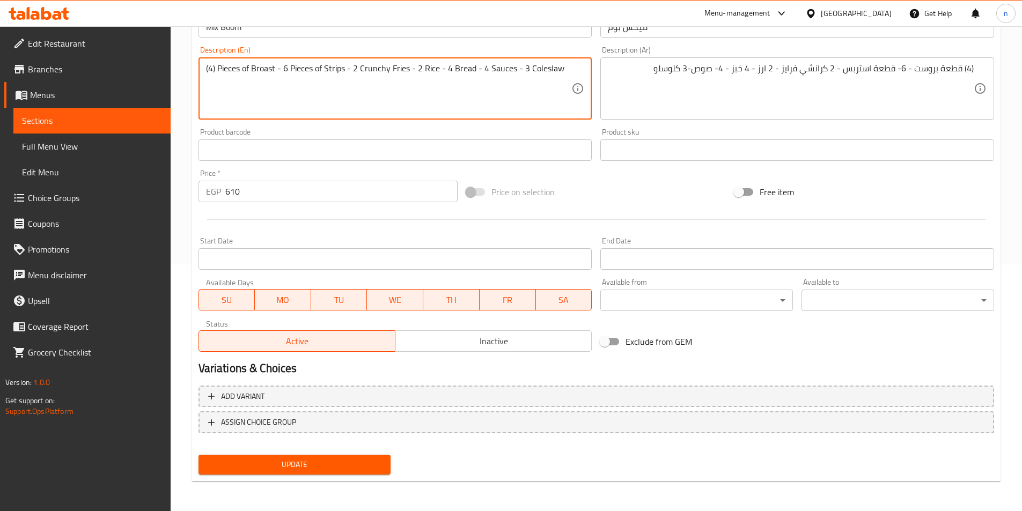
type textarea "(4) Pieces of Broast - 6 Pieces of Strips - 2 Crunchy Fries - 2 Rice - 4 Bread …"
click at [346, 464] on span "Update" at bounding box center [294, 464] width 175 height 13
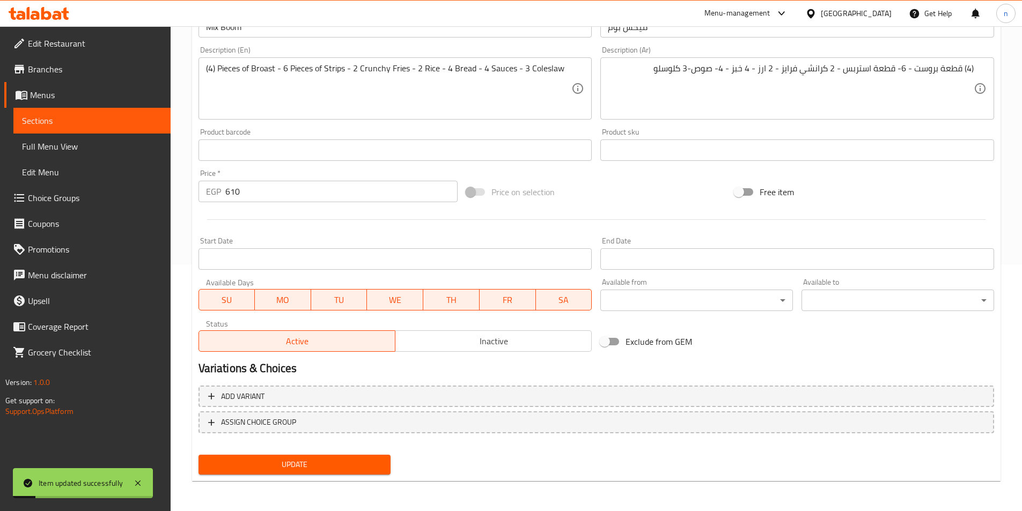
click at [104, 118] on span "Sections" at bounding box center [92, 120] width 140 height 13
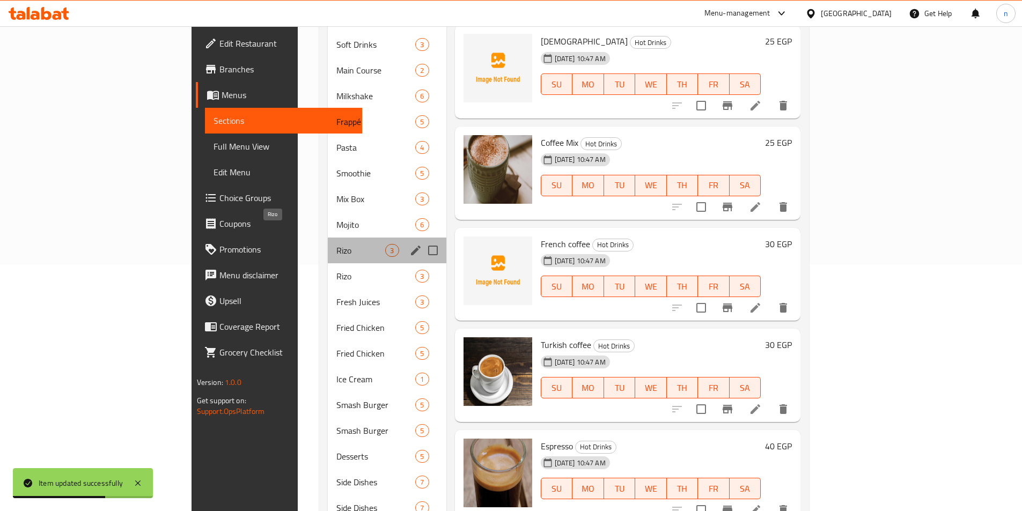
click at [336, 244] on span "Rizo" at bounding box center [360, 250] width 49 height 13
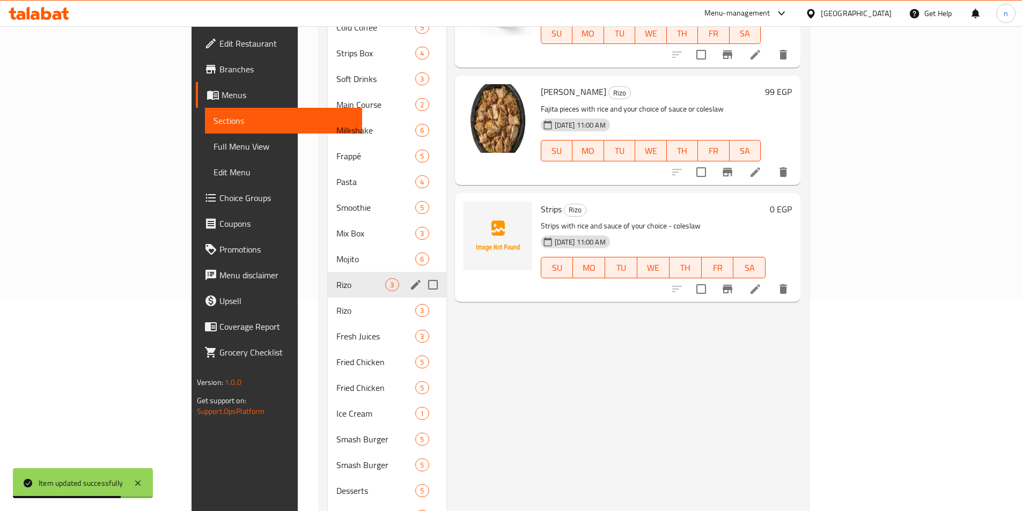
scroll to position [193, 0]
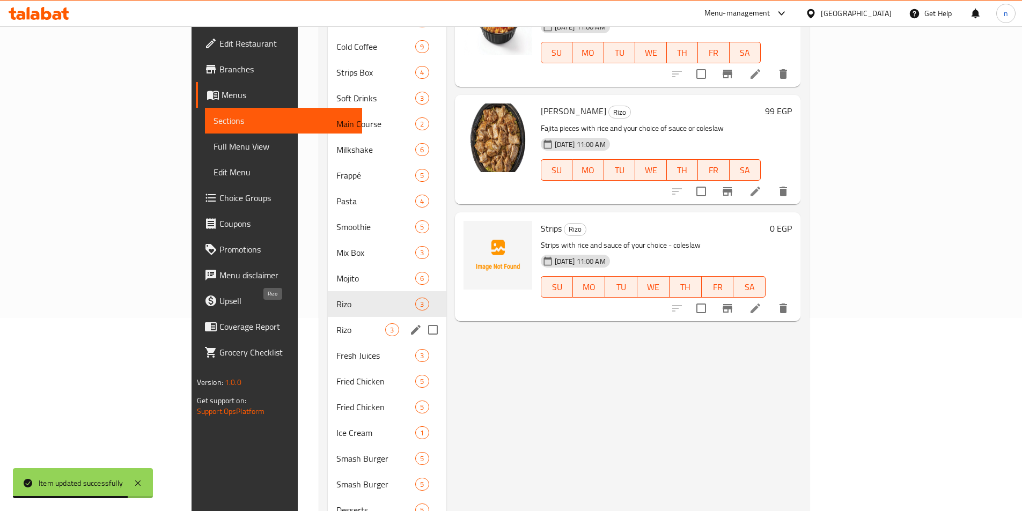
click at [336, 324] on span "Rizo" at bounding box center [360, 330] width 49 height 13
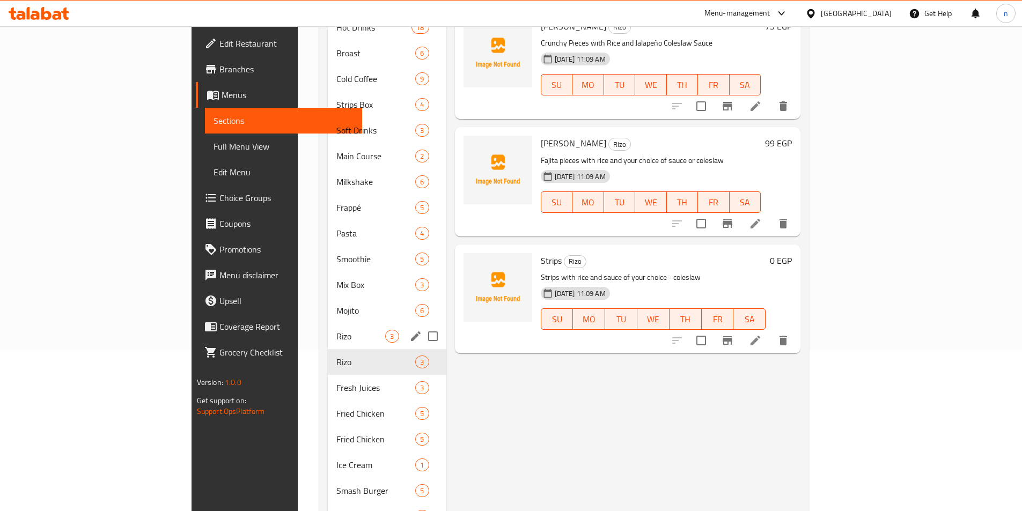
click at [336, 330] on span "Rizo" at bounding box center [360, 336] width 49 height 13
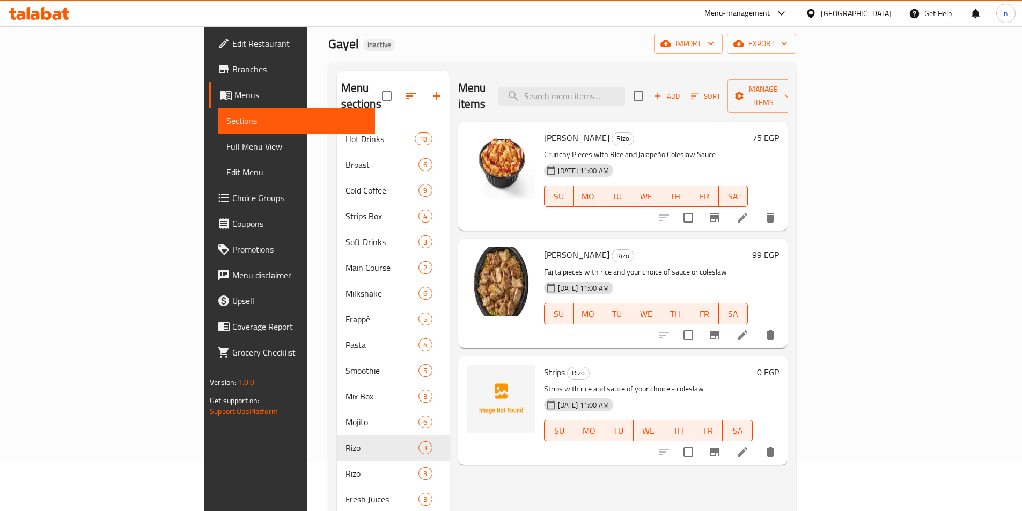
scroll to position [107, 0]
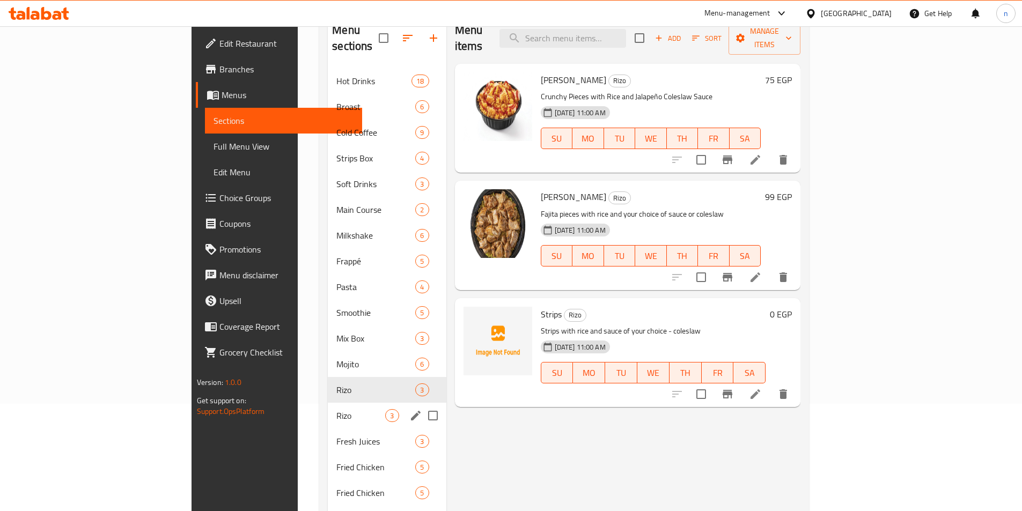
click at [422, 405] on input "Menu sections" at bounding box center [433, 416] width 23 height 23
checkbox input "true"
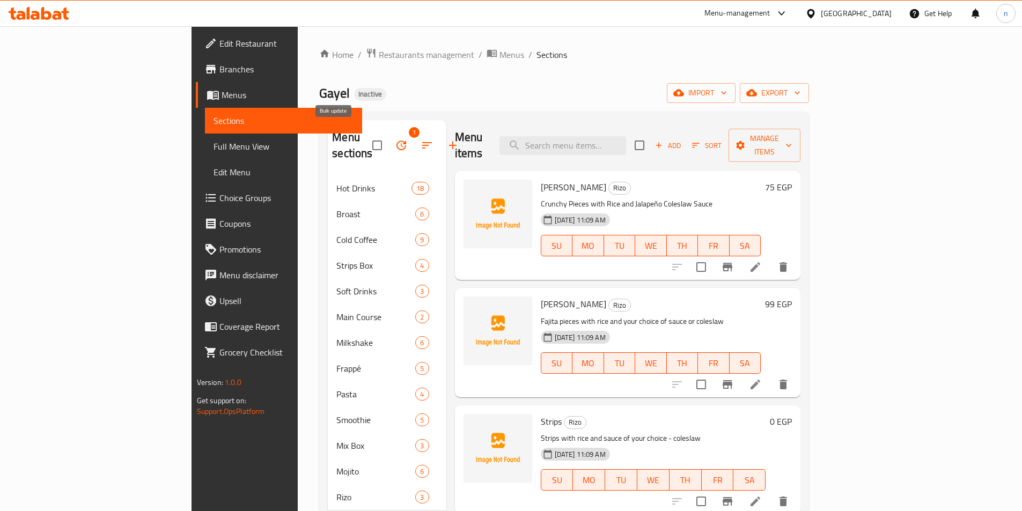
click at [395, 139] on icon "button" at bounding box center [401, 145] width 13 height 13
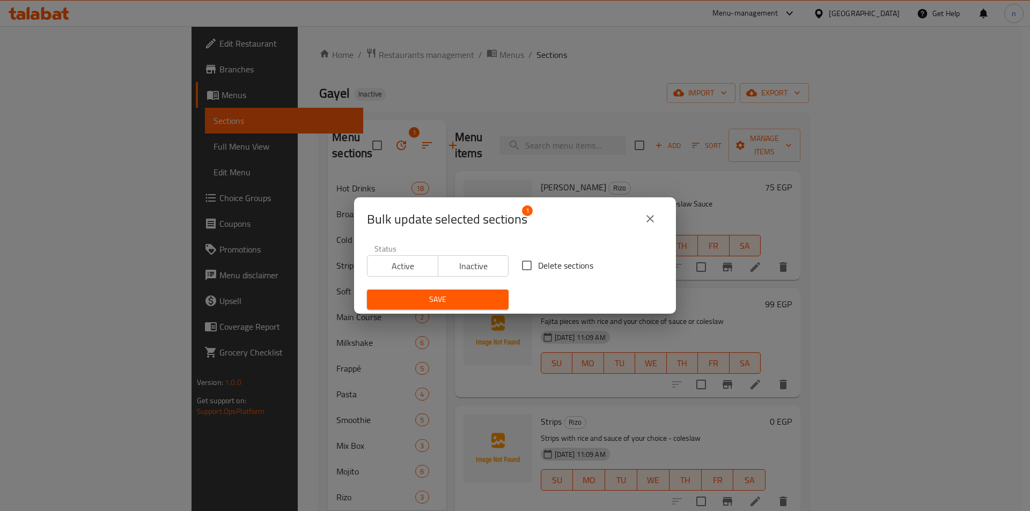
click at [550, 265] on span "Delete sections" at bounding box center [565, 265] width 55 height 13
click at [538, 265] on input "Delete sections" at bounding box center [527, 265] width 23 height 23
checkbox input "true"
click at [463, 301] on span "Save" at bounding box center [438, 299] width 124 height 13
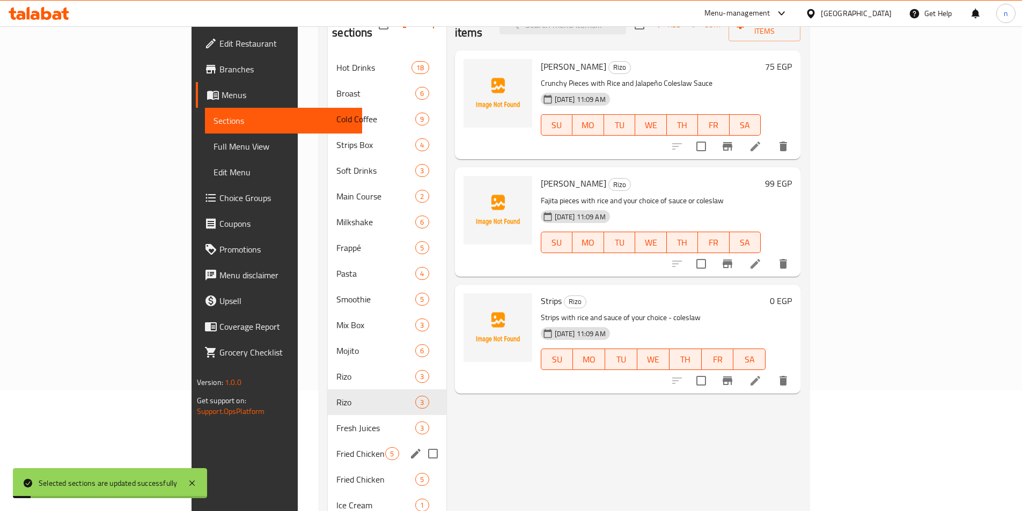
scroll to position [215, 0]
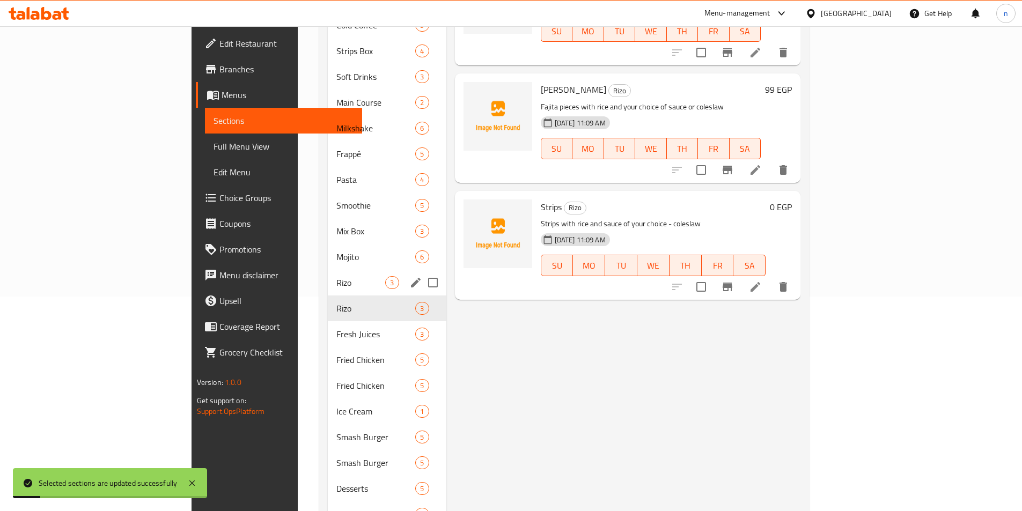
click at [336, 276] on span "Rizo" at bounding box center [360, 282] width 49 height 13
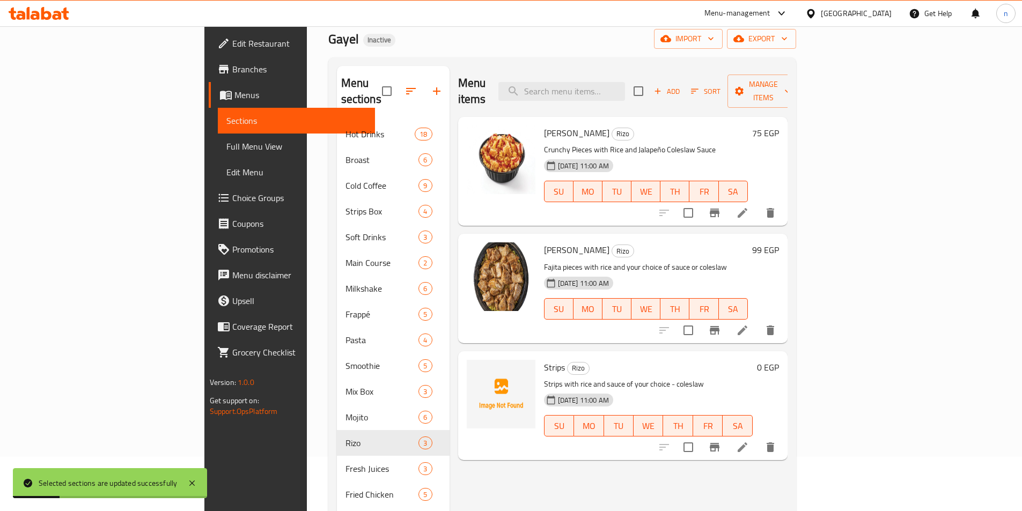
scroll to position [54, 0]
click at [747, 209] on icon at bounding box center [743, 214] width 10 height 10
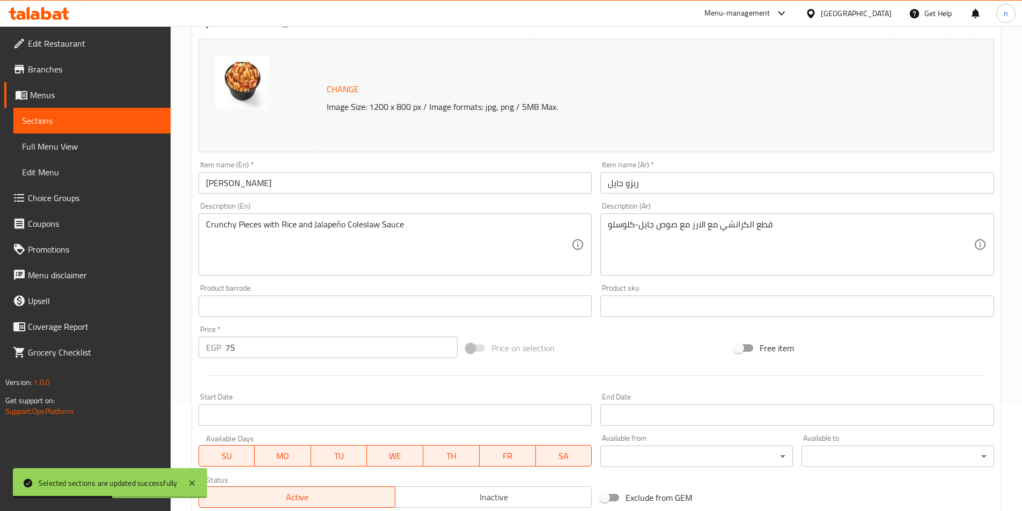
scroll to position [107, 0]
click at [225, 184] on input "Rizo Jael" at bounding box center [396, 181] width 394 height 21
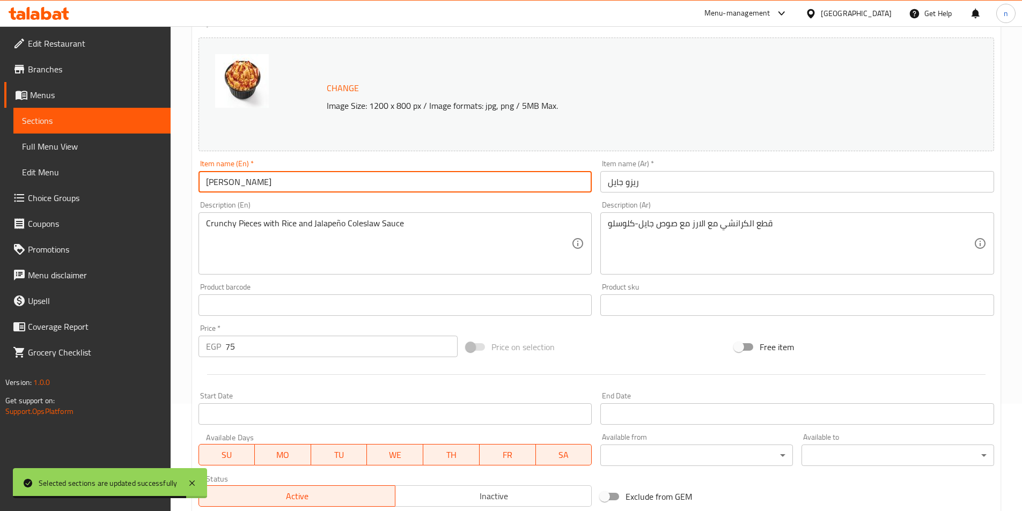
click at [225, 184] on input "Rizo Jael" at bounding box center [396, 181] width 394 height 21
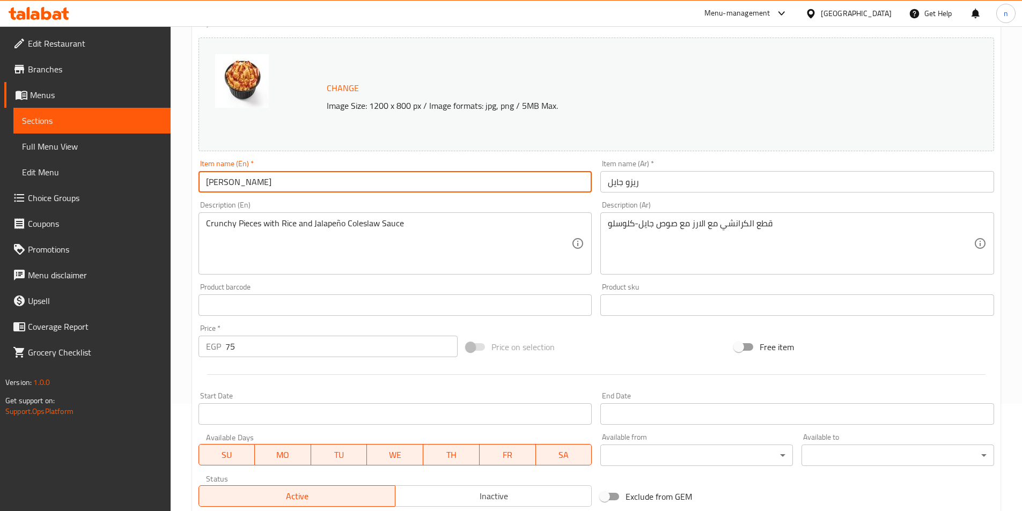
type input "[PERSON_NAME]"
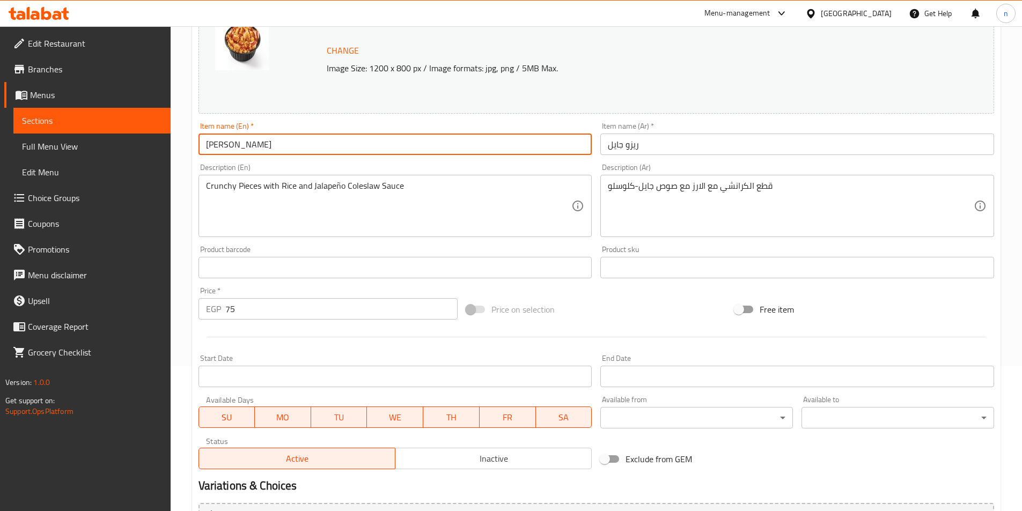
scroll to position [161, 0]
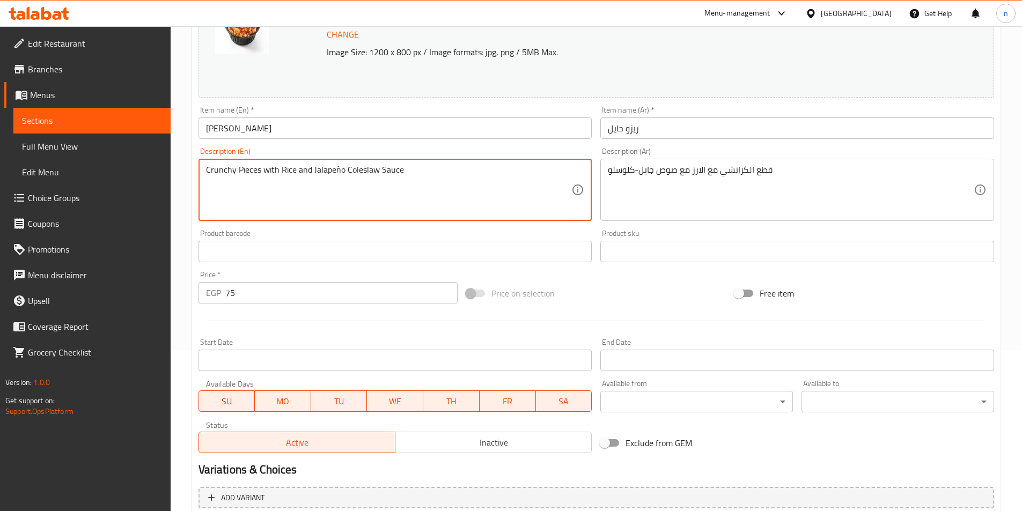
drag, startPoint x: 214, startPoint y: 170, endPoint x: 339, endPoint y: 173, distance: 125.6
click at [327, 168] on textarea "Crunchy Pieces with Rice and Jalapeño Coleslaw Sauce" at bounding box center [389, 190] width 366 height 51
click at [390, 168] on textarea "Crunchy Pieces with Rice and Jalapeño Coleslaw Sauce" at bounding box center [389, 190] width 366 height 51
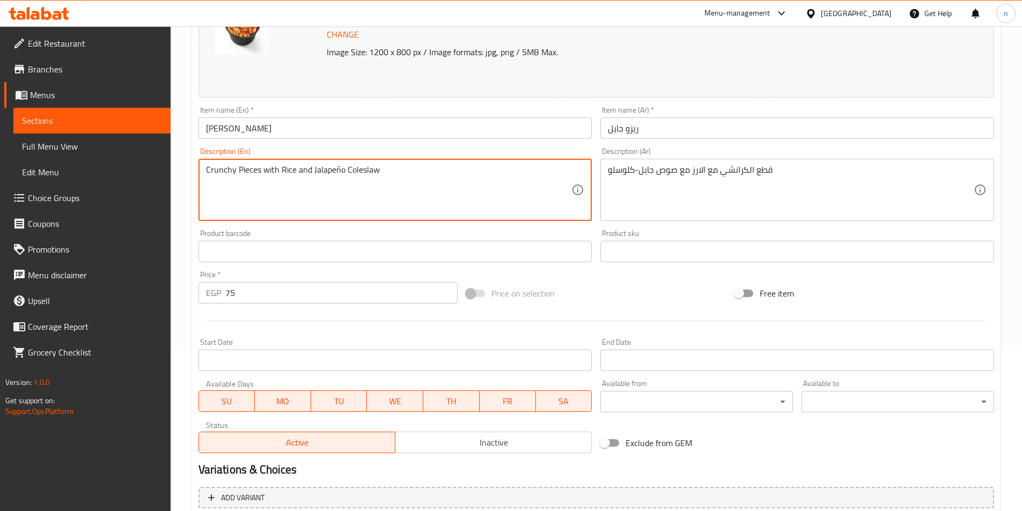
click at [327, 167] on textarea "Crunchy Pieces with Rice and Jalapeño Coleslaw" at bounding box center [389, 190] width 366 height 51
paste textarea "Sauce"
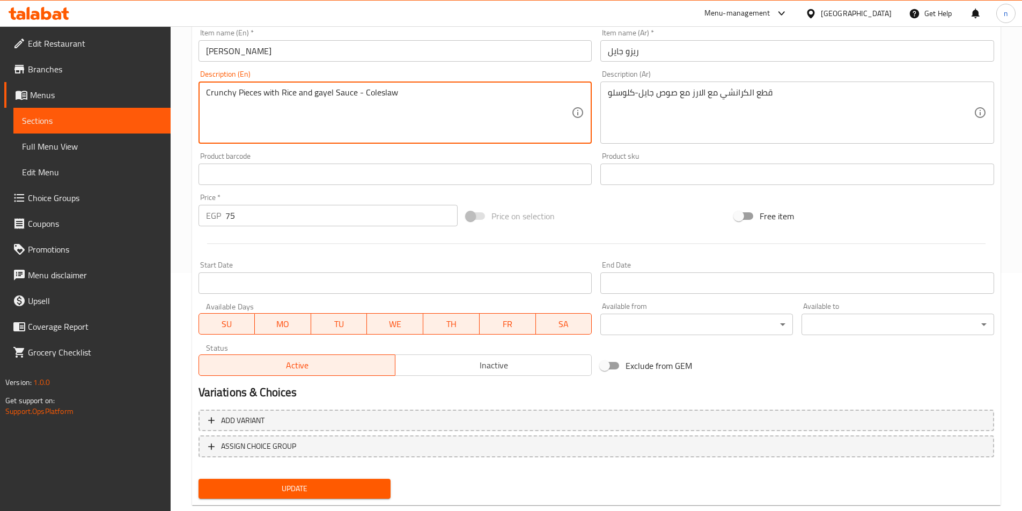
scroll to position [262, 0]
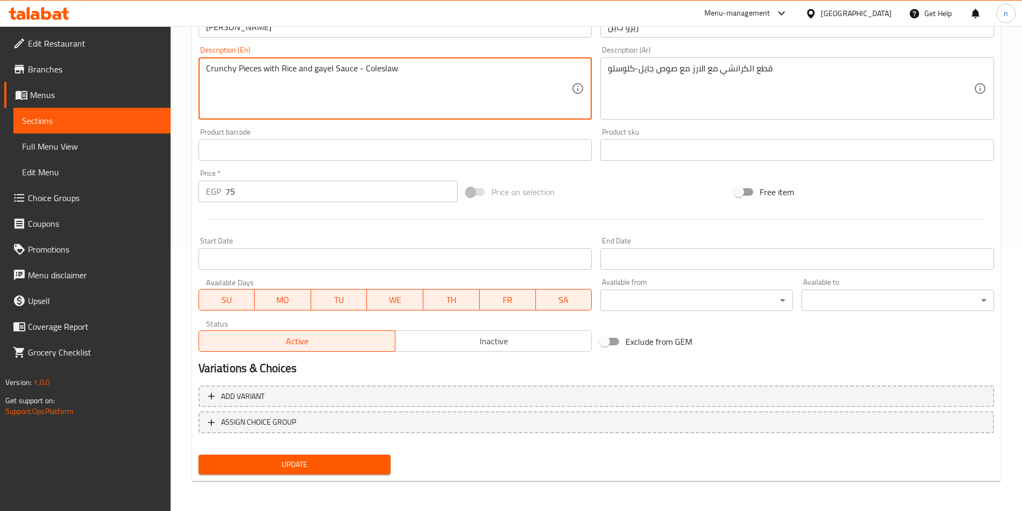
type textarea "Crunchy Pieces with Rice and gayel Sauce - Coleslaw"
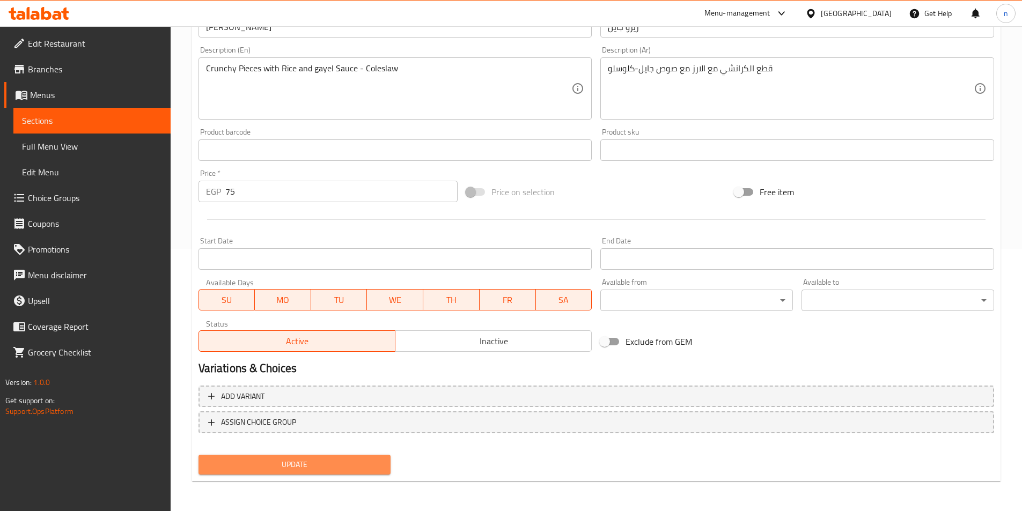
click at [336, 465] on span "Update" at bounding box center [294, 464] width 175 height 13
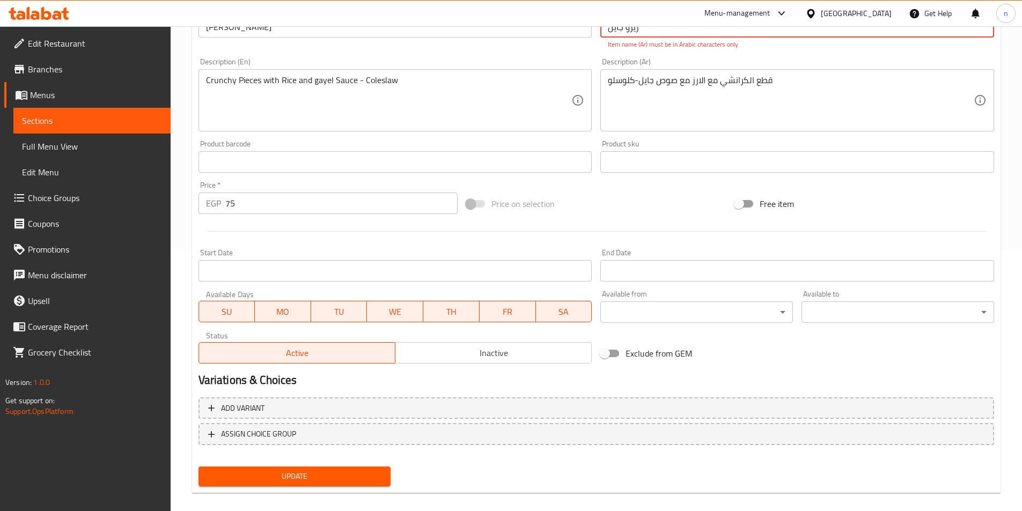
click at [333, 479] on span "Update" at bounding box center [294, 476] width 175 height 13
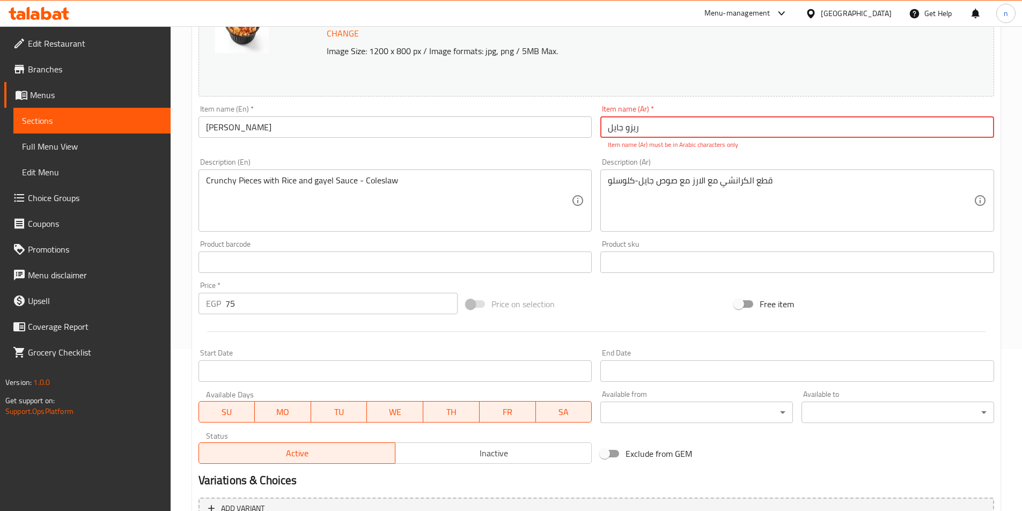
scroll to position [0, 0]
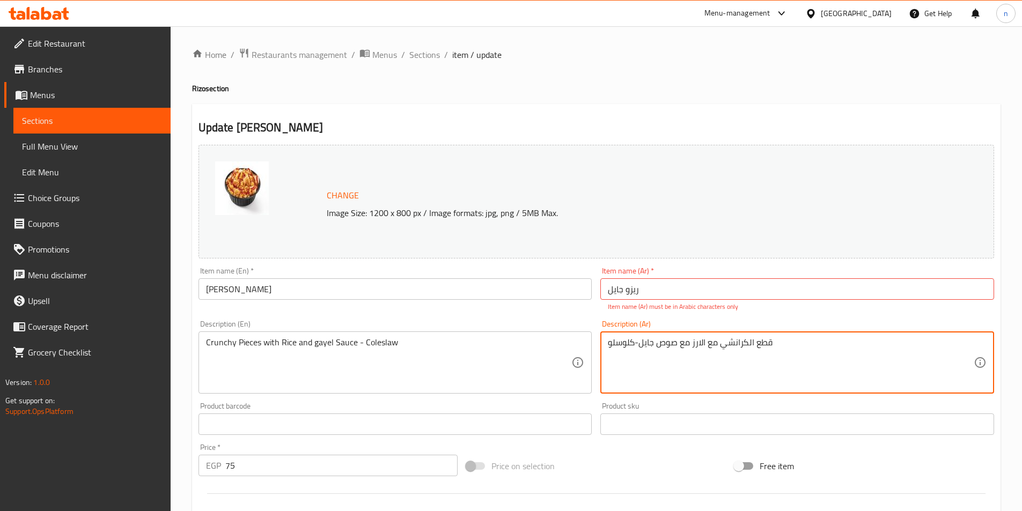
click at [636, 343] on textarea "قطع الكرانشي مع الارز مع صوص جايل-كلوسلو" at bounding box center [791, 362] width 366 height 51
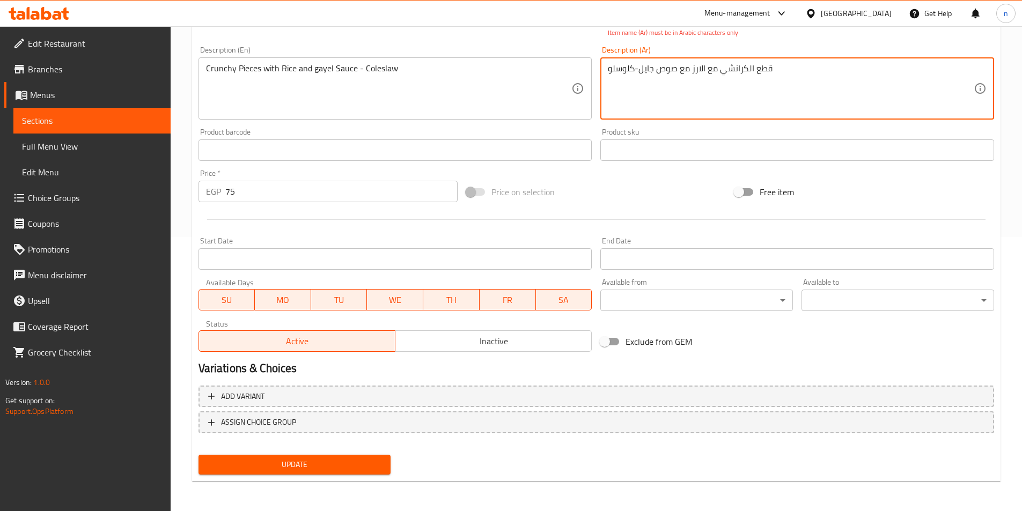
click at [331, 471] on span "Update" at bounding box center [294, 464] width 175 height 13
click at [635, 71] on textarea "قطع الكرانشي مع الارز مع صوص جايل -كلوسلو" at bounding box center [791, 88] width 366 height 51
click at [641, 70] on textarea "قطع الكرانشي مع الارز مع صوص جايل - كلوسلو" at bounding box center [791, 88] width 366 height 51
type textarea "قطع الكرانشي مع الارز مع صوص جايل - كلوسلو"
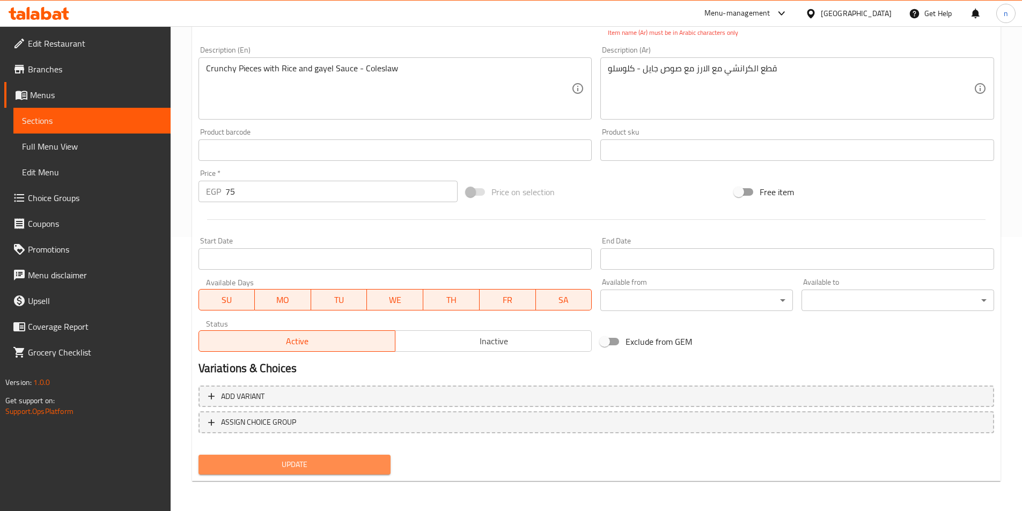
click at [370, 466] on span "Update" at bounding box center [294, 464] width 175 height 13
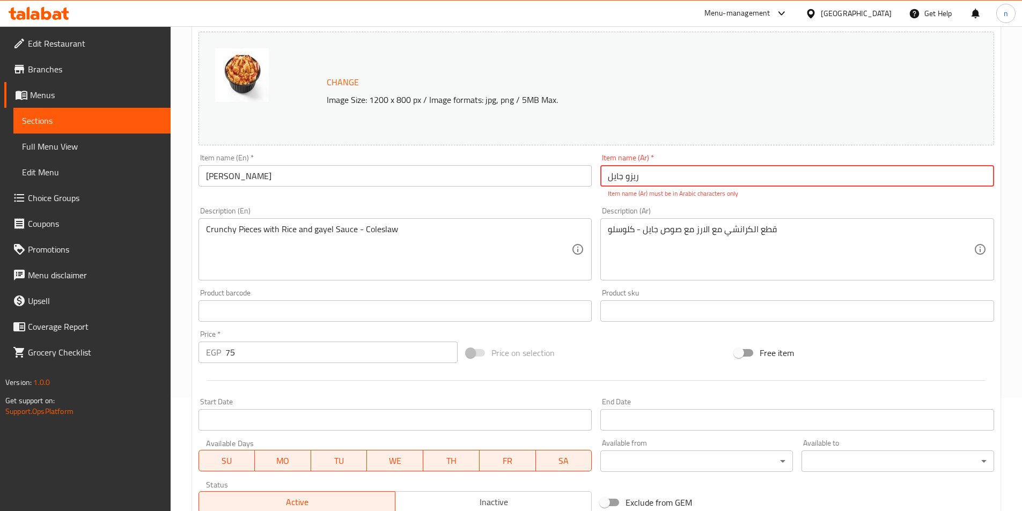
click at [627, 175] on input "ریزو جايل" at bounding box center [797, 175] width 394 height 21
click at [875, 203] on div "Description (Ar) قطع الكرانشي مع الارز مع صوص جايل - كلوسلو Description (Ar)" at bounding box center [797, 244] width 402 height 82
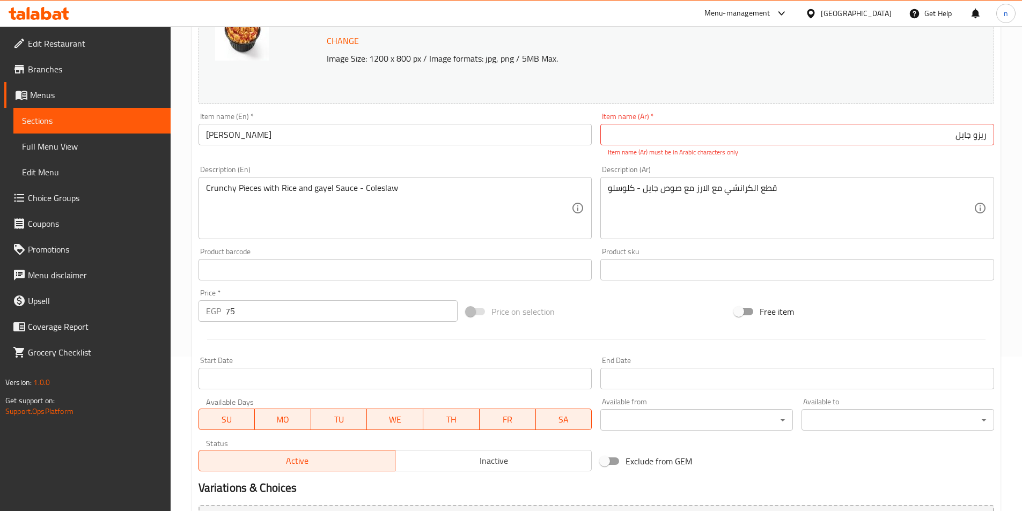
scroll to position [221, 0]
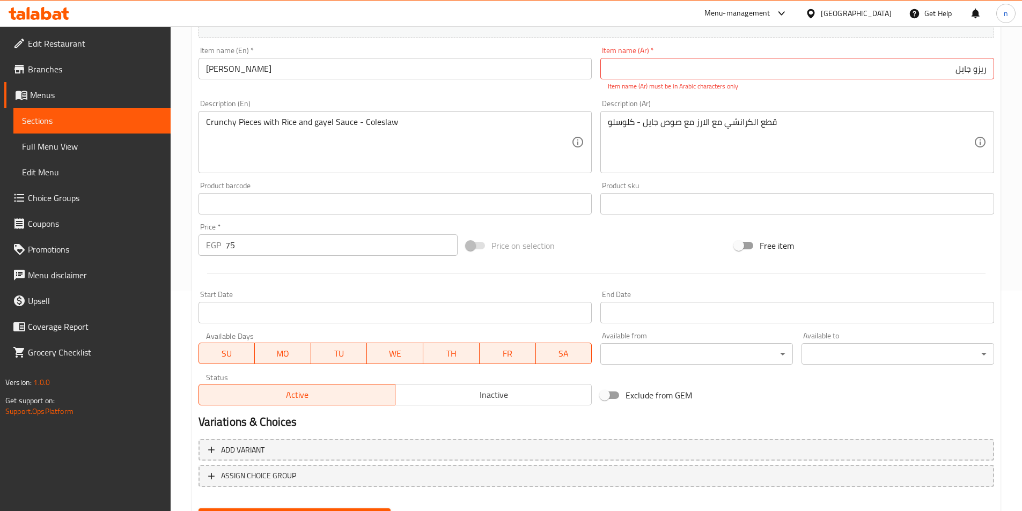
click at [987, 68] on input "ریزو جايل" at bounding box center [797, 68] width 394 height 21
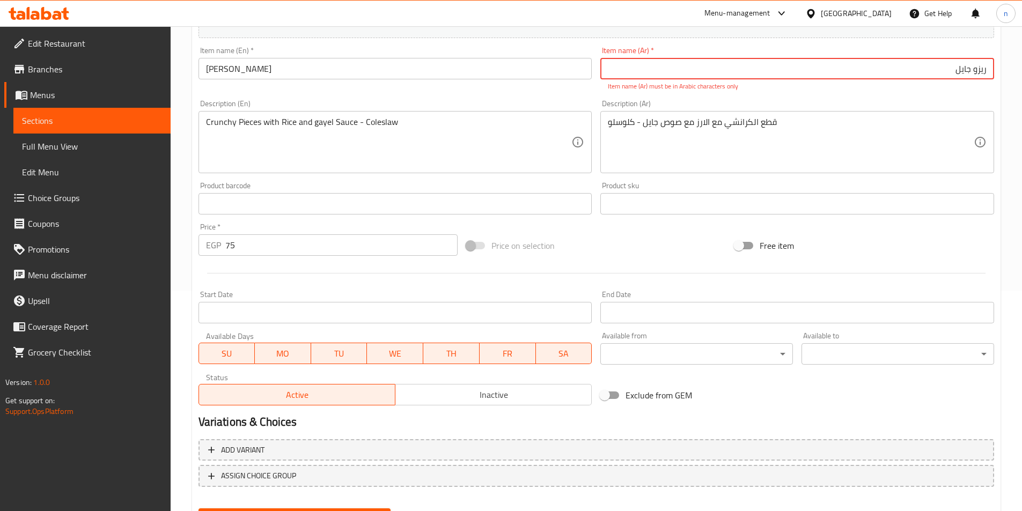
scroll to position [274, 0]
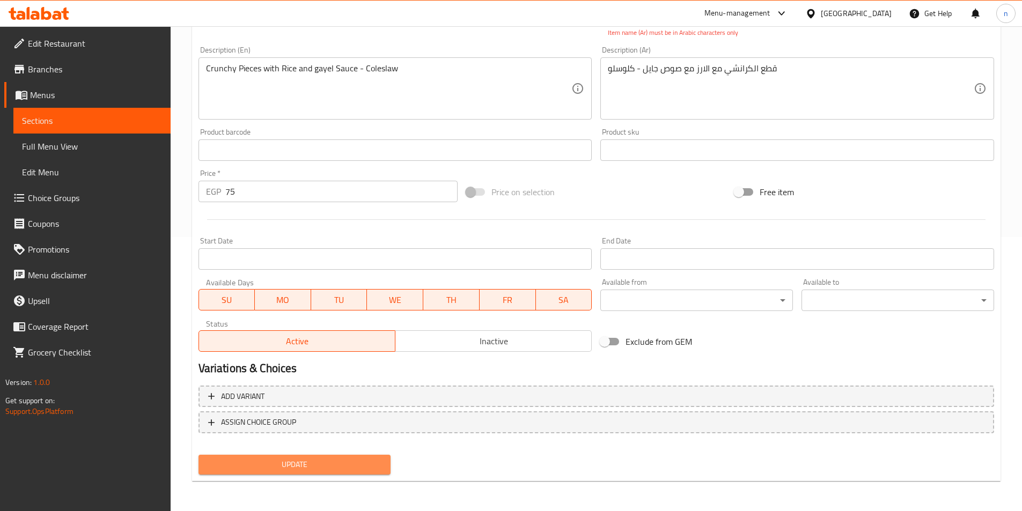
click at [302, 461] on span "Update" at bounding box center [294, 464] width 175 height 13
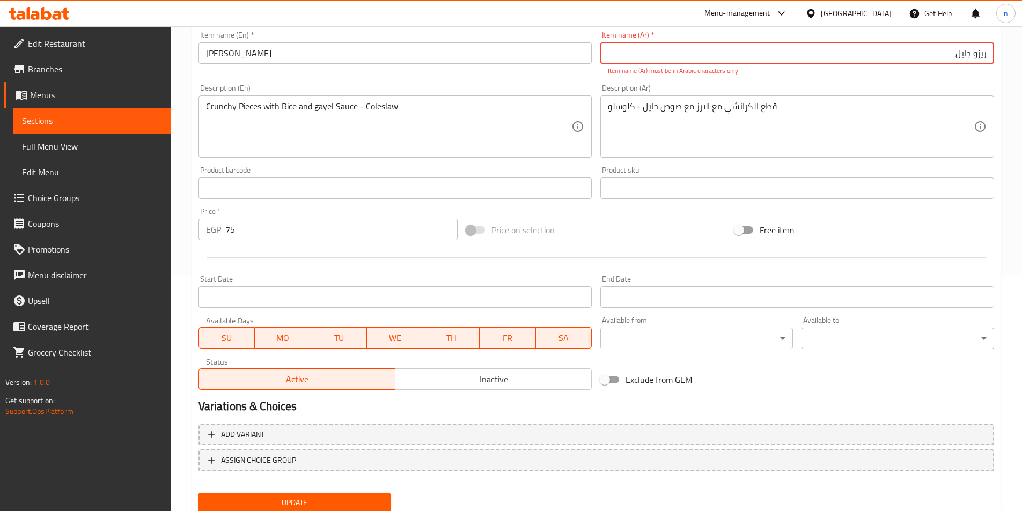
scroll to position [113, 0]
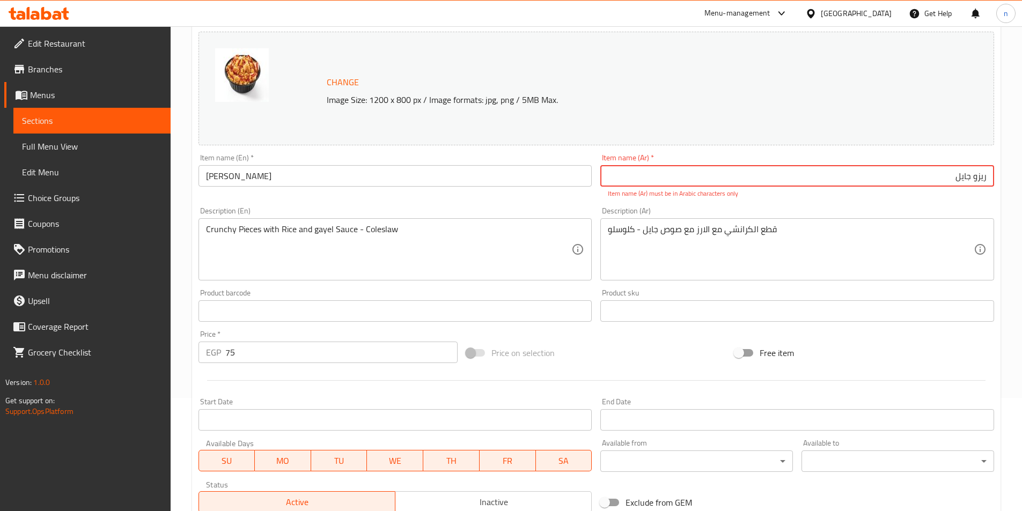
click at [955, 182] on input "ریزو جايل" at bounding box center [797, 175] width 394 height 21
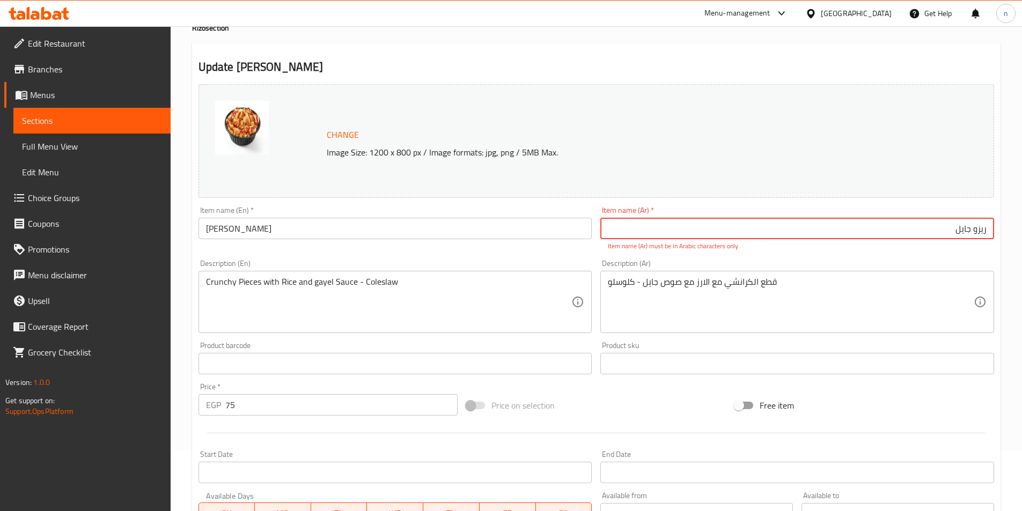
scroll to position [60, 0]
click at [958, 231] on input "ریزو جايل" at bounding box center [797, 229] width 394 height 21
paste input "ریزو جايل"
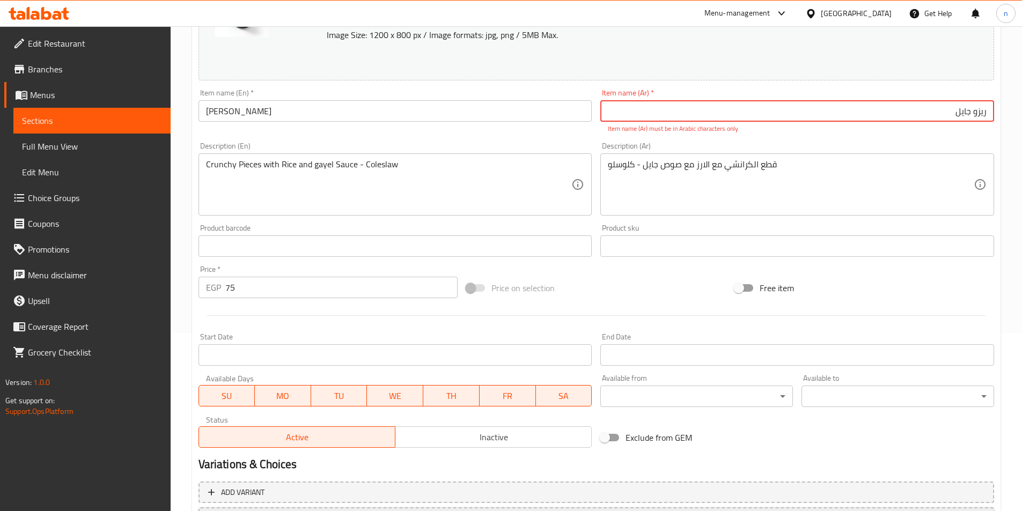
scroll to position [274, 0]
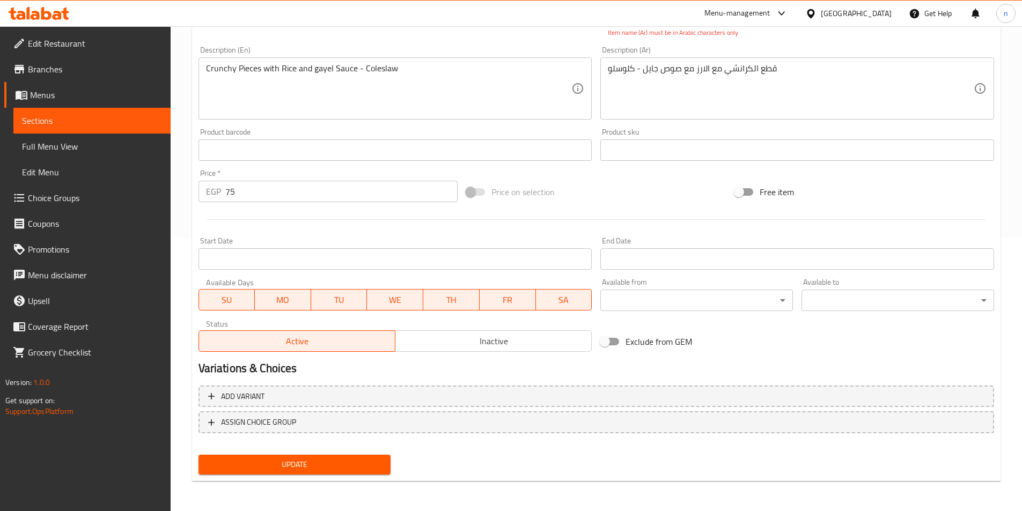
click at [309, 460] on span "Update" at bounding box center [294, 464] width 175 height 13
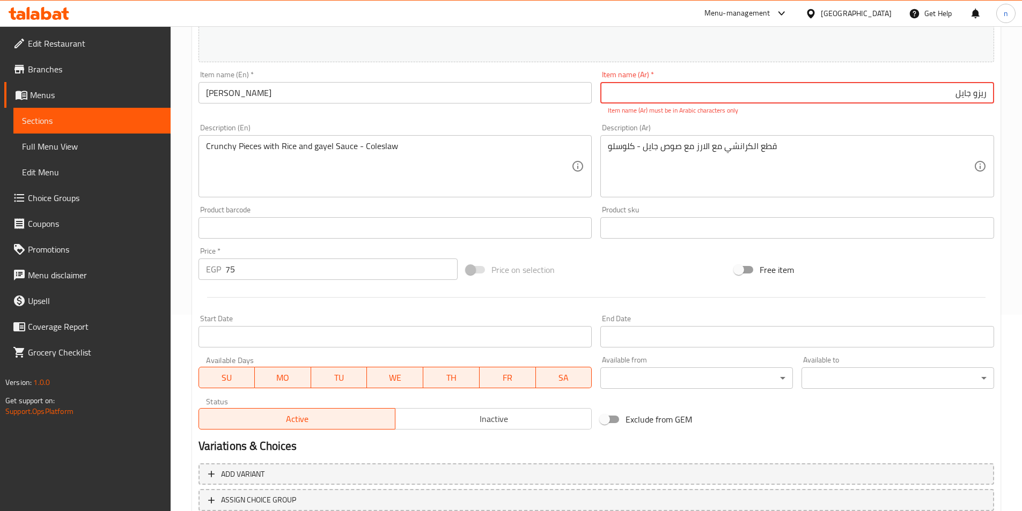
scroll to position [113, 0]
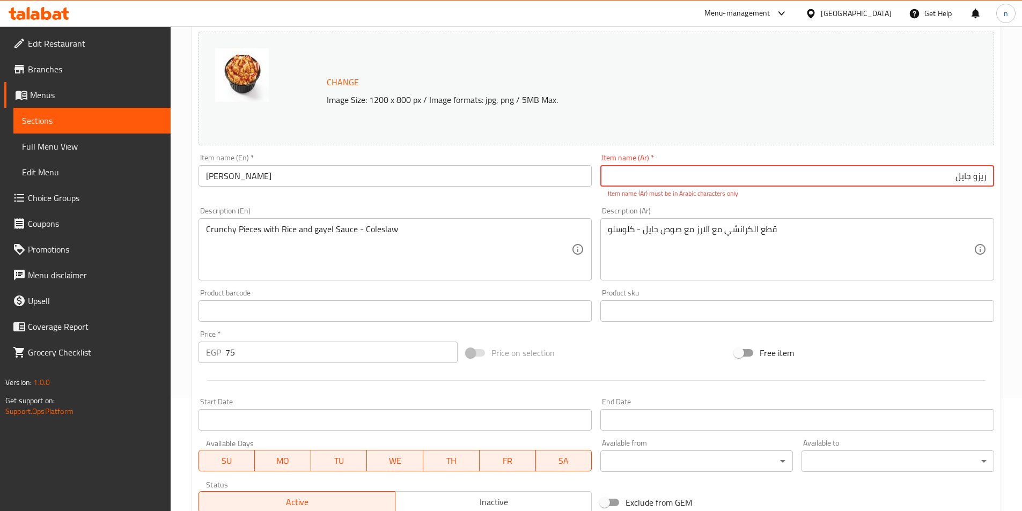
click at [902, 182] on input "ریزو جايل" at bounding box center [797, 175] width 394 height 21
click at [762, 215] on div "Description (Ar) قطع الكرانشي مع الارز مع صوص جايل - كلوسلو Description (Ar)" at bounding box center [797, 244] width 394 height 74
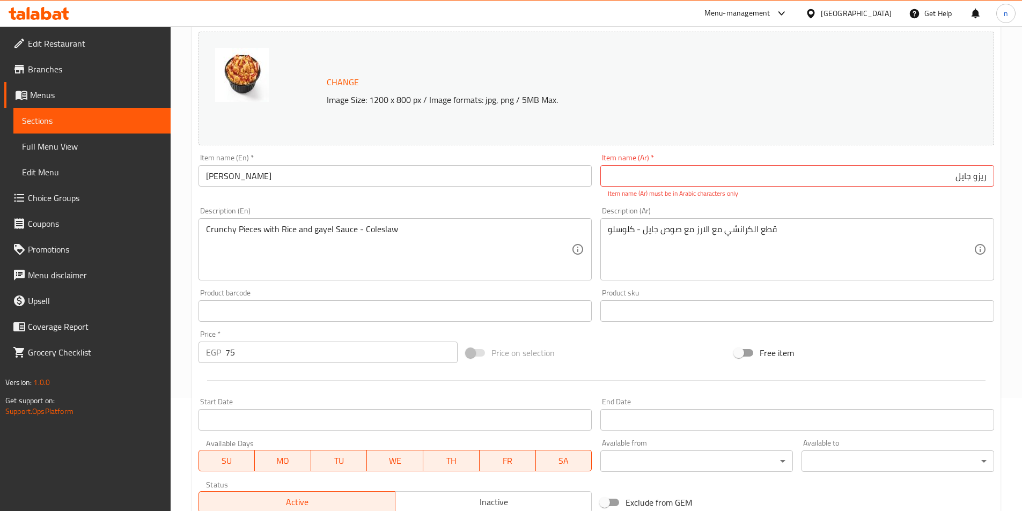
click at [916, 180] on input "ریزو جايل" at bounding box center [797, 175] width 394 height 21
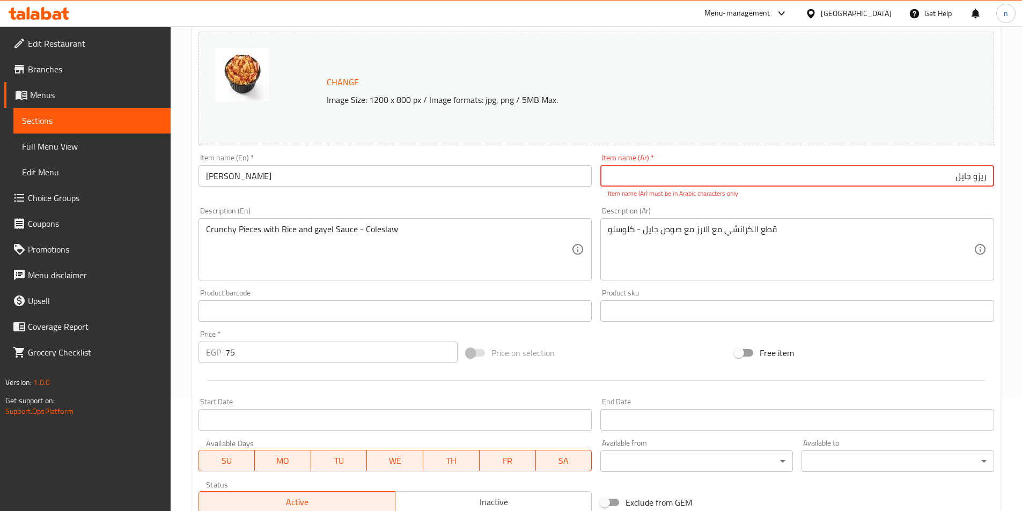
click at [976, 178] on input "ریزو جايل" at bounding box center [797, 175] width 394 height 21
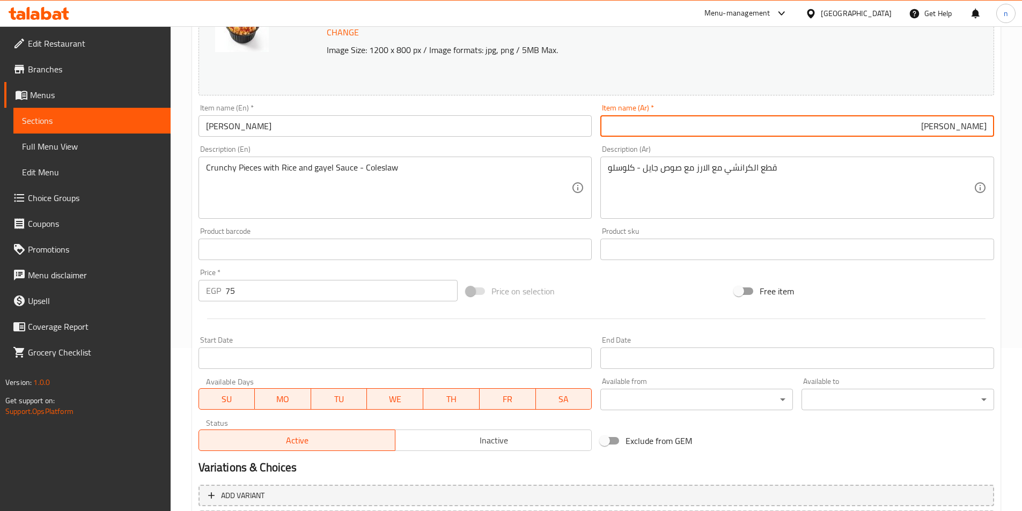
scroll to position [262, 0]
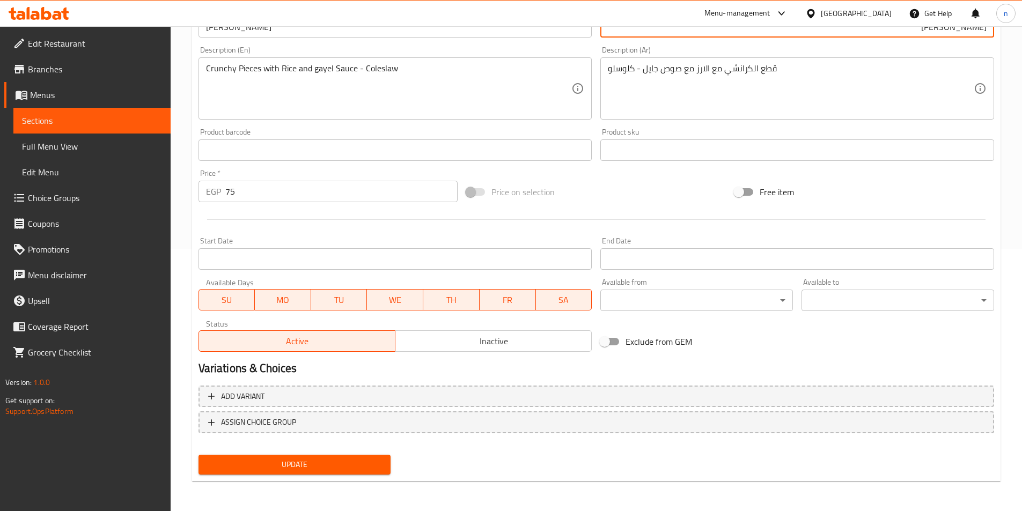
type input "ريزو جايل"
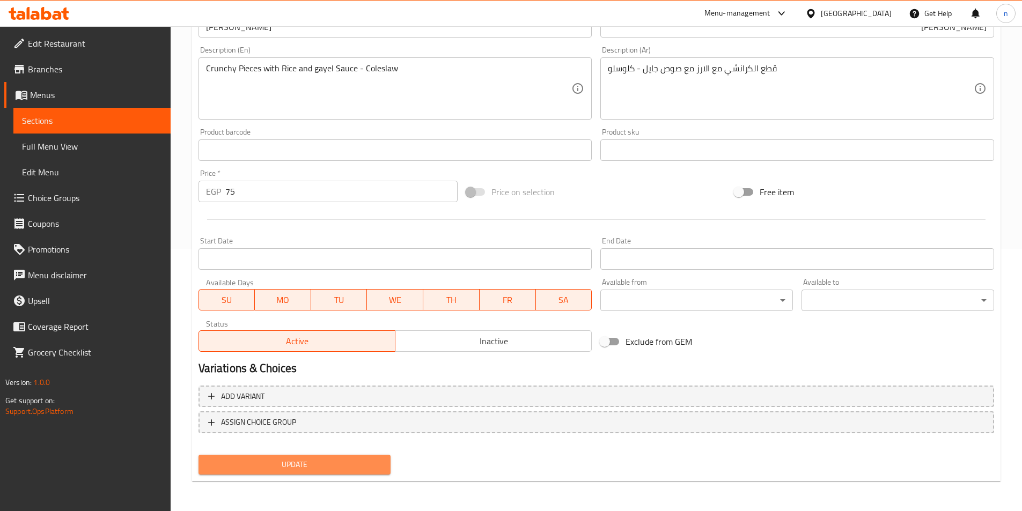
click at [377, 456] on button "Update" at bounding box center [295, 465] width 193 height 20
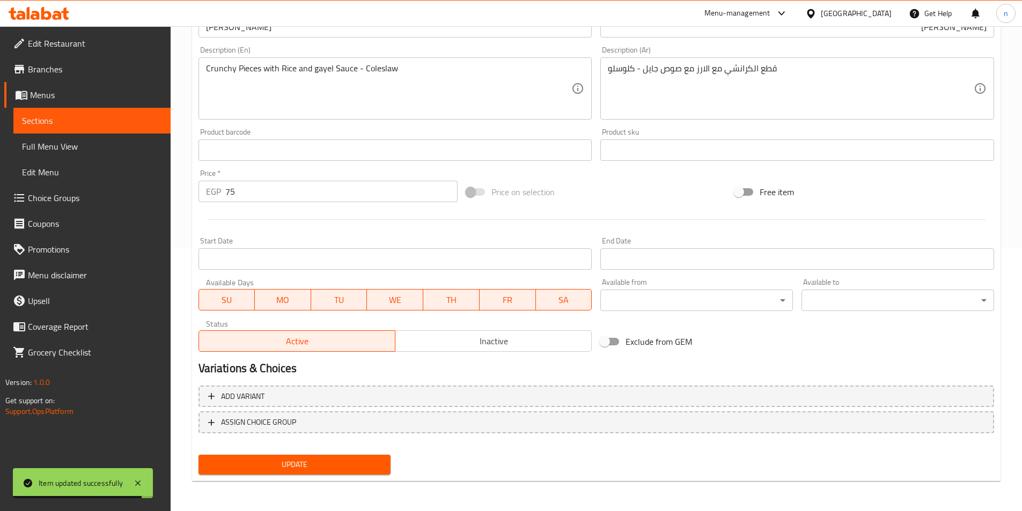
click at [85, 116] on span "Sections" at bounding box center [92, 120] width 140 height 13
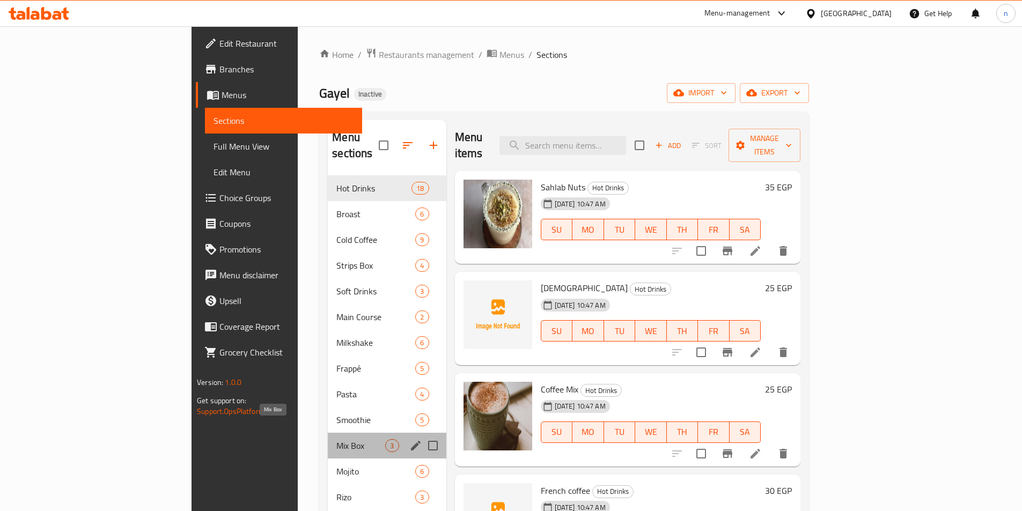
click at [336, 439] on span "Mix Box" at bounding box center [360, 445] width 49 height 13
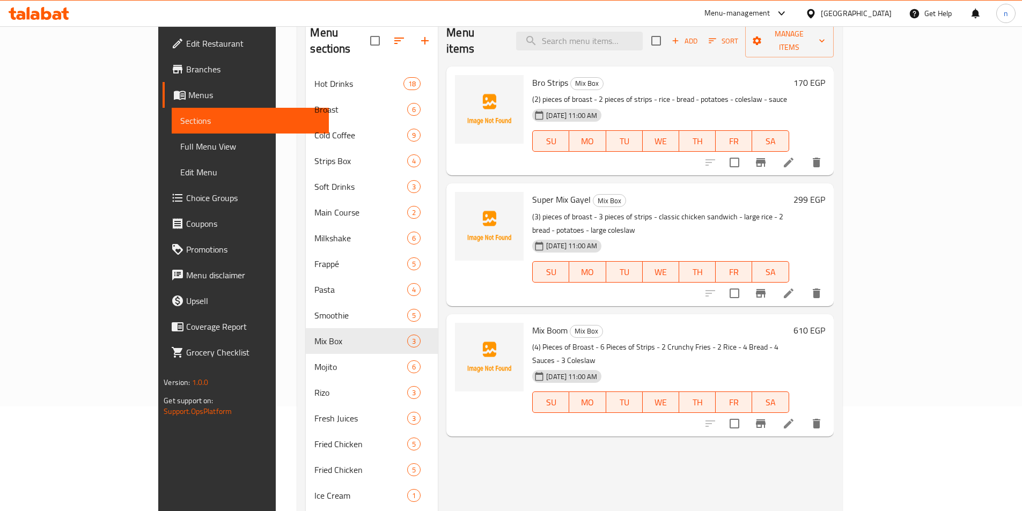
scroll to position [107, 0]
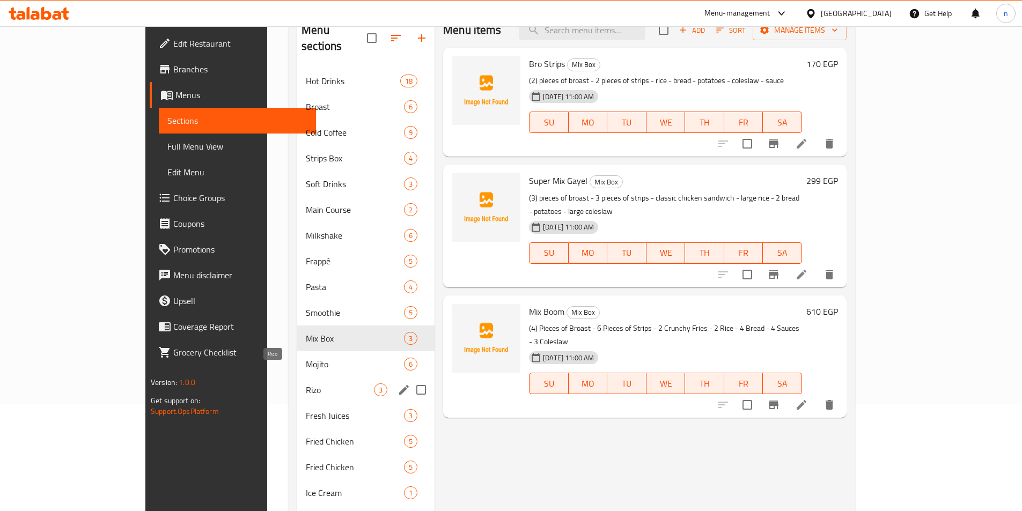
click at [306, 384] on span "Rizo" at bounding box center [340, 390] width 68 height 13
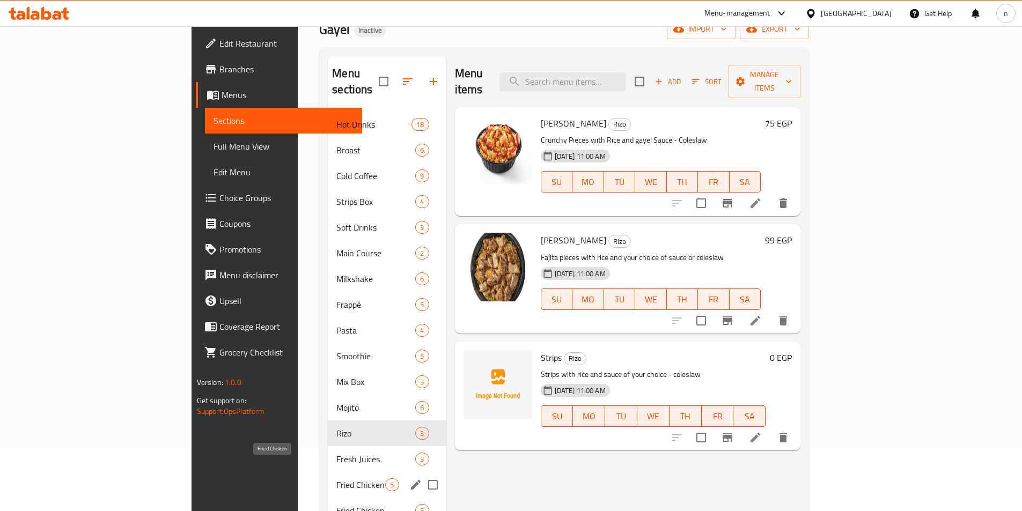
scroll to position [161, 0]
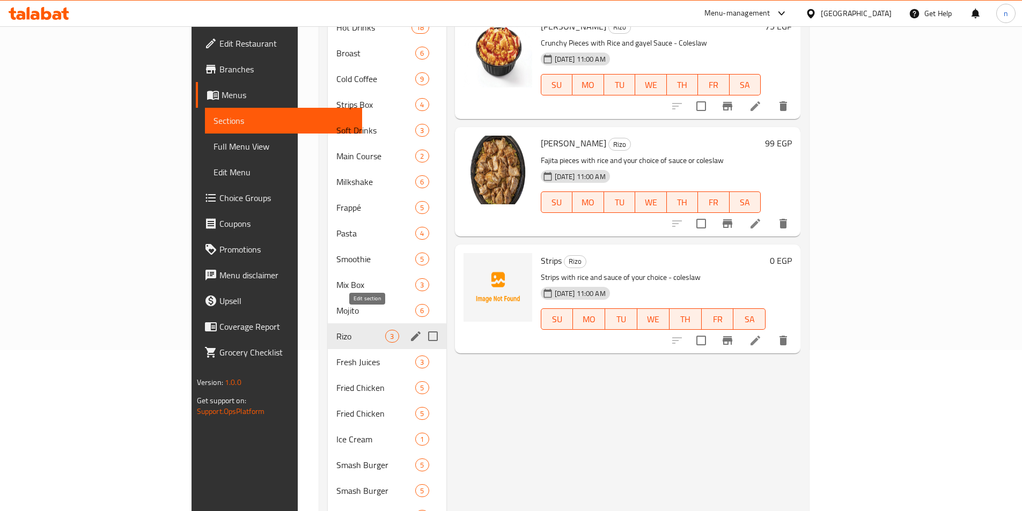
click at [409, 330] on icon "edit" at bounding box center [415, 336] width 13 height 13
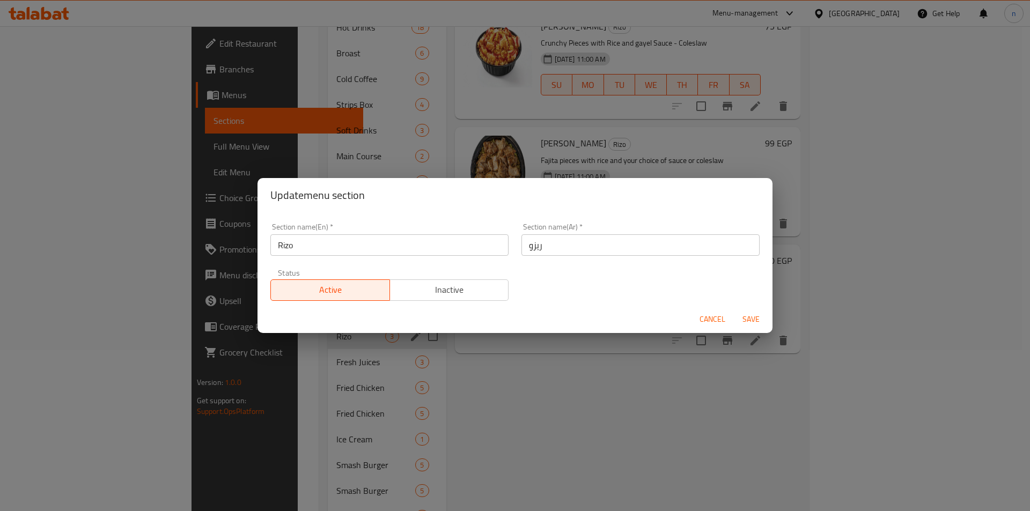
click at [583, 443] on div "Update menu section Section name(En)   * Rizo Section name(En) * Section name(A…" at bounding box center [515, 255] width 1030 height 511
click at [695, 318] on div "Cancel Save" at bounding box center [515, 319] width 515 height 28
click at [700, 318] on span "Cancel" at bounding box center [713, 319] width 26 height 13
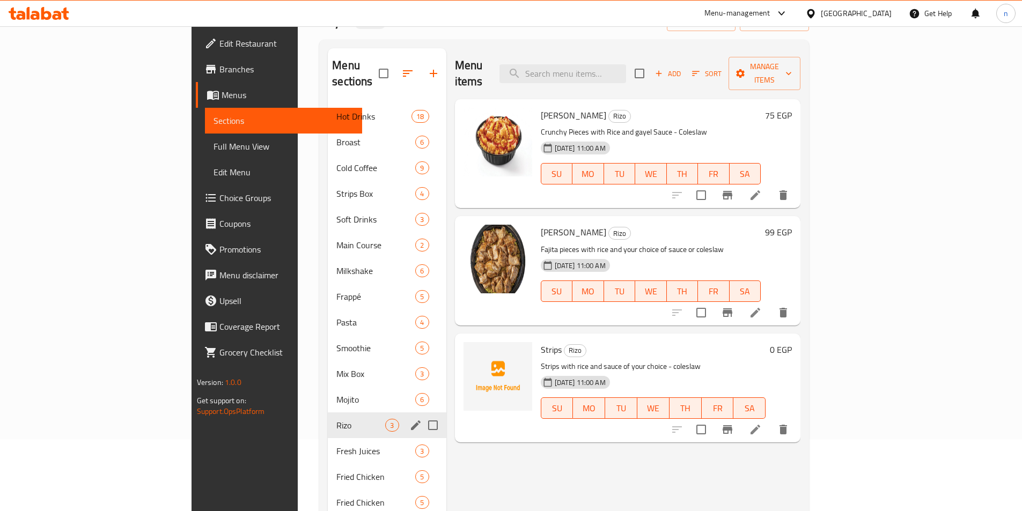
scroll to position [54, 0]
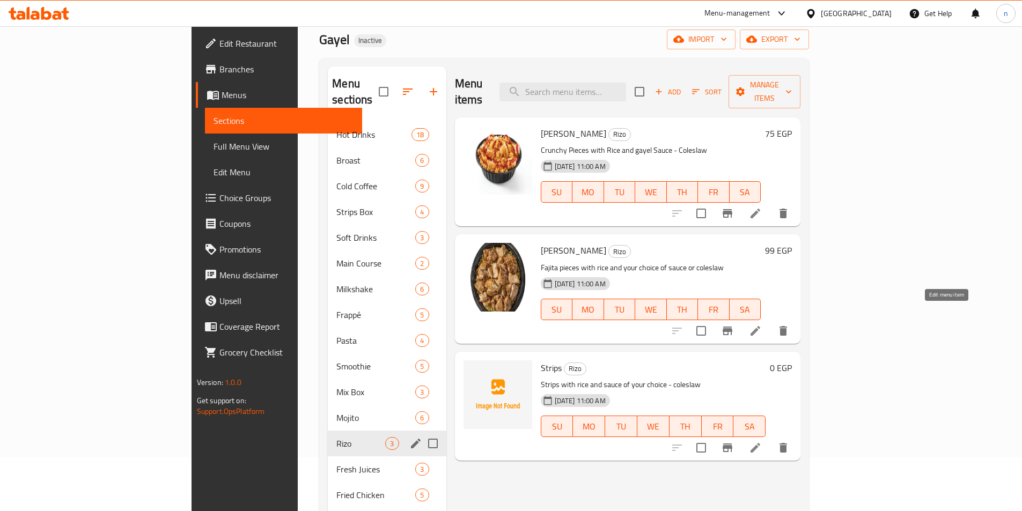
click at [762, 325] on icon at bounding box center [755, 331] width 13 height 13
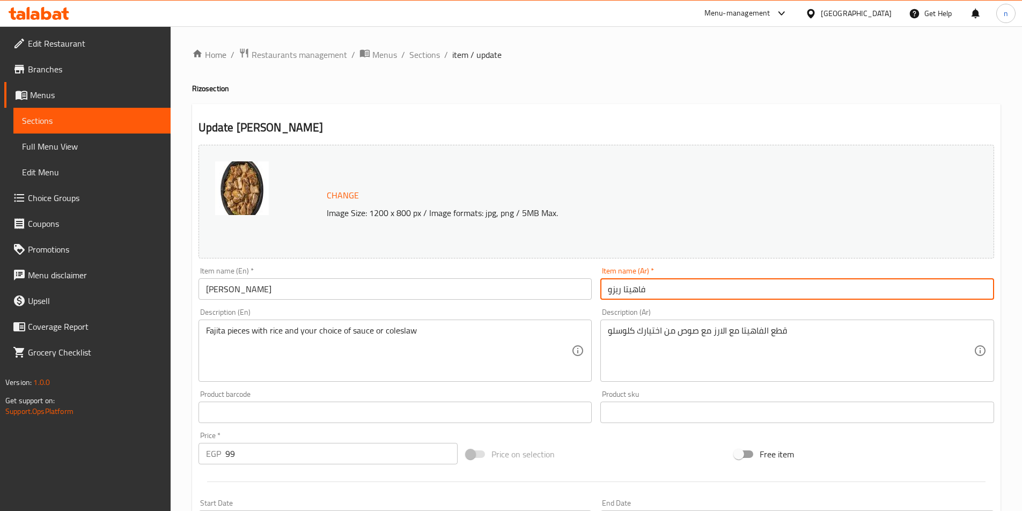
click at [616, 292] on input "فاهيتا ريزو" at bounding box center [797, 288] width 394 height 21
click at [641, 285] on input "فاهيتا ريزو" at bounding box center [797, 288] width 394 height 21
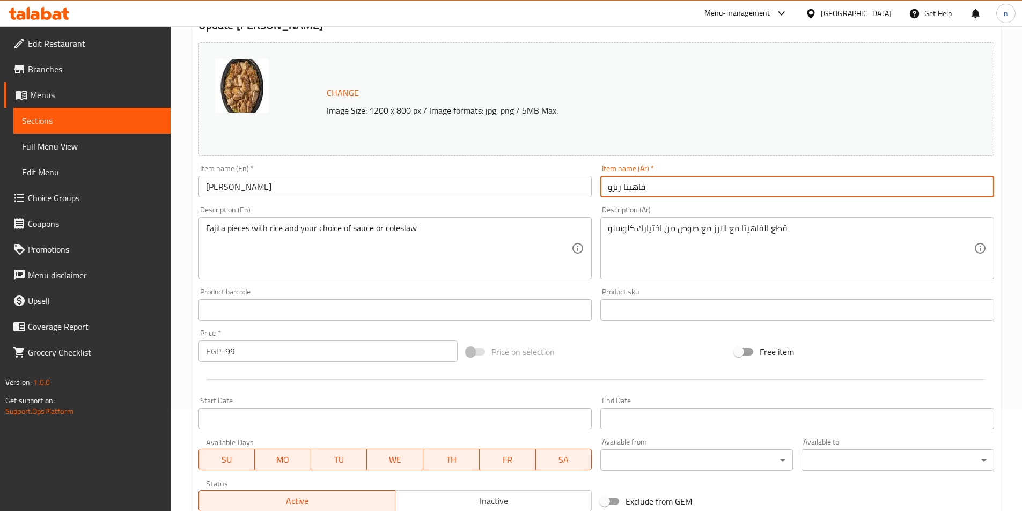
scroll to position [107, 0]
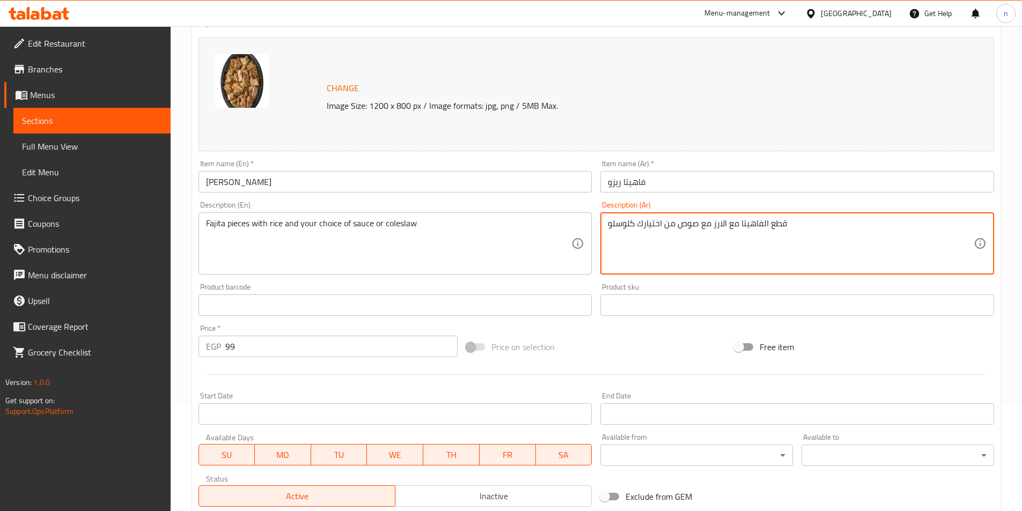
click at [637, 225] on textarea "قطع الفاهيتا مع الارز مع صوص من اختيارك كلوسلو" at bounding box center [791, 243] width 366 height 51
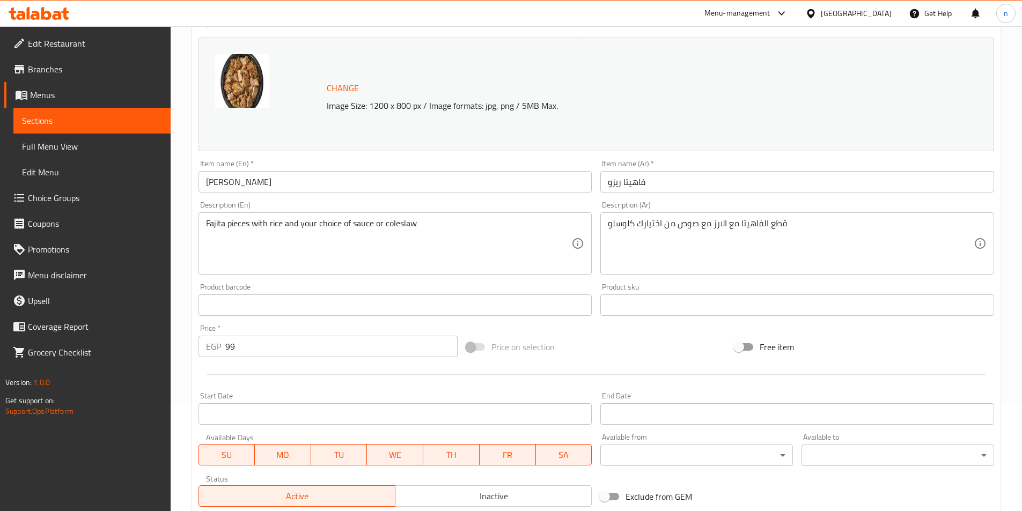
click at [631, 186] on input "فاهيتا ريزو" at bounding box center [797, 181] width 394 height 21
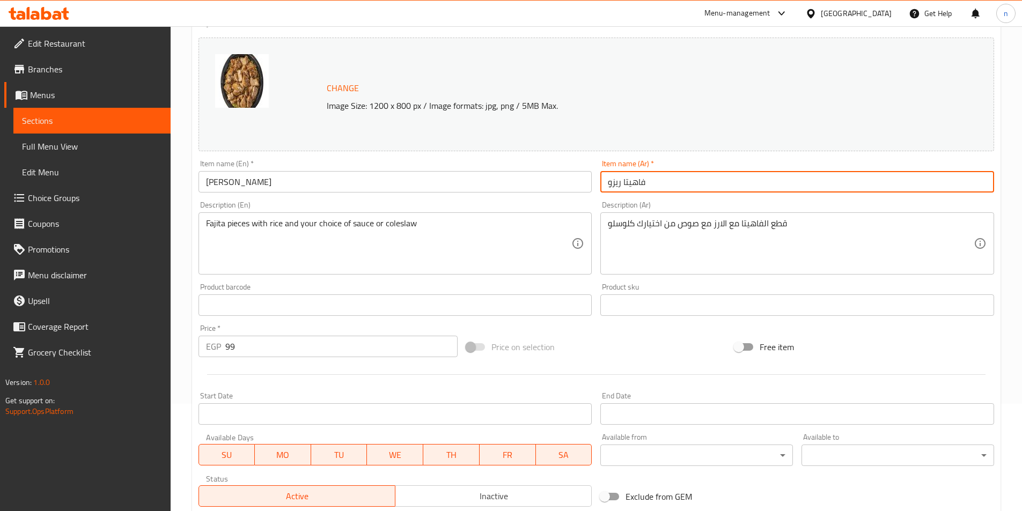
click at [631, 186] on input "فاهيتا ريزو" at bounding box center [797, 181] width 394 height 21
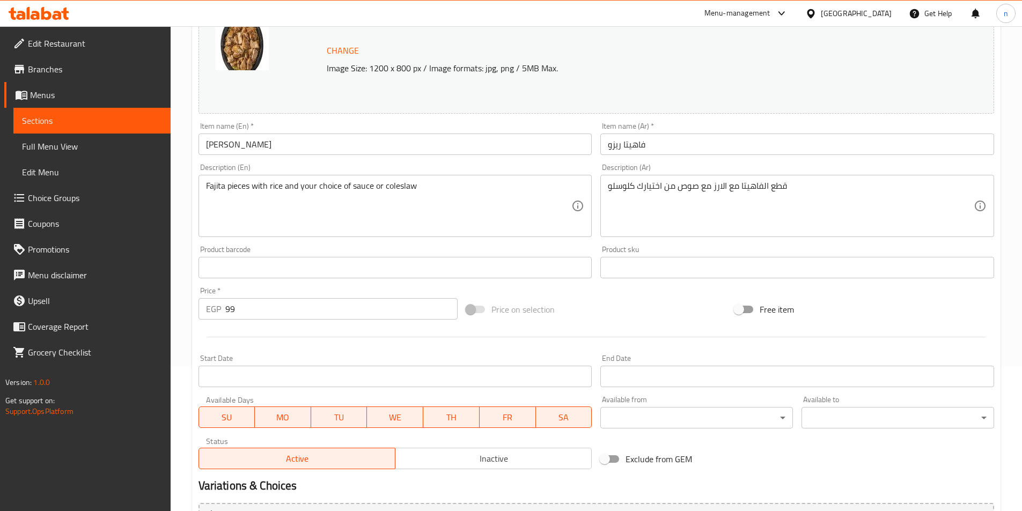
scroll to position [161, 0]
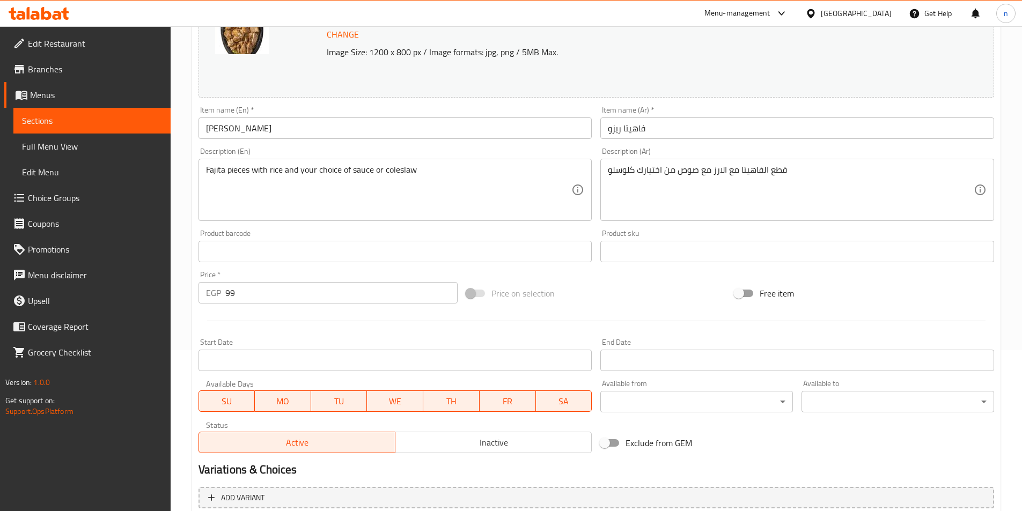
click at [87, 119] on span "Sections" at bounding box center [92, 120] width 140 height 13
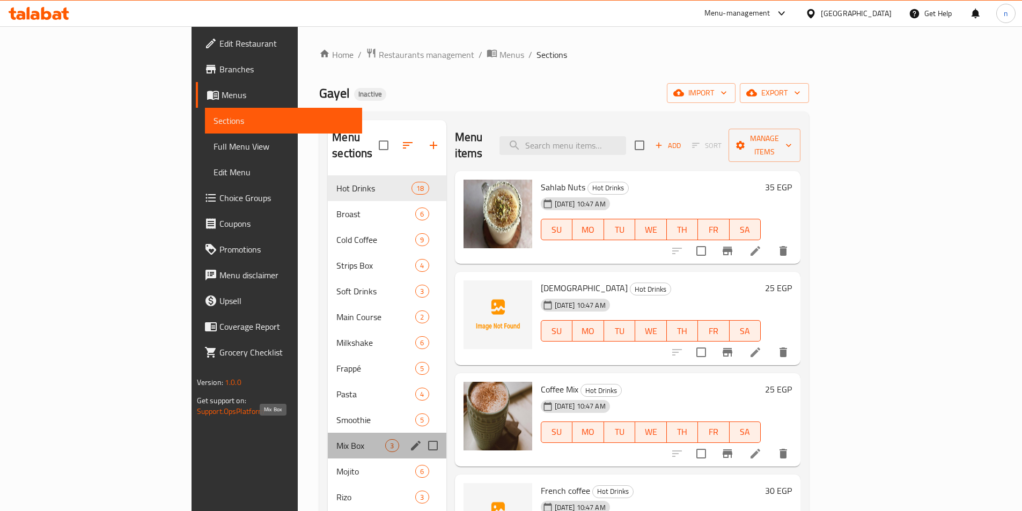
click at [336, 439] on span "Mix Box" at bounding box center [360, 445] width 49 height 13
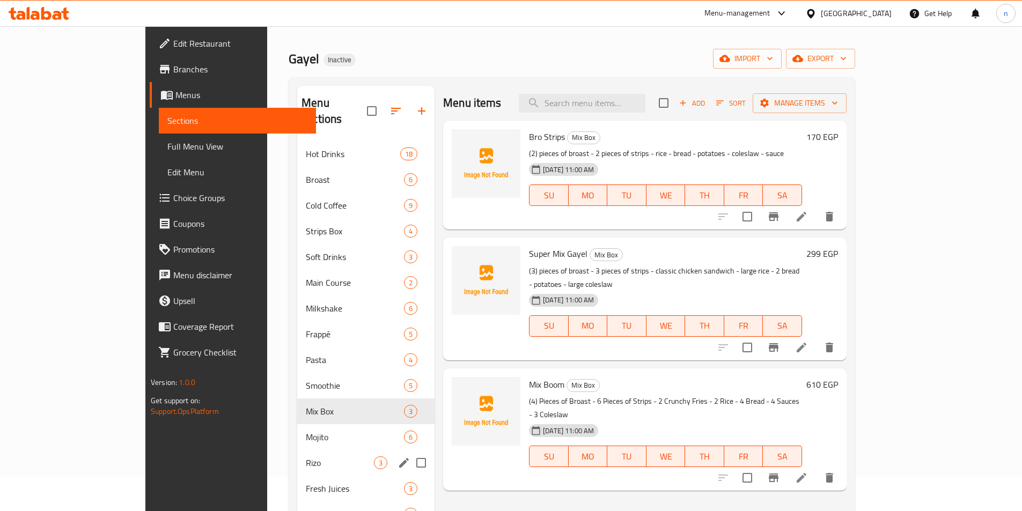
scroll to position [54, 0]
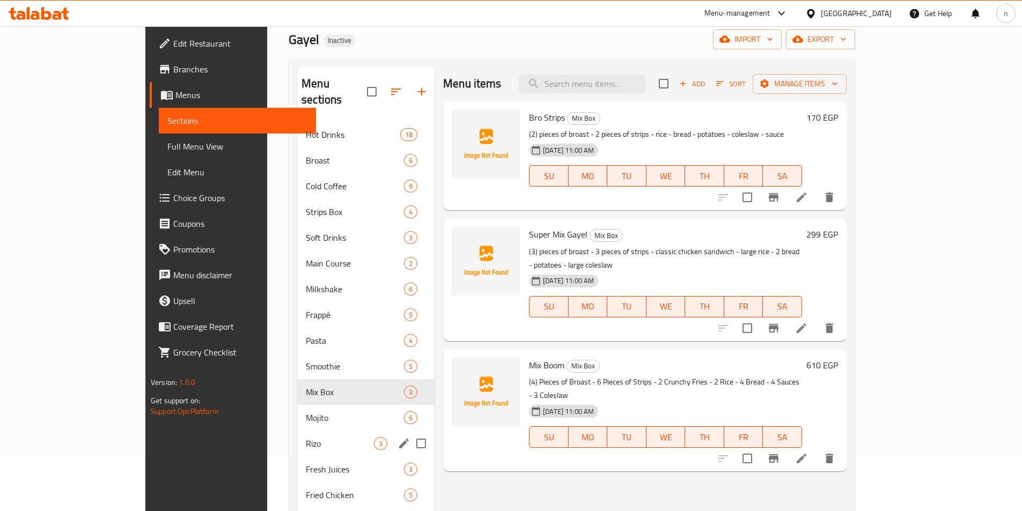
click at [297, 431] on div "Rizo 3" at bounding box center [365, 444] width 137 height 26
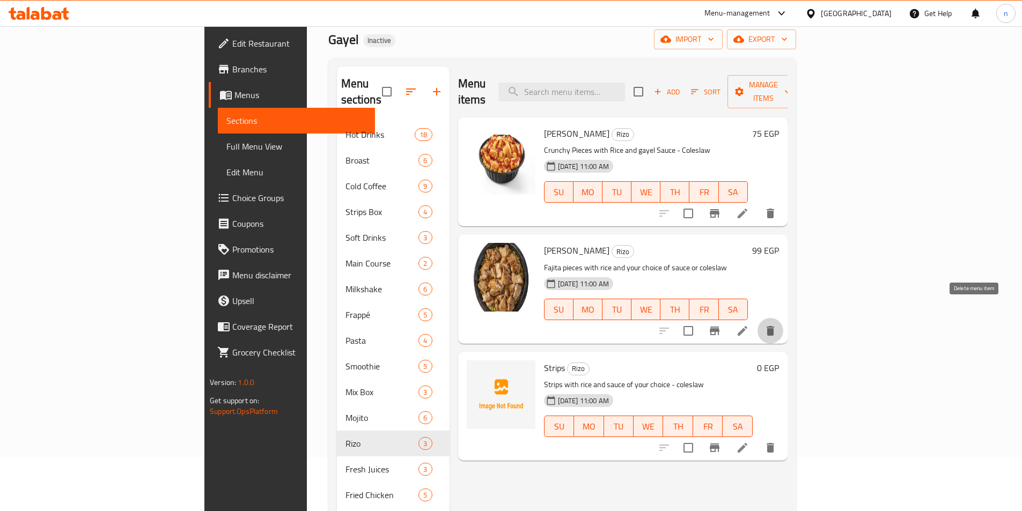
click at [777, 325] on icon "delete" at bounding box center [770, 331] width 13 height 13
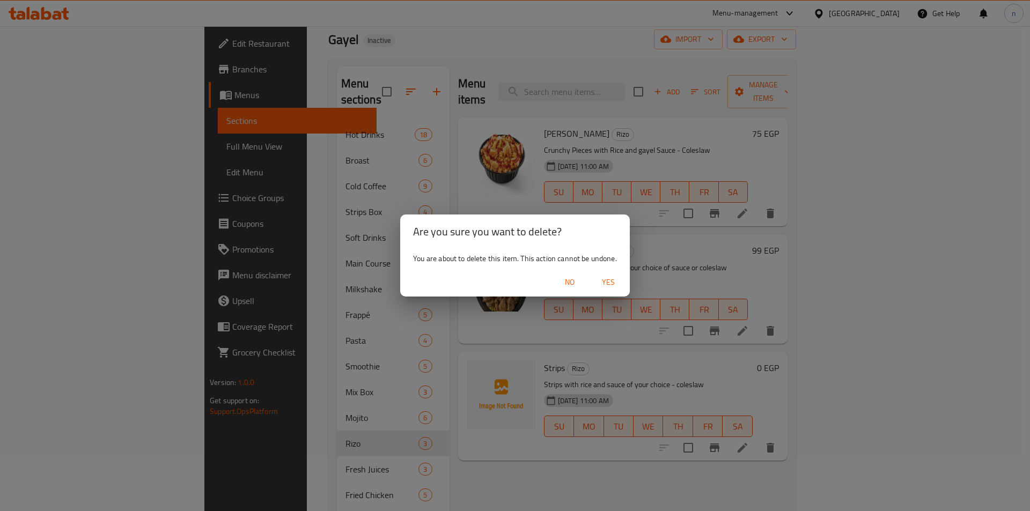
click at [615, 278] on span "Yes" at bounding box center [609, 282] width 26 height 13
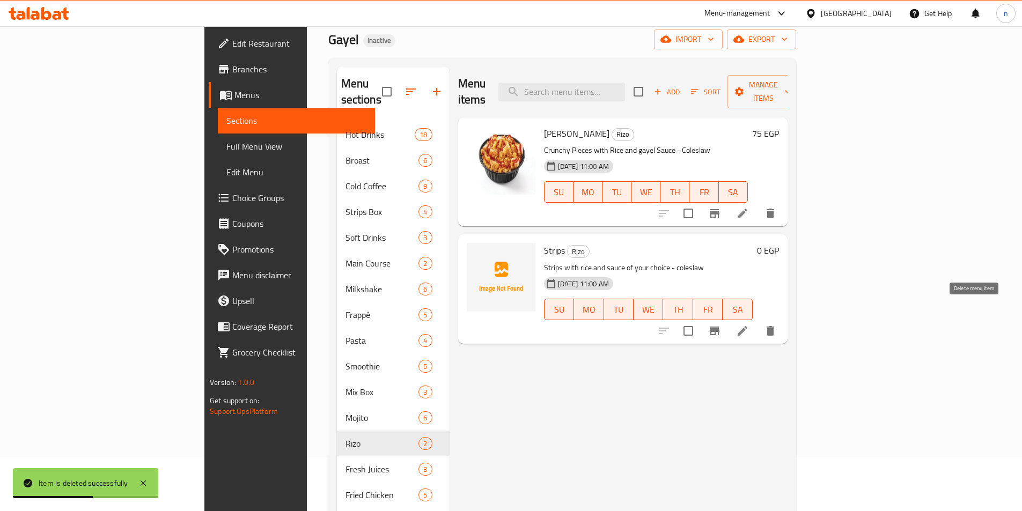
click at [774, 326] on icon "delete" at bounding box center [771, 331] width 8 height 10
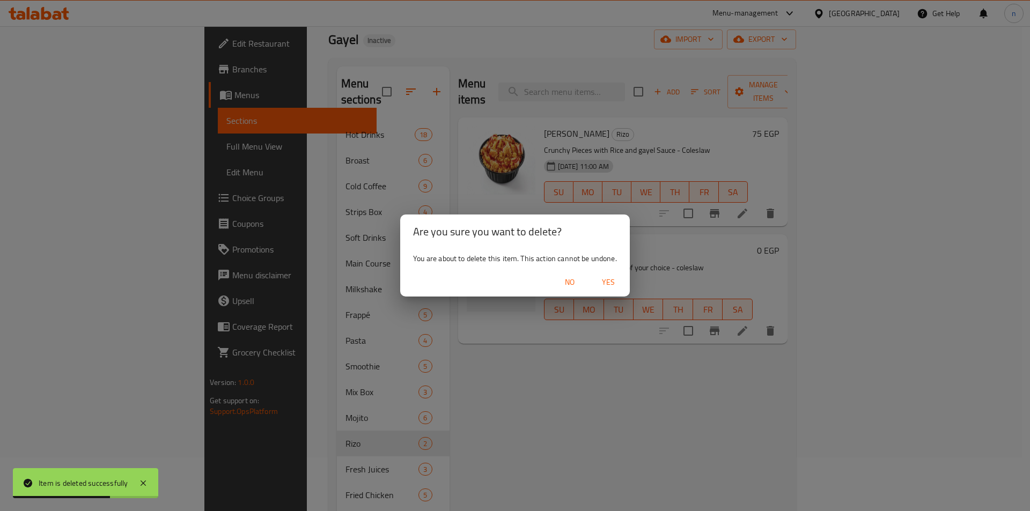
click at [566, 278] on span "No" at bounding box center [570, 282] width 26 height 13
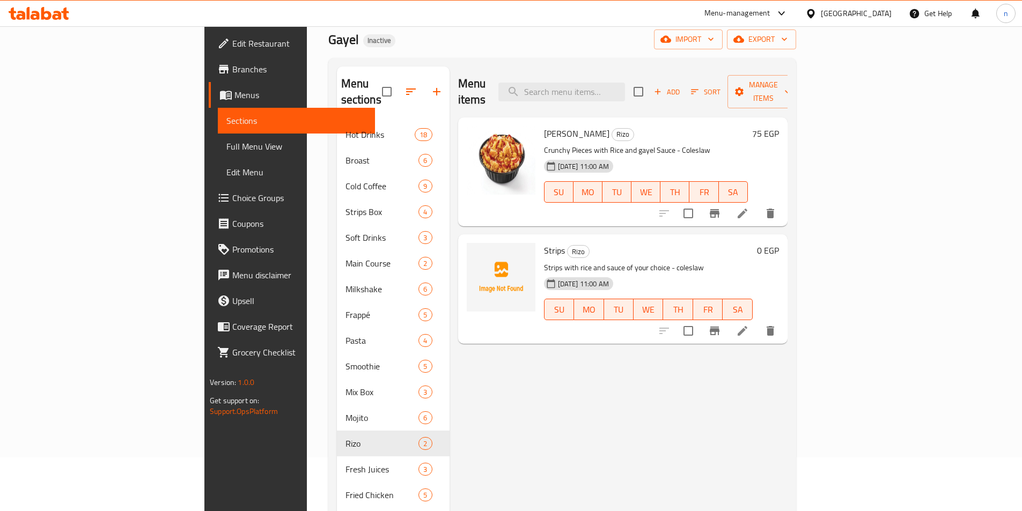
click at [777, 325] on icon "delete" at bounding box center [770, 331] width 13 height 13
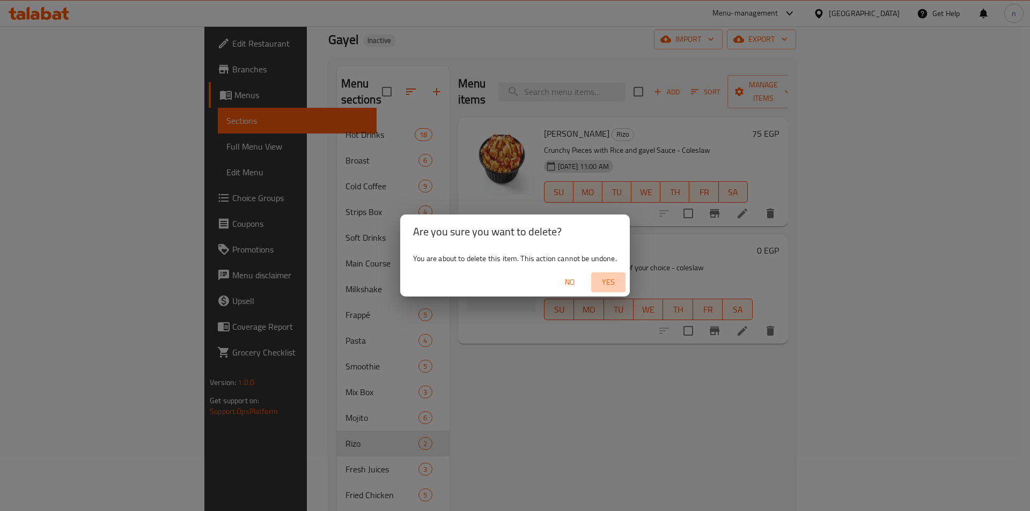
click at [607, 282] on span "Yes" at bounding box center [609, 282] width 26 height 13
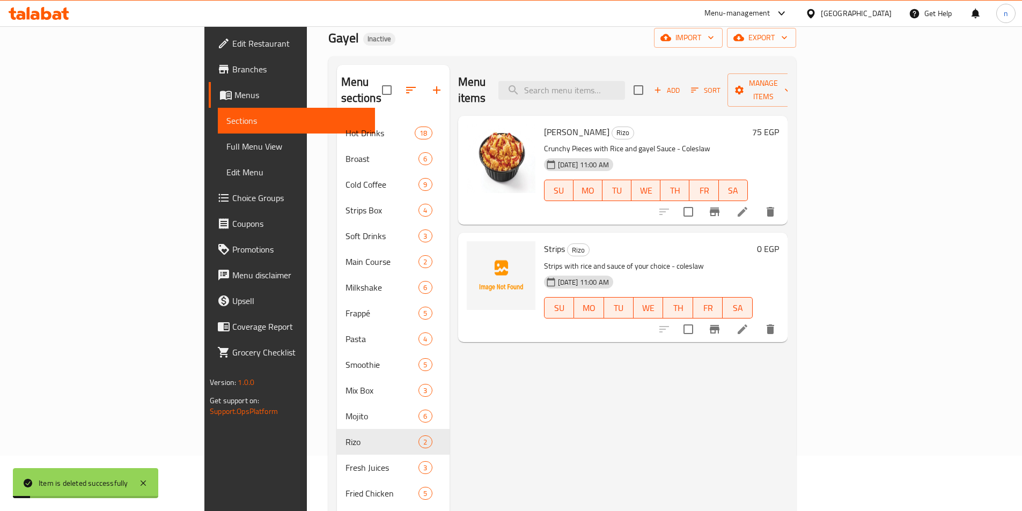
scroll to position [107, 0]
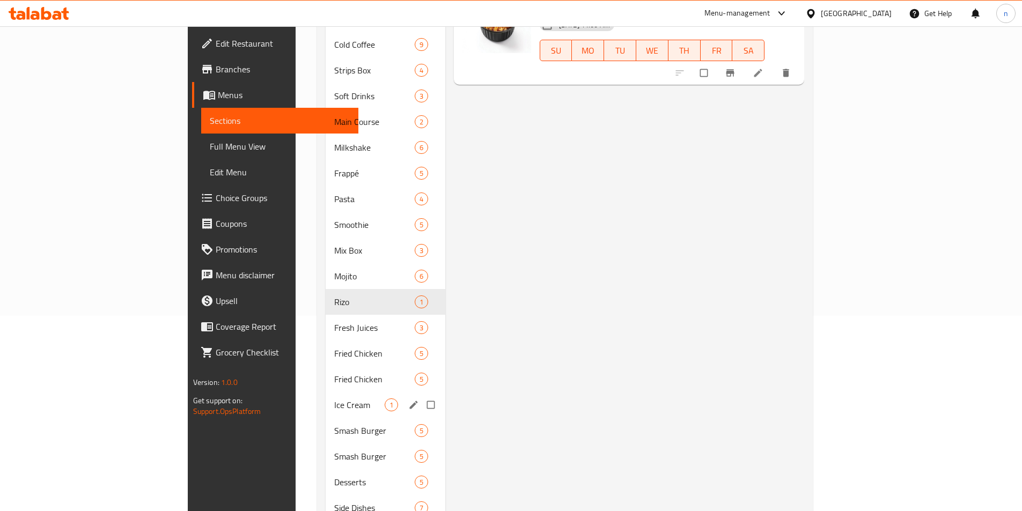
scroll to position [215, 0]
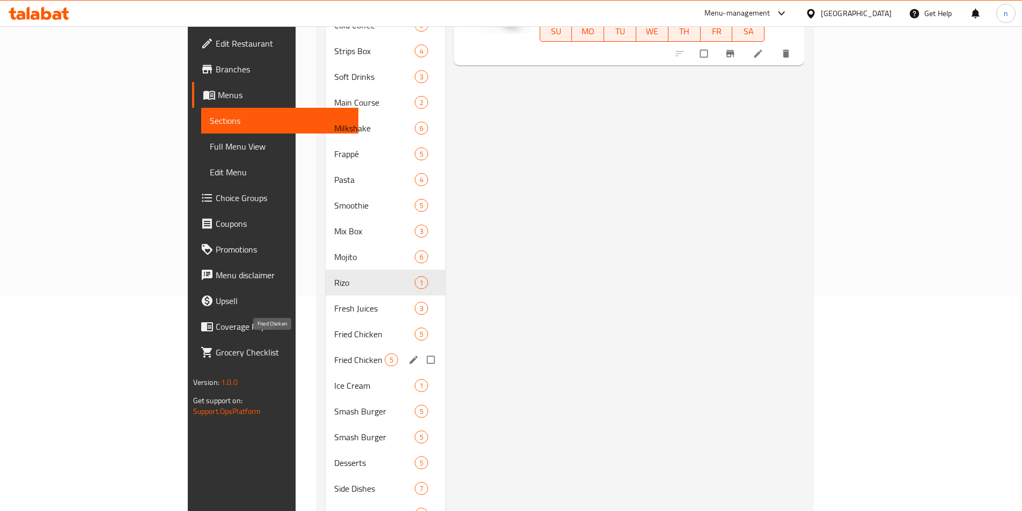
click at [334, 354] on span "Fried Chicken" at bounding box center [359, 360] width 50 height 13
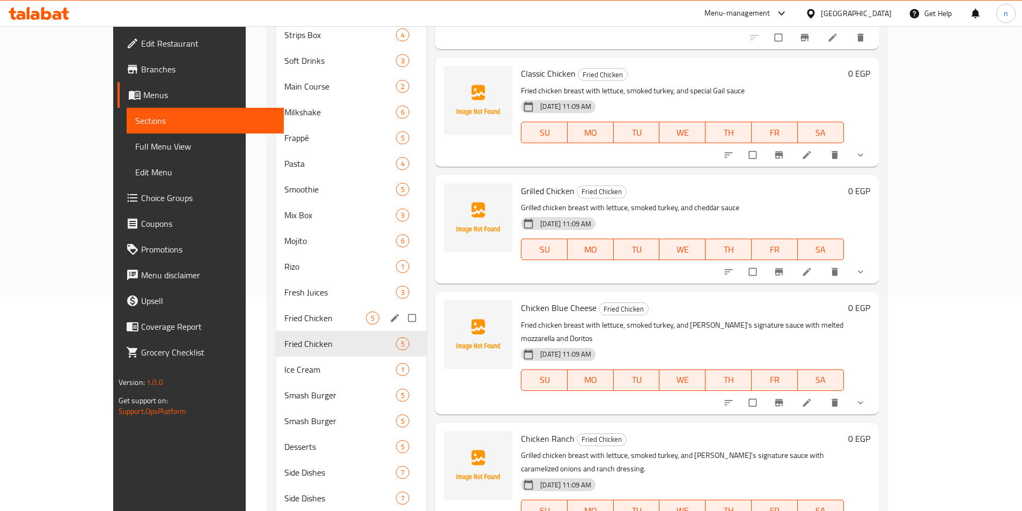
click at [296, 324] on div "Fried Chicken 5" at bounding box center [351, 318] width 151 height 26
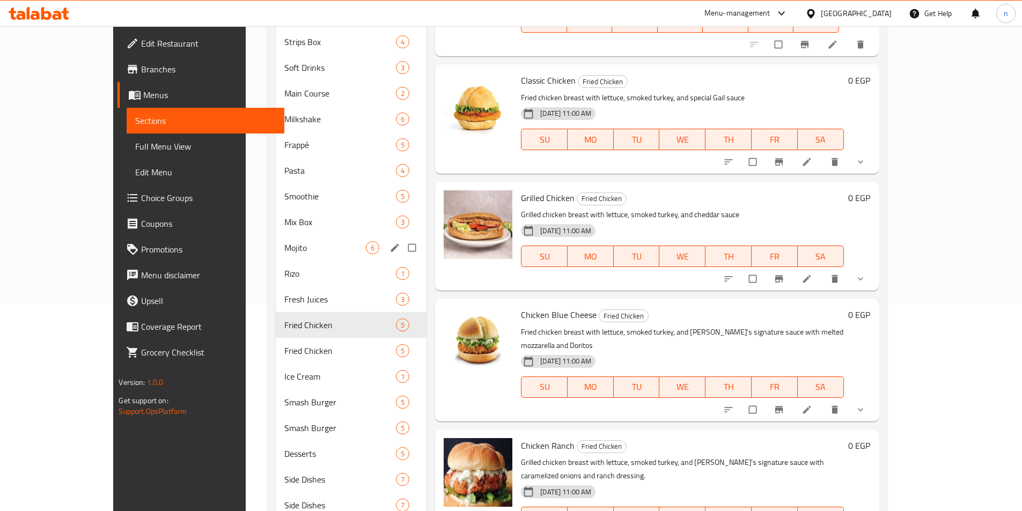
scroll to position [215, 0]
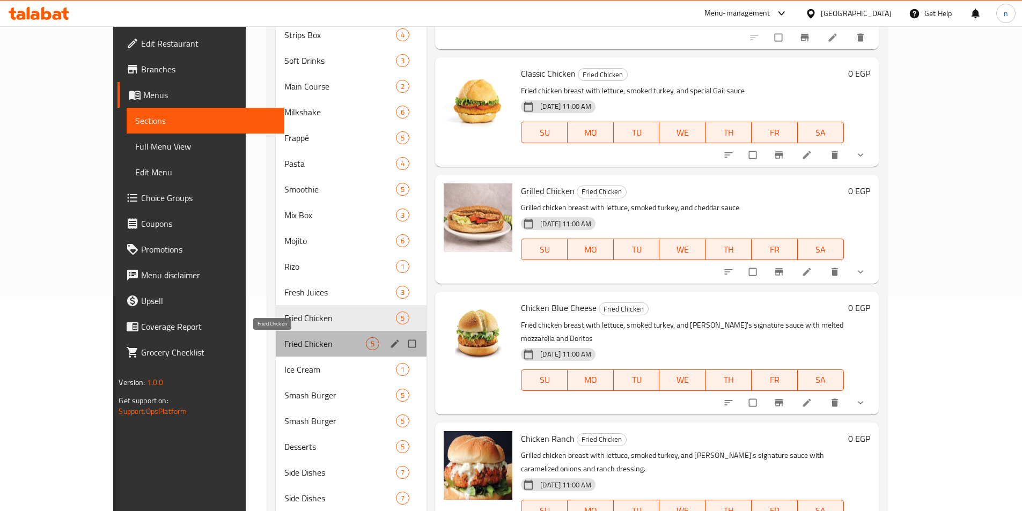
click at [287, 345] on span "Fried Chicken" at bounding box center [325, 343] width 82 height 13
